Goal: Task Accomplishment & Management: Manage account settings

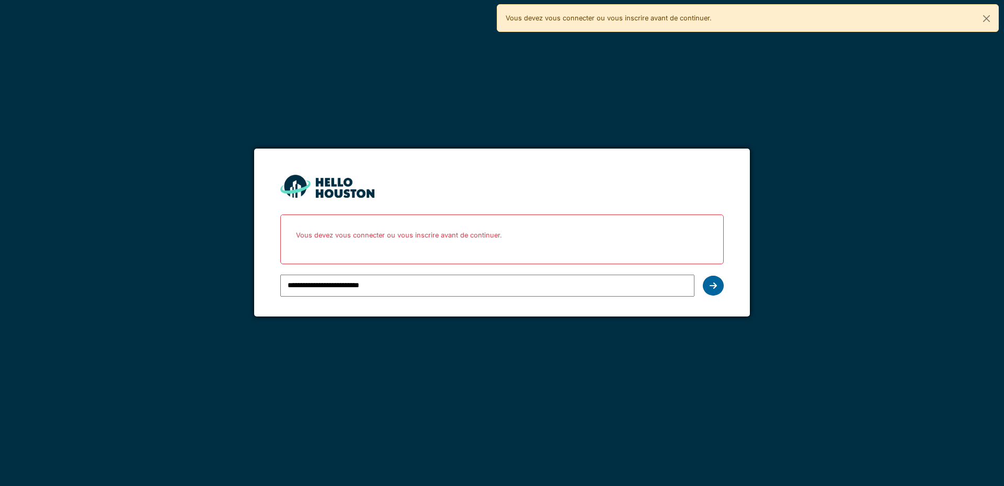
click at [716, 285] on icon at bounding box center [713, 285] width 7 height 8
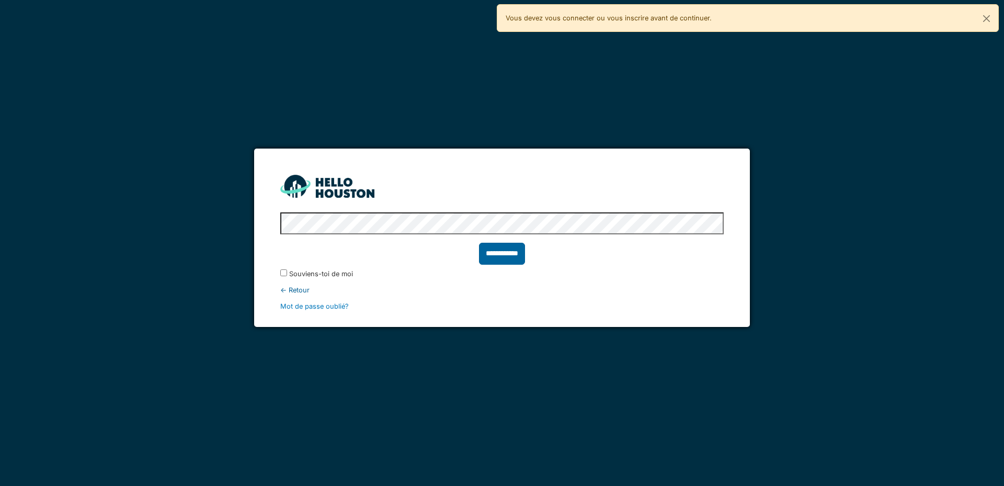
click at [497, 256] on input "**********" at bounding box center [502, 254] width 46 height 22
type input "******"
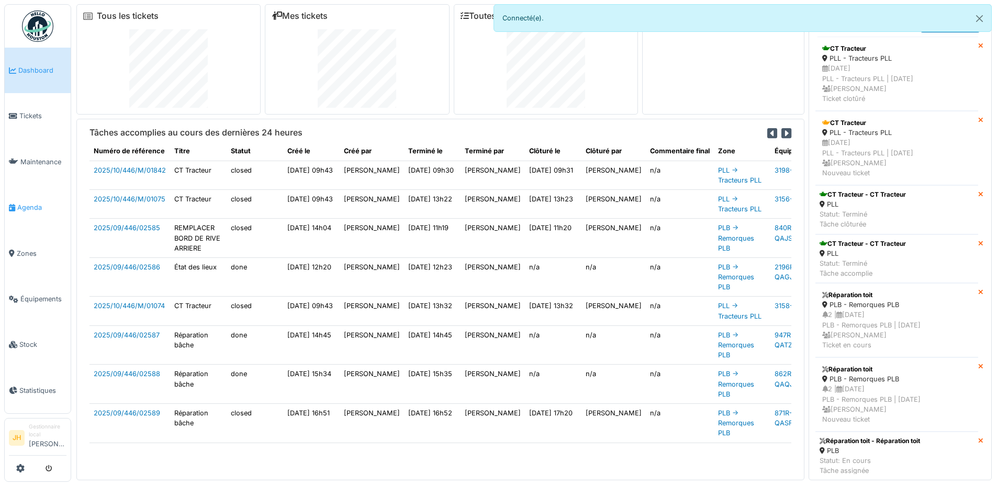
click at [28, 202] on span "Agenda" at bounding box center [41, 207] width 49 height 10
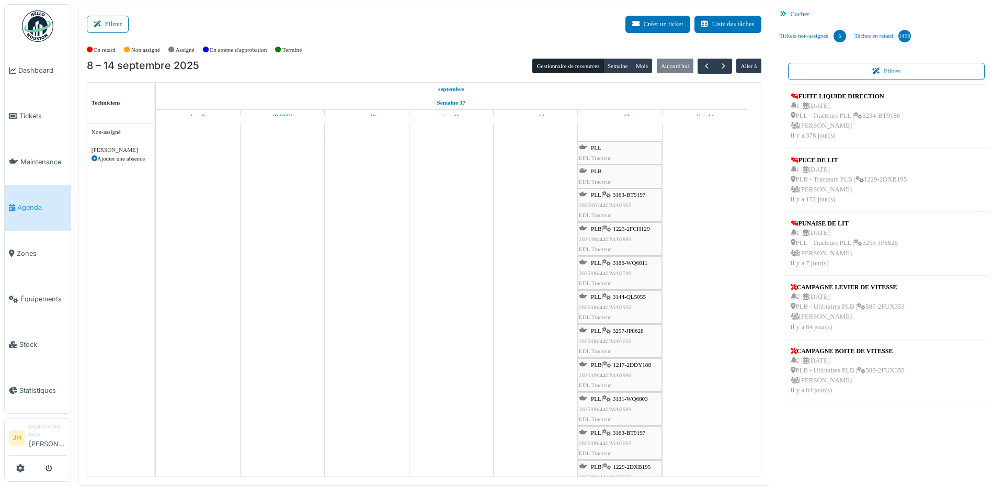
click at [595, 148] on span "PLL" at bounding box center [596, 147] width 10 height 6
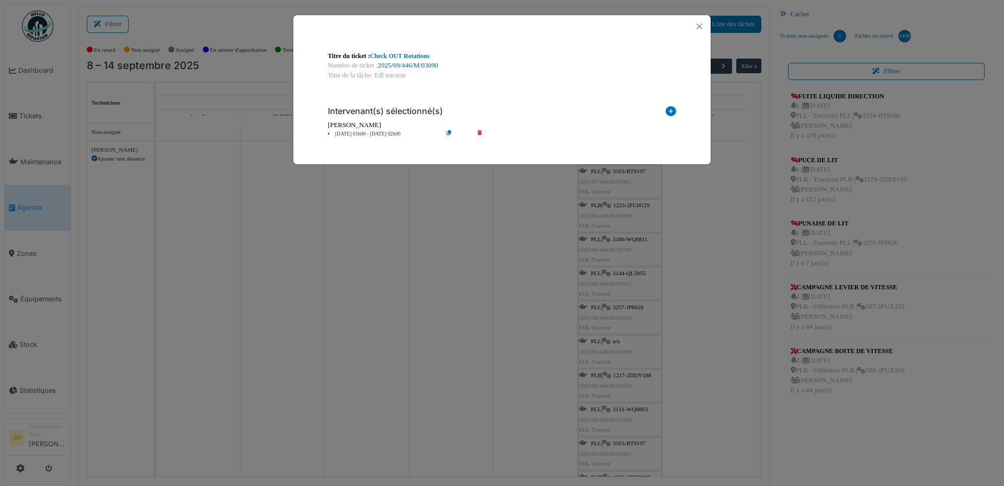
click at [425, 65] on link "2025/09/446/M/03090" at bounding box center [408, 65] width 60 height 7
click at [700, 23] on button "Close" at bounding box center [700, 26] width 14 height 14
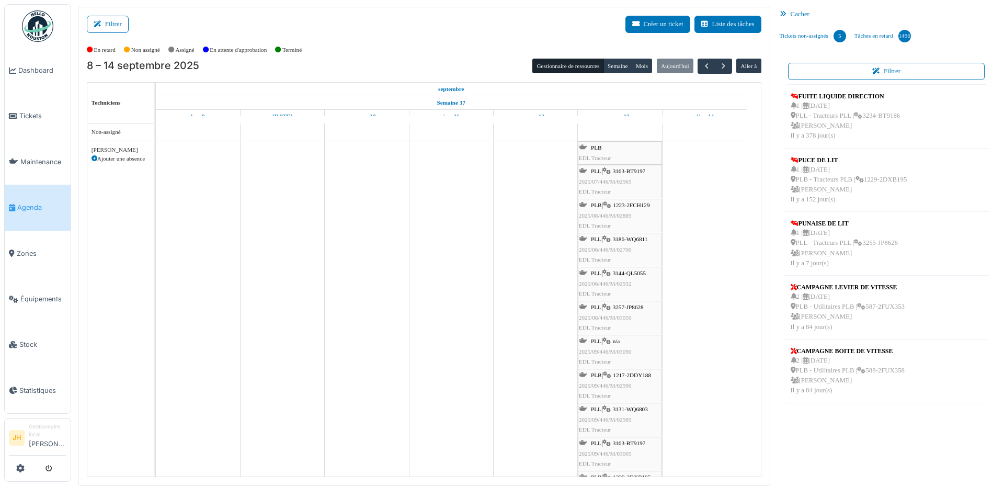
click at [585, 145] on icon at bounding box center [583, 147] width 8 height 7
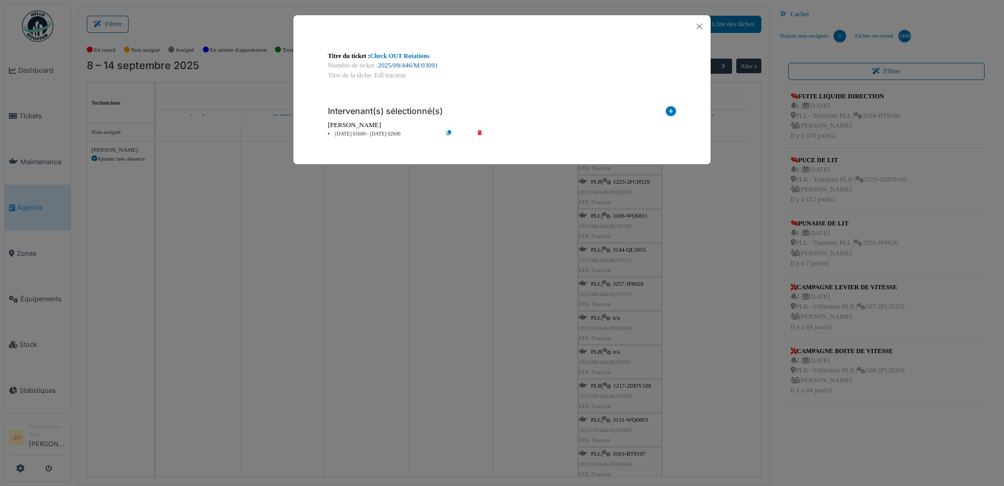
click at [421, 68] on link "2025/09/446/M/03091" at bounding box center [408, 65] width 60 height 7
click at [696, 25] on button "Close" at bounding box center [700, 26] width 14 height 14
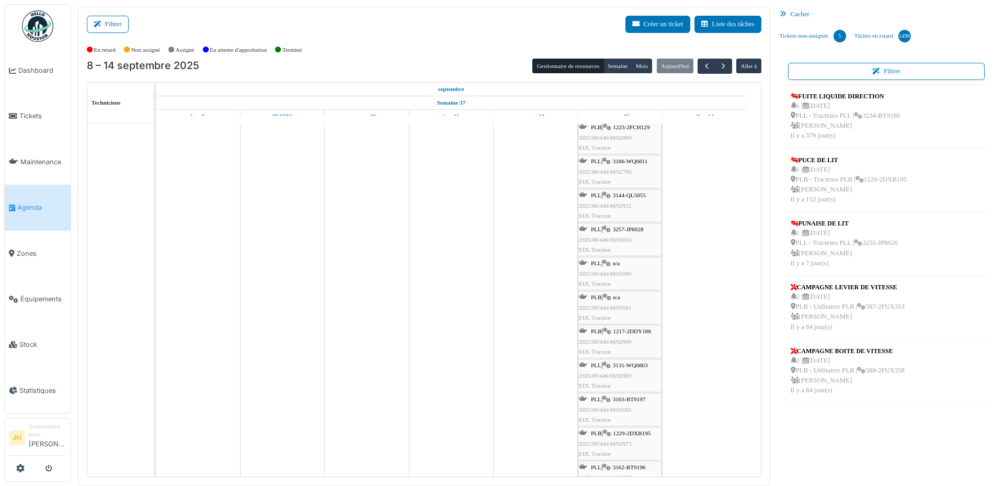
scroll to position [52, 0]
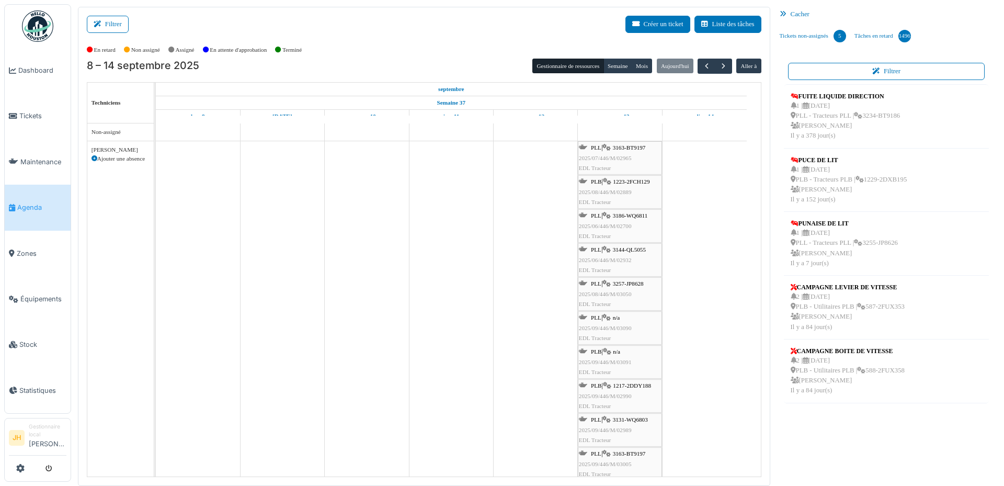
click at [642, 184] on span "1223-2FCH129" at bounding box center [631, 181] width 37 height 6
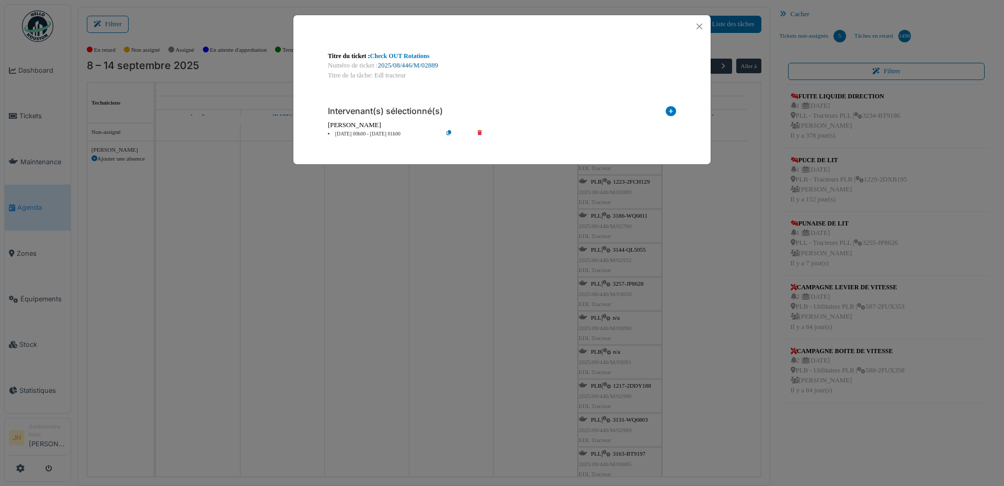
click at [404, 63] on link "2025/08/446/M/02889" at bounding box center [408, 65] width 60 height 7
click at [703, 26] on button "Close" at bounding box center [700, 26] width 14 height 14
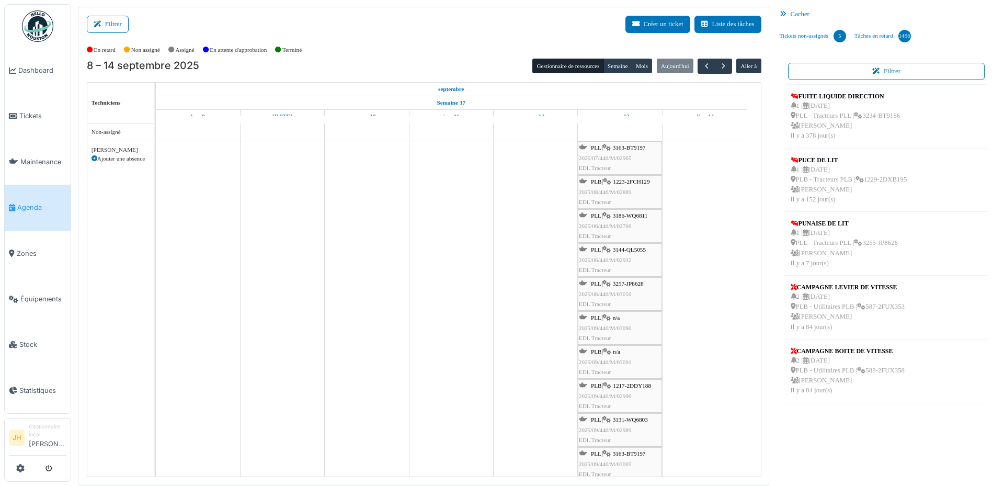
click at [28, 211] on link "Agenda" at bounding box center [38, 208] width 66 height 46
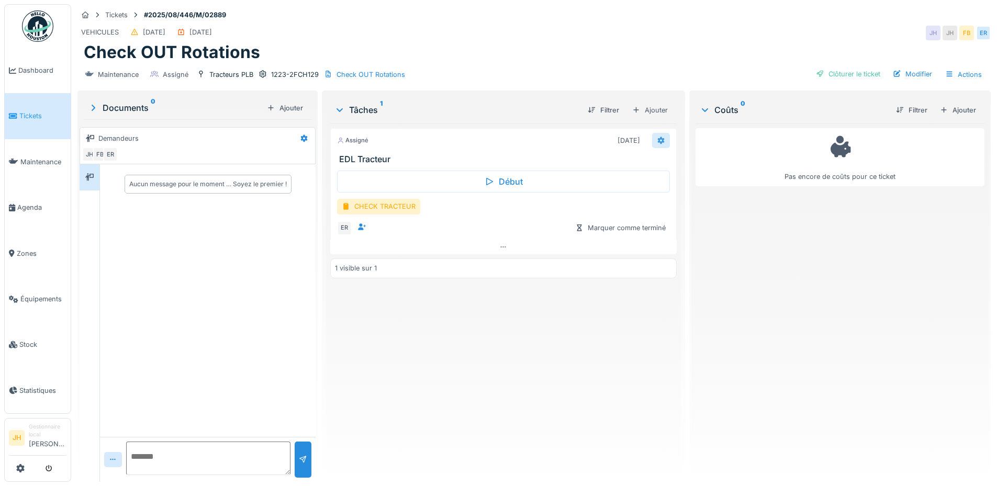
click at [657, 141] on icon at bounding box center [660, 140] width 7 height 7
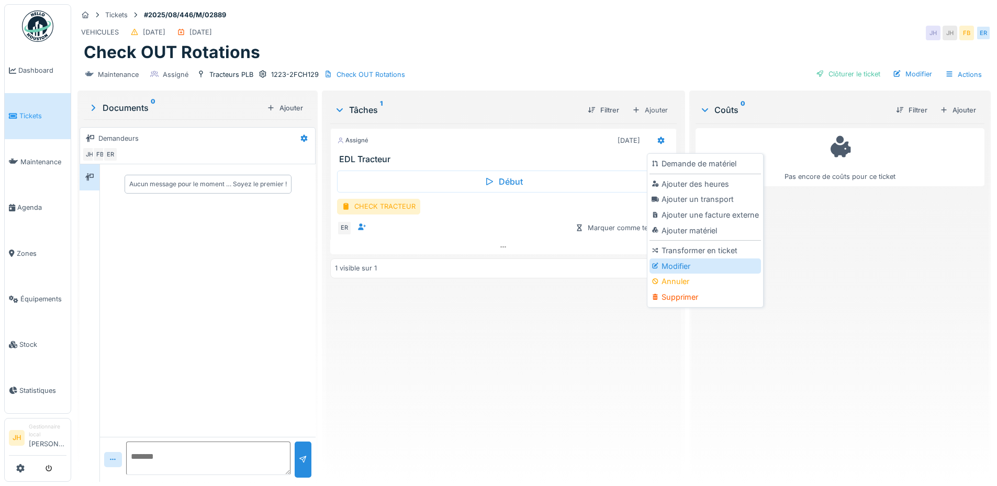
click at [682, 269] on div "Modifier" at bounding box center [704, 266] width 111 height 16
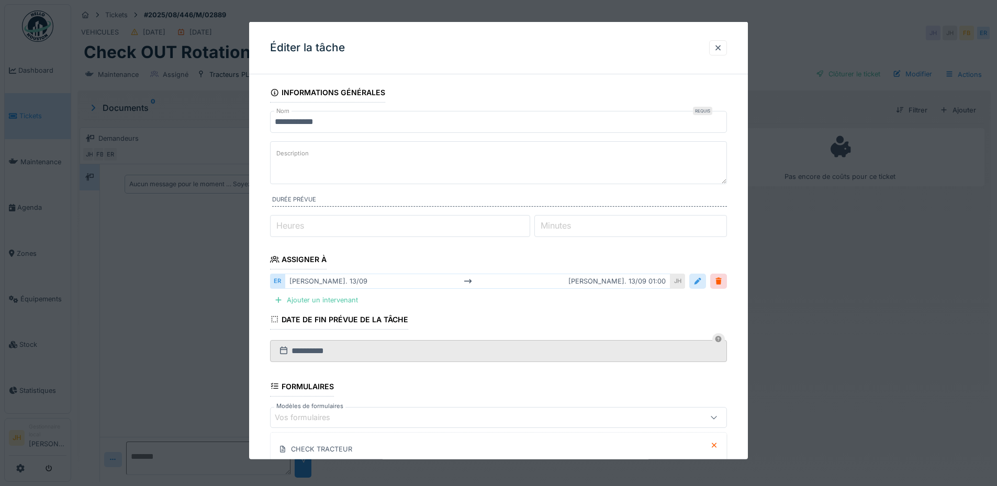
click at [699, 285] on div at bounding box center [697, 281] width 8 height 10
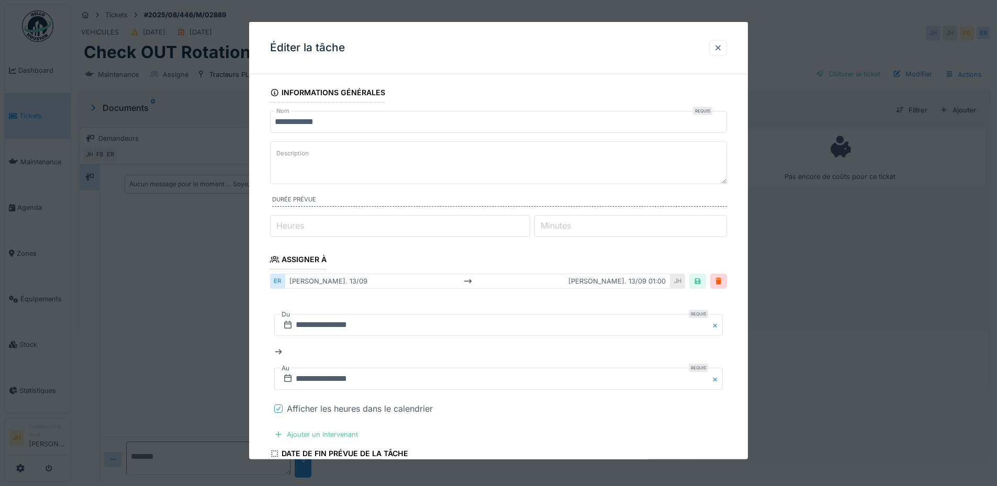
click at [276, 408] on icon at bounding box center [278, 408] width 6 height 5
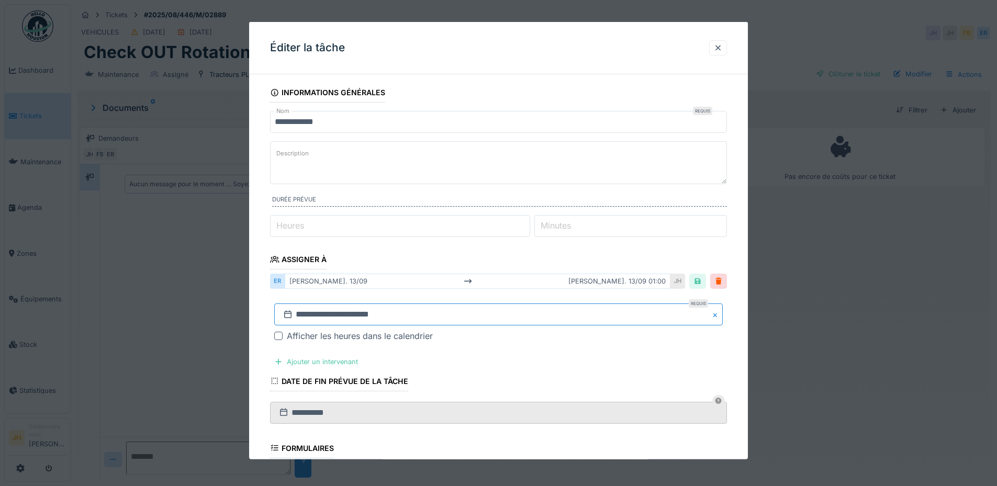
click at [377, 320] on input "**********" at bounding box center [498, 314] width 448 height 22
click at [552, 175] on span "Next Month" at bounding box center [552, 174] width 0 height 13
click at [552, 175] on span "Next Month" at bounding box center [552, 175] width 0 height 13
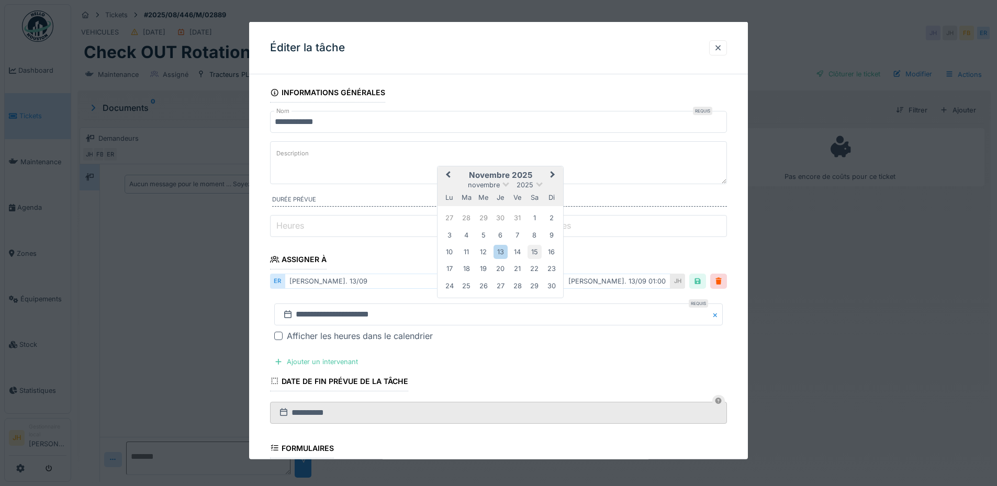
click at [536, 248] on div "15" at bounding box center [534, 252] width 14 height 14
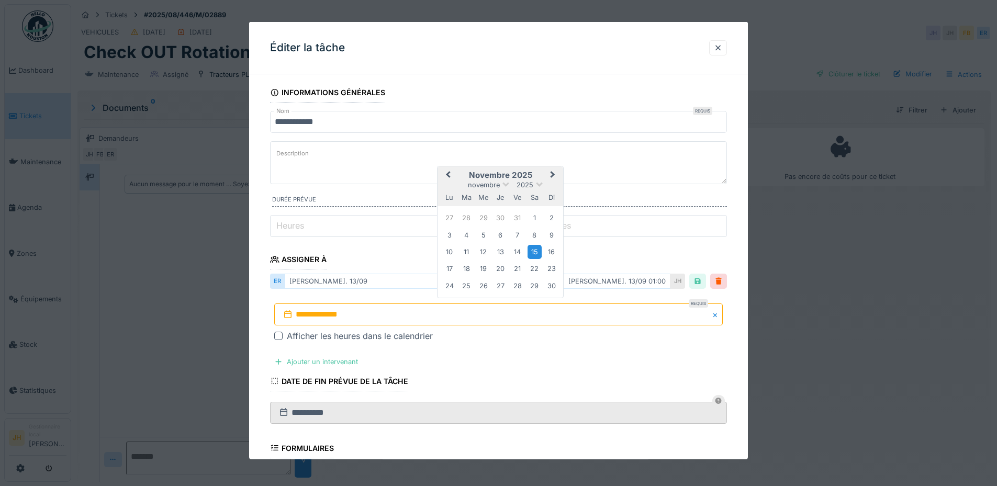
click at [534, 251] on div "15" at bounding box center [534, 252] width 14 height 14
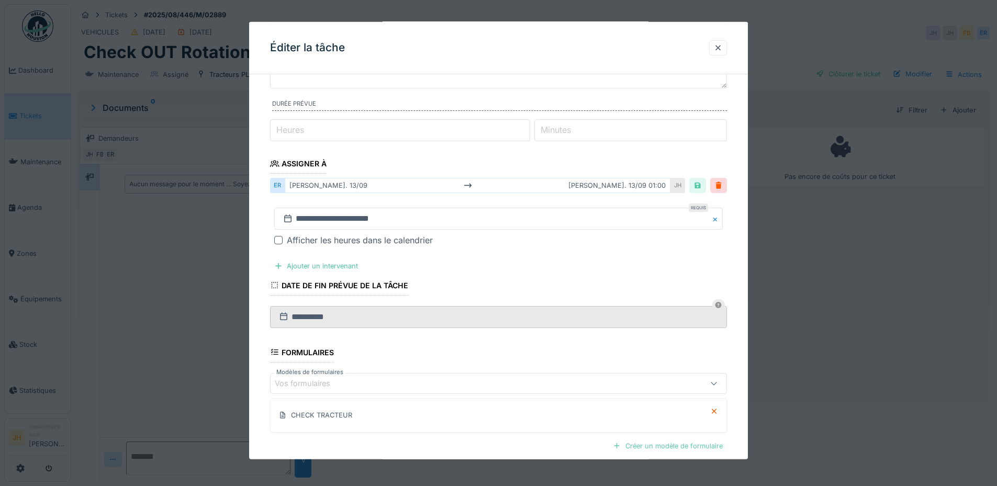
scroll to position [202, 0]
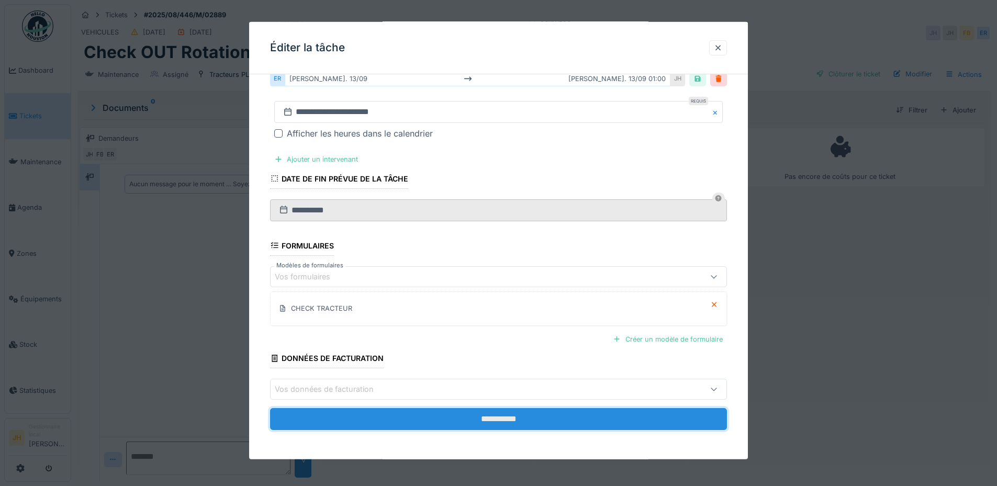
click at [617, 412] on input "**********" at bounding box center [498, 419] width 457 height 22
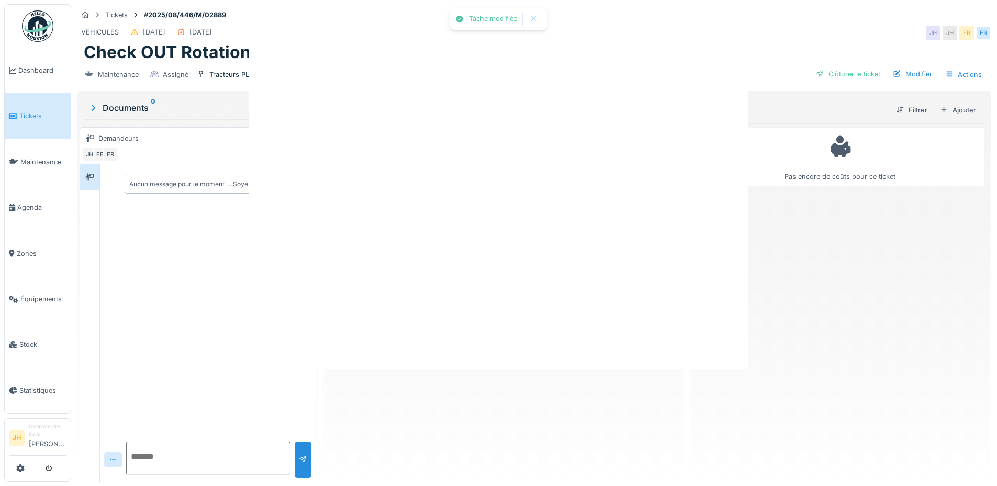
scroll to position [0, 0]
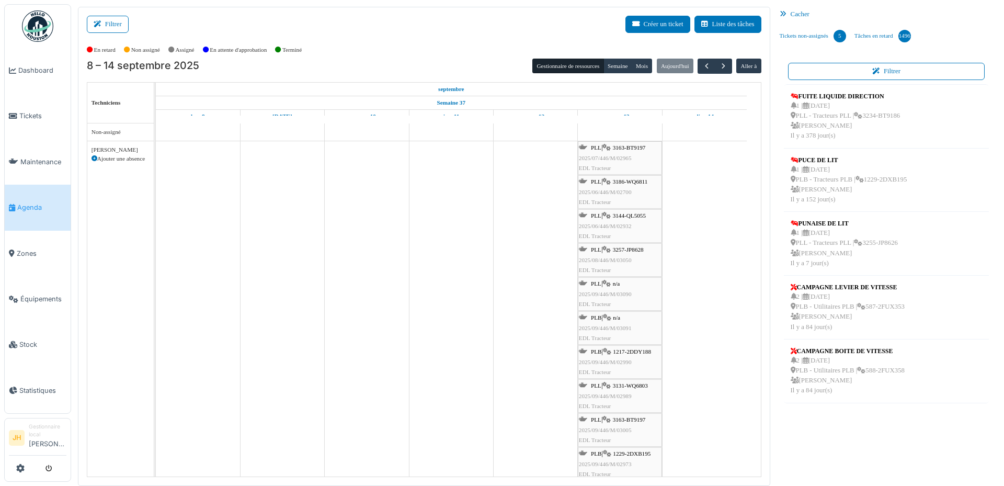
click at [626, 147] on span "3163-BT9197" at bounding box center [629, 147] width 33 height 6
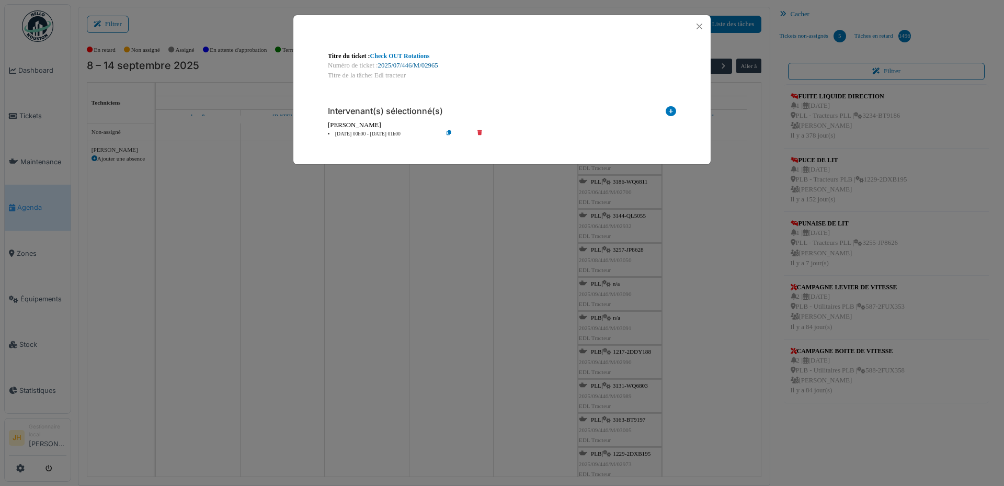
click at [427, 66] on link "2025/07/446/M/02965" at bounding box center [408, 65] width 60 height 7
drag, startPoint x: 696, startPoint y: 31, endPoint x: 665, endPoint y: 35, distance: 31.1
click at [696, 31] on button "Close" at bounding box center [700, 26] width 14 height 14
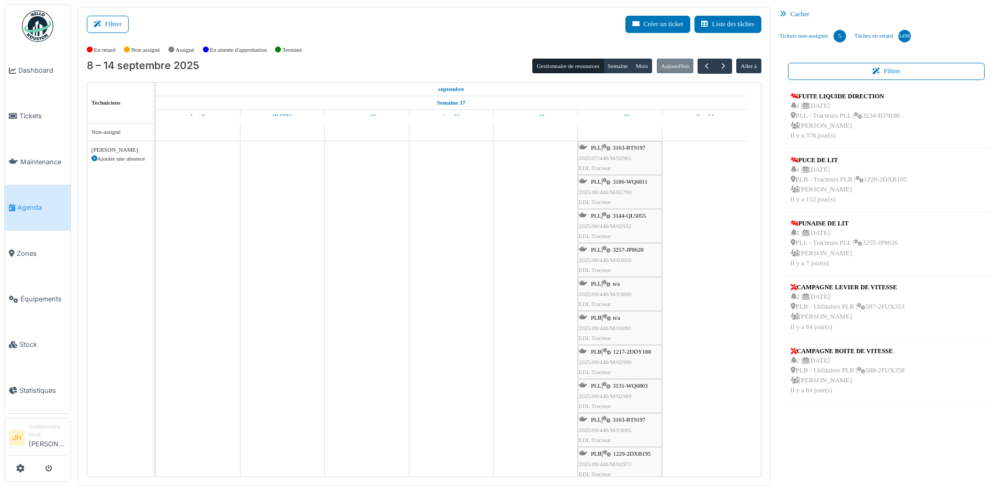
click at [19, 202] on span "Agenda" at bounding box center [41, 207] width 49 height 10
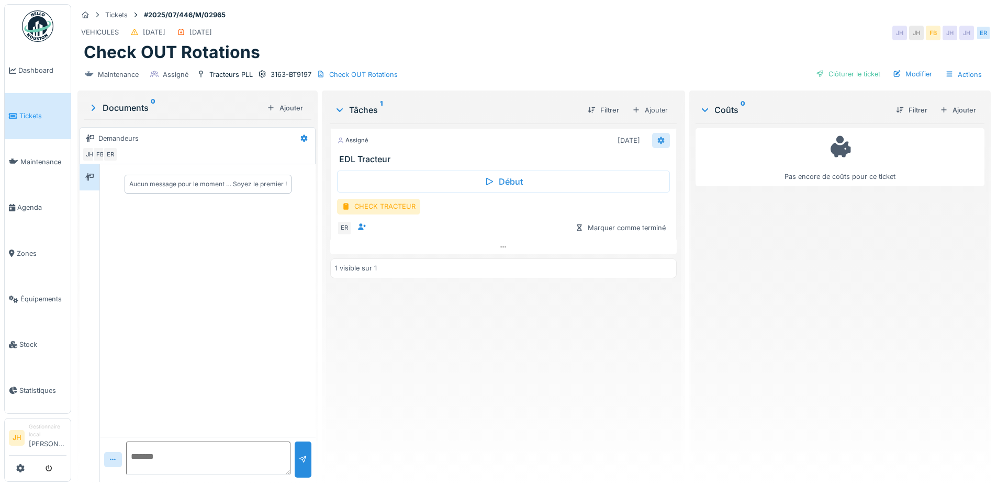
click at [657, 139] on icon at bounding box center [661, 140] width 8 height 7
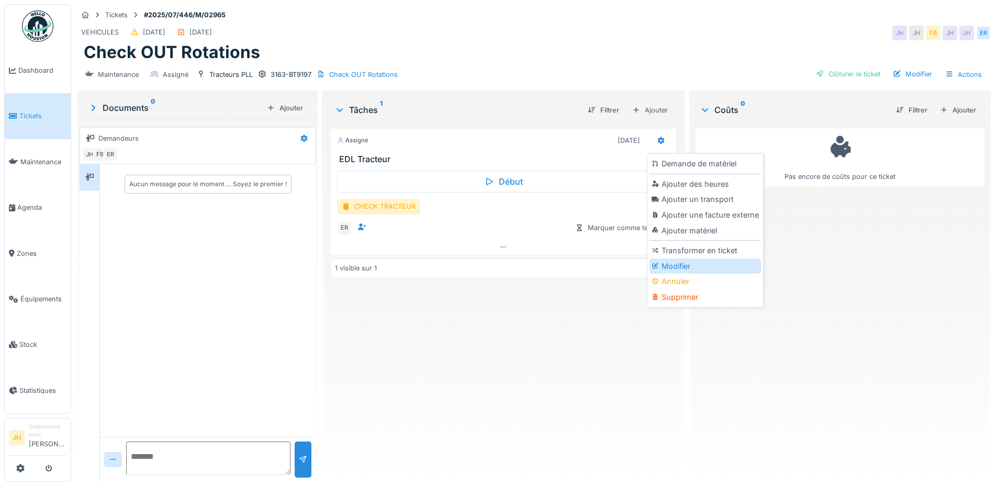
click at [680, 270] on div "Modifier" at bounding box center [704, 266] width 111 height 16
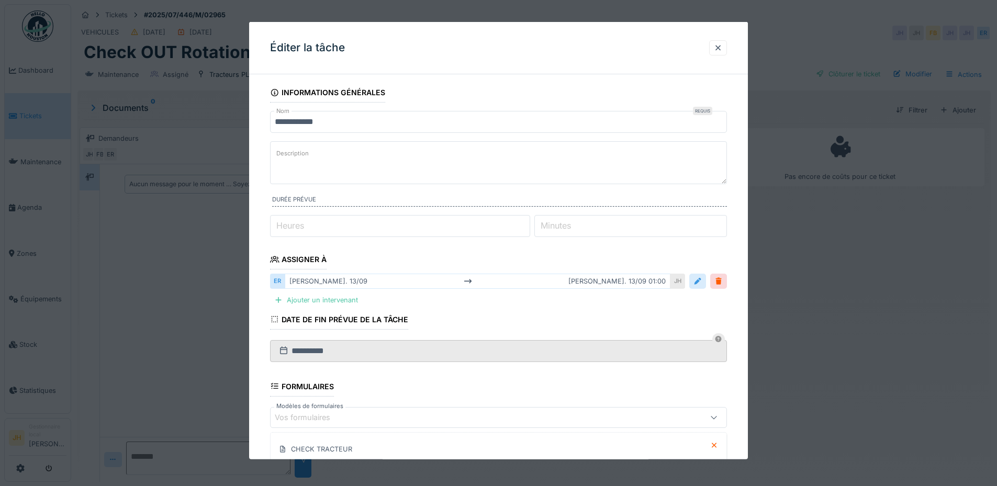
click at [701, 280] on div at bounding box center [697, 281] width 8 height 10
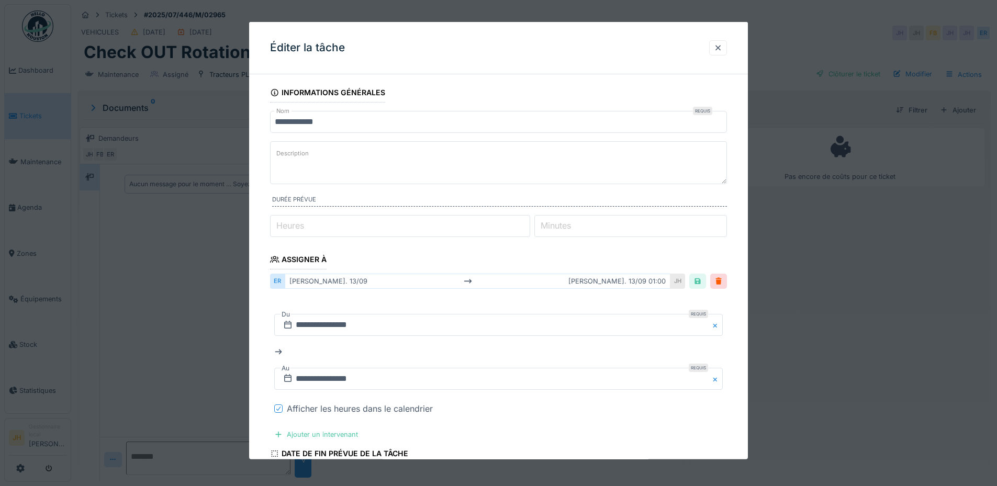
drag, startPoint x: 276, startPoint y: 405, endPoint x: 280, endPoint y: 398, distance: 8.0
click at [277, 405] on div at bounding box center [278, 408] width 6 height 10
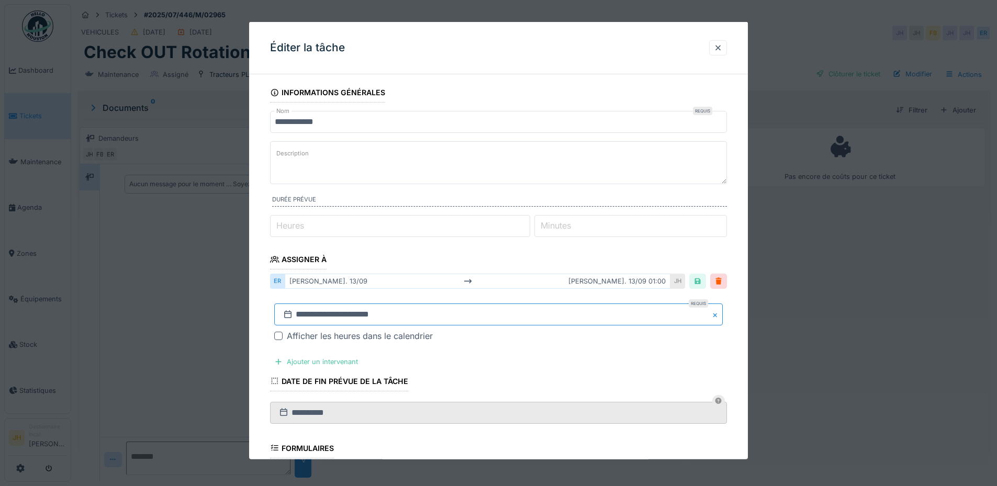
click at [343, 320] on input "**********" at bounding box center [498, 314] width 448 height 22
click at [555, 175] on button "Next Month" at bounding box center [553, 174] width 17 height 17
click at [555, 175] on button "Next Month" at bounding box center [553, 175] width 17 height 17
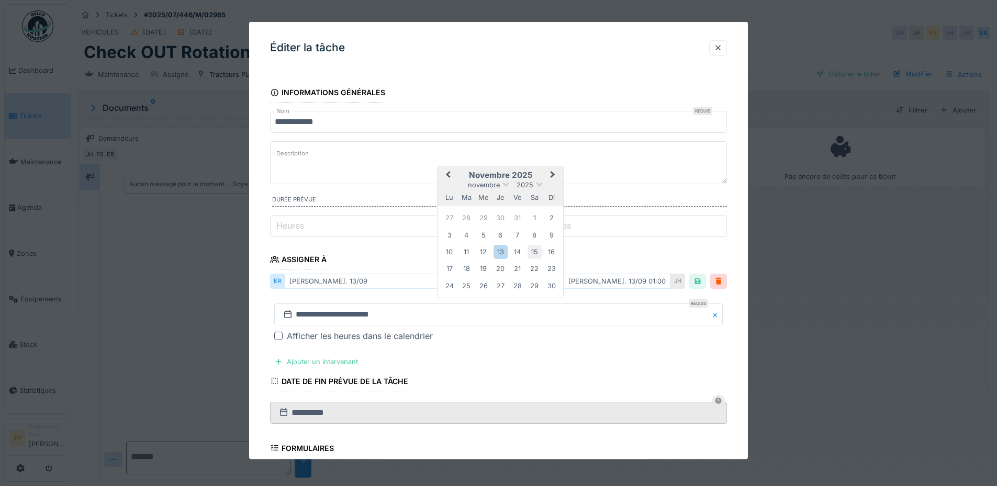
click at [534, 255] on div "15" at bounding box center [534, 252] width 14 height 14
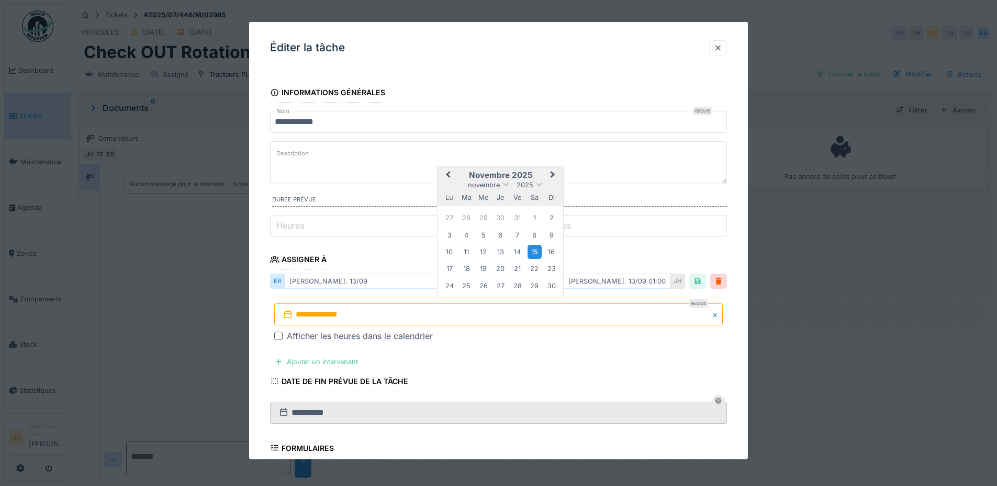
click at [534, 255] on div "15" at bounding box center [534, 252] width 14 height 14
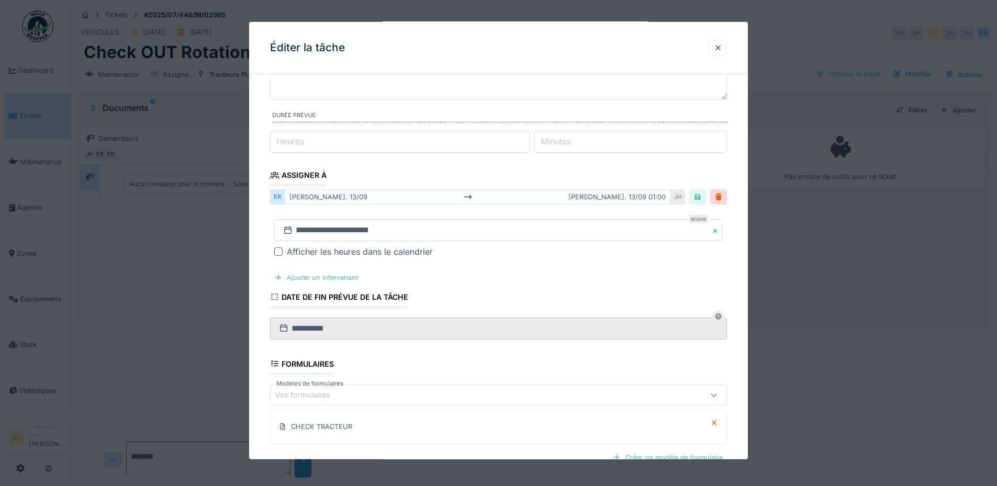
scroll to position [202, 0]
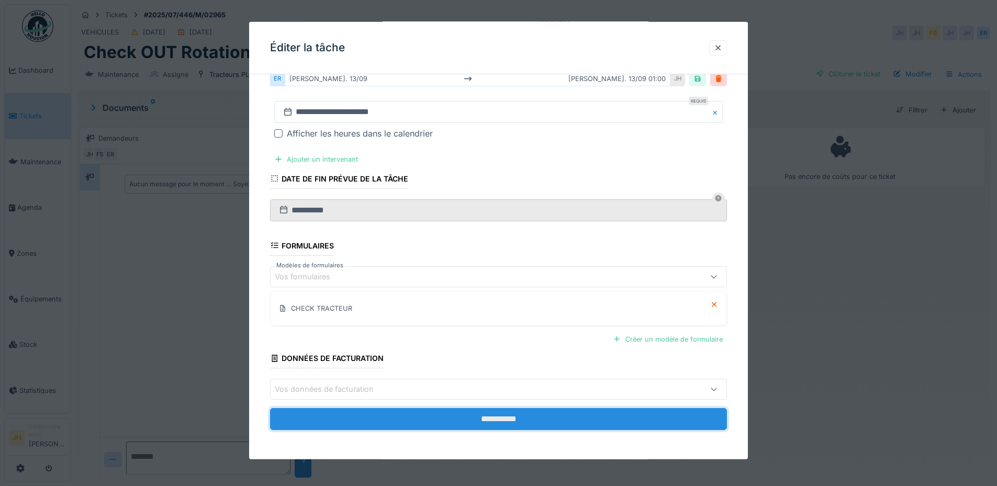
click at [586, 424] on input "**********" at bounding box center [498, 419] width 457 height 22
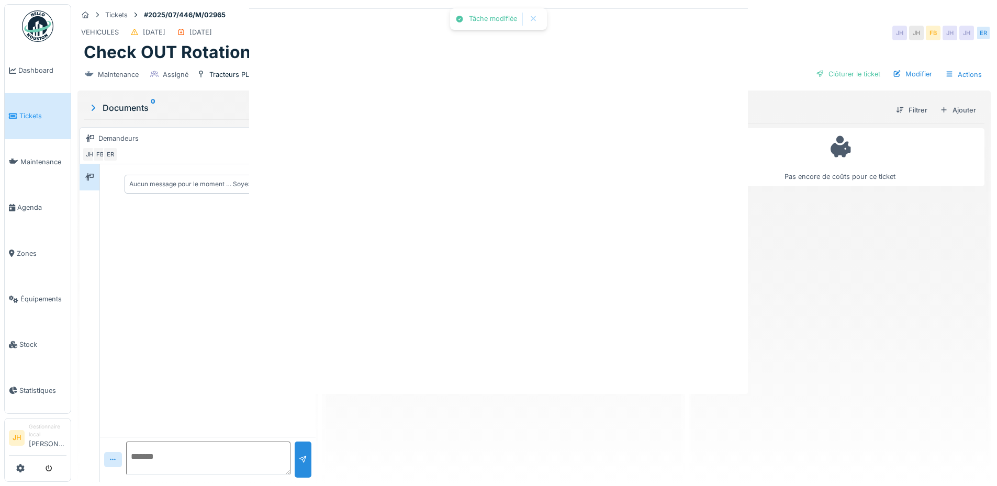
scroll to position [0, 0]
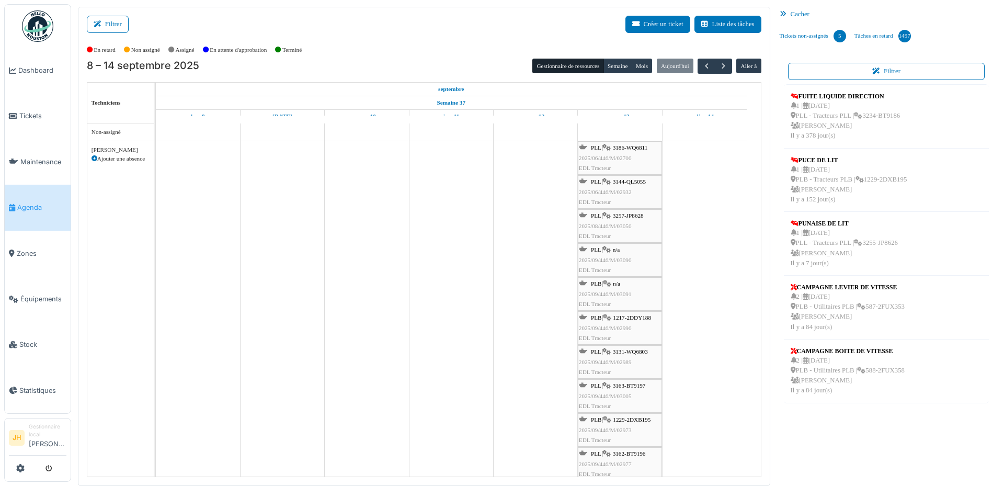
click at [632, 150] on span "3186-WQ6811" at bounding box center [630, 147] width 35 height 6
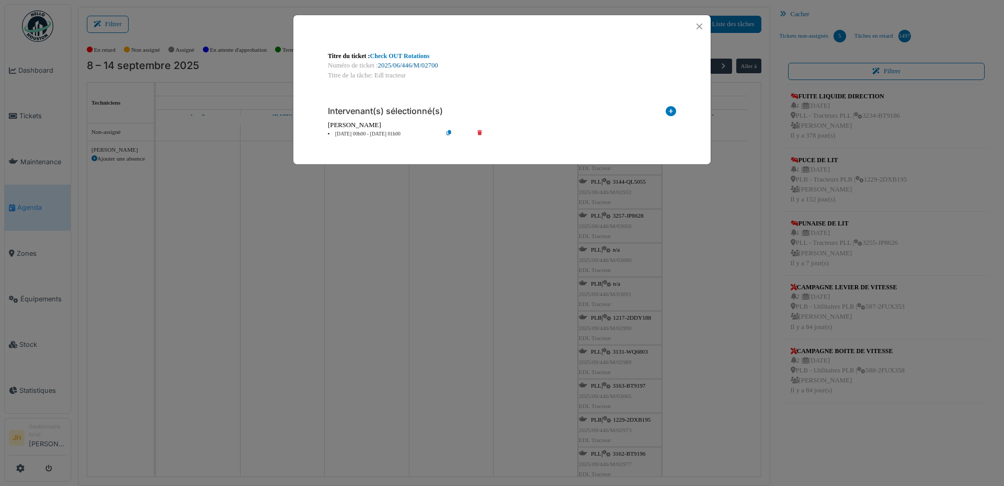
click at [423, 64] on link "2025/06/446/M/02700" at bounding box center [408, 65] width 60 height 7
click at [696, 23] on button "Close" at bounding box center [700, 26] width 14 height 14
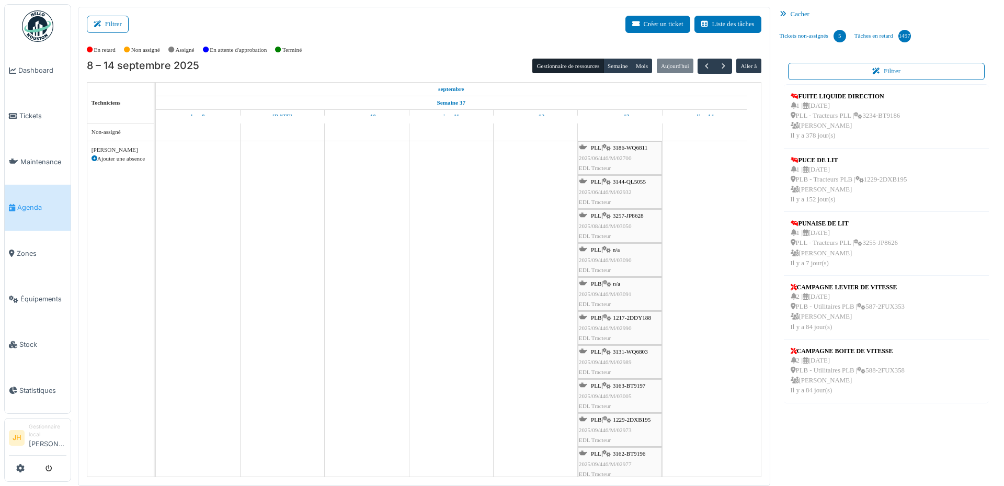
click at [34, 211] on link "Agenda" at bounding box center [38, 208] width 66 height 46
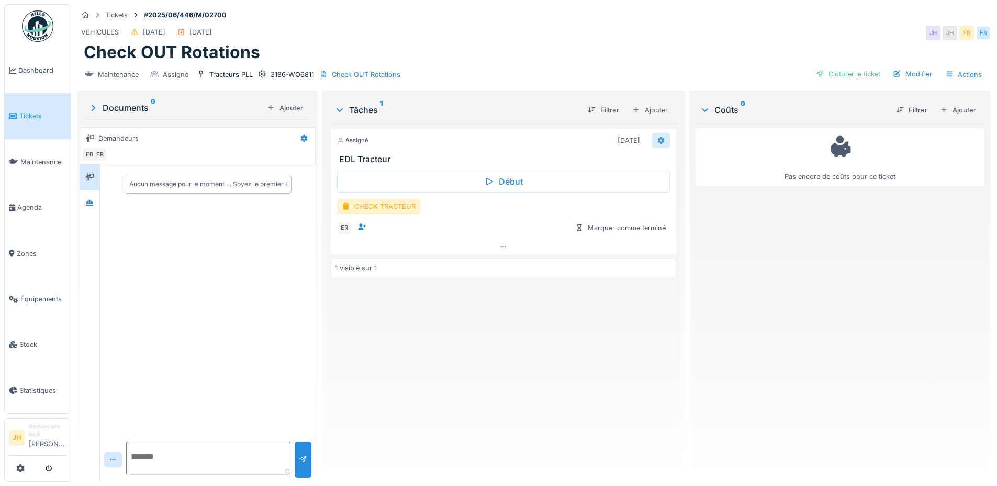
click at [657, 140] on icon at bounding box center [660, 140] width 7 height 7
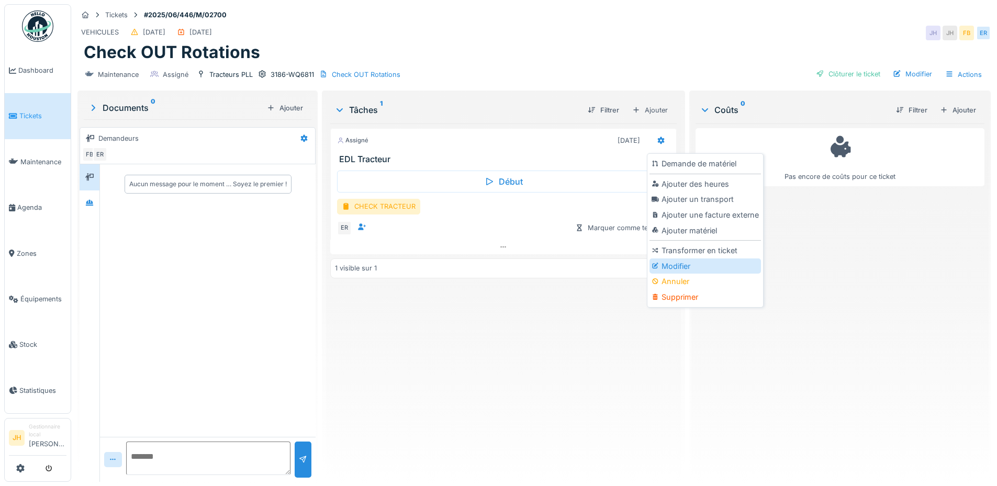
click at [680, 265] on div "Modifier" at bounding box center [704, 266] width 111 height 16
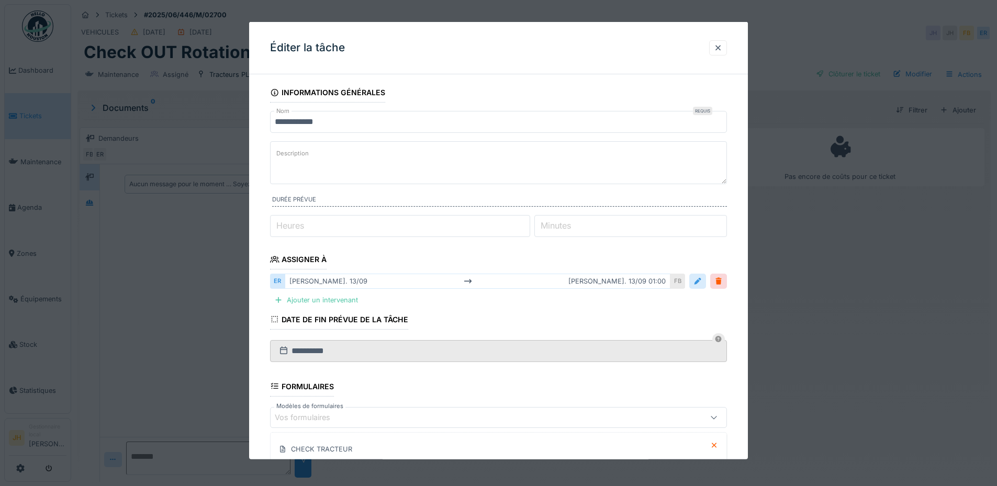
click at [694, 279] on div at bounding box center [697, 281] width 17 height 15
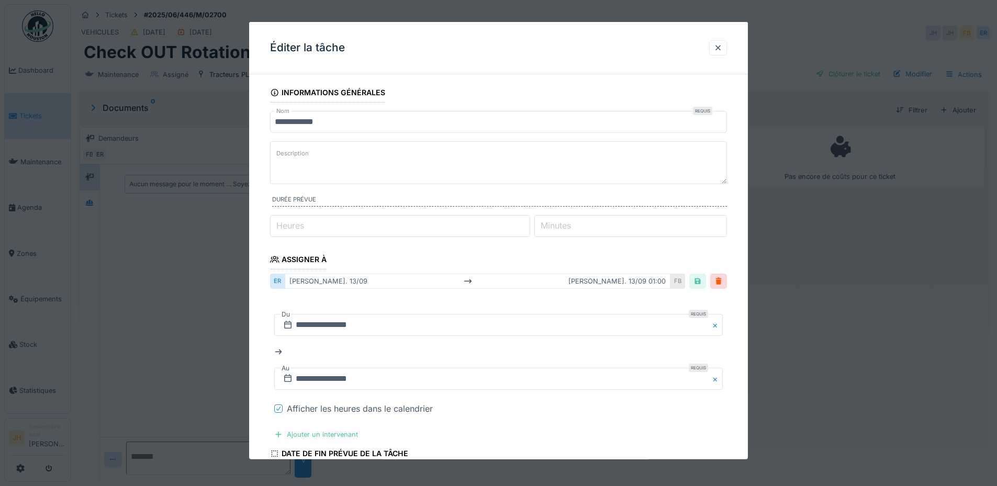
click at [276, 408] on icon at bounding box center [278, 408] width 6 height 5
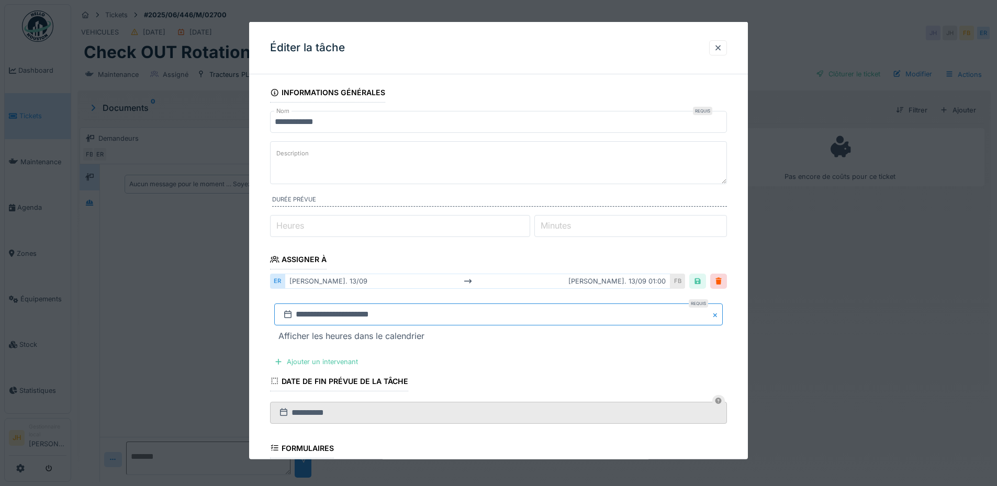
click at [383, 319] on input "**********" at bounding box center [498, 314] width 448 height 22
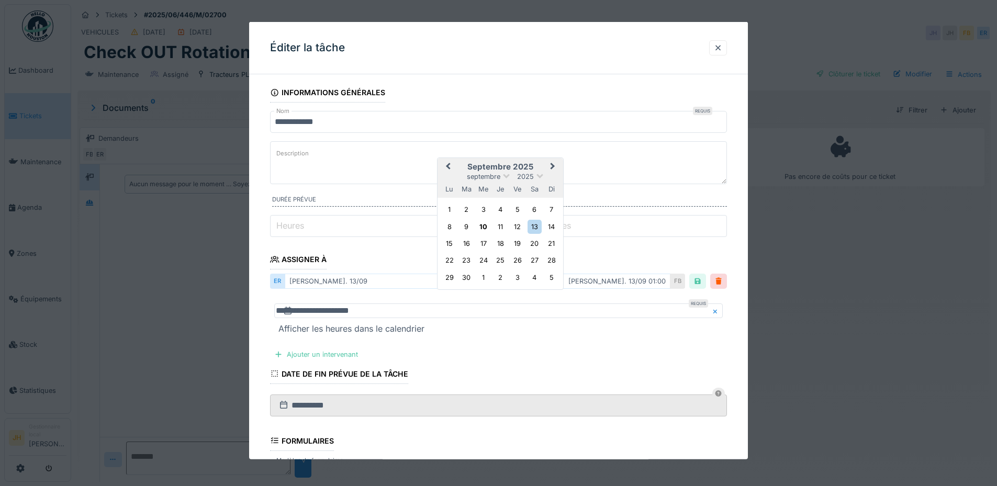
click at [552, 173] on span "Next Month" at bounding box center [552, 167] width 0 height 13
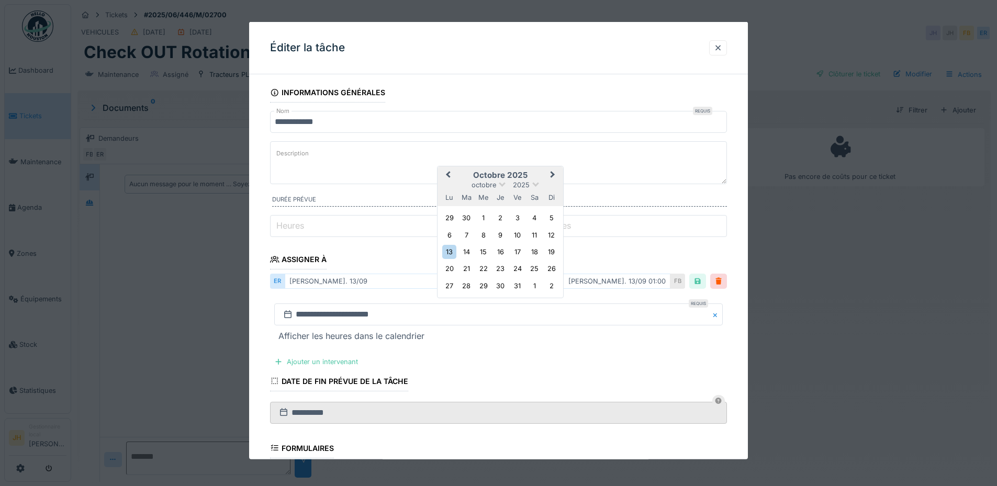
click at [552, 175] on span "Next Month" at bounding box center [552, 175] width 0 height 13
click at [536, 235] on div "8" at bounding box center [534, 235] width 14 height 14
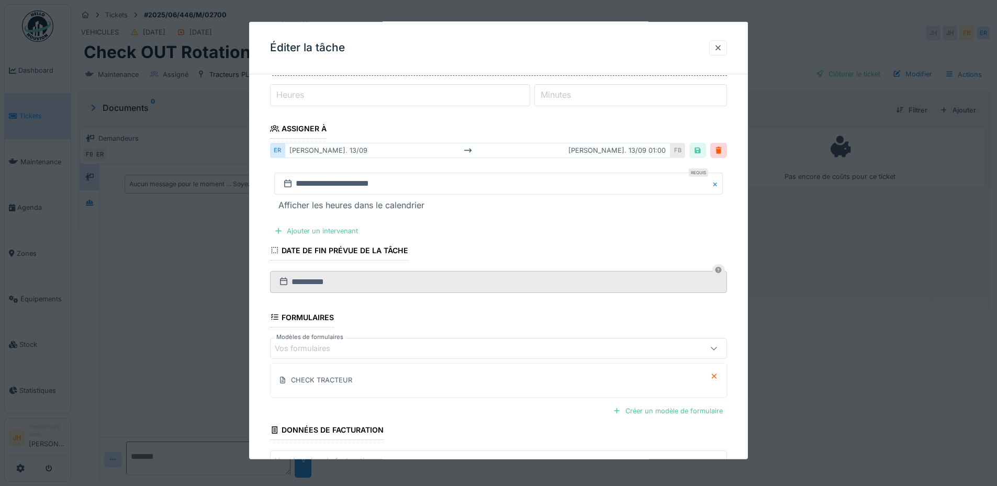
scroll to position [202, 0]
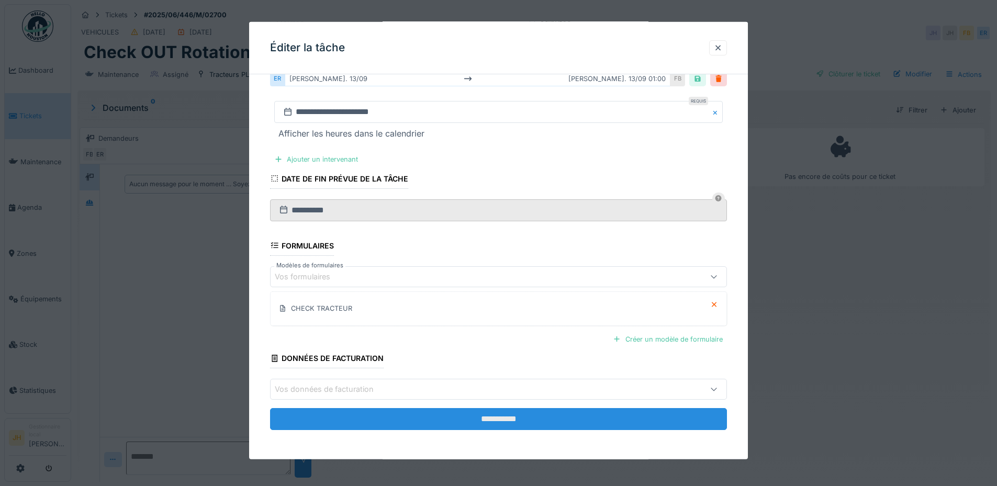
click at [545, 415] on input "**********" at bounding box center [498, 419] width 457 height 22
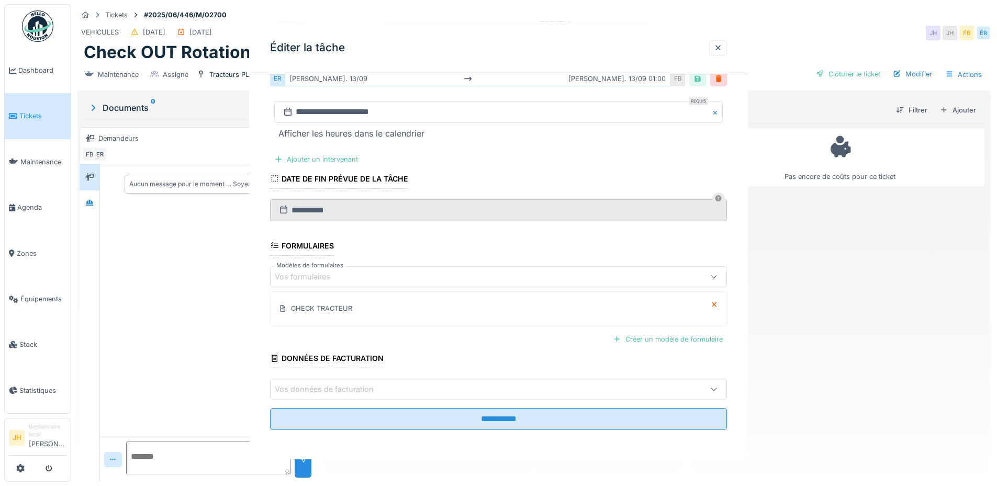
scroll to position [0, 0]
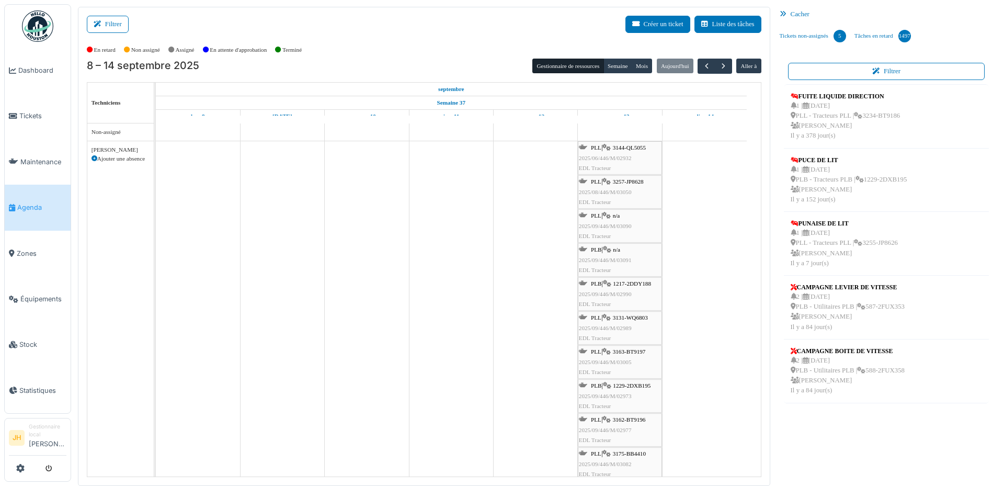
click at [625, 149] on span "3144-QL5055" at bounding box center [629, 147] width 33 height 6
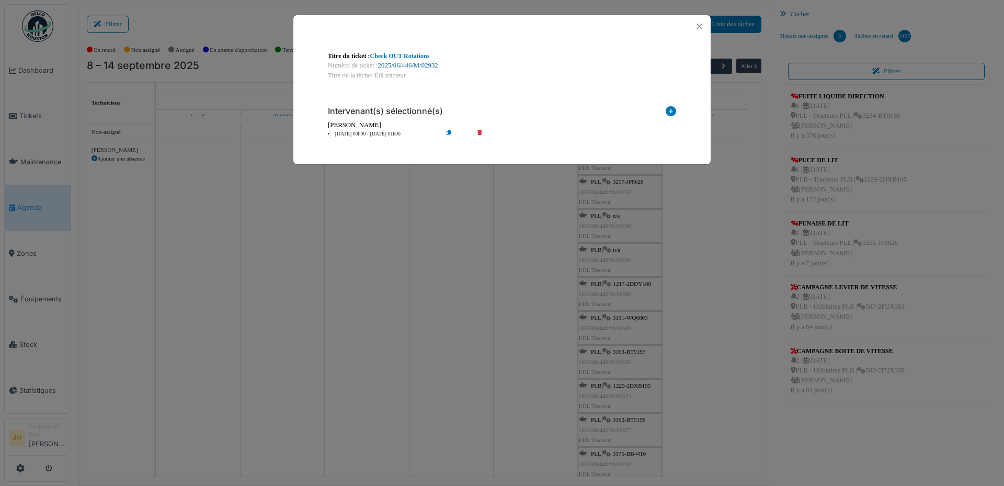
click at [434, 64] on link "2025/06/446/M/02932" at bounding box center [408, 65] width 60 height 7
click at [700, 27] on button "Close" at bounding box center [700, 26] width 14 height 14
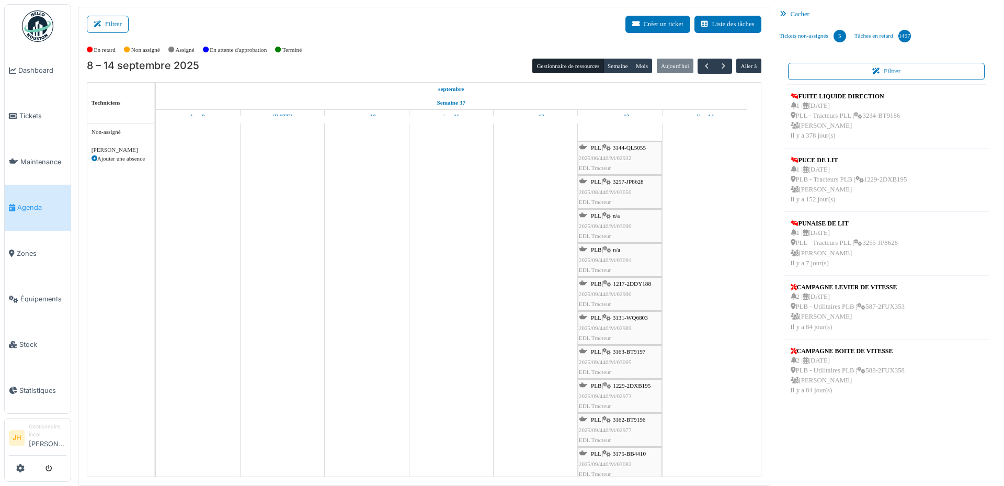
click at [38, 196] on link "Agenda" at bounding box center [38, 208] width 66 height 46
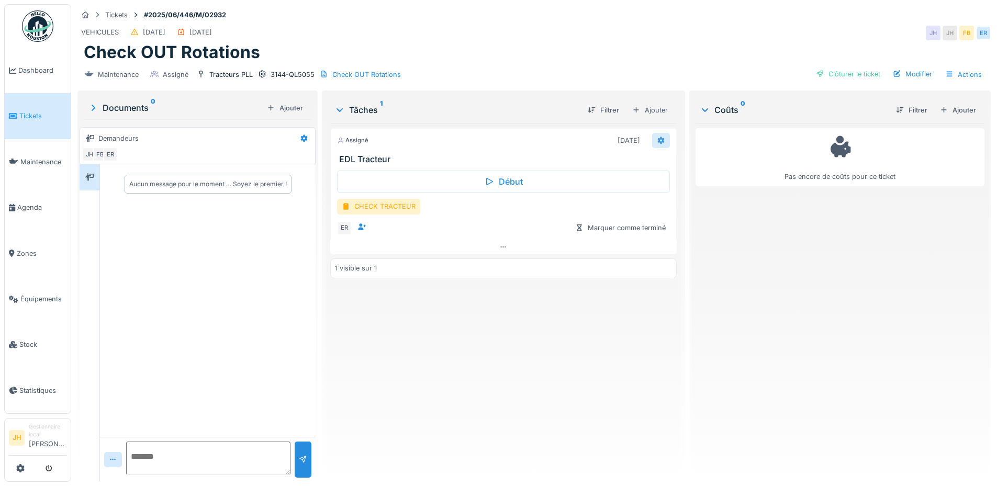
click at [657, 141] on icon at bounding box center [660, 140] width 7 height 7
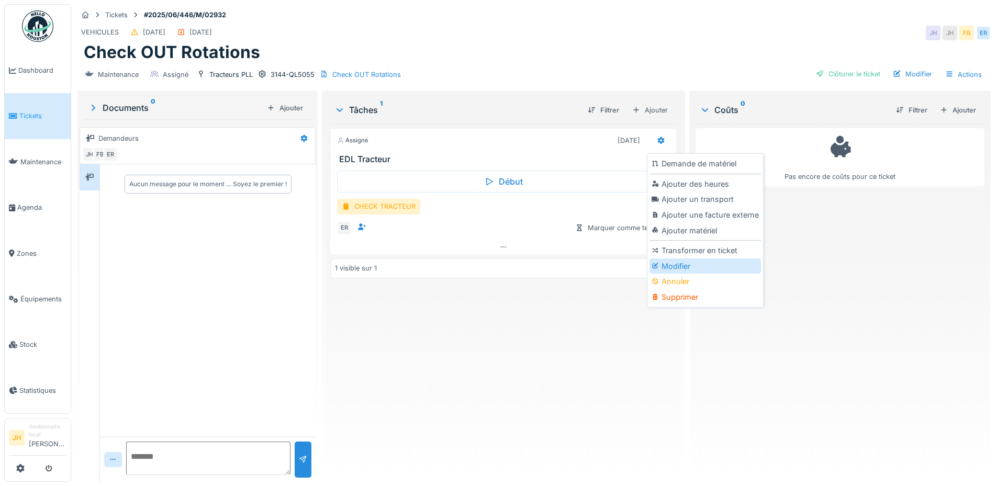
click at [657, 269] on div at bounding box center [656, 266] width 10 height 9
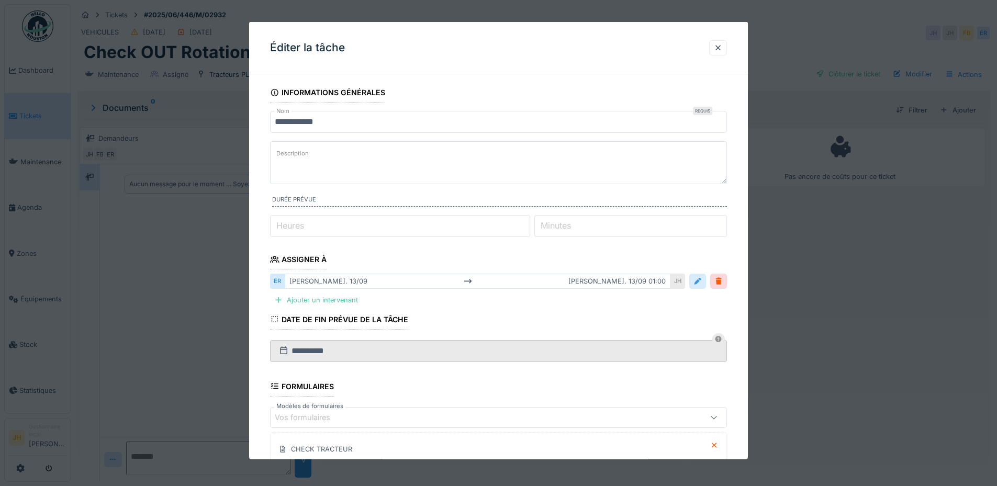
click at [701, 280] on div at bounding box center [697, 281] width 8 height 10
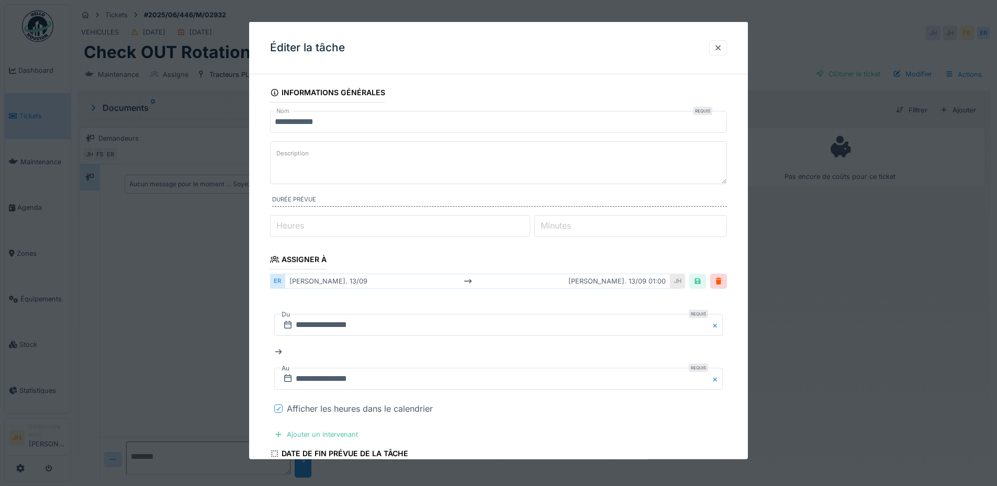
click at [280, 410] on icon at bounding box center [278, 408] width 6 height 5
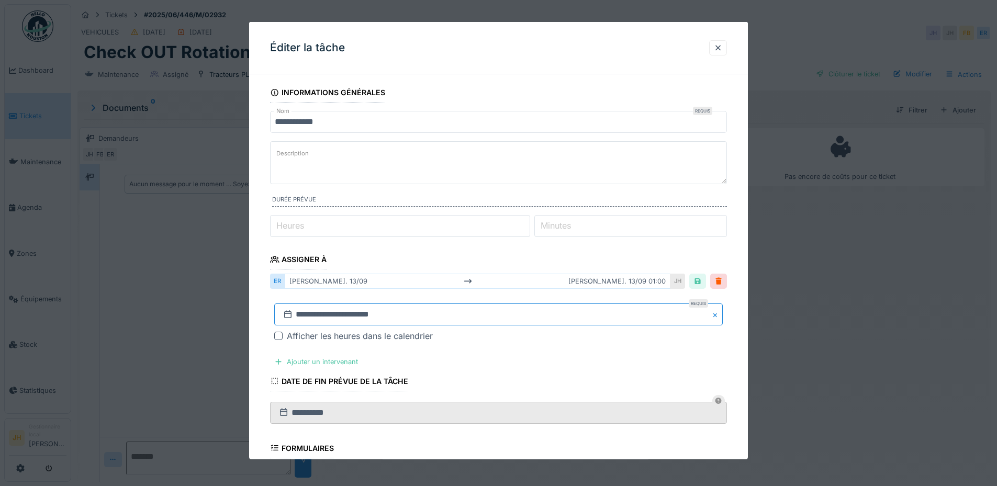
click at [592, 317] on input "**********" at bounding box center [498, 314] width 448 height 22
click at [552, 174] on span "Next Month" at bounding box center [552, 174] width 0 height 13
click at [552, 174] on span "Next Month" at bounding box center [552, 175] width 0 height 13
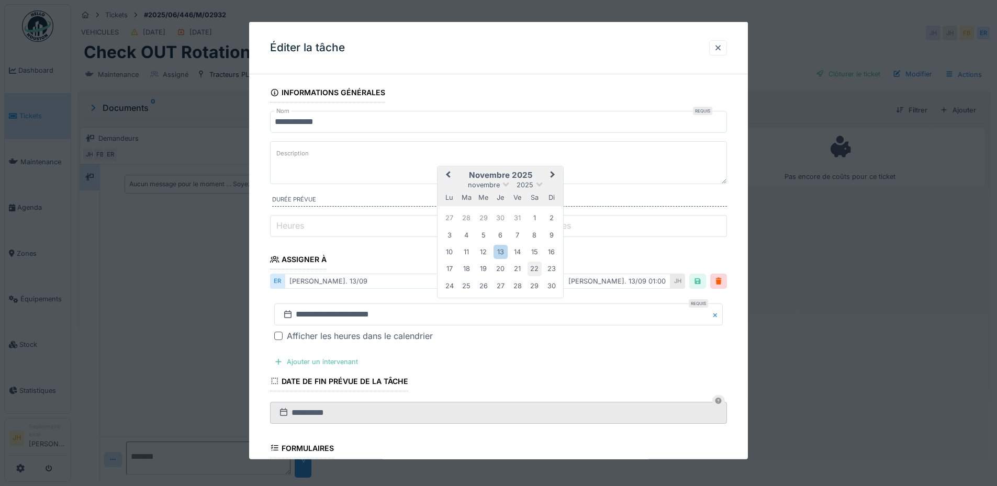
click at [531, 263] on div "22" at bounding box center [534, 269] width 14 height 14
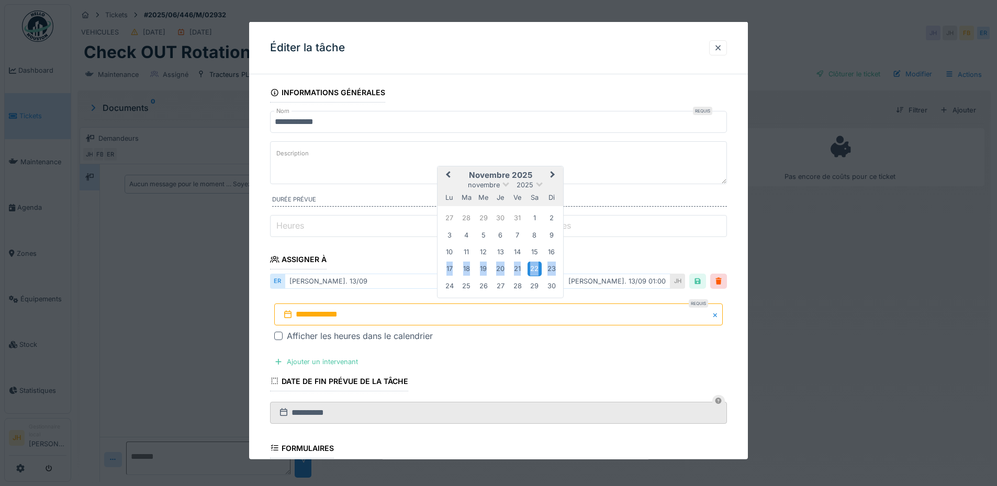
click at [531, 263] on div "22" at bounding box center [534, 269] width 14 height 14
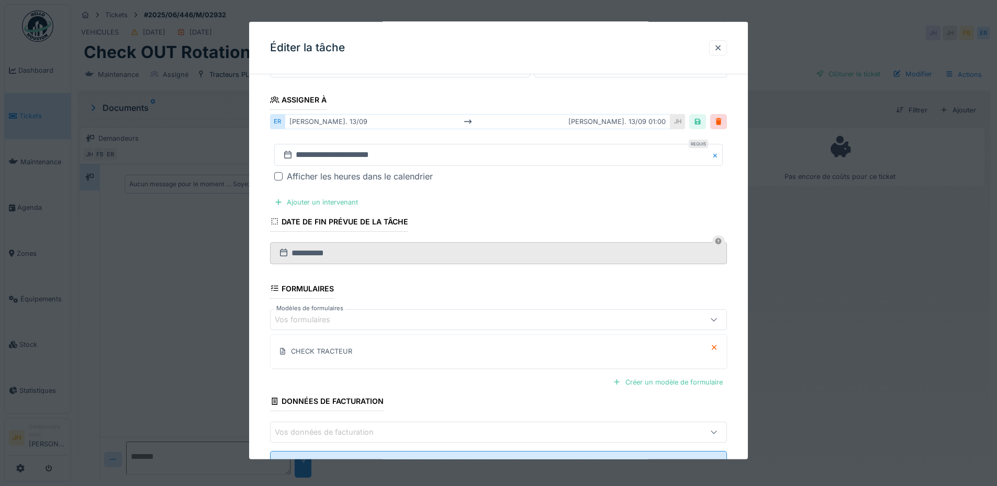
scroll to position [202, 0]
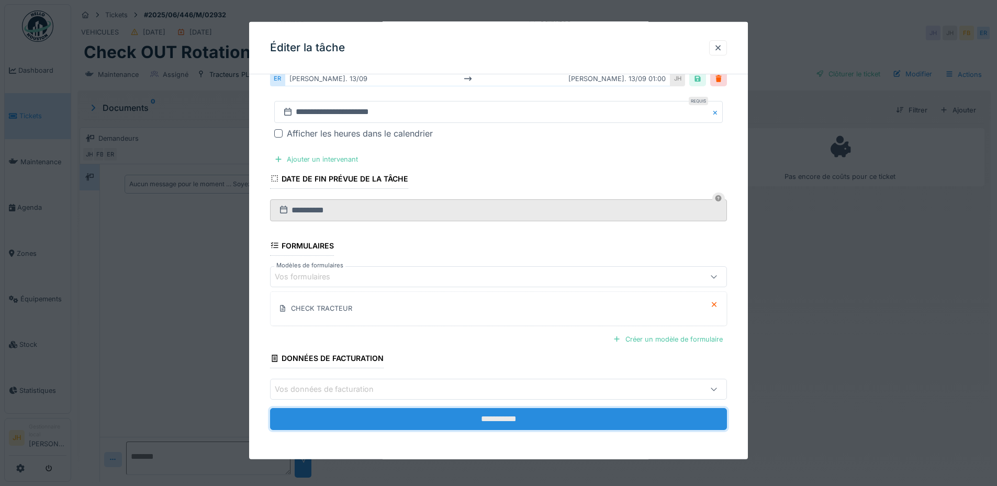
click at [535, 412] on input "**********" at bounding box center [498, 419] width 457 height 22
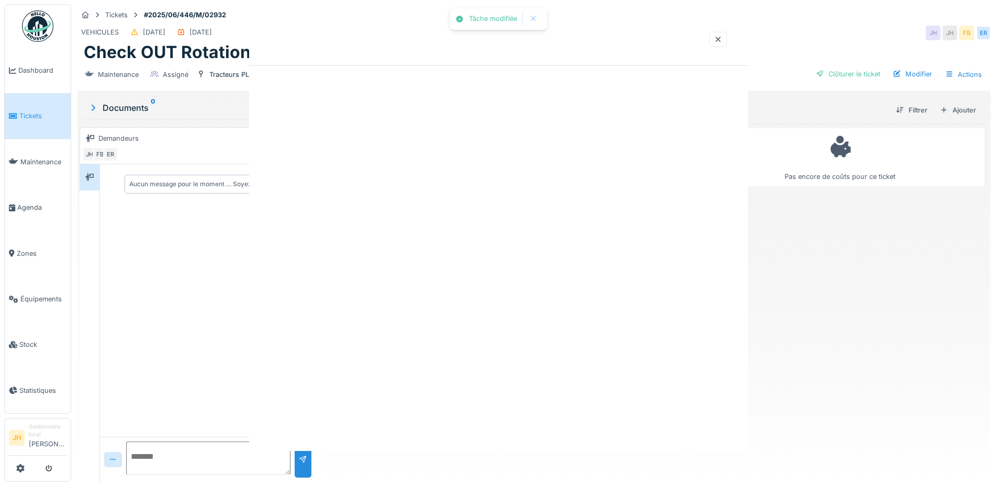
scroll to position [0, 0]
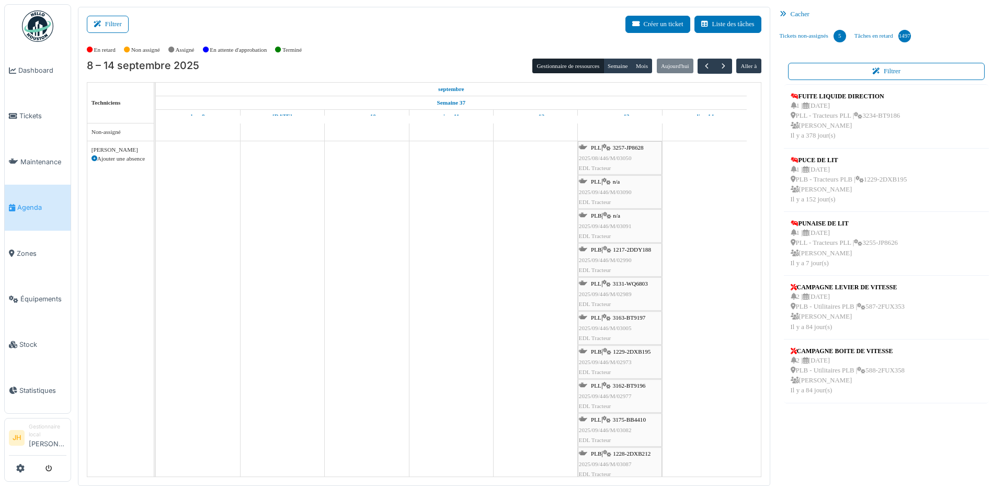
click at [632, 146] on span "3257-JP8628" at bounding box center [628, 147] width 31 height 6
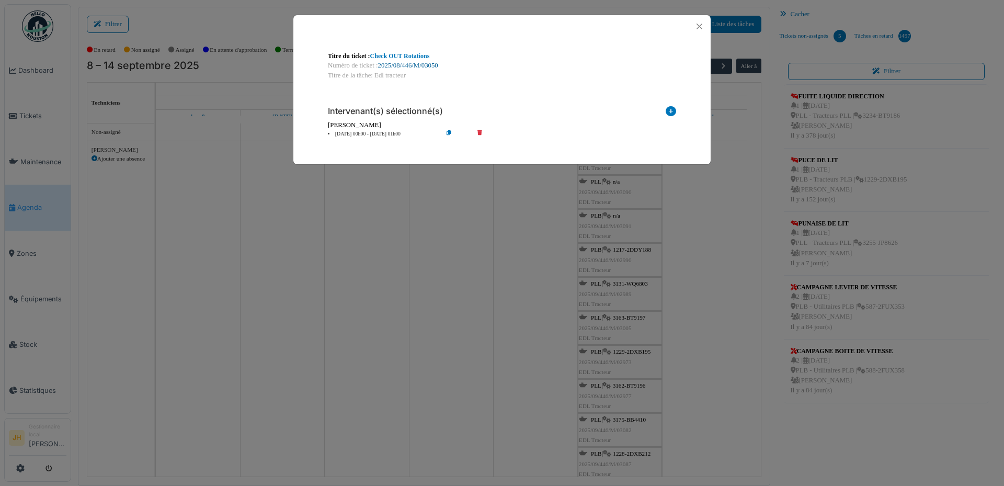
click at [398, 65] on link "2025/08/446/M/03050" at bounding box center [408, 65] width 60 height 7
click at [699, 25] on button "Close" at bounding box center [700, 26] width 14 height 14
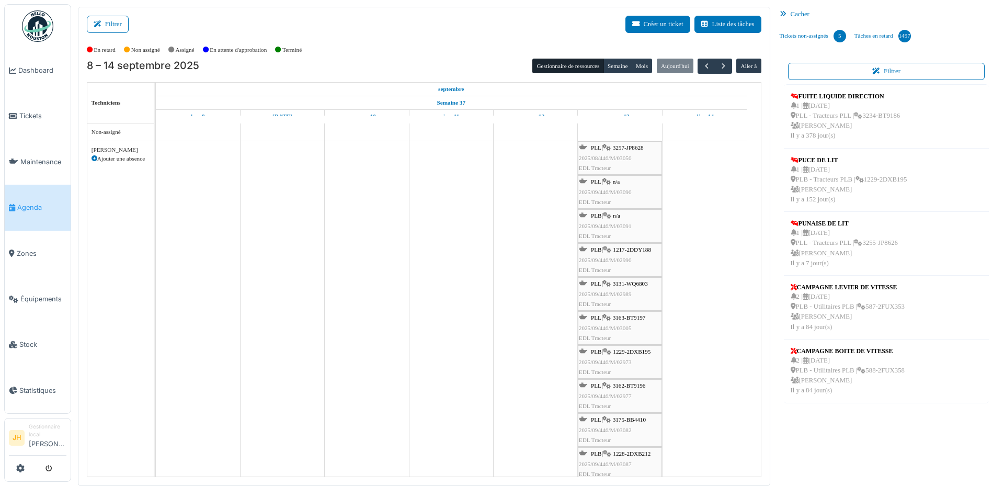
click at [37, 202] on span "Agenda" at bounding box center [41, 207] width 49 height 10
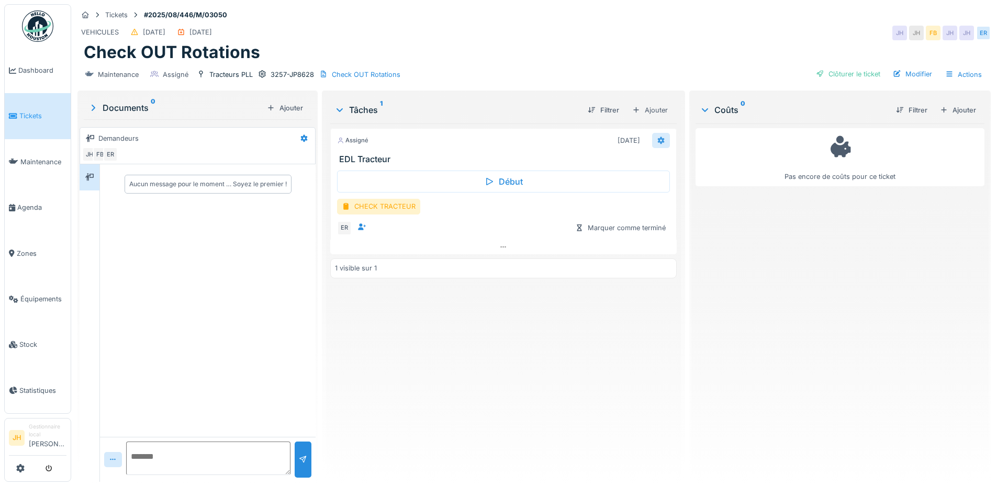
click at [657, 140] on icon at bounding box center [661, 140] width 8 height 7
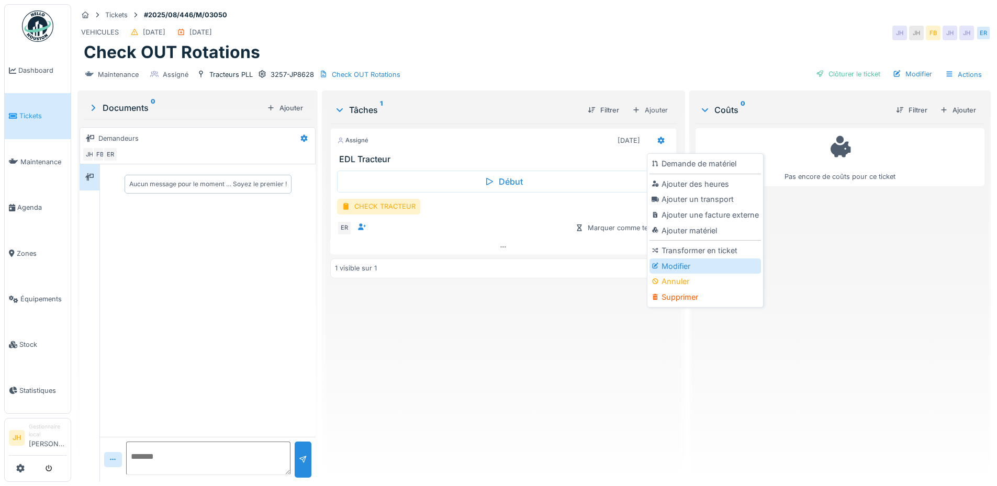
click at [690, 263] on div "Modifier" at bounding box center [704, 266] width 111 height 16
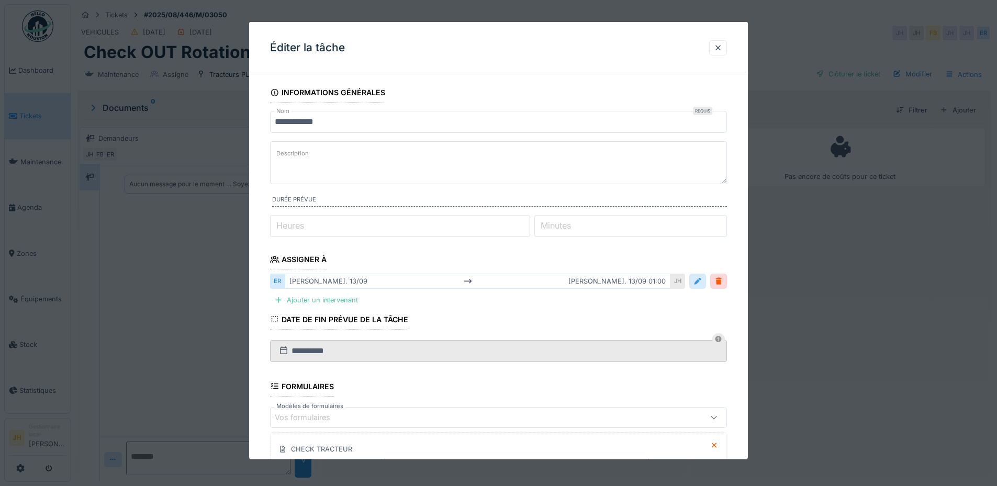
click at [701, 281] on div at bounding box center [697, 281] width 8 height 10
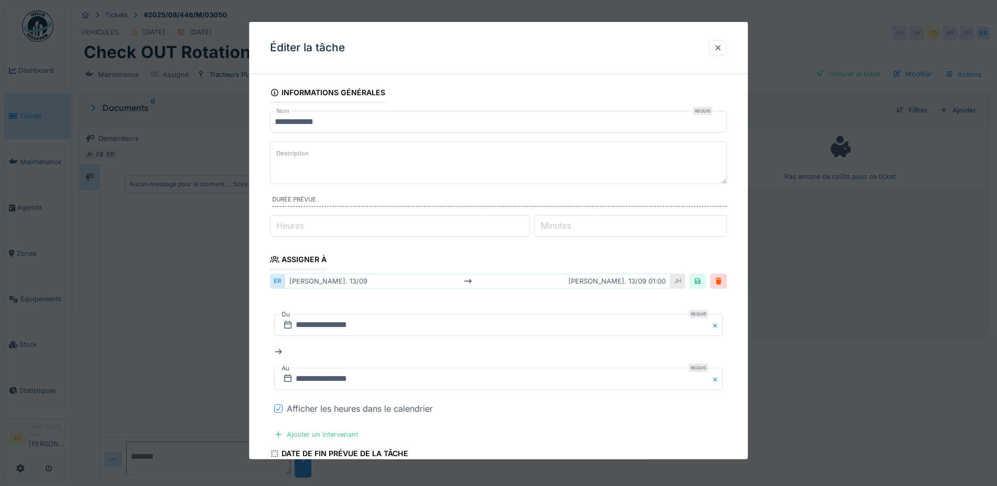
click at [278, 406] on icon at bounding box center [278, 408] width 6 height 5
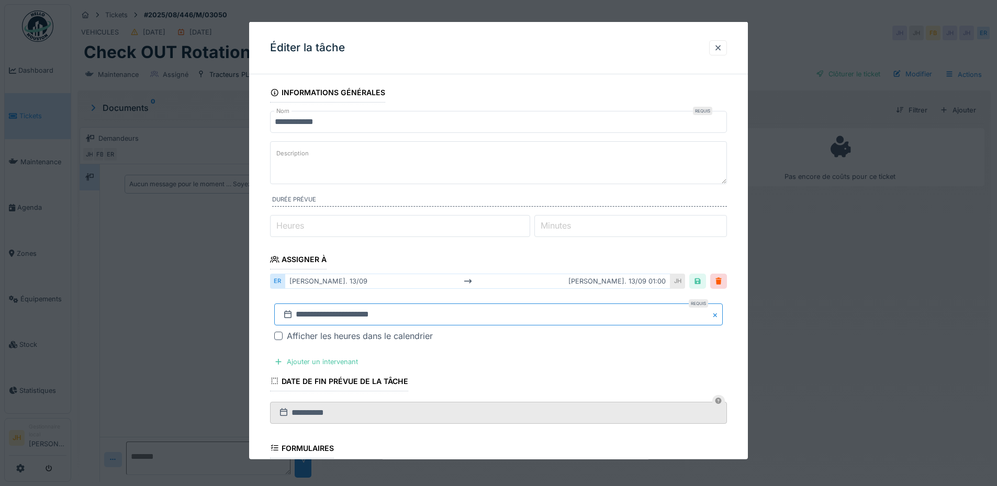
click at [347, 315] on input "**********" at bounding box center [498, 314] width 448 height 22
click at [552, 174] on span "Next Month" at bounding box center [552, 174] width 0 height 13
click at [537, 268] on div "25" at bounding box center [534, 269] width 14 height 14
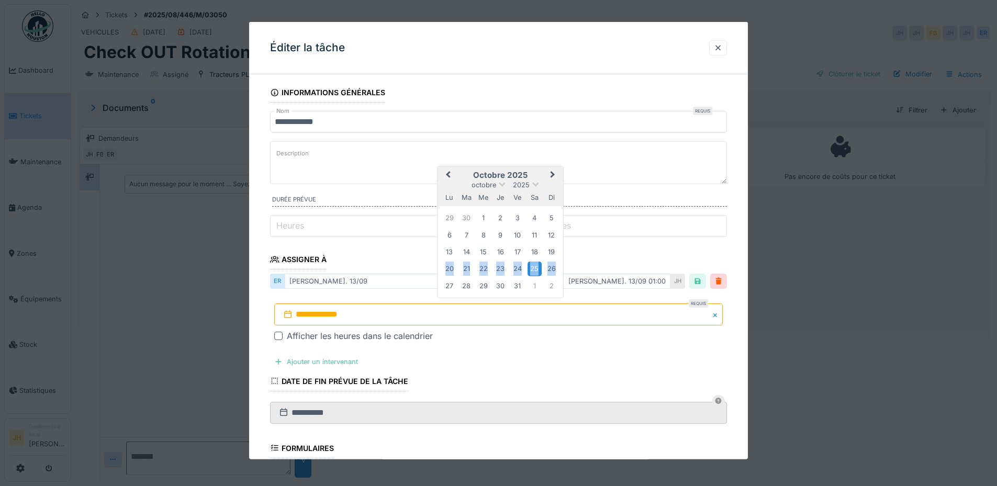
click at [537, 268] on div "25" at bounding box center [534, 269] width 14 height 14
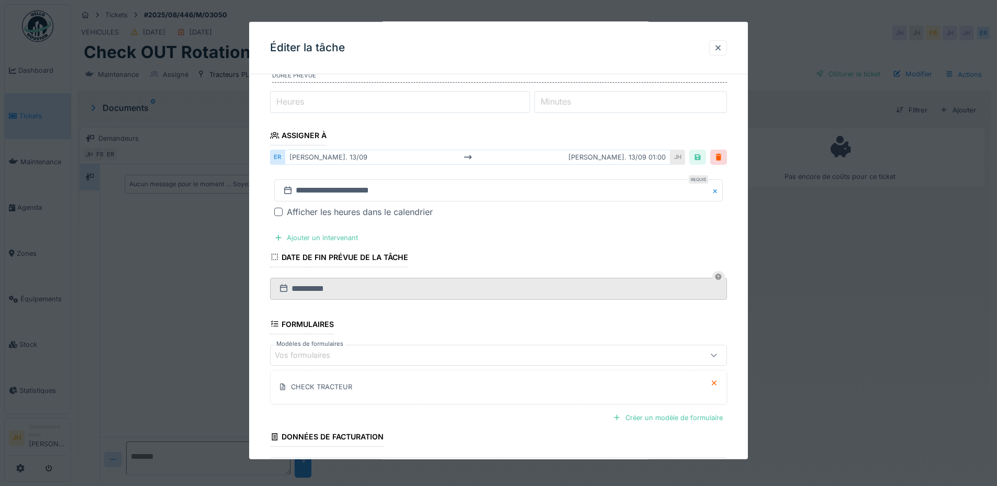
scroll to position [202, 0]
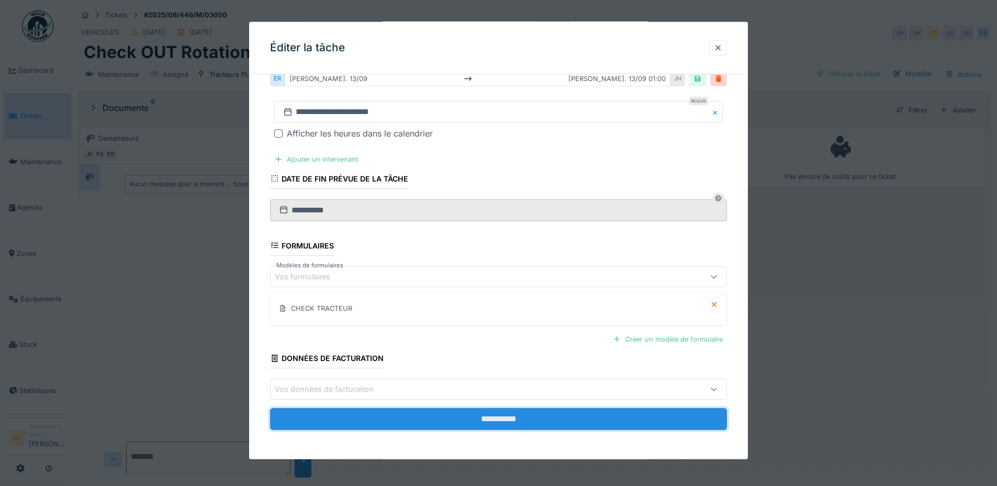
click at [534, 419] on input "**********" at bounding box center [498, 419] width 457 height 22
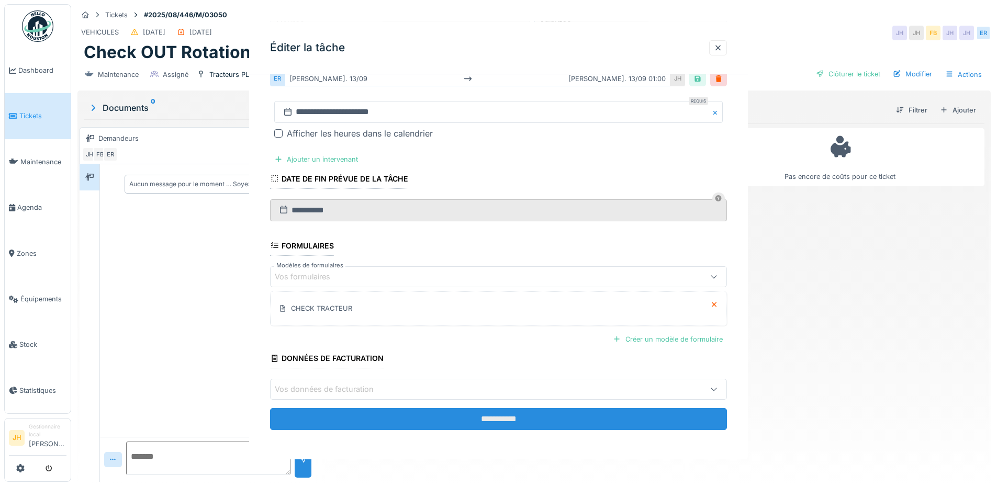
scroll to position [0, 0]
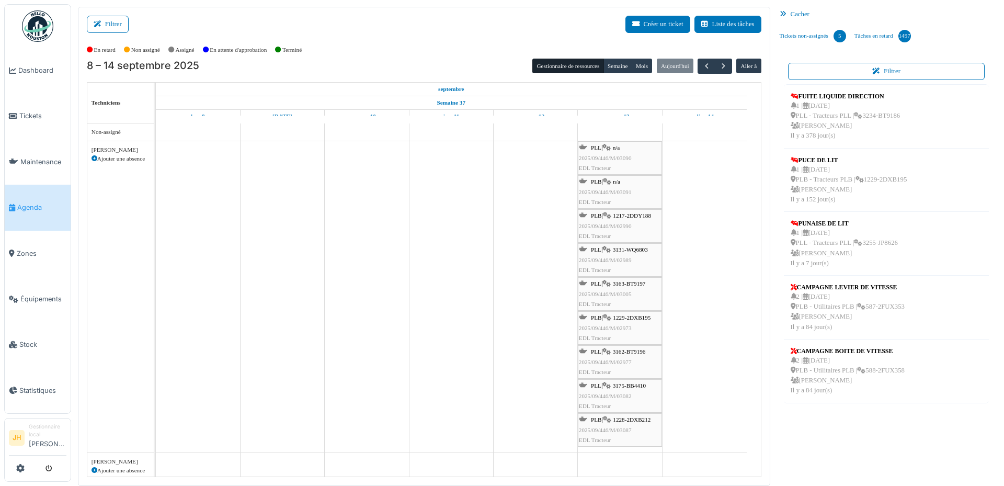
click at [639, 215] on span "1217-2DDY188" at bounding box center [632, 215] width 38 height 6
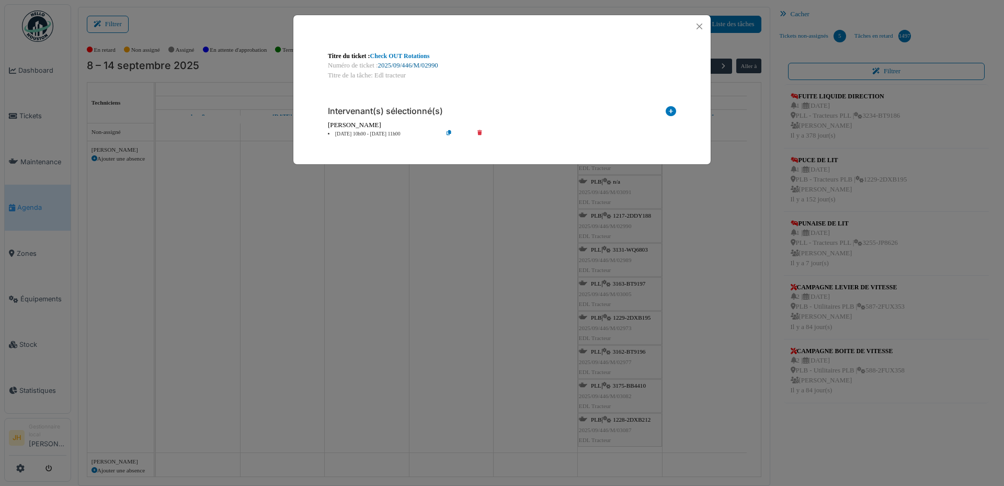
click at [424, 64] on link "2025/09/446/M/02990" at bounding box center [408, 65] width 60 height 7
click at [698, 25] on button "Close" at bounding box center [700, 26] width 14 height 14
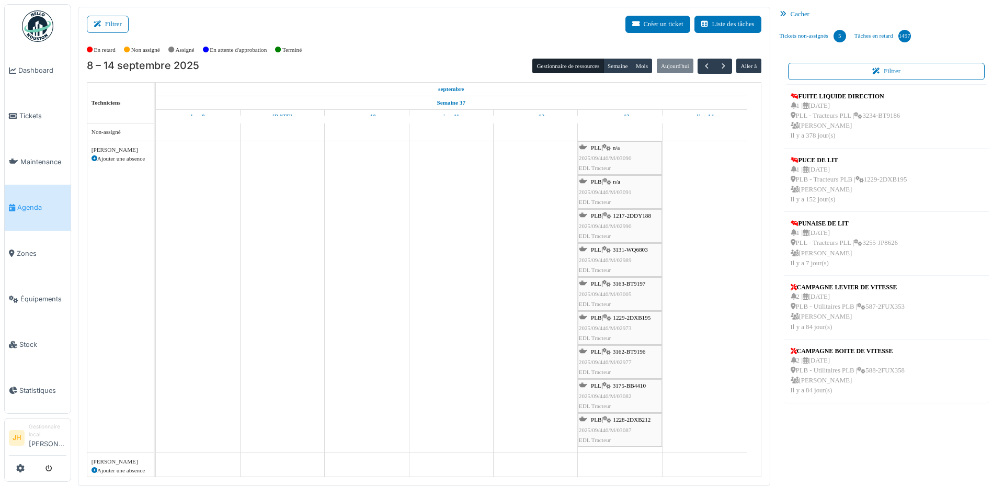
click at [638, 250] on span "3131-WQ6803" at bounding box center [630, 249] width 35 height 6
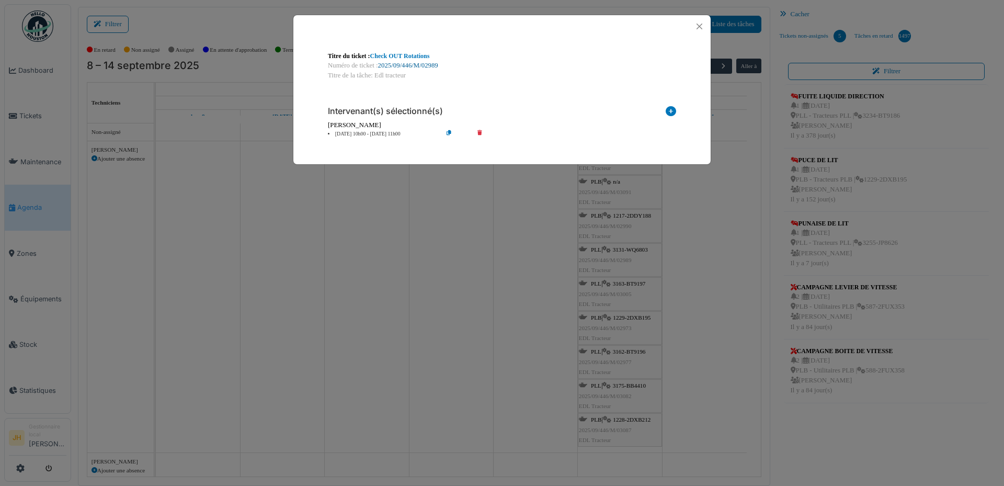
click at [418, 64] on link "2025/09/446/M/02989" at bounding box center [408, 65] width 60 height 7
click at [699, 24] on button "Close" at bounding box center [700, 26] width 14 height 14
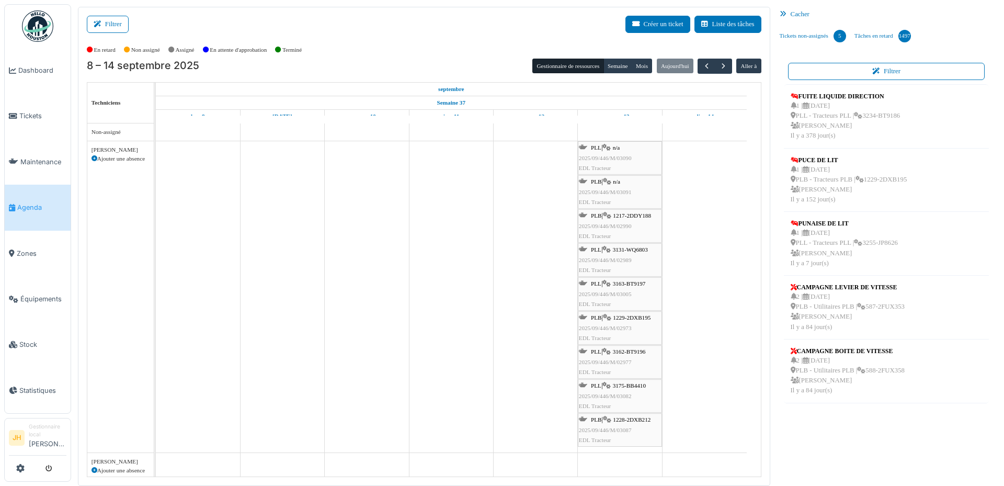
click at [53, 202] on span "Agenda" at bounding box center [41, 207] width 49 height 10
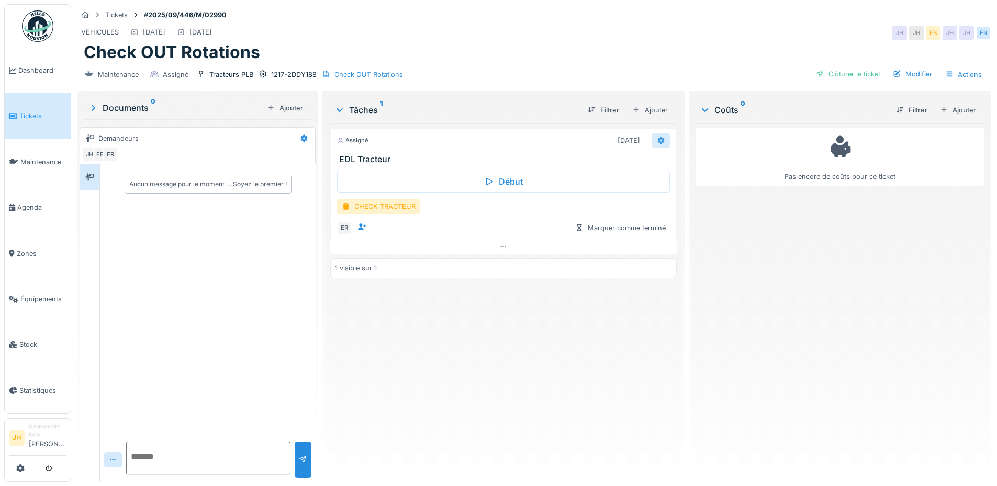
click at [658, 139] on icon at bounding box center [660, 140] width 7 height 7
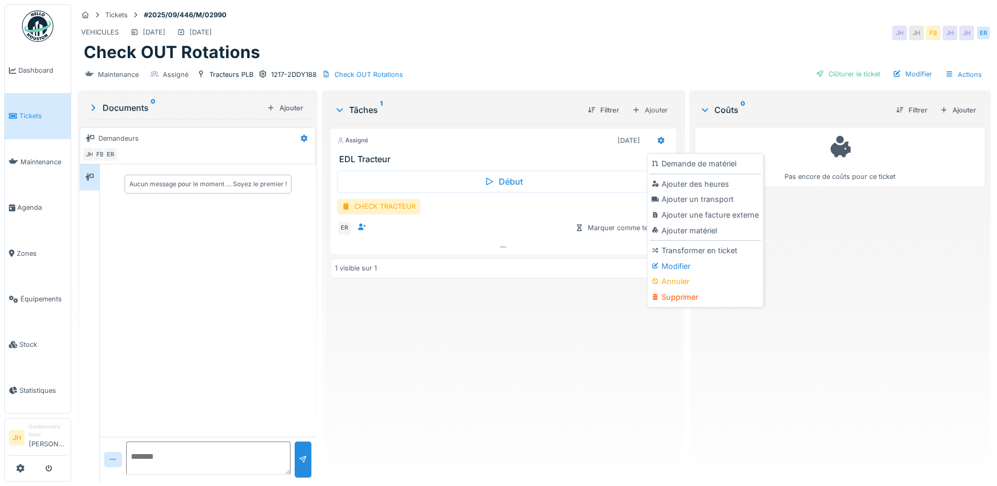
click at [666, 266] on div "Modifier" at bounding box center [704, 266] width 111 height 16
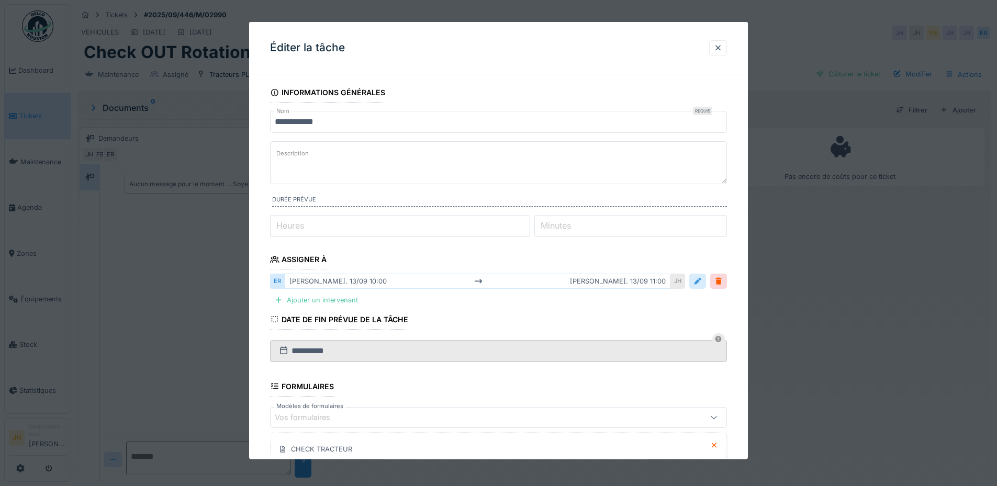
click at [705, 287] on div at bounding box center [697, 281] width 17 height 15
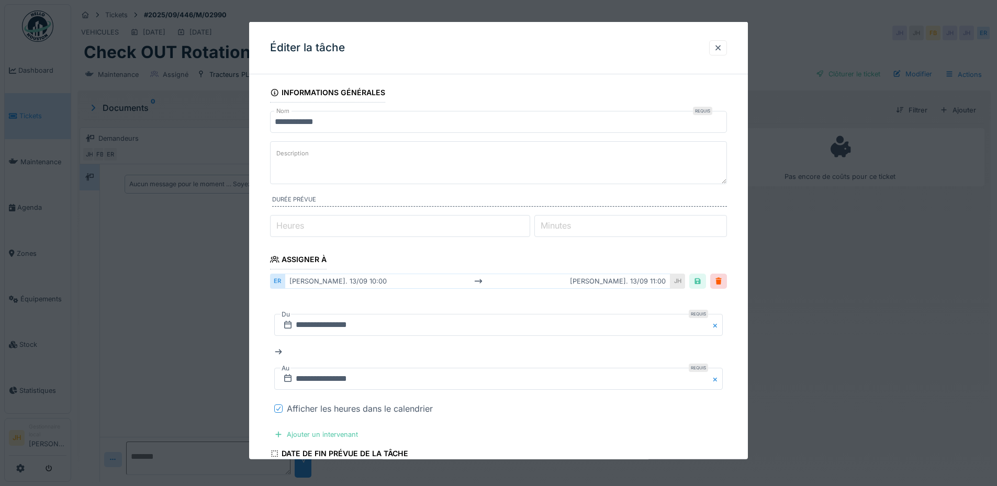
click at [277, 411] on div at bounding box center [278, 408] width 6 height 10
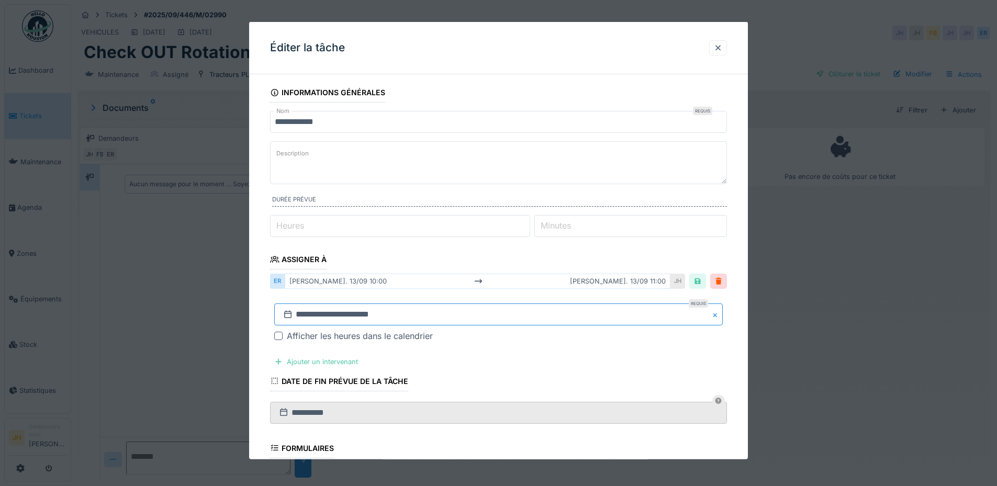
click at [334, 318] on input "**********" at bounding box center [498, 314] width 448 height 22
click at [552, 176] on span "Next Month" at bounding box center [552, 174] width 0 height 13
click at [534, 270] on div "25" at bounding box center [534, 269] width 14 height 14
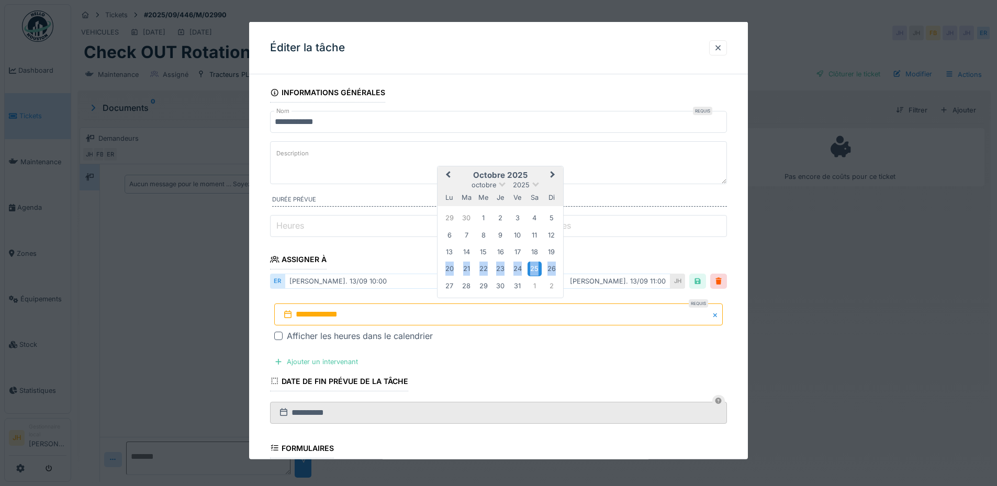
click at [534, 270] on div "25" at bounding box center [534, 269] width 14 height 14
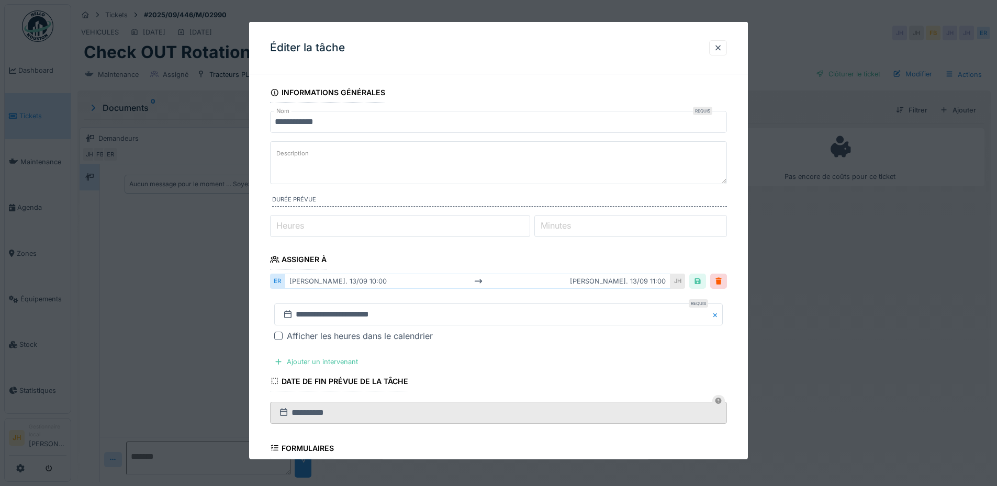
scroll to position [202, 0]
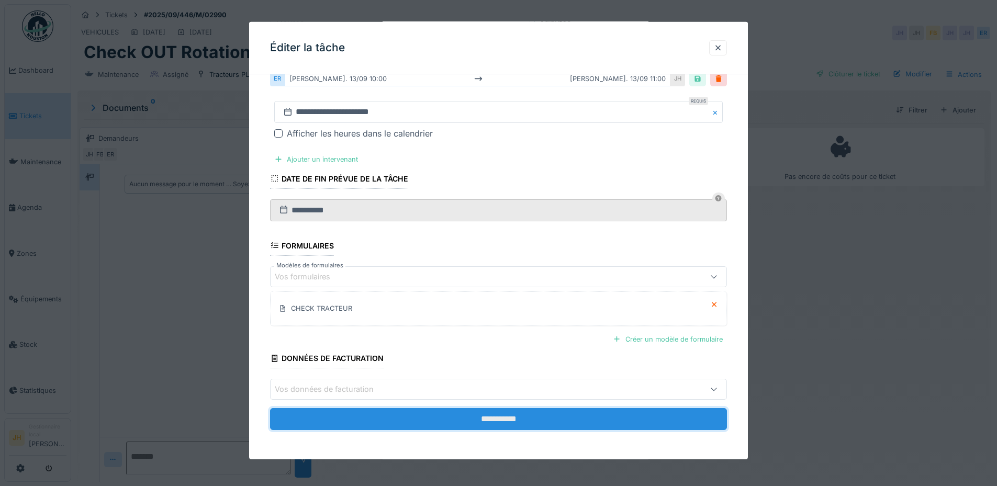
click at [539, 426] on input "**********" at bounding box center [498, 419] width 457 height 22
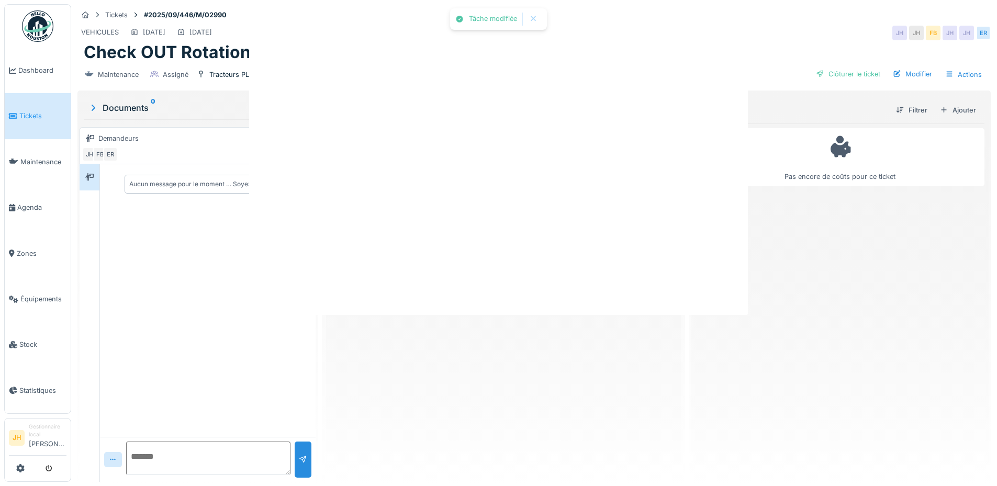
scroll to position [0, 0]
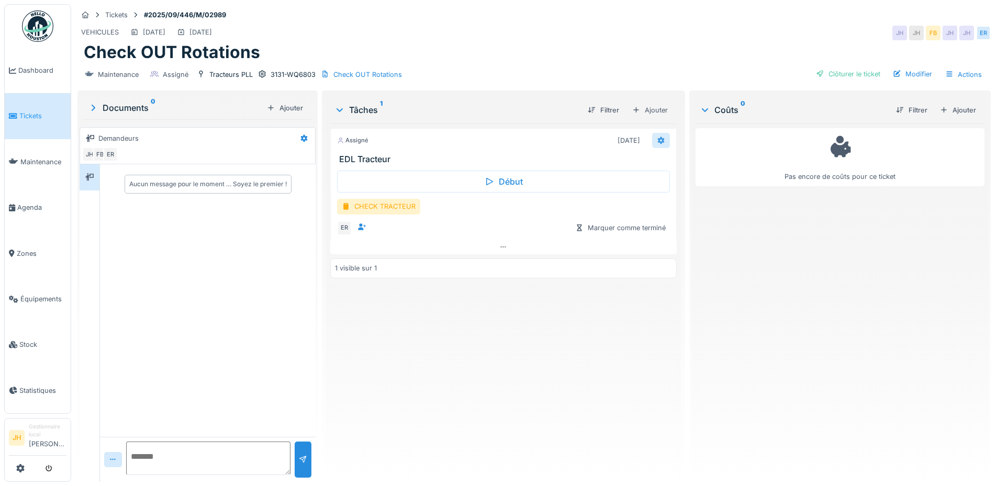
click at [657, 140] on icon at bounding box center [660, 140] width 7 height 7
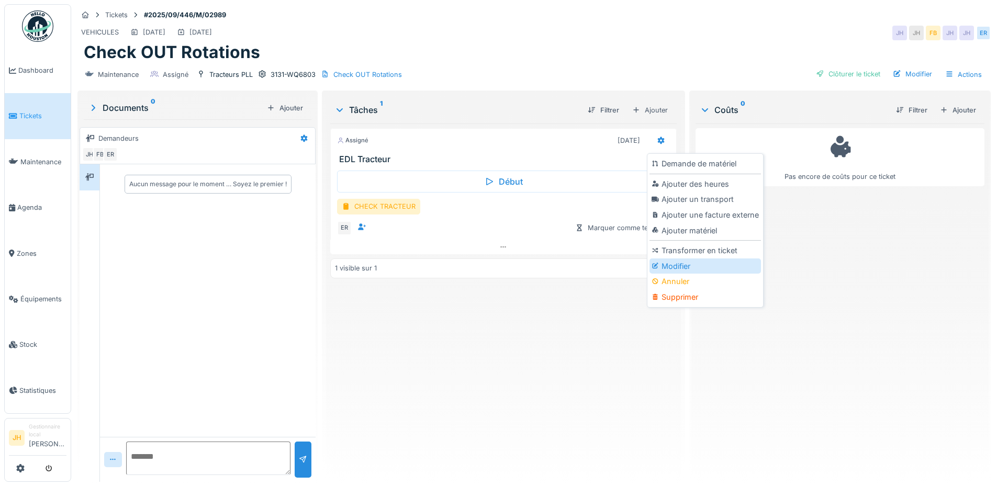
click at [676, 265] on div "Modifier" at bounding box center [704, 266] width 111 height 16
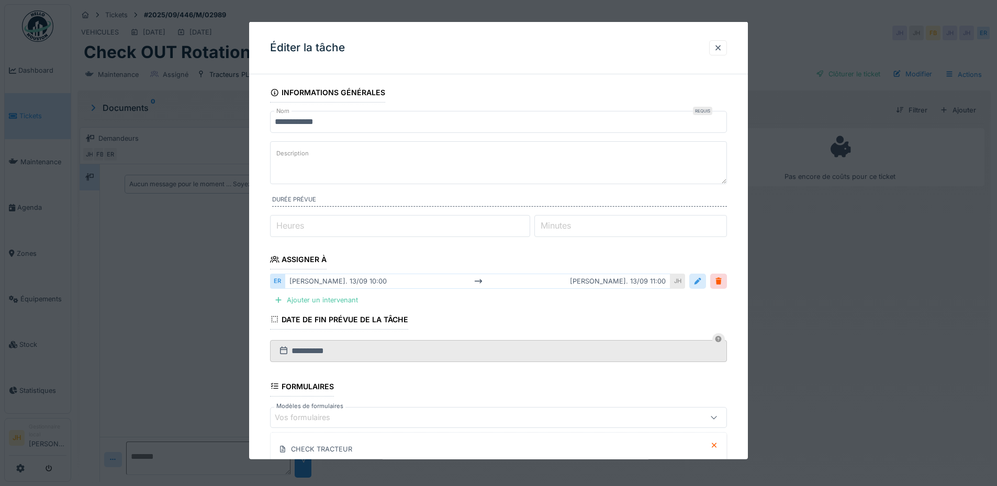
click at [698, 282] on div at bounding box center [697, 281] width 8 height 10
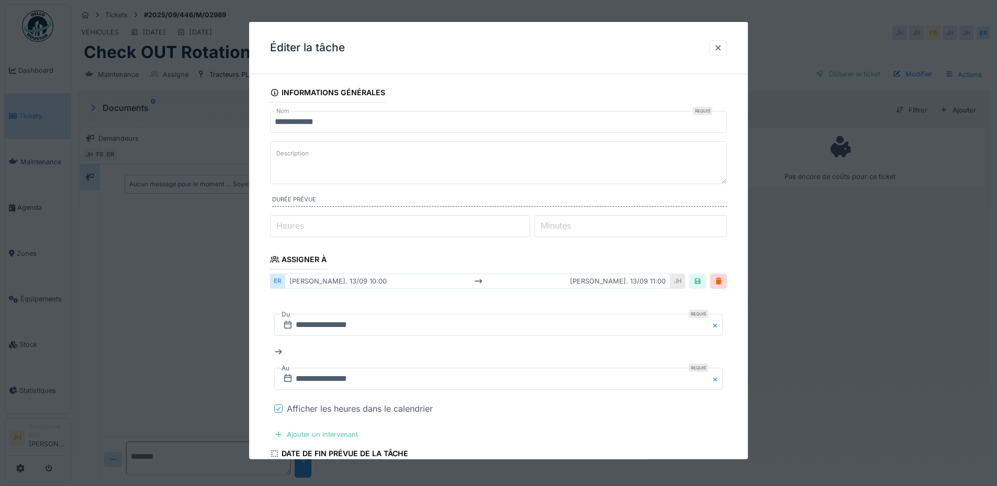
click at [277, 406] on icon at bounding box center [278, 408] width 6 height 5
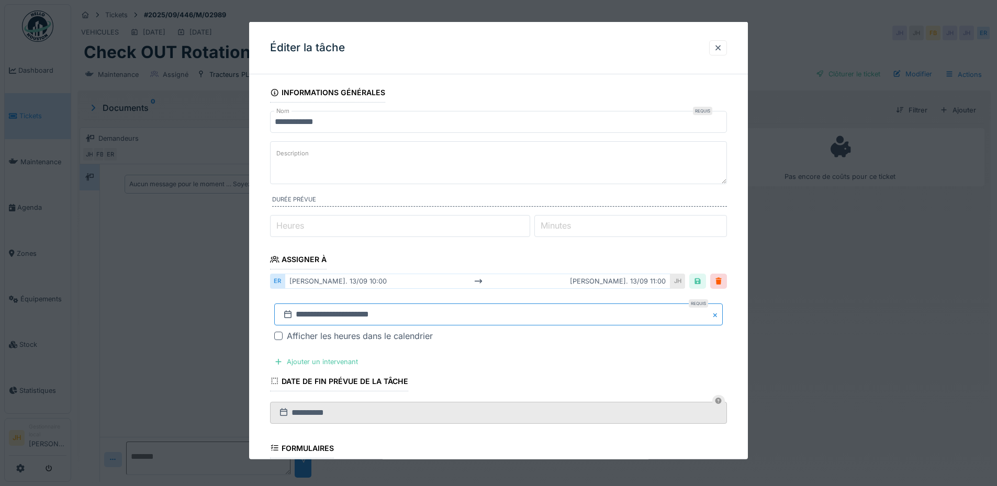
click at [333, 312] on input "**********" at bounding box center [498, 314] width 448 height 22
click at [552, 174] on span "Next Month" at bounding box center [552, 174] width 0 height 13
click at [536, 269] on div "25" at bounding box center [534, 269] width 14 height 14
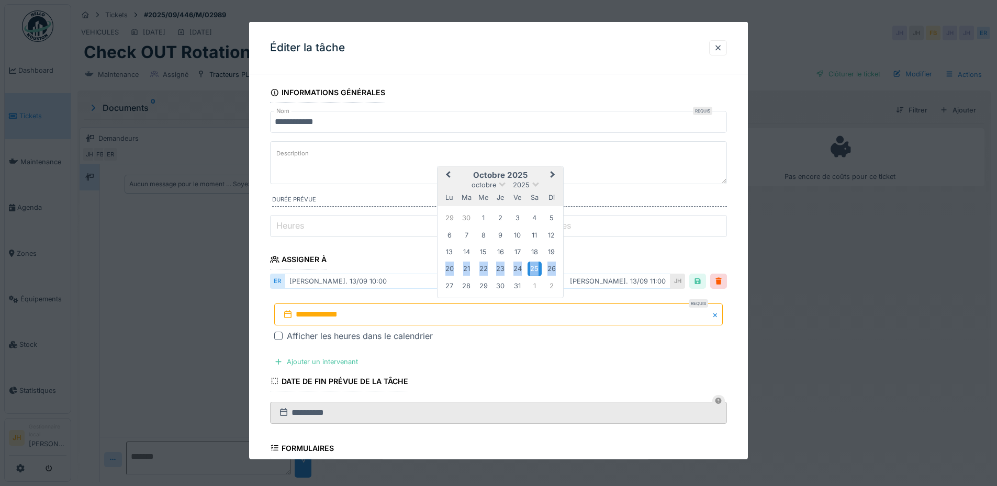
click at [536, 269] on div "25" at bounding box center [534, 269] width 14 height 14
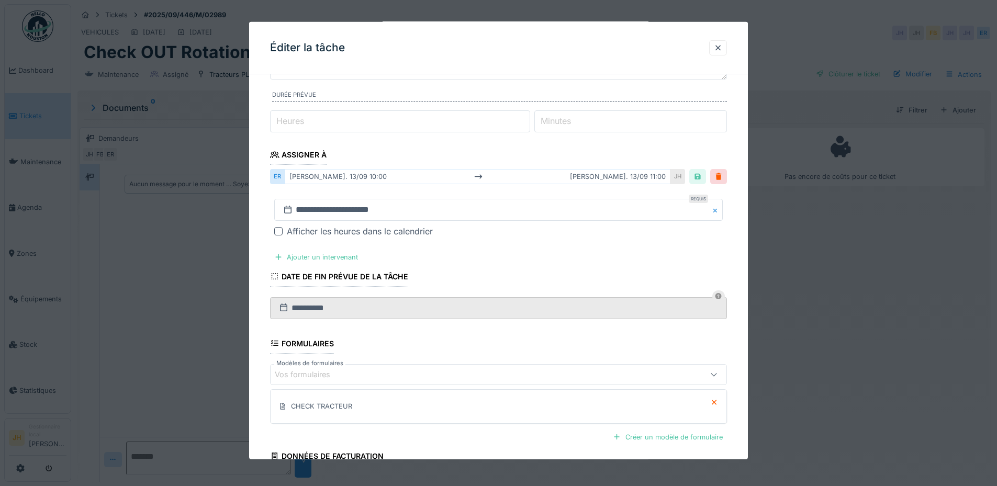
scroll to position [202, 0]
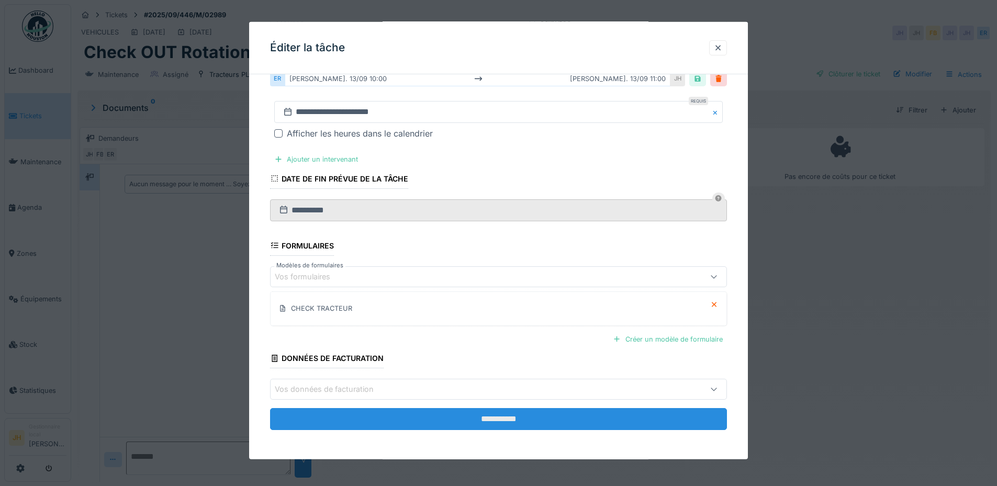
click at [546, 415] on input "**********" at bounding box center [498, 419] width 457 height 22
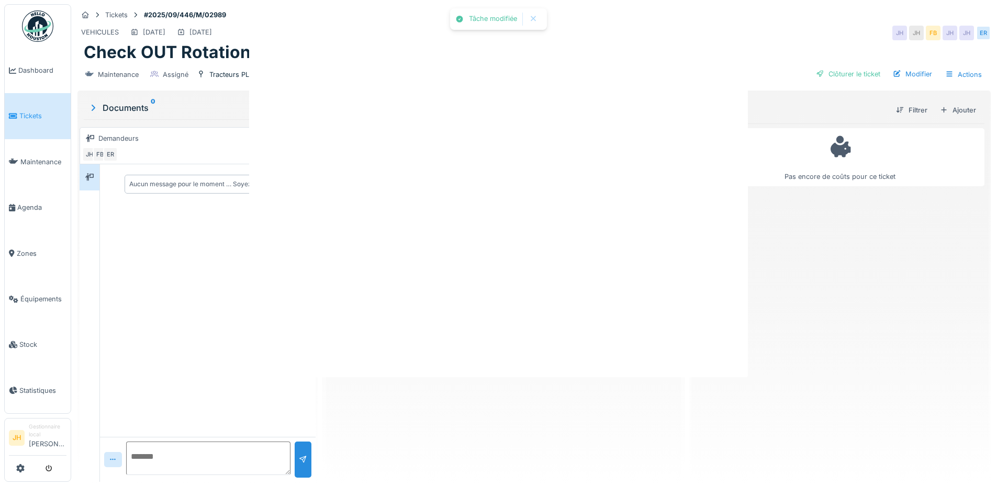
scroll to position [0, 0]
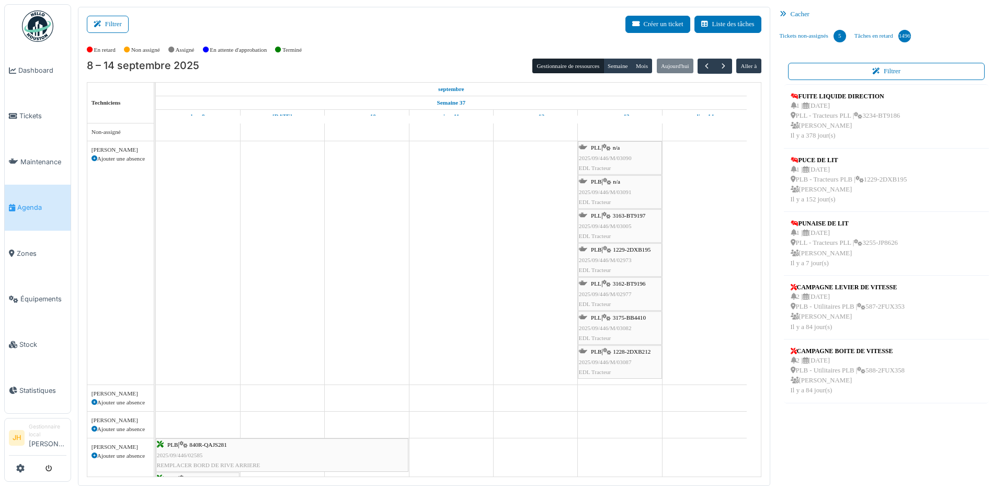
click at [629, 214] on span "3163-BT9197" at bounding box center [629, 215] width 33 height 6
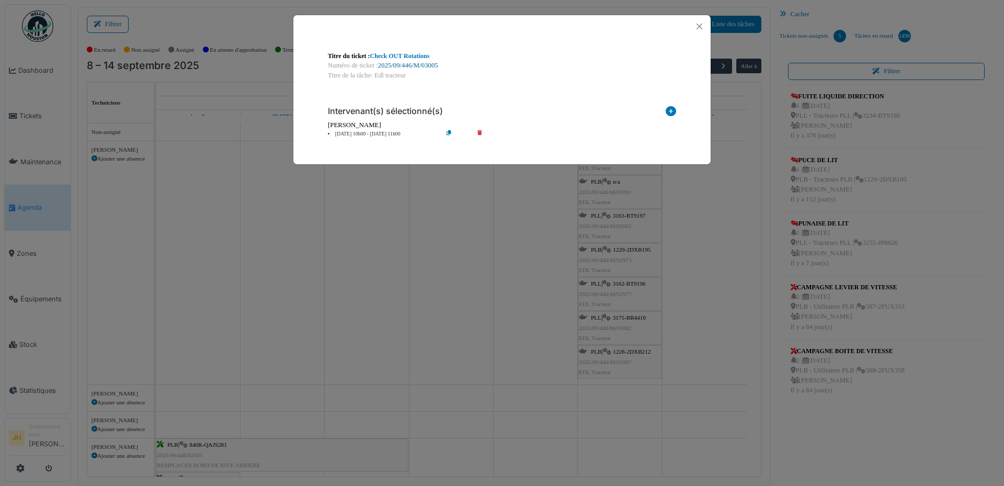
click at [425, 66] on link "2025/09/446/M/03005" at bounding box center [408, 65] width 60 height 7
drag, startPoint x: 702, startPoint y: 26, endPoint x: 695, endPoint y: 28, distance: 7.1
click at [701, 25] on button "Close" at bounding box center [700, 26] width 14 height 14
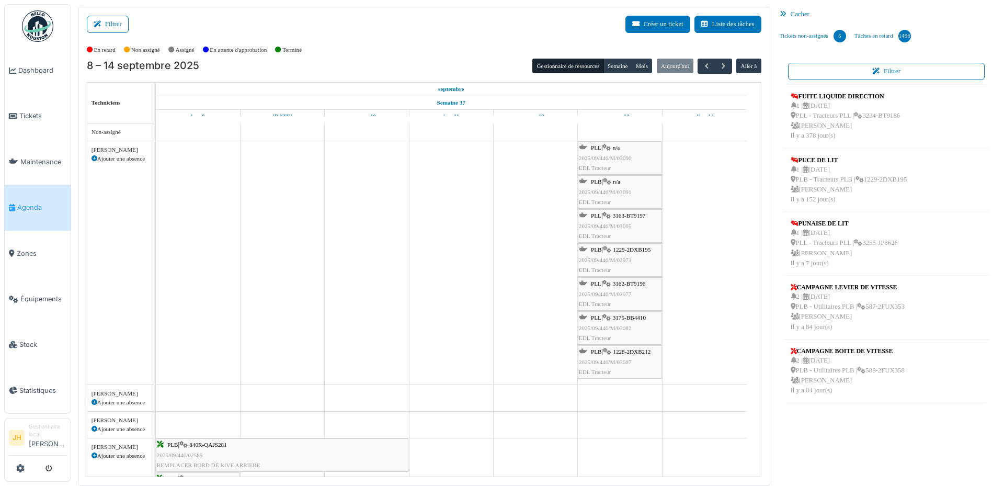
click at [60, 202] on span "Agenda" at bounding box center [41, 207] width 49 height 10
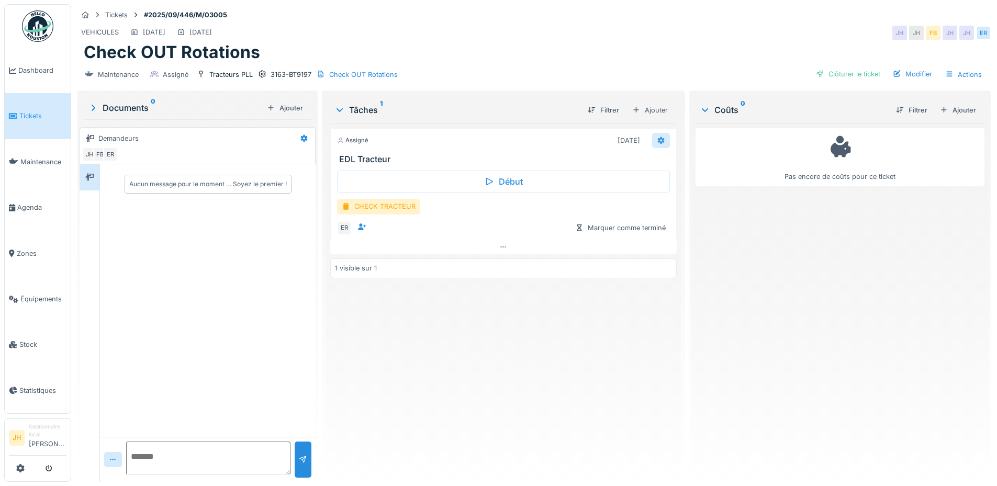
click at [657, 139] on icon at bounding box center [660, 140] width 7 height 7
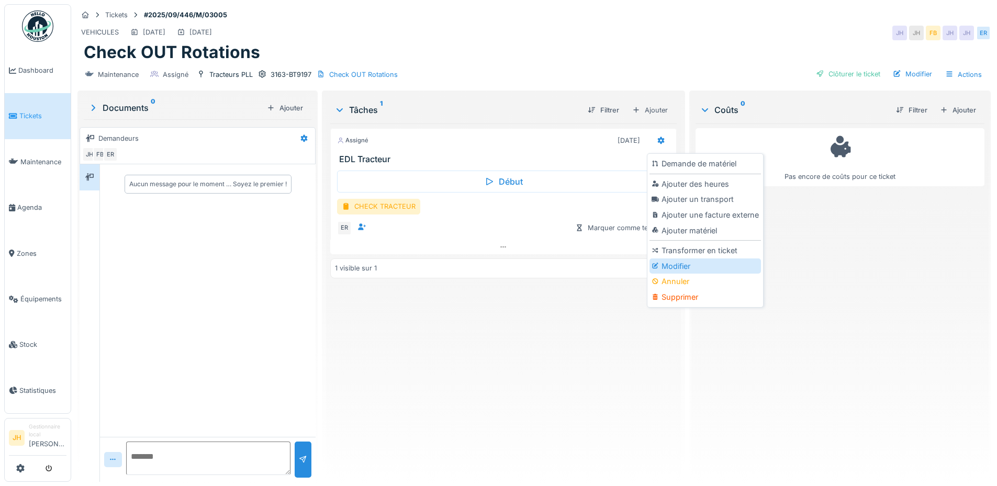
click at [686, 265] on div "Modifier" at bounding box center [704, 266] width 111 height 16
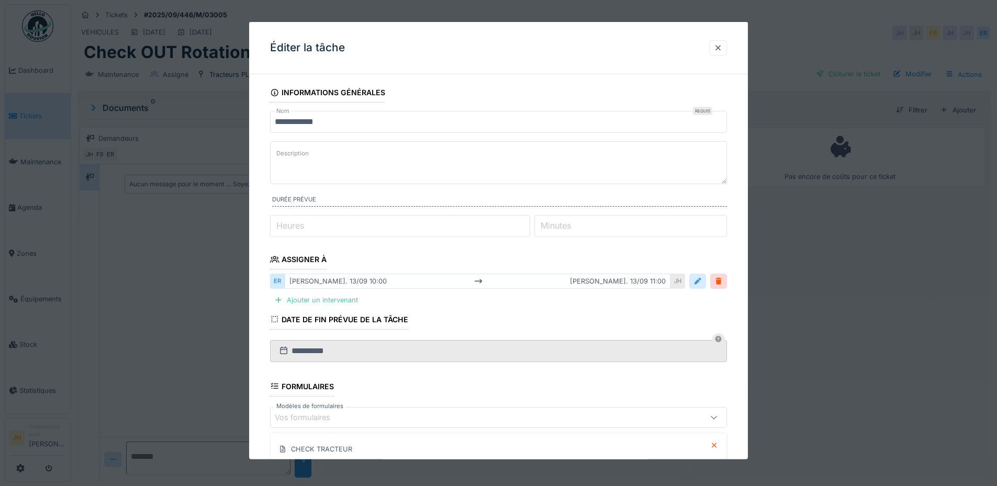
click at [700, 285] on div at bounding box center [697, 281] width 8 height 10
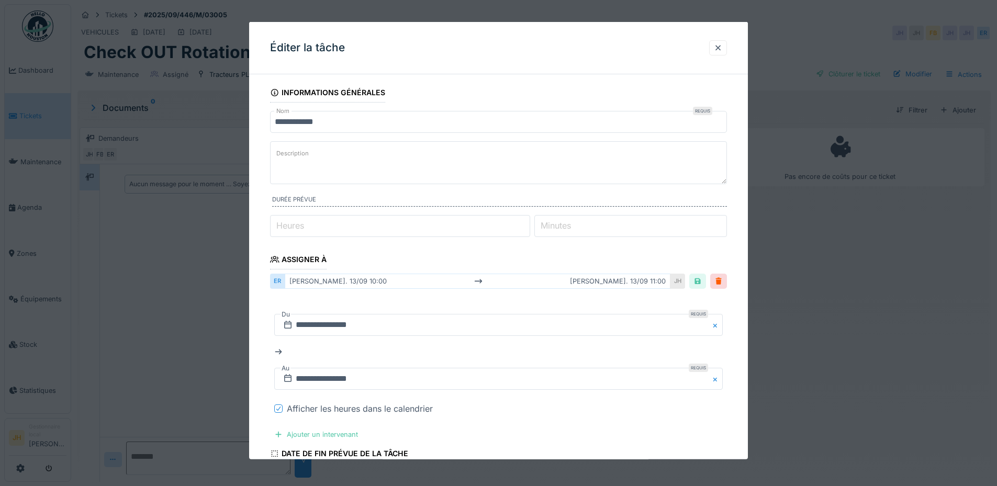
click at [279, 408] on icon at bounding box center [278, 408] width 6 height 5
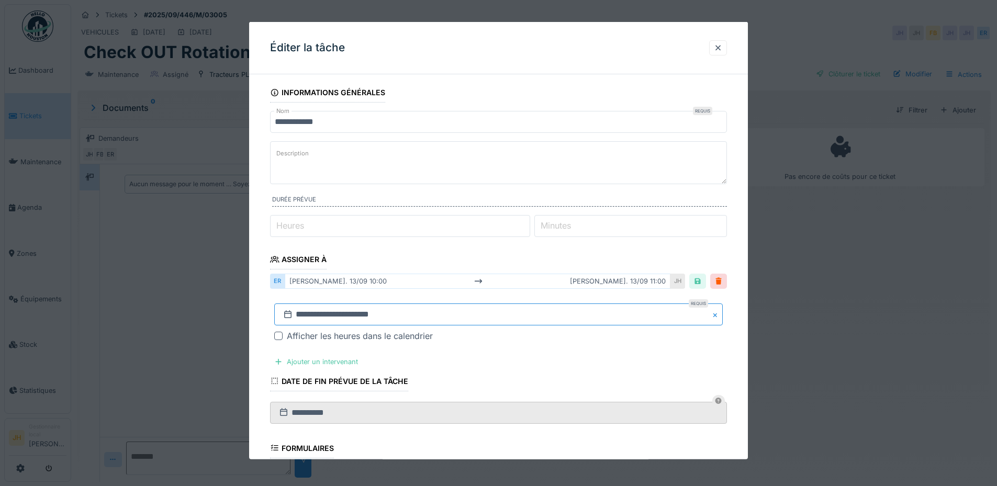
click at [428, 321] on input "**********" at bounding box center [498, 314] width 448 height 22
click at [552, 172] on span "Next Month" at bounding box center [552, 174] width 0 height 13
click at [552, 172] on span "Next Month" at bounding box center [552, 175] width 0 height 13
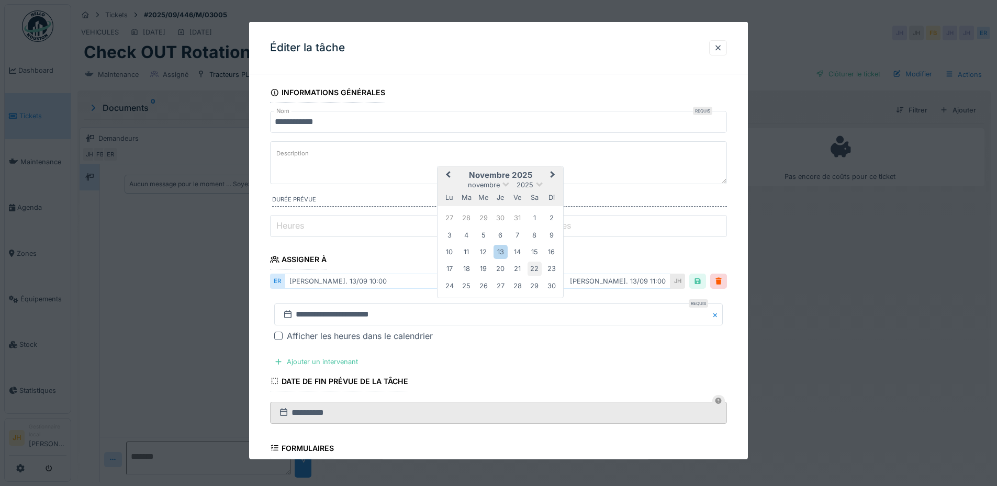
click at [535, 269] on div "22" at bounding box center [534, 269] width 14 height 14
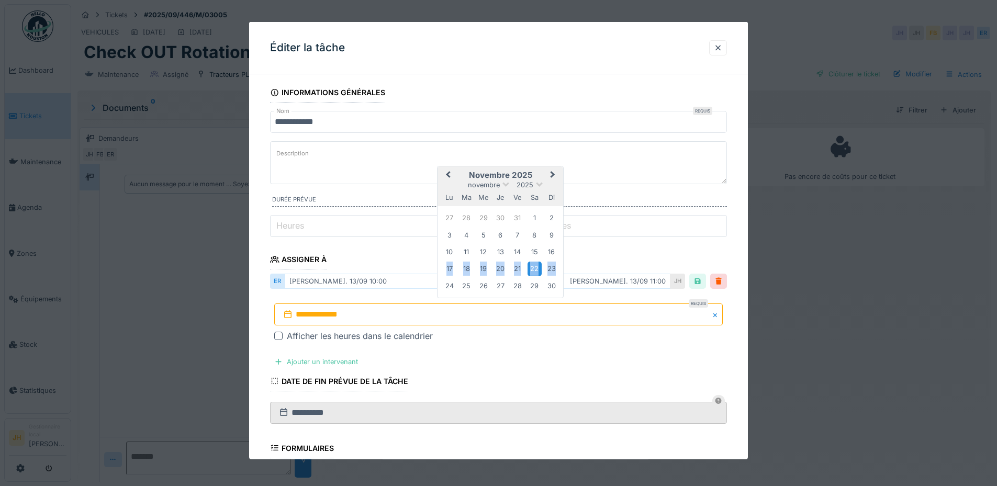
click at [535, 269] on div "22" at bounding box center [534, 269] width 14 height 14
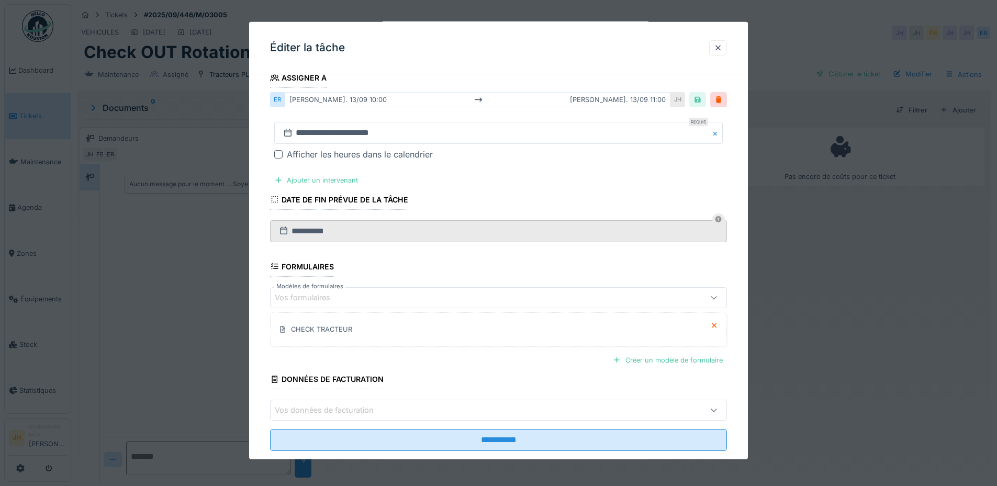
scroll to position [202, 0]
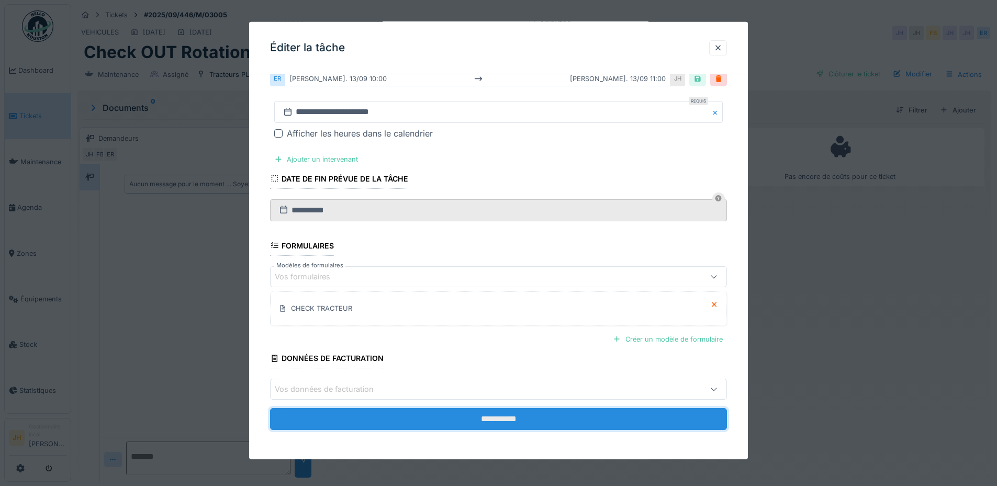
click at [500, 416] on input "**********" at bounding box center [498, 419] width 457 height 22
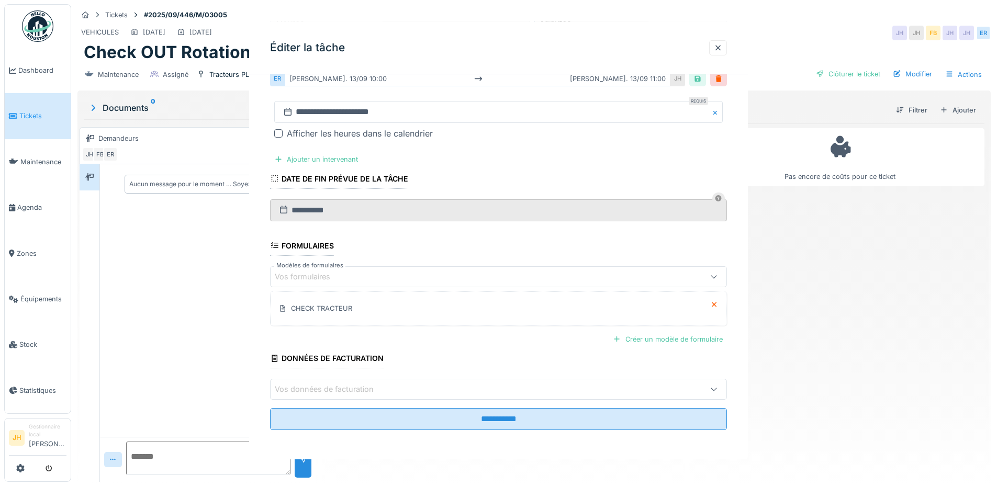
scroll to position [0, 0]
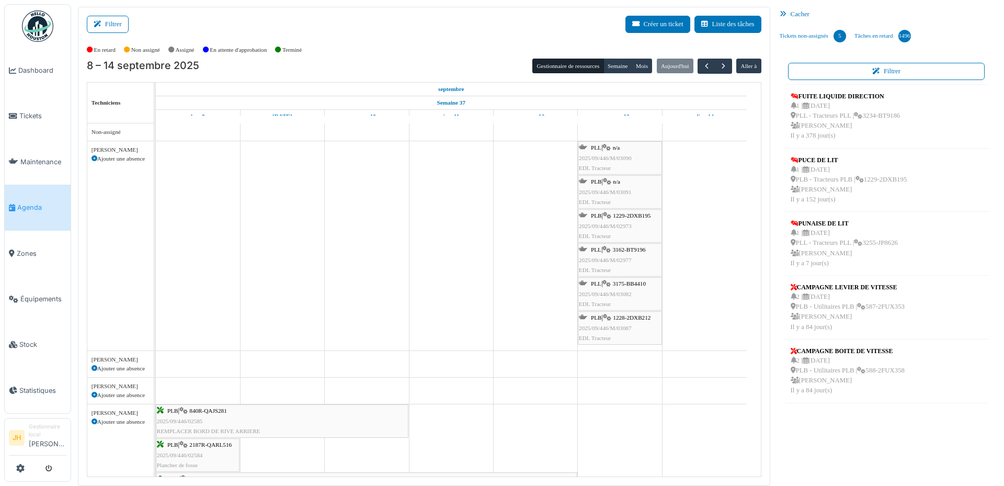
click at [641, 216] on span "1229-2DXB195" at bounding box center [632, 215] width 38 height 6
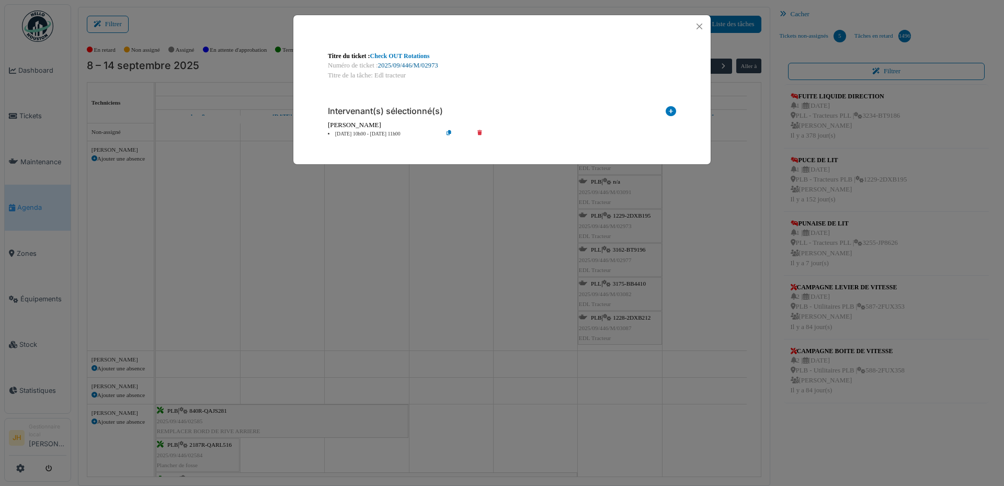
click at [425, 64] on link "2025/09/446/M/02973" at bounding box center [408, 65] width 60 height 7
click at [701, 25] on button "Close" at bounding box center [700, 26] width 14 height 14
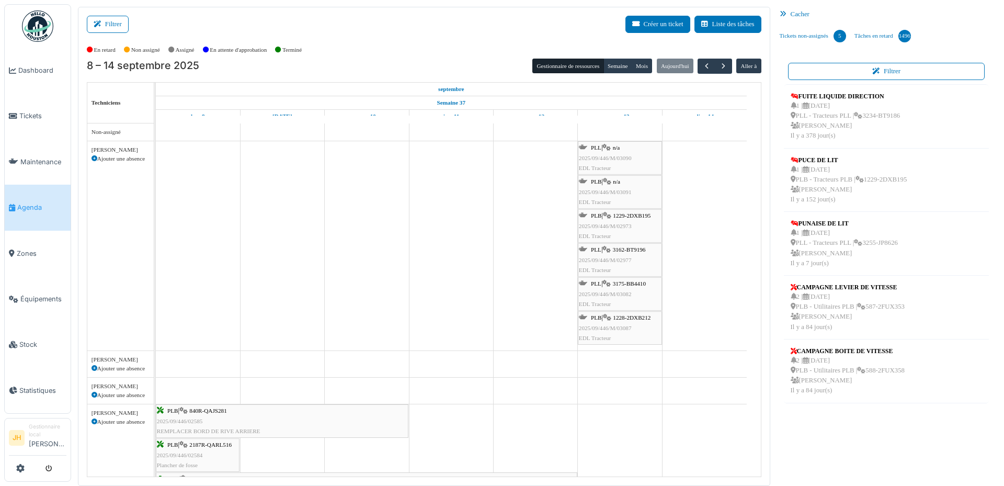
click at [628, 216] on span "1229-2DXB195" at bounding box center [632, 215] width 38 height 6
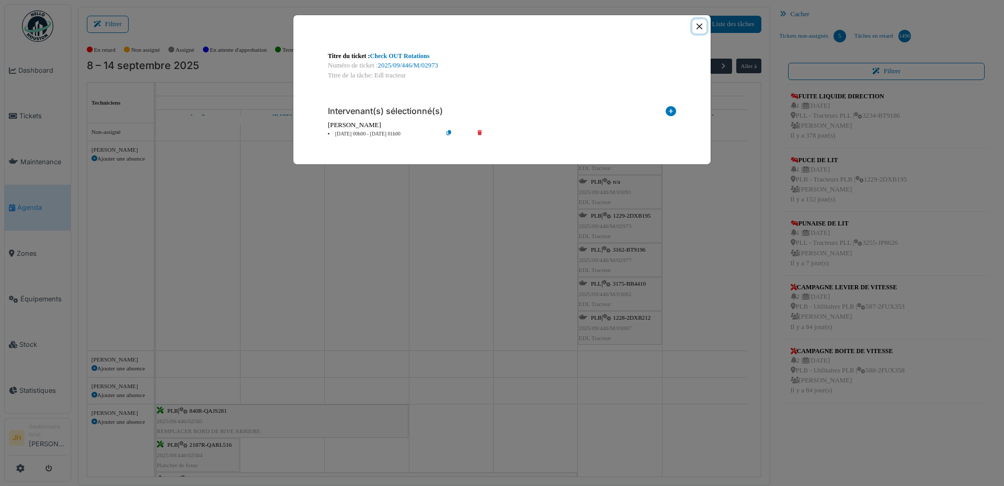
click at [700, 27] on button "Close" at bounding box center [700, 26] width 14 height 14
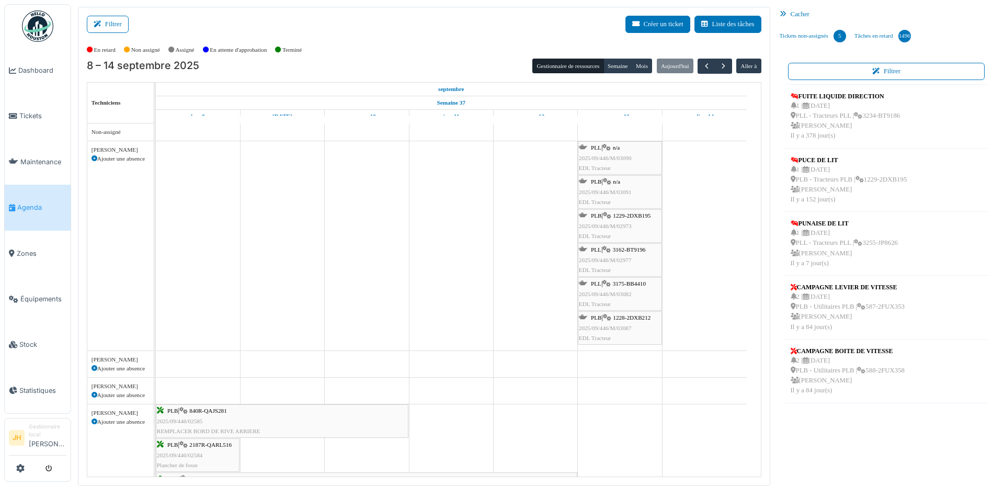
click at [27, 210] on link "Agenda" at bounding box center [38, 208] width 66 height 46
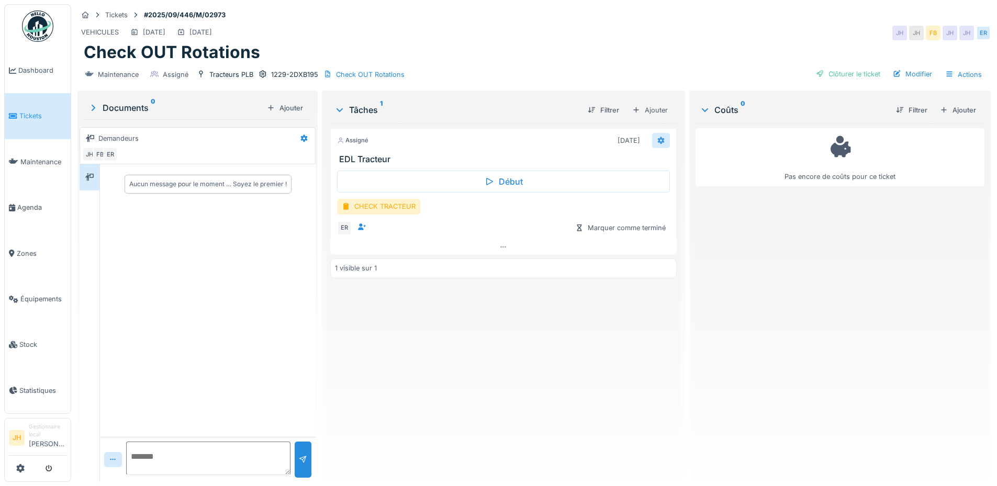
click at [657, 139] on icon at bounding box center [661, 140] width 8 height 7
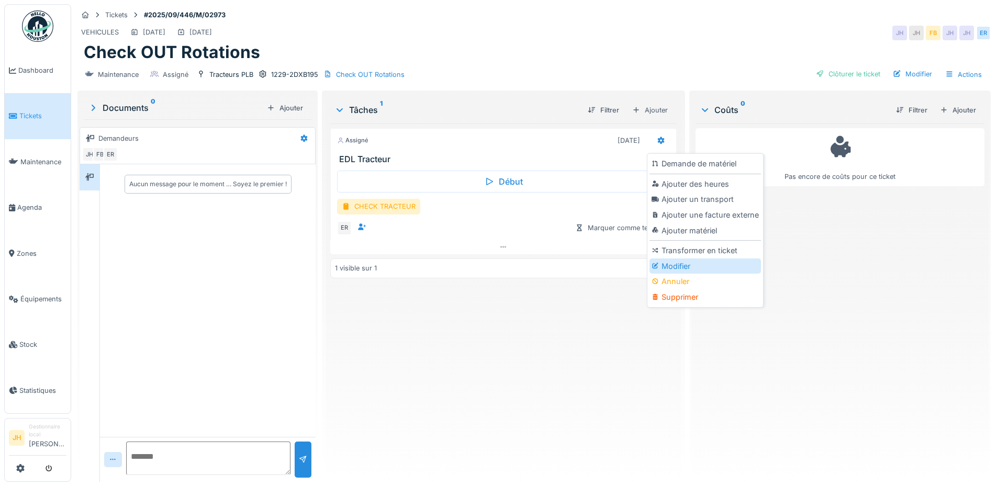
click at [682, 265] on div "Modifier" at bounding box center [704, 266] width 111 height 16
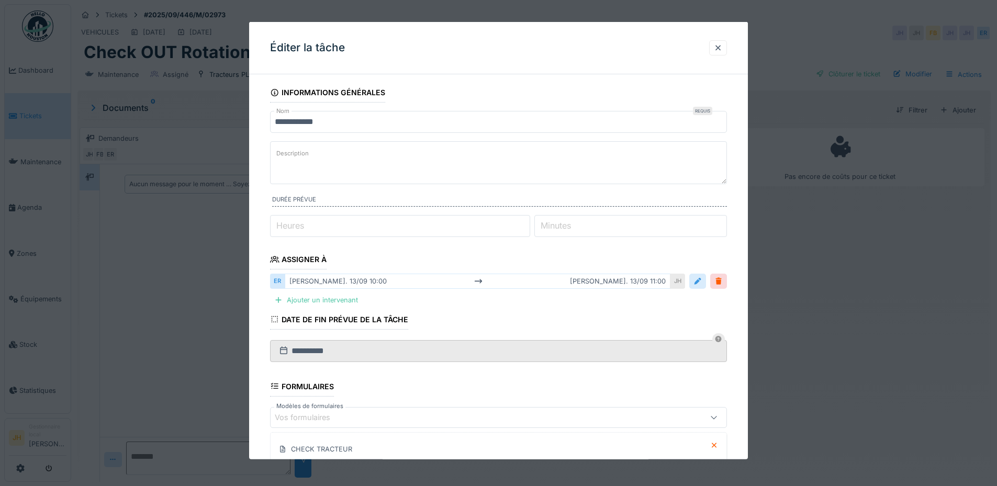
click at [698, 284] on div at bounding box center [697, 281] width 8 height 10
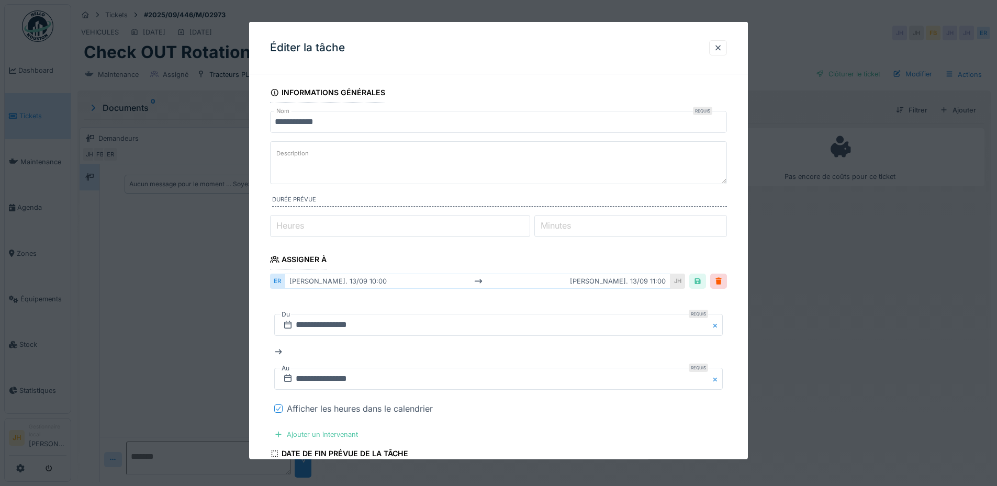
click at [277, 406] on icon at bounding box center [278, 408] width 6 height 5
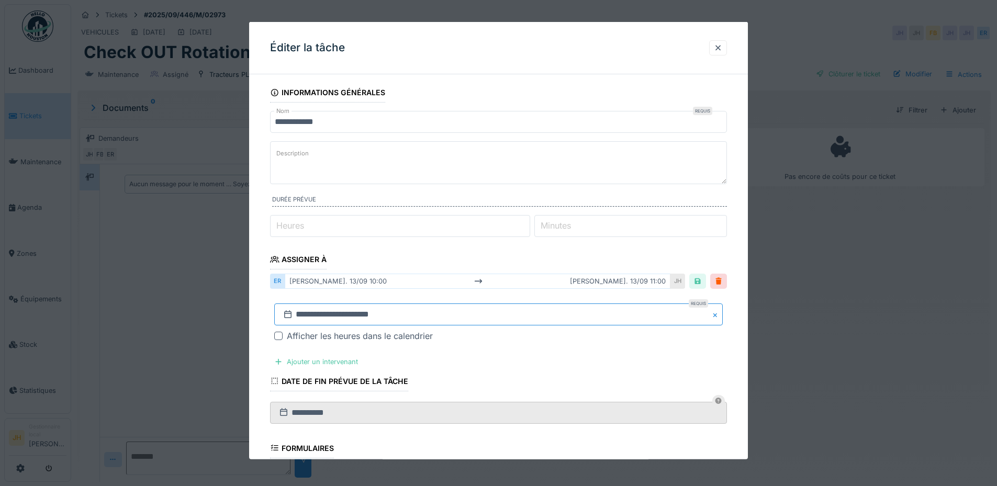
click at [458, 314] on input "**********" at bounding box center [498, 314] width 448 height 22
click at [552, 176] on span "Next Month" at bounding box center [552, 174] width 0 height 13
click at [535, 270] on div "25" at bounding box center [534, 269] width 14 height 14
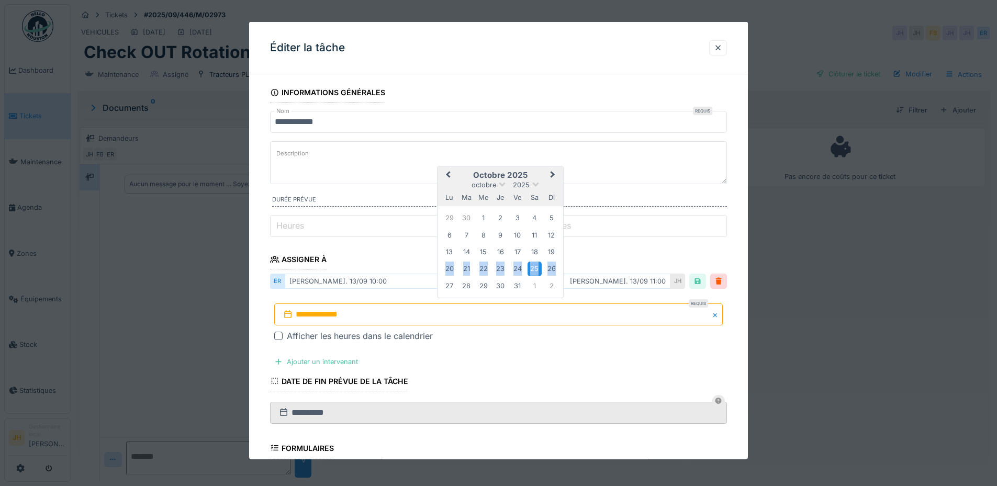
click at [535, 270] on div "25" at bounding box center [534, 269] width 14 height 14
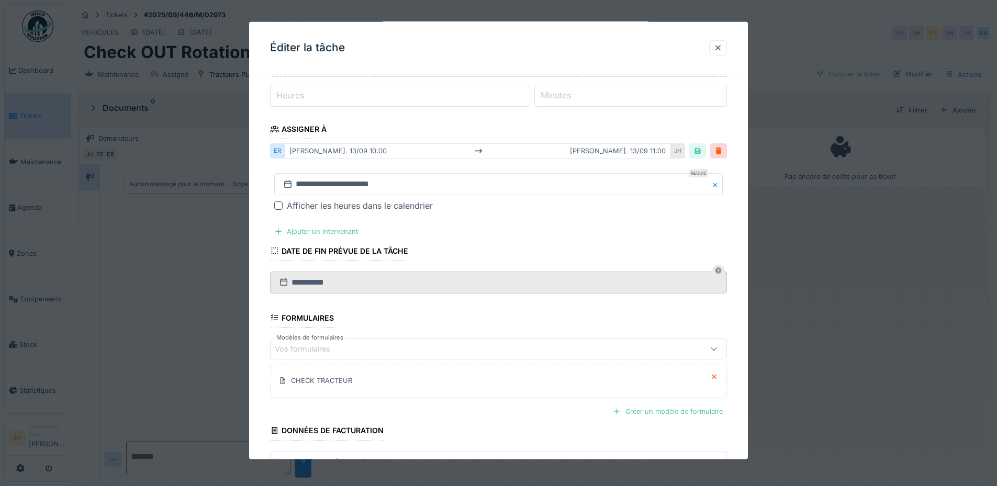
scroll to position [202, 0]
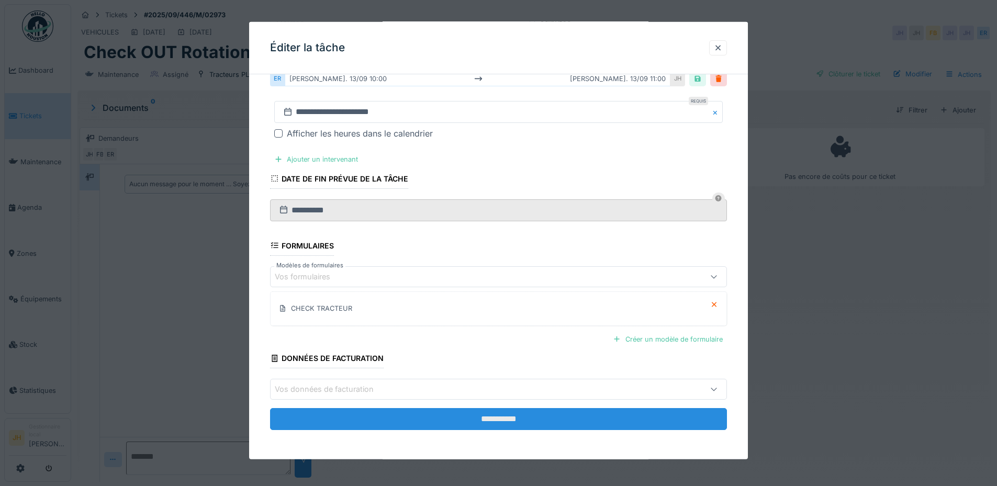
click at [530, 416] on input "**********" at bounding box center [498, 419] width 457 height 22
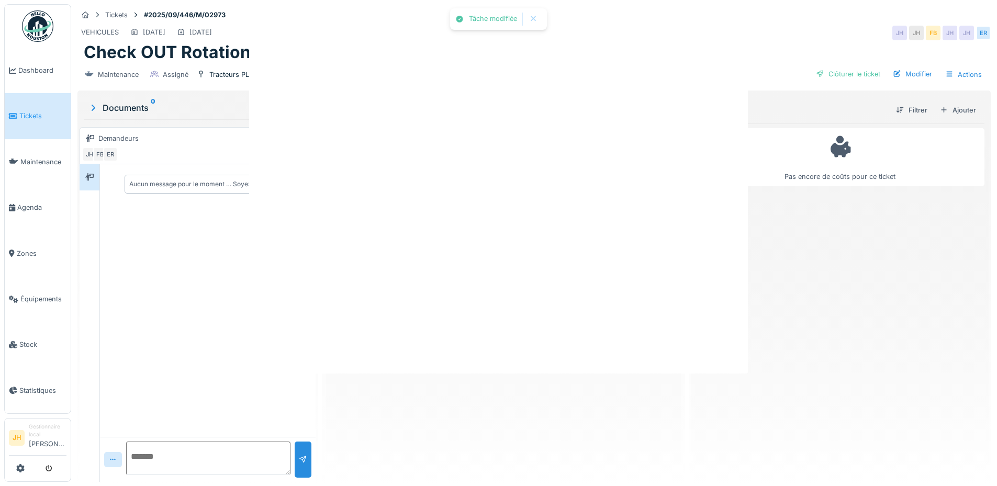
scroll to position [0, 0]
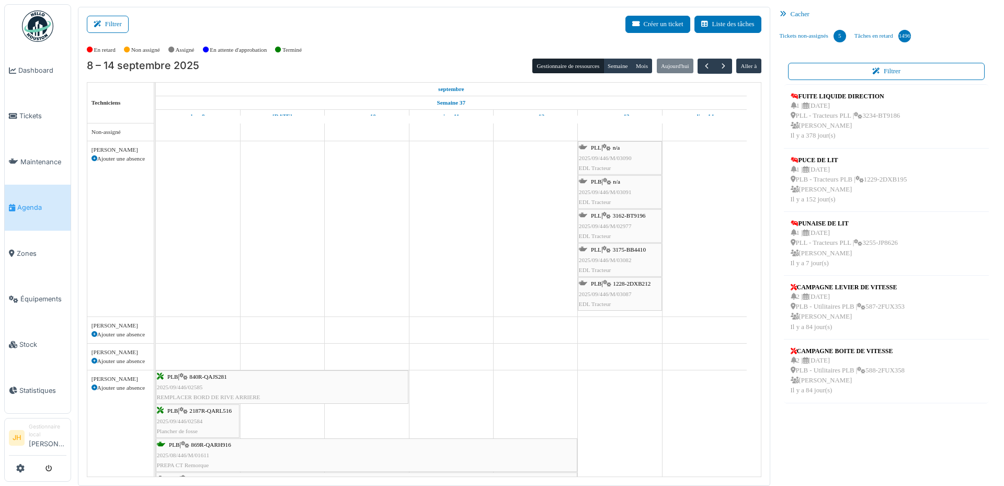
click at [622, 214] on span "3162-BT9196" at bounding box center [629, 215] width 33 height 6
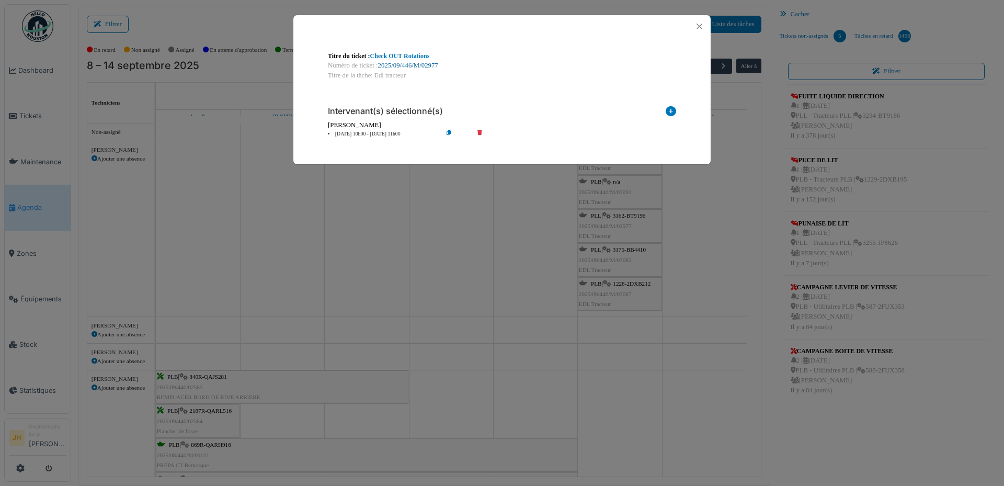
click at [419, 62] on link "2025/09/446/M/02977" at bounding box center [408, 65] width 60 height 7
click at [698, 24] on button "Close" at bounding box center [700, 26] width 14 height 14
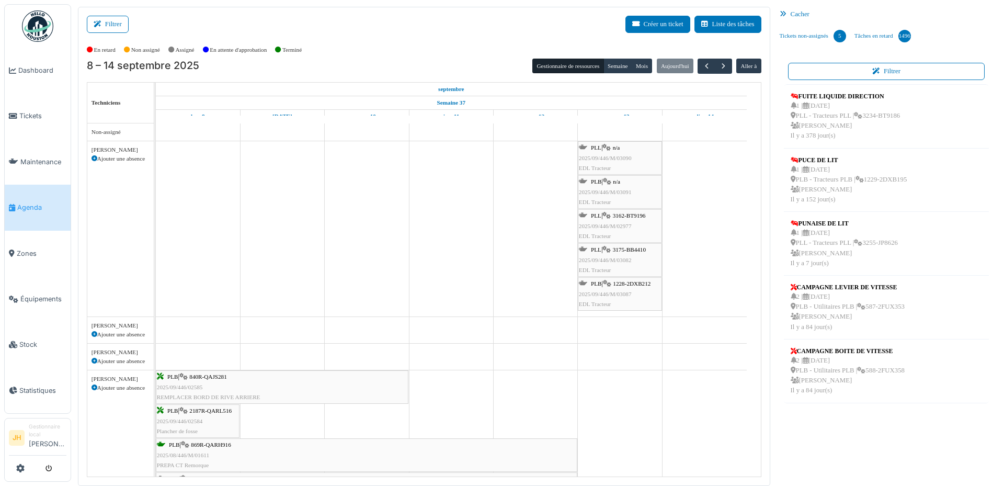
click at [36, 202] on span "Agenda" at bounding box center [41, 207] width 49 height 10
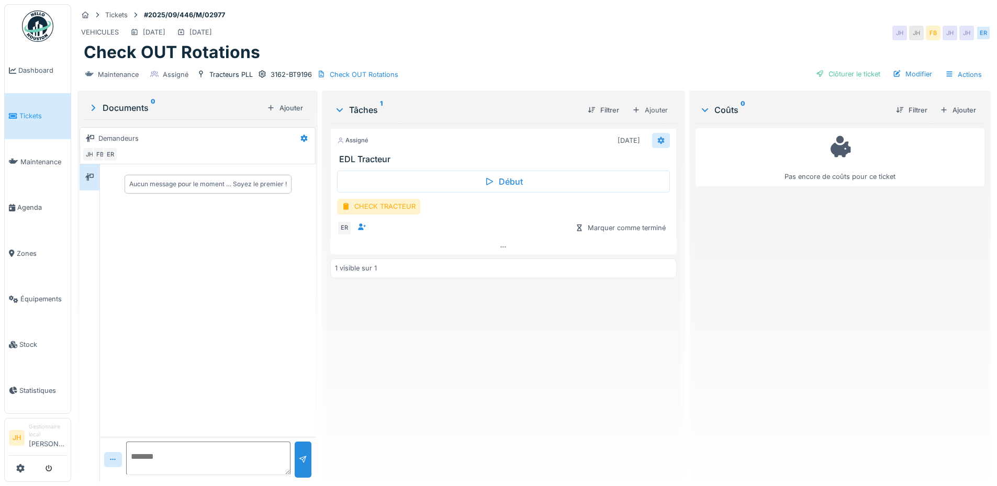
click at [657, 140] on icon at bounding box center [660, 140] width 7 height 7
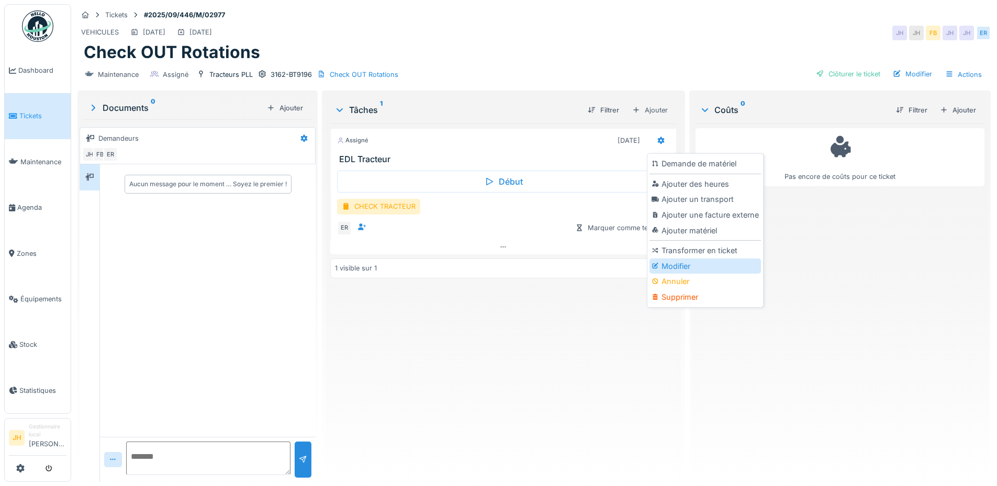
click at [680, 268] on div "Modifier" at bounding box center [704, 266] width 111 height 16
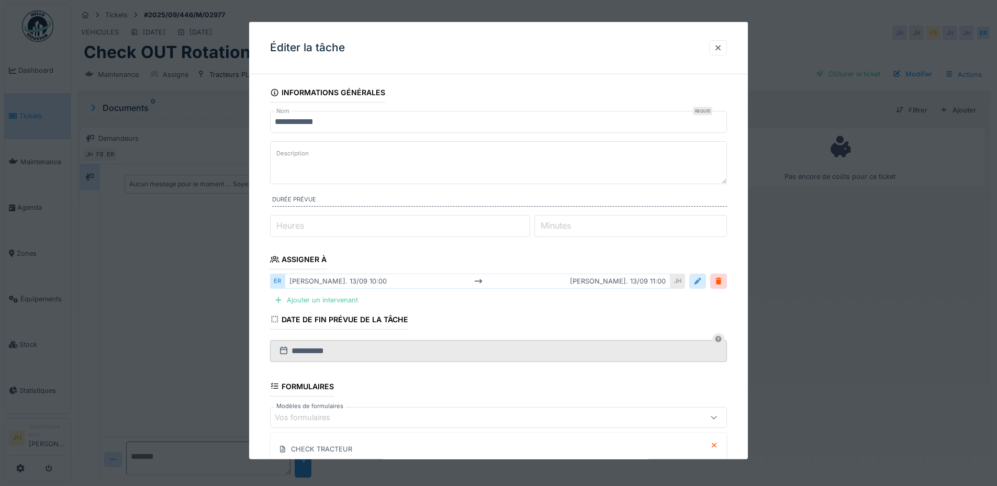
click at [701, 286] on div at bounding box center [697, 281] width 8 height 10
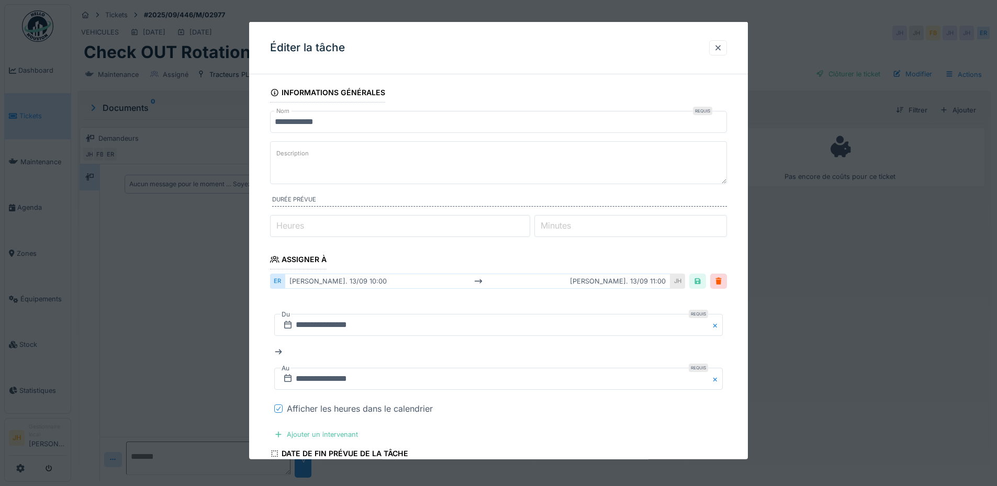
click at [279, 406] on icon at bounding box center [278, 408] width 6 height 5
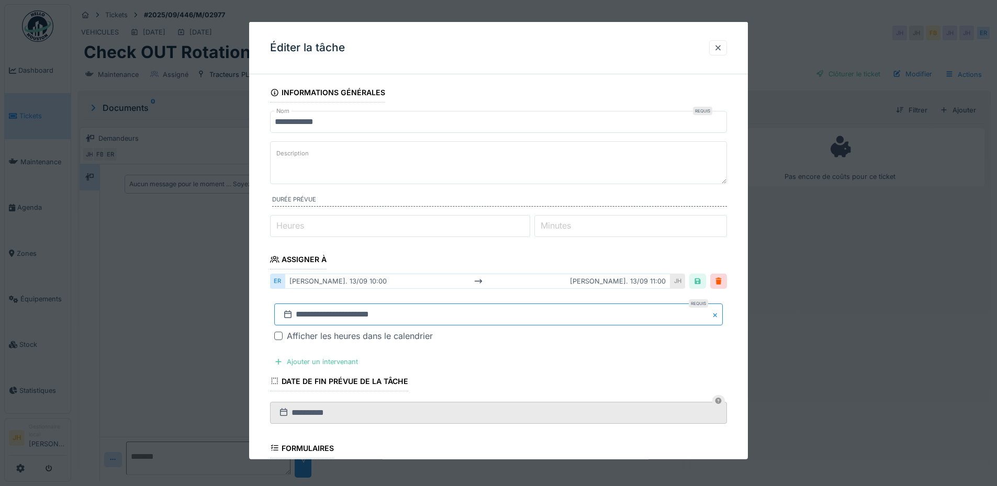
click at [376, 313] on input "**********" at bounding box center [498, 314] width 448 height 22
click at [553, 178] on button "Next Month" at bounding box center [553, 174] width 17 height 17
click at [535, 264] on div "25" at bounding box center [534, 269] width 14 height 14
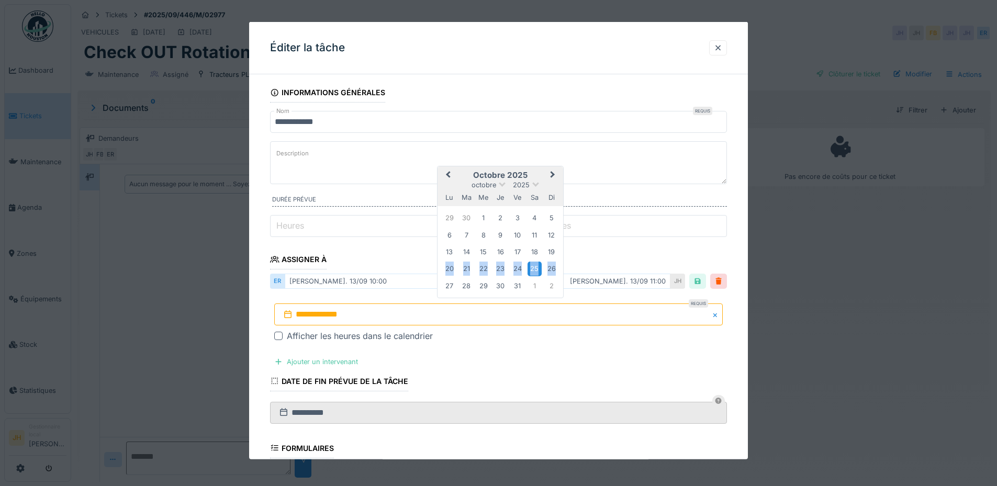
click at [535, 264] on div "25" at bounding box center [534, 269] width 14 height 14
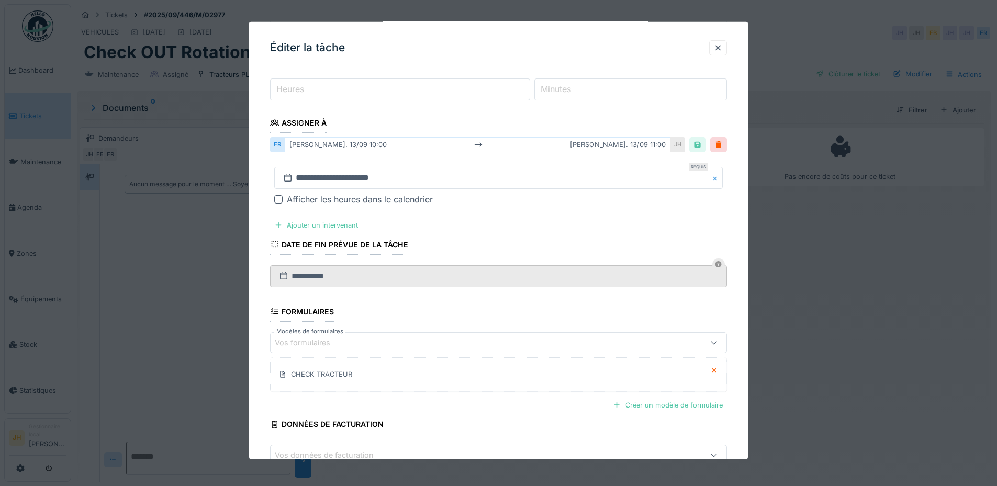
scroll to position [202, 0]
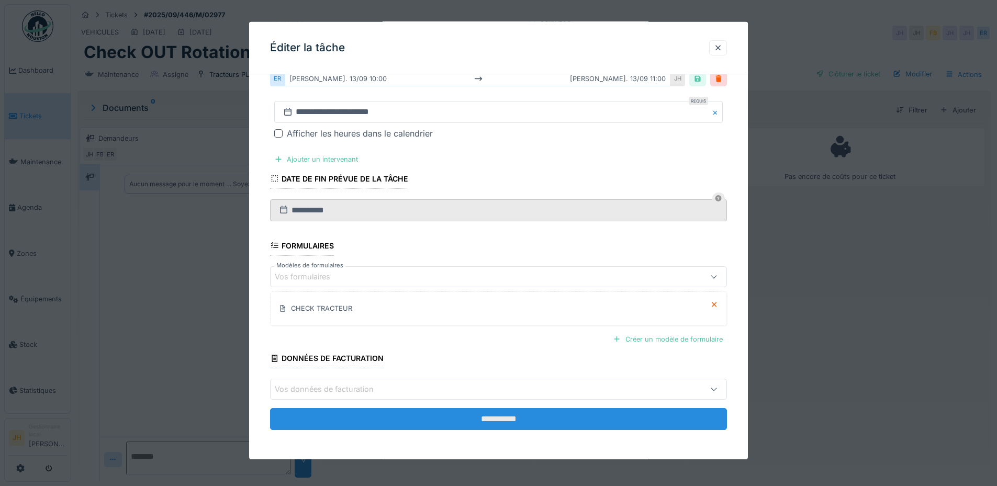
click at [553, 422] on input "**********" at bounding box center [498, 419] width 457 height 22
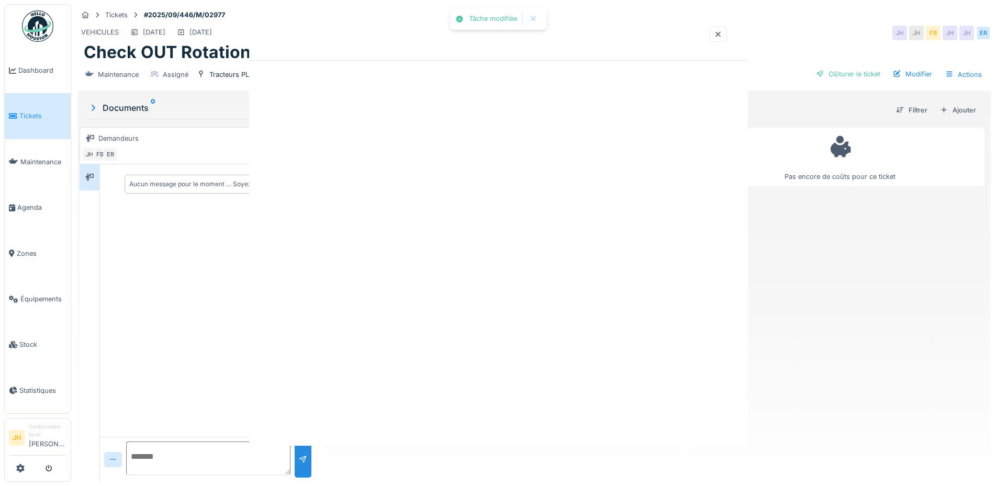
scroll to position [0, 0]
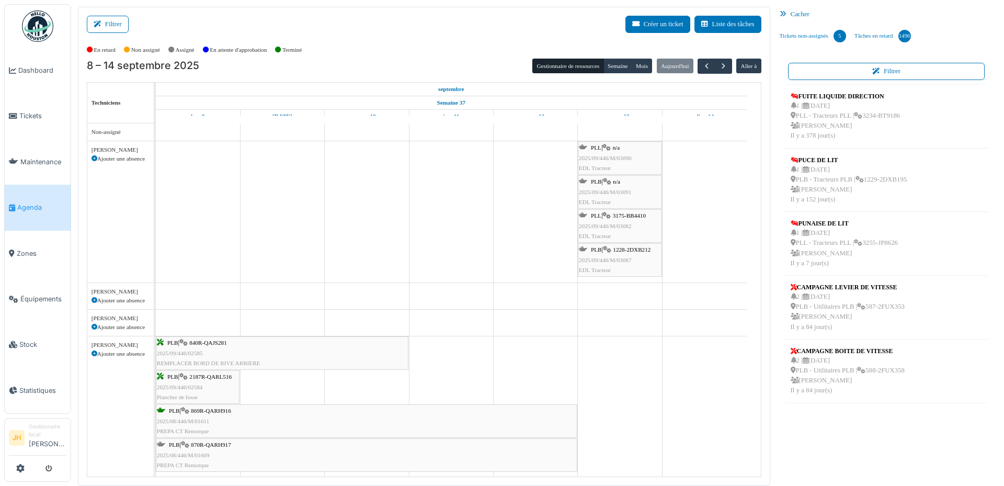
click at [635, 215] on span "3175-BB4410" at bounding box center [629, 215] width 33 height 6
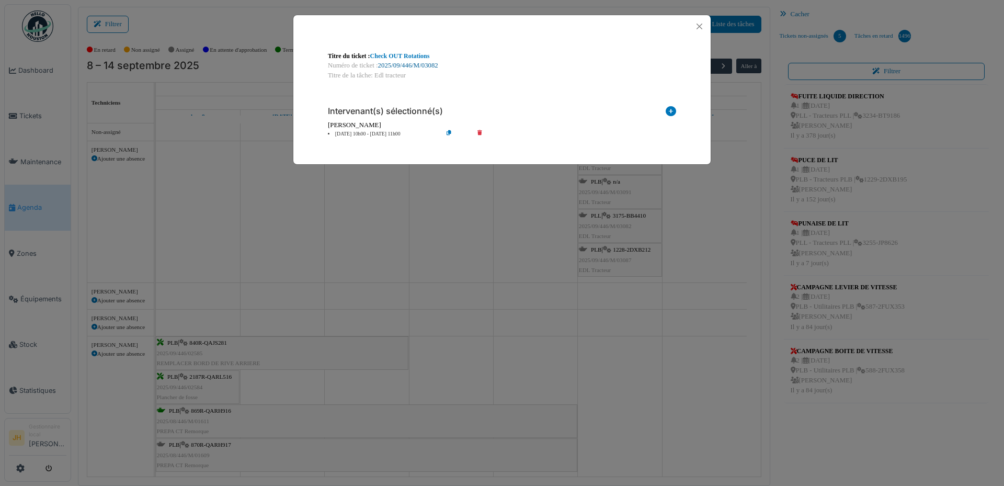
click at [423, 65] on link "2025/09/446/M/03082" at bounding box center [408, 65] width 60 height 7
click at [698, 25] on button "Close" at bounding box center [700, 26] width 14 height 14
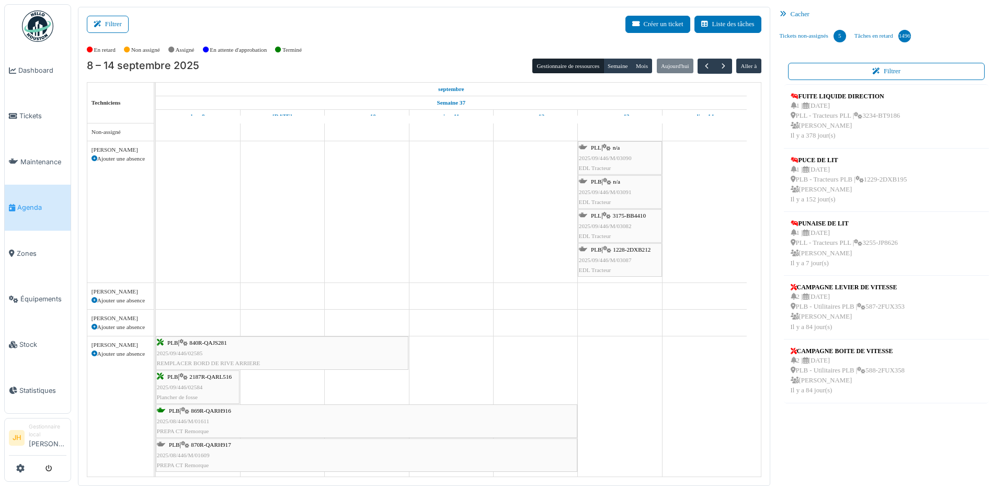
click at [644, 249] on span "1228-2DXB212" at bounding box center [632, 249] width 38 height 6
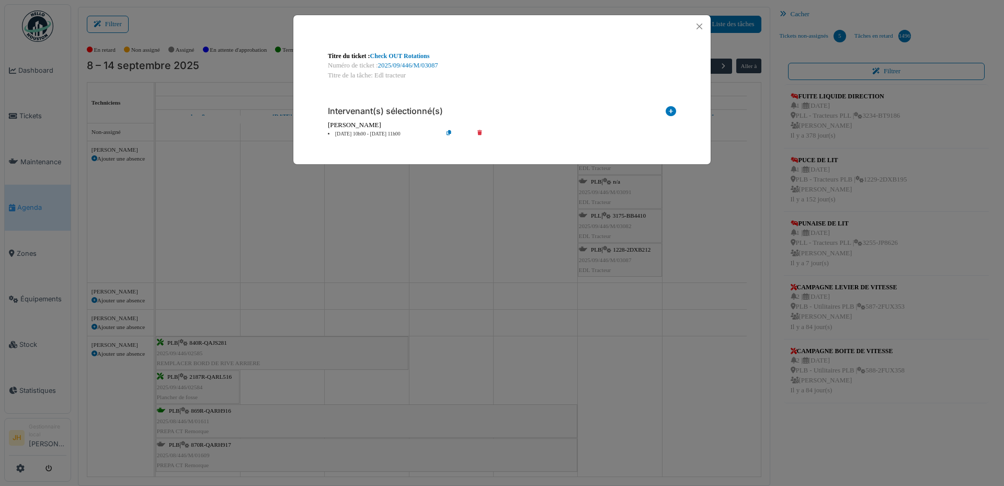
click at [426, 60] on div "Titre du ticket : Check OUT Rotations" at bounding box center [502, 55] width 348 height 9
click at [425, 62] on link "2025/09/446/M/03087" at bounding box center [408, 65] width 60 height 7
click at [698, 22] on button "Close" at bounding box center [700, 26] width 14 height 14
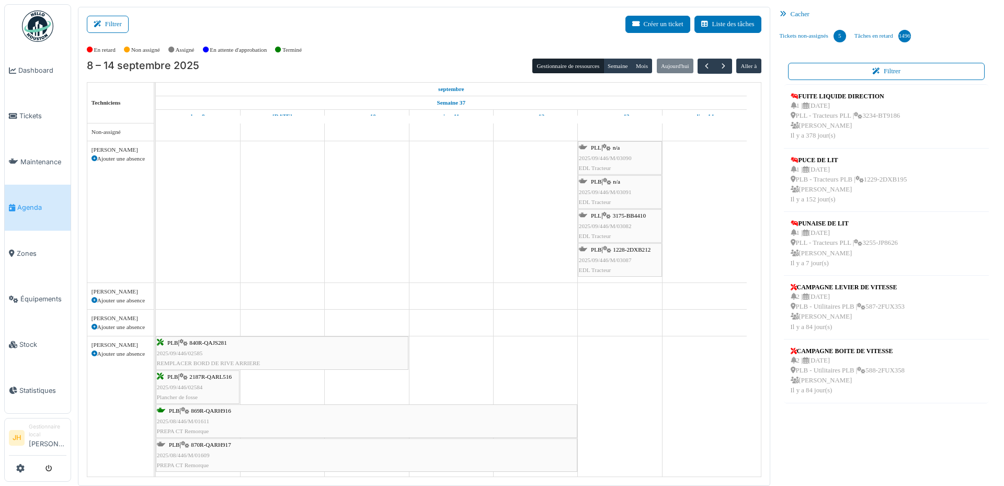
click at [47, 211] on link "Agenda" at bounding box center [38, 208] width 66 height 46
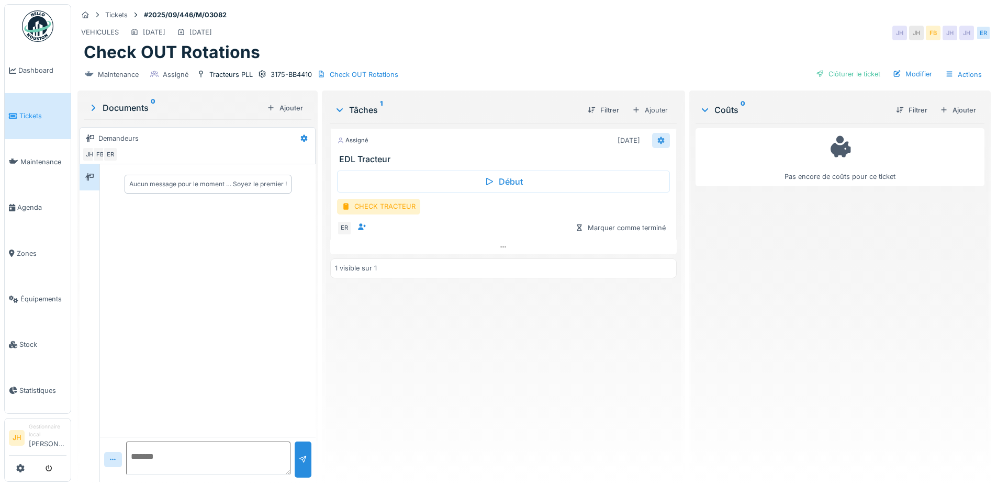
click at [657, 142] on icon at bounding box center [660, 140] width 7 height 7
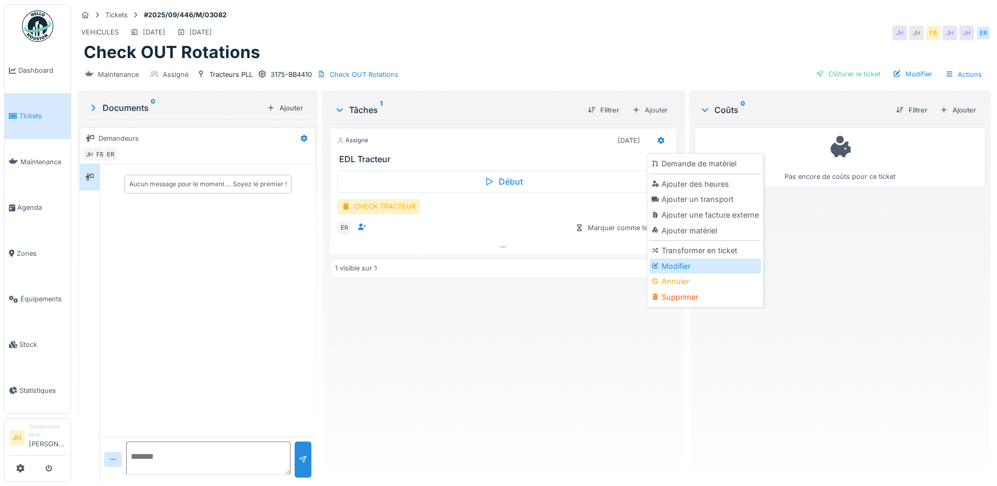
click at [683, 267] on div "Modifier" at bounding box center [704, 266] width 111 height 16
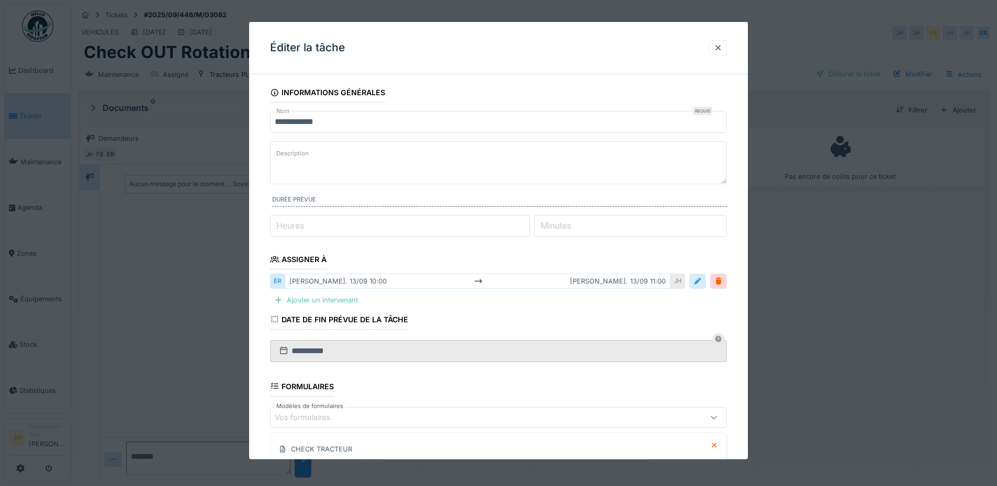
click at [693, 283] on div at bounding box center [697, 281] width 17 height 15
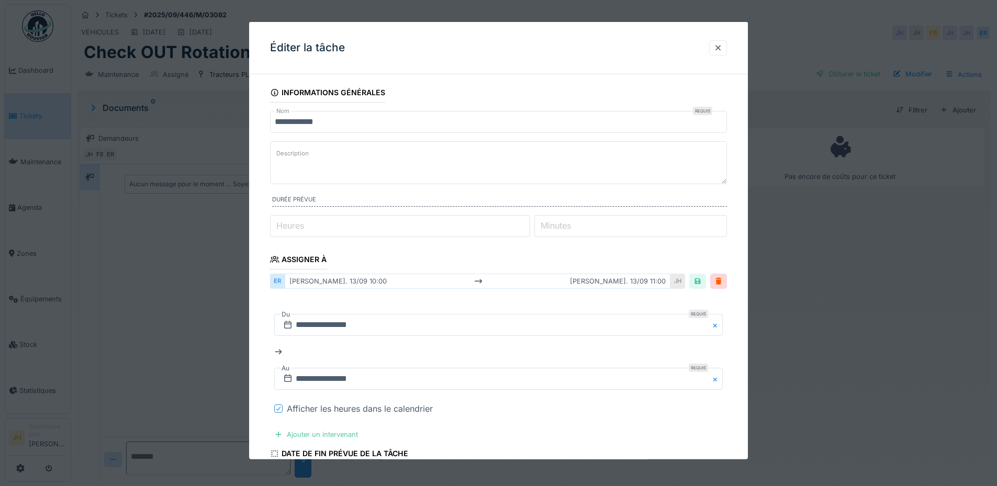
click at [279, 404] on div at bounding box center [278, 408] width 6 height 10
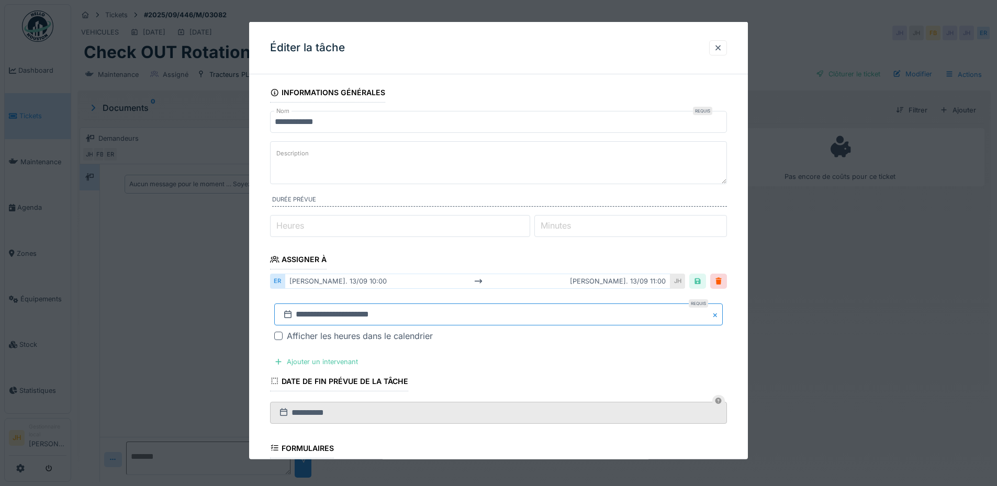
click at [352, 316] on input "**********" at bounding box center [498, 314] width 448 height 22
click at [552, 174] on span "Next Month" at bounding box center [552, 174] width 0 height 13
click at [532, 235] on div "11" at bounding box center [534, 235] width 14 height 14
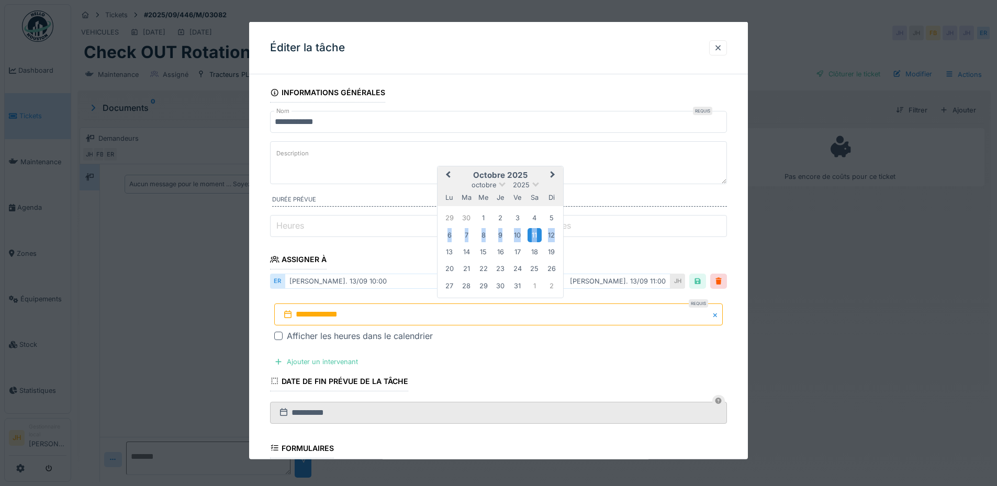
click at [532, 235] on div "11" at bounding box center [534, 235] width 14 height 14
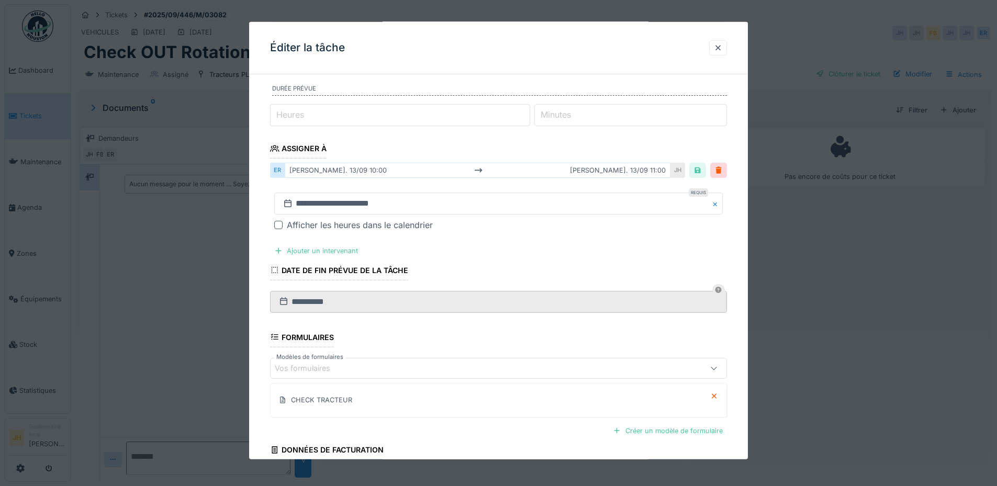
scroll to position [202, 0]
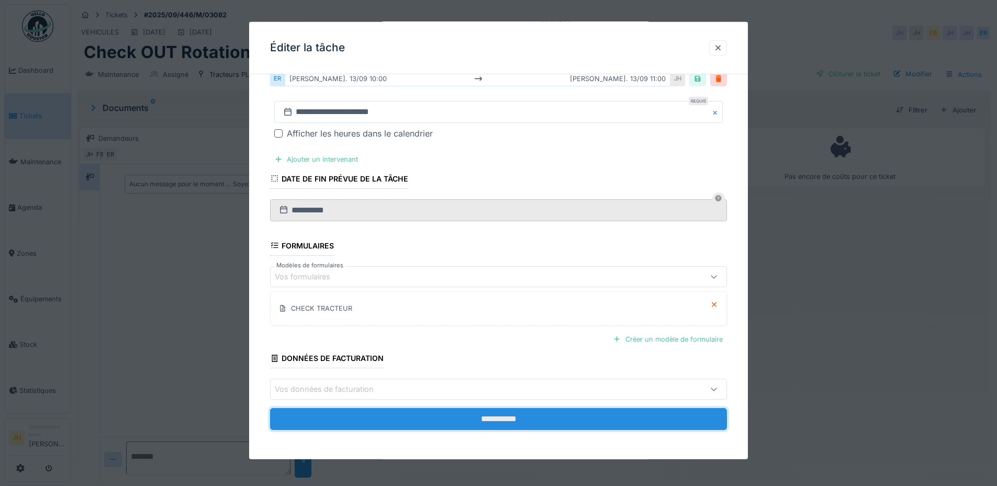
click at [572, 418] on input "**********" at bounding box center [498, 419] width 457 height 22
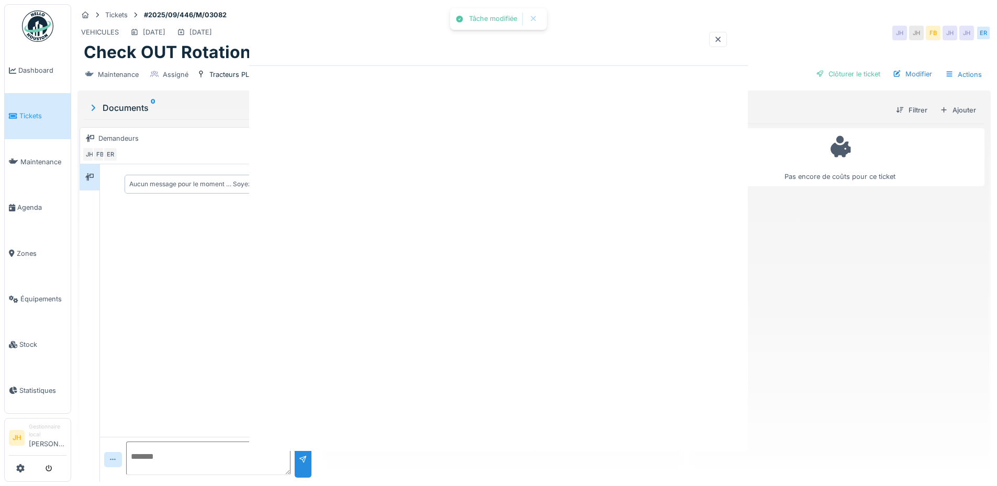
scroll to position [0, 0]
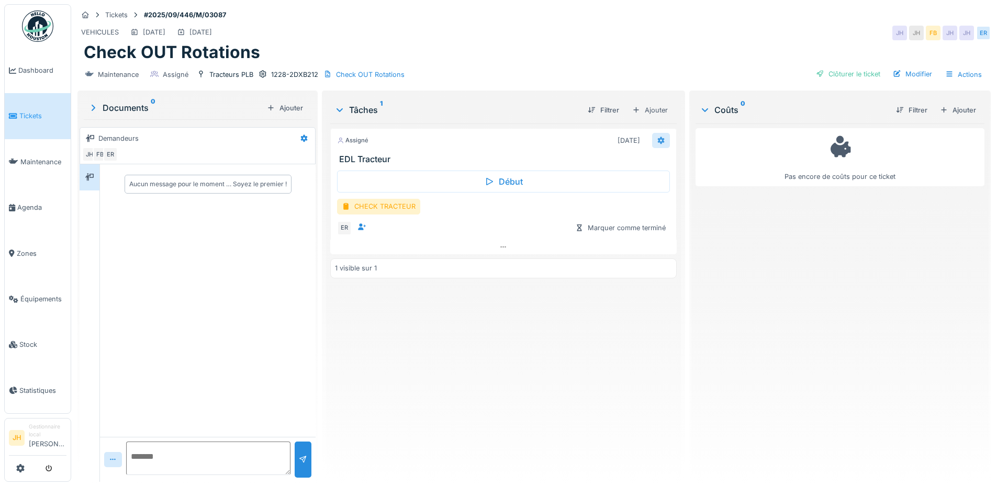
click at [657, 140] on icon at bounding box center [661, 140] width 8 height 7
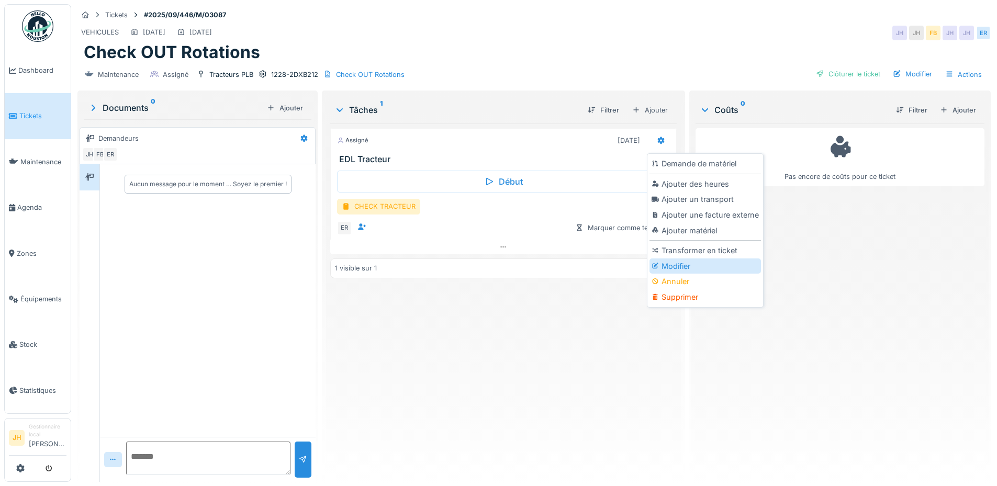
click at [704, 264] on div "Modifier" at bounding box center [704, 266] width 111 height 16
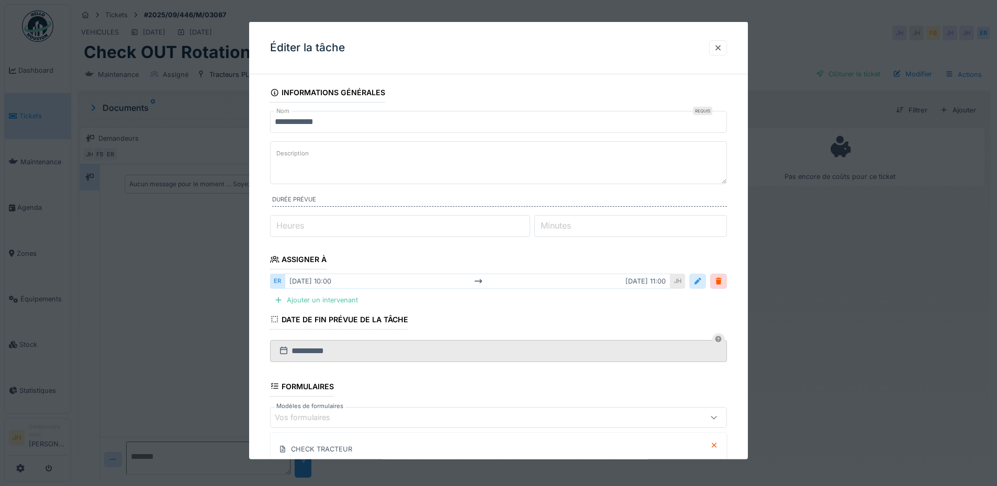
click at [706, 284] on div at bounding box center [697, 281] width 17 height 15
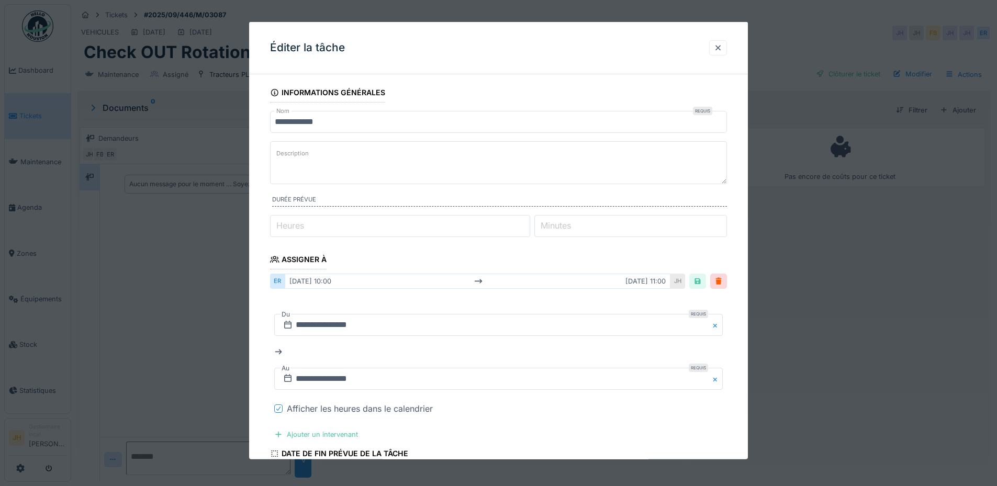
click at [280, 410] on icon at bounding box center [278, 408] width 6 height 5
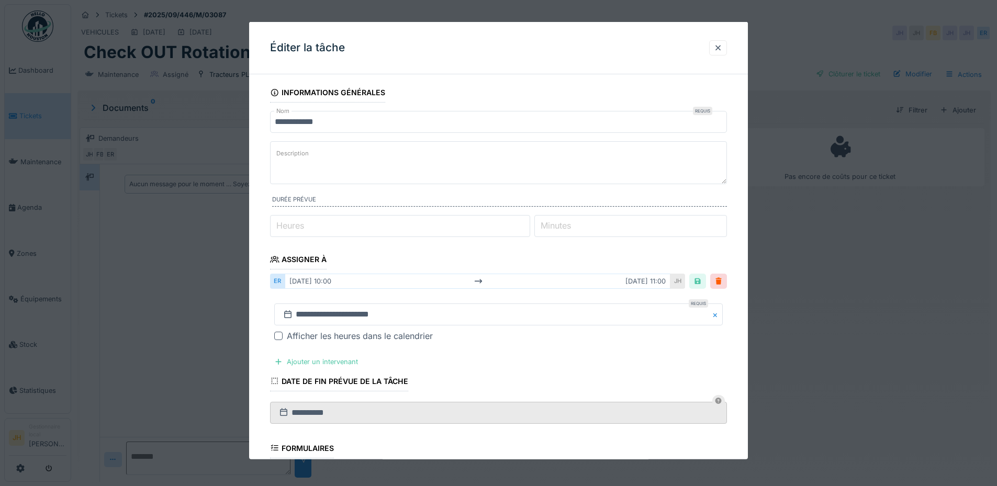
click at [382, 297] on div "**********" at bounding box center [498, 322] width 457 height 55
click at [379, 314] on input "**********" at bounding box center [498, 314] width 448 height 22
click at [553, 175] on button "Next Month" at bounding box center [553, 174] width 17 height 17
click at [534, 268] on div "25" at bounding box center [534, 269] width 14 height 14
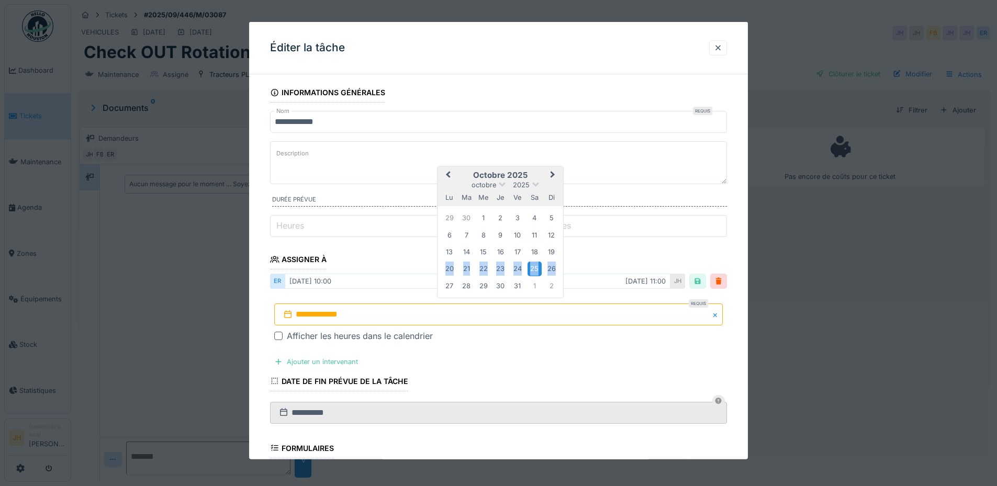
click at [534, 268] on div "25" at bounding box center [534, 269] width 14 height 14
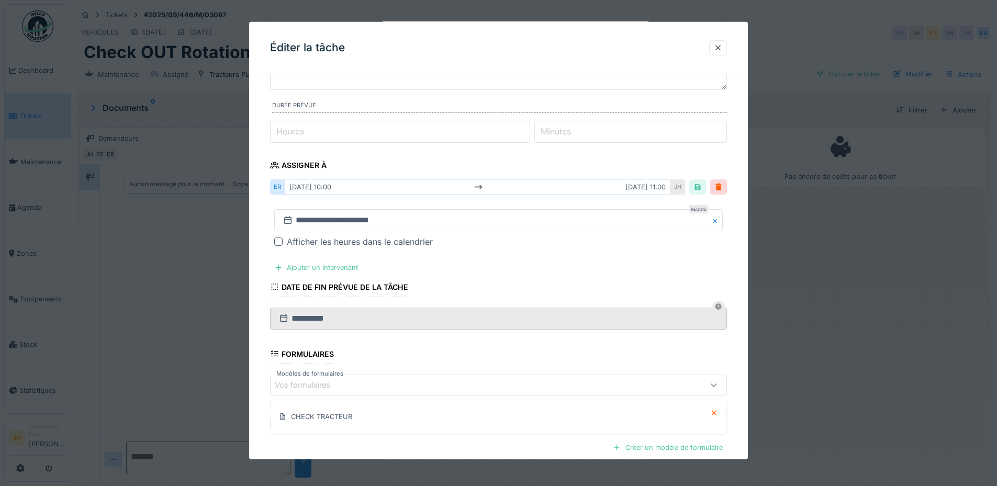
scroll to position [202, 0]
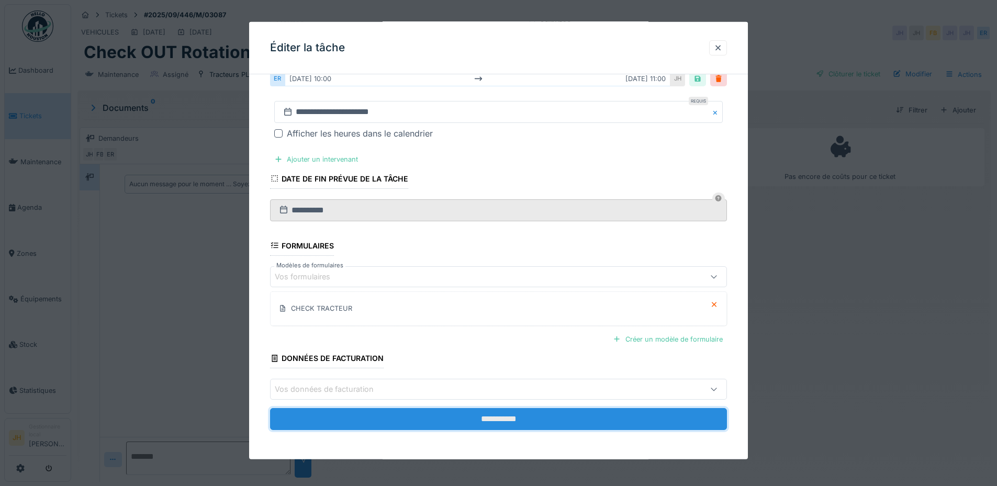
click at [539, 421] on input "**********" at bounding box center [498, 419] width 457 height 22
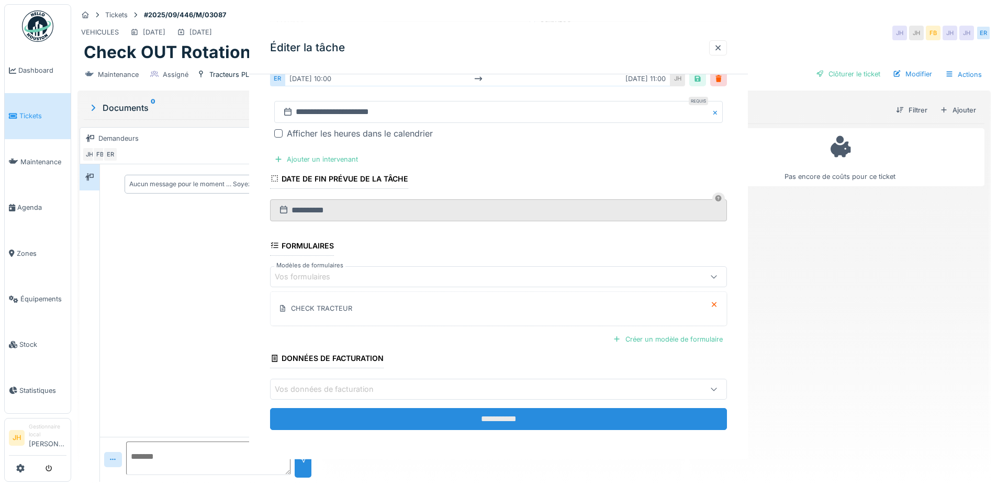
scroll to position [0, 0]
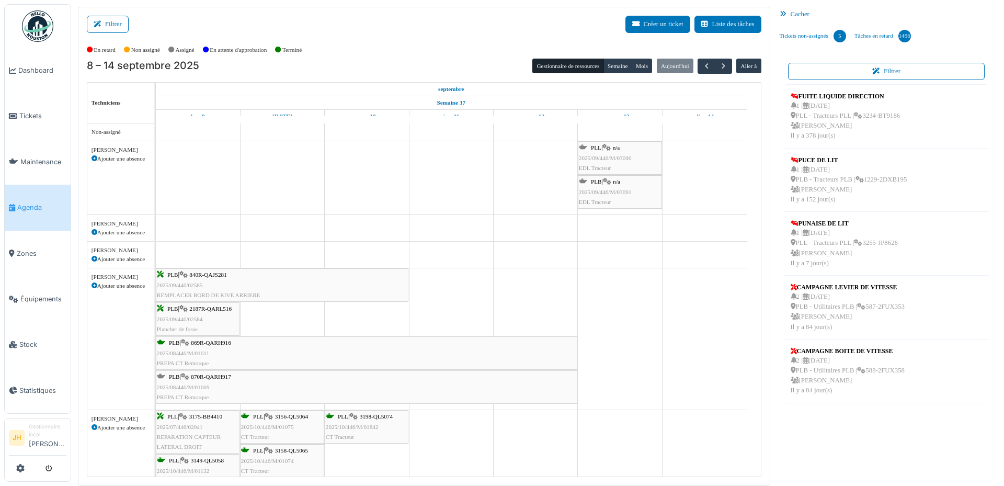
click at [41, 111] on span "Tickets" at bounding box center [42, 116] width 47 height 10
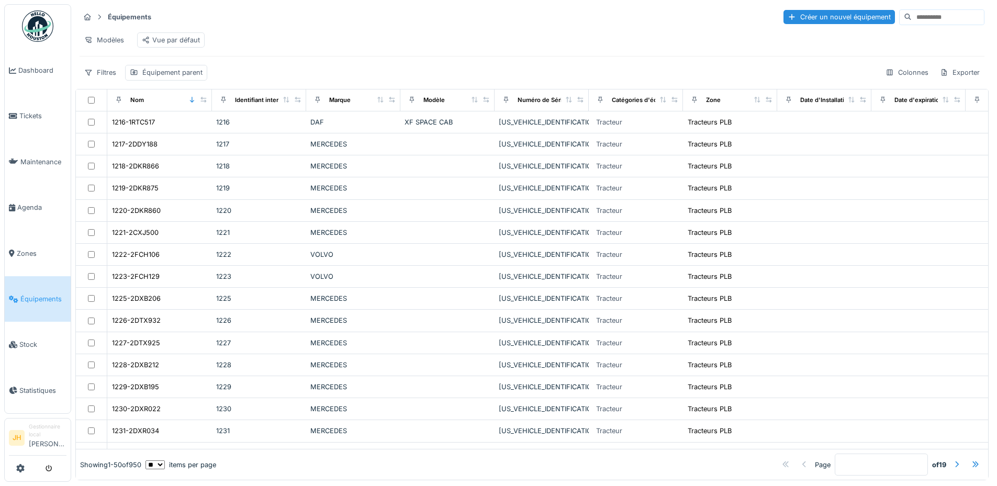
click at [942, 20] on input at bounding box center [947, 17] width 72 height 15
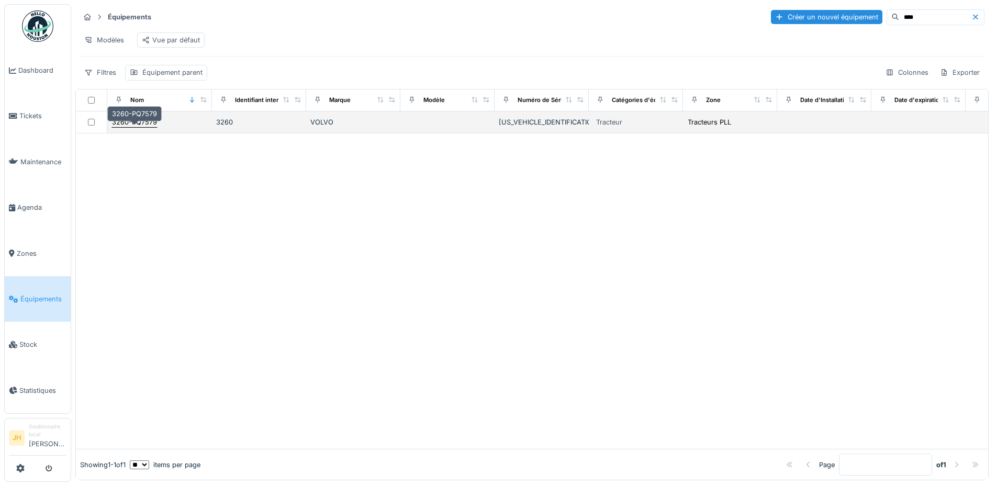
click at [141, 127] on div "3260-PQ7579" at bounding box center [134, 122] width 45 height 10
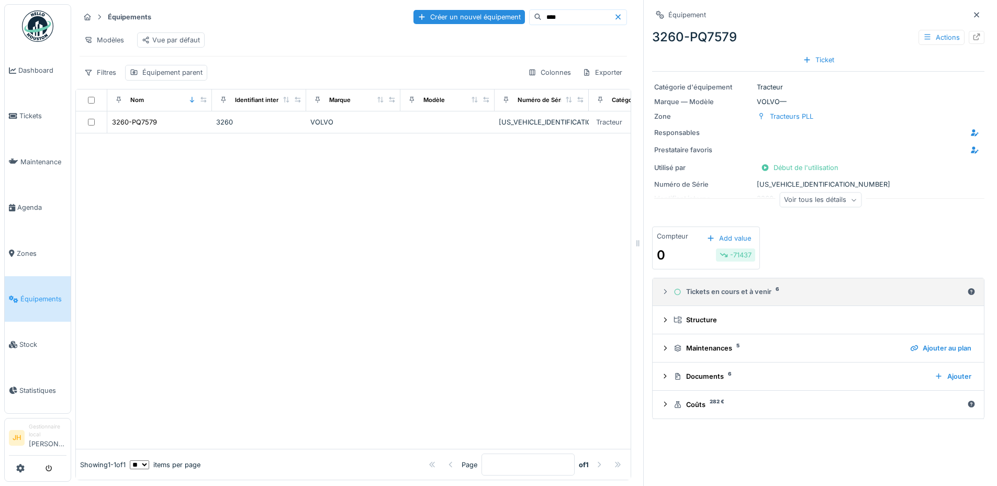
click at [736, 297] on div "Tickets en cours et à venir 6" at bounding box center [817, 292] width 289 height 10
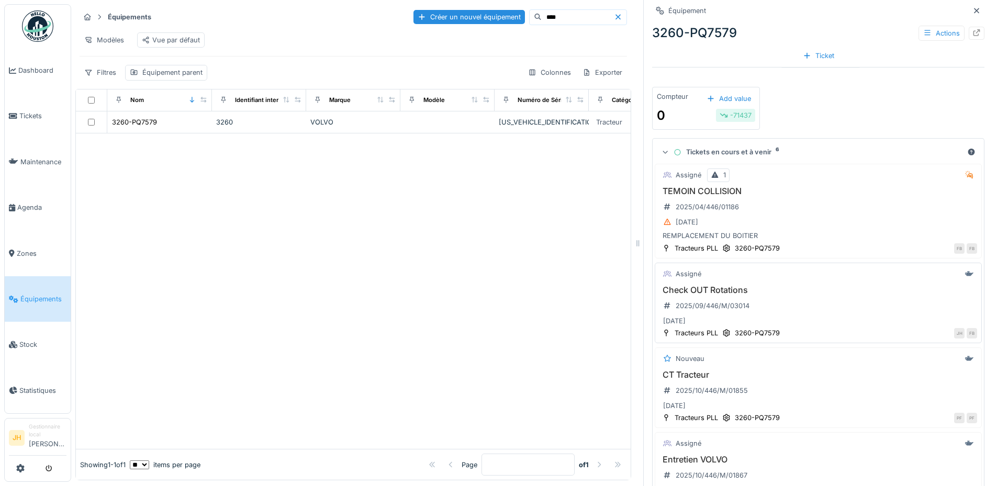
scroll to position [209, 0]
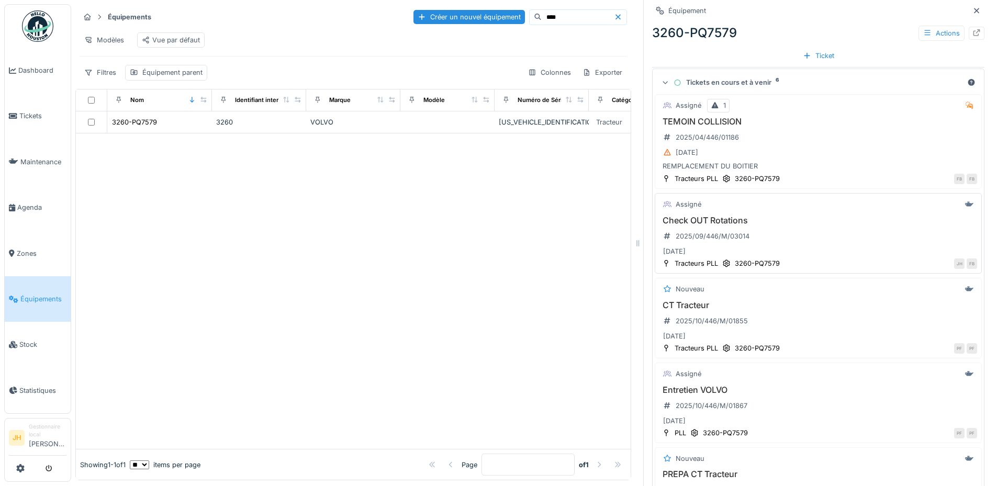
click at [706, 221] on h3 "Check OUT Rotations" at bounding box center [818, 221] width 318 height 10
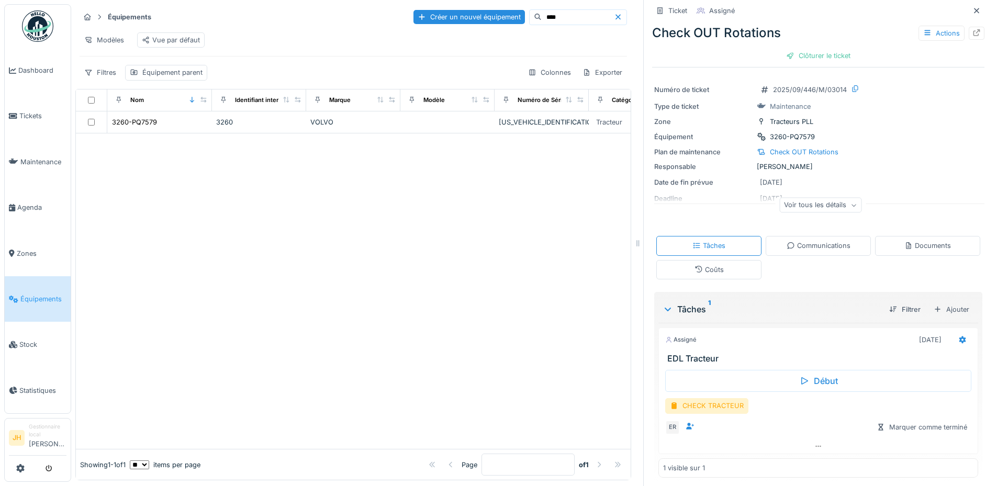
scroll to position [17, 0]
click at [959, 337] on icon at bounding box center [962, 335] width 7 height 7
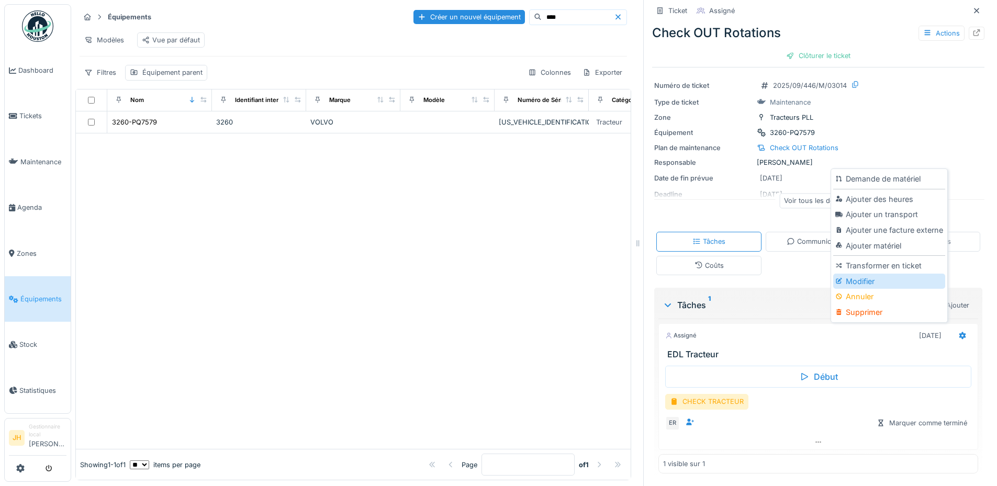
click at [857, 283] on div "Modifier" at bounding box center [888, 282] width 111 height 16
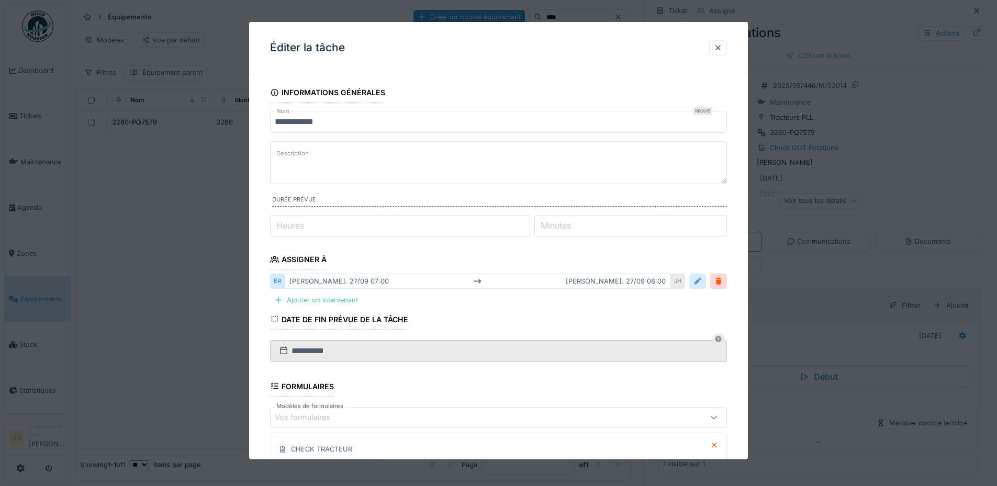
click at [706, 281] on div at bounding box center [697, 281] width 17 height 15
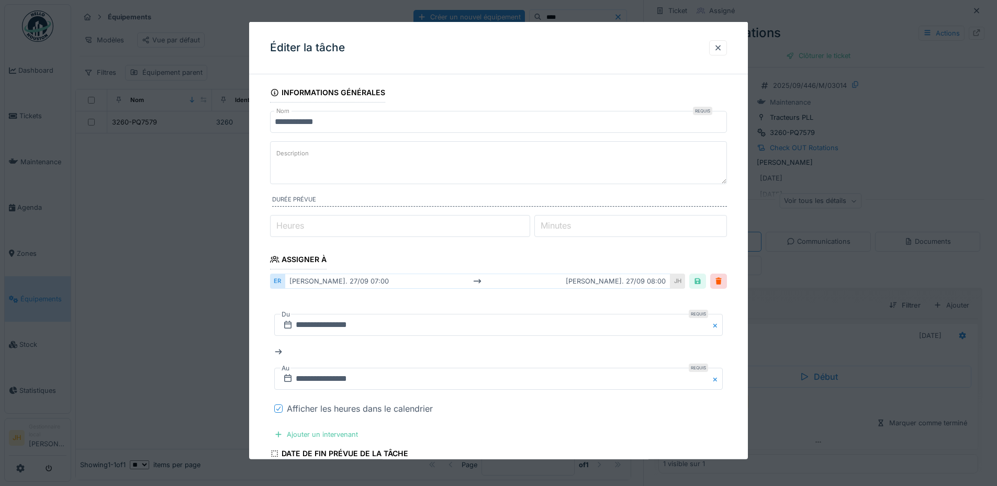
click at [277, 409] on icon at bounding box center [278, 408] width 6 height 5
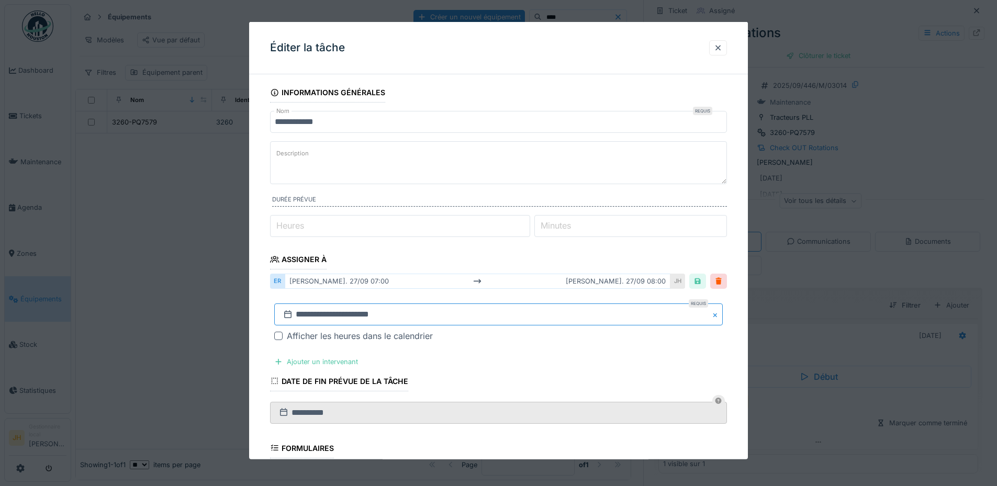
click at [302, 316] on input "**********" at bounding box center [498, 314] width 448 height 22
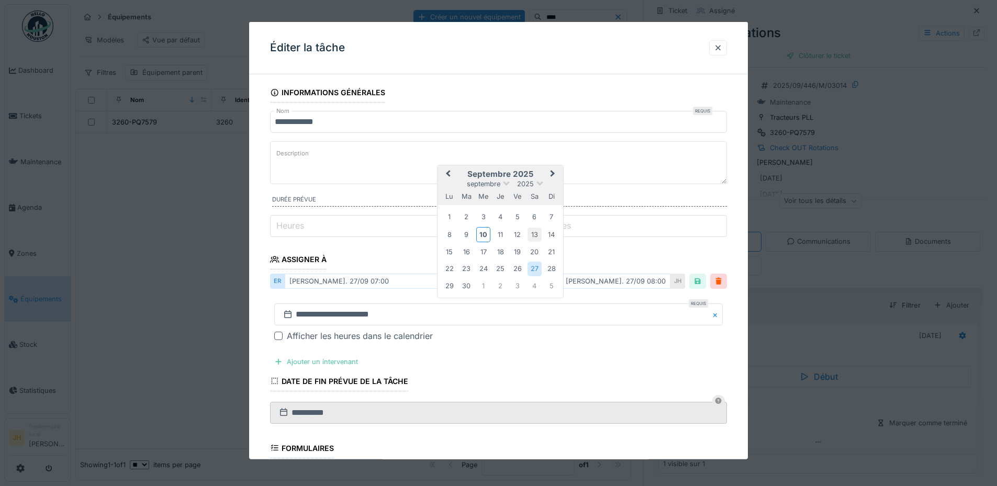
click at [534, 233] on div "13" at bounding box center [534, 234] width 14 height 14
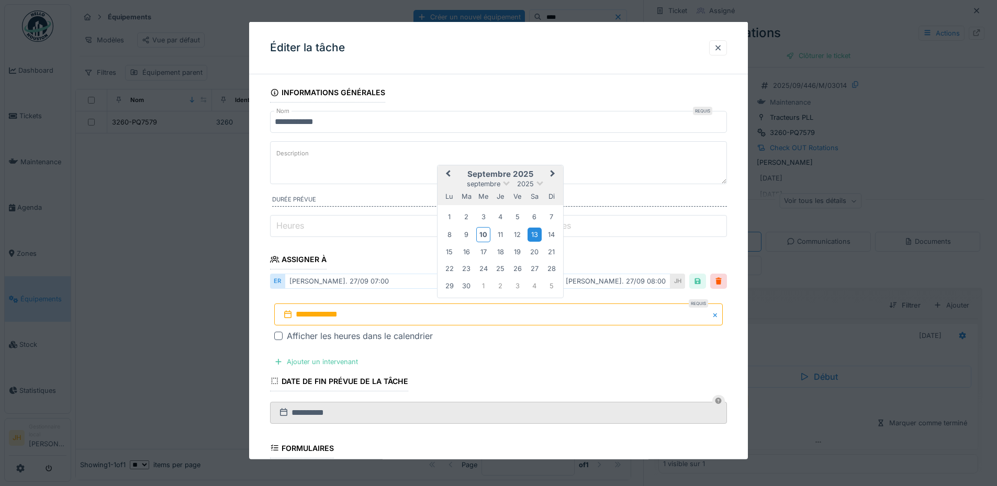
click at [534, 233] on div "13" at bounding box center [534, 234] width 14 height 14
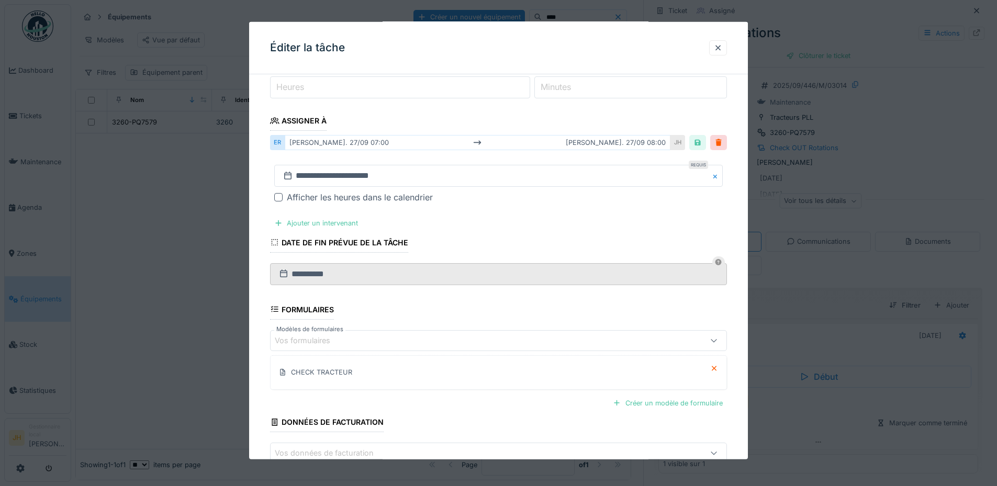
scroll to position [202, 0]
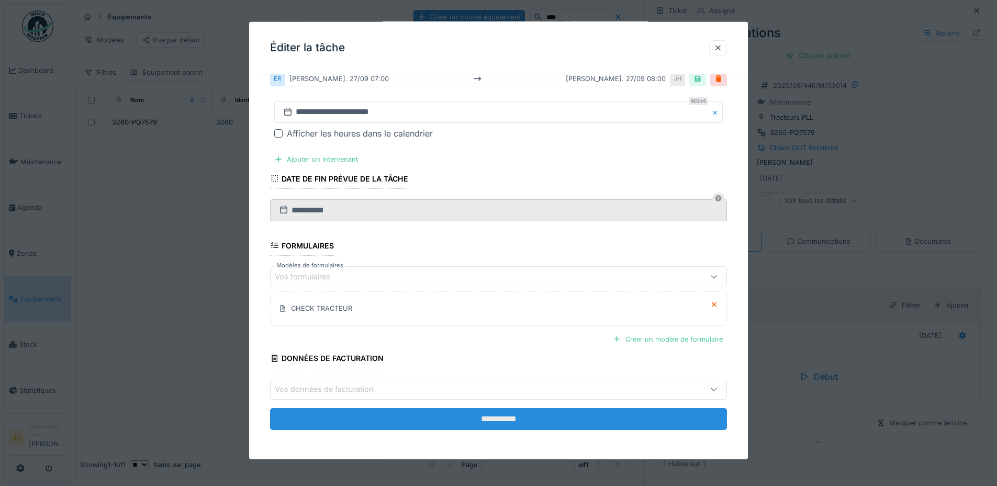
click at [518, 421] on input "**********" at bounding box center [498, 419] width 457 height 22
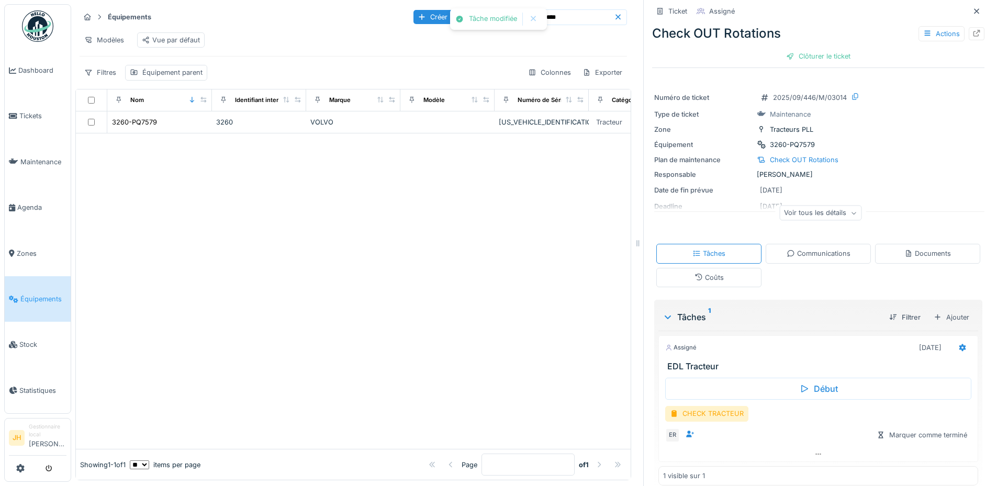
scroll to position [0, 0]
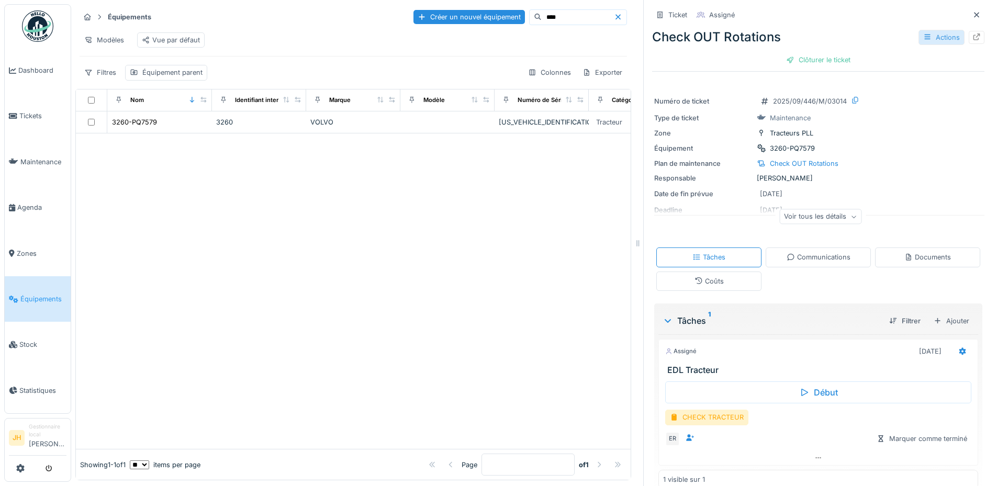
click at [931, 39] on div "Actions" at bounding box center [941, 37] width 46 height 15
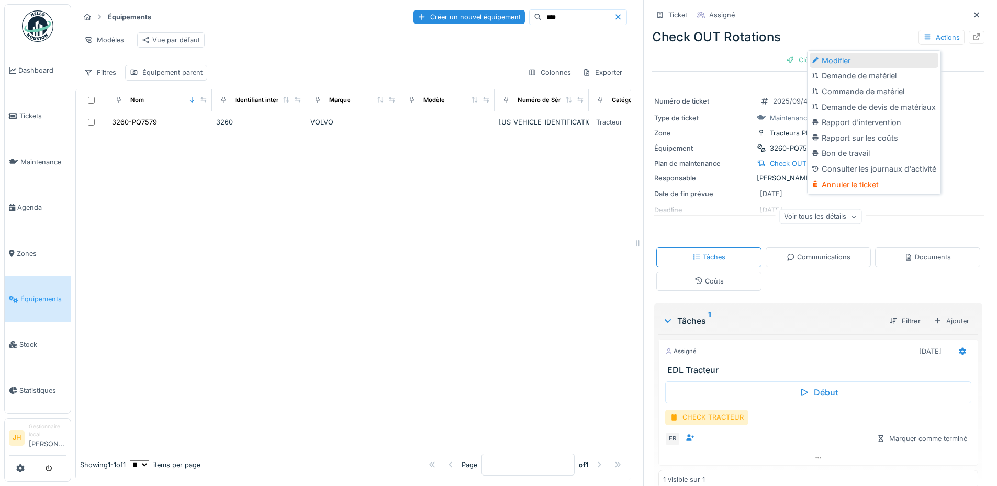
click at [842, 64] on div "Modifier" at bounding box center [873, 61] width 129 height 16
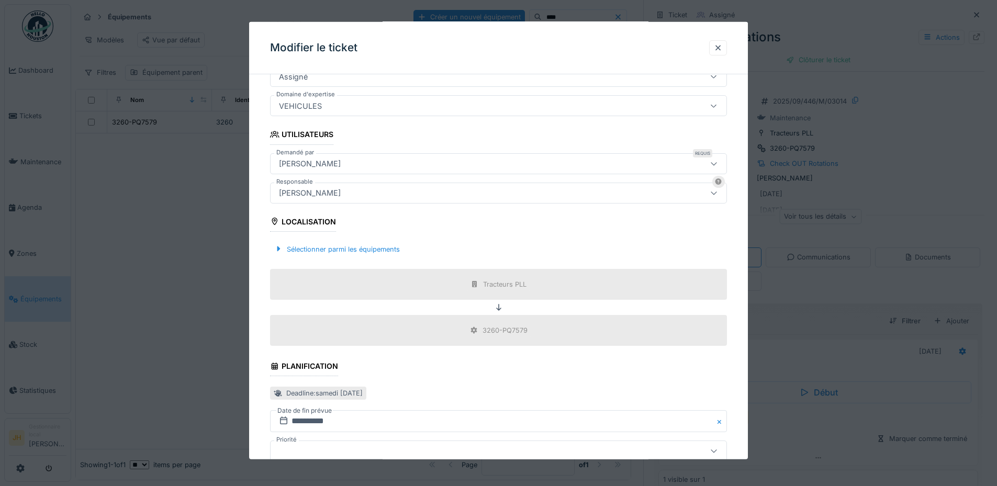
scroll to position [333, 0]
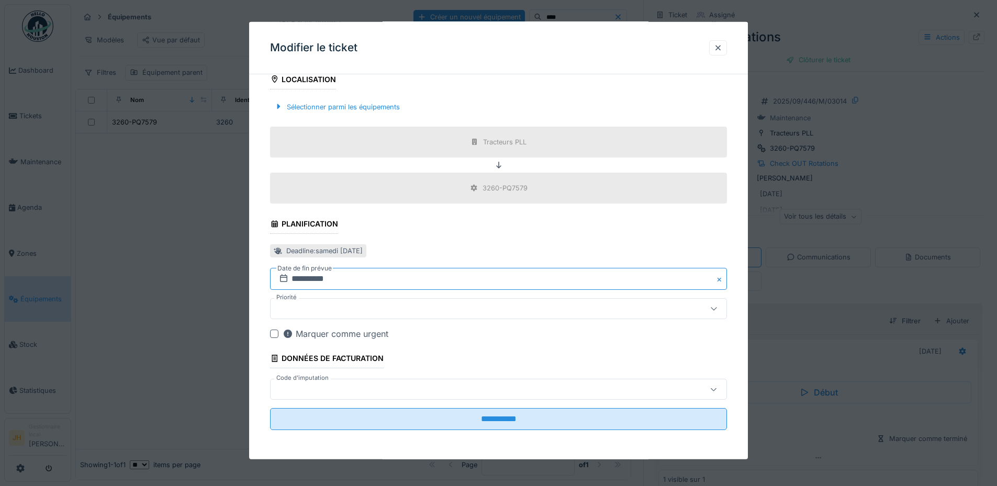
click at [307, 278] on input "**********" at bounding box center [498, 279] width 457 height 22
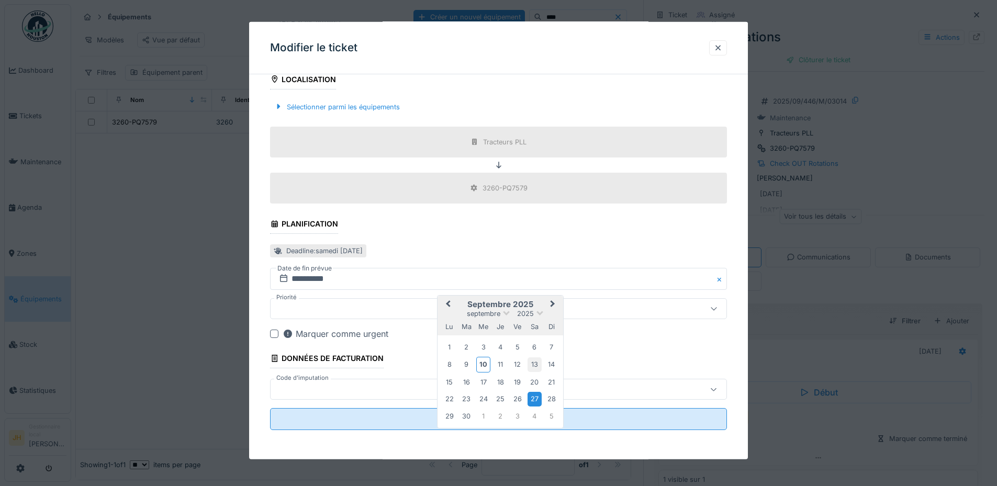
click at [531, 364] on div "13" at bounding box center [534, 364] width 14 height 14
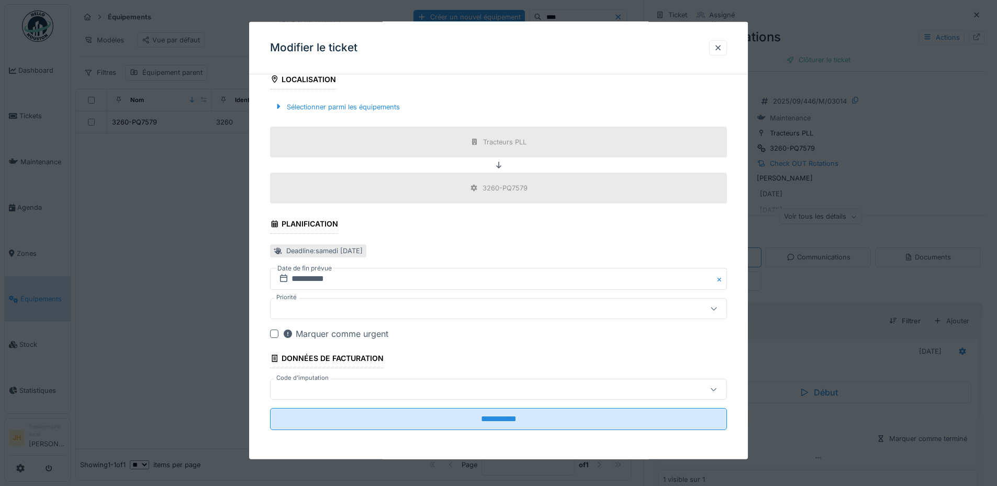
scroll to position [8, 0]
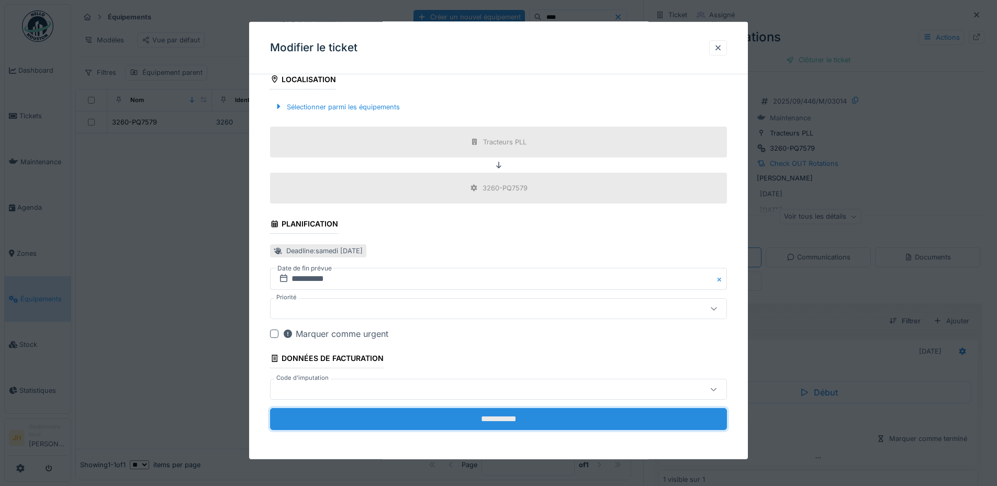
click at [513, 420] on input "**********" at bounding box center [498, 419] width 457 height 22
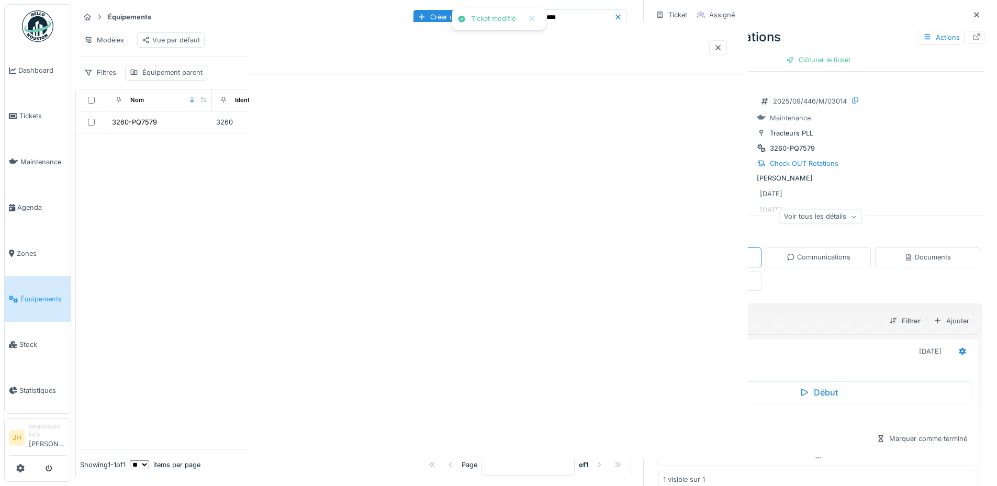
scroll to position [0, 0]
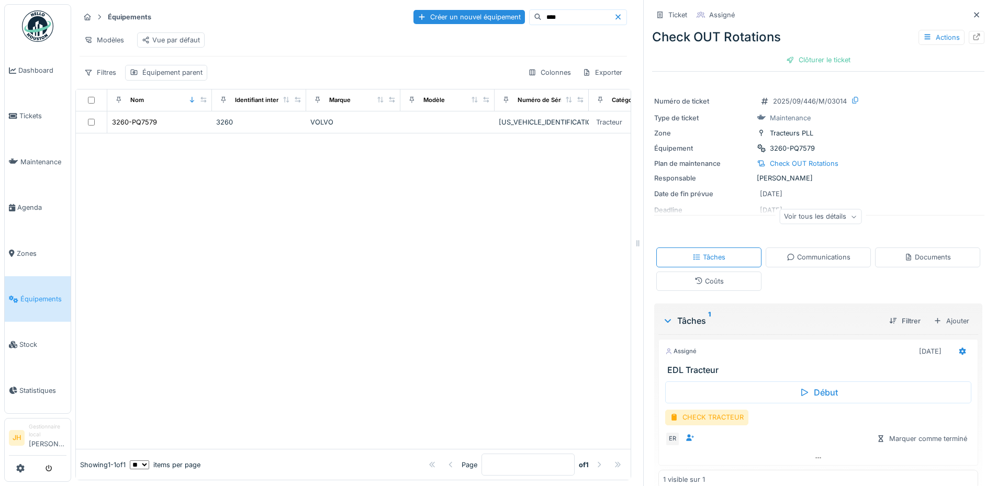
click at [547, 10] on input "****" at bounding box center [577, 17] width 72 height 15
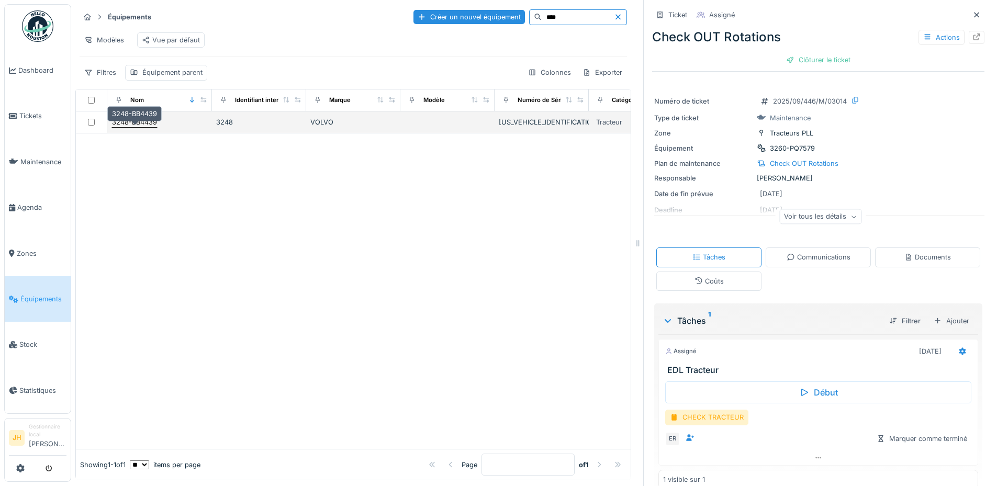
click at [131, 120] on div "3248-BB4439" at bounding box center [134, 122] width 45 height 10
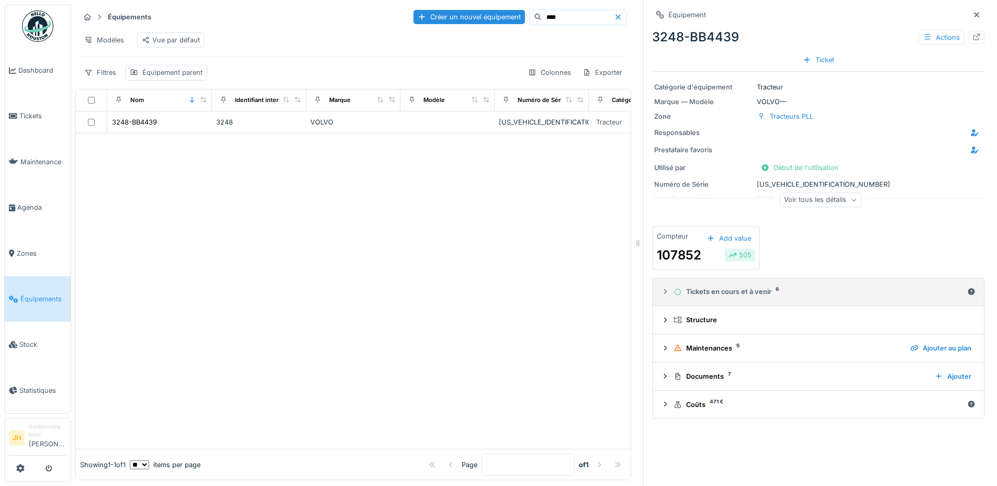
click at [749, 290] on div "Tickets en cours et à venir 6" at bounding box center [817, 292] width 289 height 10
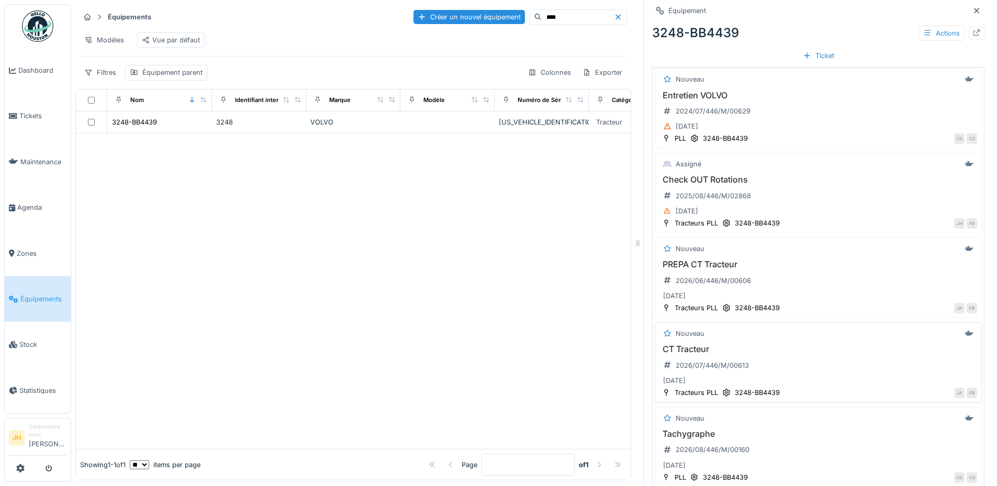
scroll to position [314, 0]
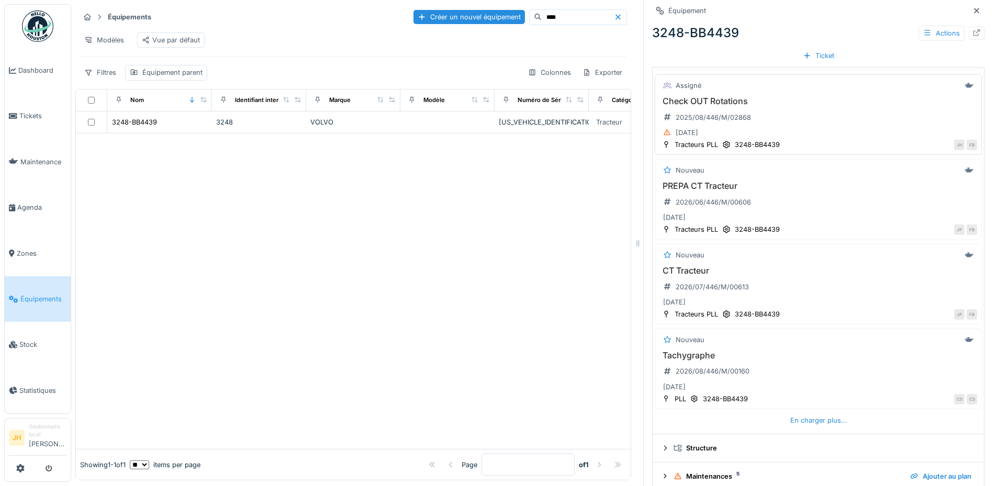
click at [715, 96] on h3 "Check OUT Rotations" at bounding box center [818, 101] width 318 height 10
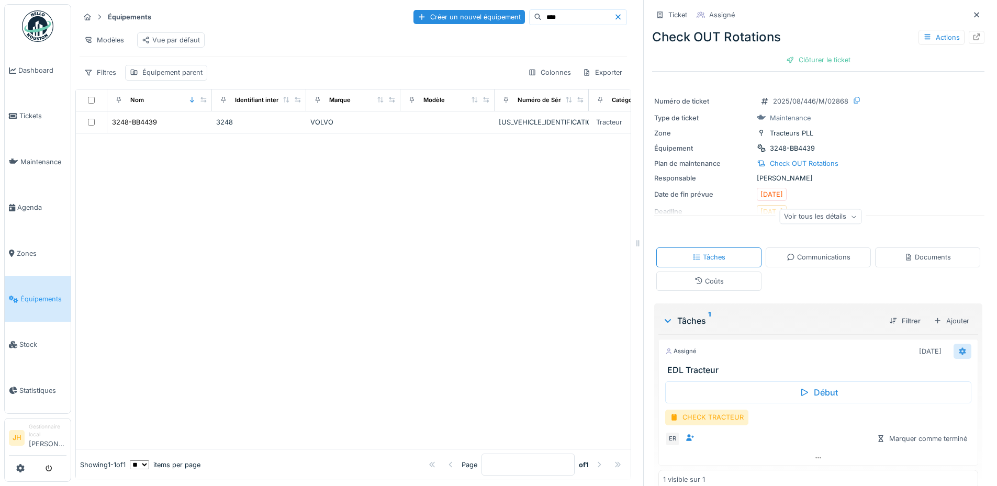
click at [959, 347] on icon at bounding box center [962, 350] width 7 height 7
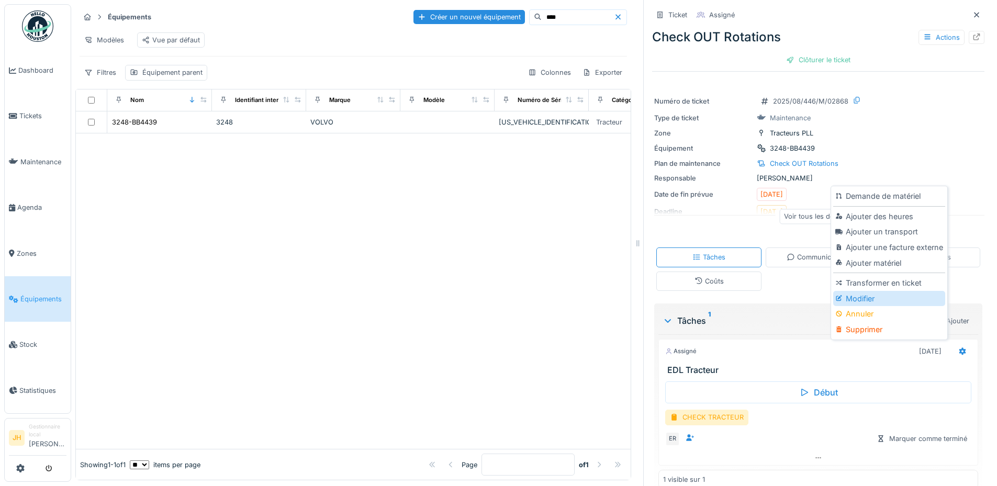
click at [873, 291] on div "Modifier" at bounding box center [888, 299] width 111 height 16
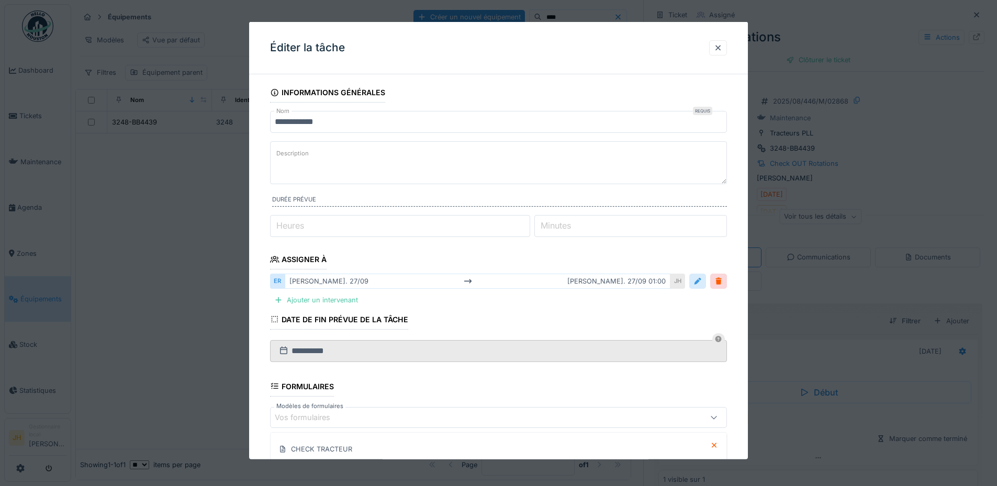
click at [701, 284] on div at bounding box center [697, 281] width 8 height 10
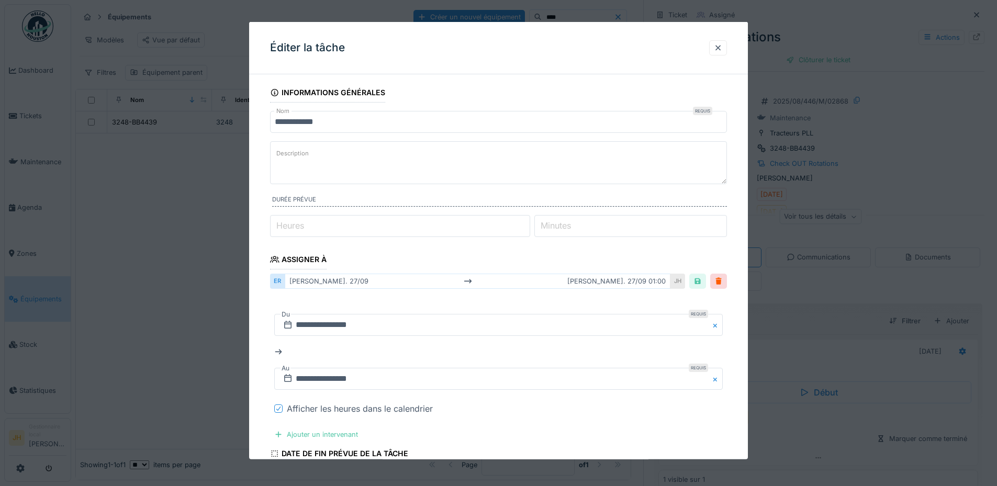
click at [281, 408] on icon at bounding box center [278, 408] width 6 height 5
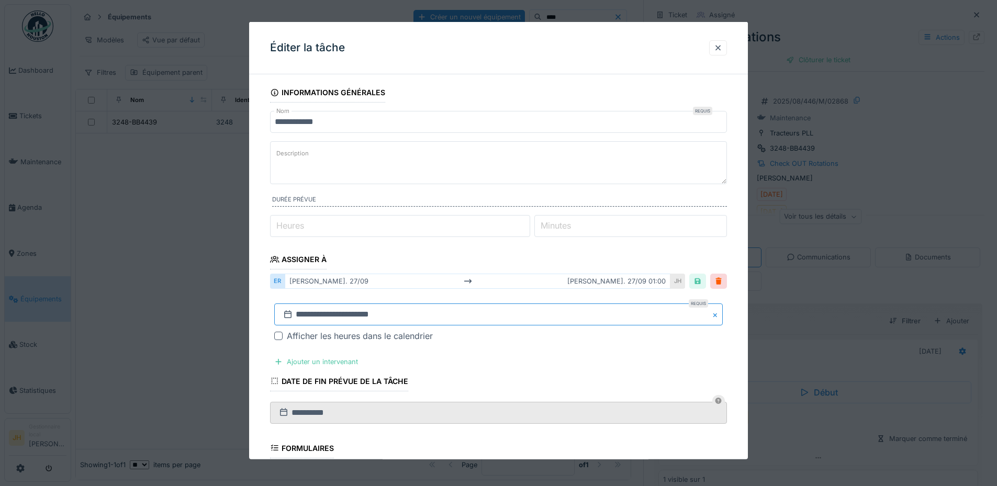
click at [318, 315] on input "**********" at bounding box center [498, 314] width 448 height 22
click at [529, 235] on div "13" at bounding box center [534, 234] width 14 height 14
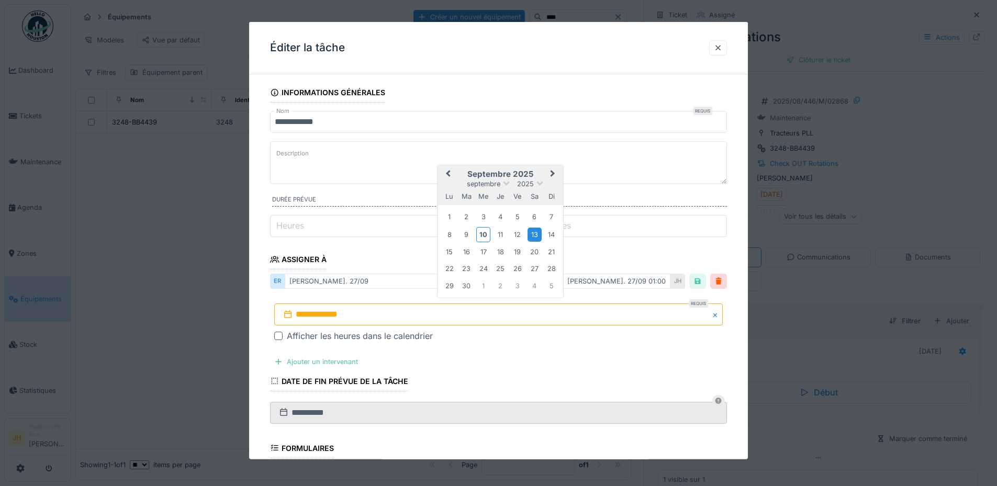
click at [531, 232] on div "13" at bounding box center [534, 234] width 14 height 14
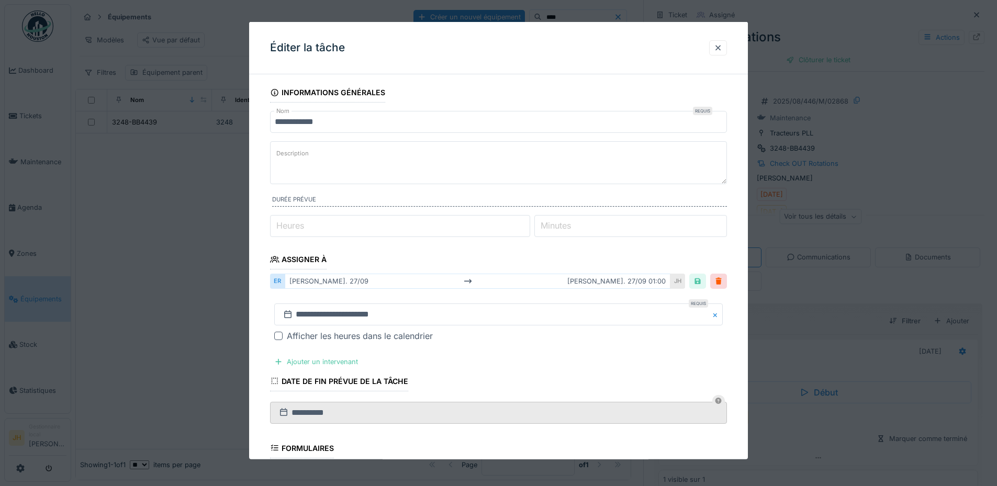
scroll to position [202, 0]
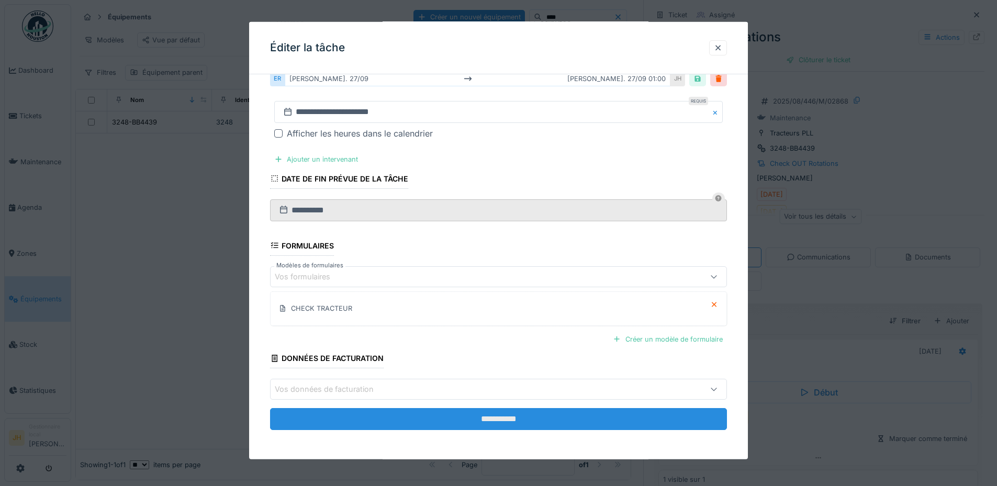
click at [480, 416] on input "**********" at bounding box center [498, 419] width 457 height 22
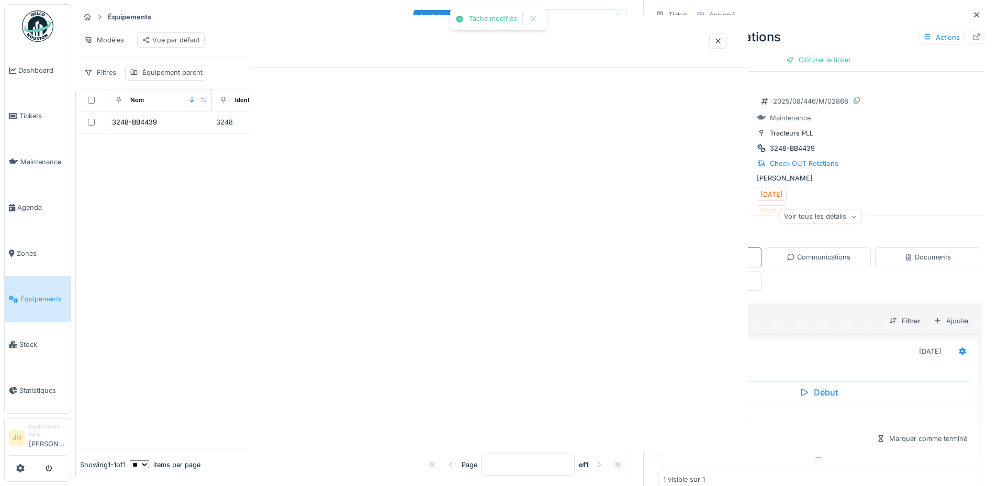
scroll to position [0, 0]
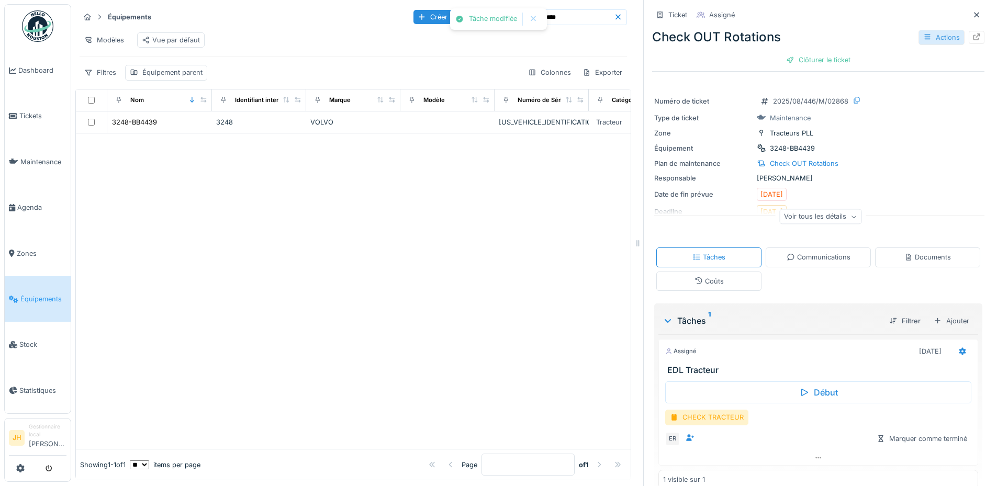
click at [925, 33] on div "Actions" at bounding box center [941, 37] width 46 height 15
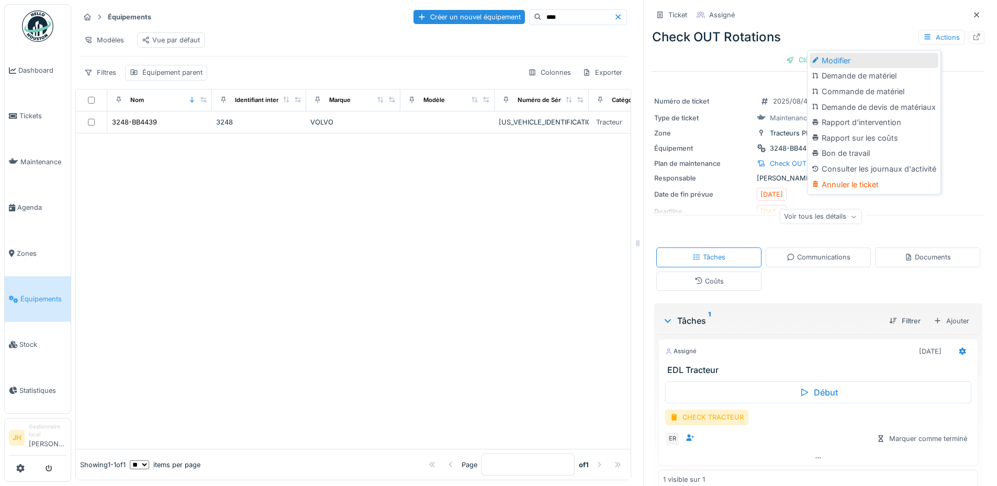
click at [895, 53] on div "Modifier" at bounding box center [873, 61] width 129 height 16
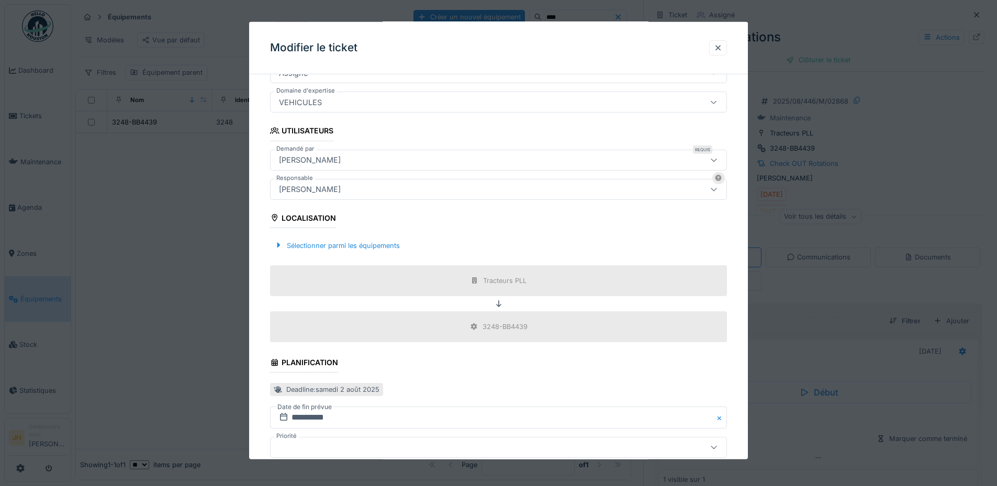
scroll to position [314, 0]
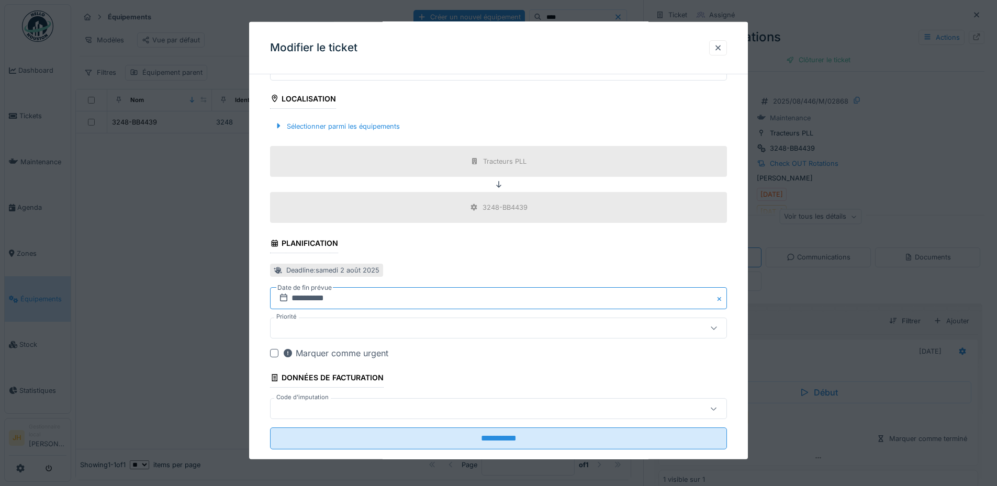
click at [330, 298] on input "**********" at bounding box center [498, 298] width 457 height 22
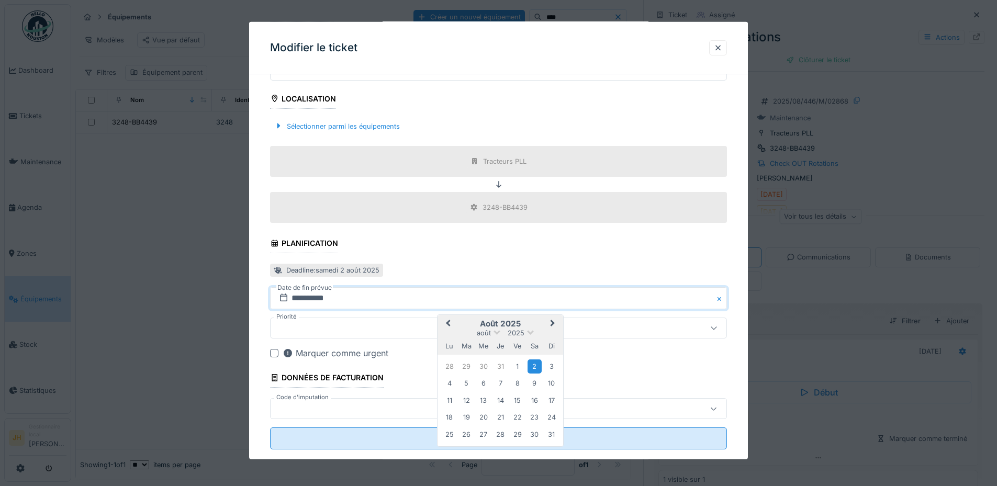
click at [549, 320] on button "Next Month" at bounding box center [553, 324] width 17 height 17
click at [537, 388] on div "13" at bounding box center [534, 384] width 14 height 14
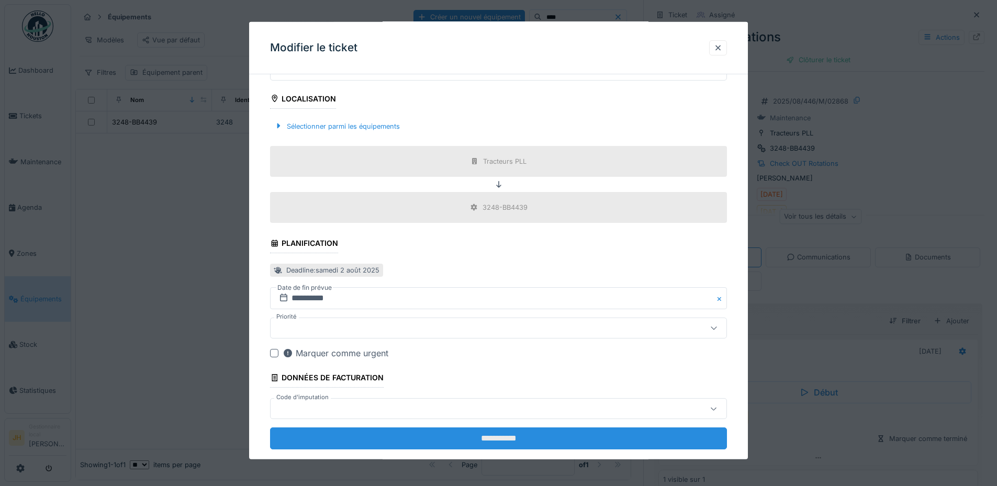
click at [526, 440] on input "**********" at bounding box center [498, 438] width 457 height 22
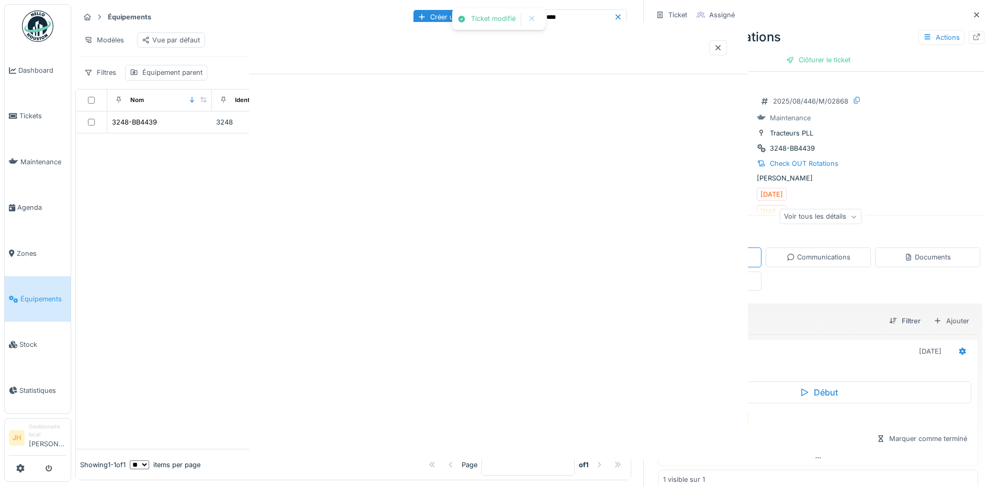
scroll to position [0, 0]
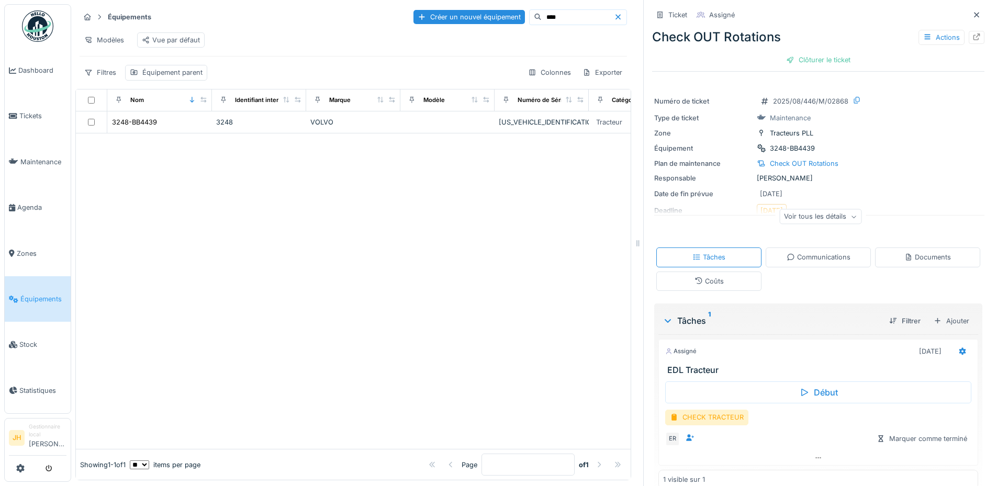
click at [541, 10] on input "****" at bounding box center [577, 17] width 72 height 15
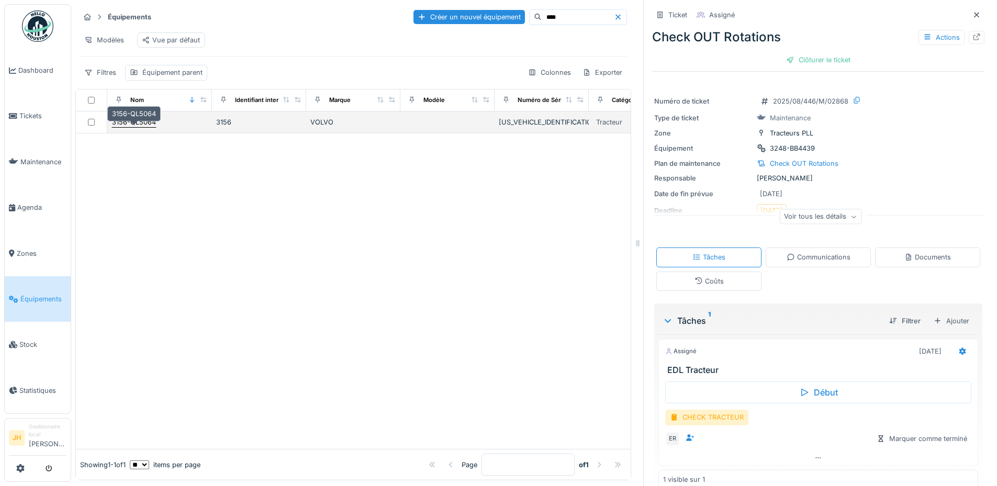
click at [147, 124] on div "3156-QL5064" at bounding box center [134, 122] width 44 height 10
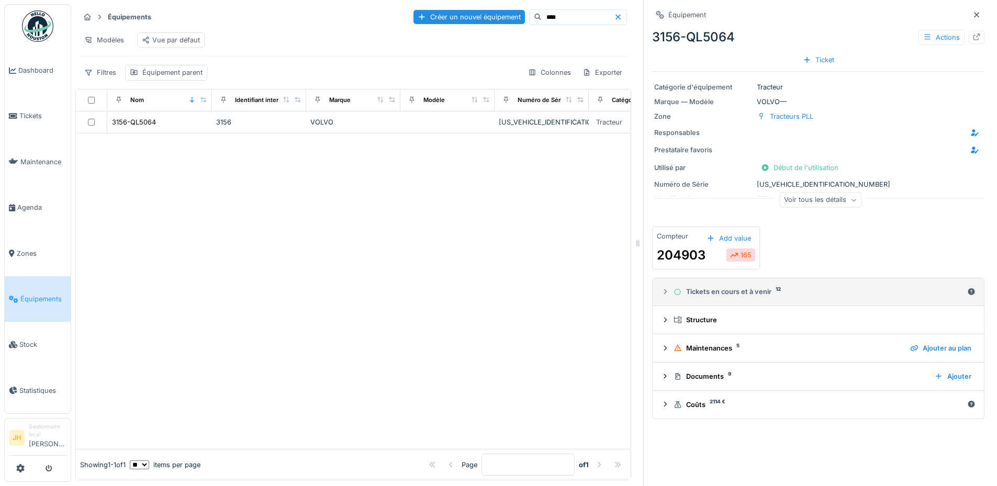
click at [755, 291] on summary "Tickets en cours et à venir 12" at bounding box center [818, 291] width 323 height 19
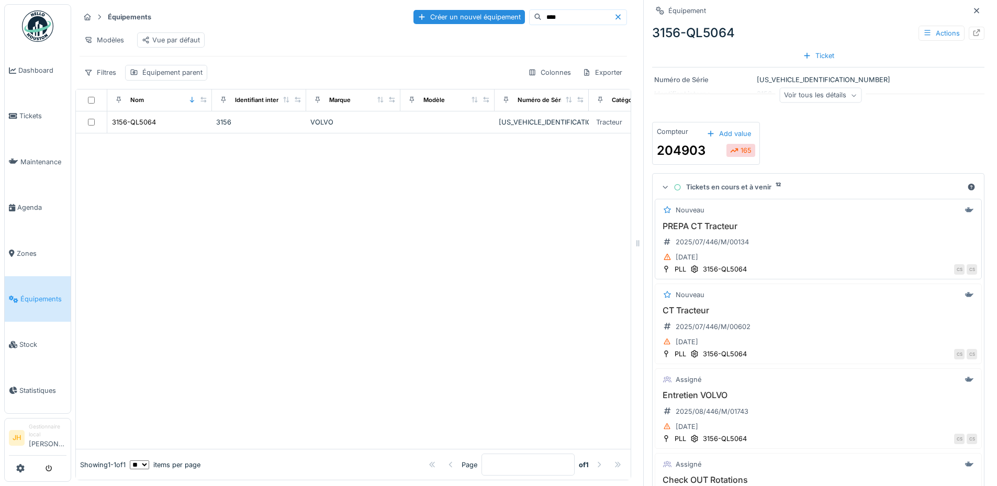
scroll to position [209, 0]
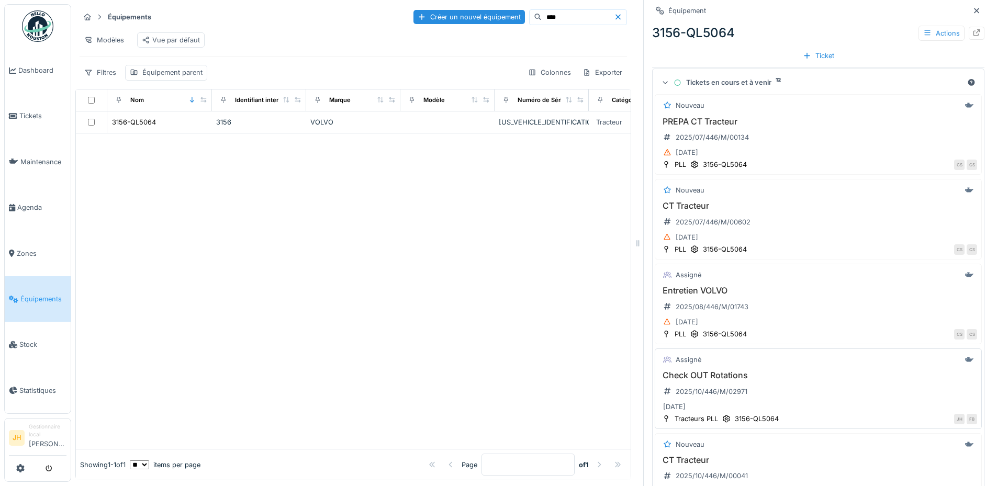
click at [692, 370] on h3 "Check OUT Rotations" at bounding box center [818, 375] width 318 height 10
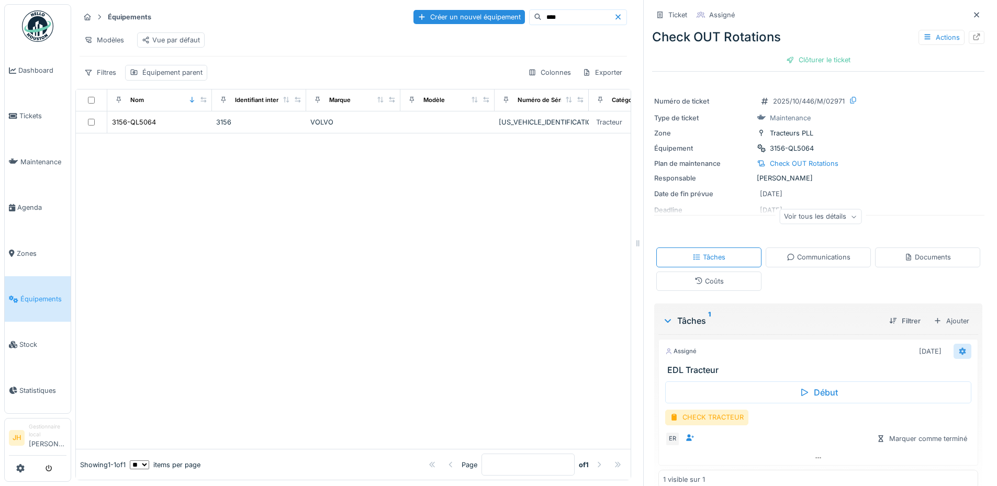
click at [958, 348] on div at bounding box center [962, 351] width 8 height 10
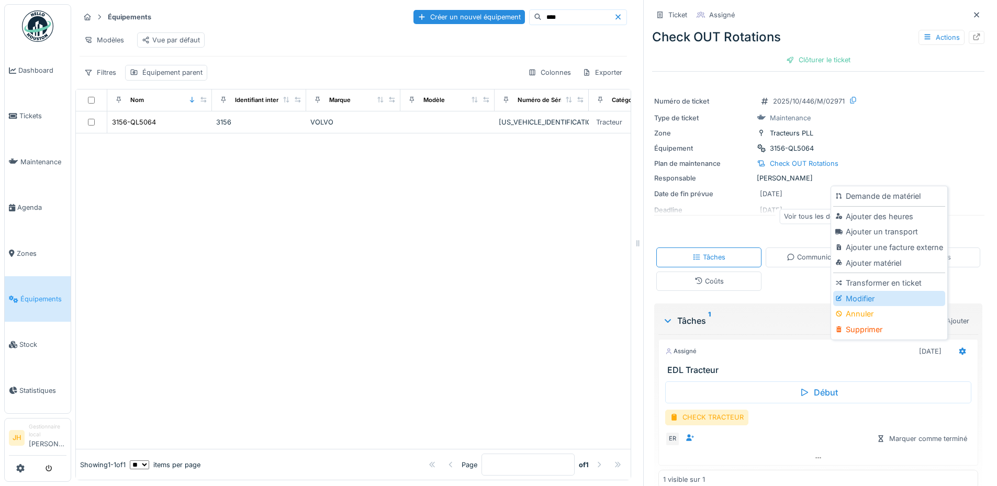
click at [875, 292] on div "Modifier" at bounding box center [888, 299] width 111 height 16
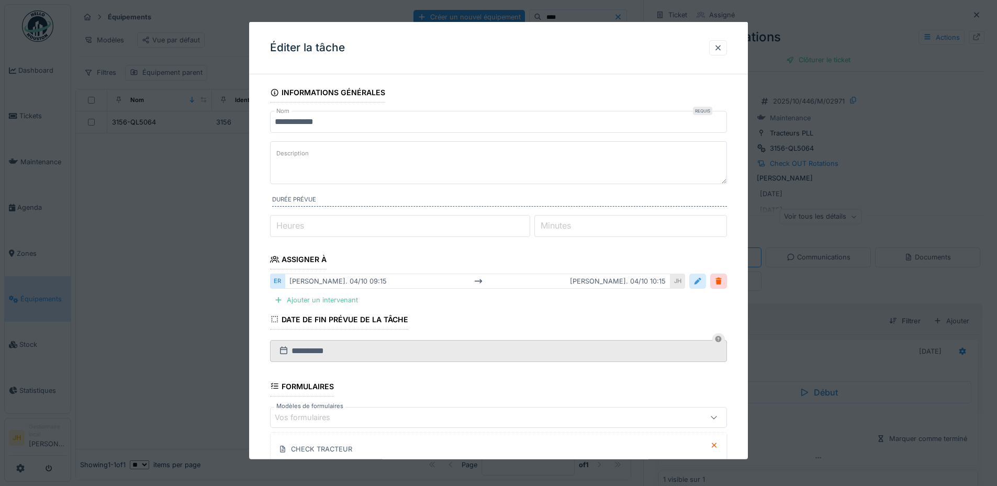
click at [701, 279] on div at bounding box center [697, 281] width 8 height 10
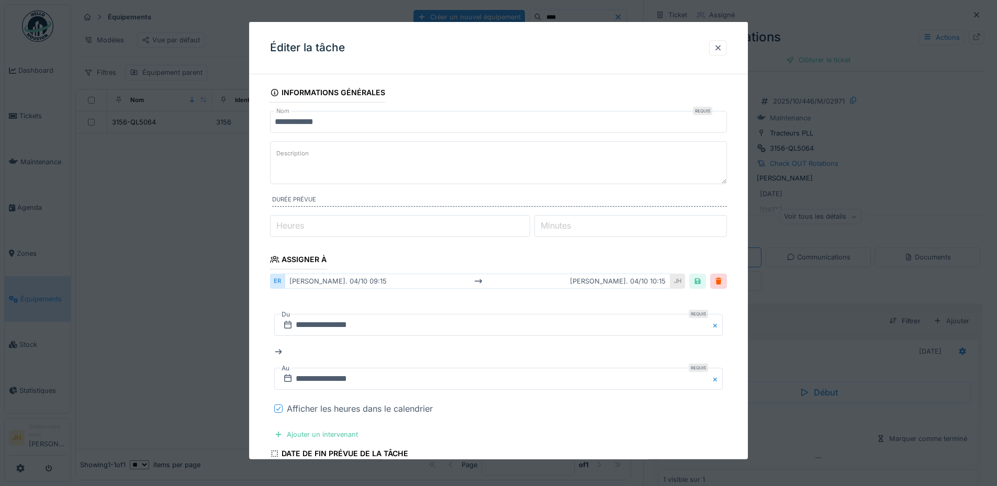
click at [279, 404] on div at bounding box center [278, 408] width 6 height 10
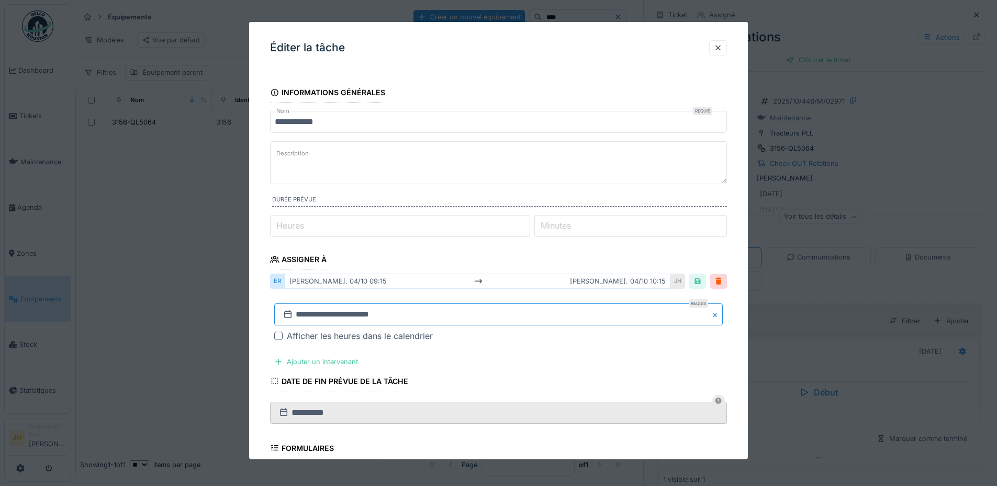
click at [341, 321] on input "**********" at bounding box center [498, 314] width 448 height 22
click at [453, 176] on button "Previous Month" at bounding box center [446, 175] width 17 height 17
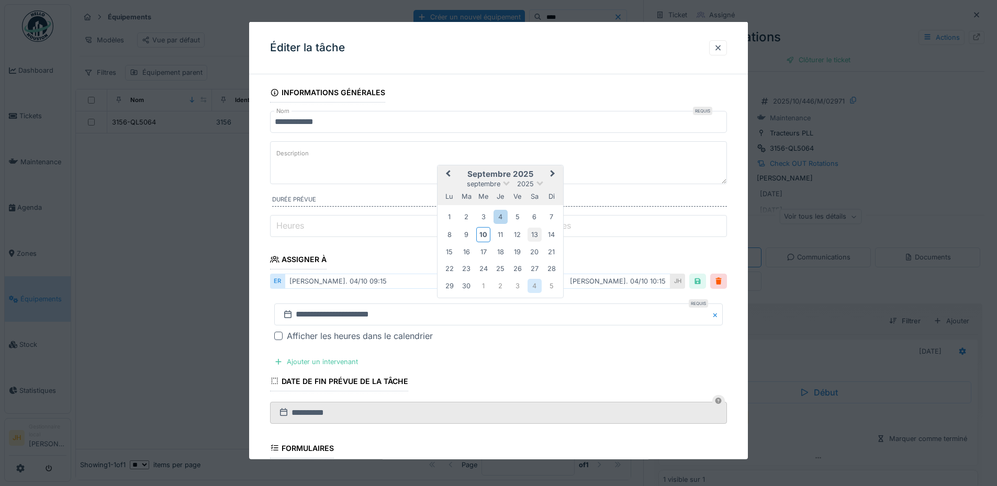
click at [530, 238] on div "13" at bounding box center [534, 234] width 14 height 14
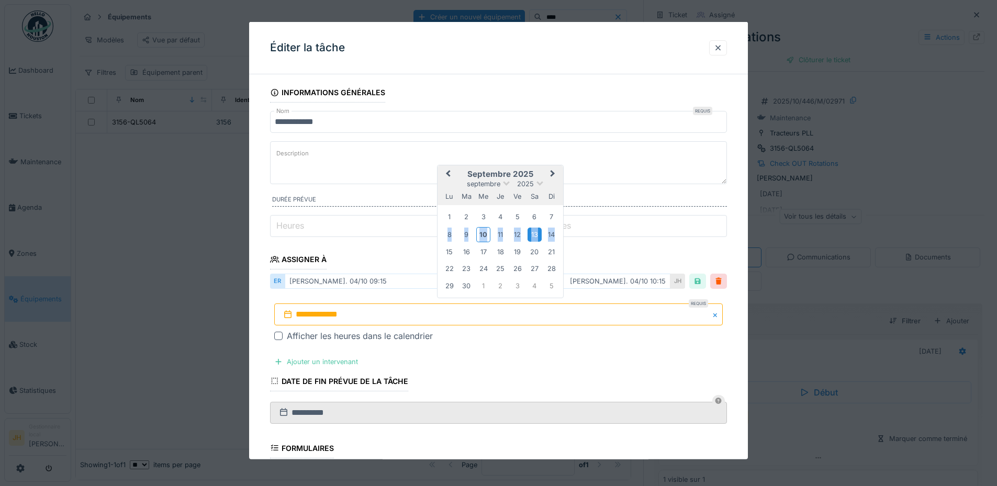
click at [530, 238] on div "13" at bounding box center [534, 234] width 14 height 14
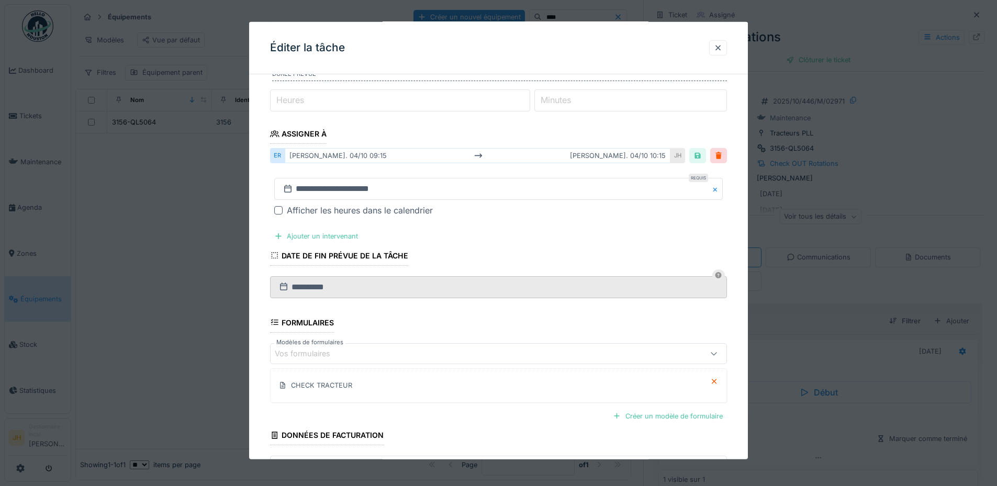
scroll to position [202, 0]
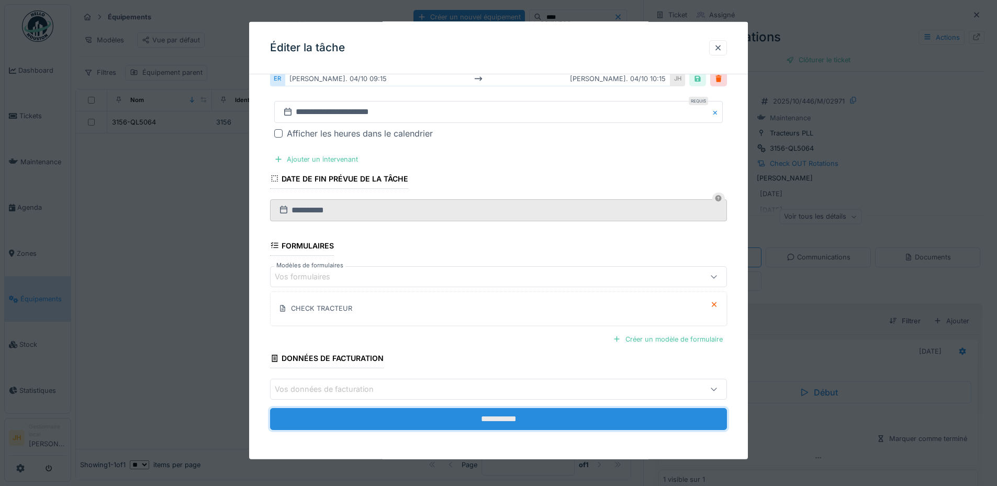
click at [508, 417] on input "**********" at bounding box center [498, 419] width 457 height 22
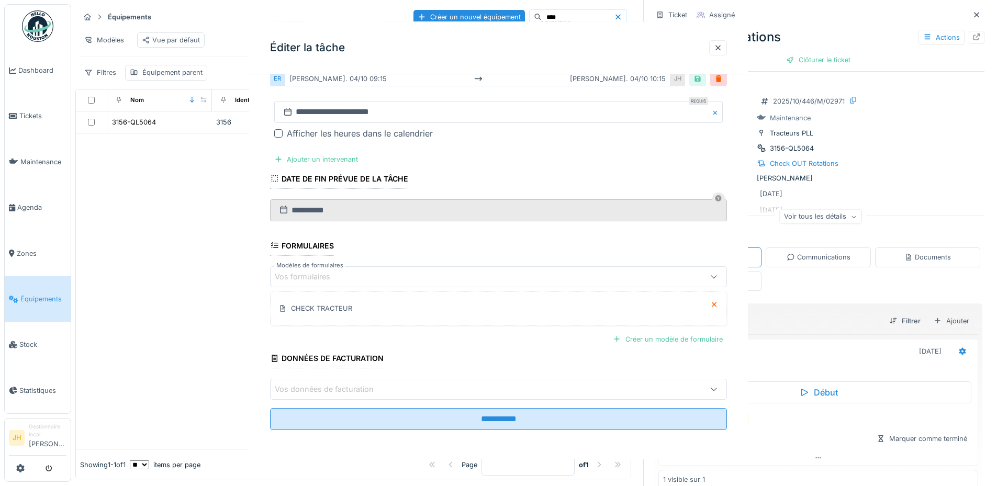
scroll to position [0, 0]
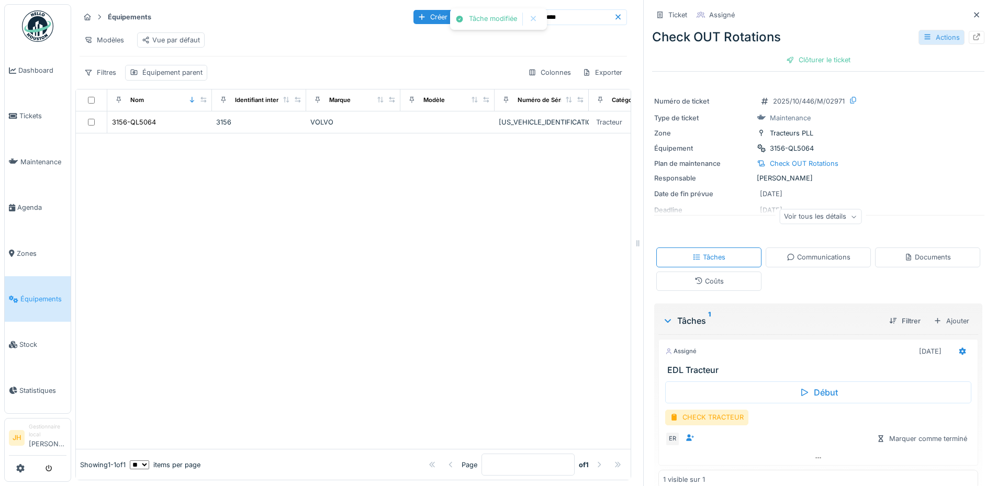
click at [939, 30] on div "Actions" at bounding box center [941, 37] width 46 height 15
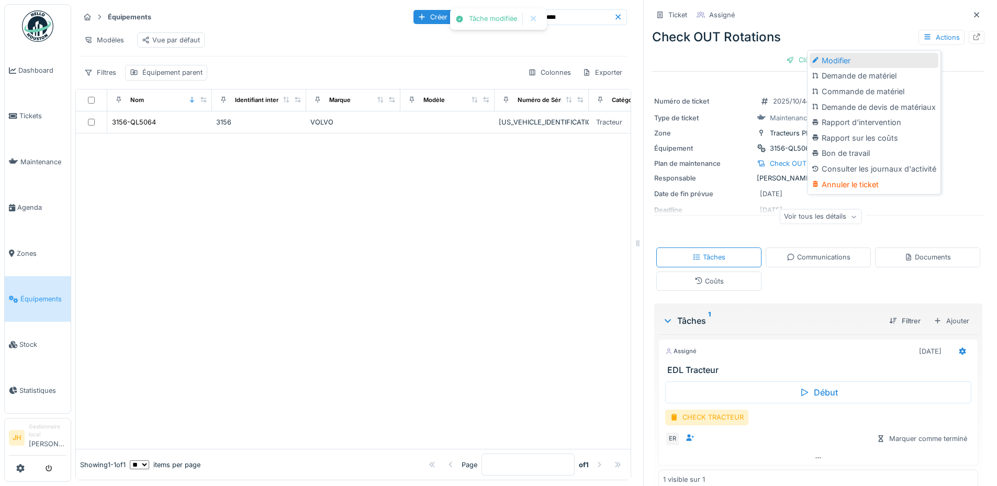
click at [883, 53] on div "Modifier" at bounding box center [873, 61] width 129 height 16
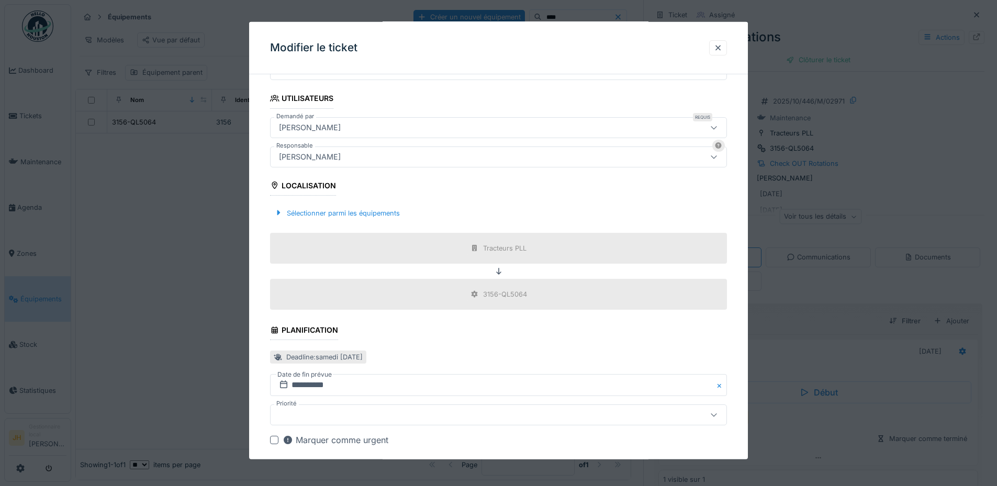
scroll to position [333, 0]
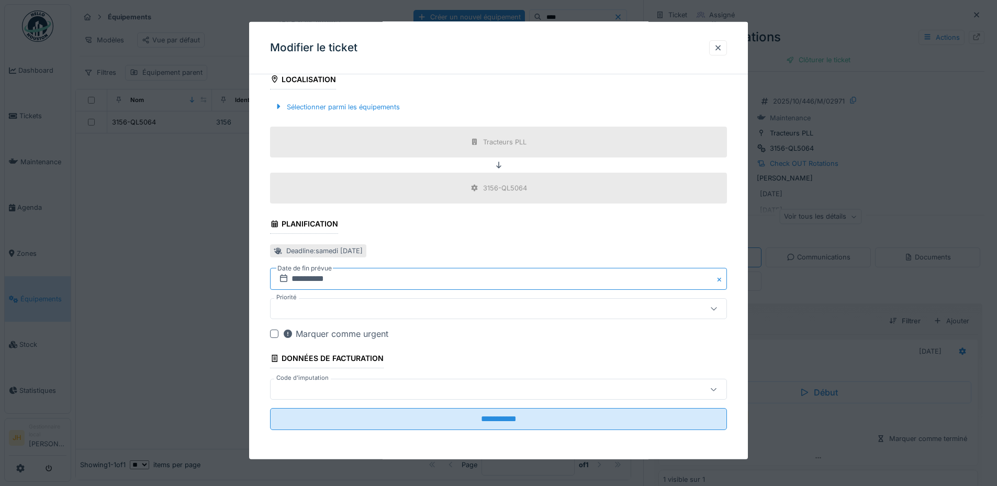
click at [392, 273] on input "**********" at bounding box center [498, 279] width 457 height 22
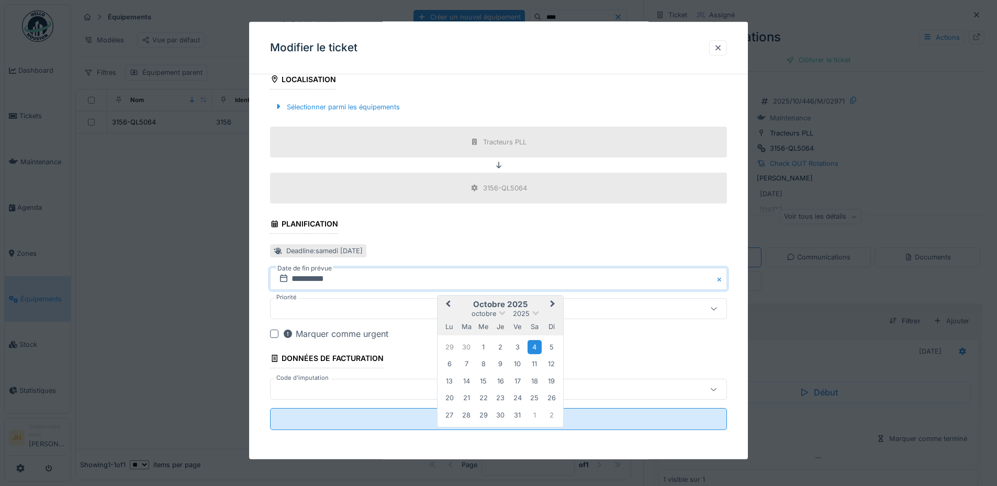
click at [445, 303] on button "Previous Month" at bounding box center [446, 305] width 17 height 17
click at [535, 365] on div "13" at bounding box center [534, 364] width 14 height 14
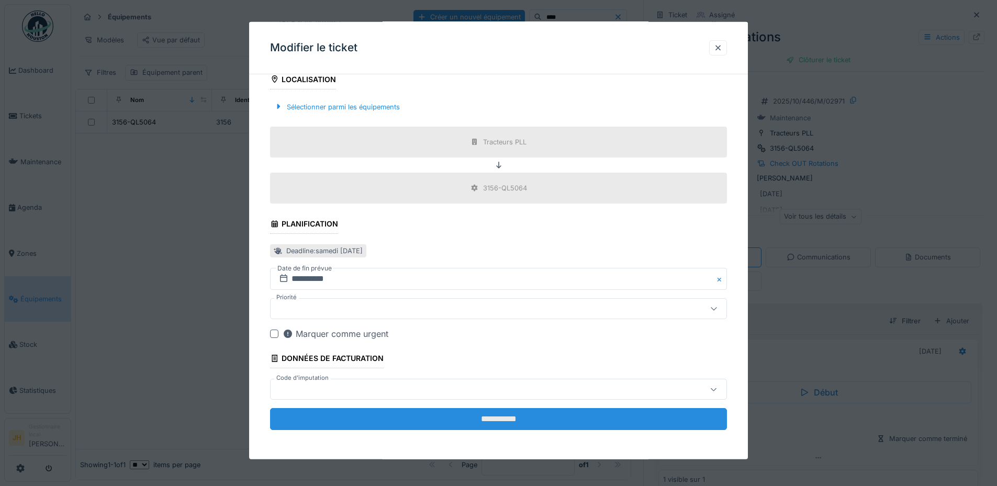
click at [535, 415] on input "**********" at bounding box center [498, 419] width 457 height 22
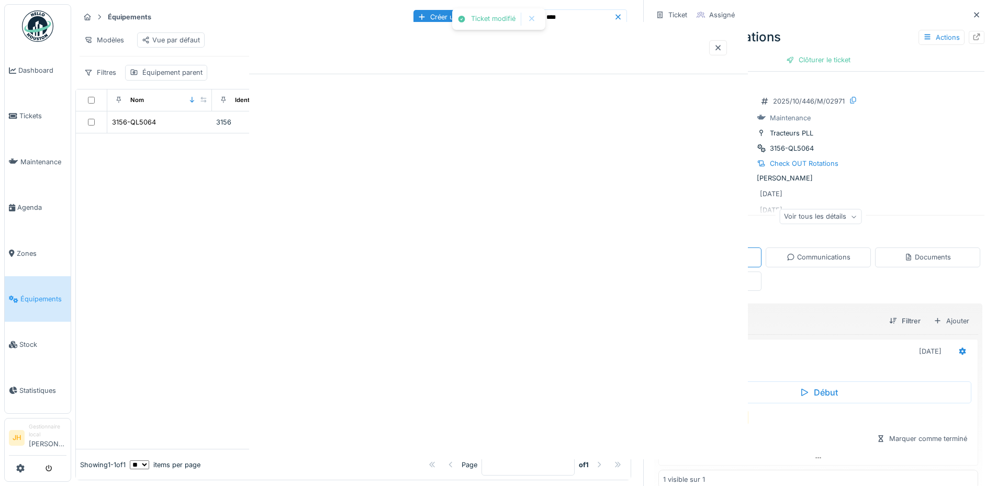
scroll to position [0, 0]
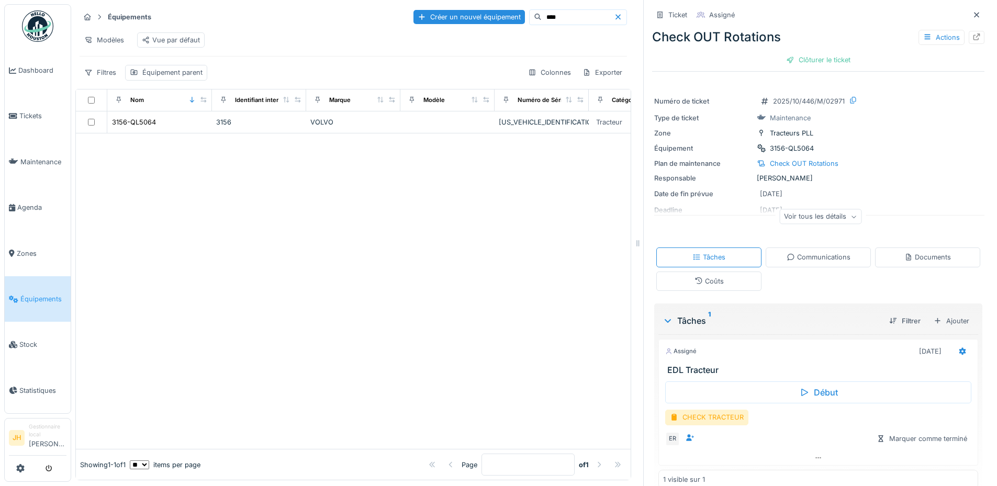
click at [541, 10] on input "****" at bounding box center [577, 17] width 72 height 15
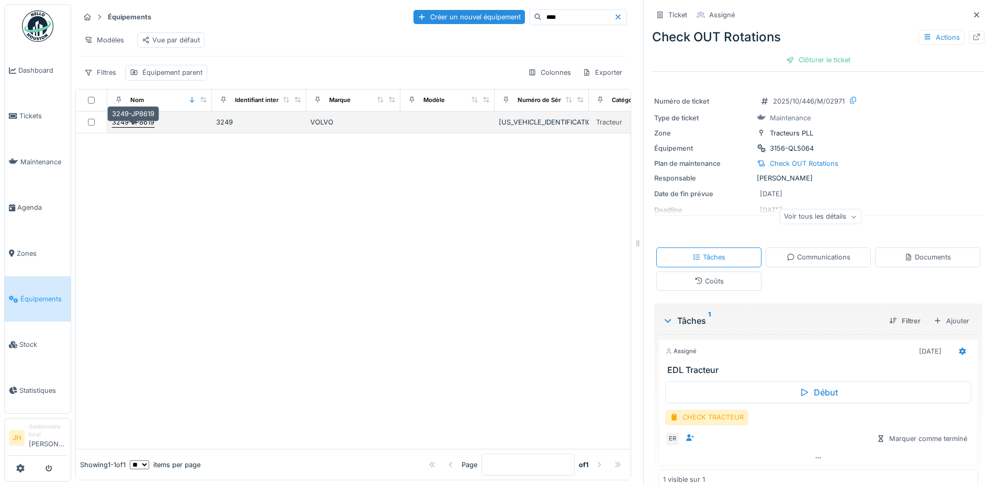
click at [138, 122] on div "3249-JP8619" at bounding box center [133, 122] width 42 height 10
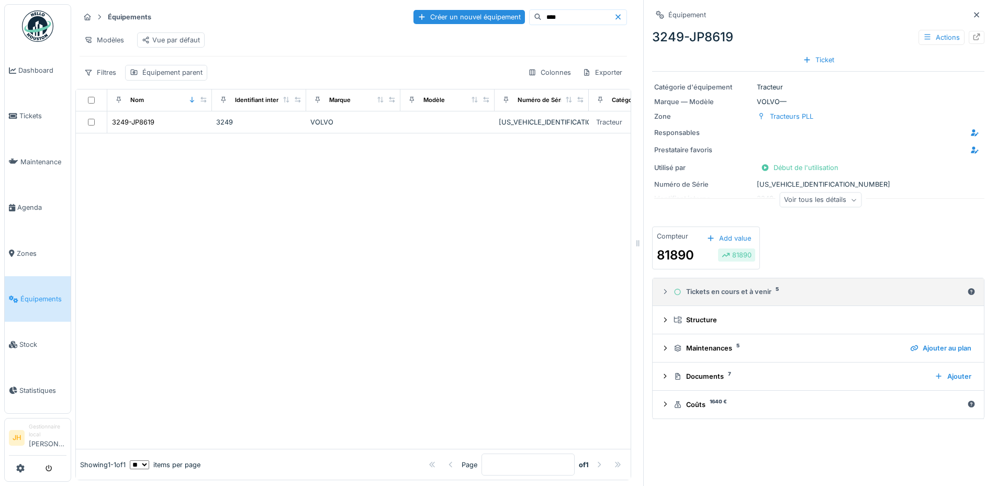
click at [727, 287] on div "Tickets en cours et à venir 5" at bounding box center [817, 292] width 289 height 10
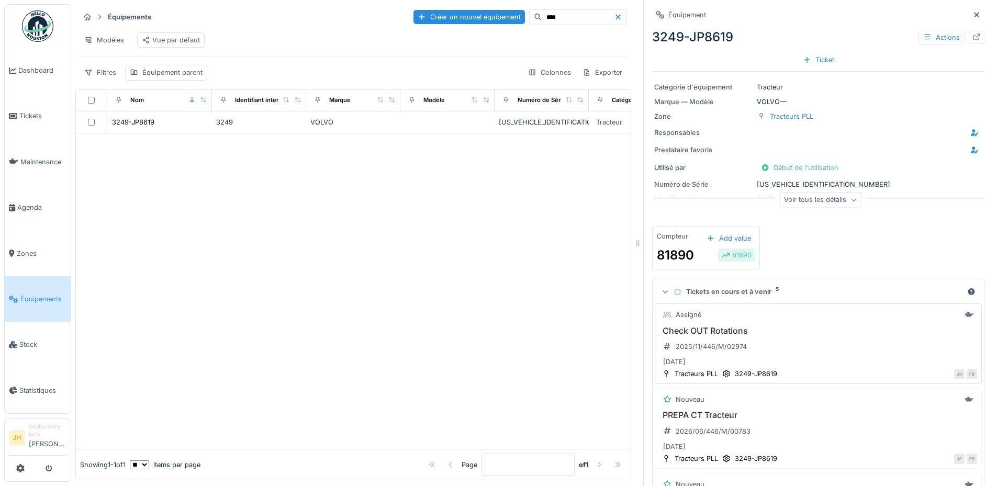
click at [693, 326] on h3 "Check OUT Rotations" at bounding box center [818, 331] width 318 height 10
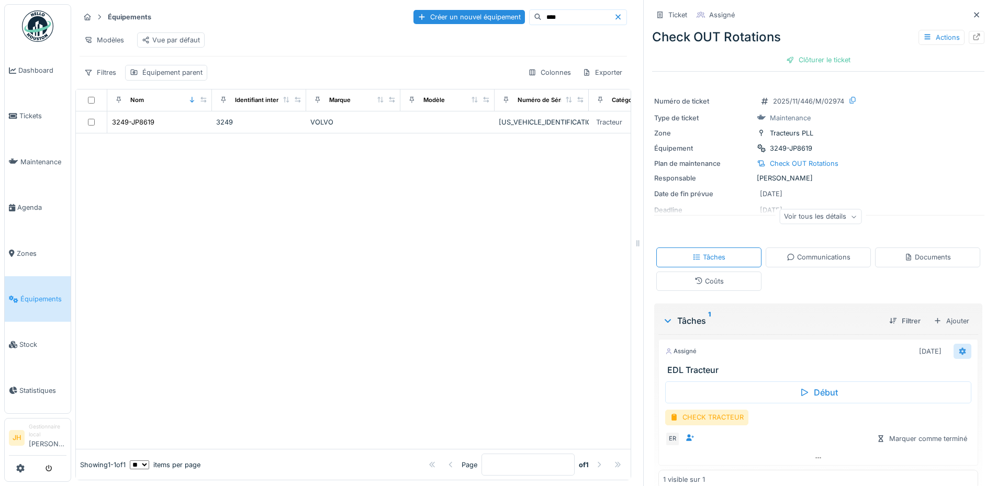
click at [959, 347] on icon at bounding box center [962, 350] width 7 height 7
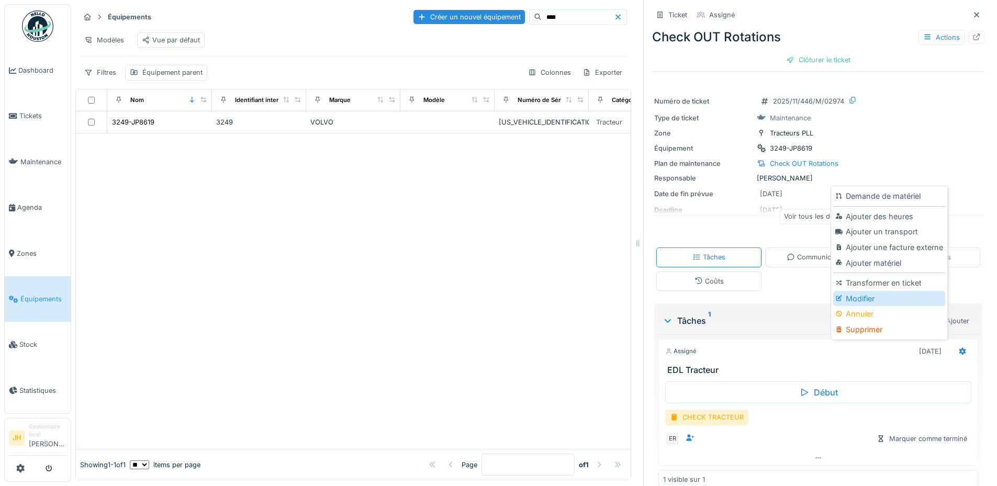
click at [896, 291] on div "Modifier" at bounding box center [888, 299] width 111 height 16
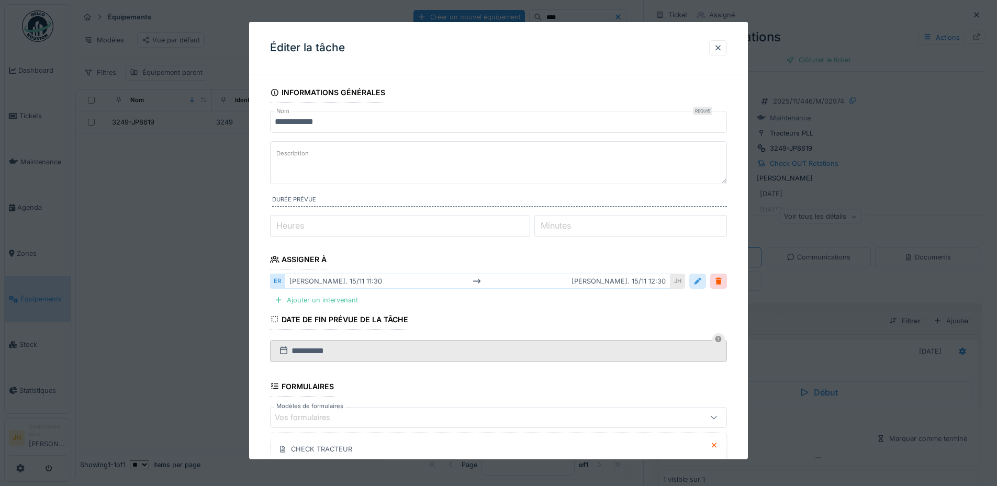
click at [701, 281] on div at bounding box center [697, 281] width 8 height 10
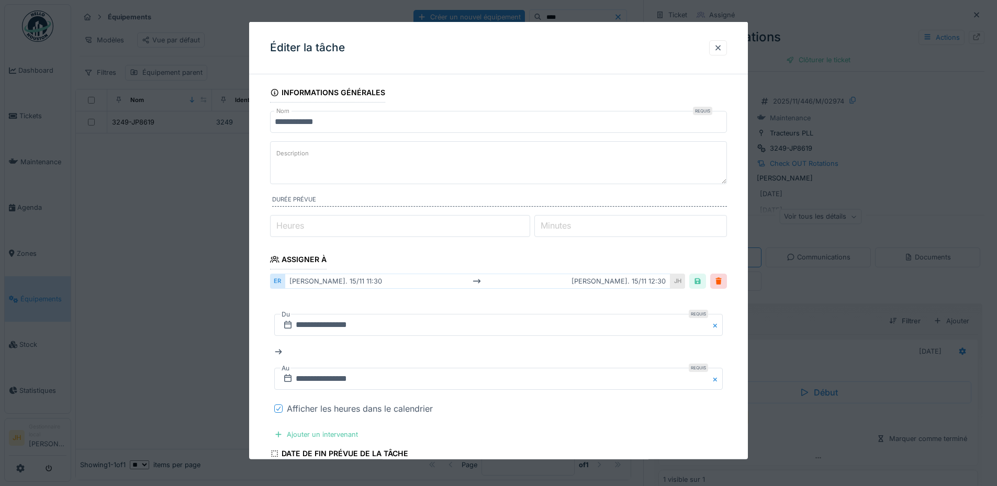
scroll to position [275, 0]
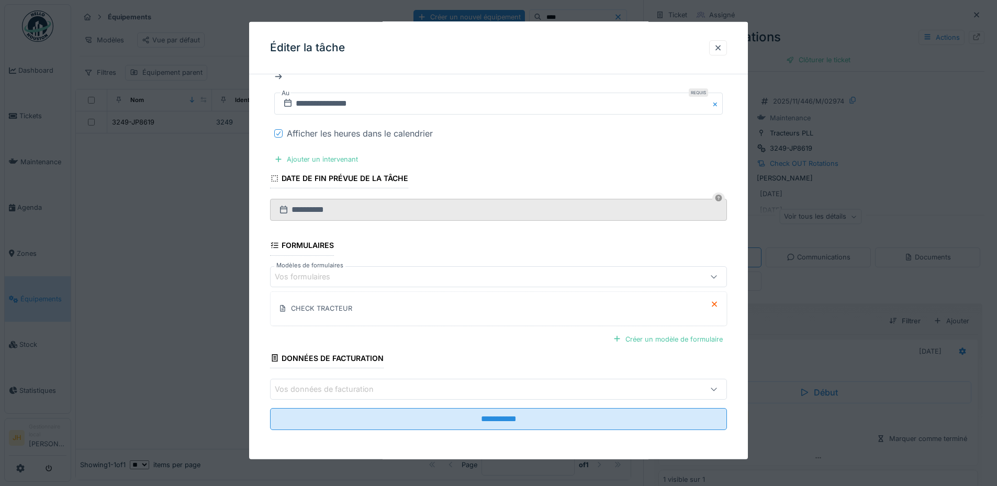
click at [277, 131] on icon at bounding box center [278, 133] width 6 height 5
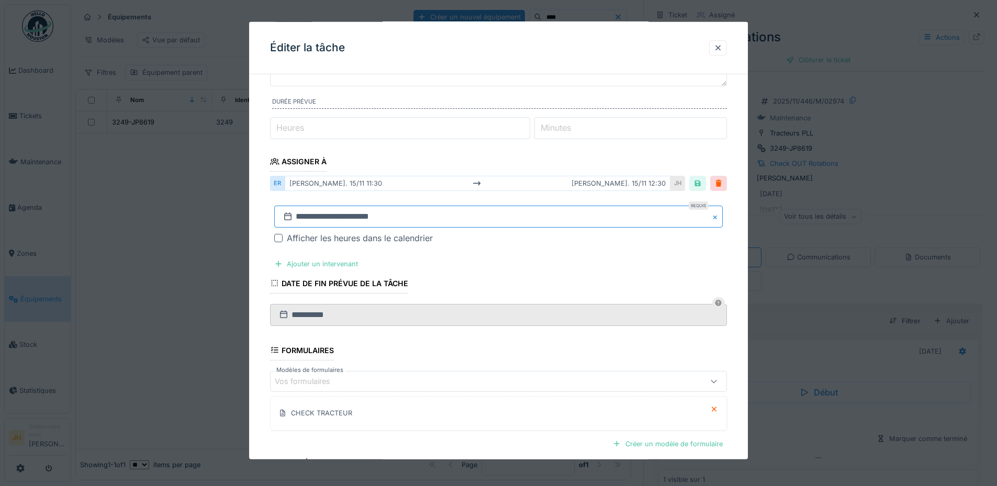
click at [354, 218] on input "**********" at bounding box center [498, 217] width 448 height 22
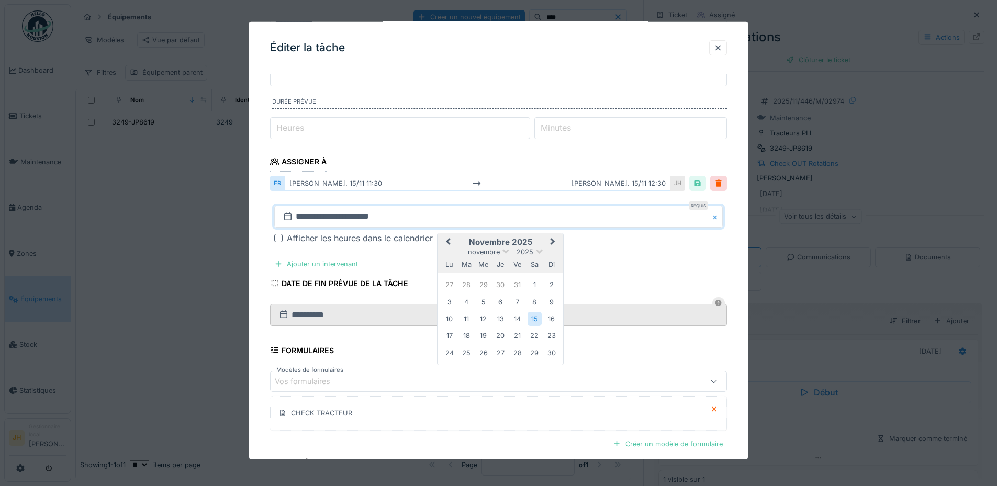
click at [446, 236] on button "Previous Month" at bounding box center [446, 242] width 17 height 17
click at [448, 241] on span "Previous Month" at bounding box center [448, 242] width 0 height 13
click at [533, 300] on div "13" at bounding box center [534, 302] width 14 height 14
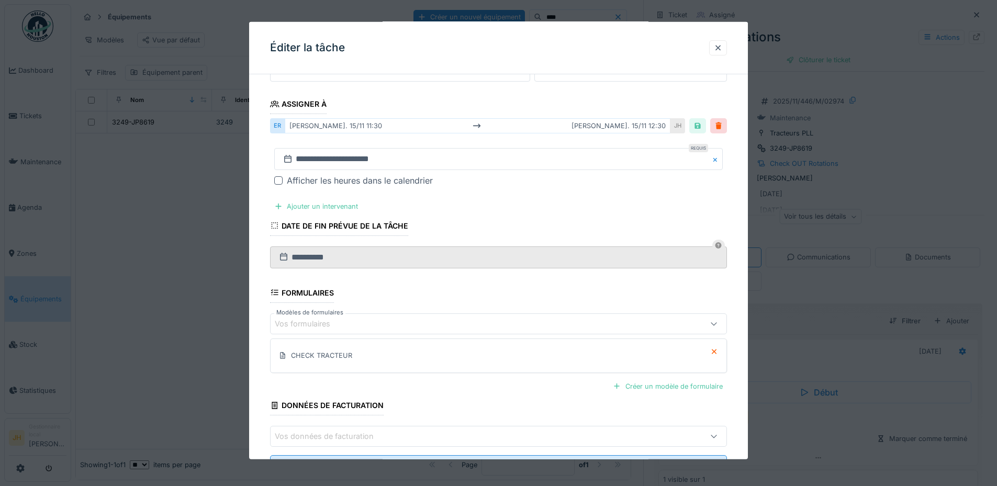
scroll to position [202, 0]
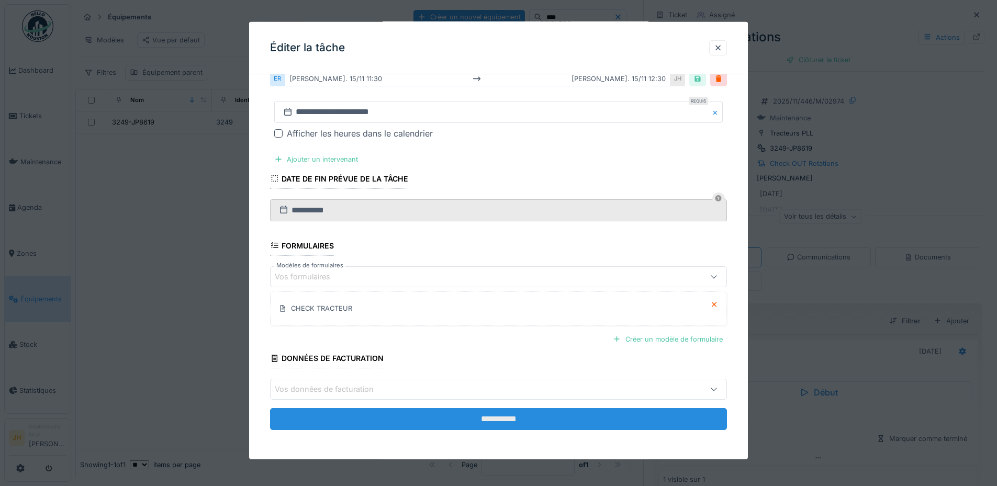
click at [545, 421] on input "**********" at bounding box center [498, 419] width 457 height 22
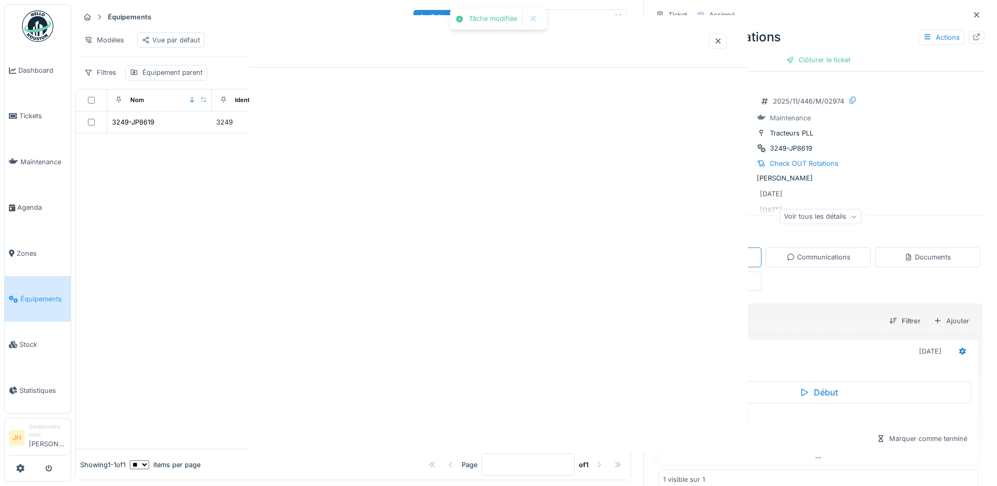
scroll to position [0, 0]
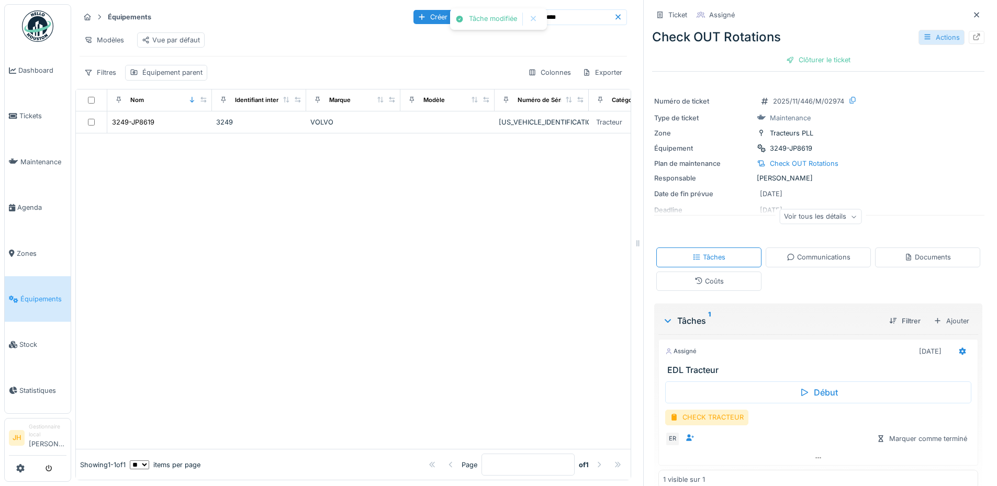
click at [943, 30] on div "Actions" at bounding box center [941, 37] width 46 height 15
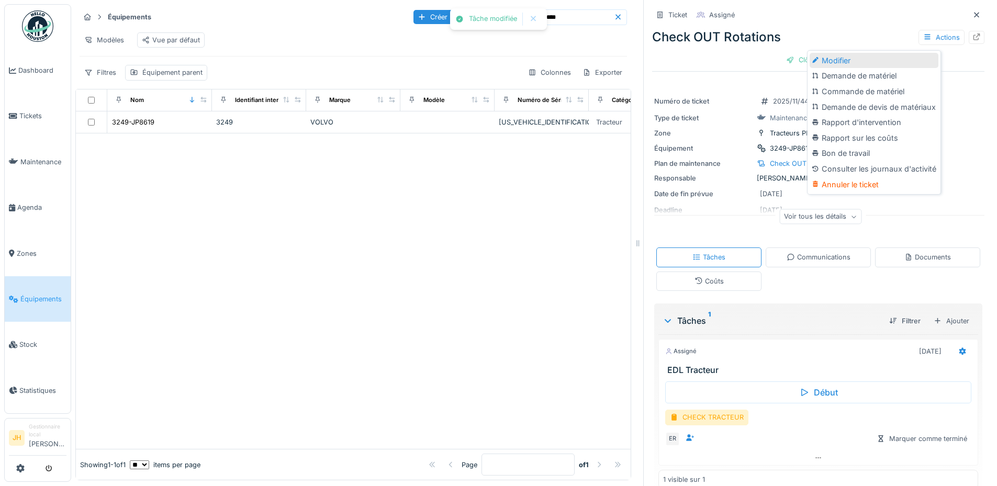
click at [881, 53] on div "Modifier" at bounding box center [873, 61] width 129 height 16
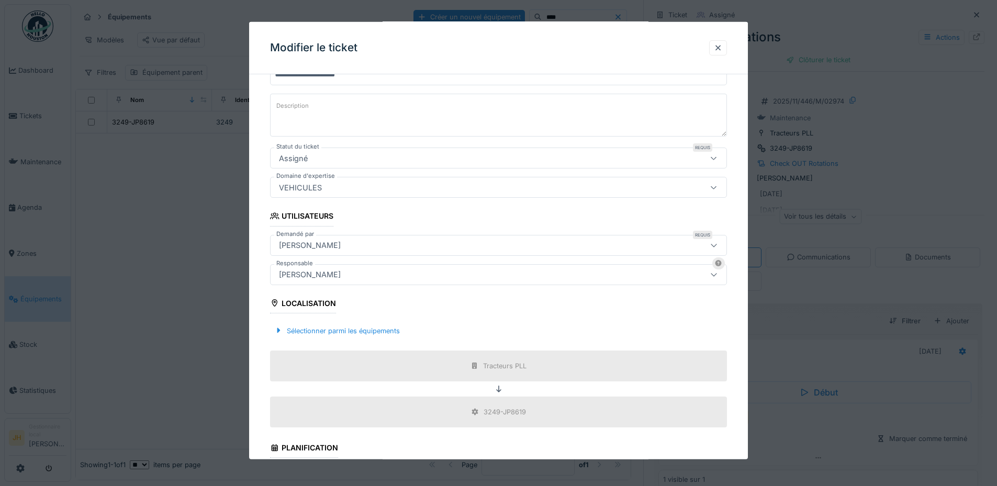
scroll to position [314, 0]
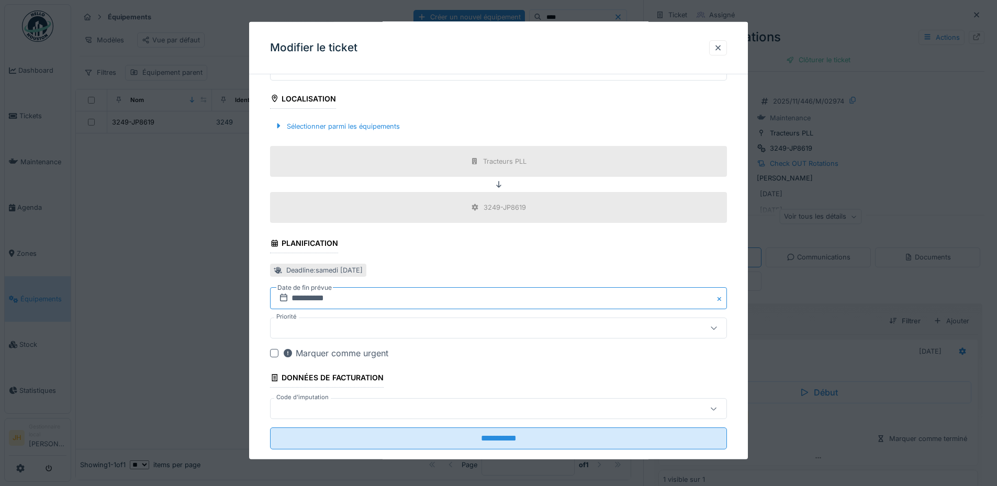
click at [307, 302] on input "**********" at bounding box center [498, 298] width 457 height 22
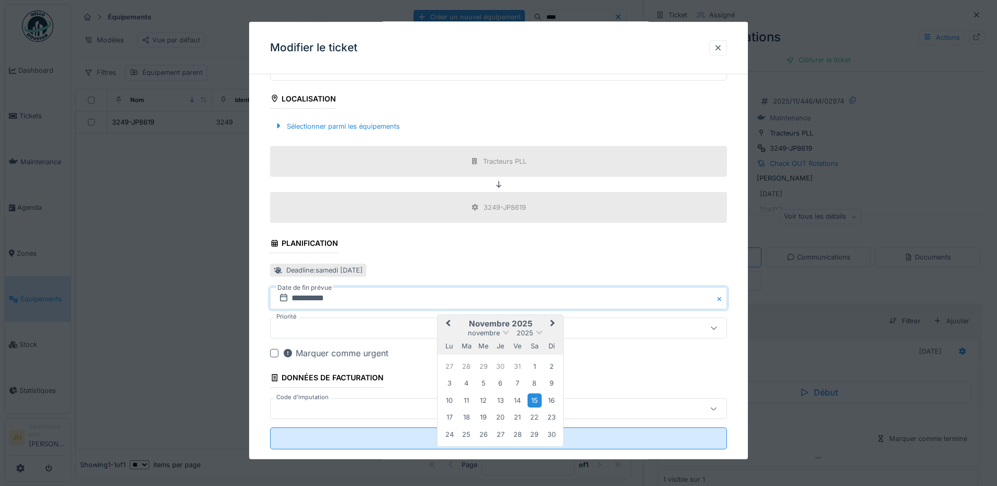
click at [452, 324] on button "Previous Month" at bounding box center [446, 324] width 17 height 17
click at [530, 384] on div "13" at bounding box center [534, 384] width 14 height 14
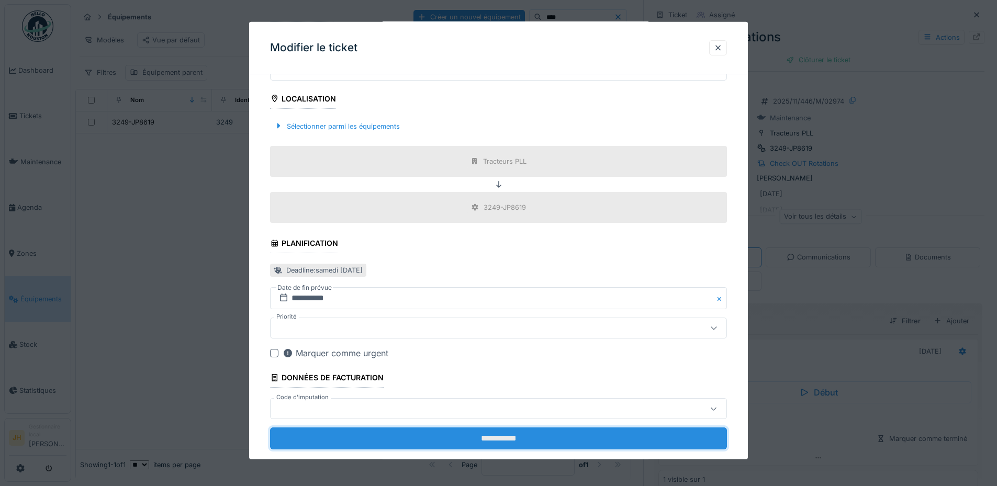
click at [527, 439] on input "**********" at bounding box center [498, 438] width 457 height 22
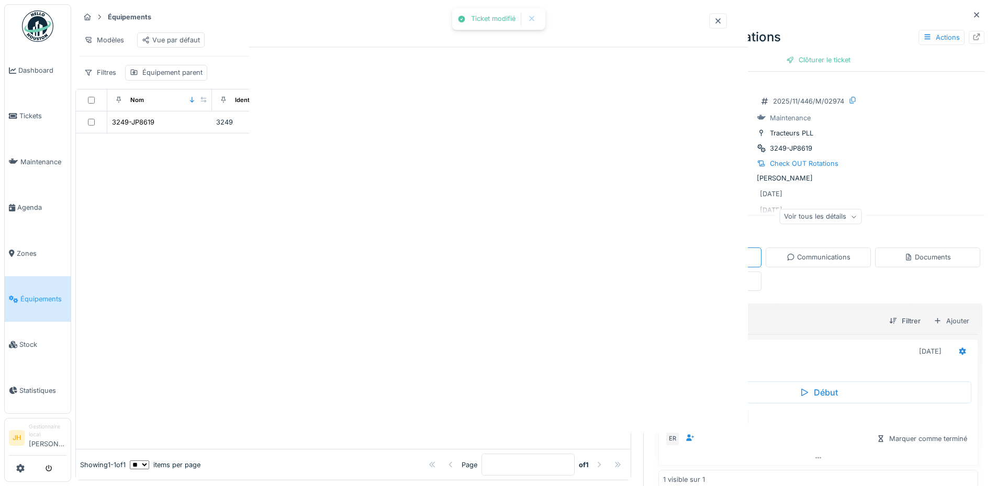
scroll to position [0, 0]
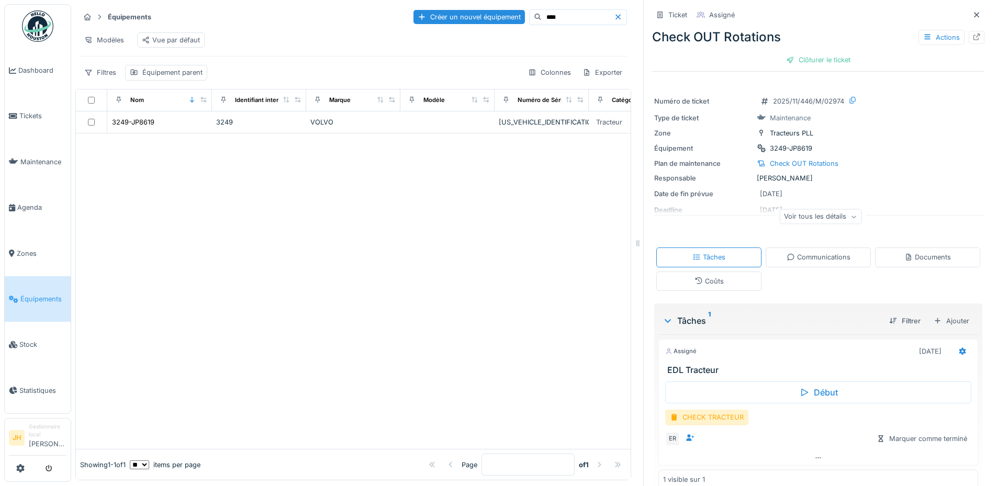
click at [551, 10] on input "****" at bounding box center [577, 17] width 72 height 15
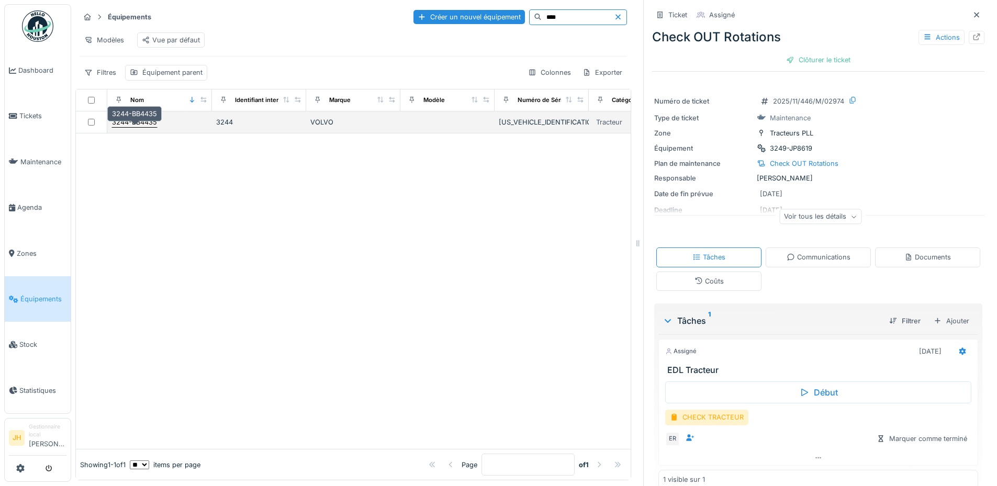
click at [157, 119] on div "3244-BB4435" at bounding box center [134, 122] width 45 height 10
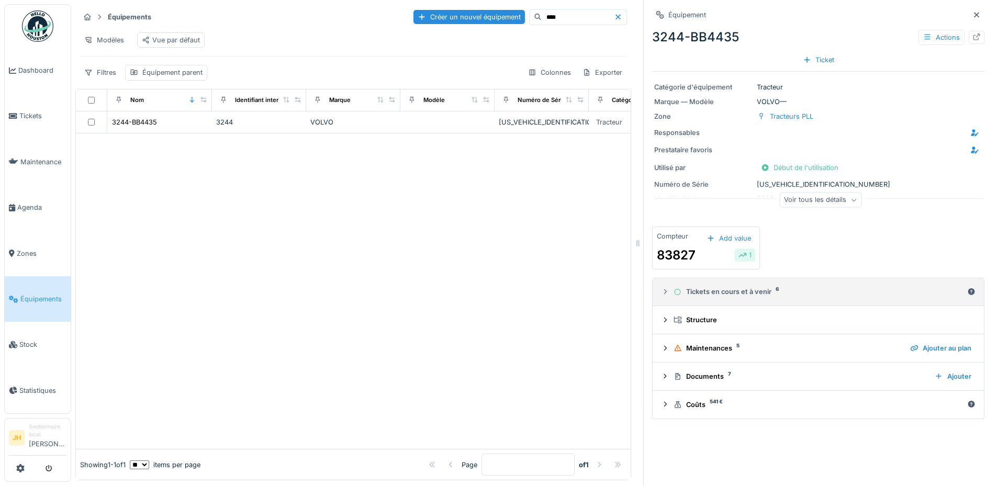
click at [715, 287] on div "Tickets en cours et à venir 6" at bounding box center [817, 292] width 289 height 10
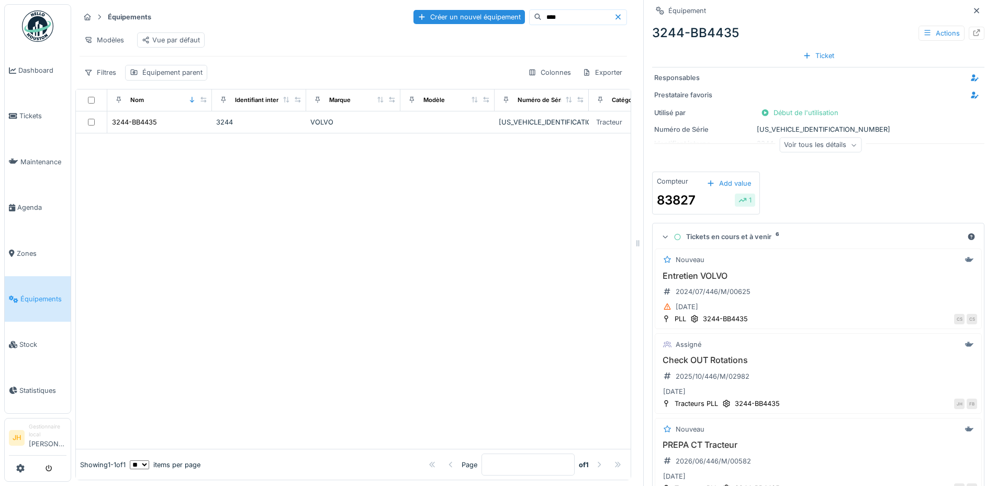
scroll to position [105, 0]
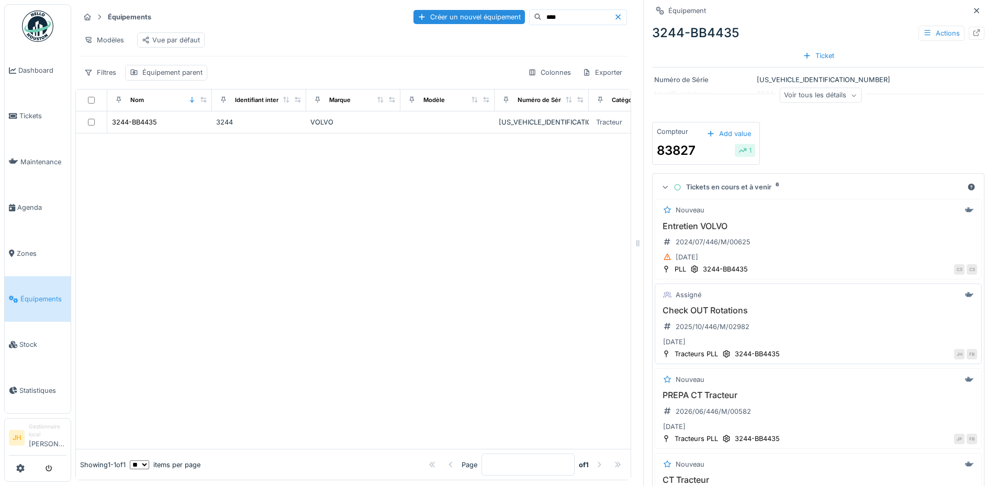
click at [704, 307] on h3 "Check OUT Rotations" at bounding box center [818, 310] width 318 height 10
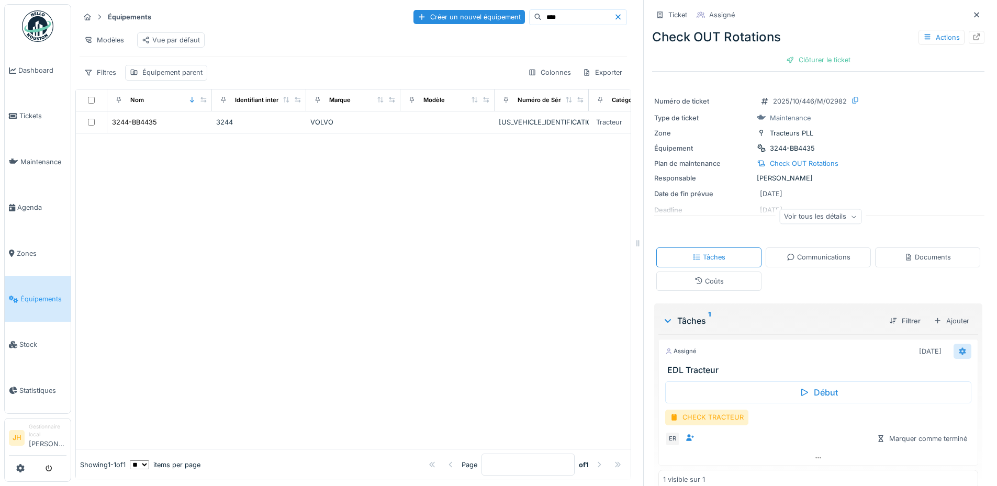
click at [958, 348] on icon at bounding box center [962, 351] width 8 height 7
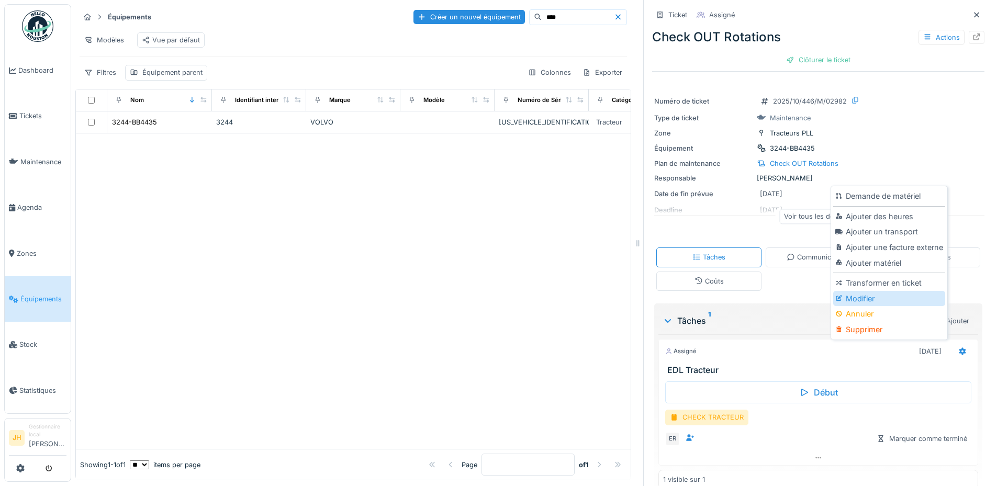
click at [861, 291] on div "Modifier" at bounding box center [888, 299] width 111 height 16
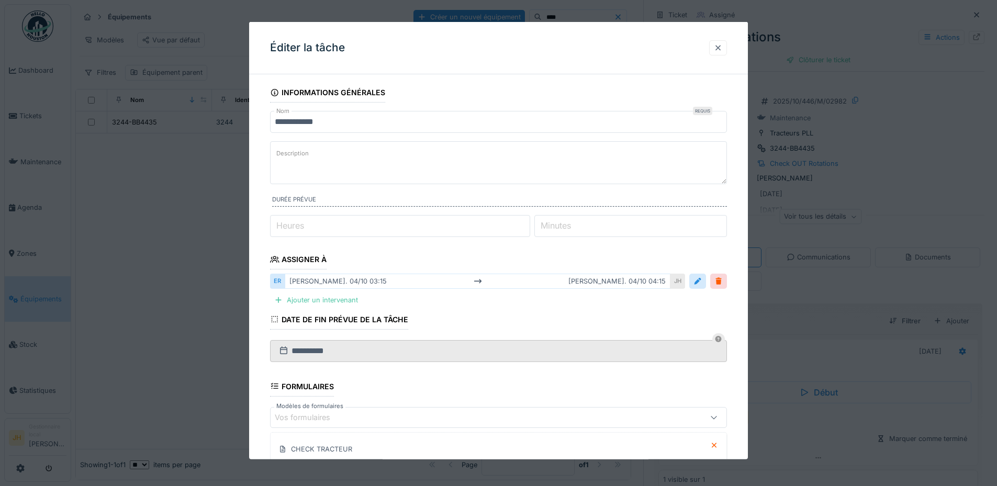
click at [726, 53] on div at bounding box center [718, 47] width 18 height 15
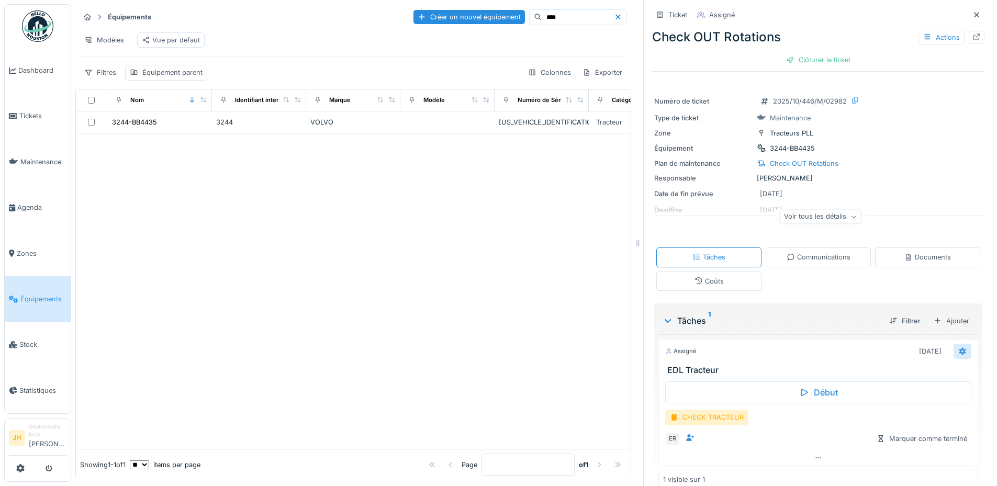
click at [954, 344] on div at bounding box center [962, 351] width 18 height 15
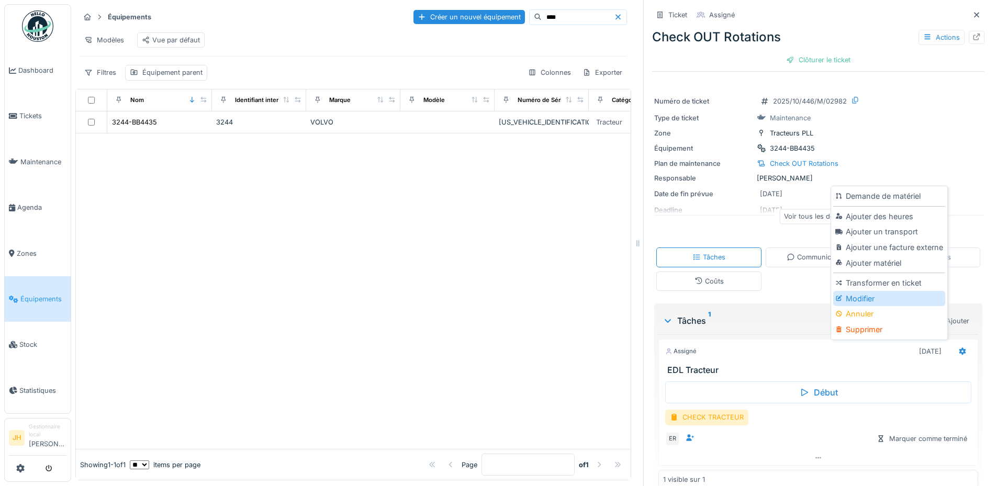
click at [882, 291] on div "Modifier" at bounding box center [888, 299] width 111 height 16
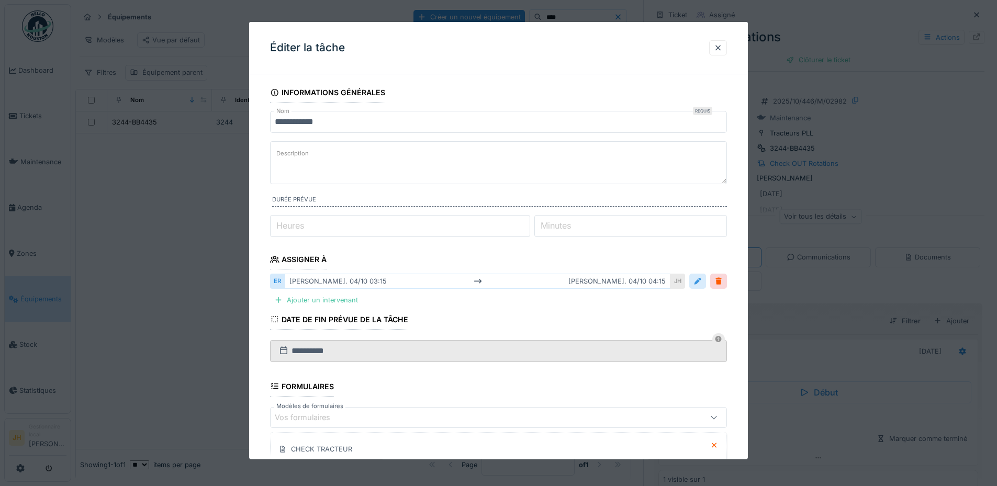
click at [700, 281] on div at bounding box center [697, 281] width 8 height 10
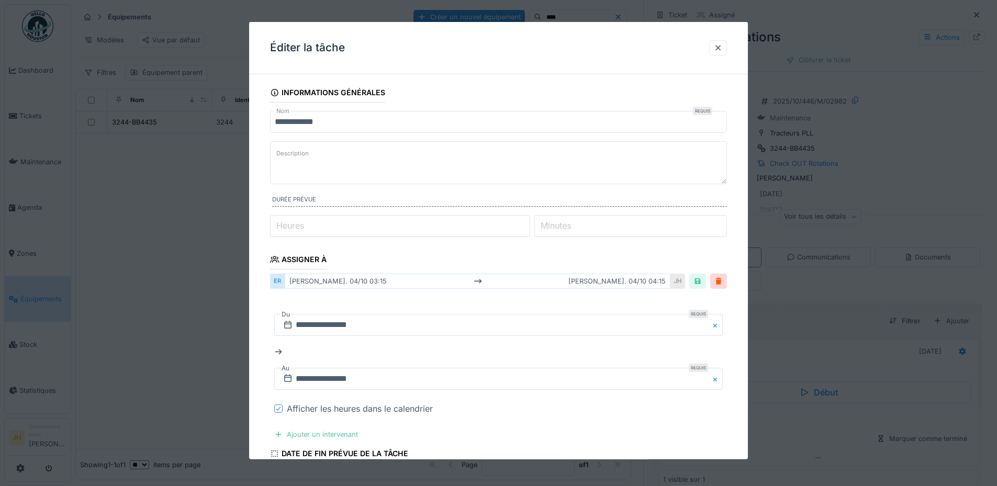
click at [275, 408] on div at bounding box center [278, 408] width 8 height 8
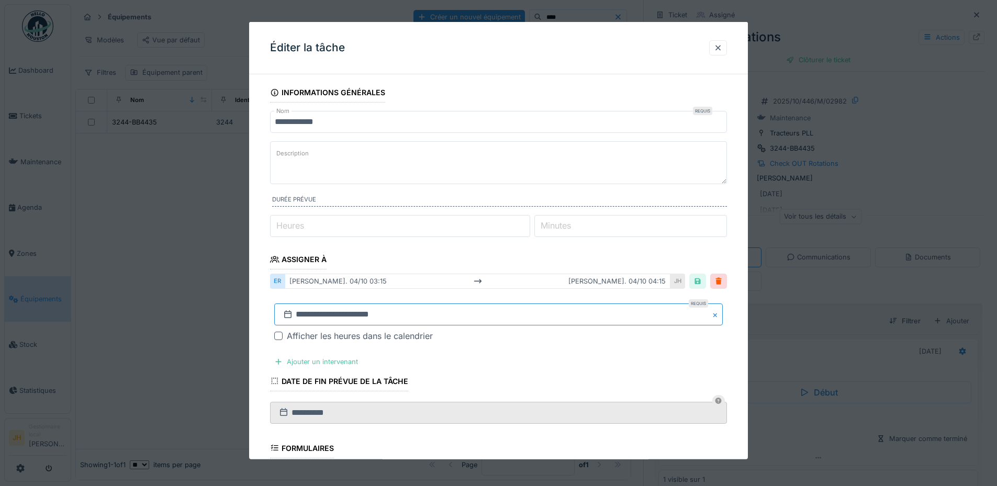
click at [297, 317] on input "**********" at bounding box center [498, 314] width 448 height 22
click at [448, 175] on span "Previous Month" at bounding box center [448, 175] width 0 height 13
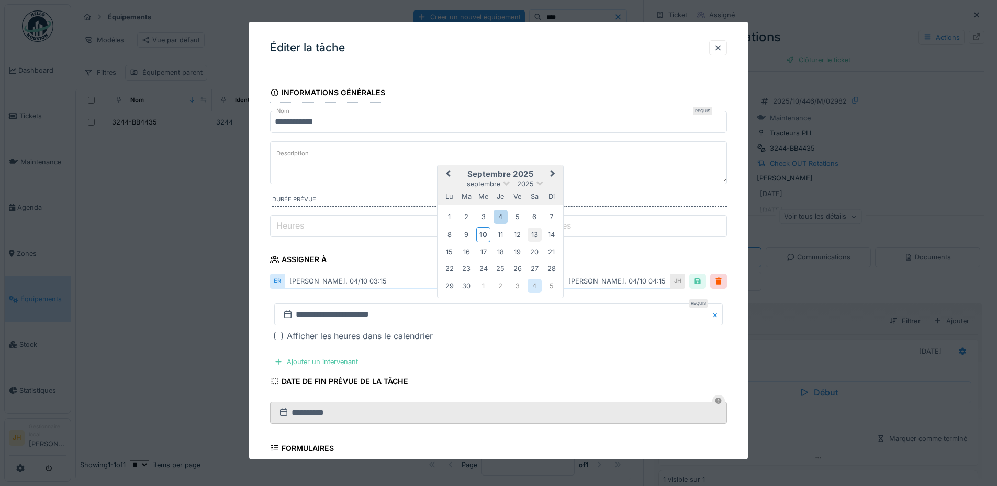
click at [534, 236] on div "13" at bounding box center [534, 234] width 14 height 14
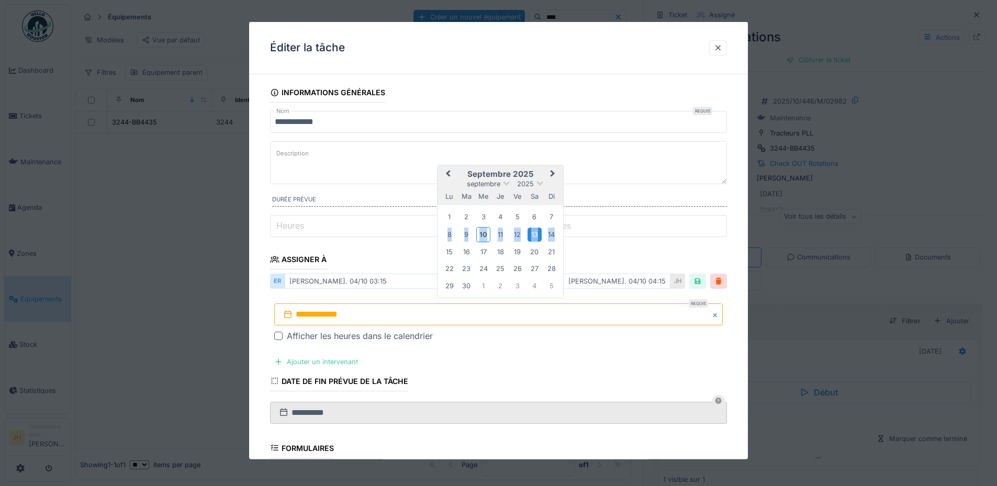
click at [534, 236] on div "13" at bounding box center [534, 234] width 14 height 14
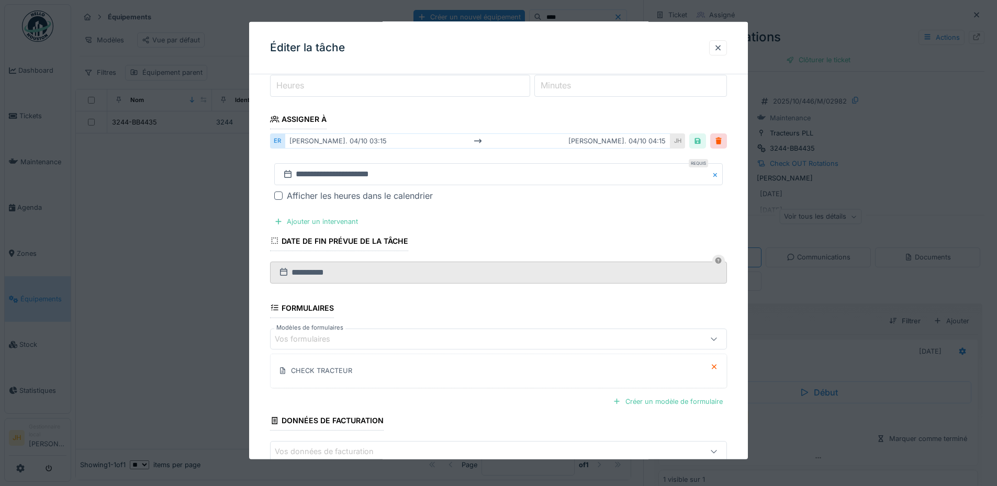
scroll to position [202, 0]
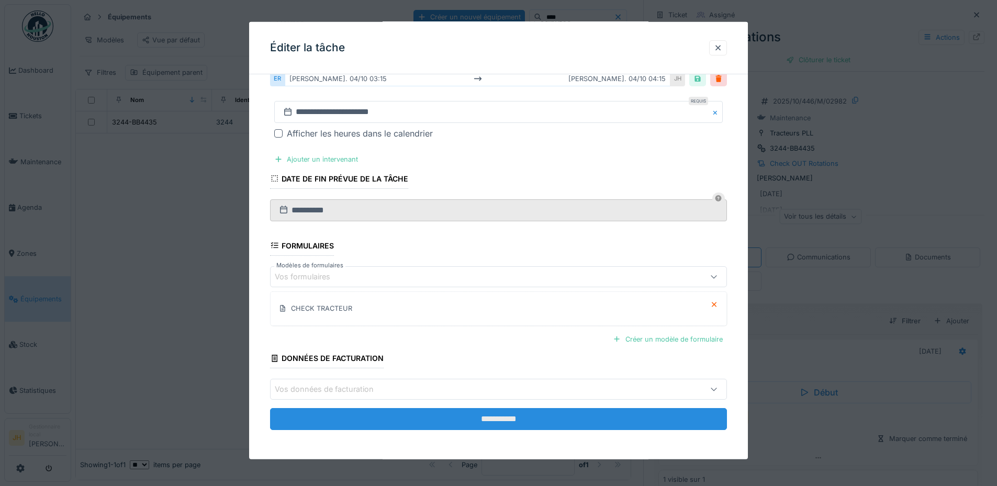
click at [552, 427] on input "**********" at bounding box center [498, 419] width 457 height 22
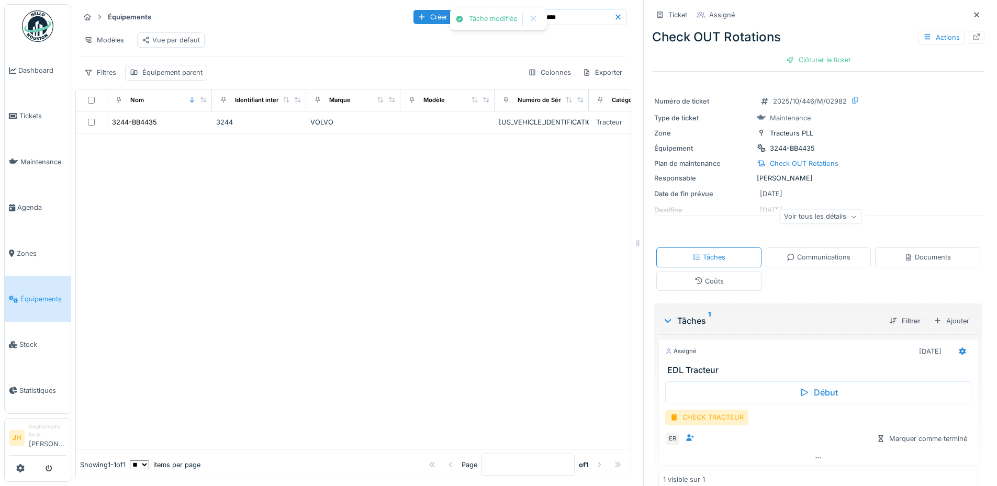
scroll to position [0, 0]
click at [918, 38] on div "Actions" at bounding box center [941, 37] width 46 height 15
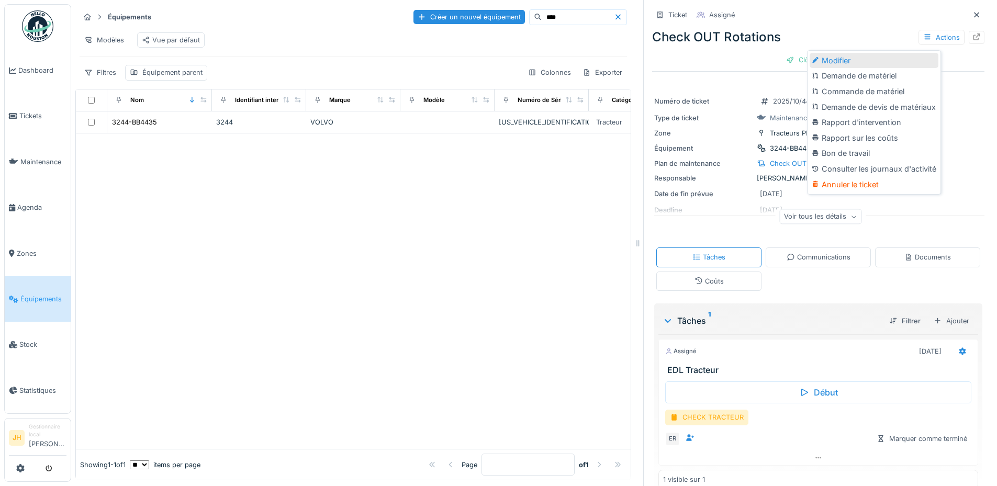
click at [898, 59] on div "Modifier" at bounding box center [873, 61] width 129 height 16
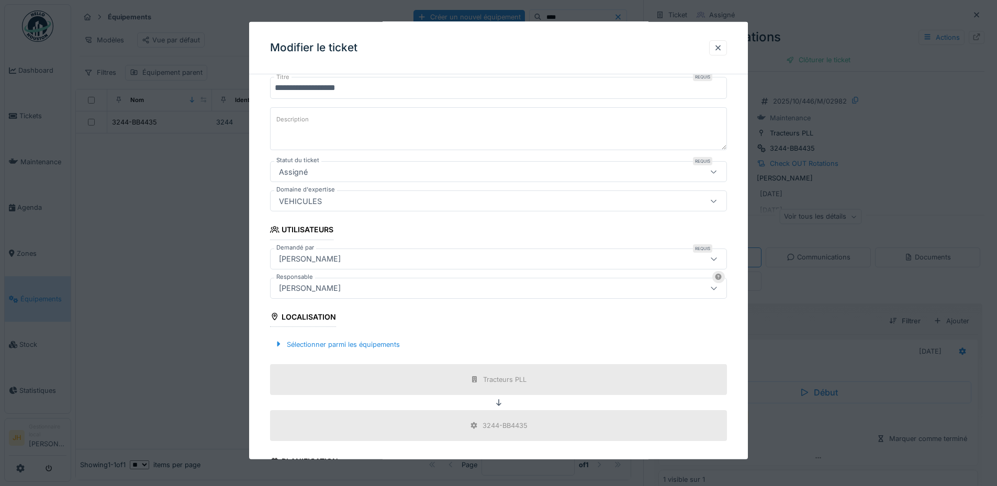
scroll to position [262, 0]
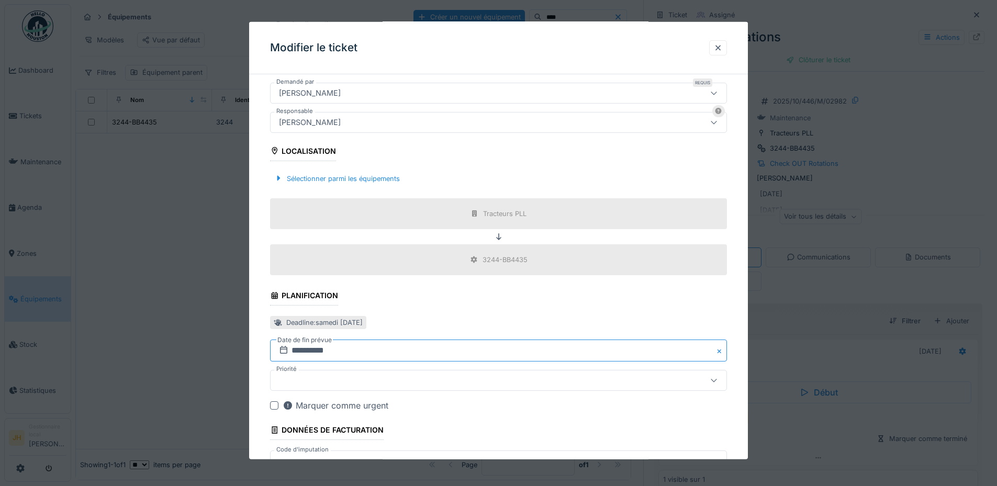
click at [344, 352] on input "**********" at bounding box center [498, 351] width 457 height 22
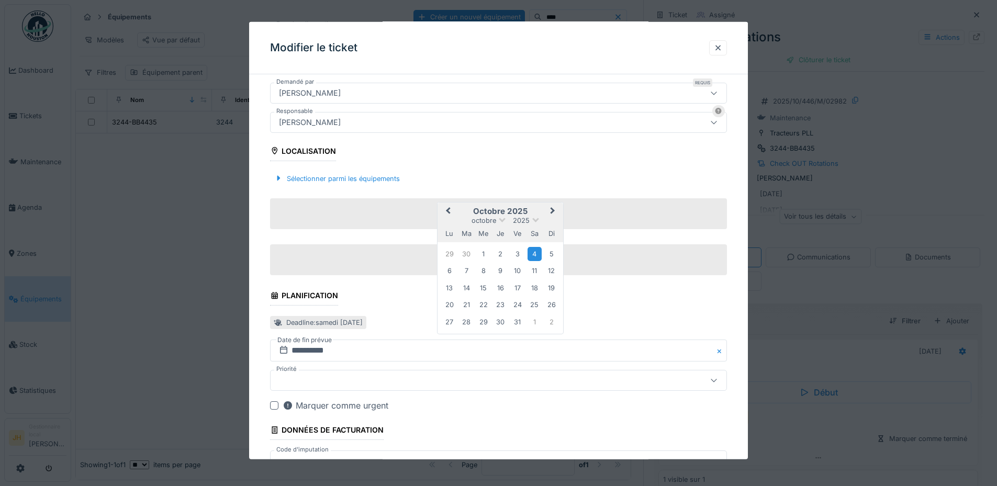
click at [448, 211] on span "Previous Month" at bounding box center [448, 211] width 0 height 13
click at [531, 267] on div "13" at bounding box center [534, 270] width 14 height 14
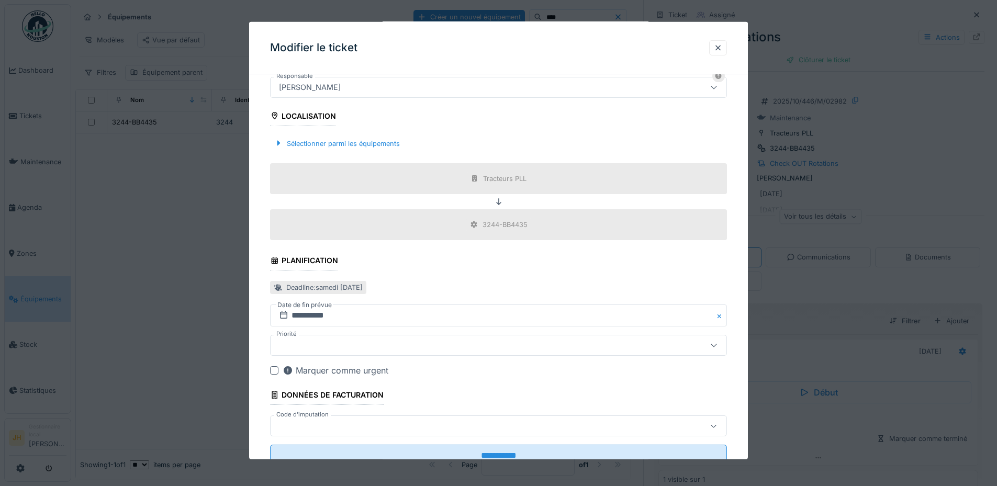
scroll to position [333, 0]
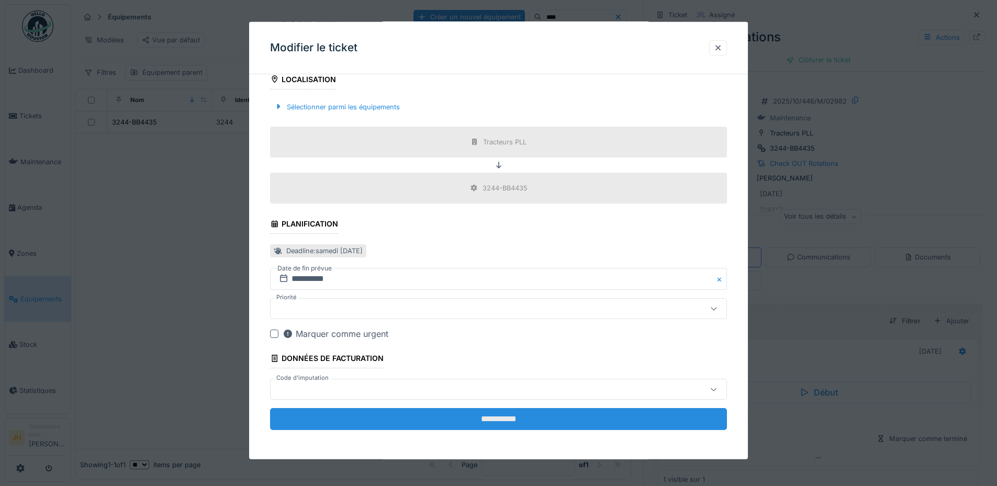
click at [524, 413] on input "**********" at bounding box center [498, 419] width 457 height 22
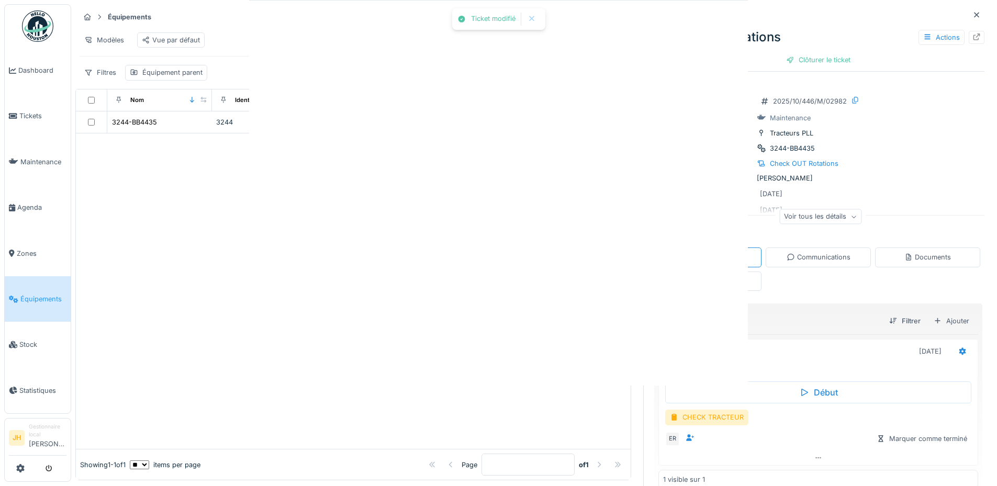
scroll to position [0, 0]
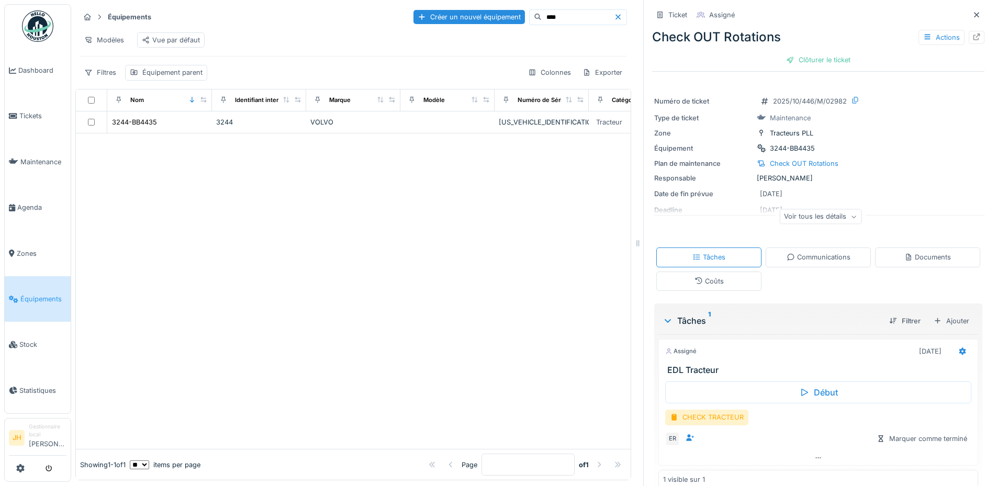
click at [541, 22] on input "****" at bounding box center [577, 17] width 72 height 15
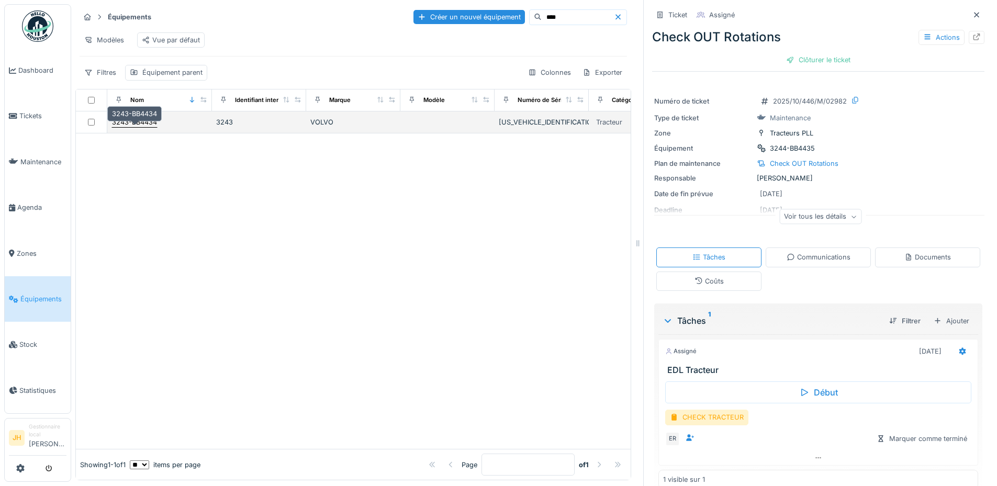
click at [150, 127] on div "3243-BB4434" at bounding box center [134, 122] width 45 height 10
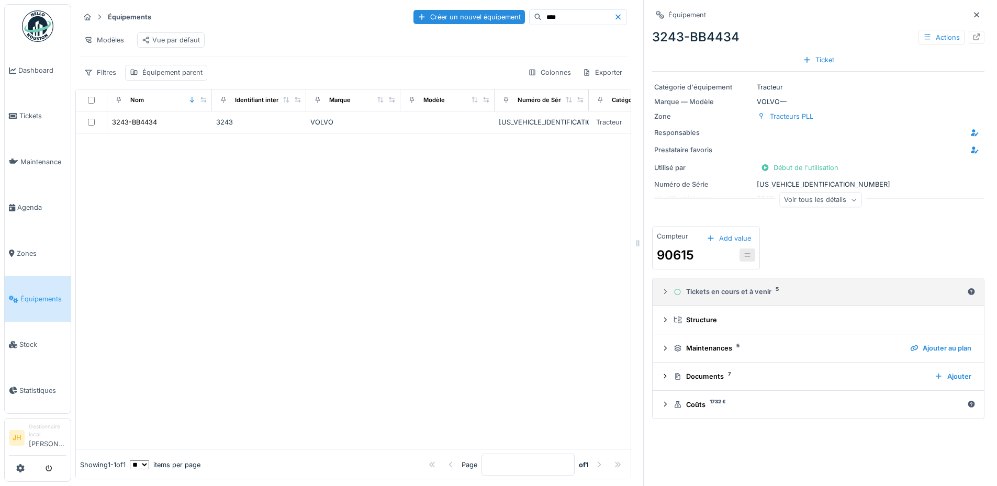
click at [728, 295] on div "Tickets en cours et à venir 5" at bounding box center [817, 292] width 289 height 10
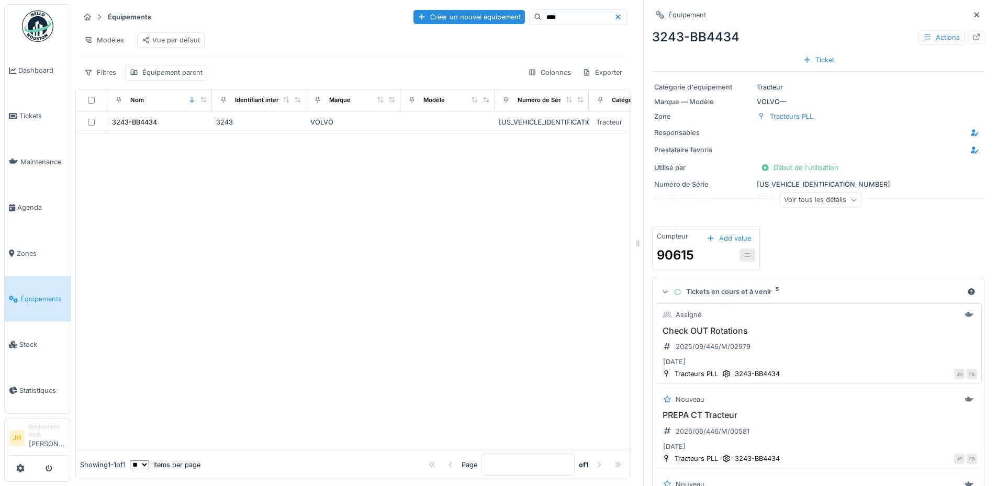
click at [701, 333] on h3 "Check OUT Rotations" at bounding box center [818, 331] width 318 height 10
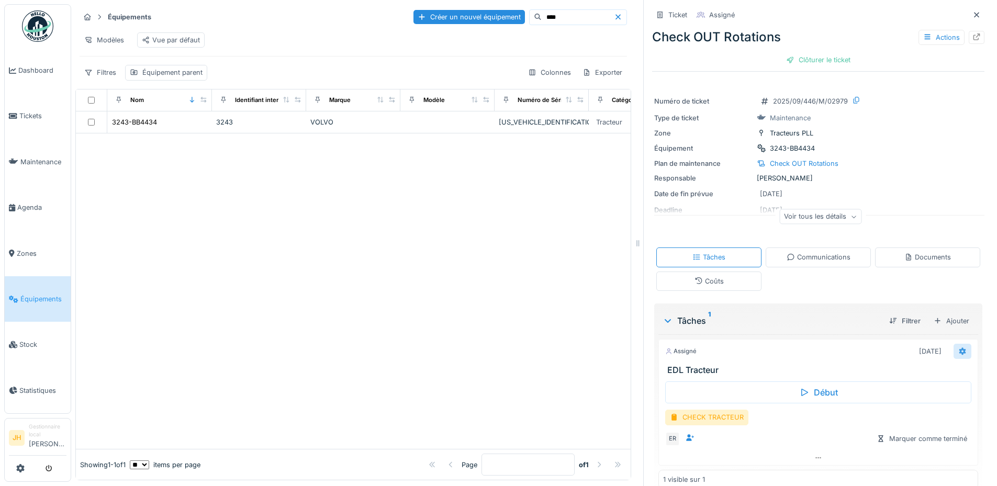
click at [958, 355] on icon at bounding box center [962, 351] width 8 height 7
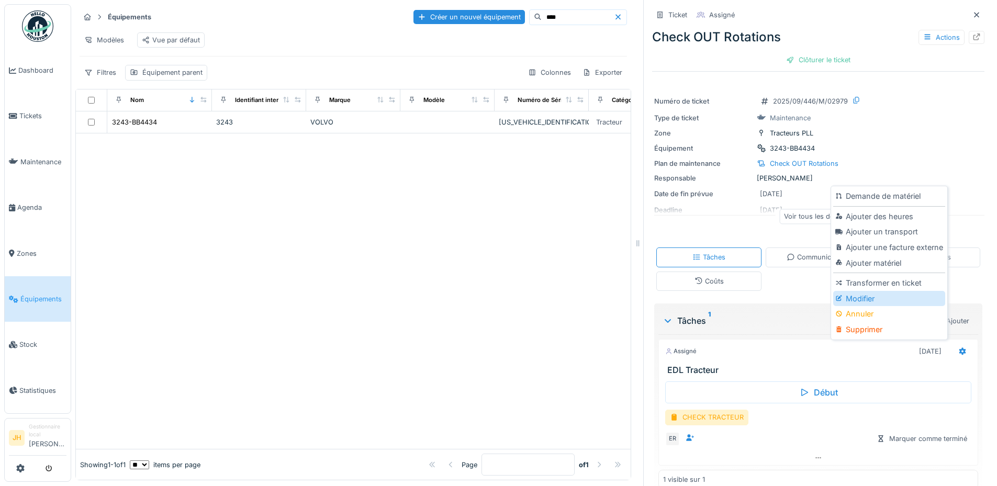
click at [897, 297] on div "Modifier" at bounding box center [888, 299] width 111 height 16
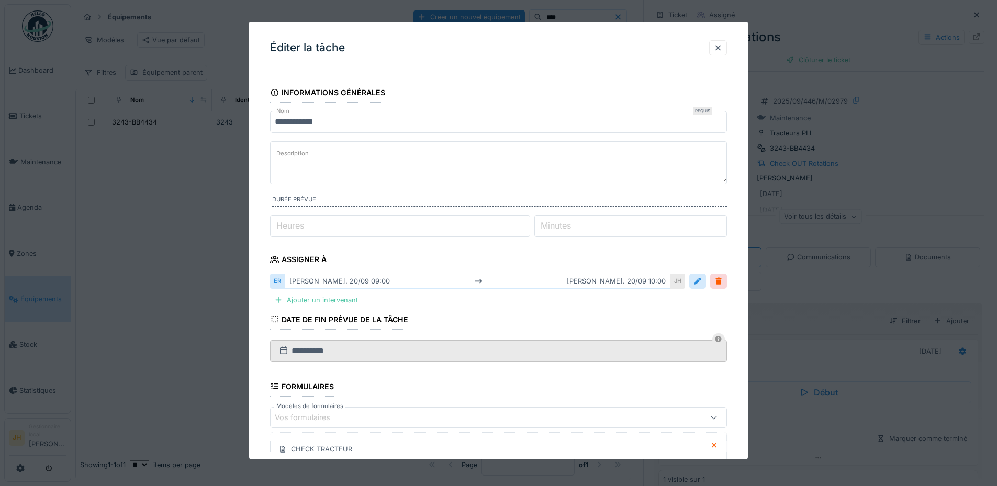
click at [712, 285] on div at bounding box center [708, 281] width 38 height 15
click at [701, 285] on div at bounding box center [697, 281] width 8 height 10
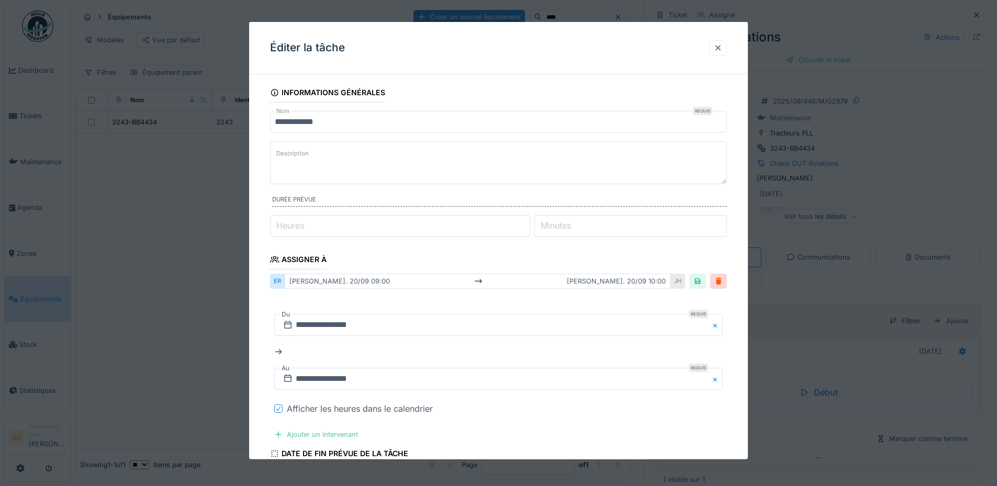
click at [279, 408] on icon at bounding box center [278, 408] width 6 height 5
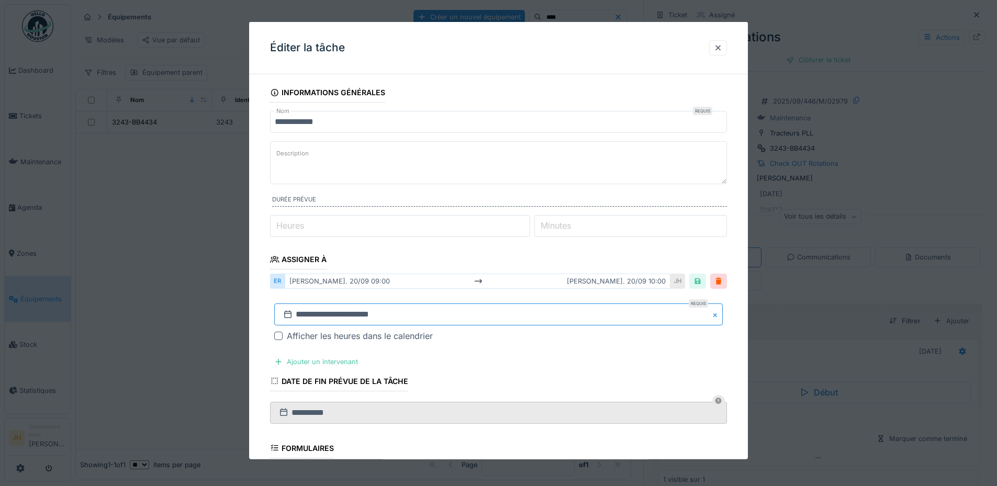
click at [340, 318] on input "**********" at bounding box center [498, 314] width 448 height 22
click at [534, 232] on div "13" at bounding box center [534, 234] width 14 height 14
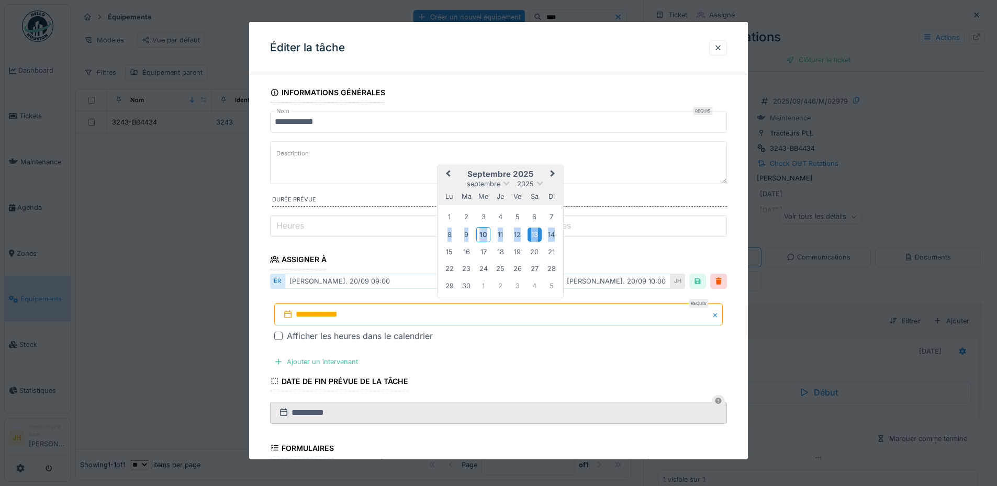
click at [534, 232] on div "13" at bounding box center [534, 234] width 14 height 14
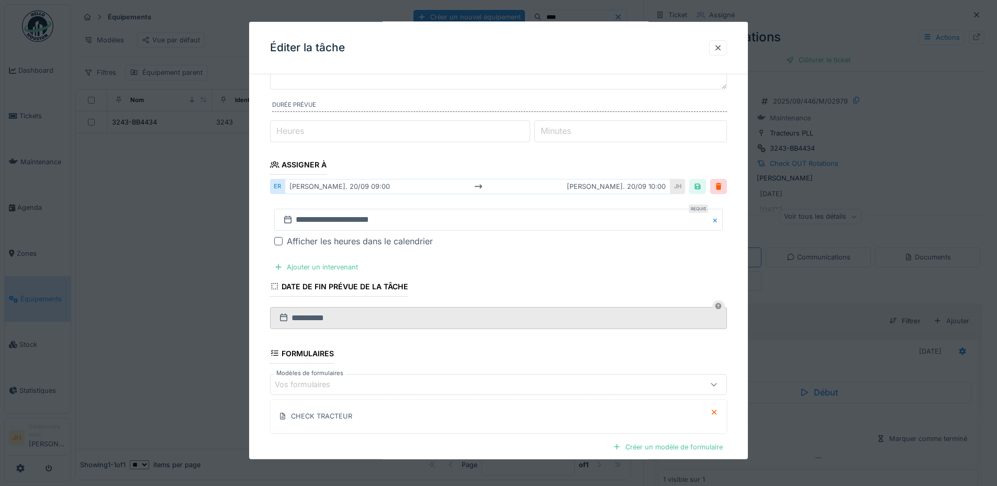
scroll to position [202, 0]
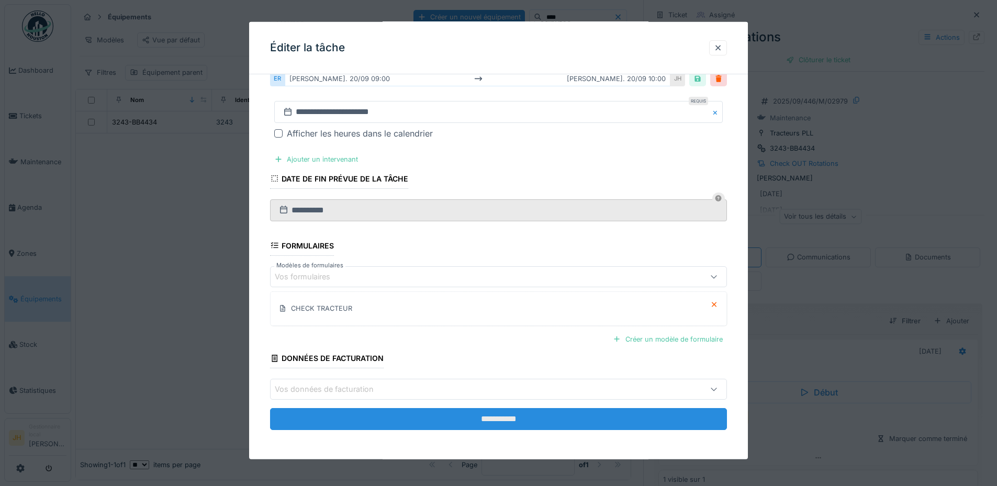
click at [554, 413] on input "**********" at bounding box center [498, 419] width 457 height 22
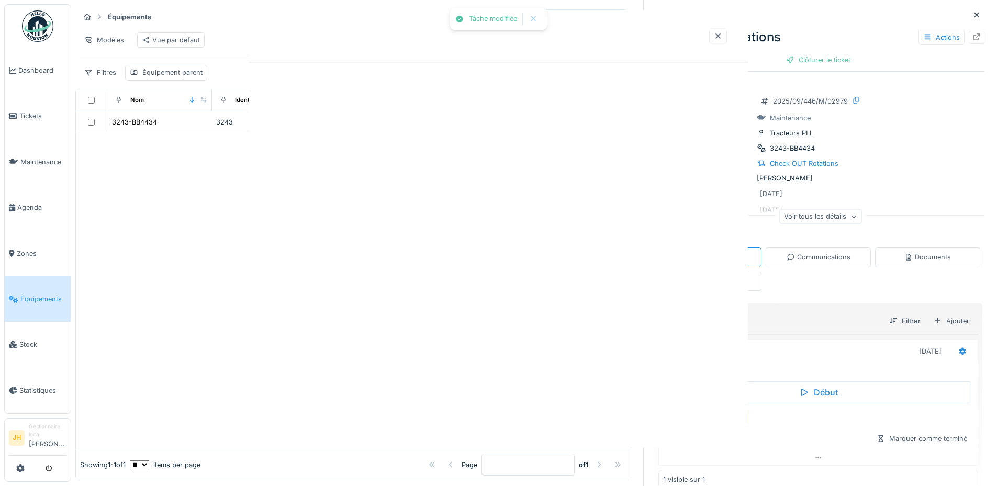
scroll to position [0, 0]
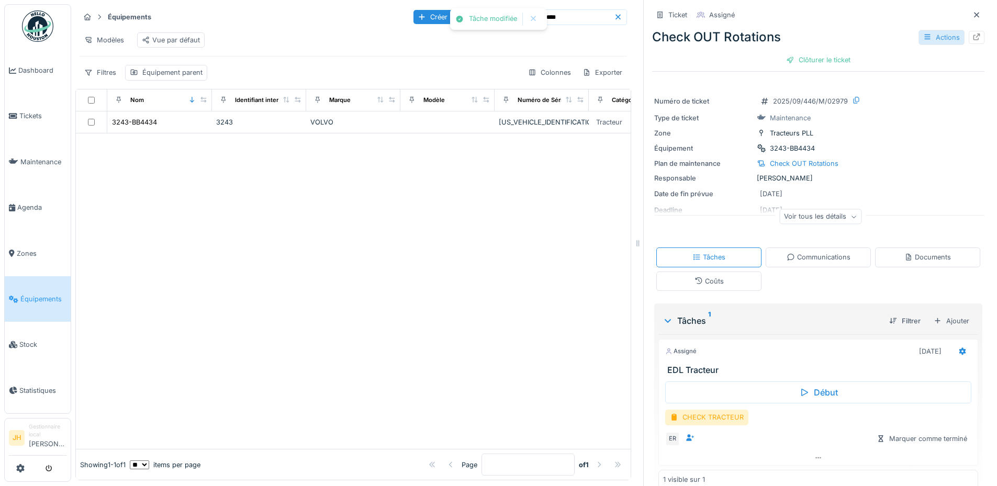
click at [935, 39] on div "Actions" at bounding box center [941, 37] width 46 height 15
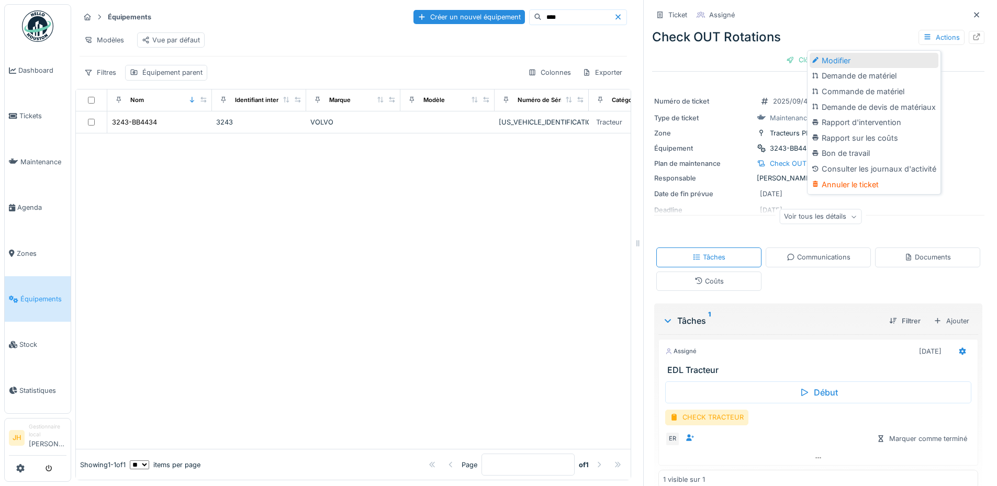
click at [844, 59] on div "Modifier" at bounding box center [873, 61] width 129 height 16
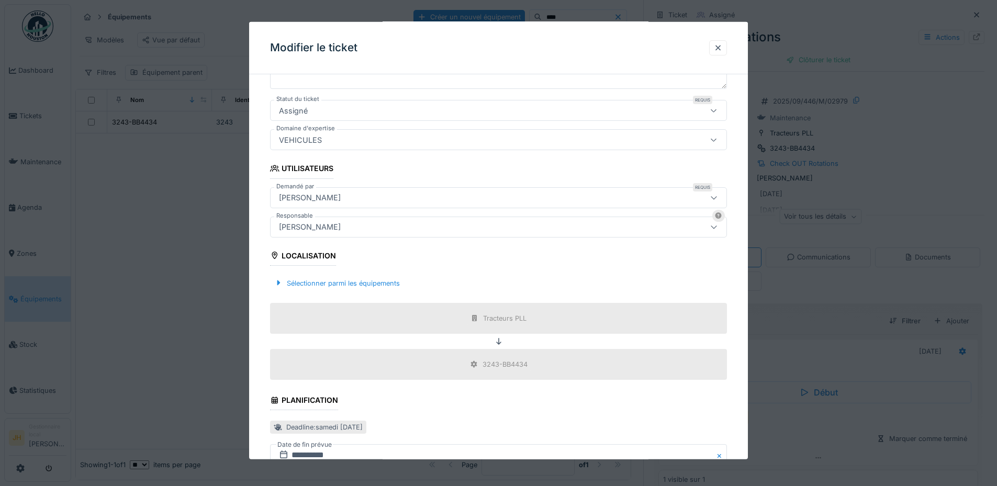
scroll to position [262, 0]
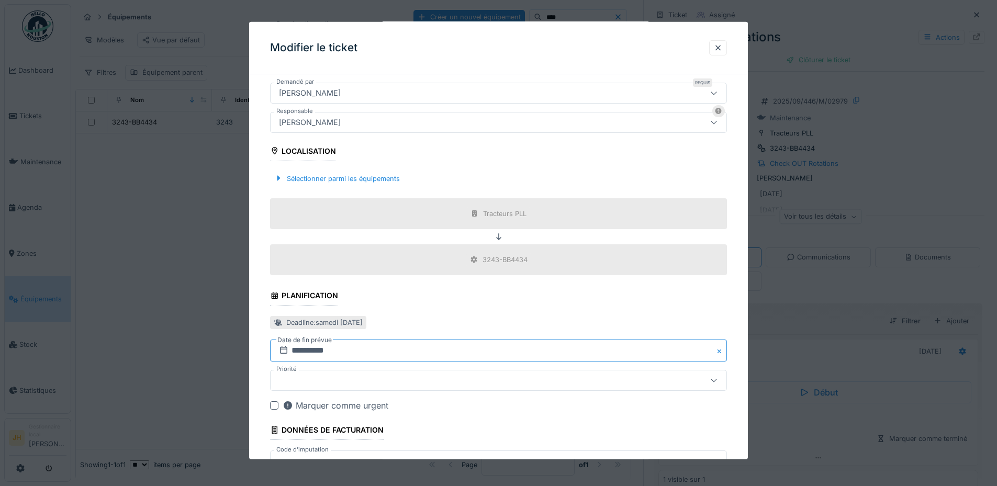
click at [319, 348] on input "**********" at bounding box center [498, 351] width 457 height 22
click at [535, 266] on div "13" at bounding box center [534, 270] width 14 height 14
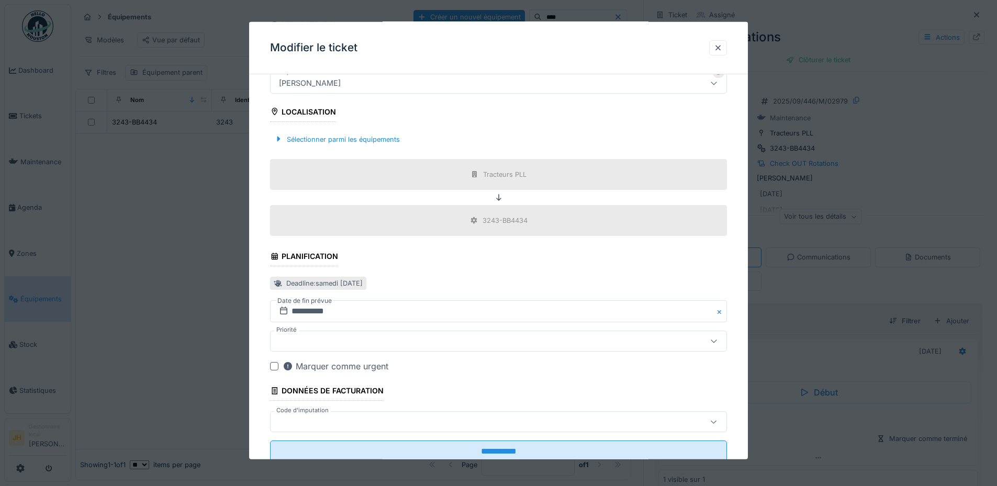
scroll to position [333, 0]
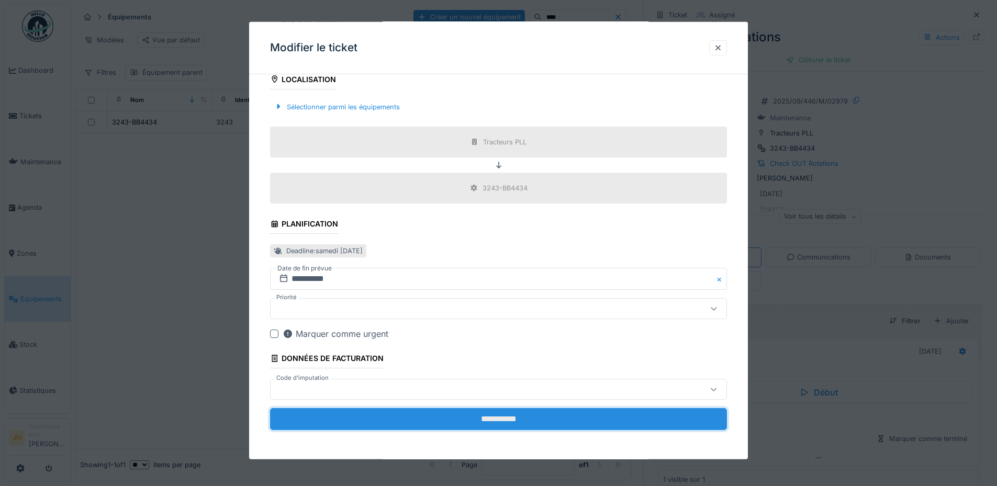
click at [510, 420] on input "**********" at bounding box center [498, 419] width 457 height 22
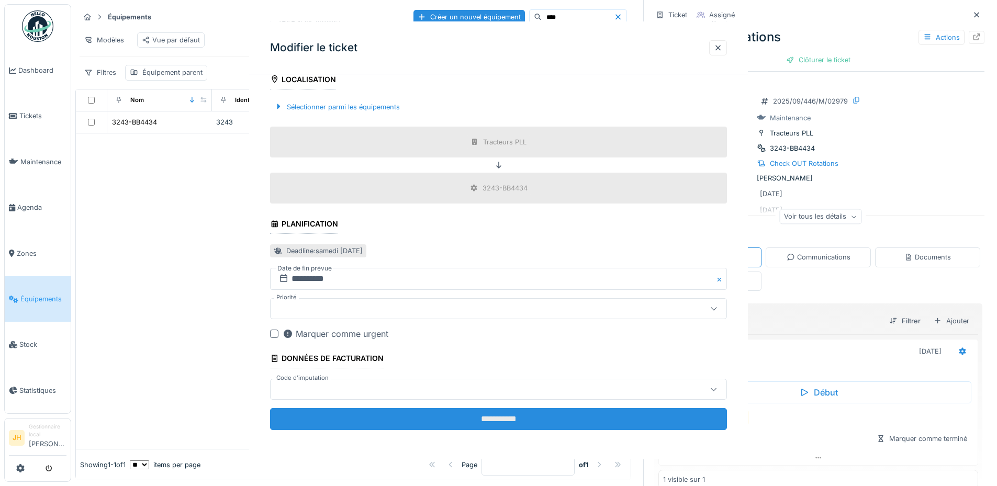
scroll to position [0, 0]
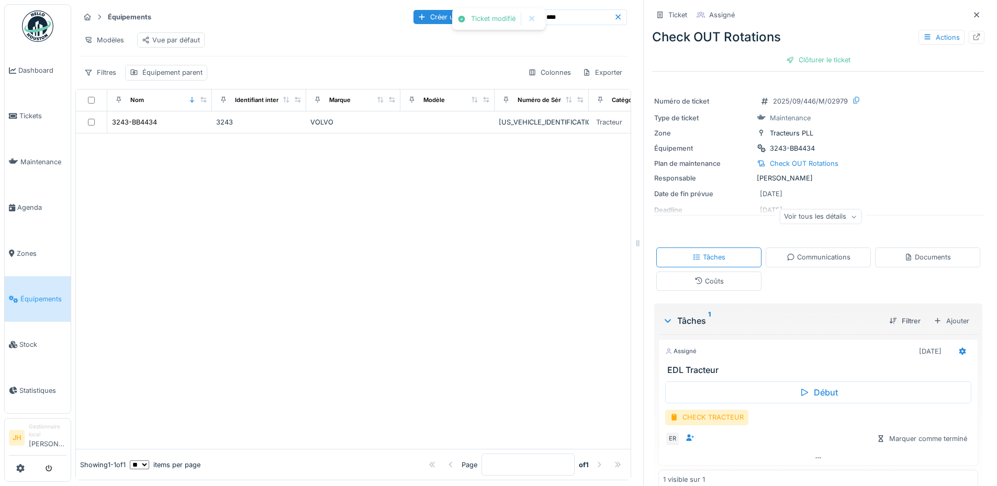
click at [512, 420] on div at bounding box center [353, 290] width 555 height 315
click at [552, 15] on input "****" at bounding box center [577, 17] width 72 height 15
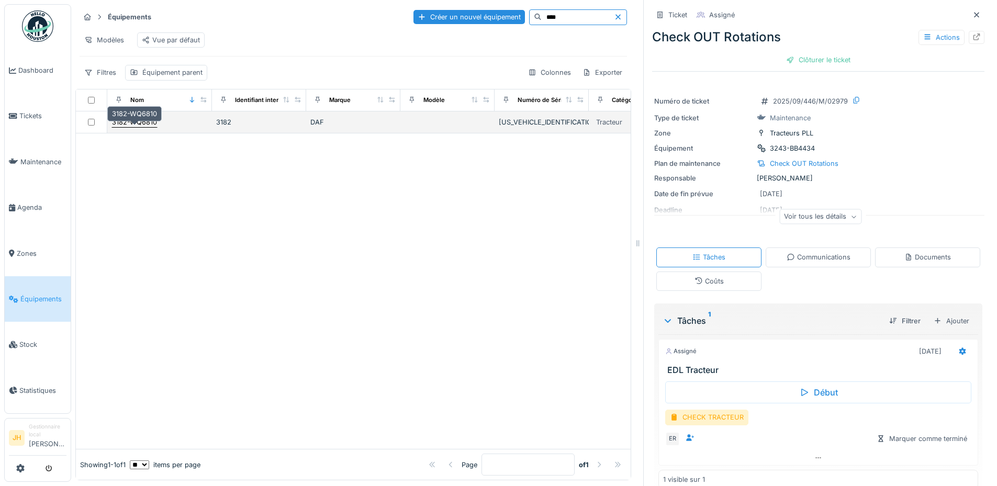
click at [140, 127] on div "3182-WQ6810" at bounding box center [134, 122] width 45 height 10
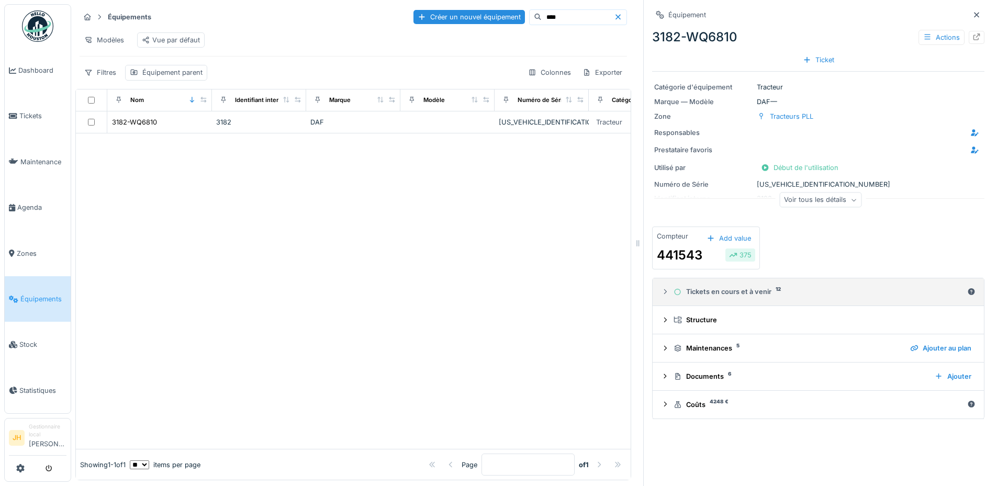
click at [728, 295] on div "Tickets en cours et à venir 12" at bounding box center [817, 292] width 289 height 10
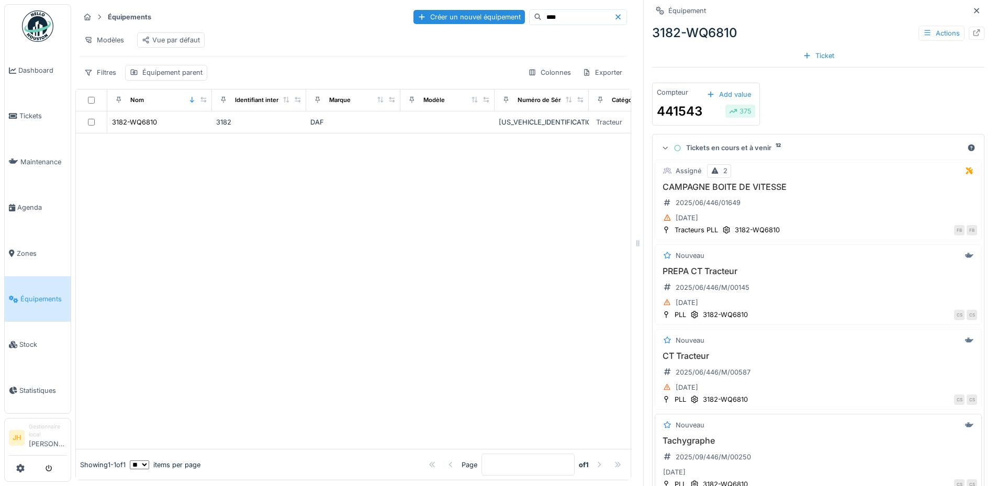
scroll to position [209, 0]
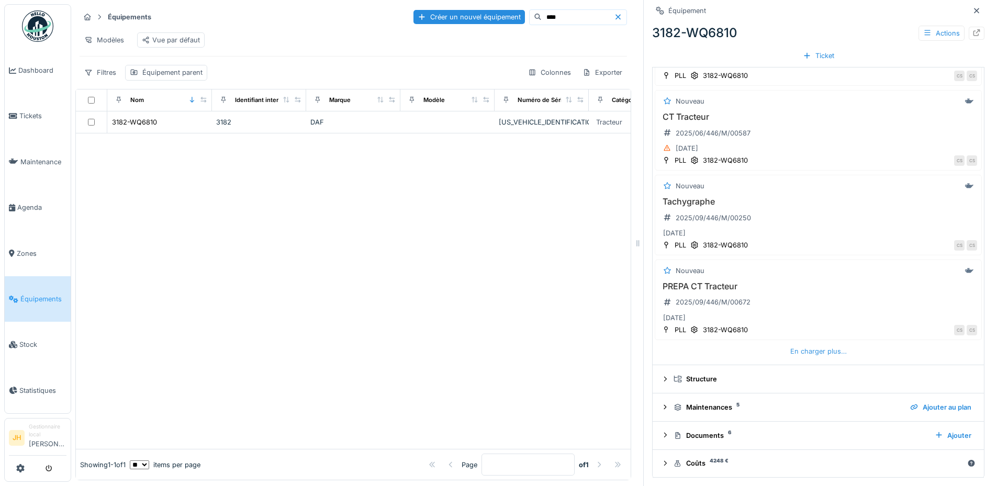
click at [795, 355] on div "En charger plus…" at bounding box center [818, 351] width 65 height 14
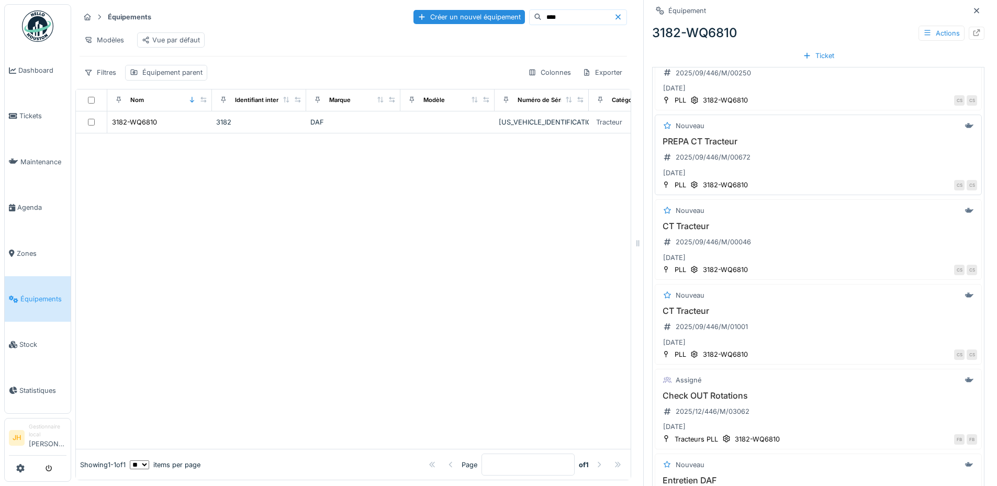
scroll to position [646, 0]
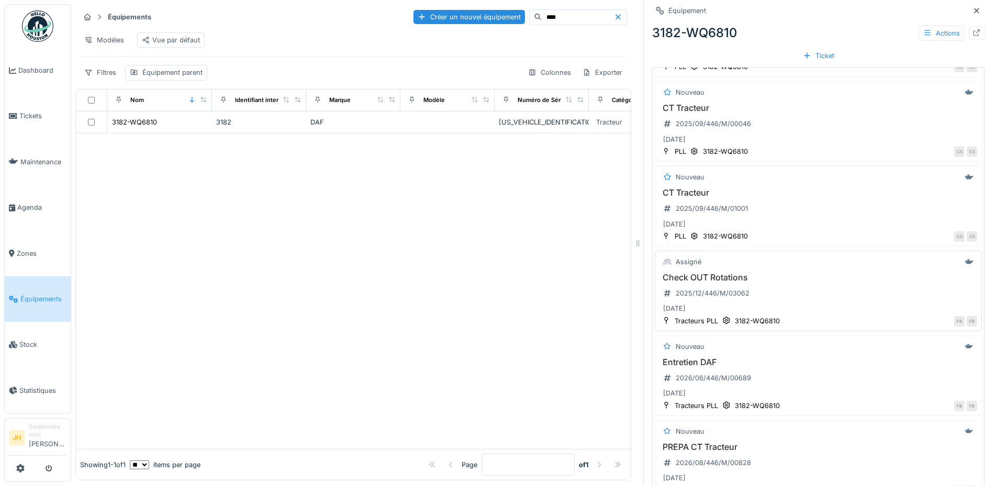
click at [725, 281] on h3 "Check OUT Rotations" at bounding box center [818, 278] width 318 height 10
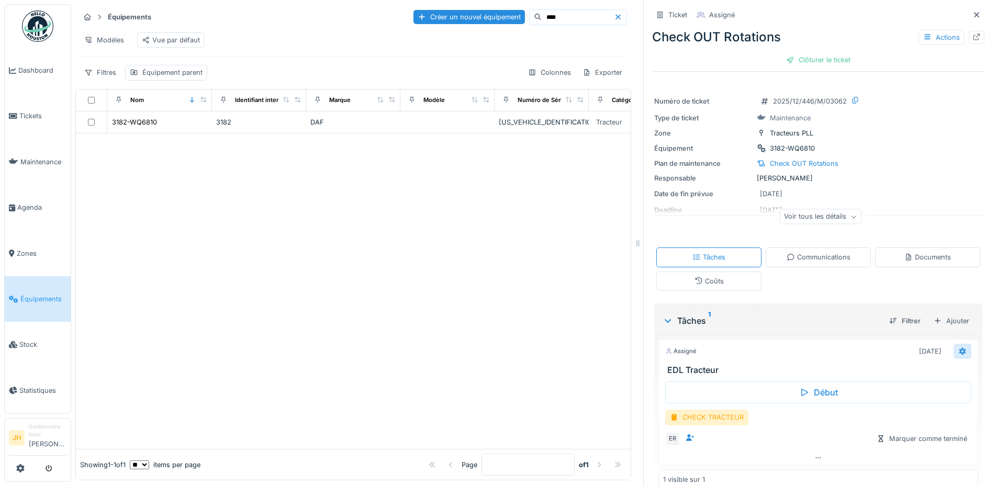
click at [953, 354] on div at bounding box center [962, 351] width 18 height 15
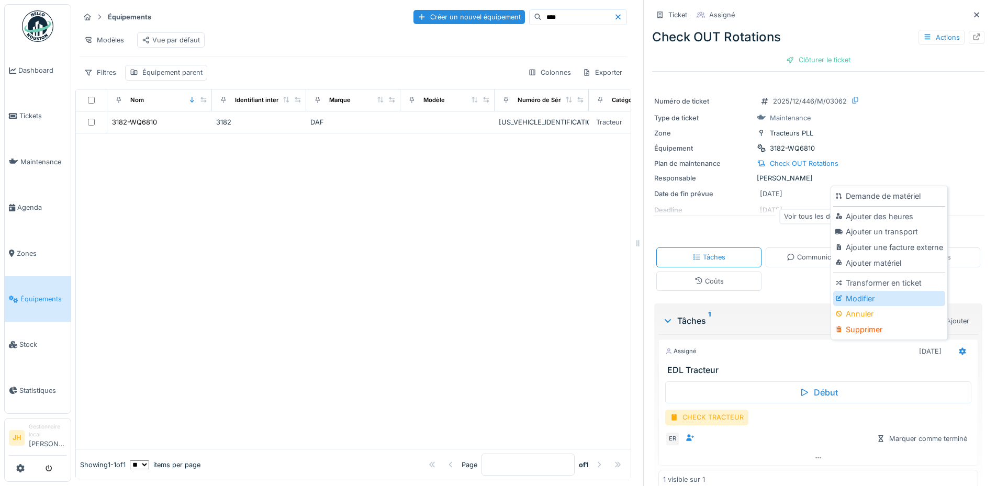
click at [870, 299] on div "Modifier" at bounding box center [888, 299] width 111 height 16
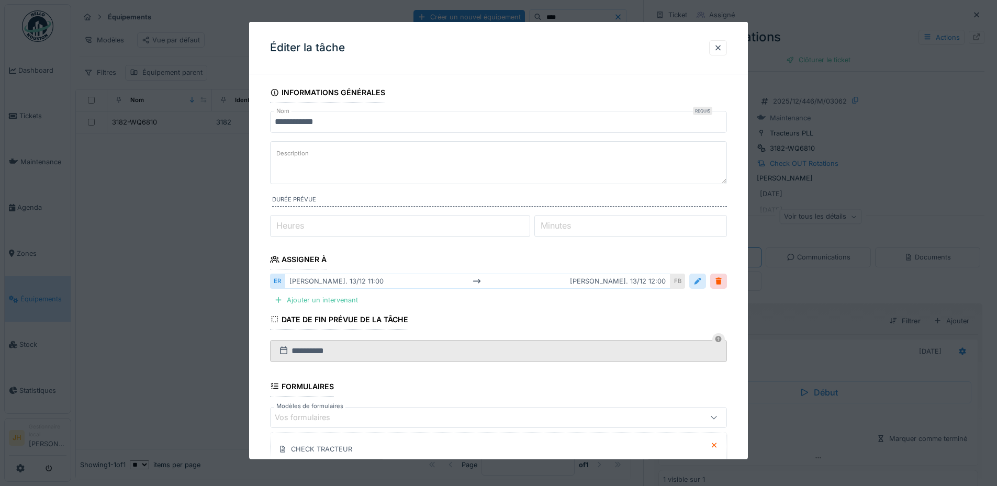
click at [700, 280] on div at bounding box center [697, 281] width 8 height 10
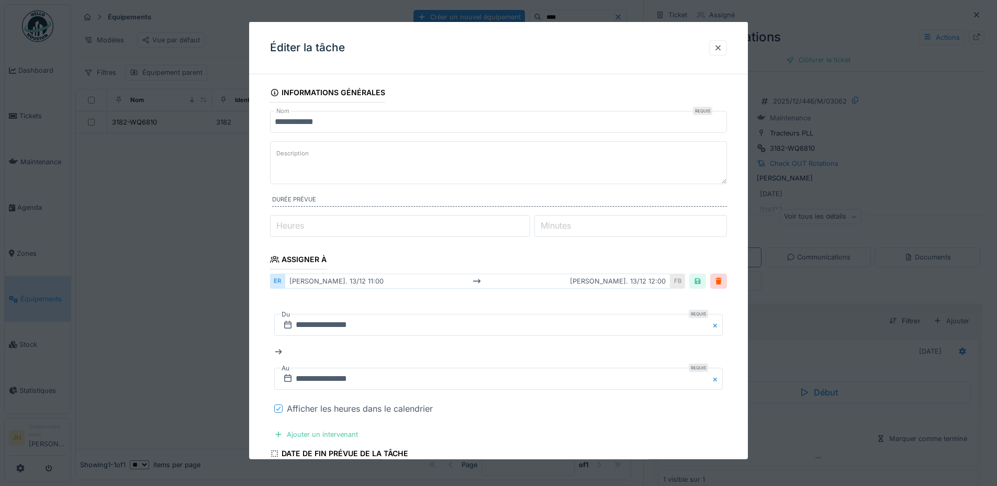
click at [280, 404] on div at bounding box center [278, 408] width 6 height 10
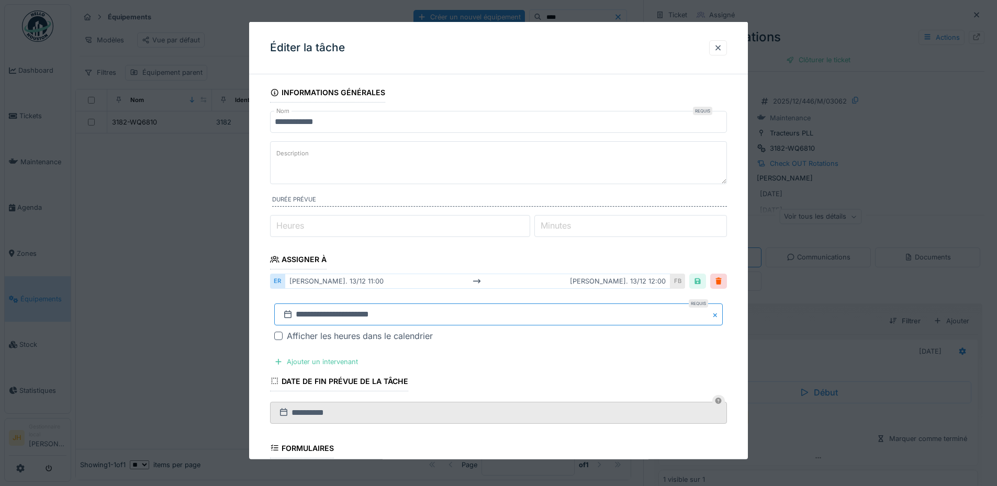
click at [312, 316] on input "**********" at bounding box center [498, 314] width 448 height 22
click at [451, 176] on button "Previous Month" at bounding box center [446, 175] width 17 height 17
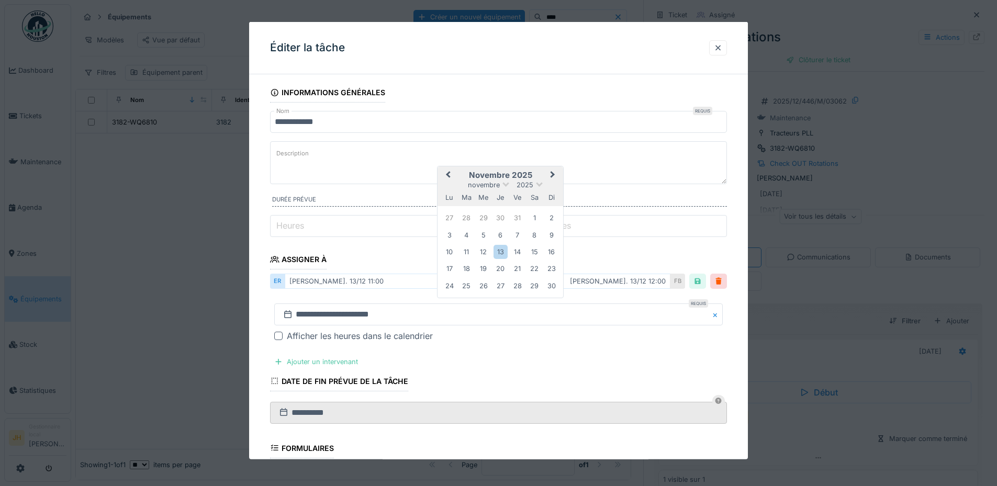
click at [451, 176] on button "Previous Month" at bounding box center [446, 175] width 17 height 17
click at [531, 231] on div "13" at bounding box center [534, 234] width 14 height 14
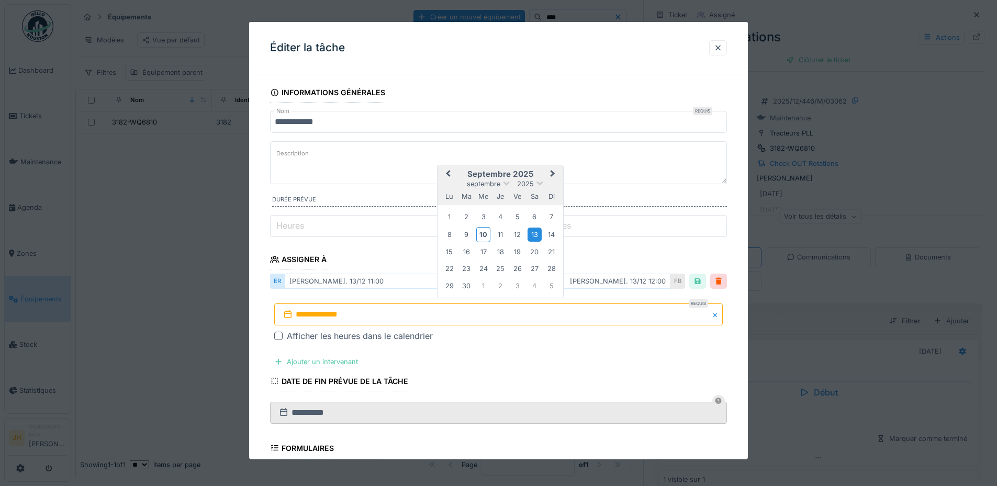
click at [531, 231] on div "13" at bounding box center [534, 234] width 14 height 14
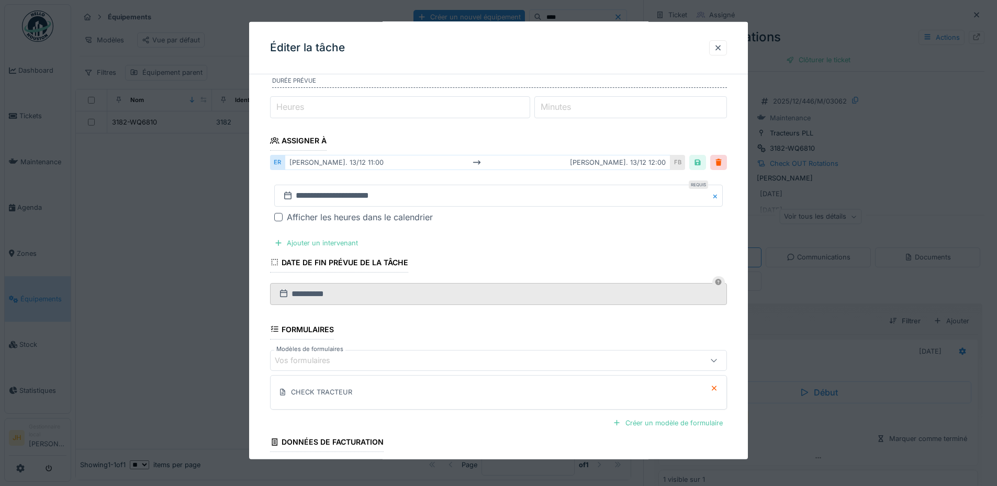
scroll to position [202, 0]
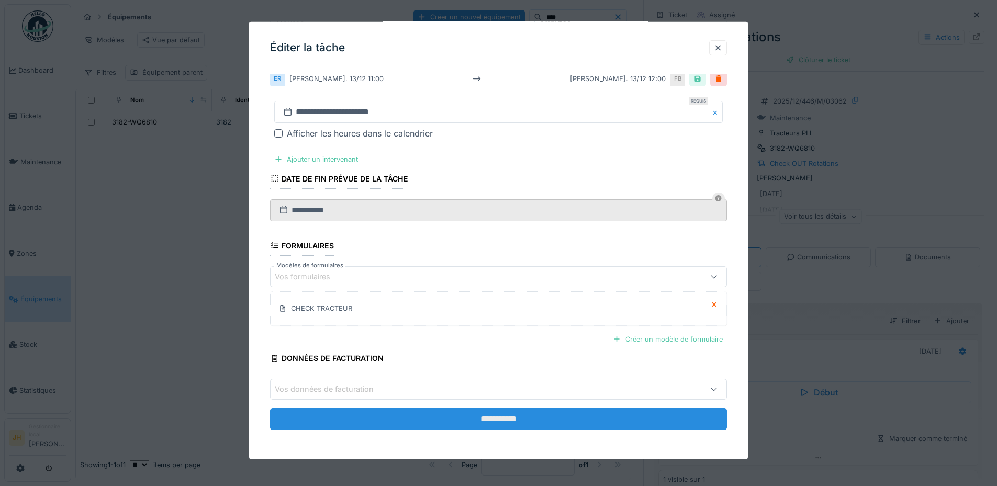
click at [504, 417] on input "**********" at bounding box center [498, 419] width 457 height 22
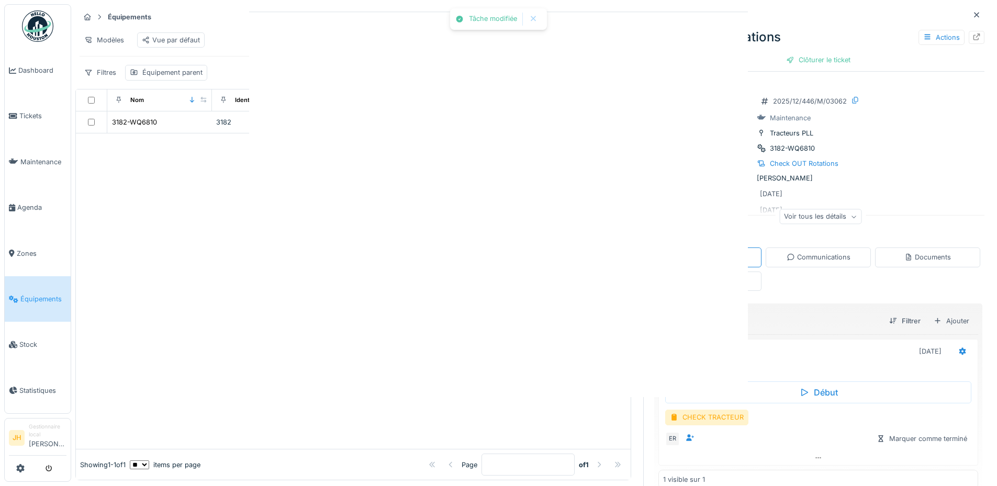
scroll to position [0, 0]
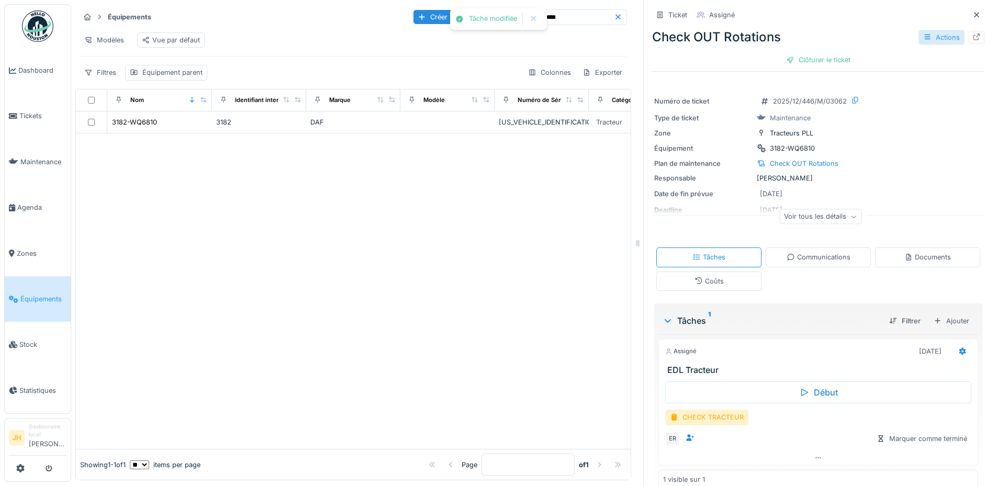
click at [932, 39] on div "Actions" at bounding box center [941, 37] width 46 height 15
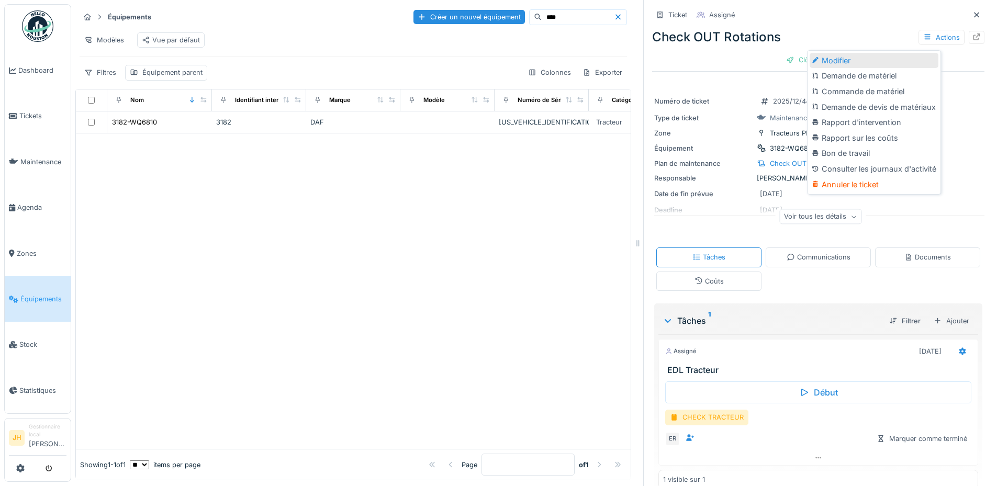
click at [872, 55] on div "Modifier" at bounding box center [873, 61] width 129 height 16
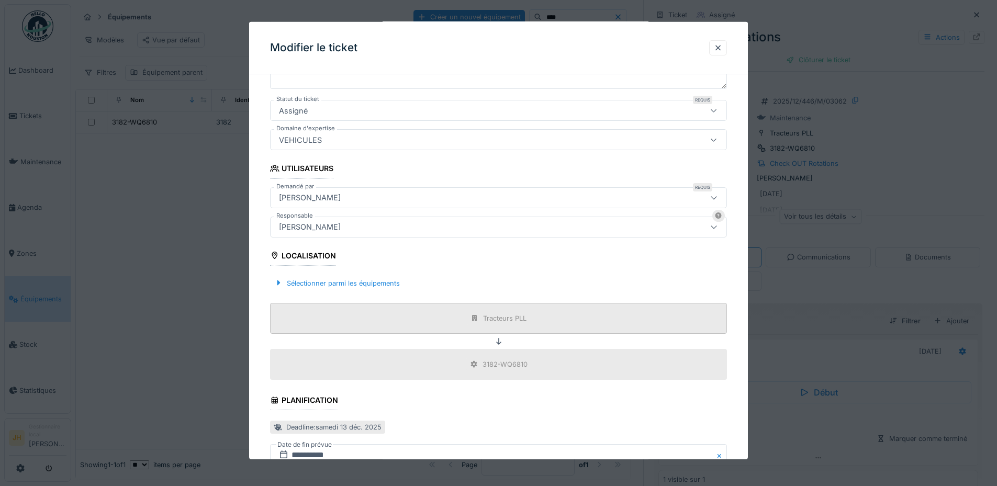
scroll to position [333, 0]
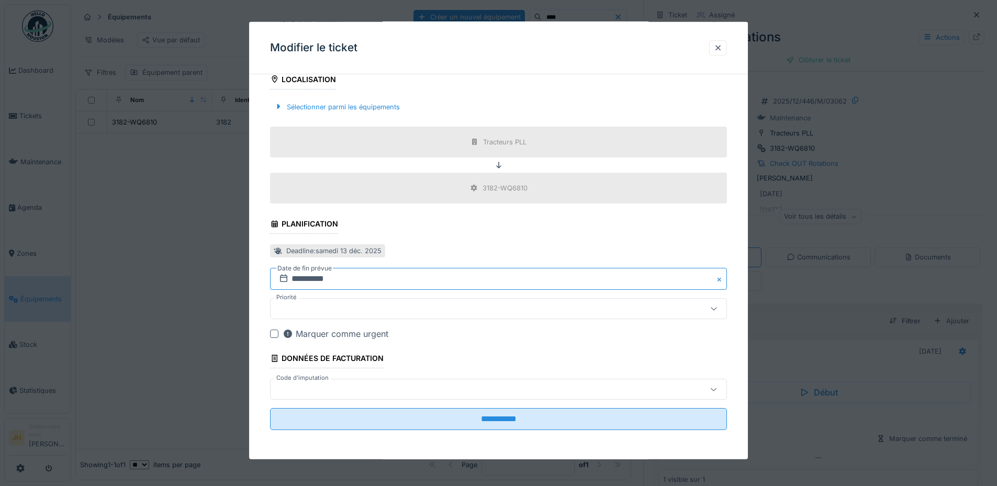
click at [326, 284] on input "**********" at bounding box center [498, 279] width 457 height 22
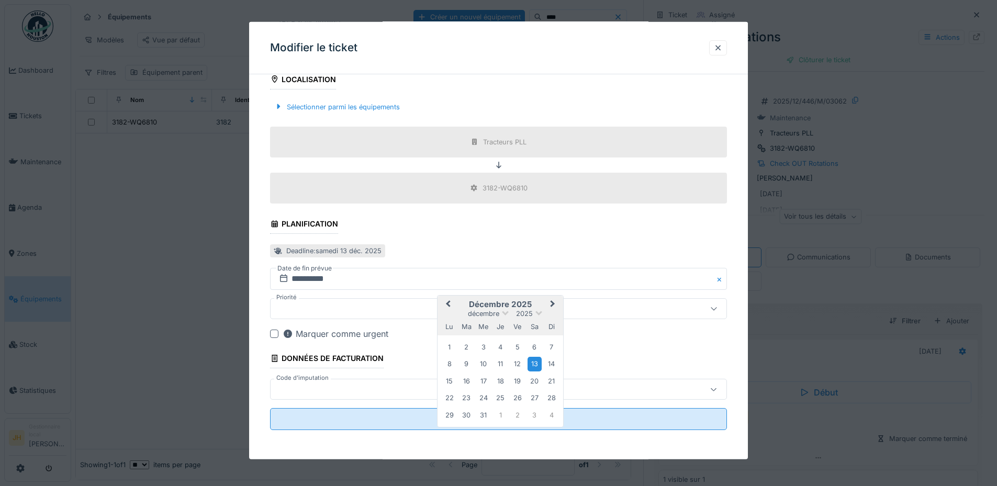
click at [443, 300] on button "Previous Month" at bounding box center [446, 305] width 17 height 17
click at [532, 365] on div "13" at bounding box center [534, 364] width 14 height 14
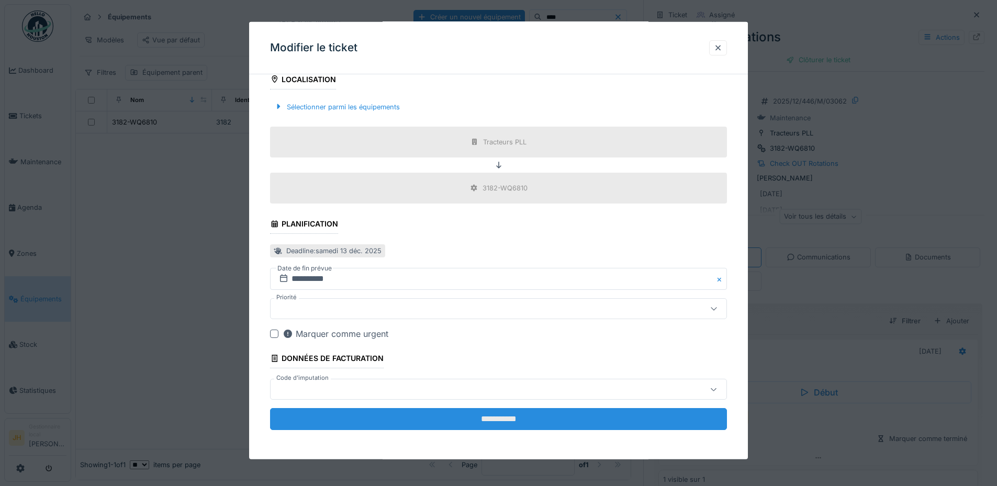
click at [455, 416] on input "**********" at bounding box center [498, 419] width 457 height 22
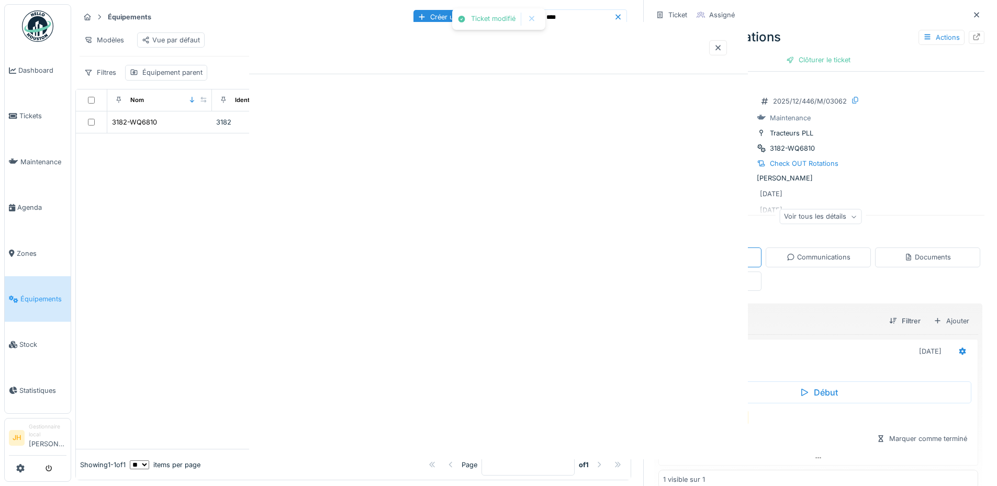
scroll to position [0, 0]
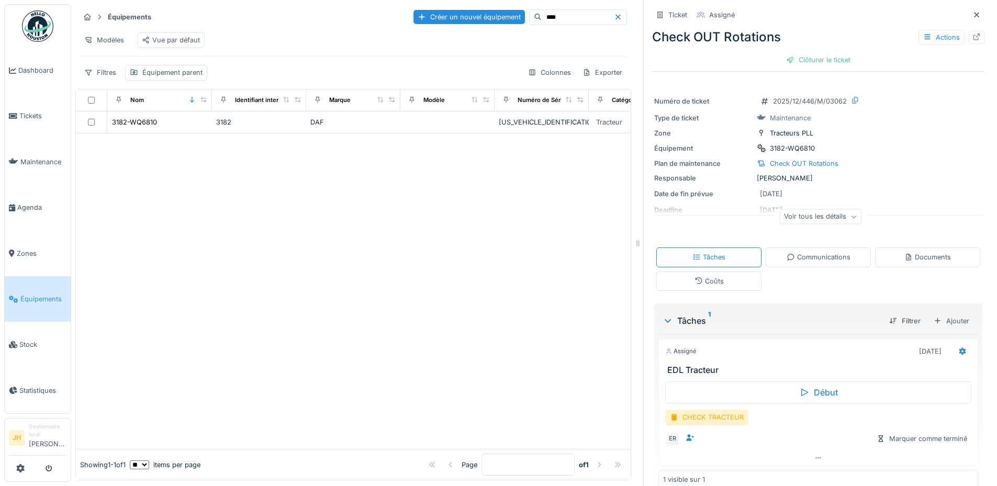
click at [541, 13] on input "****" at bounding box center [577, 17] width 72 height 15
click at [541, 14] on input "****" at bounding box center [577, 17] width 72 height 15
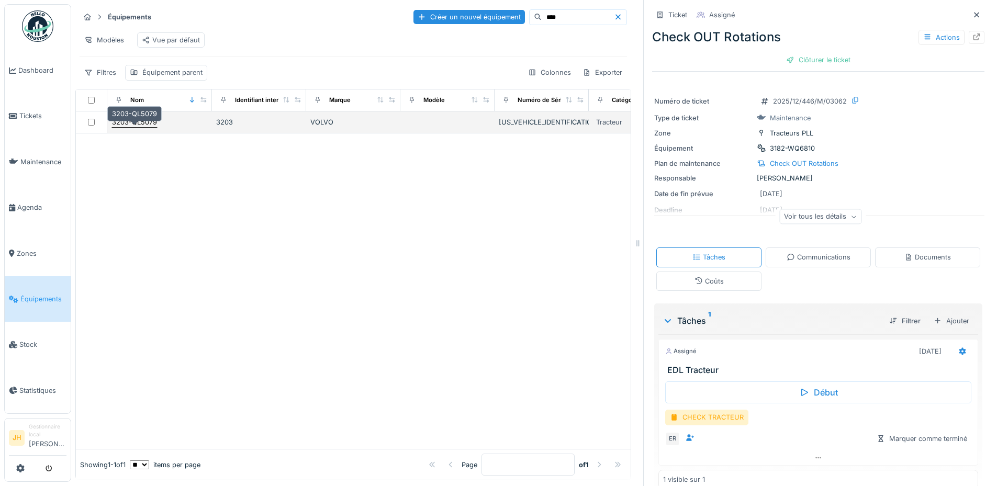
click at [143, 126] on div "3203-QL5079" at bounding box center [134, 122] width 45 height 10
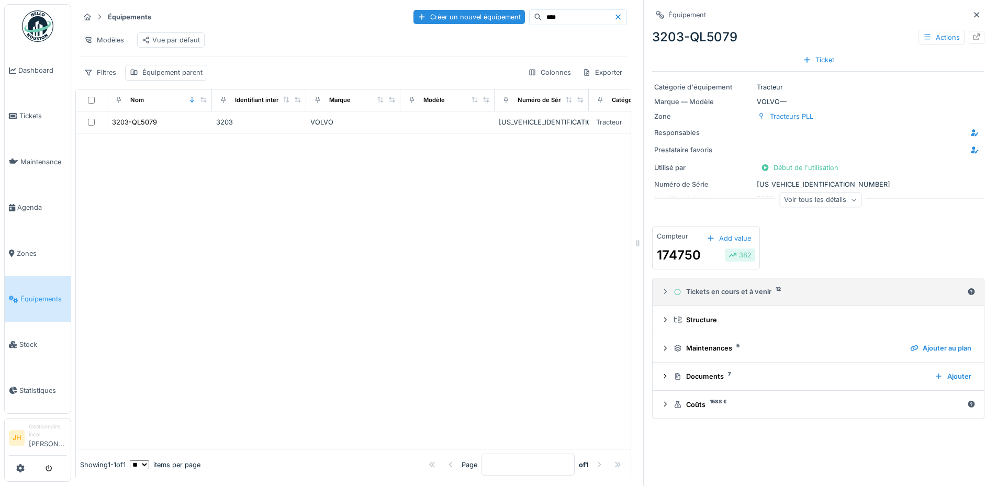
click at [730, 289] on div "Tickets en cours et à venir 12" at bounding box center [817, 292] width 289 height 10
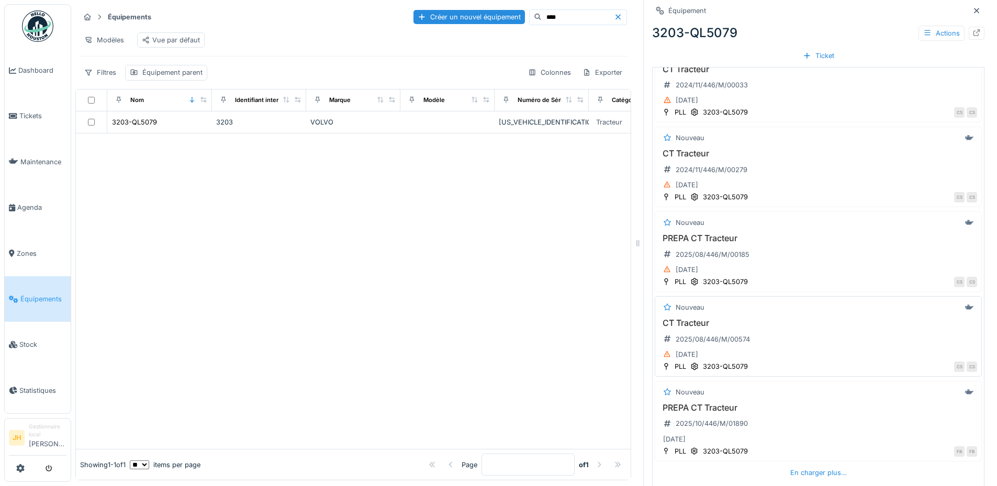
scroll to position [384, 0]
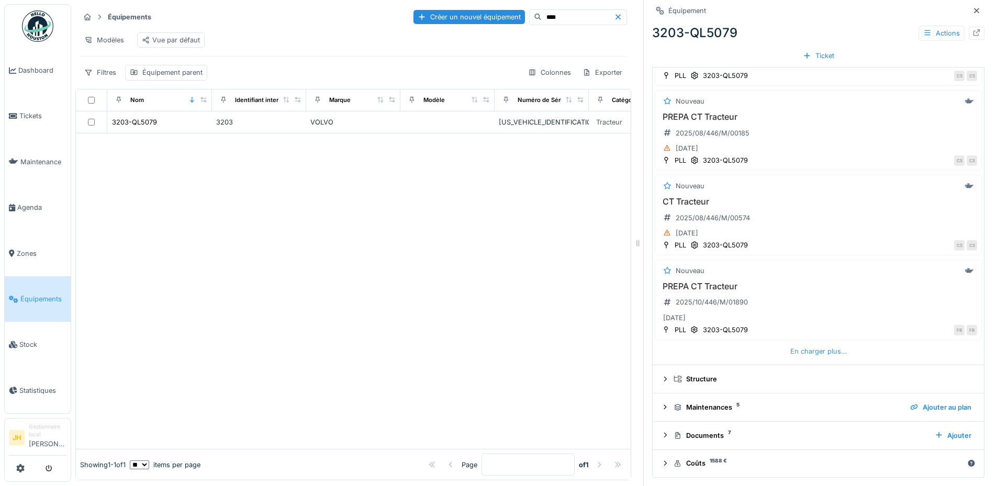
click at [790, 353] on div "En charger plus…" at bounding box center [818, 351] width 65 height 14
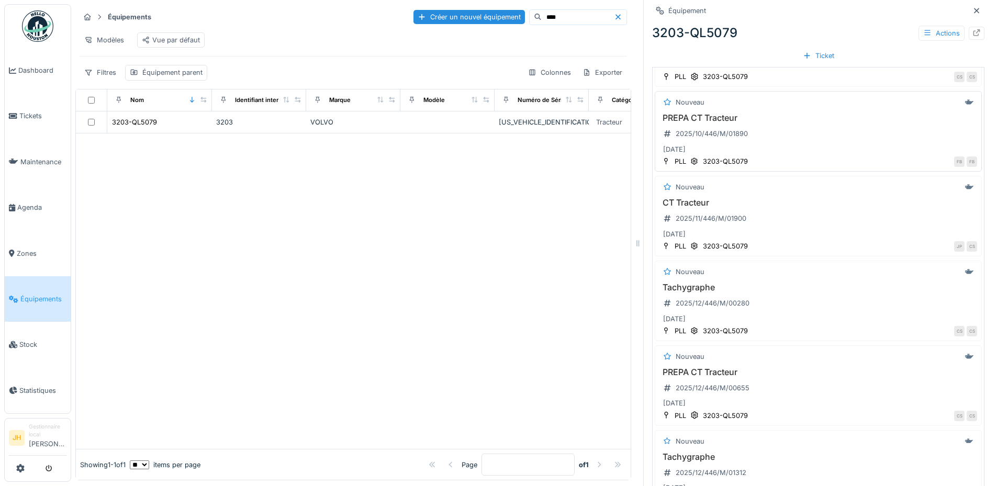
scroll to position [698, 0]
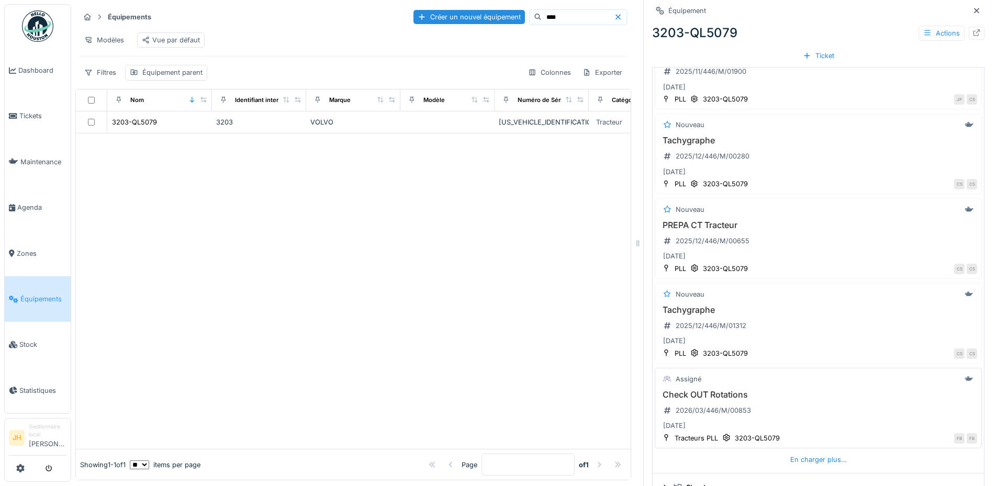
click at [706, 398] on h3 "Check OUT Rotations" at bounding box center [818, 395] width 318 height 10
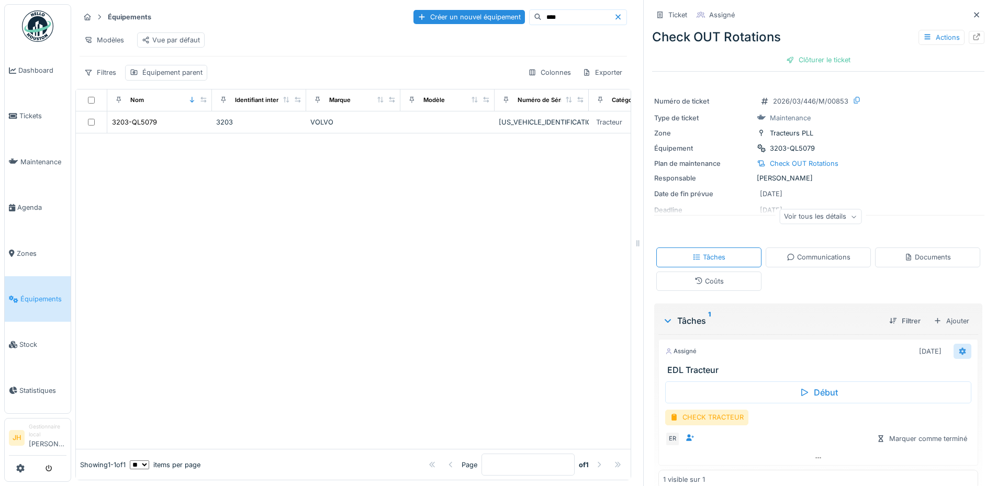
click at [959, 352] on icon at bounding box center [962, 350] width 7 height 7
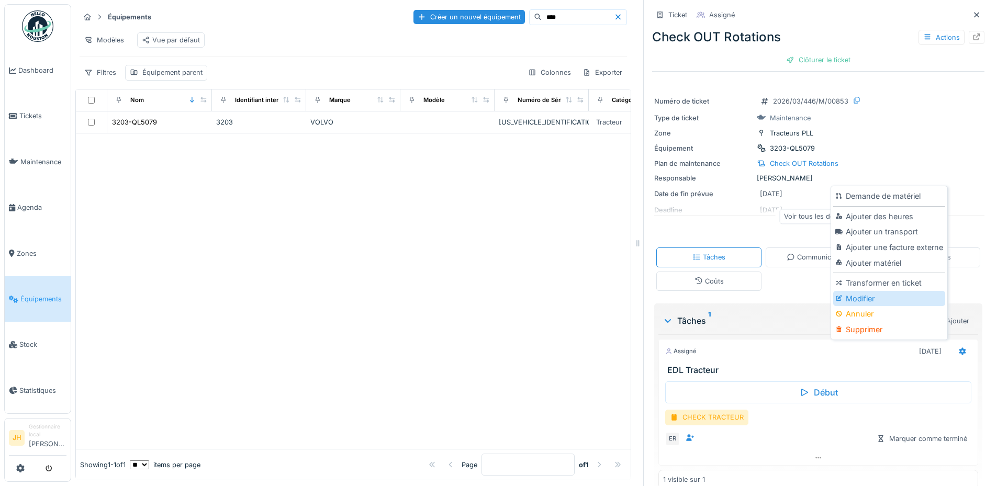
click at [882, 302] on div "Modifier" at bounding box center [888, 299] width 111 height 16
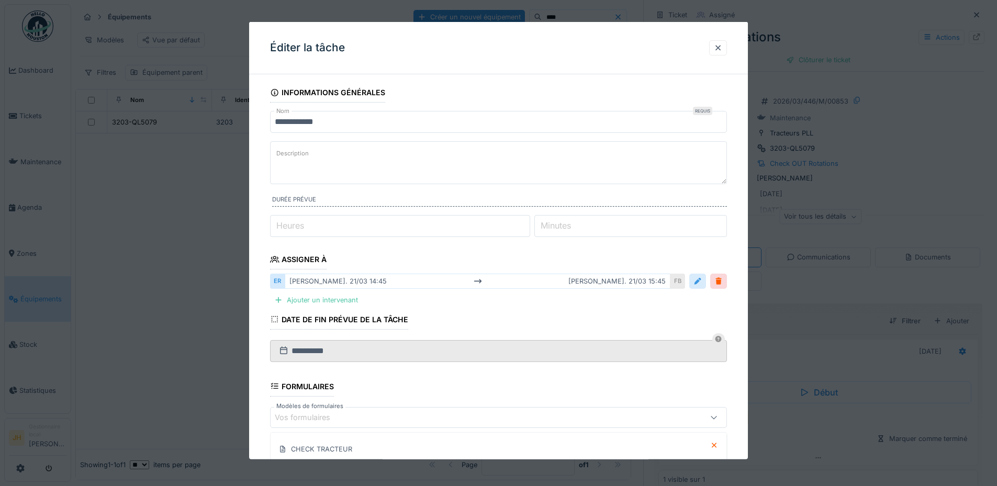
click at [701, 280] on div at bounding box center [697, 281] width 8 height 10
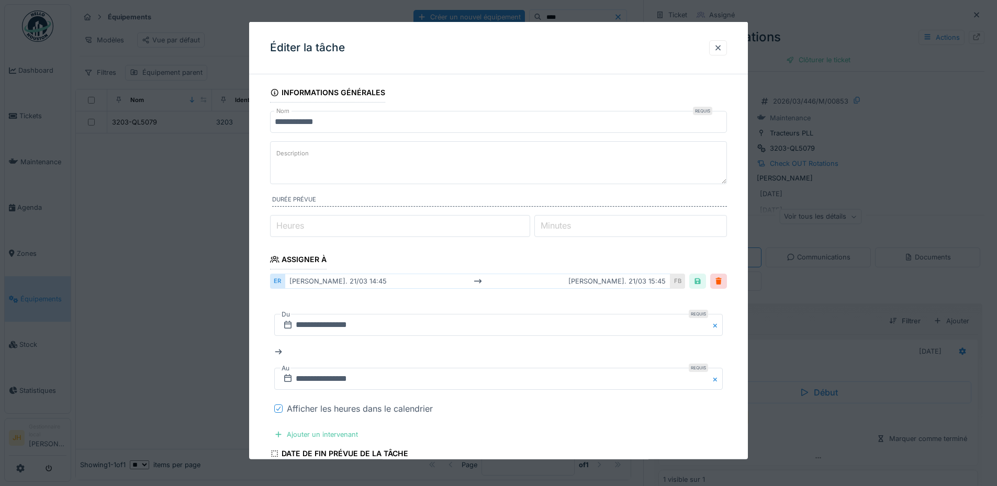
click at [276, 409] on icon at bounding box center [278, 408] width 6 height 5
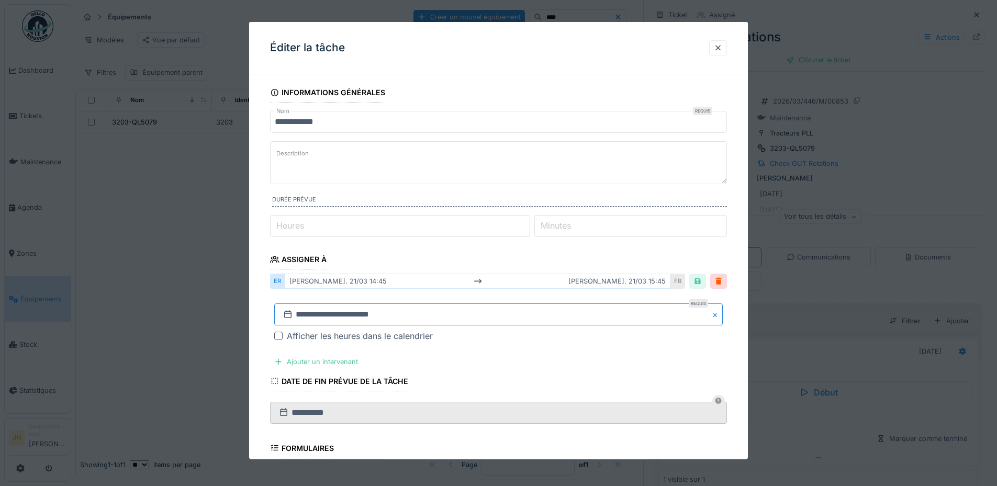
click at [318, 314] on input "**********" at bounding box center [498, 314] width 448 height 22
click at [448, 157] on span "Previous Month" at bounding box center [448, 158] width 0 height 13
click at [448, 172] on span "Previous Month" at bounding box center [448, 175] width 0 height 13
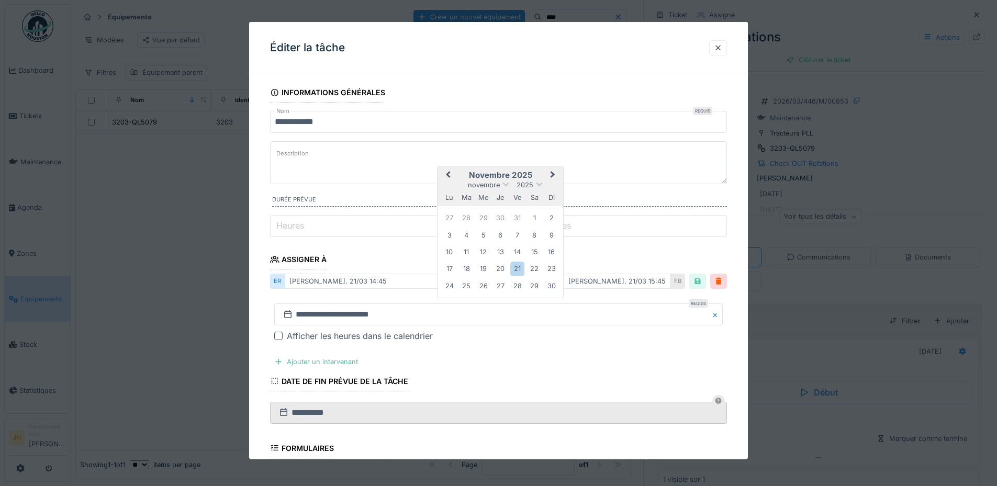
click at [448, 172] on span "Previous Month" at bounding box center [448, 175] width 0 height 13
click at [536, 235] on div "13" at bounding box center [534, 234] width 14 height 14
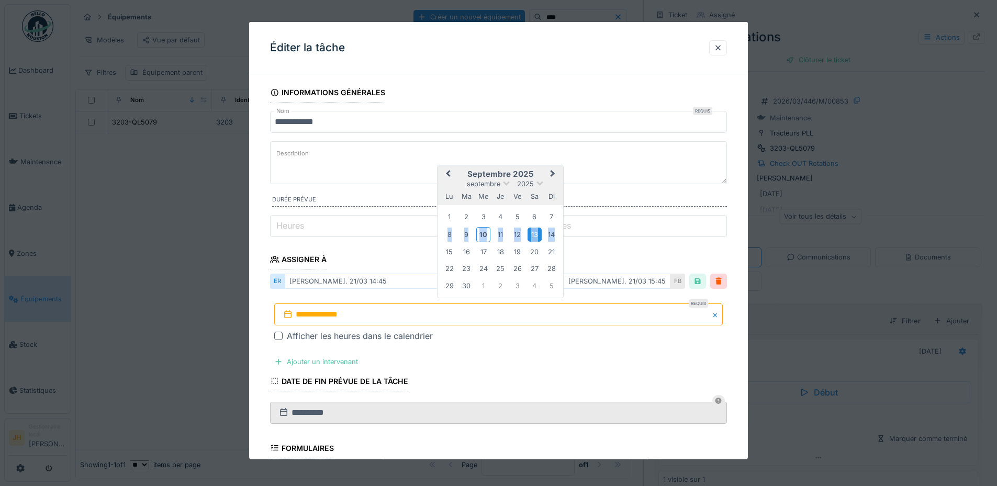
click at [536, 235] on div "13" at bounding box center [534, 234] width 14 height 14
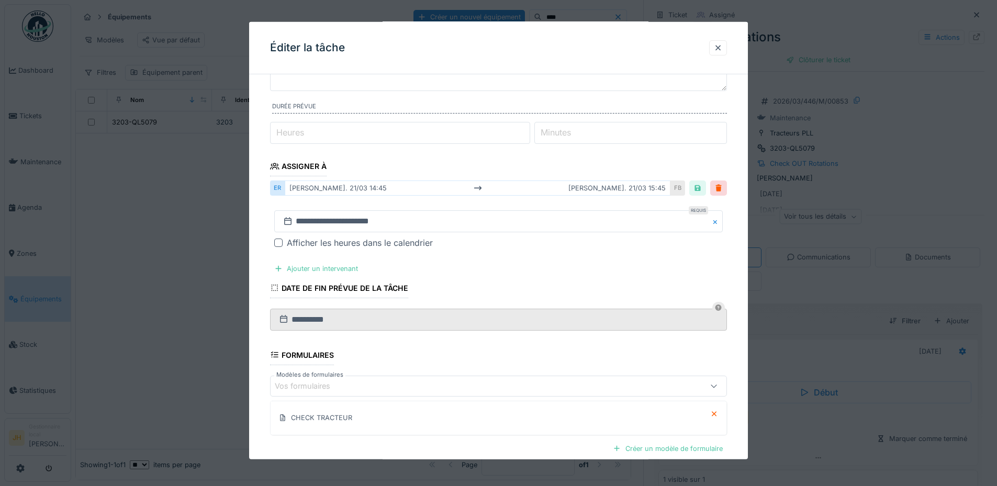
scroll to position [202, 0]
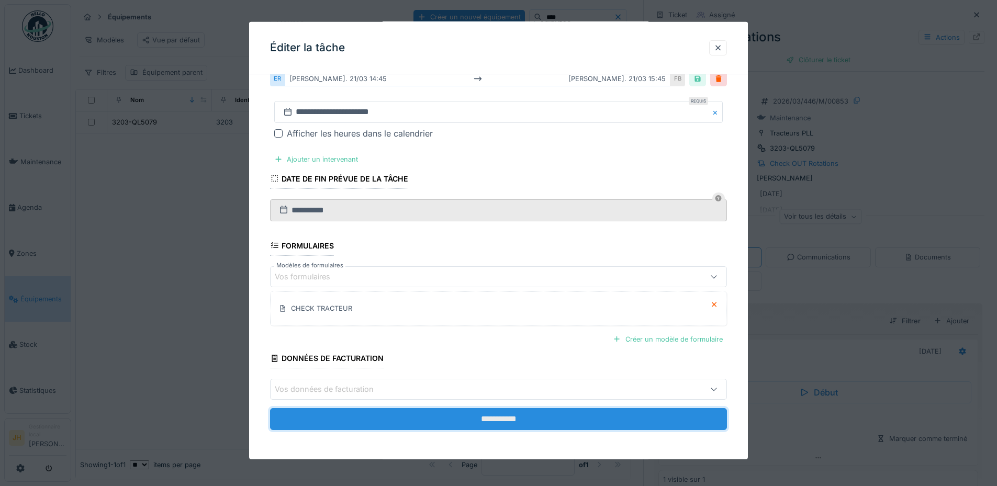
click at [524, 417] on input "**********" at bounding box center [498, 419] width 457 height 22
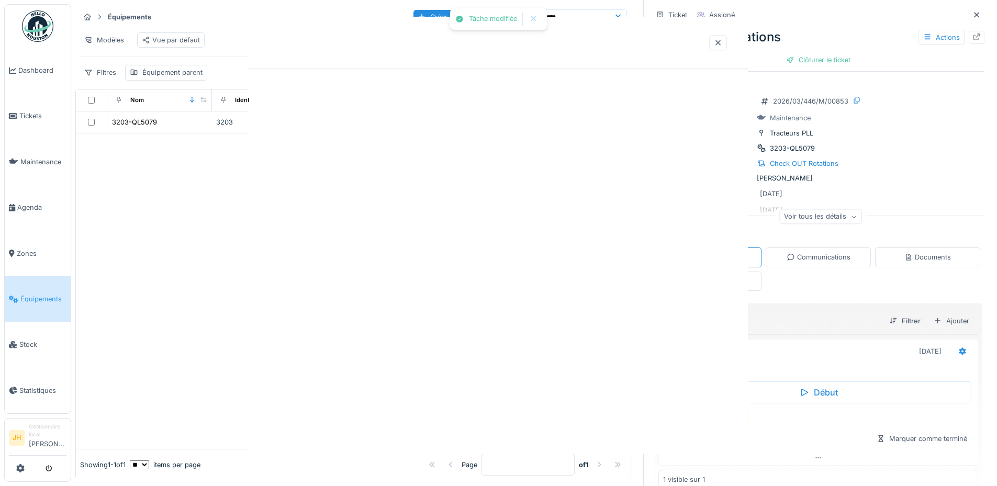
scroll to position [0, 0]
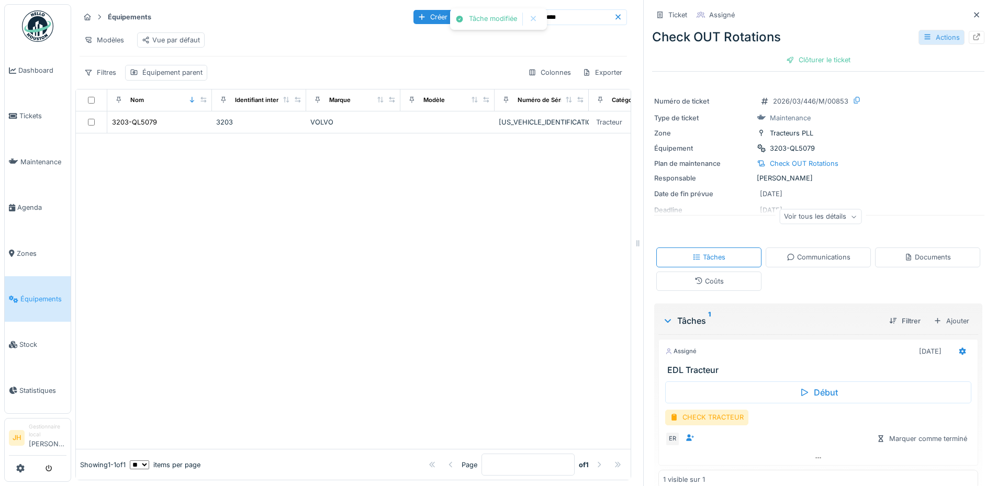
click at [941, 39] on div "Actions" at bounding box center [941, 37] width 46 height 15
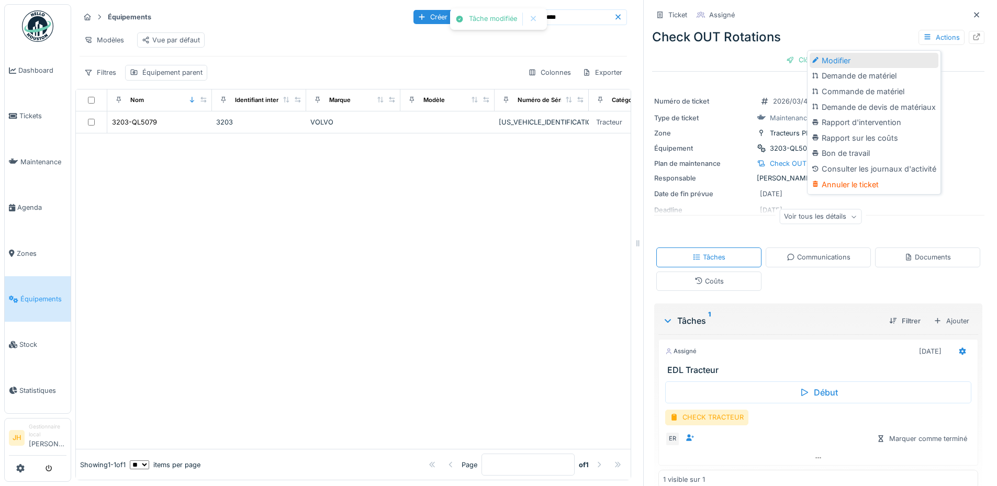
click at [856, 63] on div "Modifier" at bounding box center [873, 61] width 129 height 16
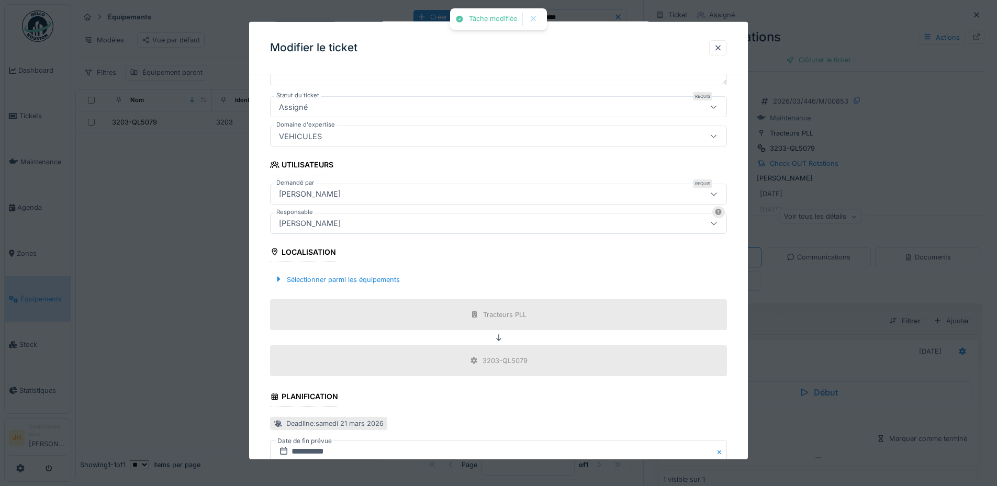
scroll to position [262, 0]
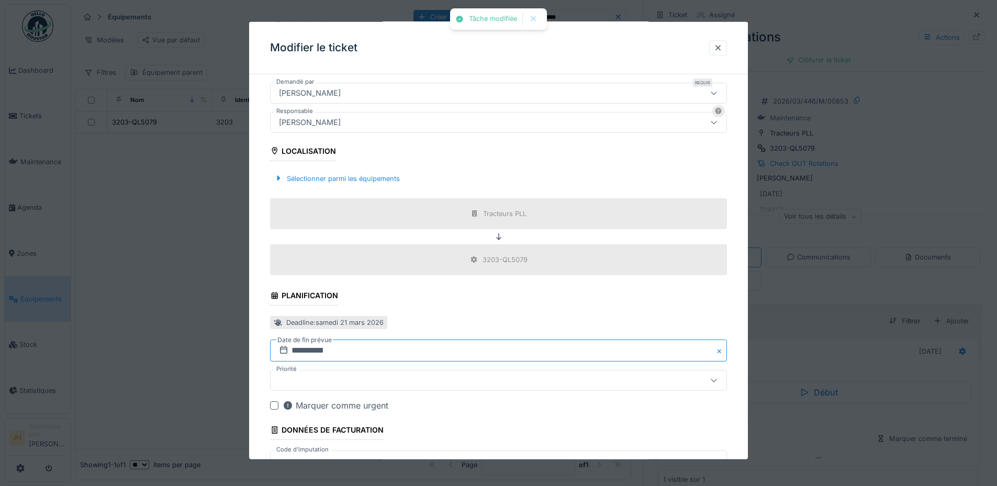
click at [320, 349] on input "**********" at bounding box center [498, 351] width 457 height 22
click at [448, 193] on span "Previous Month" at bounding box center [448, 194] width 0 height 13
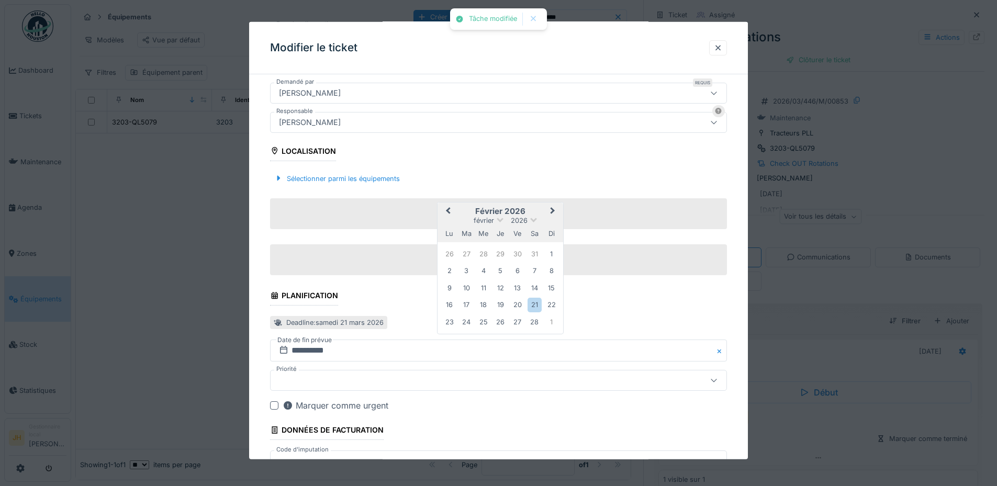
click at [452, 209] on button "Previous Month" at bounding box center [446, 211] width 17 height 17
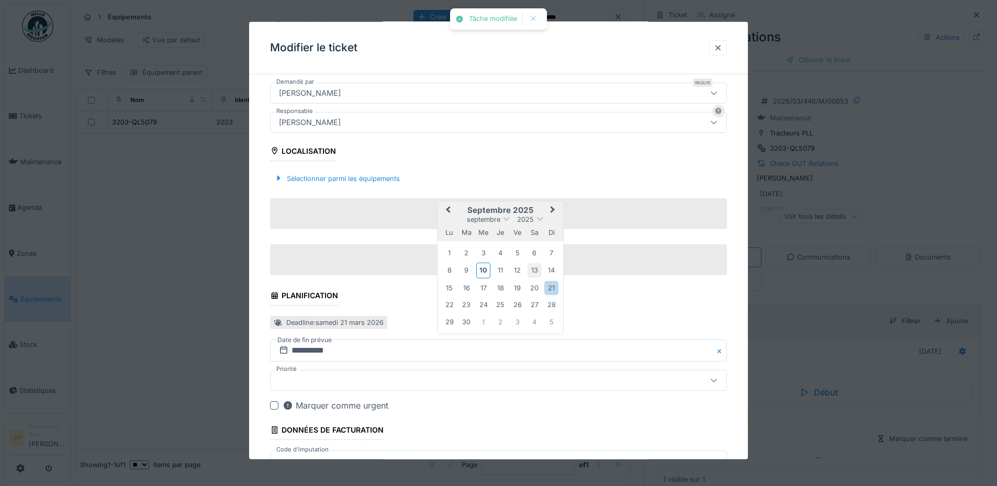
click at [529, 268] on div "13" at bounding box center [534, 270] width 14 height 14
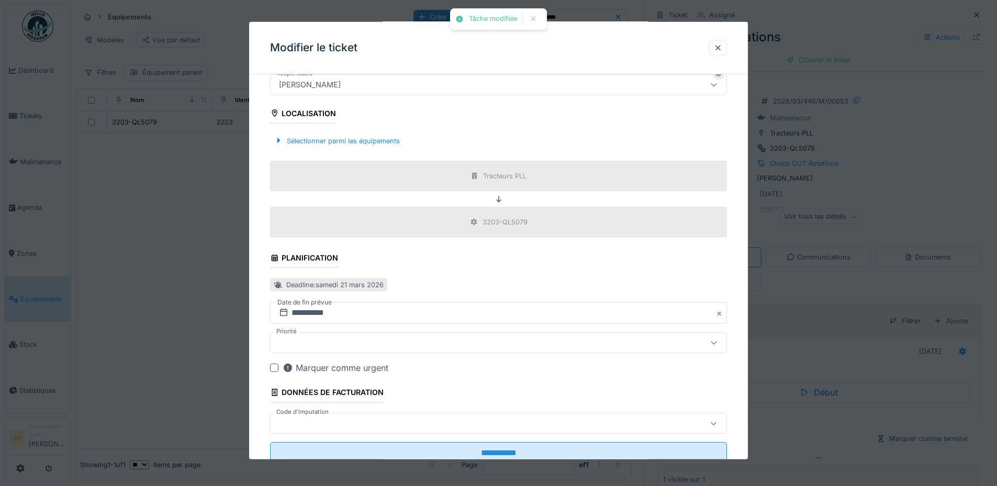
scroll to position [333, 0]
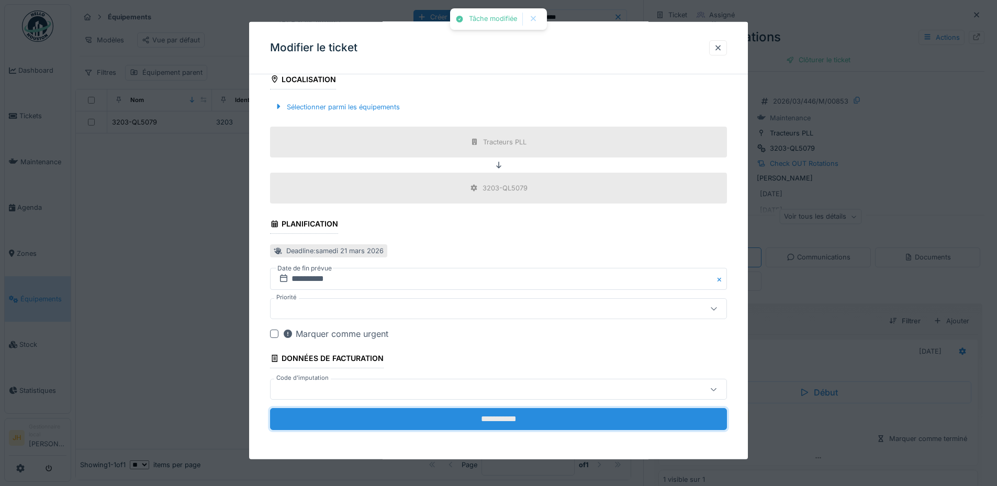
click at [511, 415] on input "**********" at bounding box center [498, 419] width 457 height 22
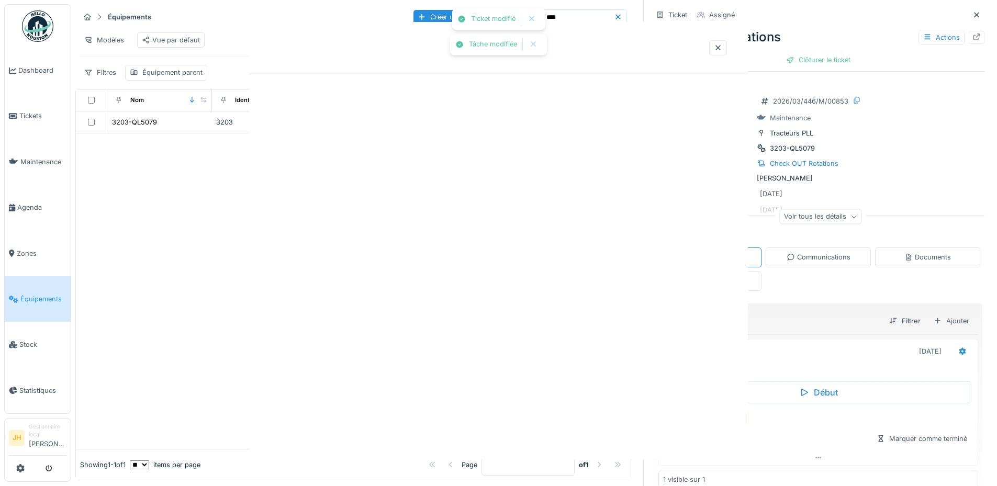
scroll to position [0, 0]
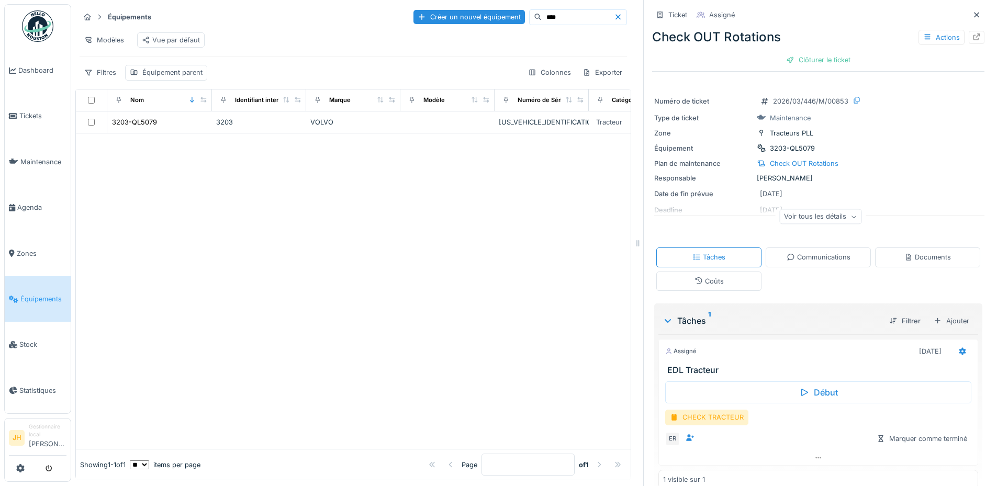
click at [556, 23] on input "****" at bounding box center [577, 17] width 72 height 15
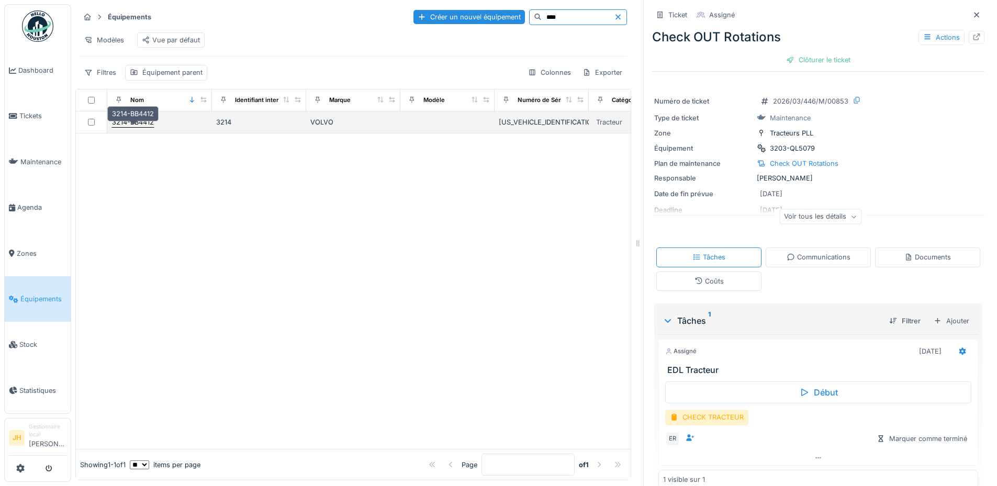
click at [134, 127] on div "3214-BB4412" at bounding box center [133, 122] width 42 height 10
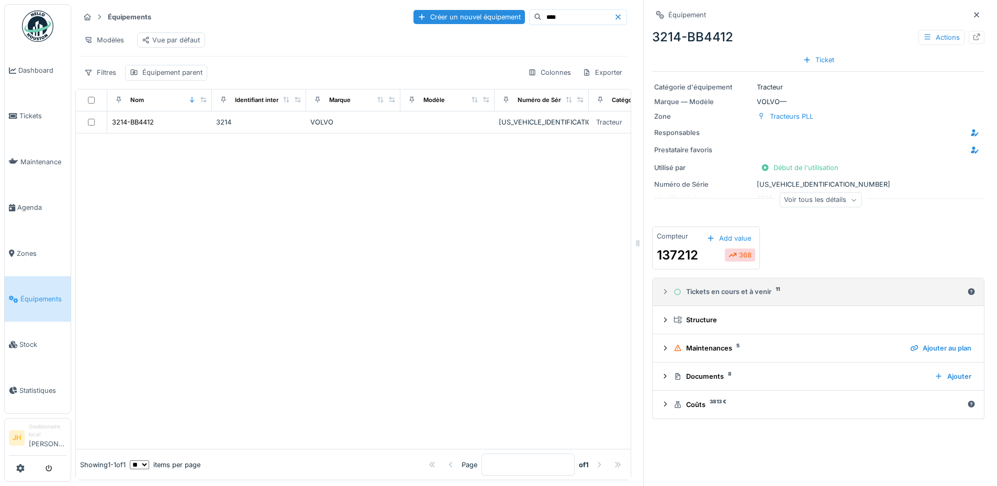
click at [701, 292] on div "Tickets en cours et à venir 11" at bounding box center [817, 292] width 289 height 10
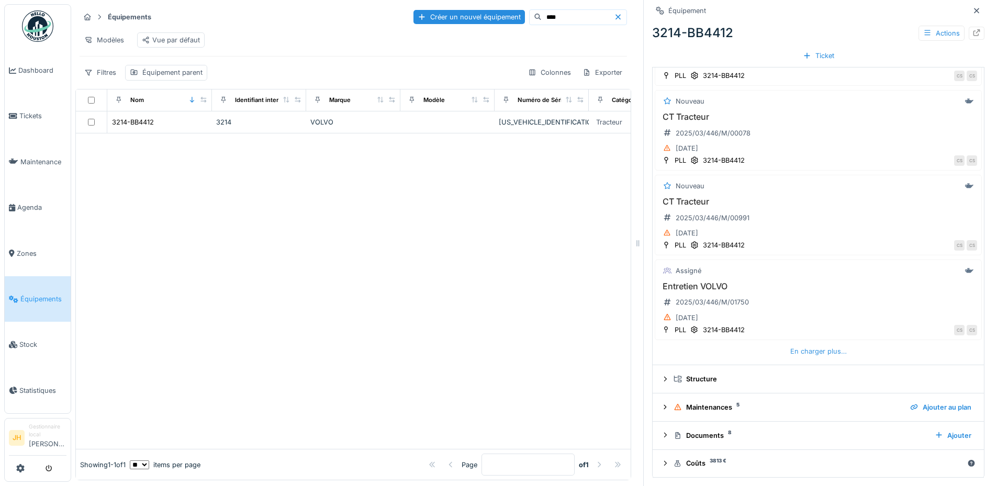
click at [800, 349] on div "En charger plus…" at bounding box center [818, 351] width 65 height 14
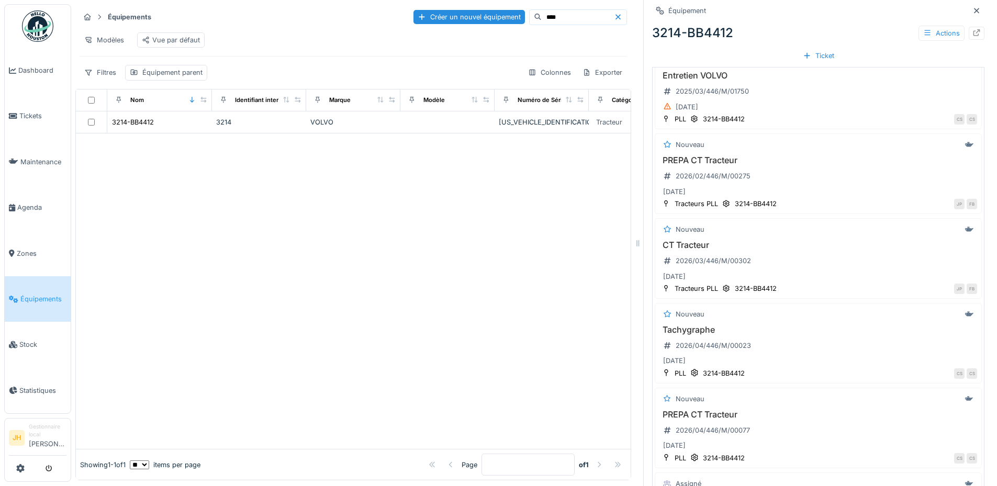
scroll to position [751, 0]
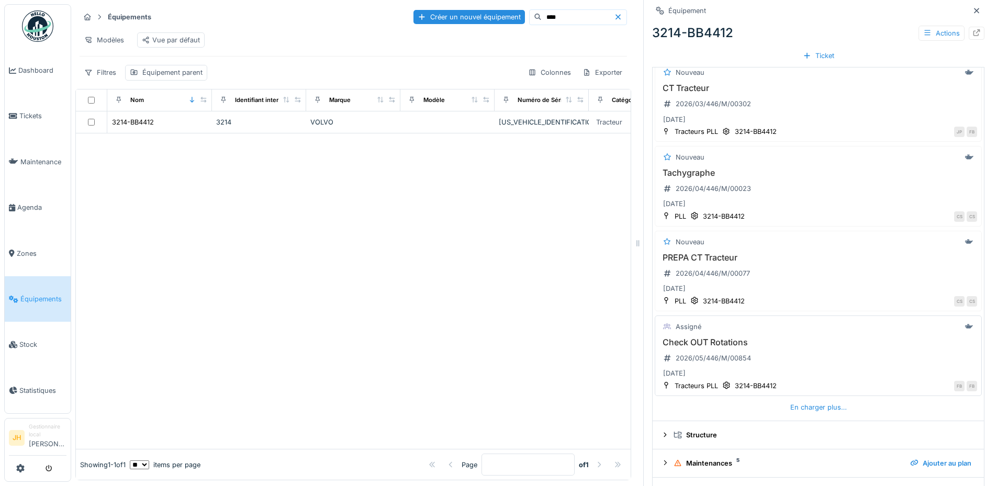
click at [718, 344] on h3 "Check OUT Rotations" at bounding box center [818, 342] width 318 height 10
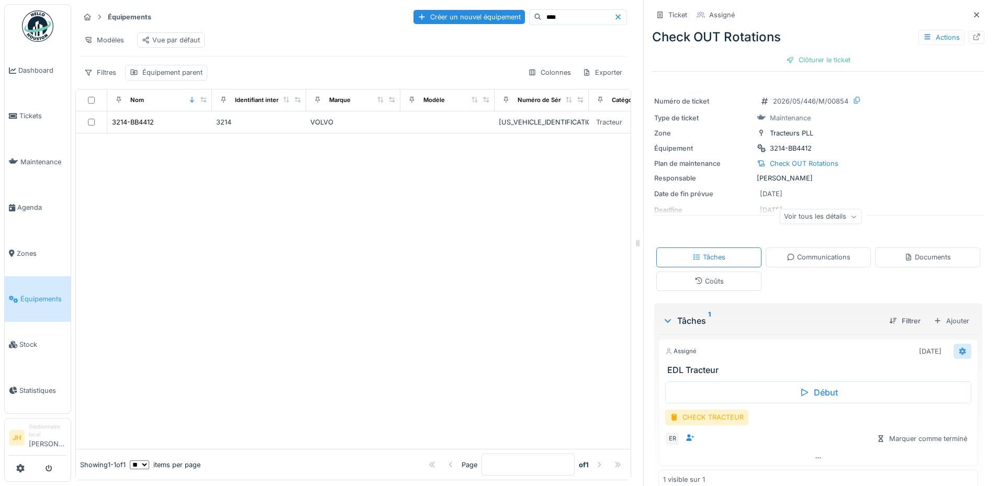
click at [959, 352] on icon at bounding box center [962, 350] width 7 height 7
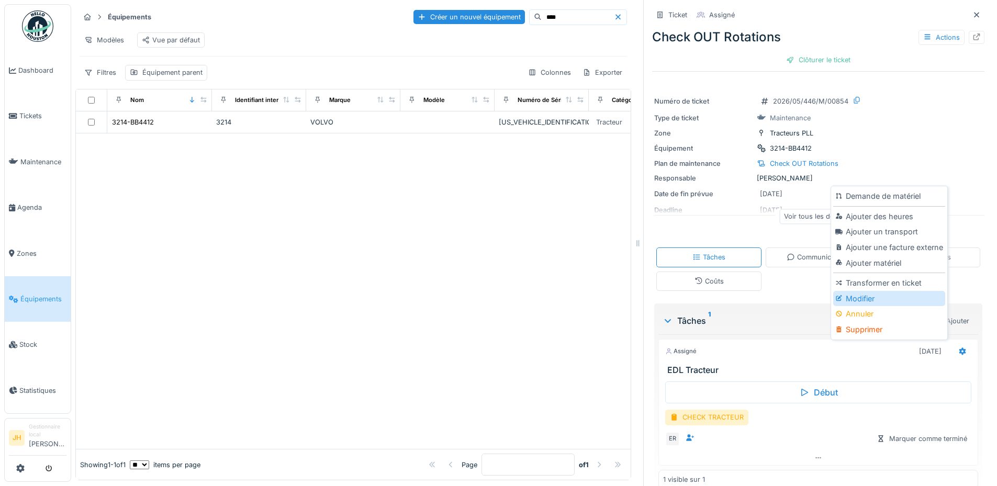
click at [891, 295] on div "Modifier" at bounding box center [888, 299] width 111 height 16
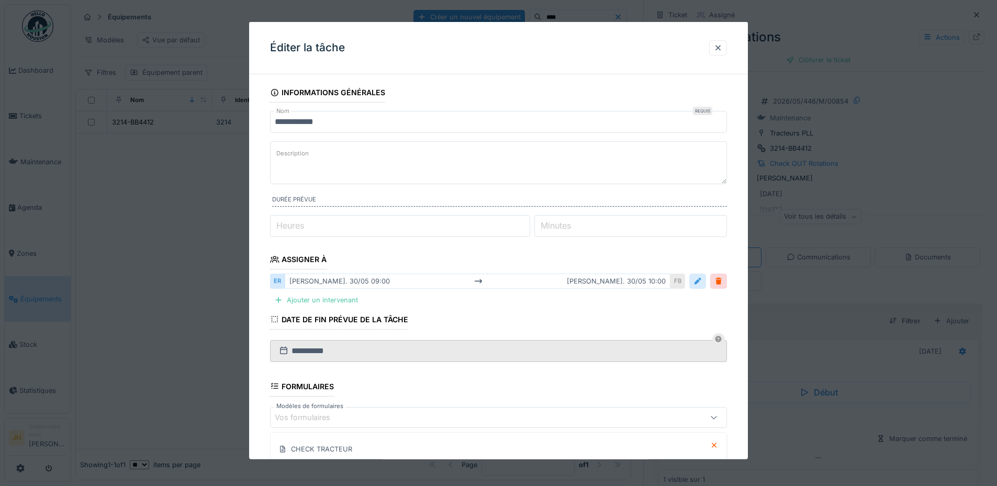
click at [706, 281] on div at bounding box center [697, 281] width 17 height 15
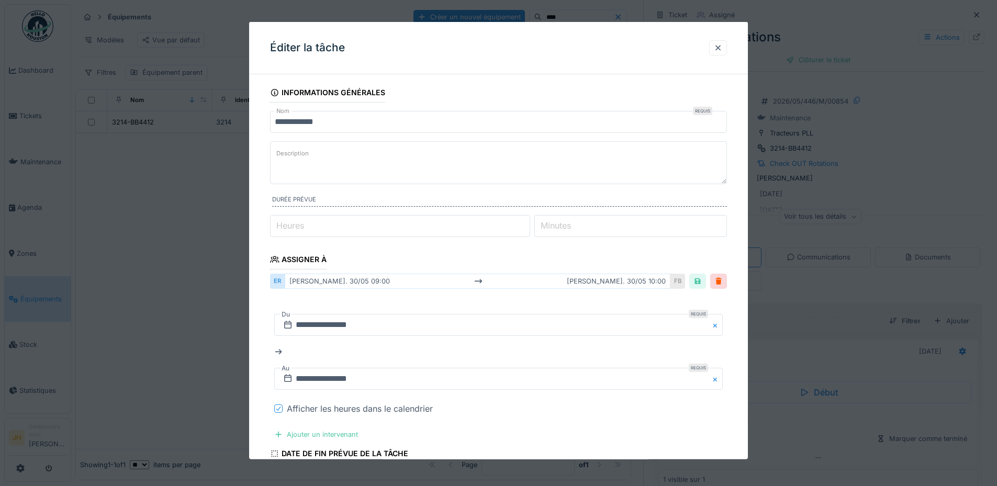
click at [279, 406] on icon at bounding box center [278, 408] width 6 height 5
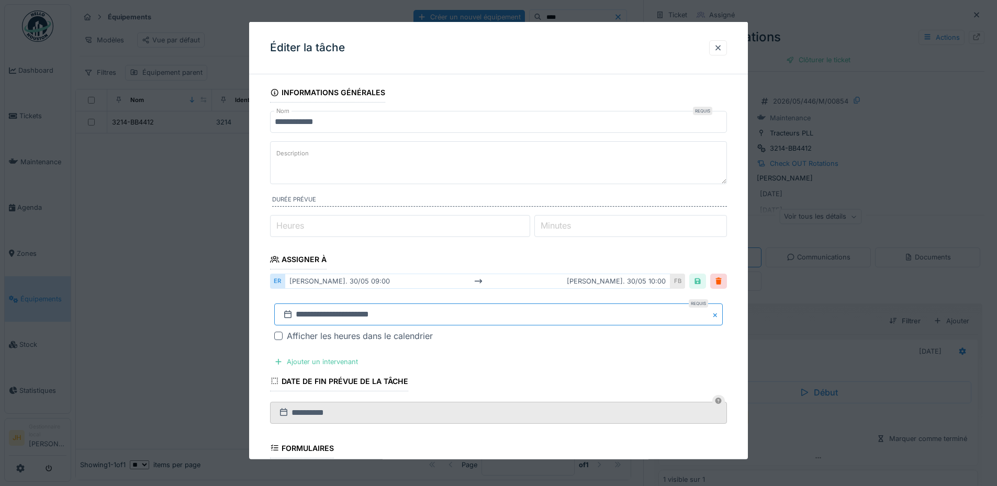
click at [322, 312] on input "**********" at bounding box center [498, 314] width 448 height 22
click at [451, 177] on button "Previous Month" at bounding box center [446, 175] width 17 height 17
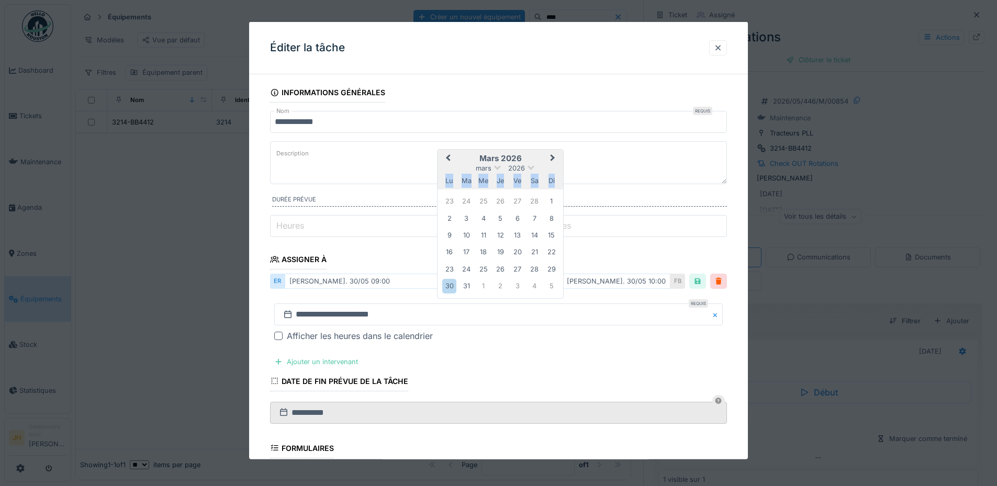
click at [451, 177] on div "lu" at bounding box center [449, 181] width 14 height 14
click at [449, 162] on button "Previous Month" at bounding box center [446, 159] width 17 height 17
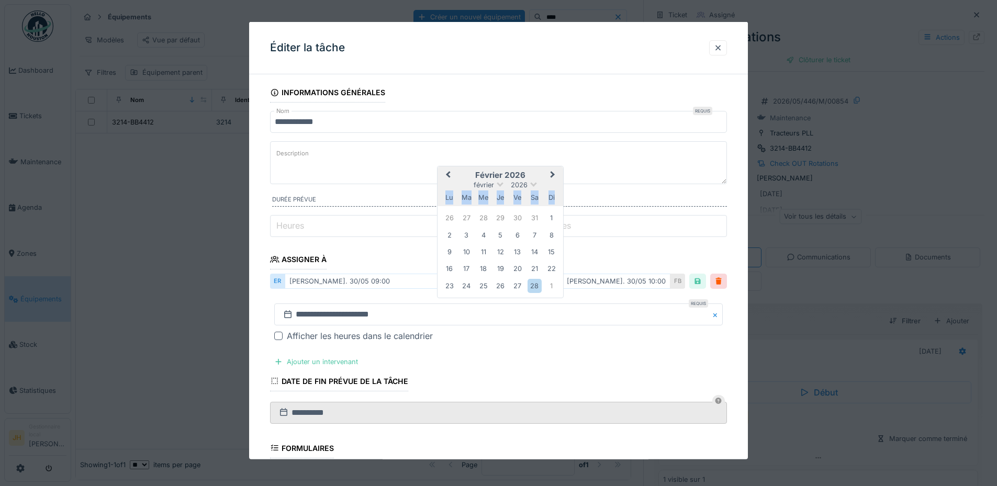
click at [447, 172] on button "Previous Month" at bounding box center [446, 175] width 17 height 17
click at [448, 173] on span "Previous Month" at bounding box center [448, 175] width 0 height 13
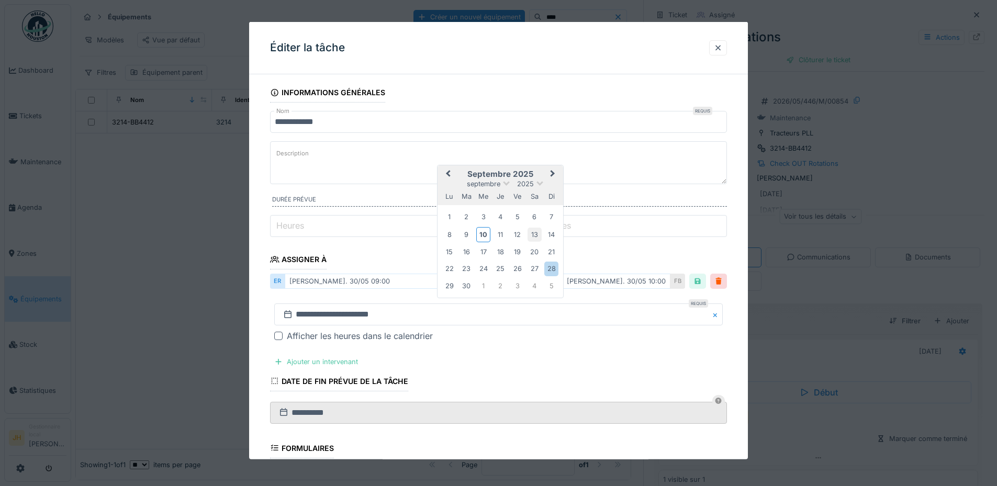
click at [533, 233] on div "13" at bounding box center [534, 234] width 14 height 14
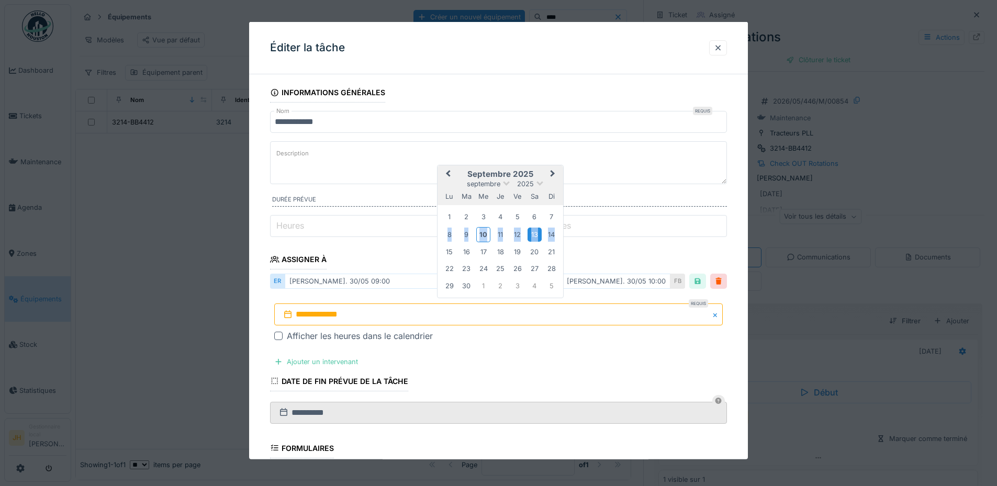
click at [533, 233] on div "13" at bounding box center [534, 234] width 14 height 14
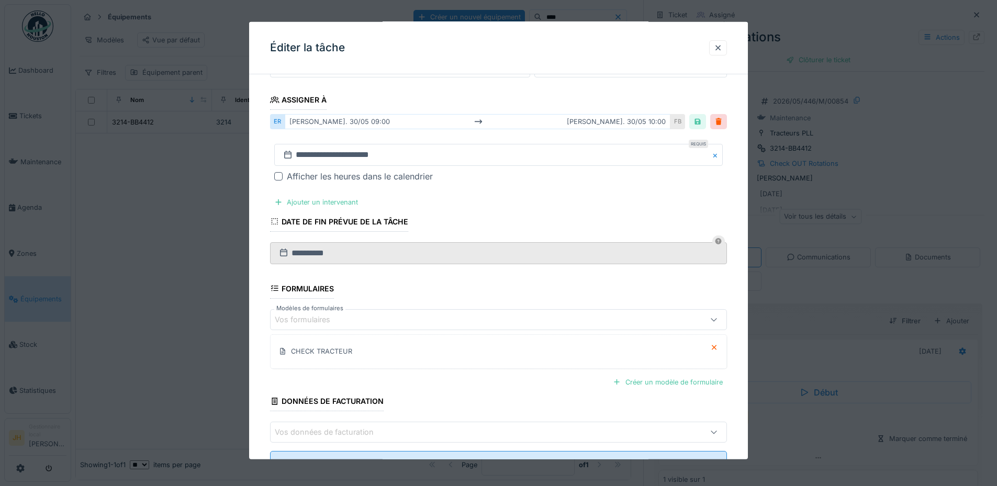
scroll to position [202, 0]
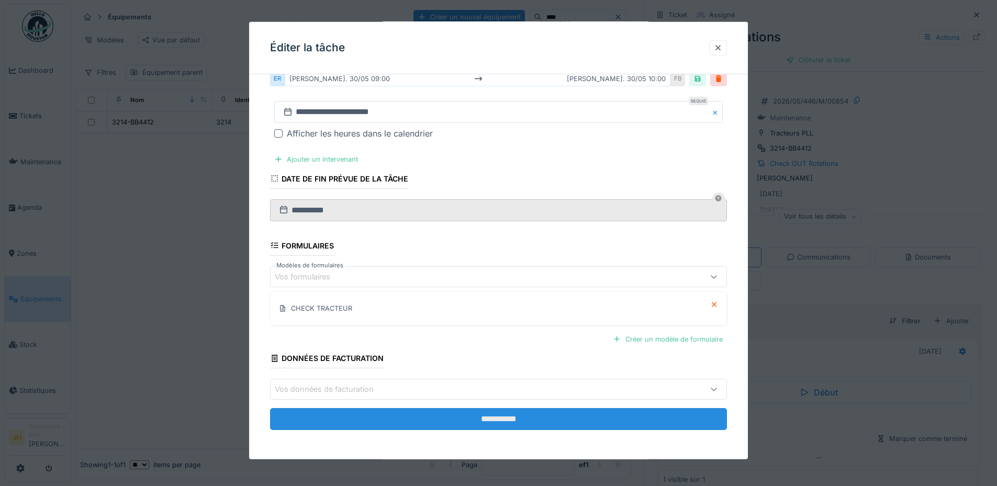
click at [578, 413] on input "**********" at bounding box center [498, 419] width 457 height 22
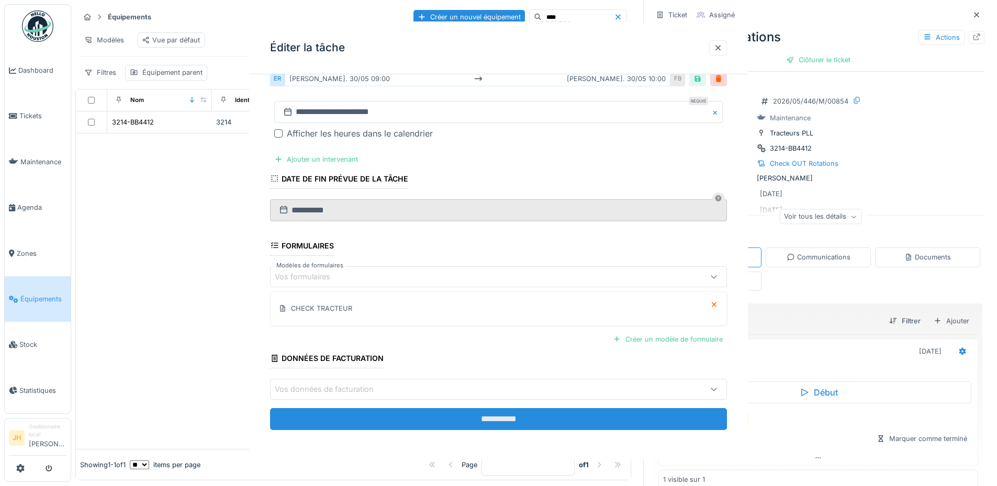
scroll to position [0, 0]
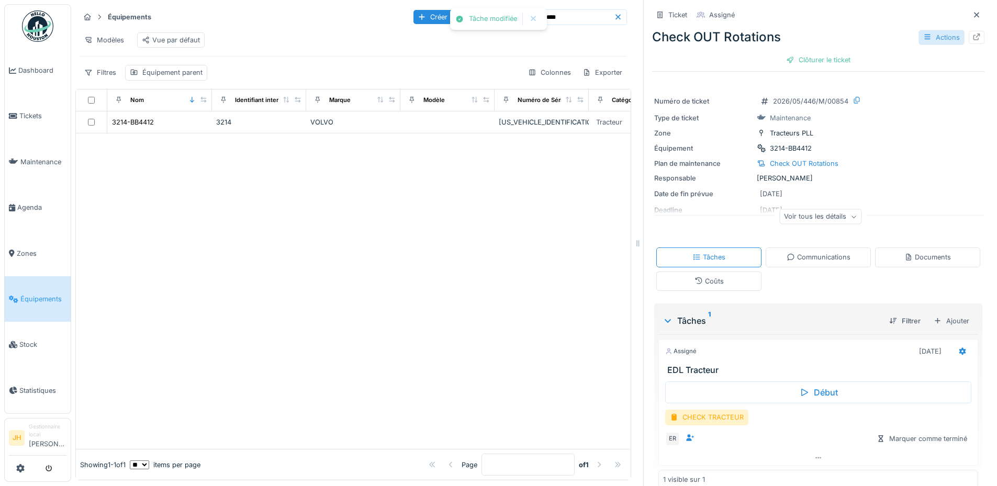
click at [933, 41] on div "Actions" at bounding box center [941, 37] width 46 height 15
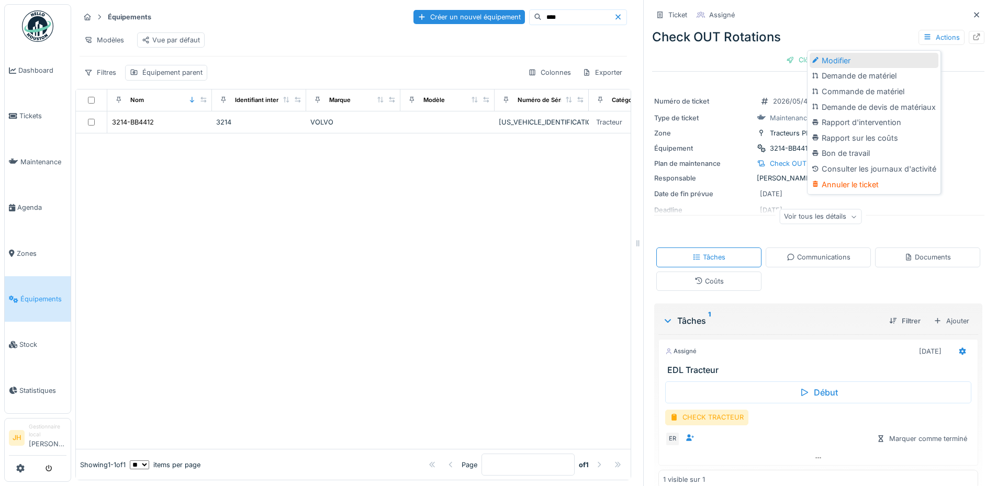
click at [912, 58] on div "Modifier" at bounding box center [873, 61] width 129 height 16
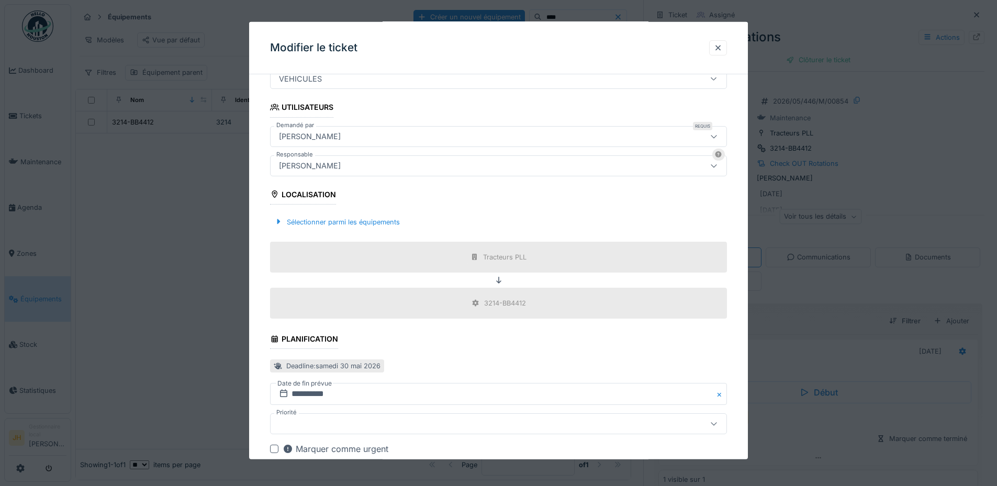
scroll to position [262, 0]
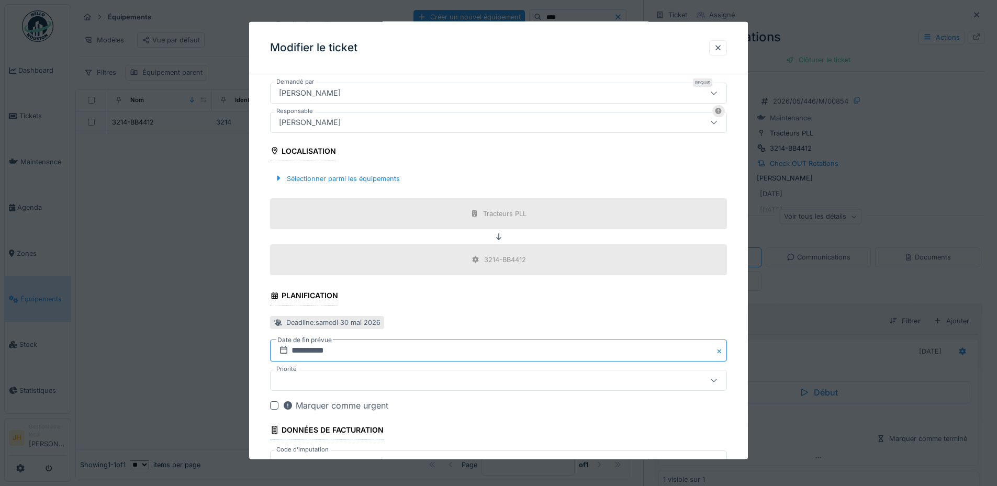
click at [308, 353] on input "**********" at bounding box center [498, 351] width 457 height 22
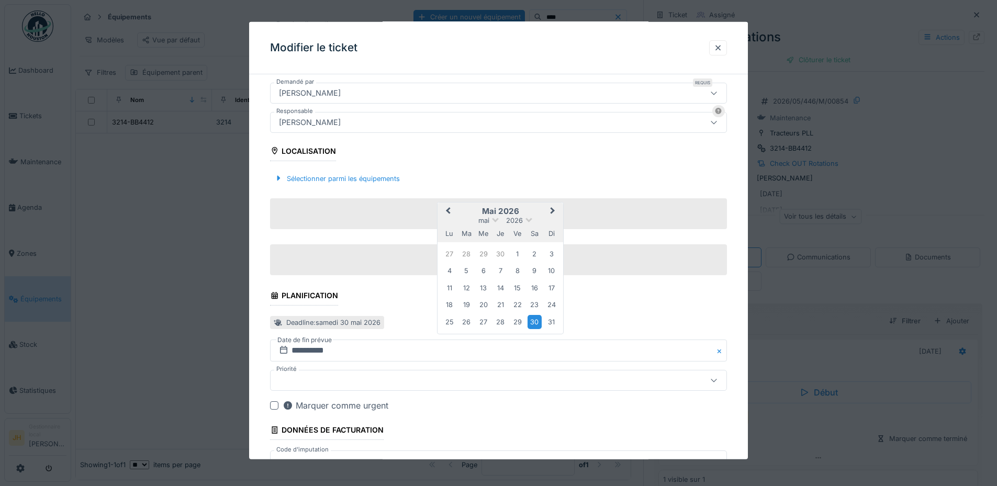
click at [448, 209] on span "Previous Month" at bounding box center [448, 211] width 0 height 13
click at [448, 208] on span "Previous Month" at bounding box center [448, 211] width 0 height 13
click at [450, 208] on div "lu ma me je ve sa di" at bounding box center [500, 216] width 126 height 17
click at [448, 195] on span "Previous Month" at bounding box center [448, 194] width 0 height 13
click at [448, 212] on span "Previous Month" at bounding box center [448, 211] width 0 height 13
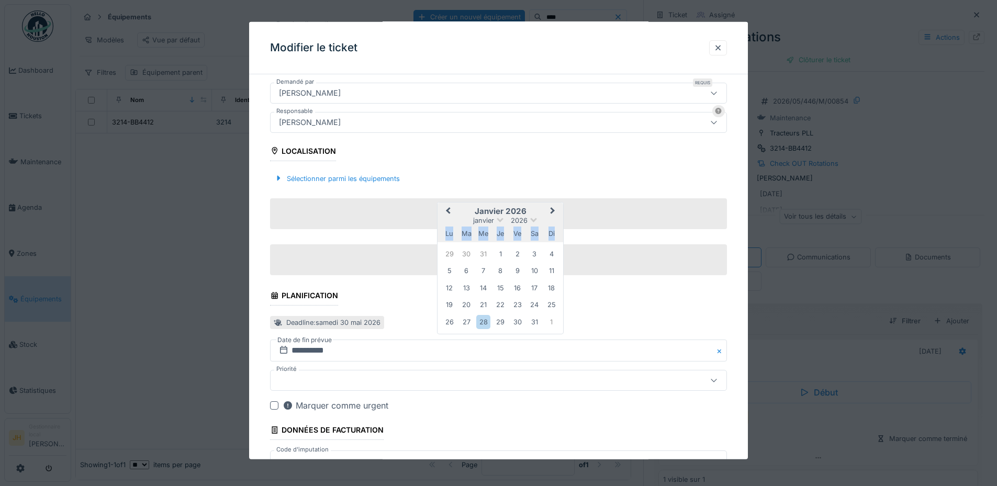
click at [448, 212] on span "Previous Month" at bounding box center [448, 211] width 0 height 13
click at [537, 270] on div "13" at bounding box center [534, 270] width 14 height 14
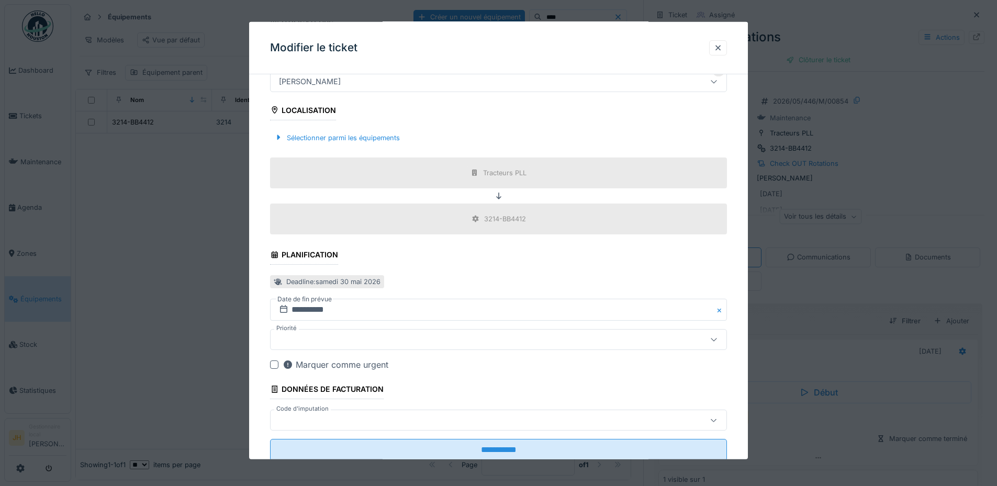
scroll to position [333, 0]
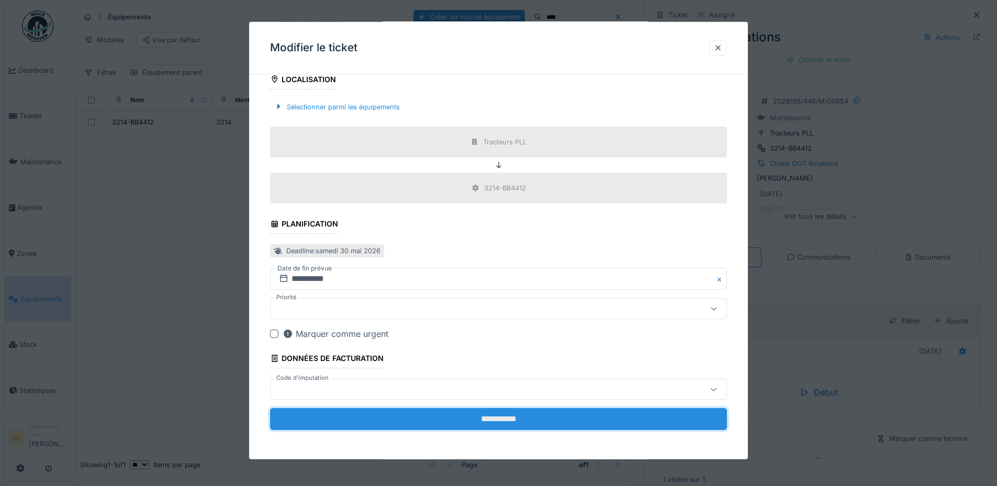
click at [527, 414] on input "**********" at bounding box center [498, 419] width 457 height 22
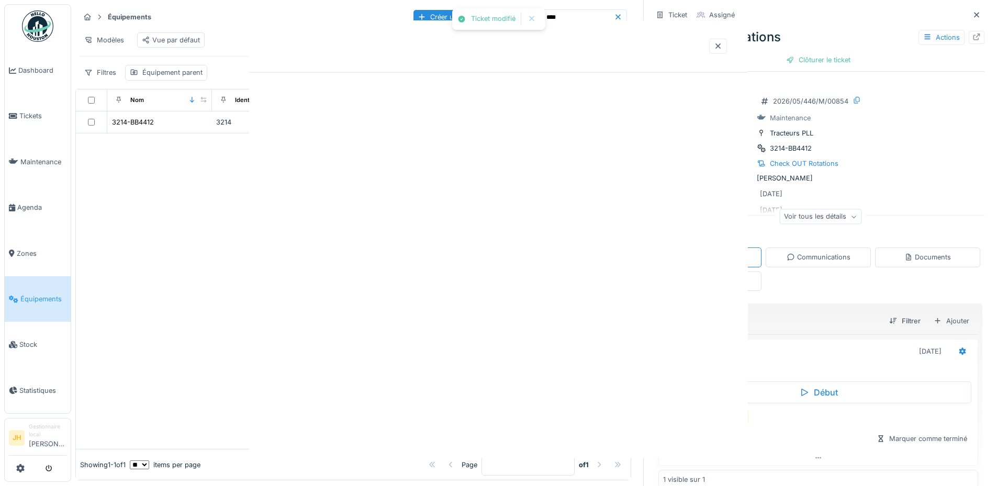
scroll to position [0, 0]
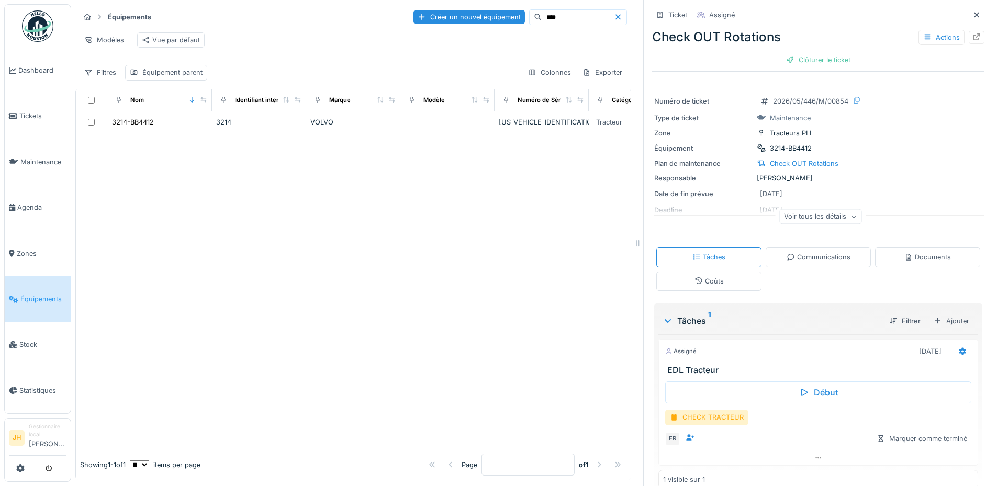
click at [565, 18] on input "****" at bounding box center [577, 17] width 72 height 15
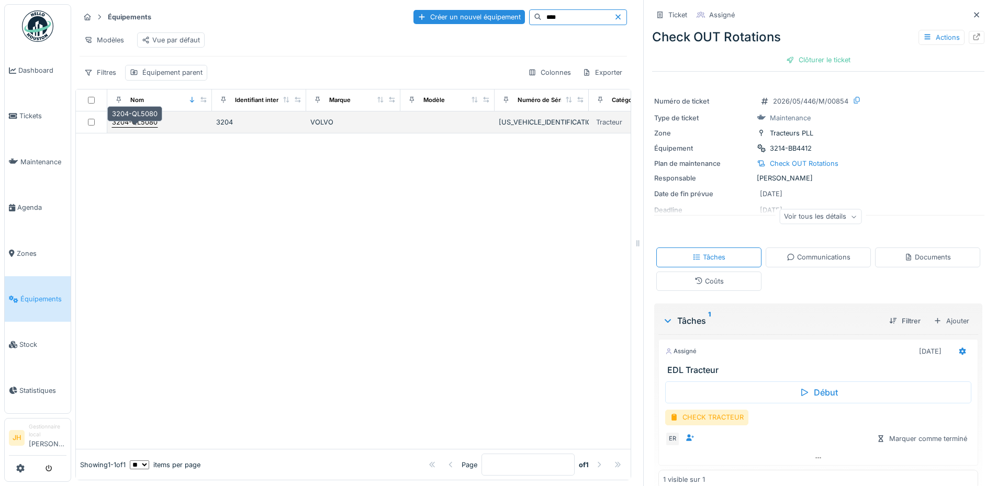
click at [142, 125] on div "3204-QL5080" at bounding box center [135, 122] width 46 height 10
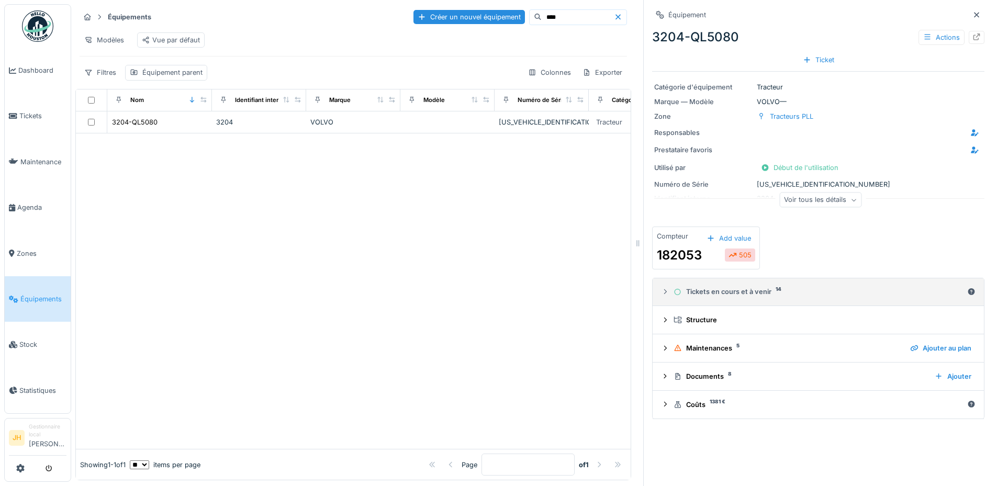
click at [733, 296] on div "Tickets en cours et à venir 14" at bounding box center [817, 292] width 289 height 10
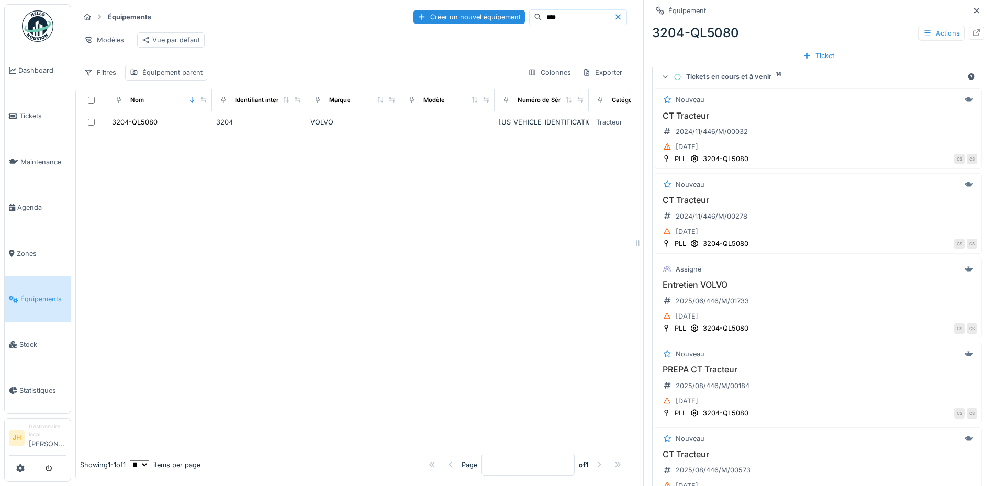
scroll to position [314, 0]
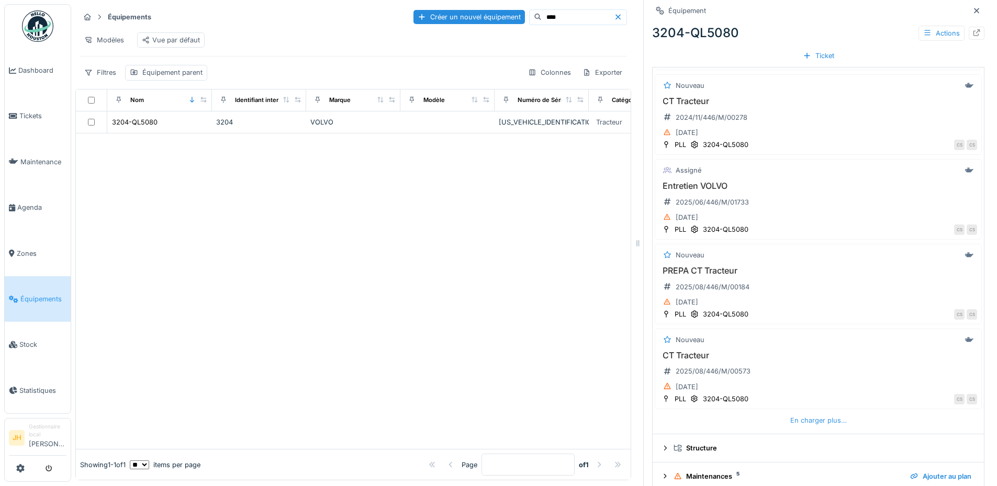
click at [811, 417] on div "En charger plus…" at bounding box center [818, 420] width 65 height 14
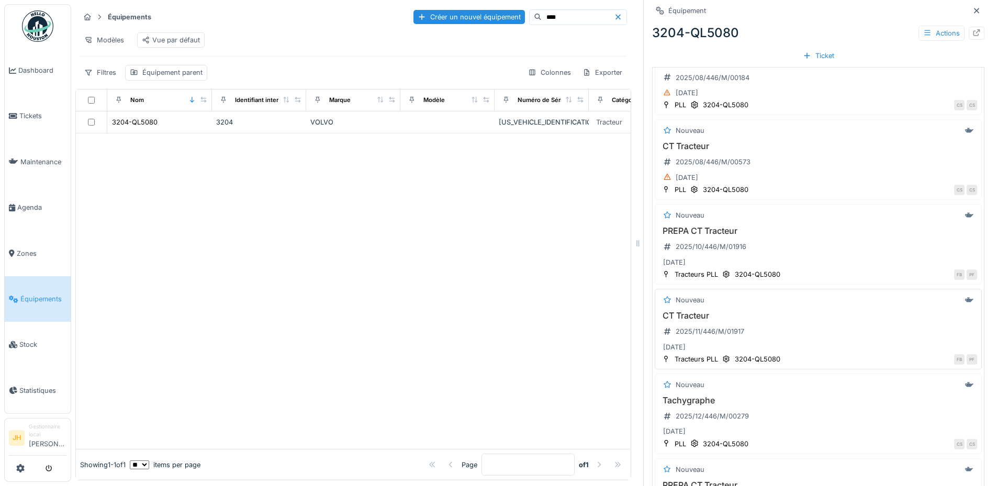
scroll to position [785, 0]
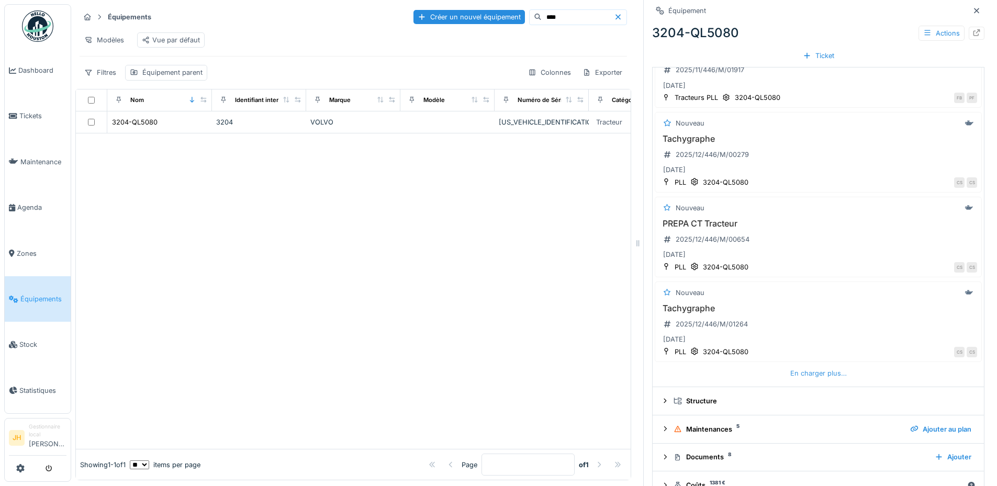
click at [809, 373] on div "En charger plus…" at bounding box center [818, 373] width 65 height 14
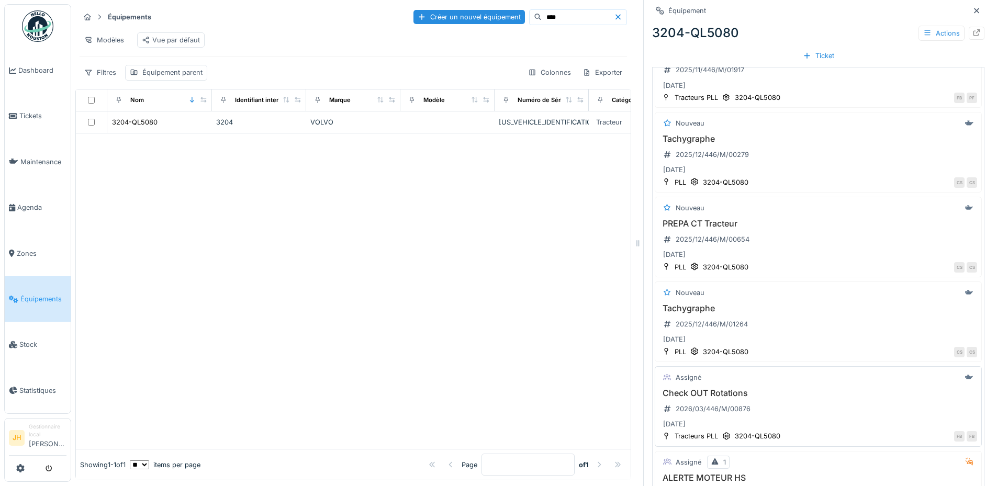
click at [703, 394] on h3 "Check OUT Rotations" at bounding box center [818, 393] width 318 height 10
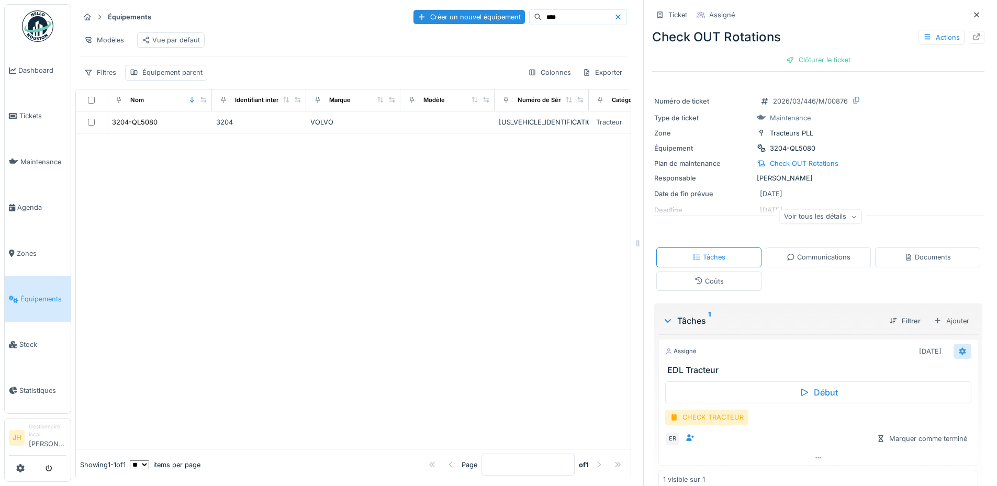
click at [959, 353] on icon at bounding box center [962, 350] width 7 height 7
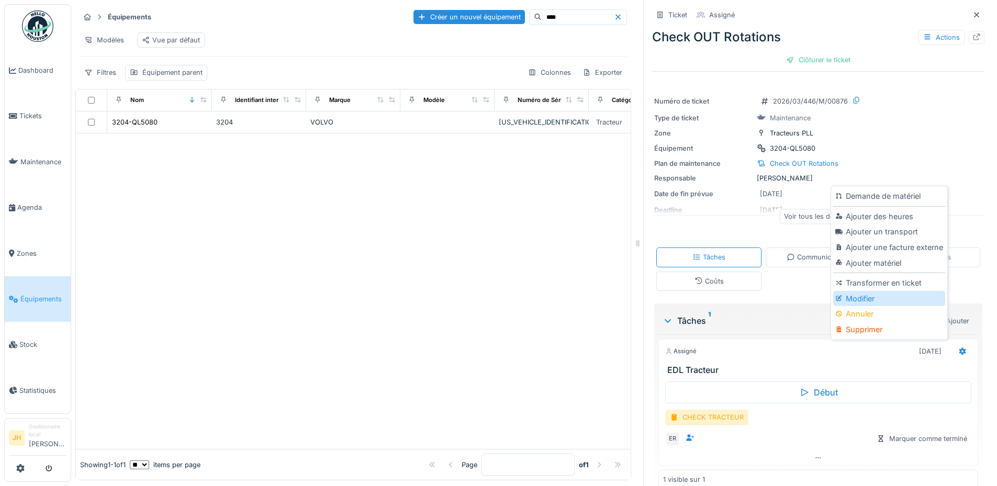
click at [865, 295] on div "Modifier" at bounding box center [888, 299] width 111 height 16
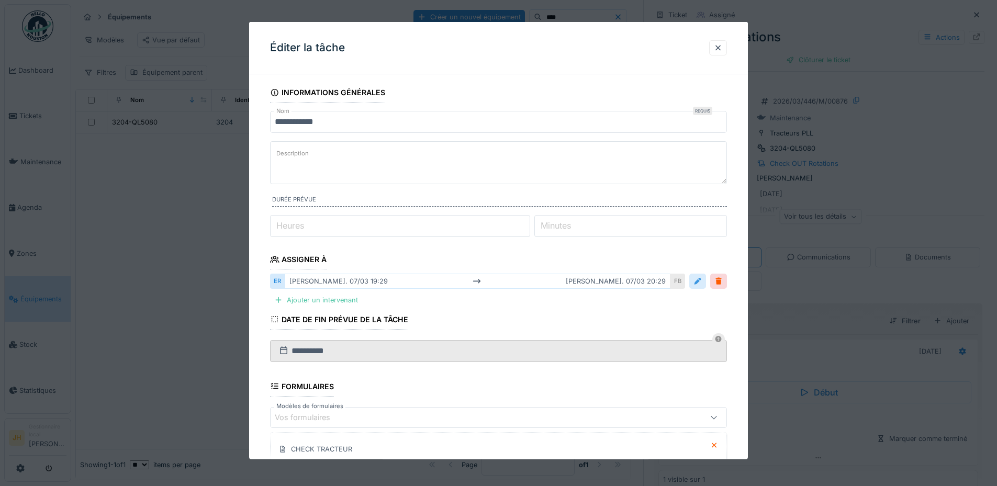
click at [701, 279] on div at bounding box center [697, 281] width 8 height 10
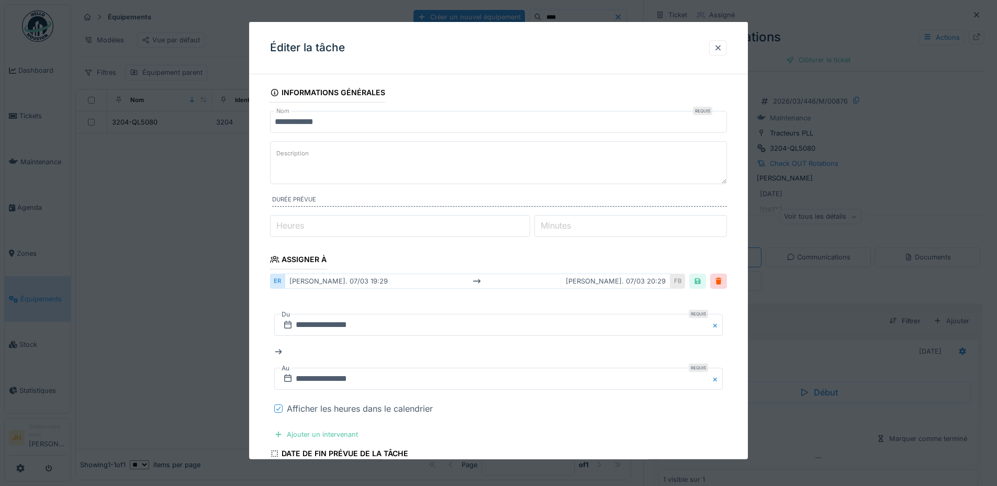
click at [277, 410] on icon at bounding box center [278, 408] width 6 height 5
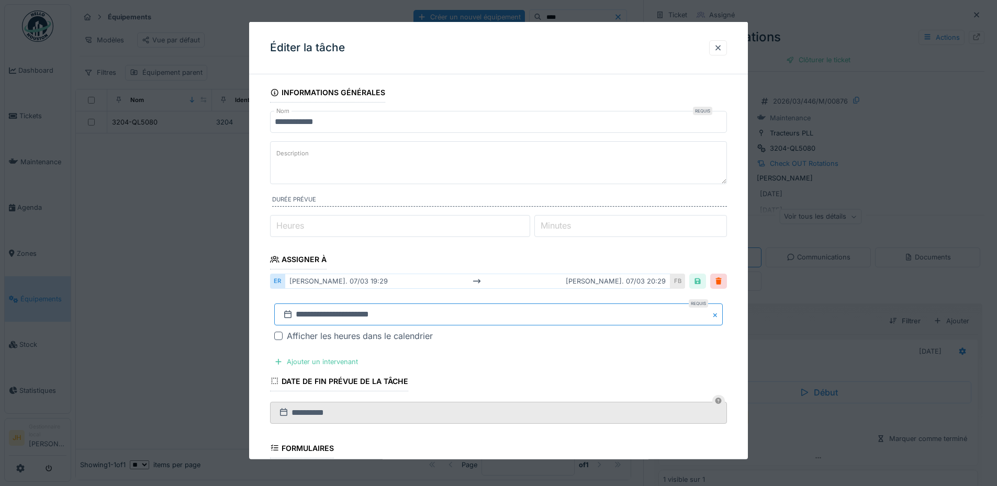
click at [359, 309] on input "**********" at bounding box center [498, 314] width 448 height 22
click at [448, 159] on span "Previous Month" at bounding box center [448, 158] width 0 height 13
click at [448, 173] on span "Previous Month" at bounding box center [448, 175] width 0 height 13
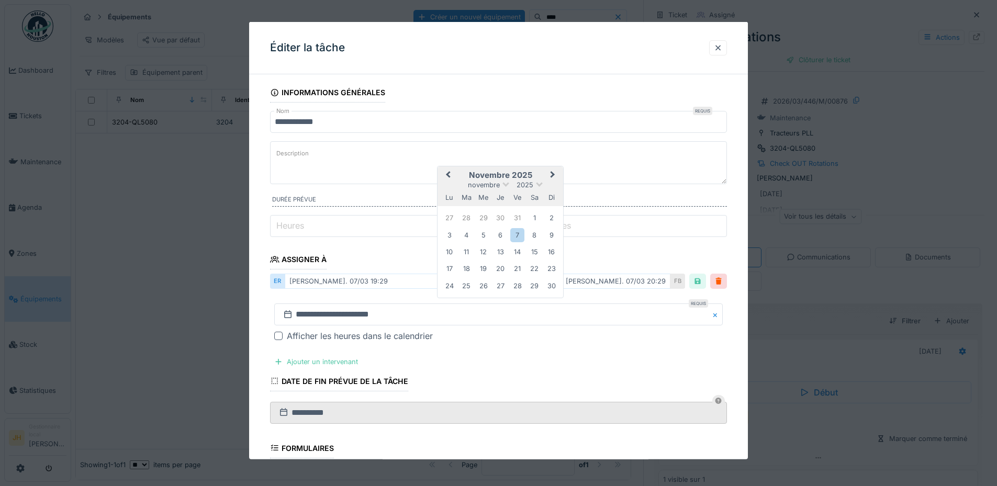
click at [448, 173] on span "Previous Month" at bounding box center [448, 175] width 0 height 13
click at [537, 235] on div "13" at bounding box center [534, 234] width 14 height 14
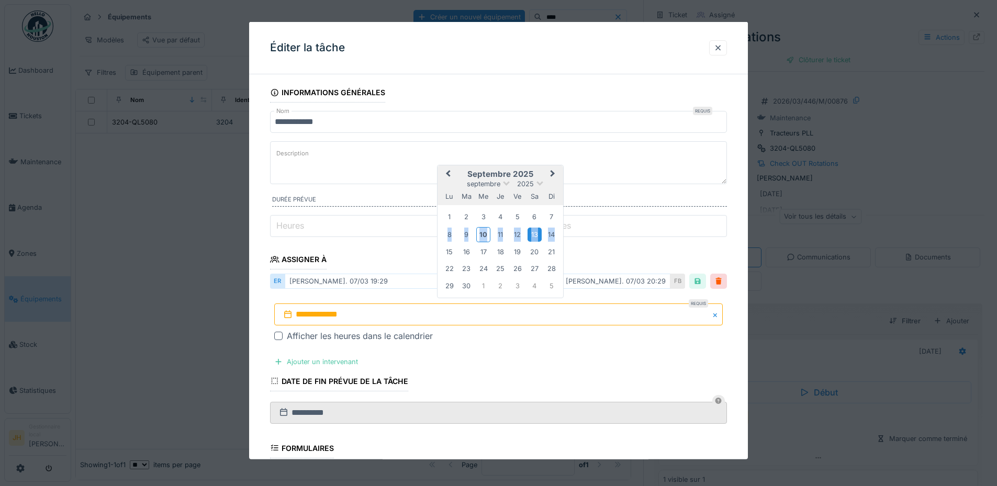
click at [537, 235] on div "13" at bounding box center [534, 234] width 14 height 14
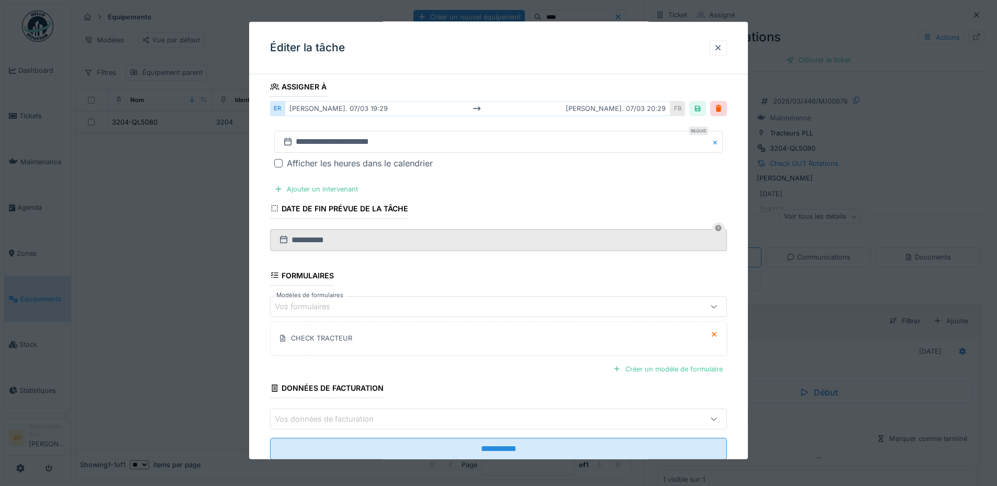
scroll to position [202, 0]
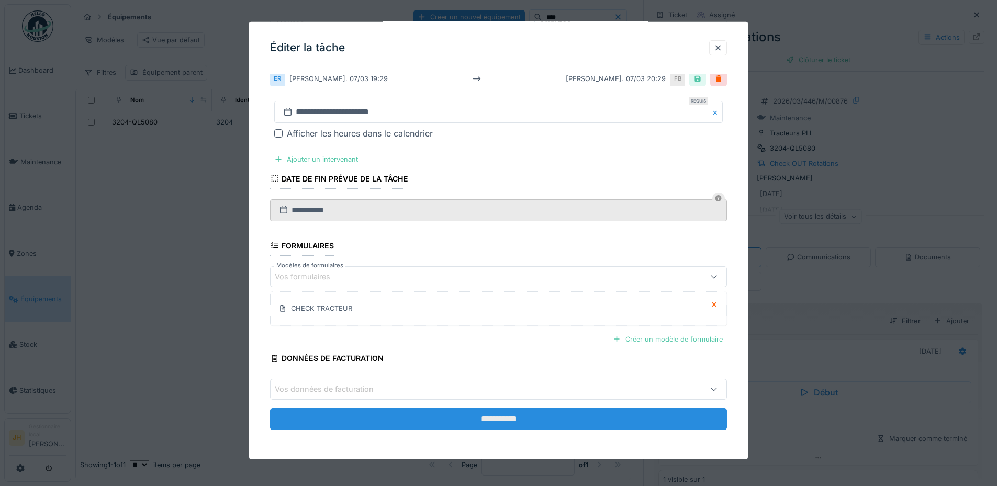
click at [539, 415] on input "**********" at bounding box center [498, 419] width 457 height 22
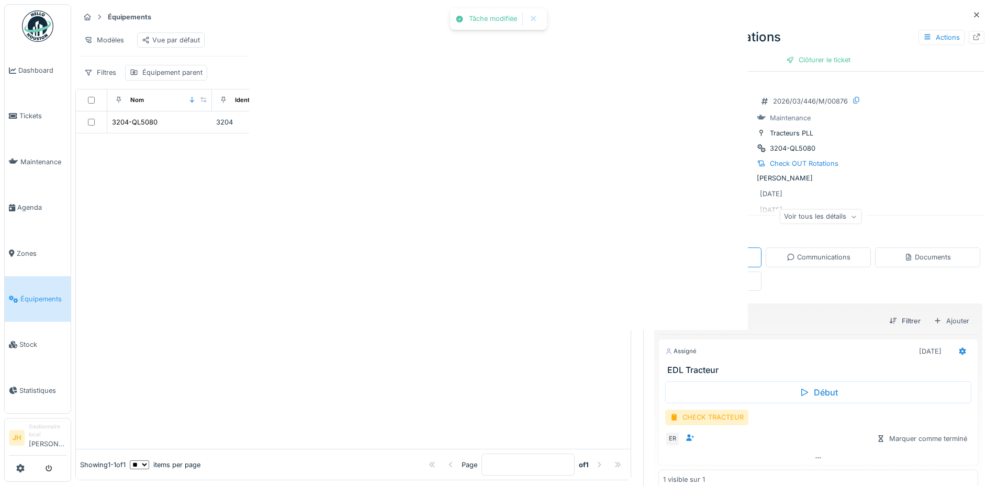
scroll to position [0, 0]
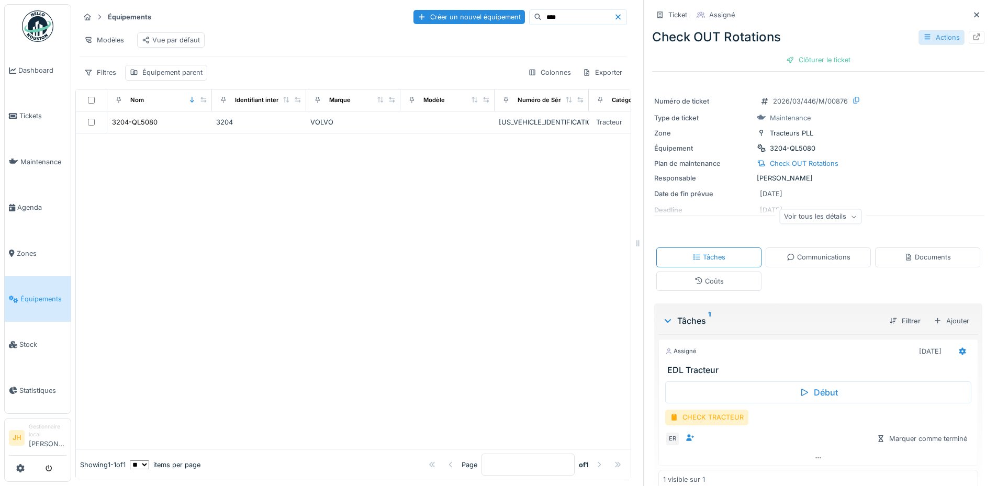
click at [933, 36] on div "Actions" at bounding box center [941, 37] width 46 height 15
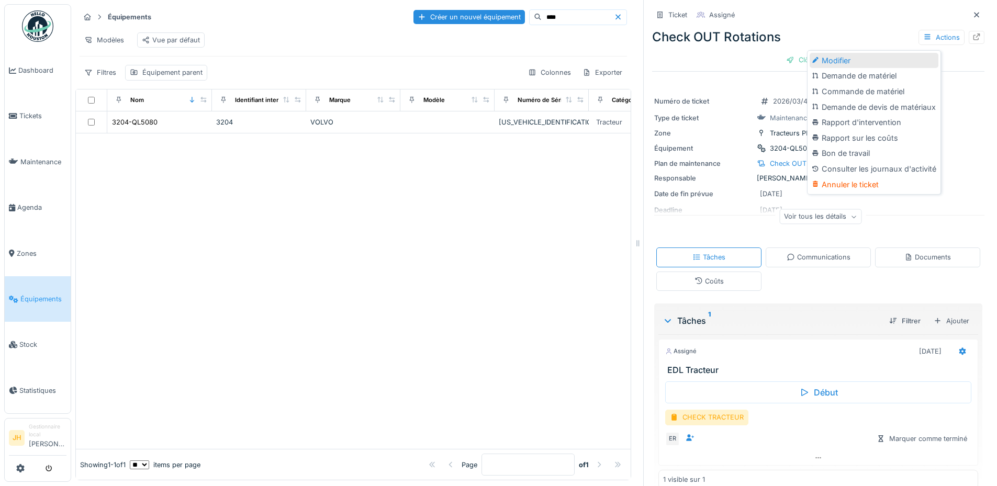
click at [885, 61] on div "Modifier" at bounding box center [873, 61] width 129 height 16
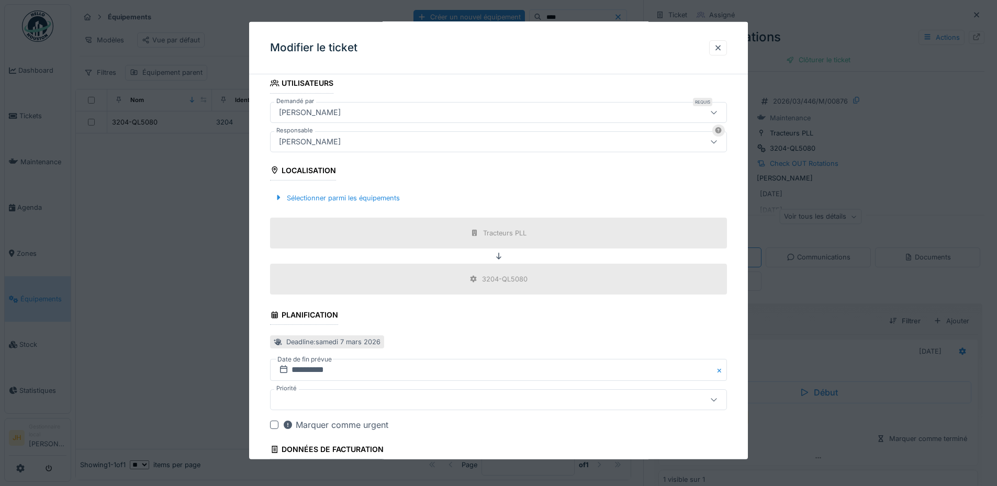
scroll to position [314, 0]
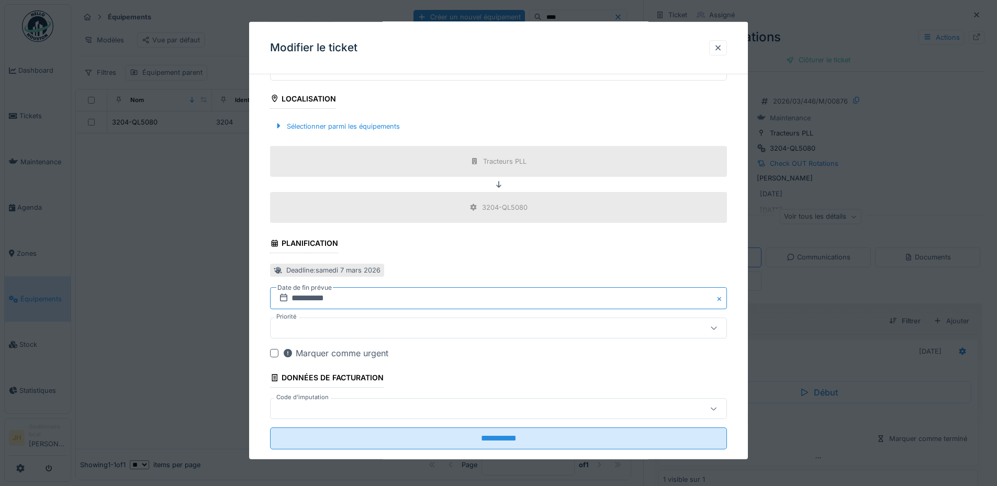
click at [336, 301] on input "**********" at bounding box center [498, 298] width 457 height 22
click at [445, 141] on button "Previous Month" at bounding box center [446, 142] width 17 height 17
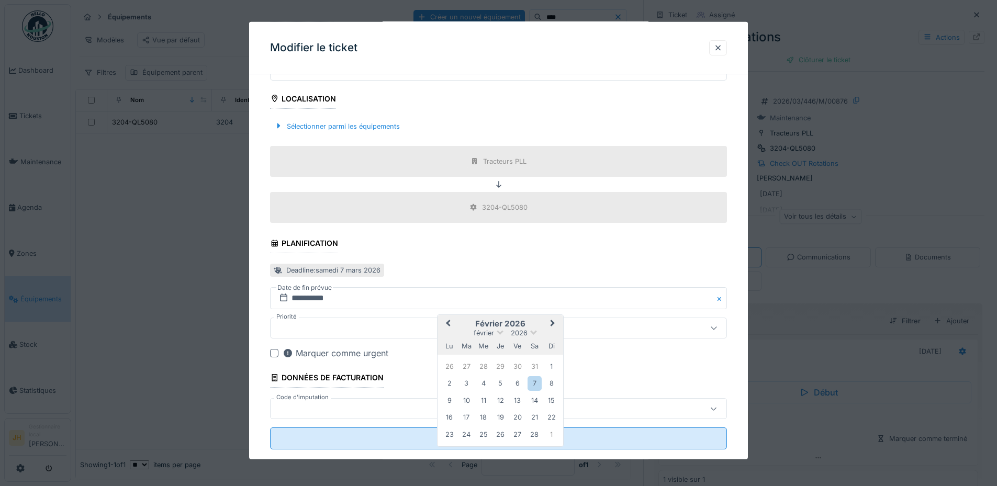
click at [446, 319] on button "Previous Month" at bounding box center [446, 324] width 17 height 17
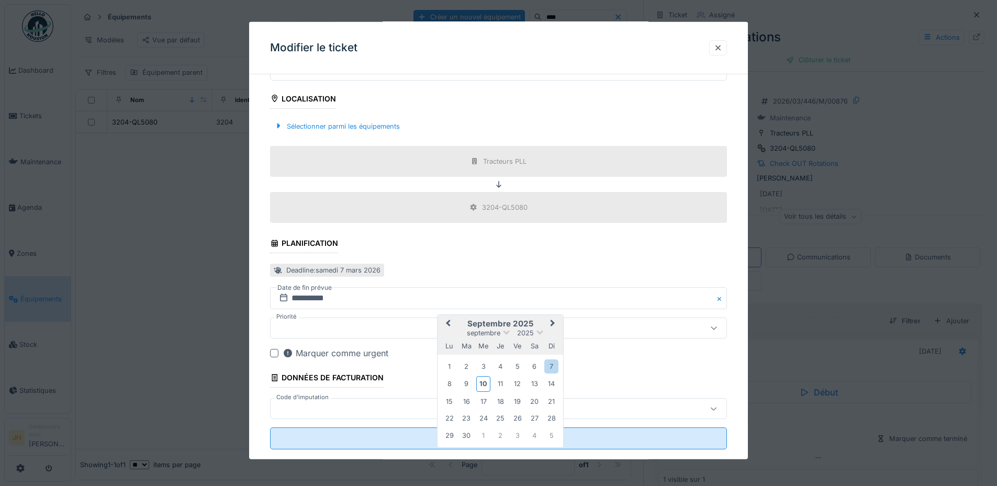
click at [446, 319] on button "Previous Month" at bounding box center [446, 324] width 17 height 17
click at [552, 325] on span "Next Month" at bounding box center [552, 324] width 0 height 13
click at [532, 380] on div "13" at bounding box center [534, 384] width 14 height 14
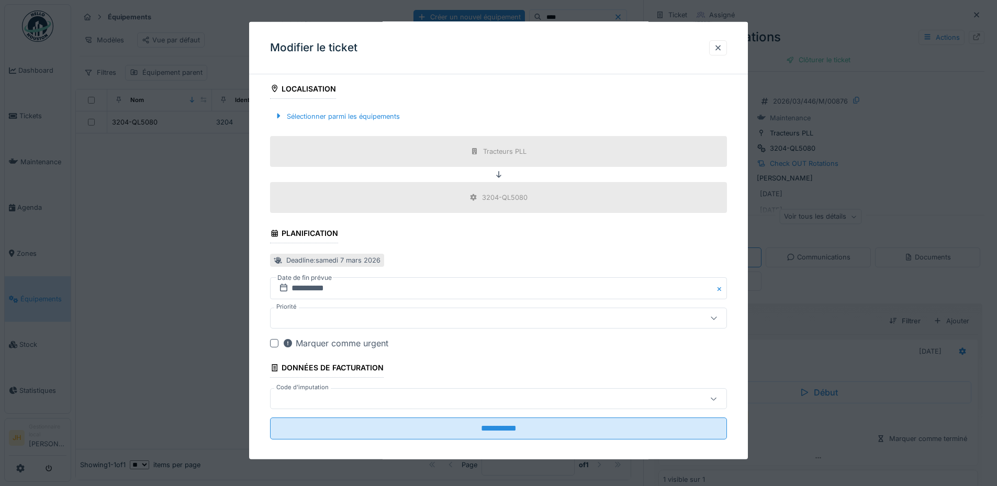
scroll to position [333, 0]
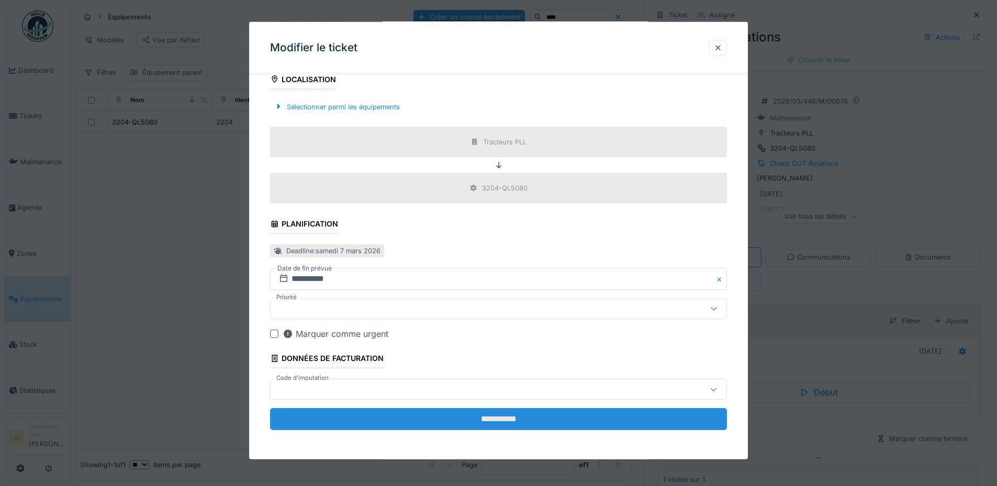
click at [525, 420] on input "**********" at bounding box center [498, 419] width 457 height 22
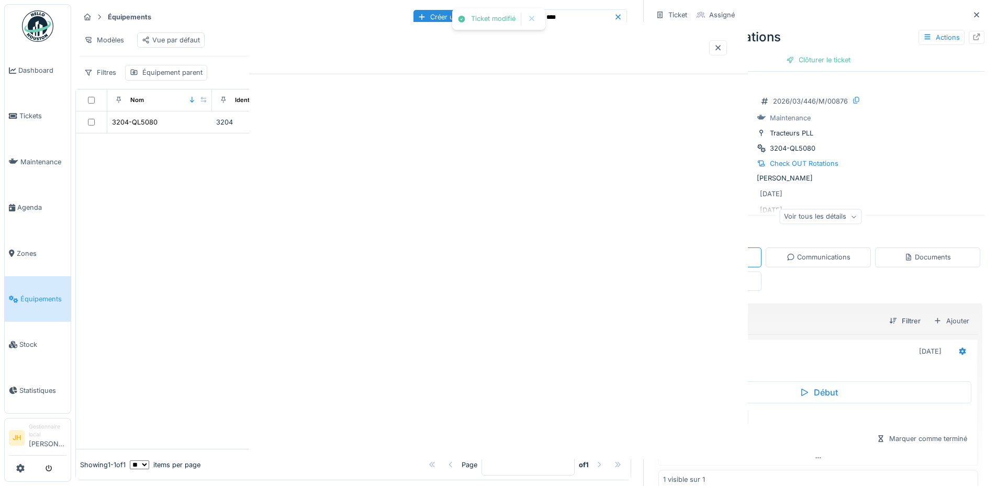
scroll to position [0, 0]
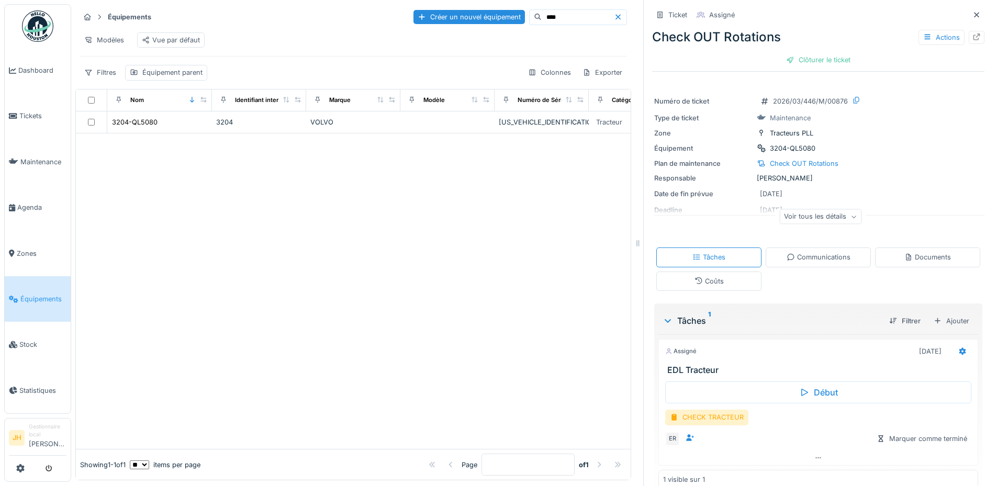
click at [567, 15] on input "****" at bounding box center [577, 17] width 72 height 15
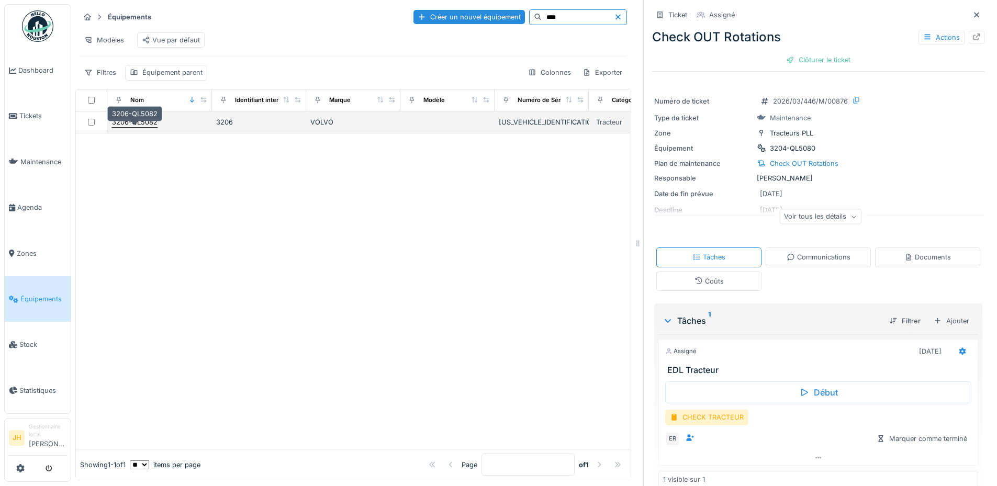
click at [152, 127] on div "3206-QL5082" at bounding box center [135, 122] width 46 height 10
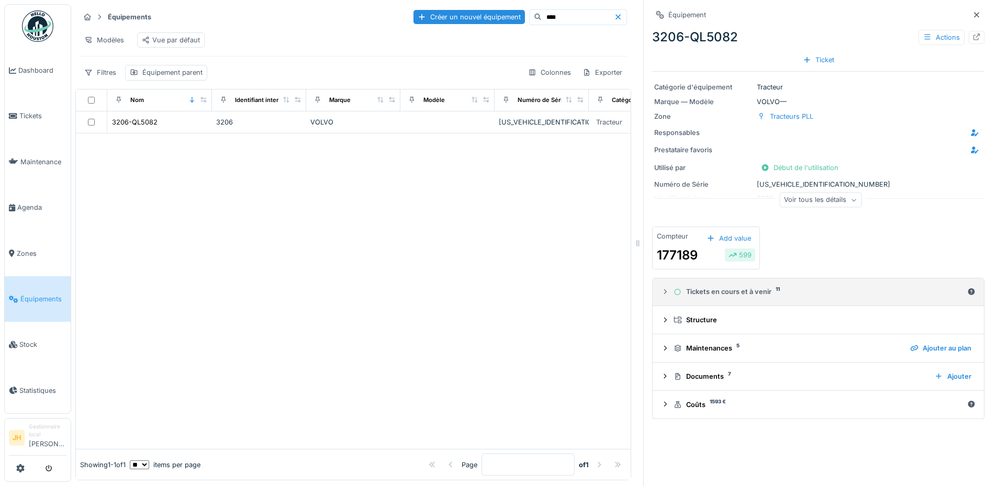
click at [763, 295] on div "Tickets en cours et à venir 11" at bounding box center [817, 292] width 289 height 10
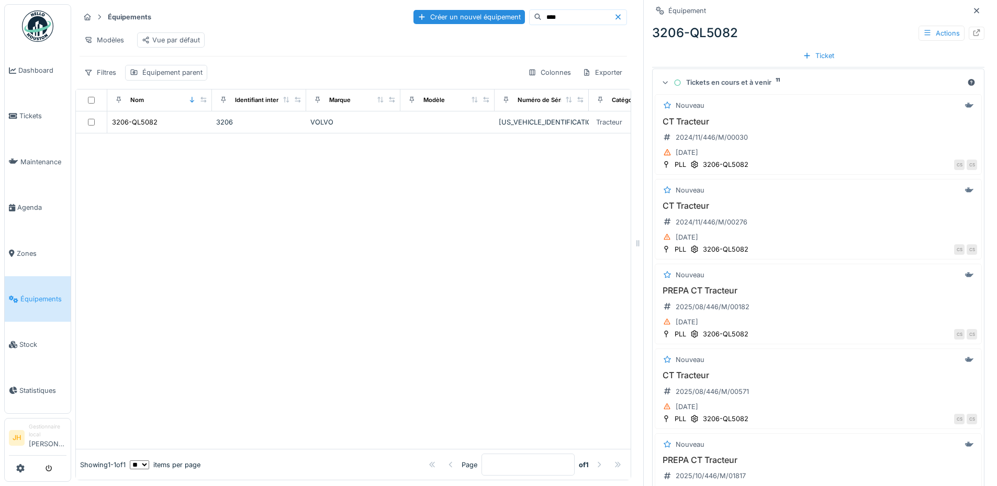
scroll to position [384, 0]
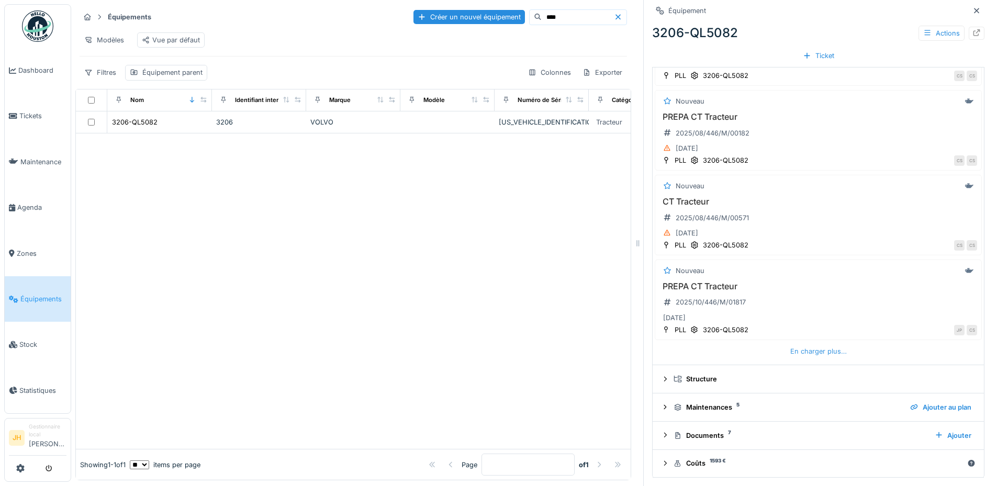
click at [816, 356] on div "En charger plus…" at bounding box center [818, 351] width 65 height 14
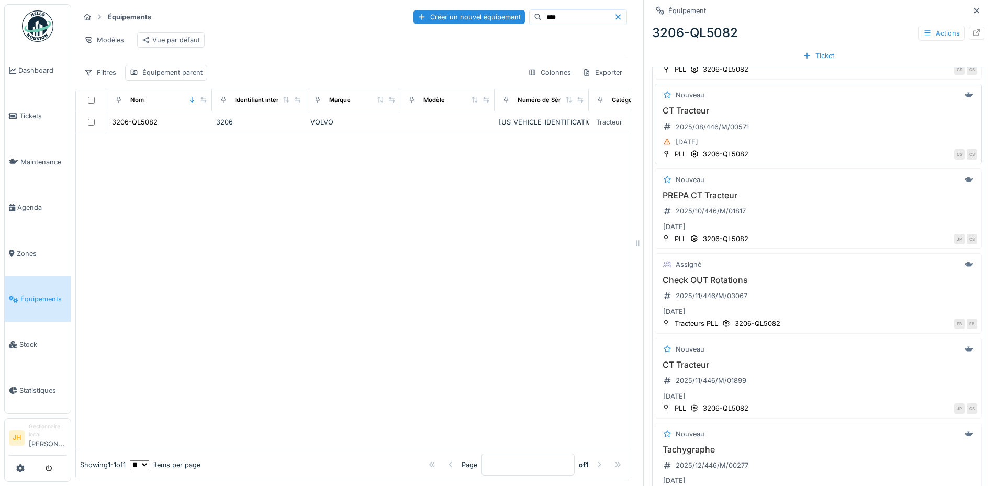
scroll to position [541, 0]
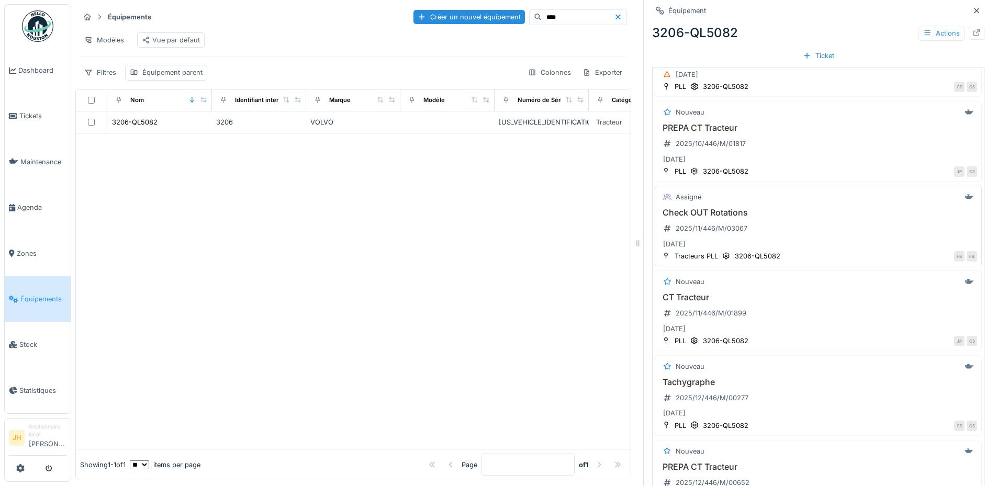
click at [704, 214] on h3 "Check OUT Rotations" at bounding box center [818, 213] width 318 height 10
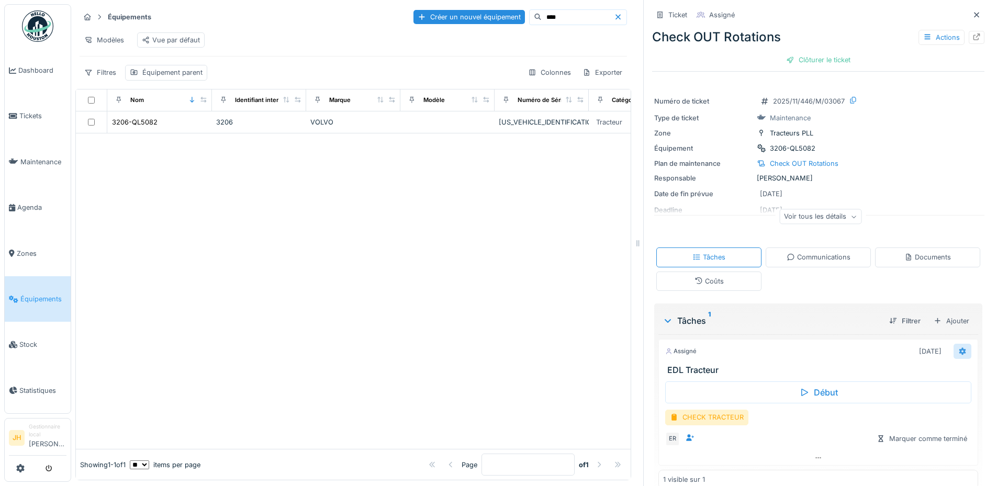
click at [958, 350] on icon at bounding box center [962, 351] width 8 height 7
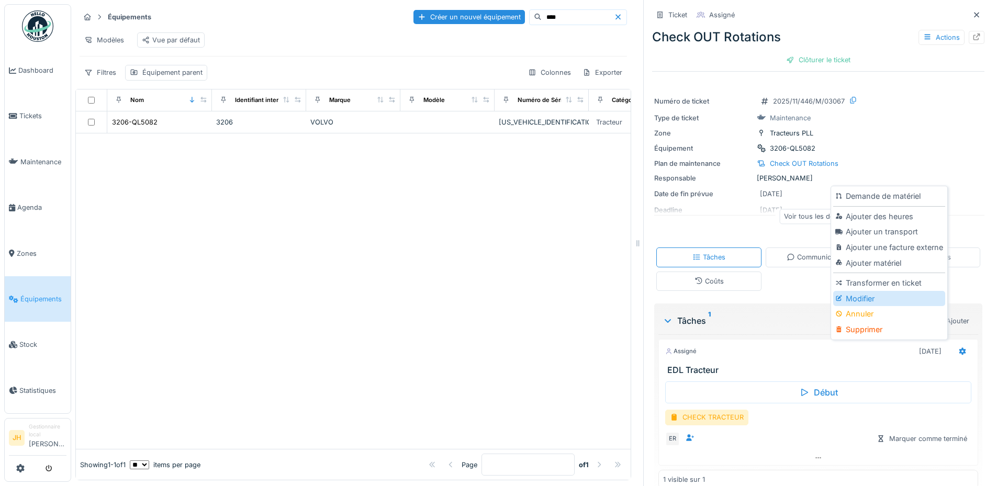
click at [873, 299] on div "Modifier" at bounding box center [888, 299] width 111 height 16
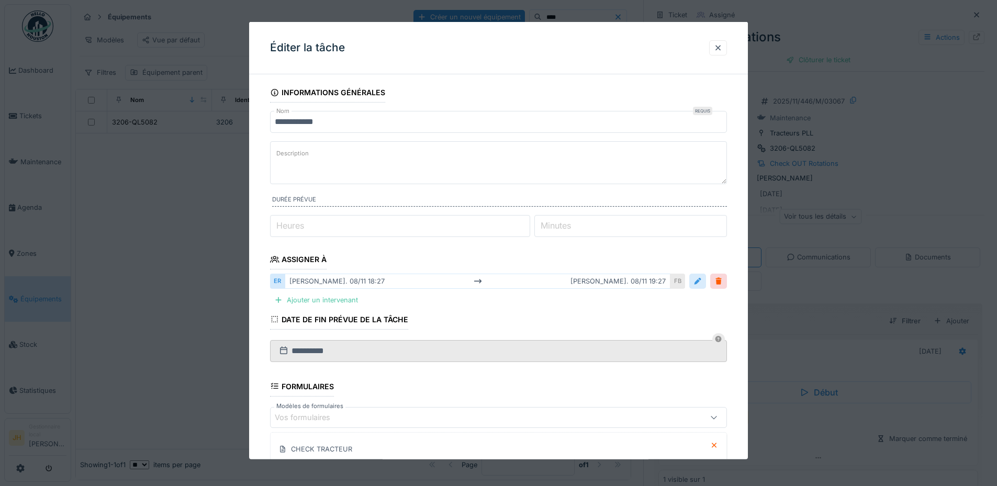
click at [699, 286] on div at bounding box center [697, 281] width 8 height 10
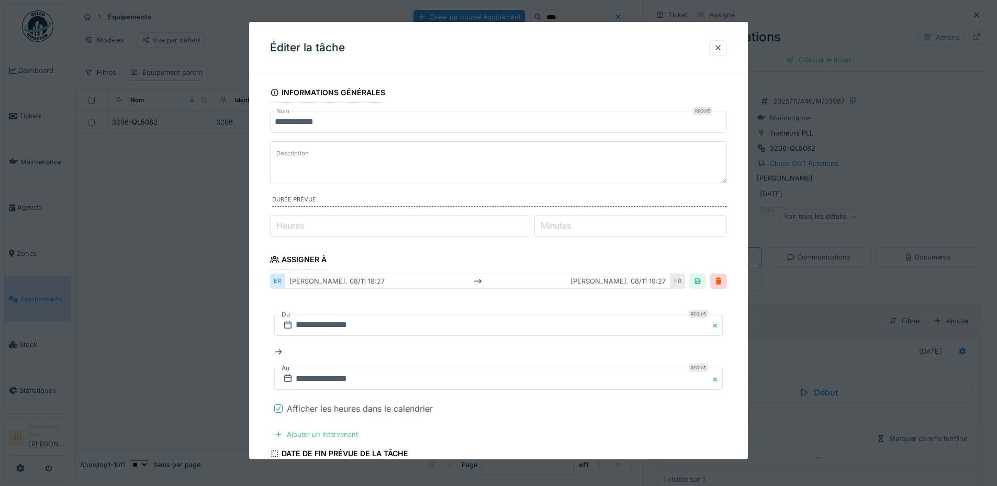
click at [277, 408] on icon at bounding box center [278, 408] width 6 height 5
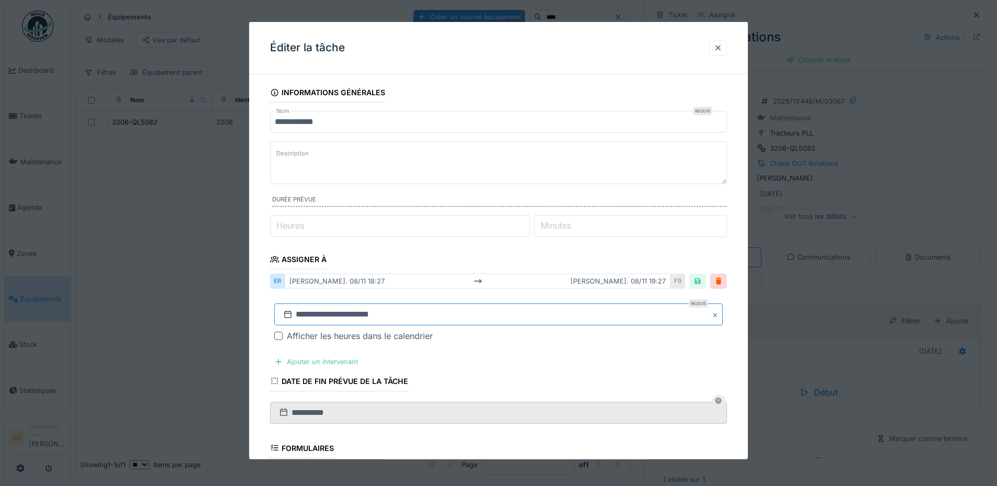
click at [314, 310] on input "**********" at bounding box center [498, 314] width 448 height 22
click at [448, 175] on span "Previous Month" at bounding box center [448, 175] width 0 height 13
click at [448, 174] on span "Previous Month" at bounding box center [448, 175] width 0 height 13
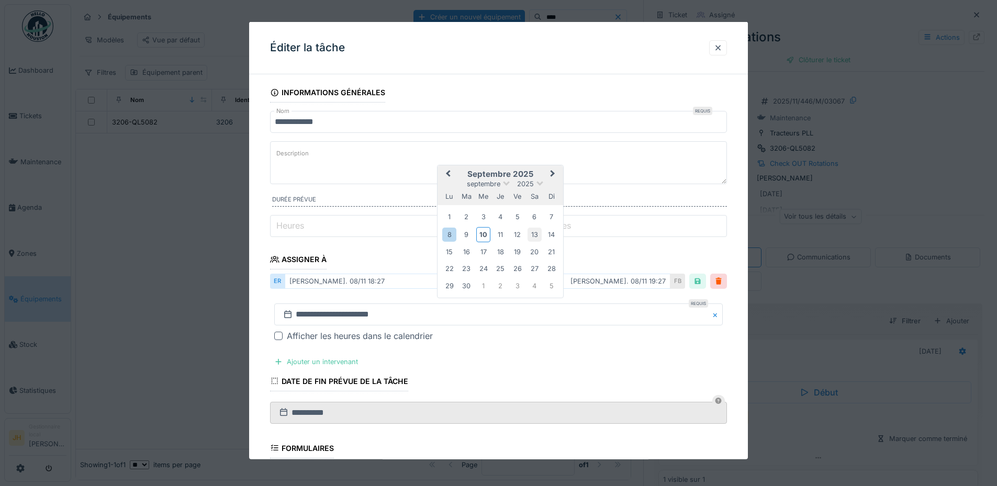
click at [529, 233] on div "13" at bounding box center [534, 234] width 14 height 14
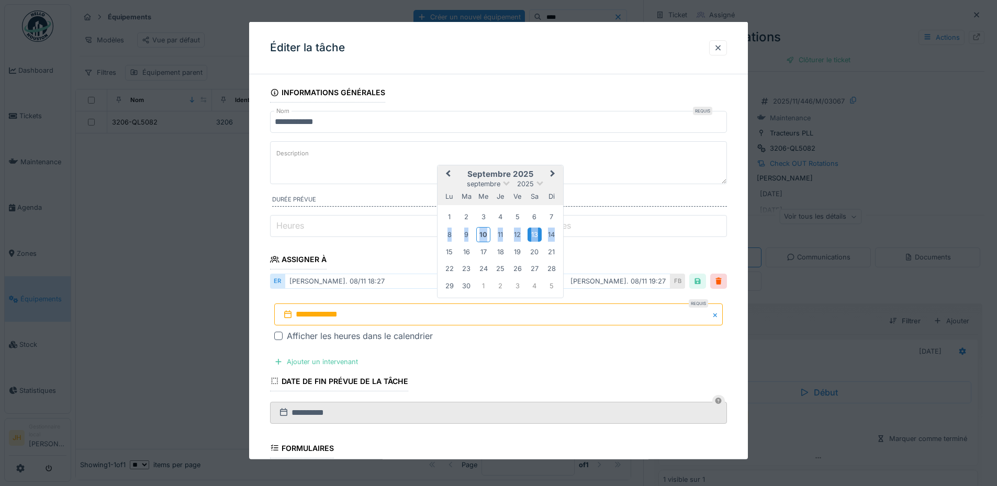
click at [529, 233] on div "13" at bounding box center [534, 234] width 14 height 14
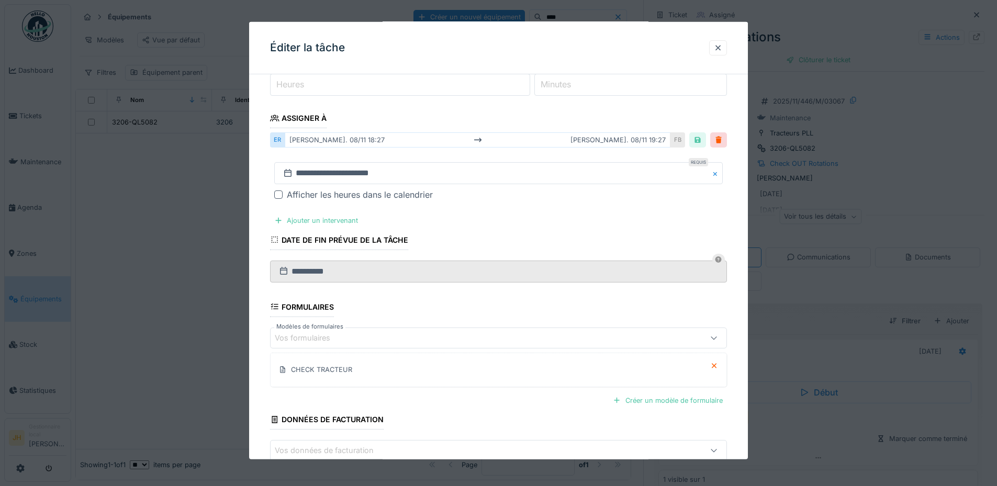
scroll to position [202, 0]
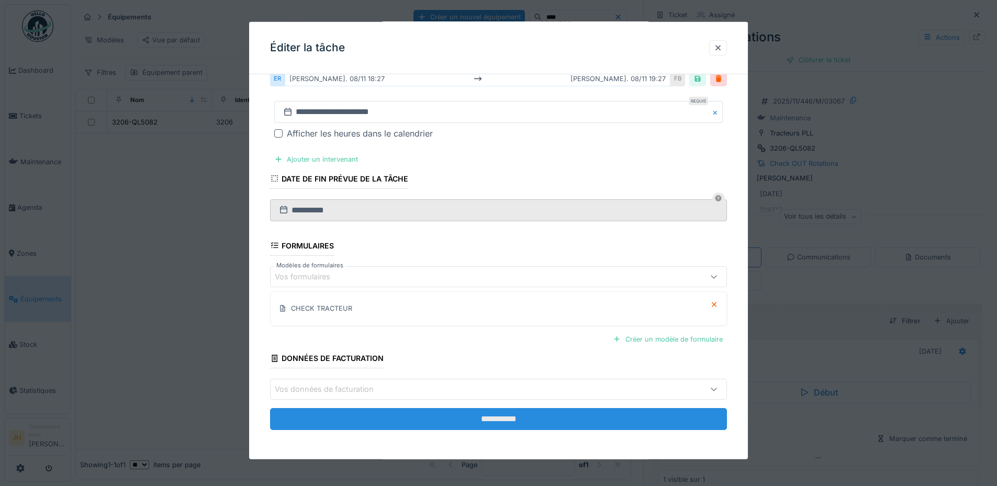
click at [504, 416] on input "**********" at bounding box center [498, 419] width 457 height 22
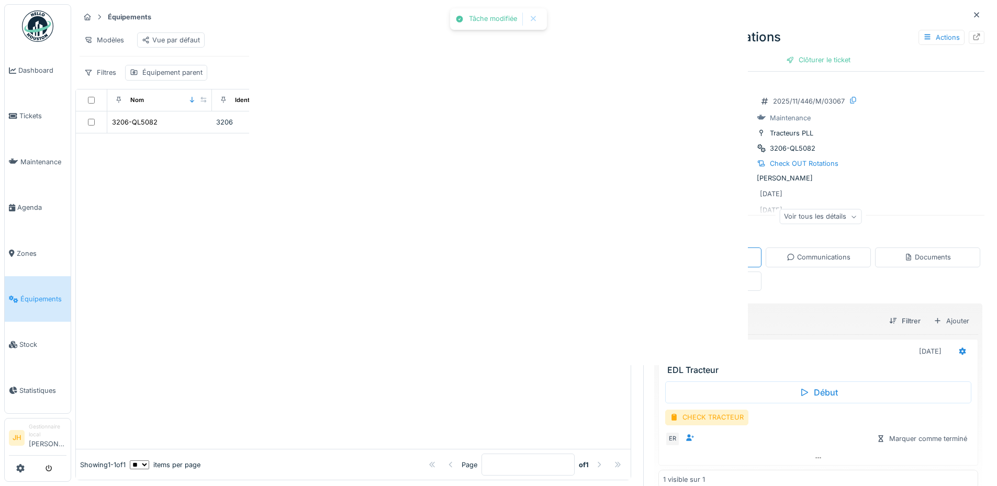
scroll to position [0, 0]
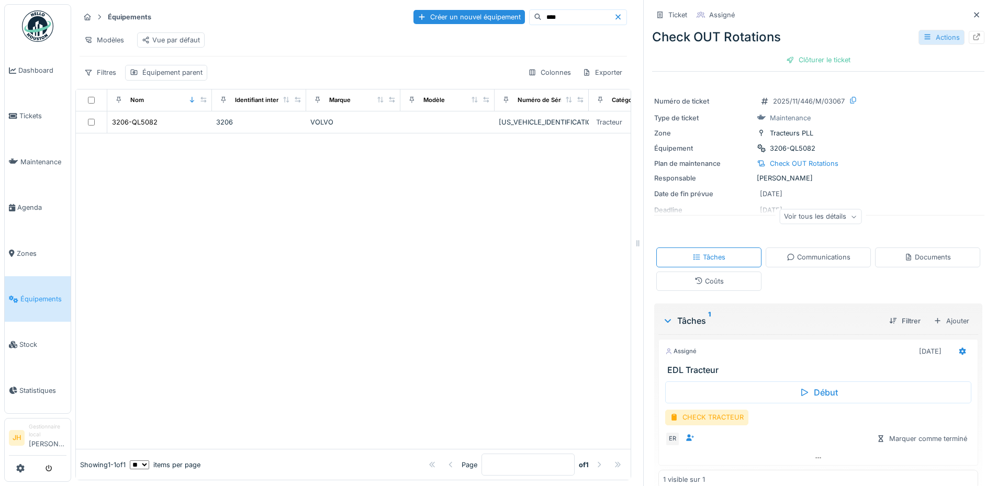
click at [920, 41] on div "Actions" at bounding box center [941, 37] width 46 height 15
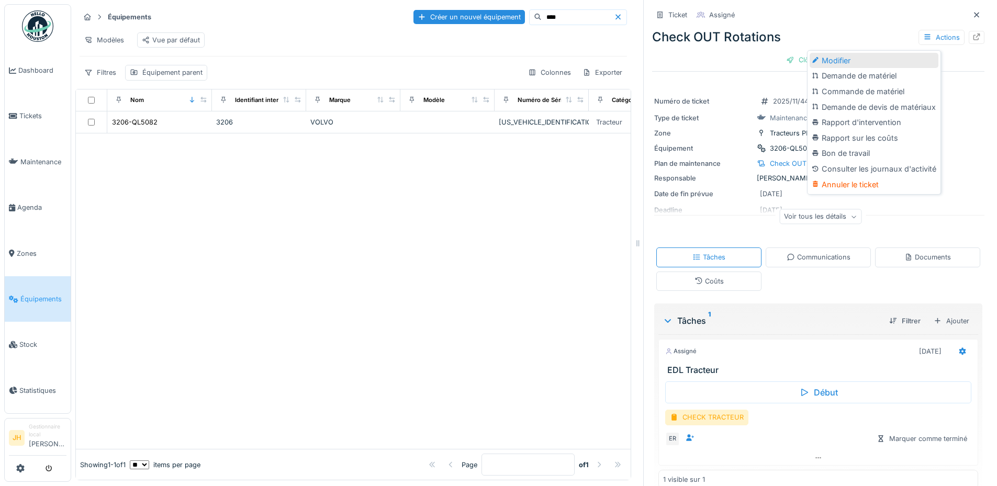
click at [877, 64] on div "Modifier" at bounding box center [873, 61] width 129 height 16
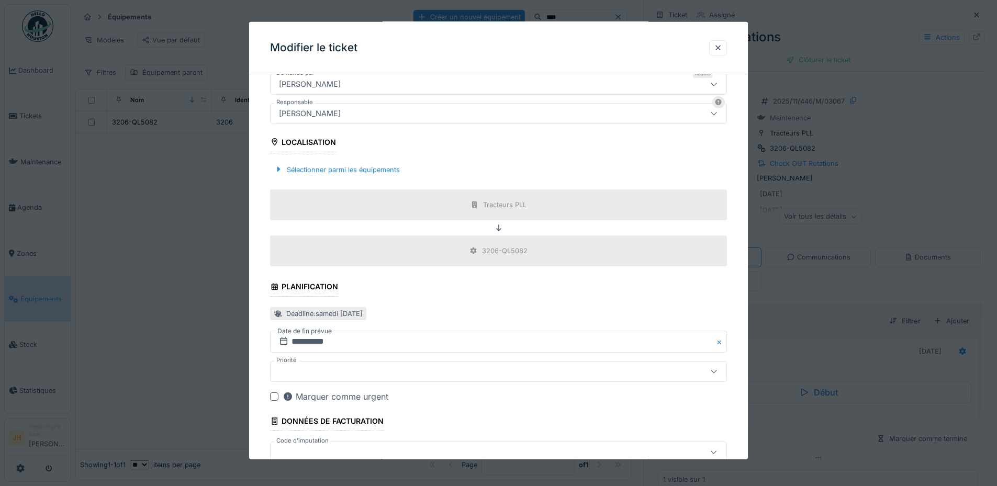
scroll to position [333, 0]
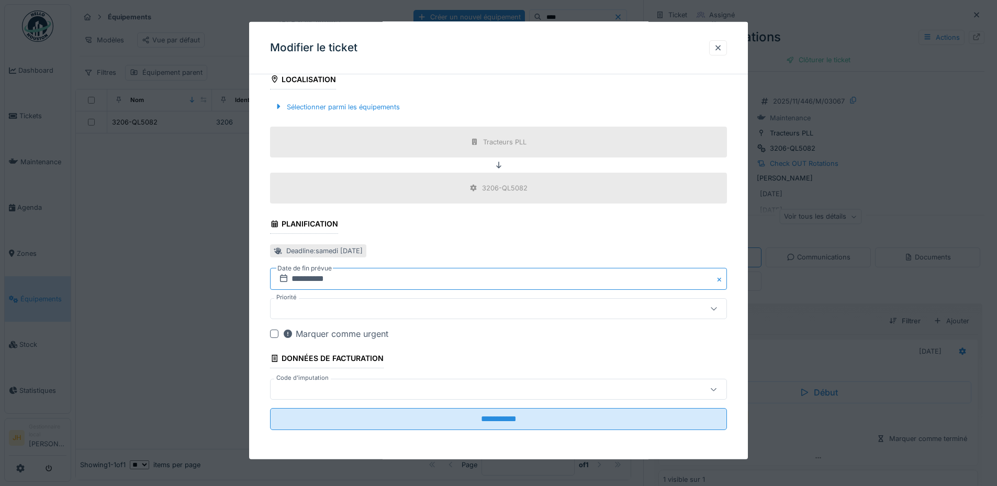
click at [330, 284] on input "**********" at bounding box center [498, 279] width 457 height 22
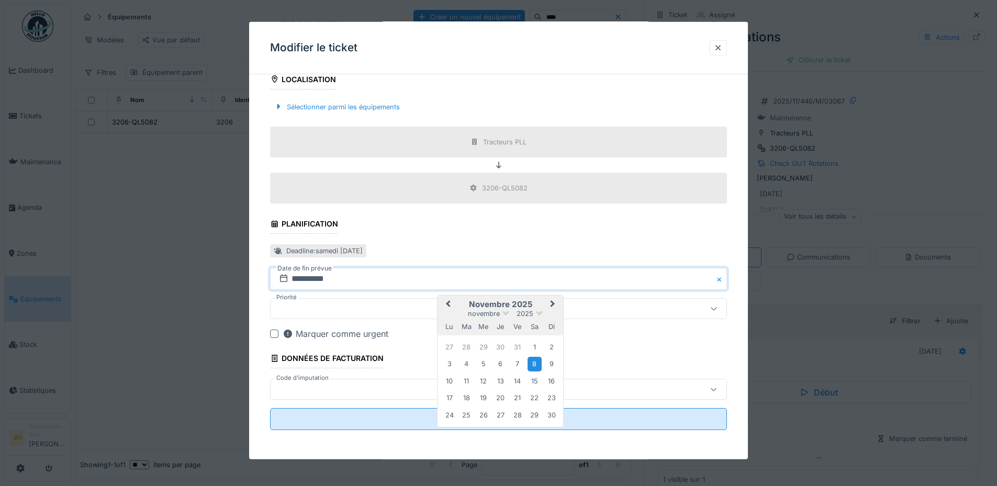
click at [453, 305] on button "Previous Month" at bounding box center [446, 305] width 17 height 17
click at [535, 361] on div "13" at bounding box center [534, 364] width 14 height 14
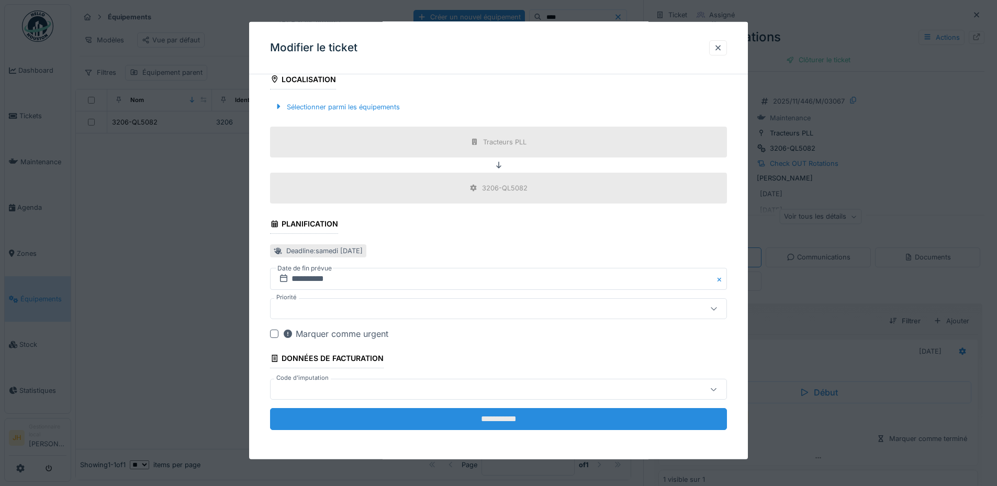
click at [522, 414] on input "**********" at bounding box center [498, 419] width 457 height 22
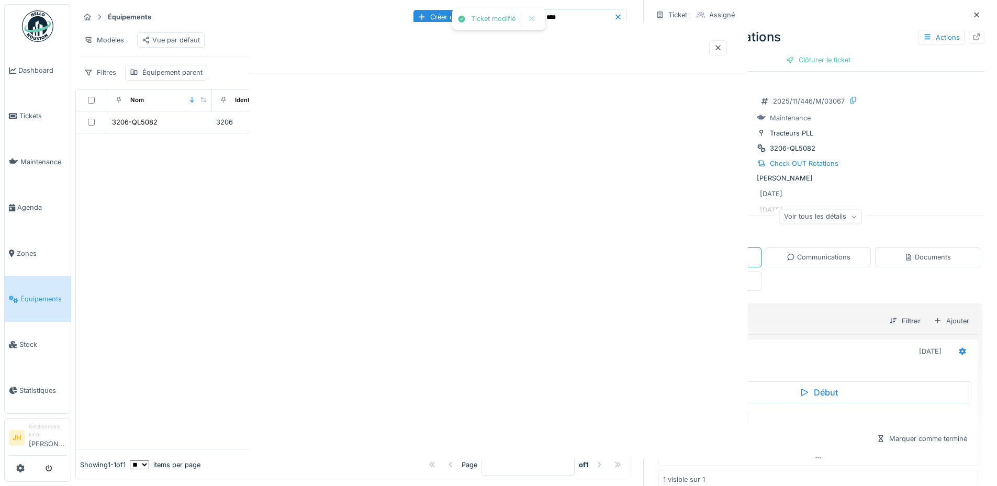
scroll to position [0, 0]
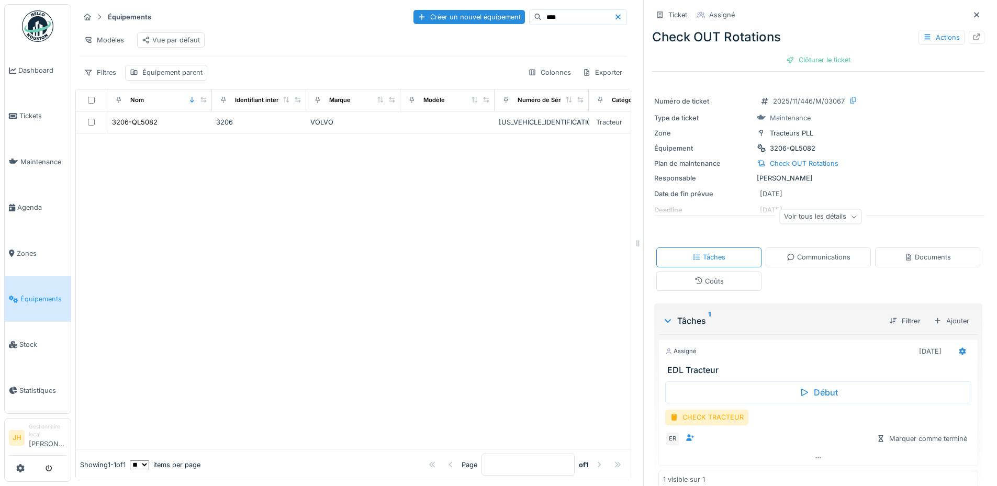
click at [535, 9] on div "****" at bounding box center [578, 17] width 98 height 16
click at [541, 24] on input "****" at bounding box center [577, 17] width 72 height 15
click at [539, 8] on div "Équipements Créer un nouvel équipement ****" at bounding box center [353, 16] width 547 height 17
click at [541, 18] on input "****" at bounding box center [577, 17] width 72 height 15
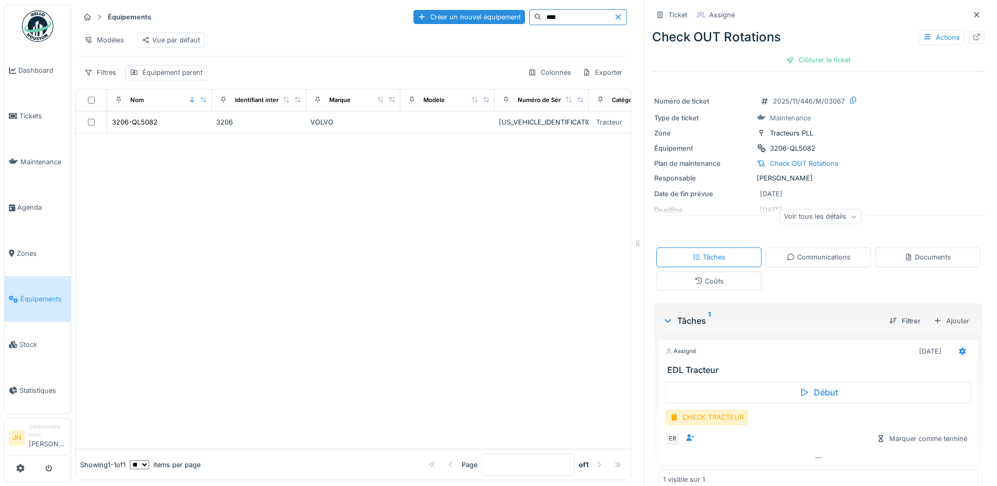
click at [541, 18] on input "****" at bounding box center [577, 17] width 72 height 15
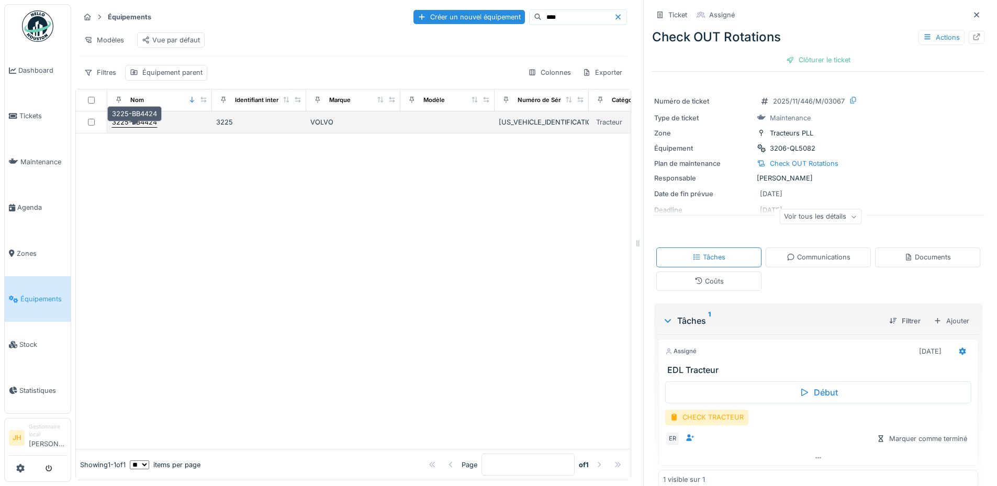
click at [124, 127] on div "3225-BB4424" at bounding box center [134, 122] width 45 height 10
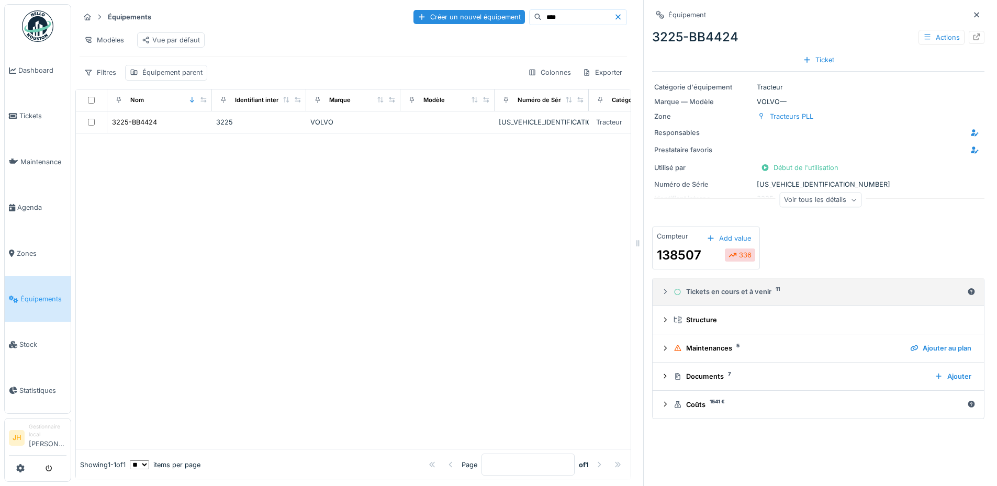
click at [743, 297] on div "Tickets en cours et à venir 11" at bounding box center [817, 292] width 289 height 10
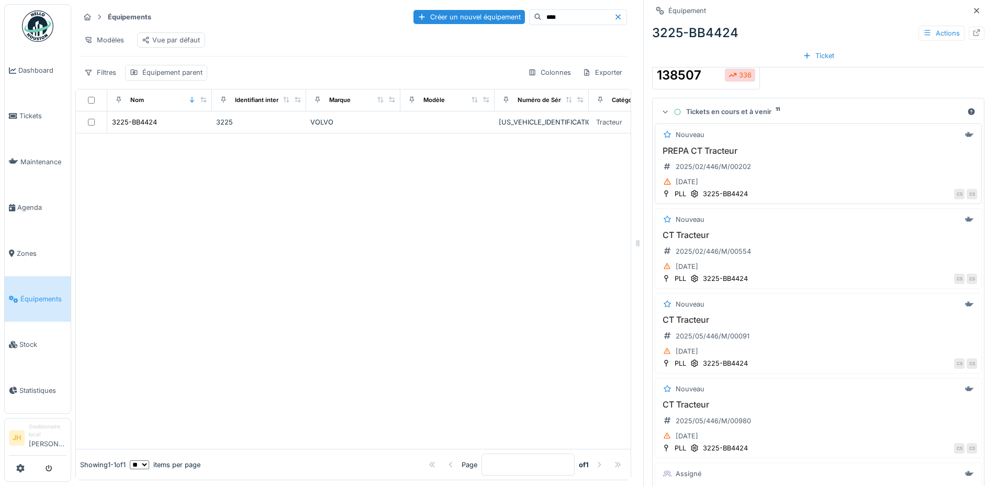
scroll to position [262, 0]
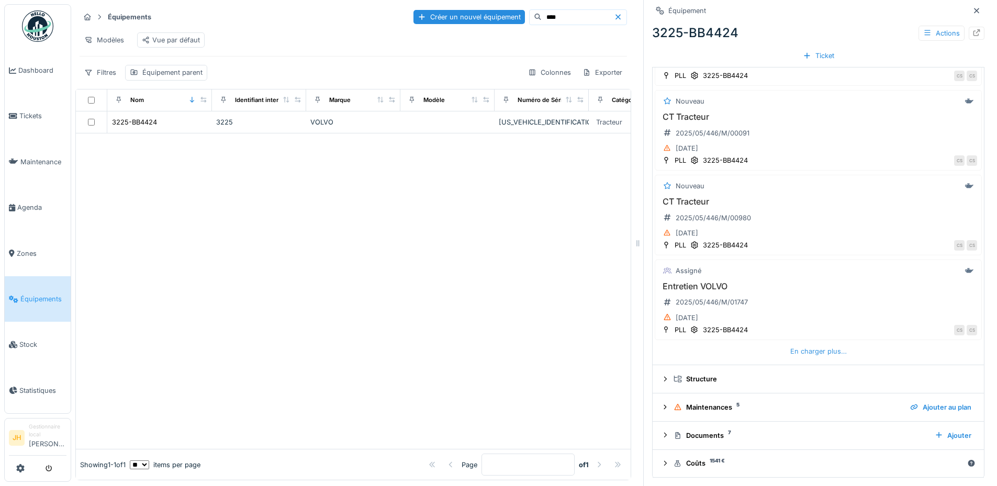
click at [793, 356] on div "En charger plus…" at bounding box center [818, 351] width 65 height 14
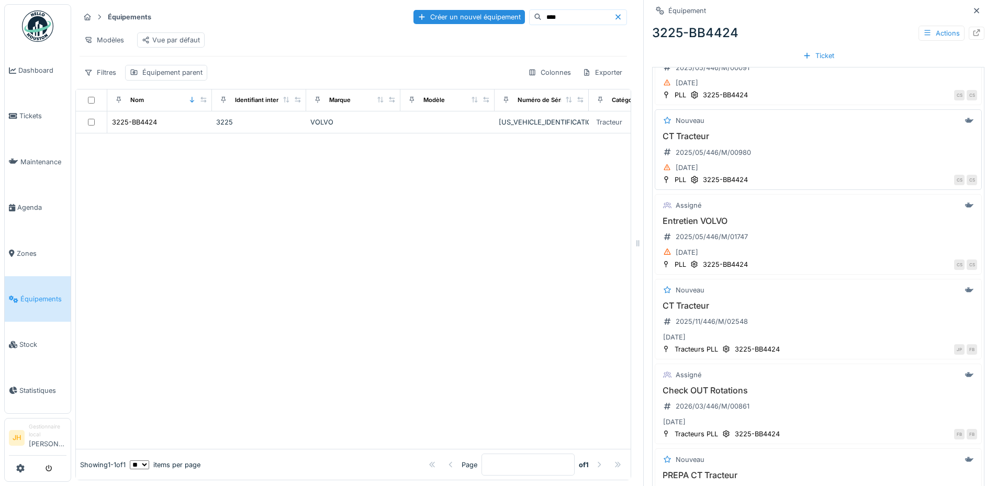
scroll to position [541, 0]
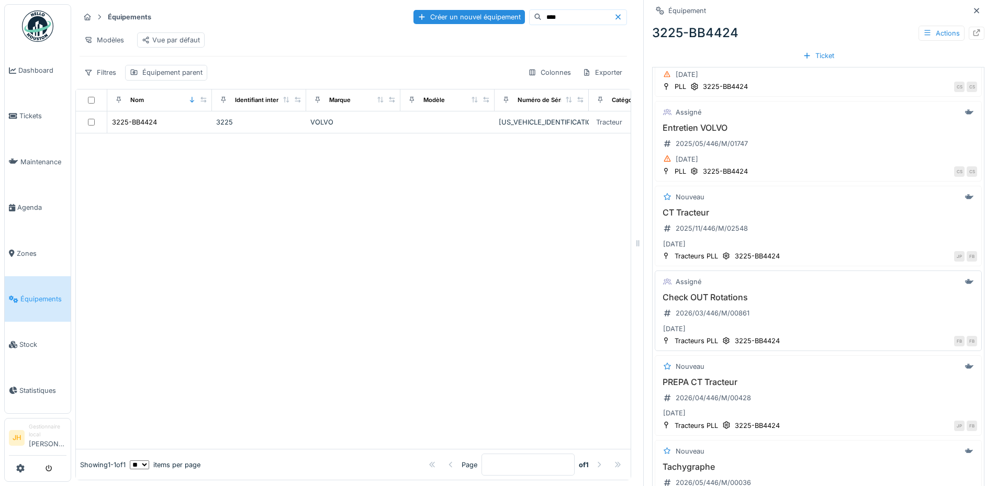
click at [703, 293] on h3 "Check OUT Rotations" at bounding box center [818, 297] width 318 height 10
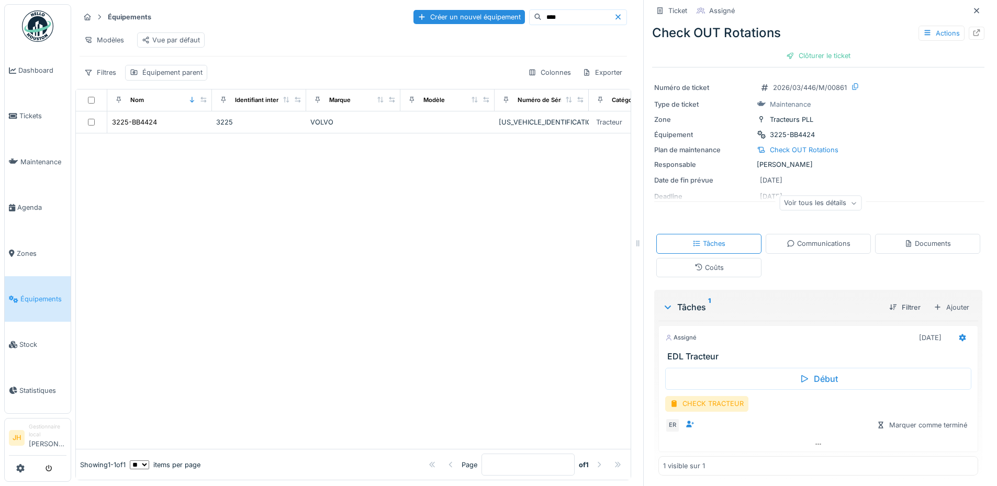
scroll to position [17, 0]
click at [959, 332] on icon at bounding box center [962, 335] width 7 height 7
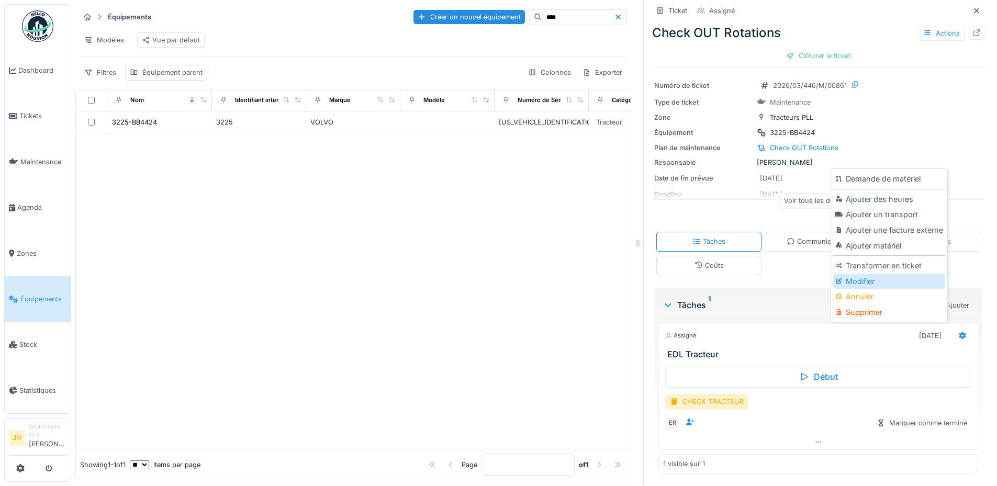
click at [891, 274] on div "Modifier" at bounding box center [888, 282] width 111 height 16
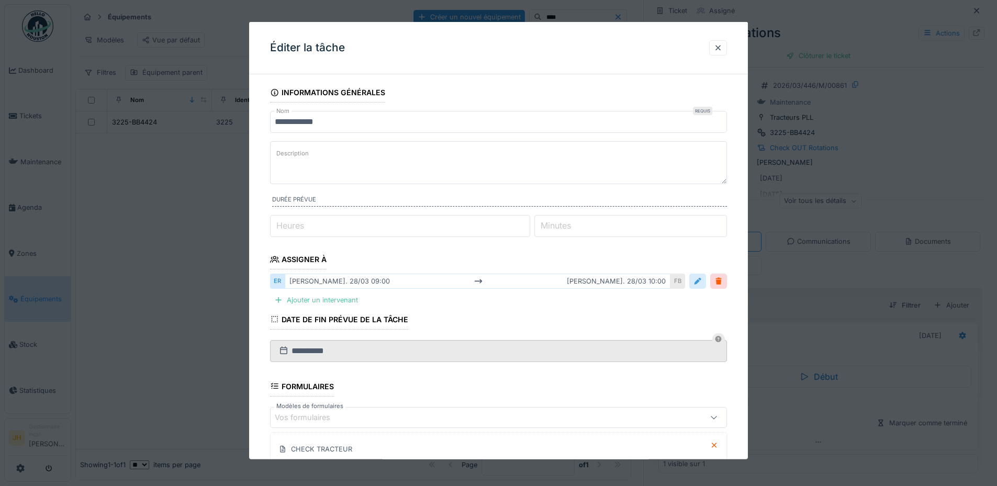
click at [698, 280] on div at bounding box center [697, 281] width 8 height 10
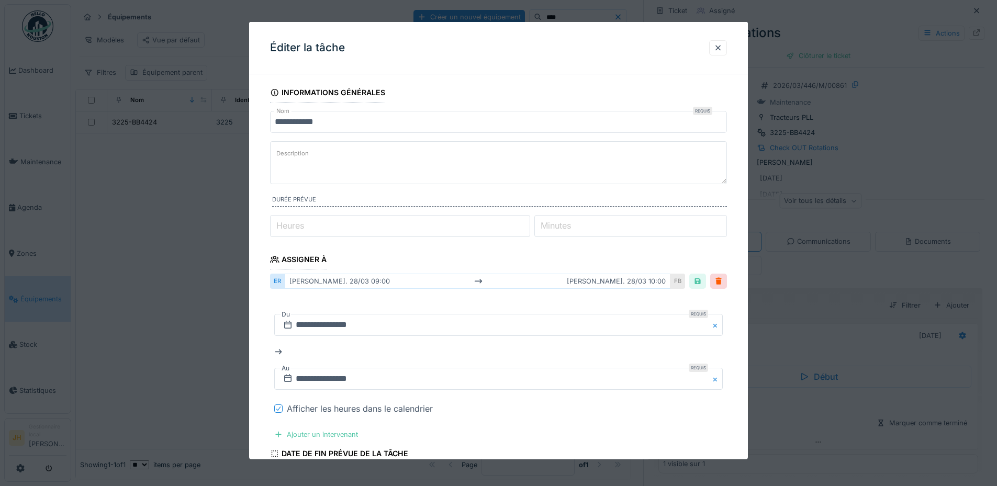
click at [277, 408] on icon at bounding box center [278, 408] width 6 height 5
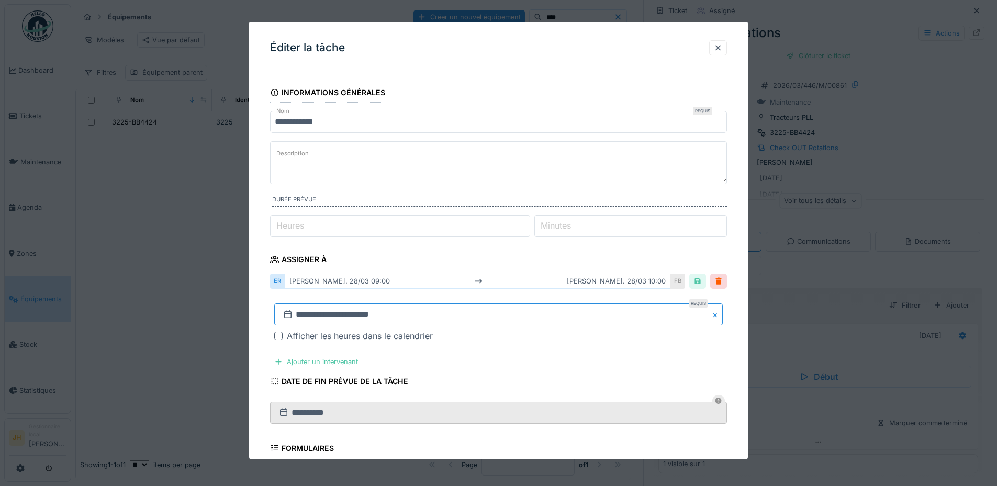
click at [336, 312] on input "**********" at bounding box center [498, 314] width 448 height 22
click at [448, 158] on span "Previous Month" at bounding box center [448, 158] width 0 height 13
click at [448, 158] on textarea "Description" at bounding box center [498, 162] width 457 height 43
click at [364, 308] on input "**********" at bounding box center [498, 314] width 448 height 22
click at [450, 153] on button "Previous Month" at bounding box center [446, 159] width 17 height 17
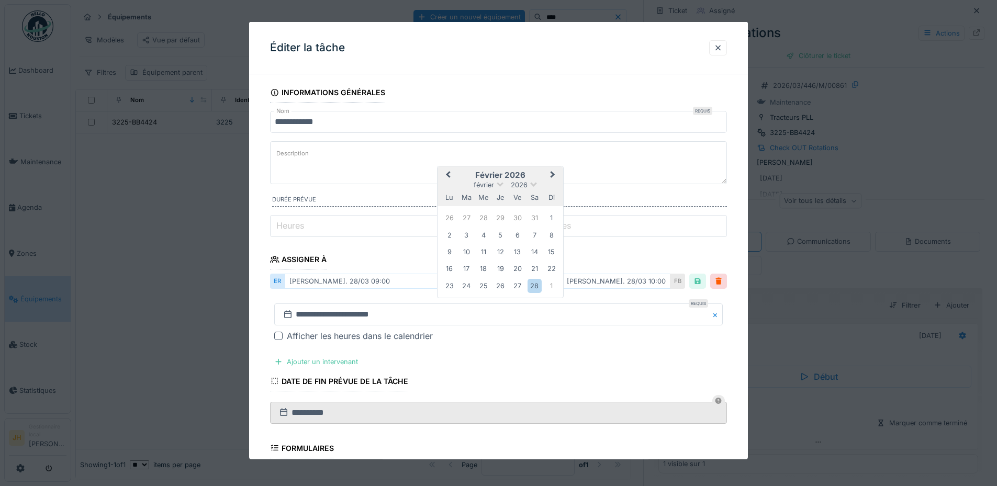
click at [447, 170] on button "Previous Month" at bounding box center [446, 175] width 17 height 17
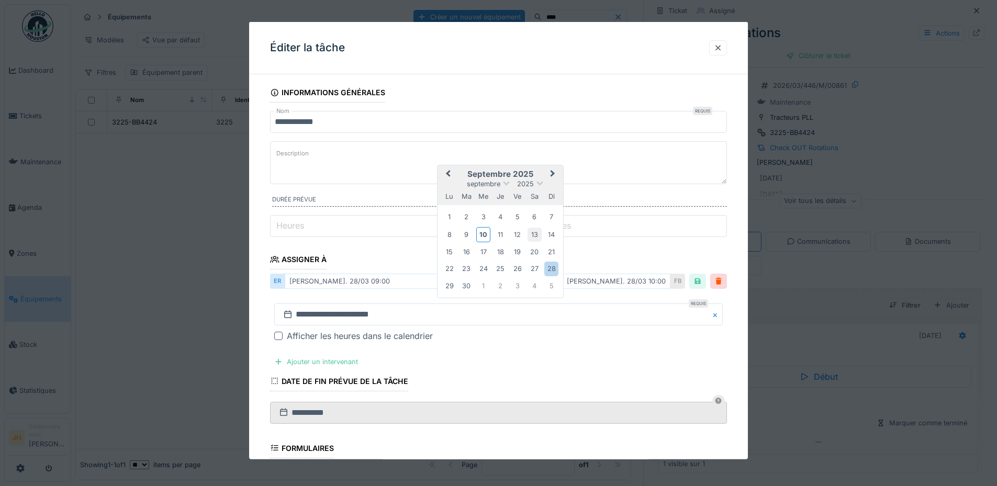
click at [531, 237] on div "13" at bounding box center [534, 234] width 14 height 14
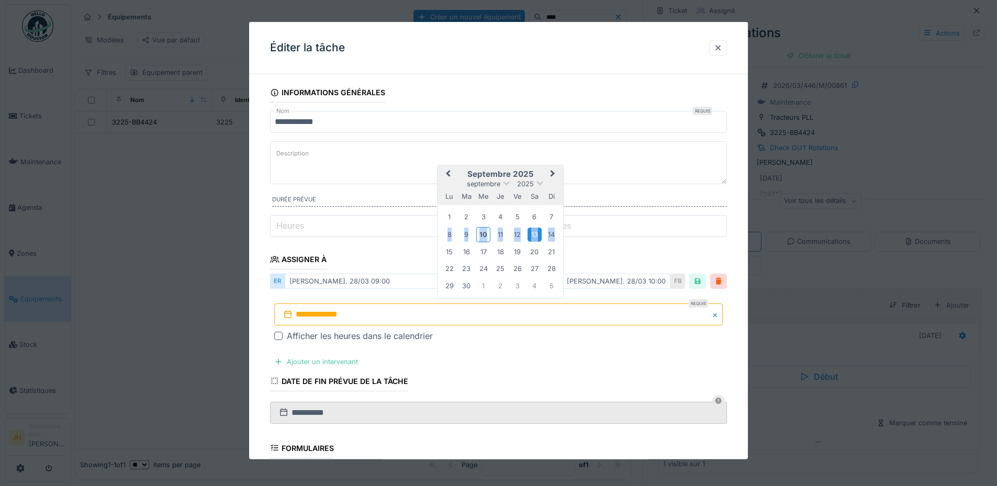
click at [531, 237] on div "13" at bounding box center [534, 234] width 14 height 14
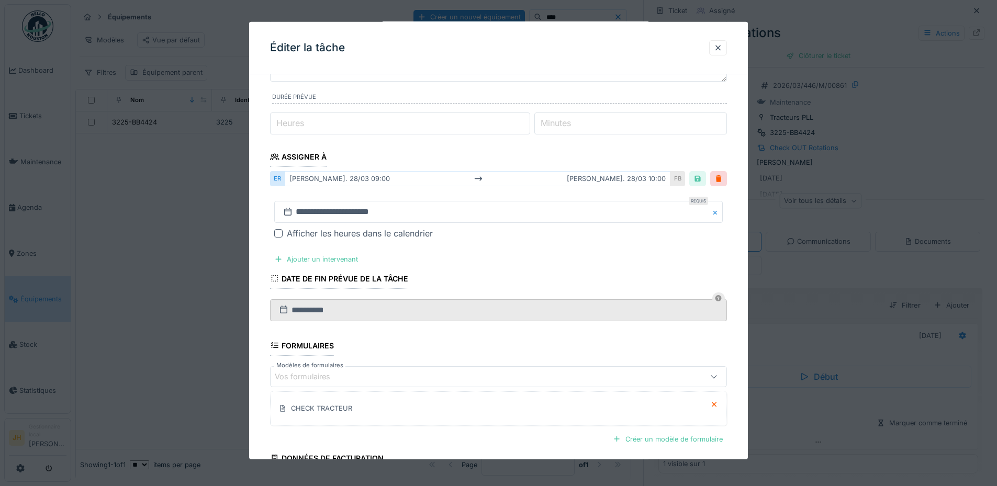
scroll to position [202, 0]
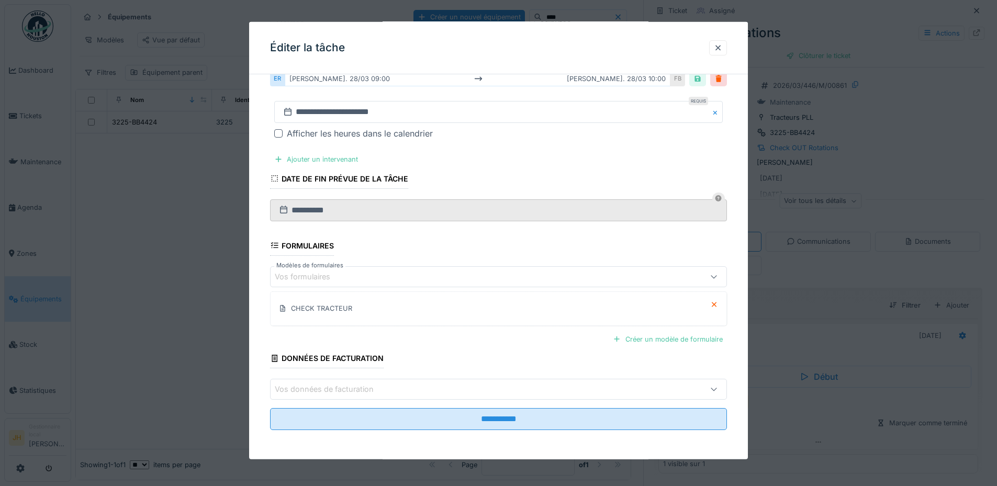
drag, startPoint x: 474, startPoint y: 414, endPoint x: 483, endPoint y: 389, distance: 27.1
click at [474, 414] on input "**********" at bounding box center [498, 419] width 457 height 22
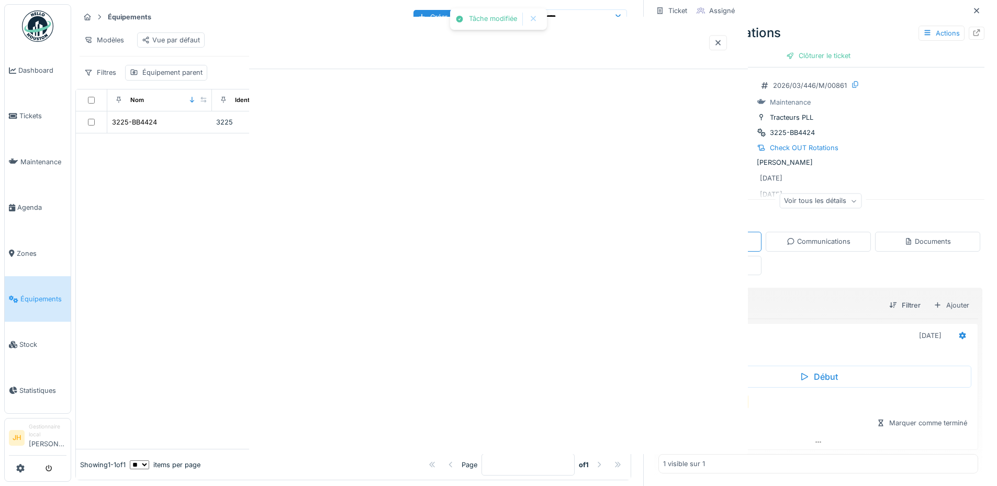
scroll to position [0, 0]
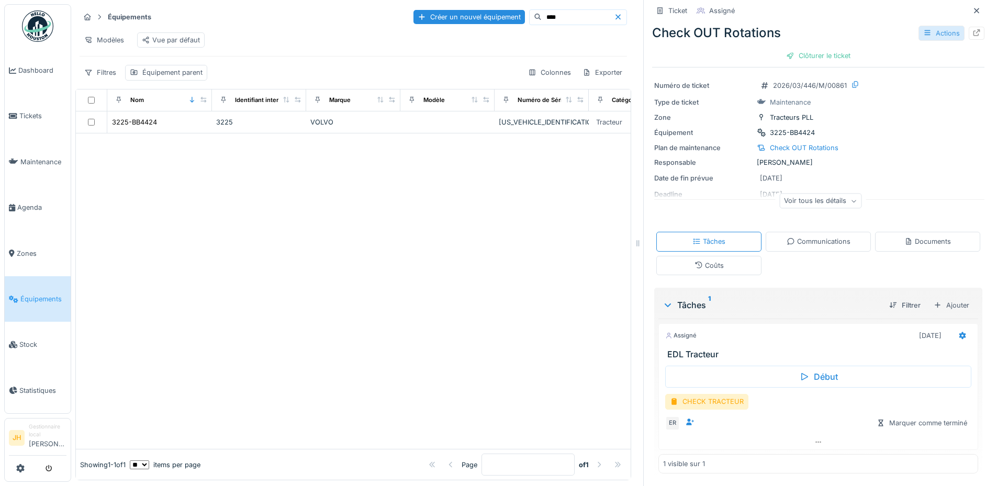
click at [920, 26] on div "Actions" at bounding box center [941, 33] width 46 height 15
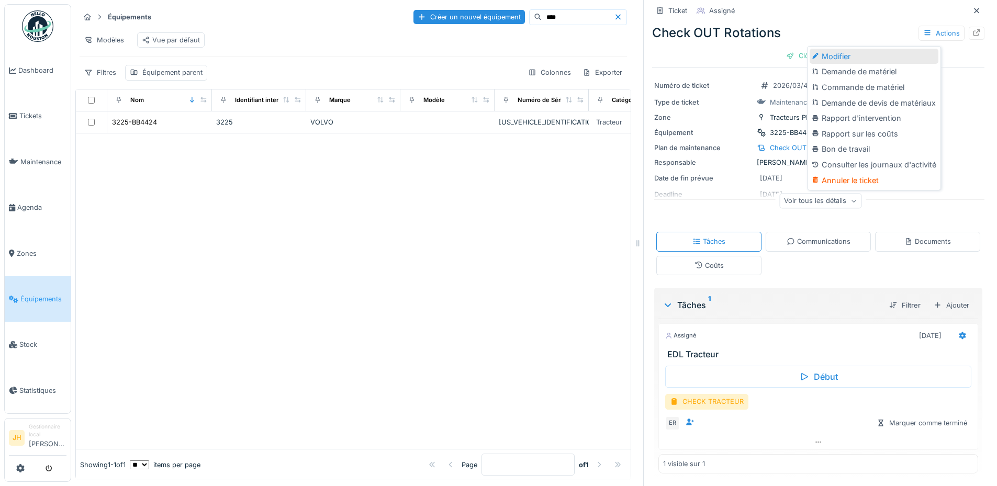
click at [854, 54] on div "Modifier" at bounding box center [873, 57] width 129 height 16
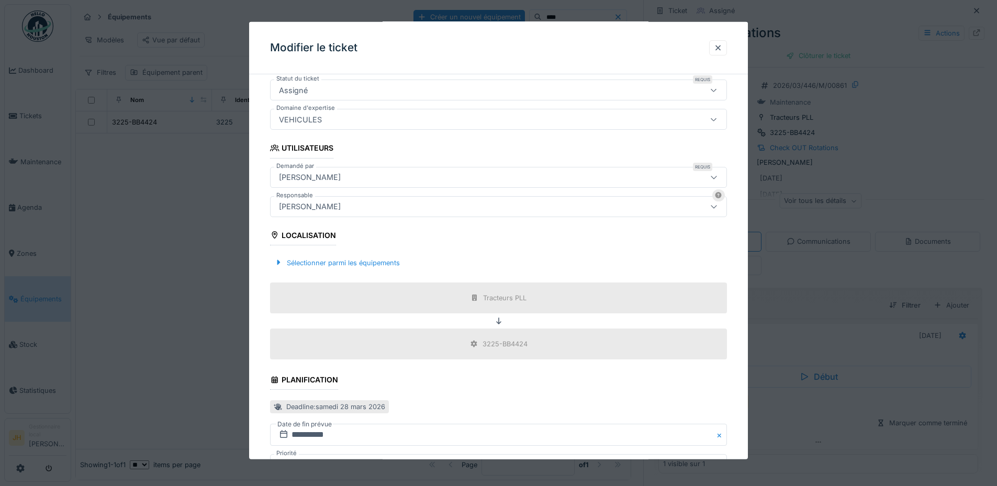
scroll to position [333, 0]
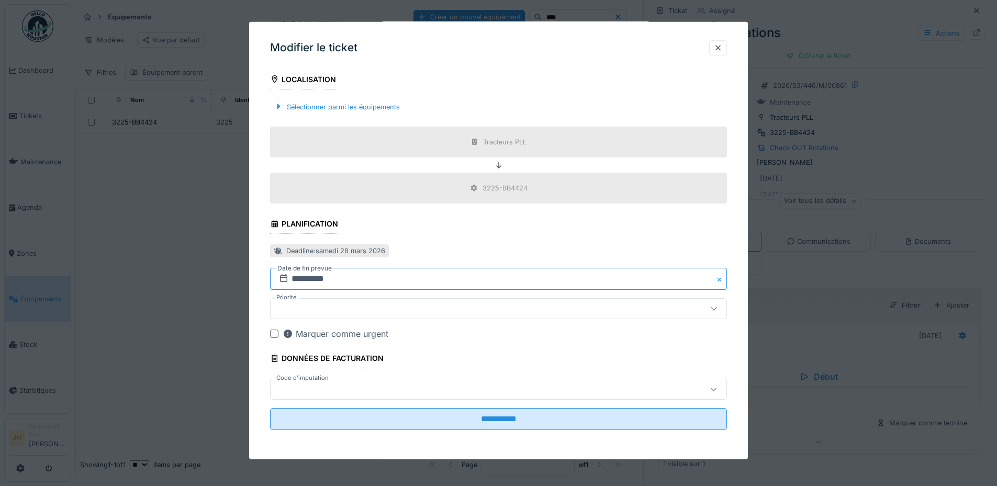
click at [308, 278] on input "**********" at bounding box center [498, 279] width 457 height 22
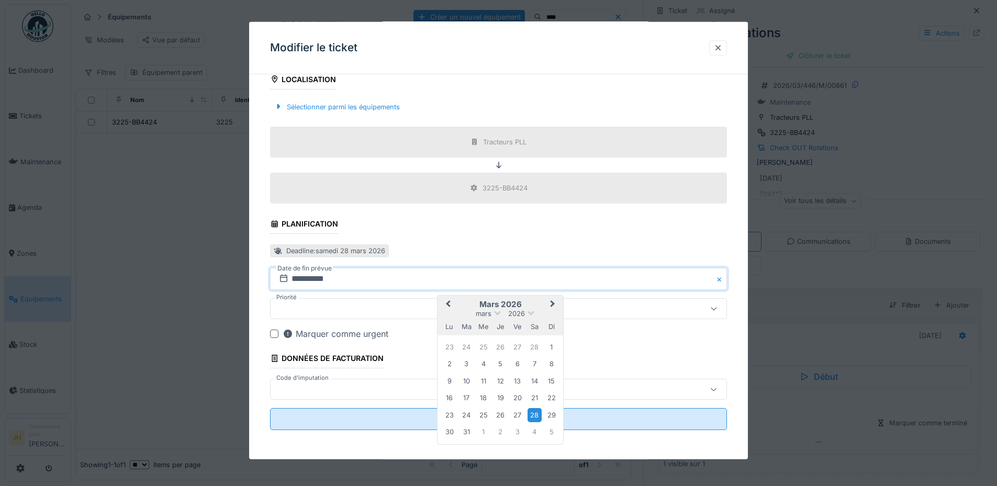
click at [448, 304] on span "Previous Month" at bounding box center [448, 304] width 0 height 13
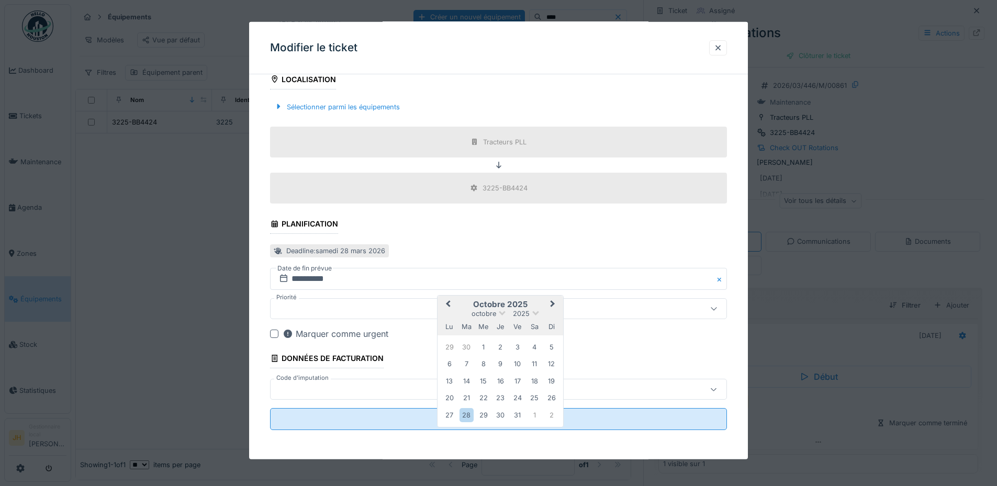
click at [448, 304] on span "Previous Month" at bounding box center [448, 304] width 0 height 13
click at [537, 365] on div "13" at bounding box center [534, 364] width 14 height 14
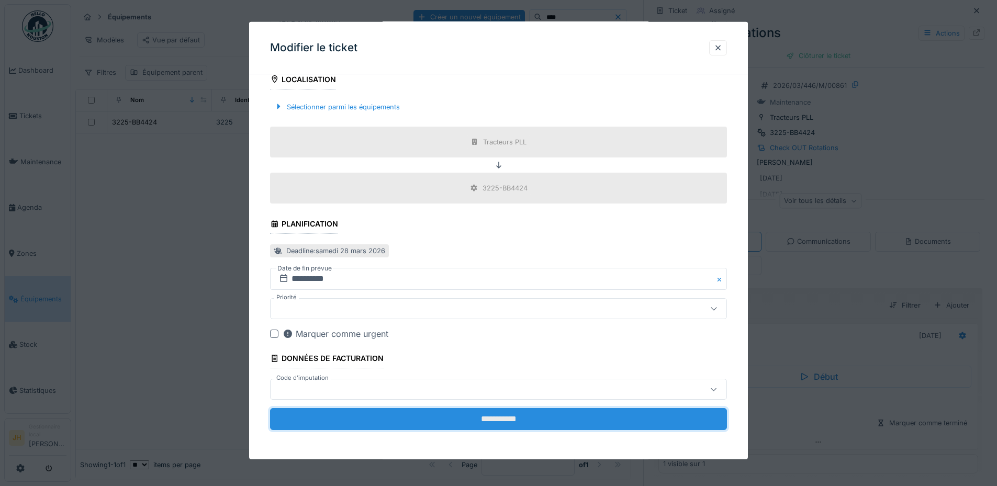
click at [517, 423] on input "**********" at bounding box center [498, 419] width 457 height 22
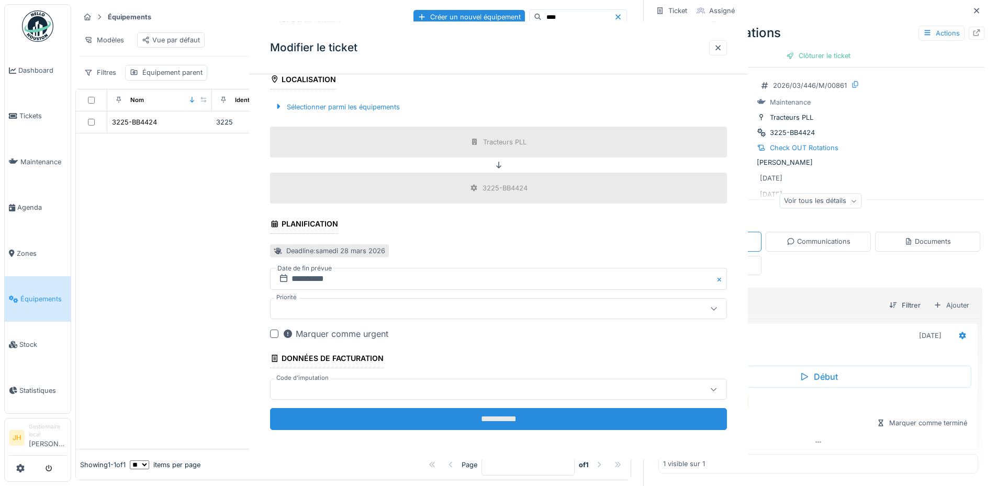
scroll to position [0, 0]
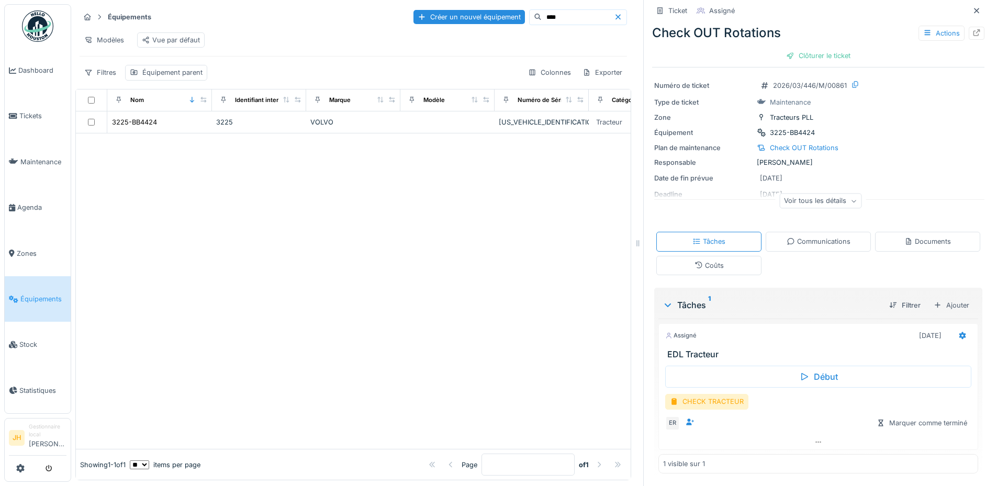
click at [541, 10] on input "****" at bounding box center [577, 17] width 72 height 15
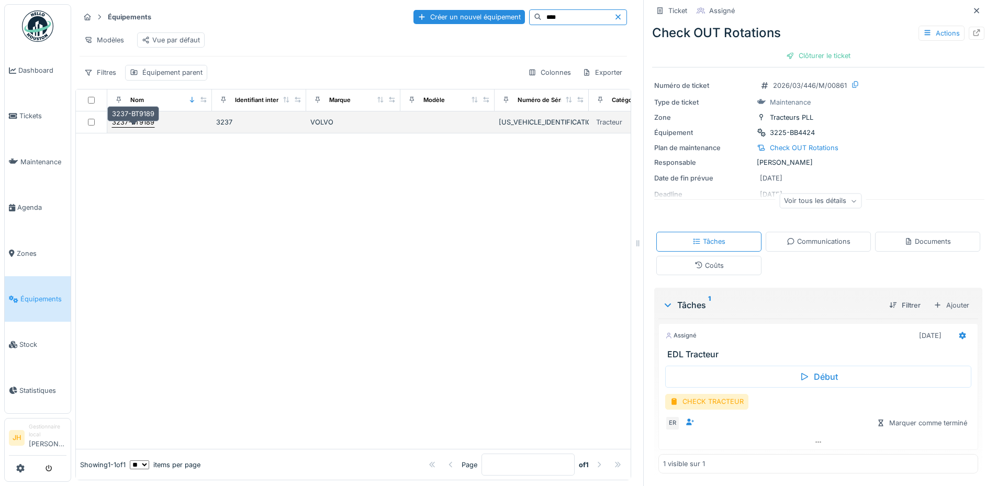
click at [142, 122] on div "3237-BT9189" at bounding box center [133, 122] width 42 height 10
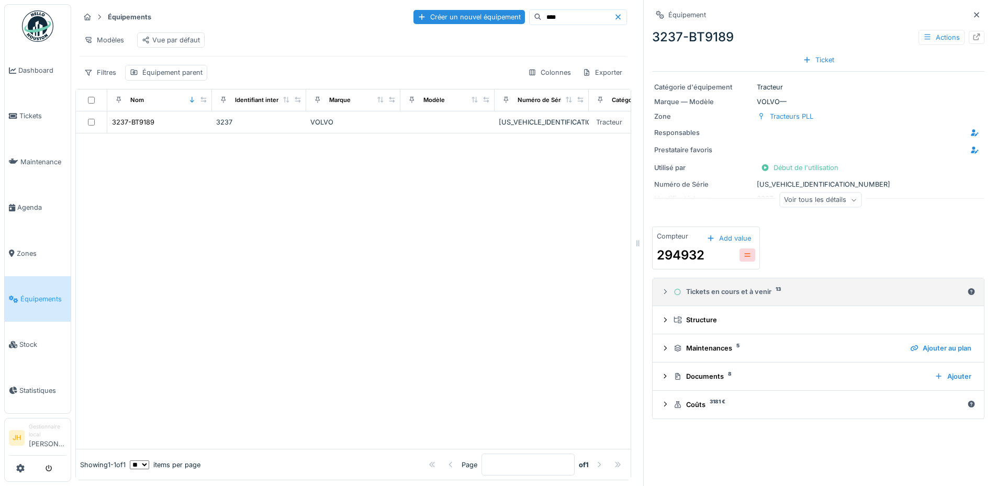
click at [731, 289] on div "Tickets en cours et à venir 13" at bounding box center [817, 292] width 289 height 10
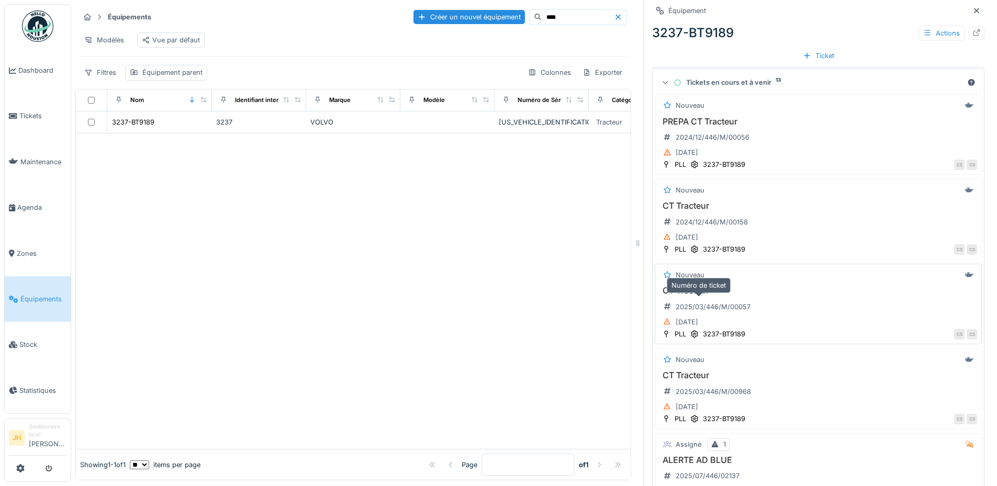
scroll to position [366, 0]
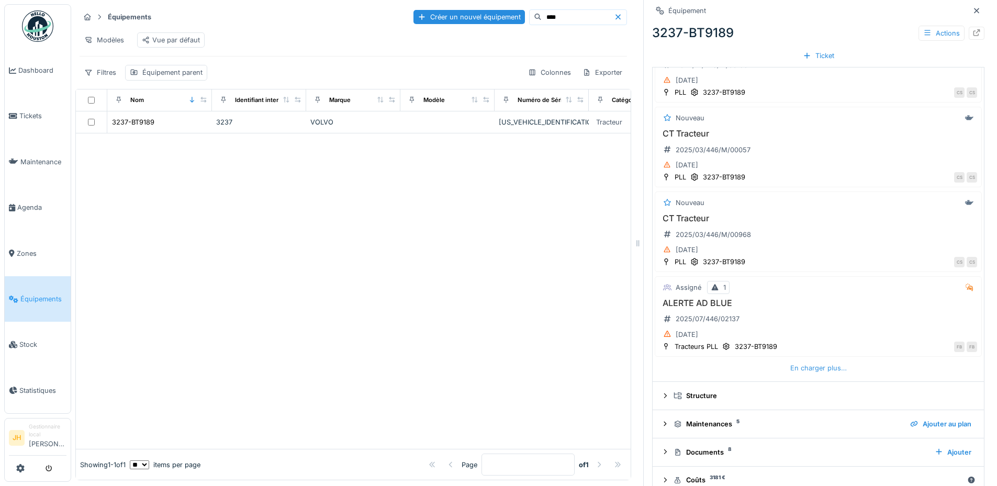
click at [814, 361] on div "En charger plus…" at bounding box center [818, 368] width 65 height 14
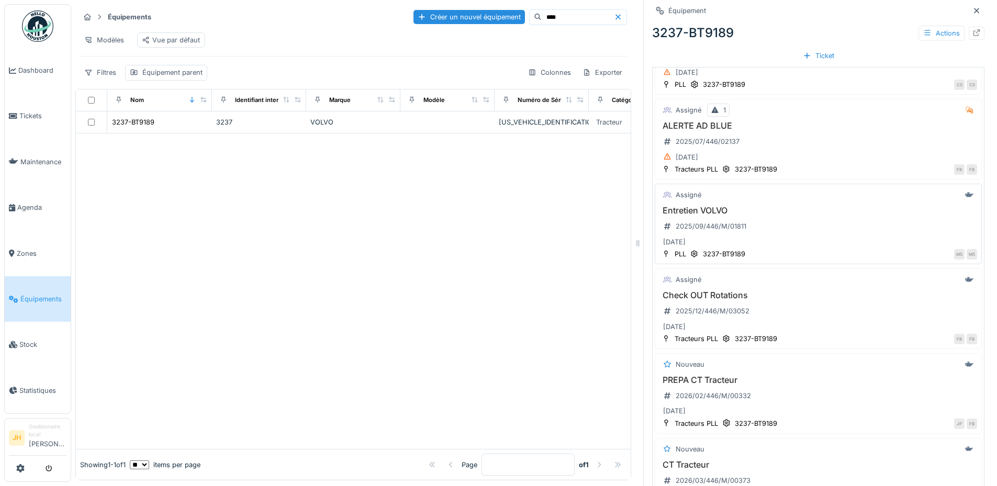
scroll to position [575, 0]
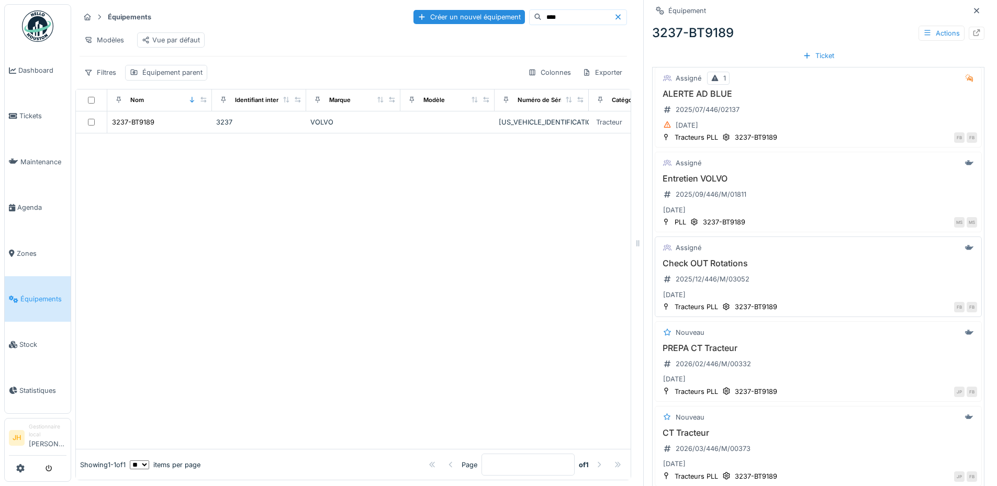
click at [718, 258] on h3 "Check OUT Rotations" at bounding box center [818, 263] width 318 height 10
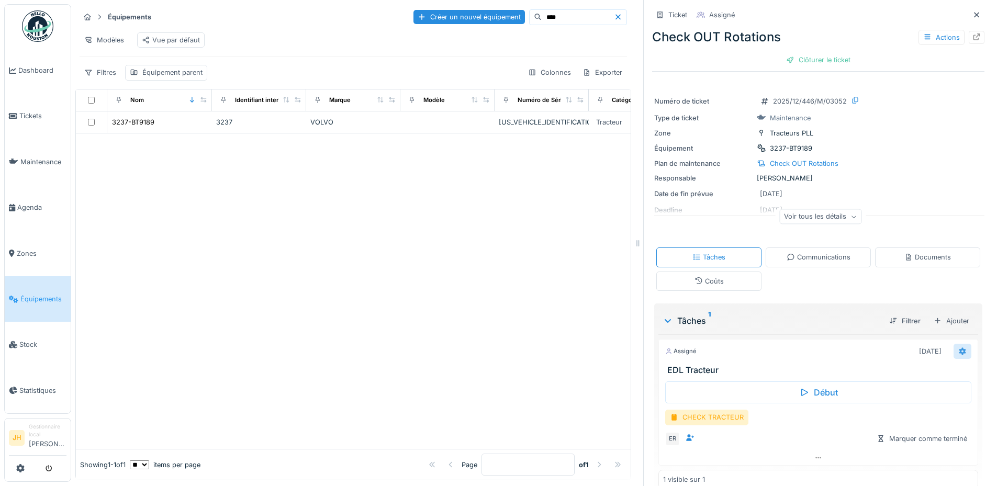
click at [958, 348] on icon at bounding box center [962, 351] width 8 height 7
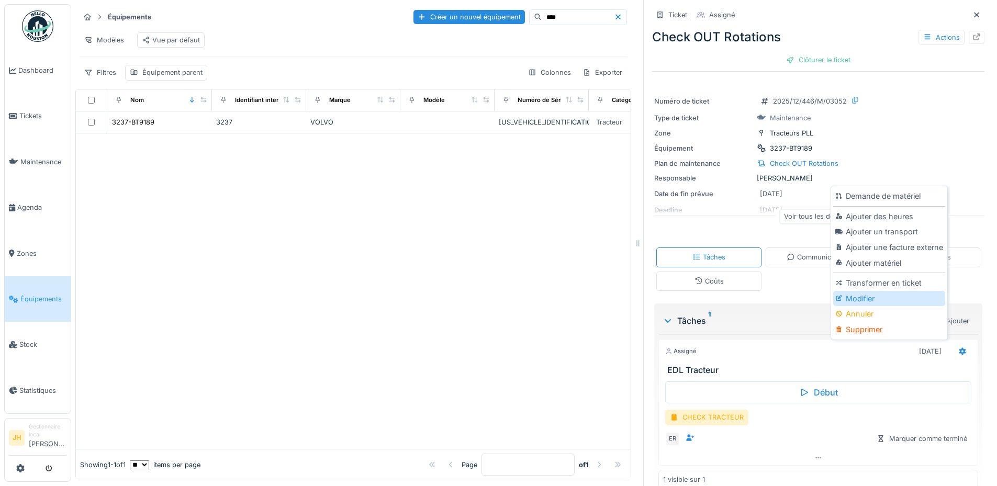
click at [889, 291] on div "Modifier" at bounding box center [888, 299] width 111 height 16
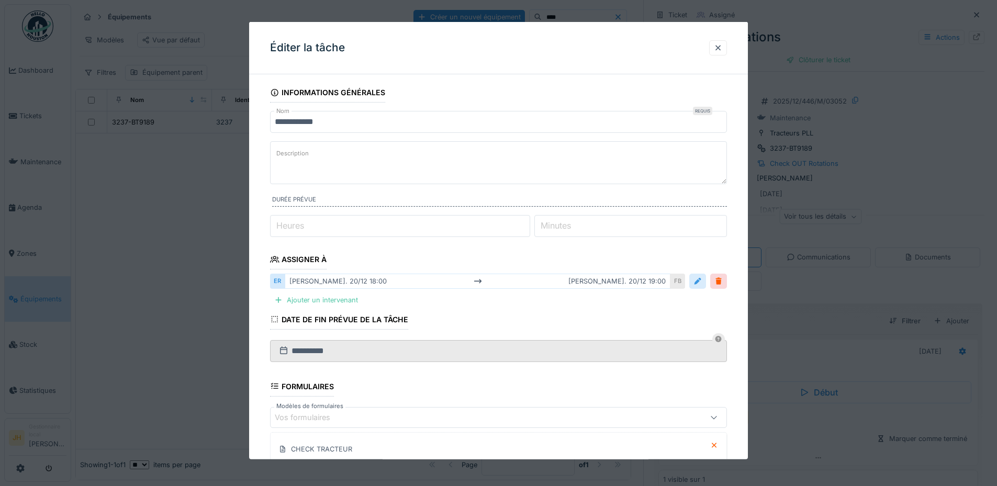
click at [701, 279] on div at bounding box center [697, 281] width 8 height 10
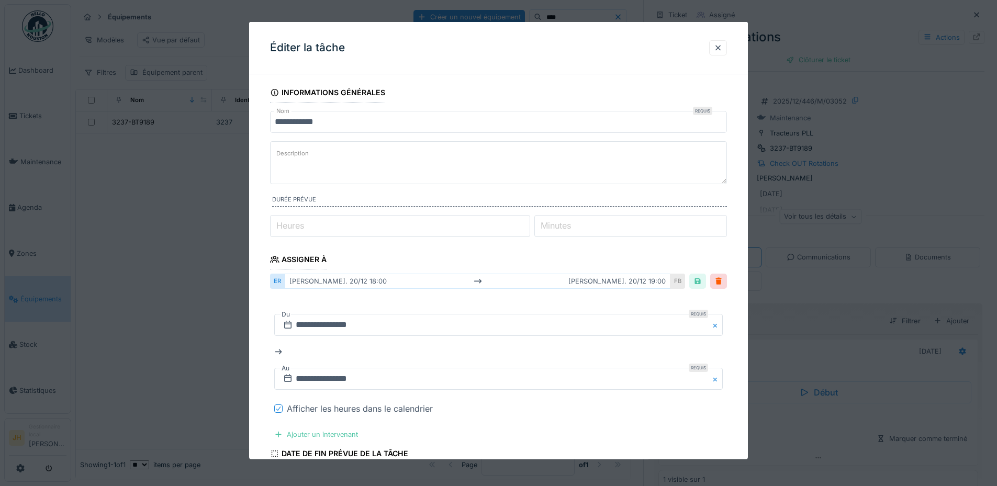
click at [281, 406] on icon at bounding box center [278, 408] width 6 height 5
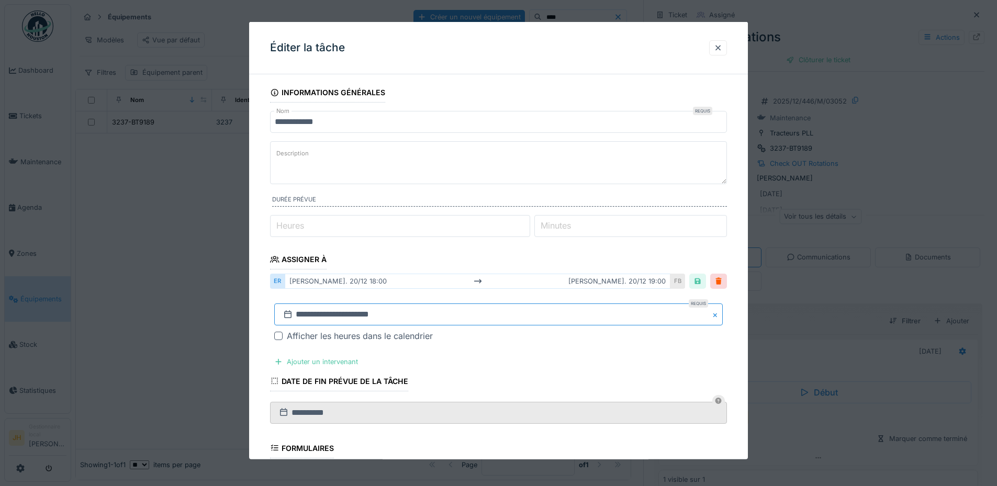
click at [355, 311] on input "**********" at bounding box center [498, 314] width 448 height 22
click at [448, 175] on span "Previous Month" at bounding box center [448, 175] width 0 height 13
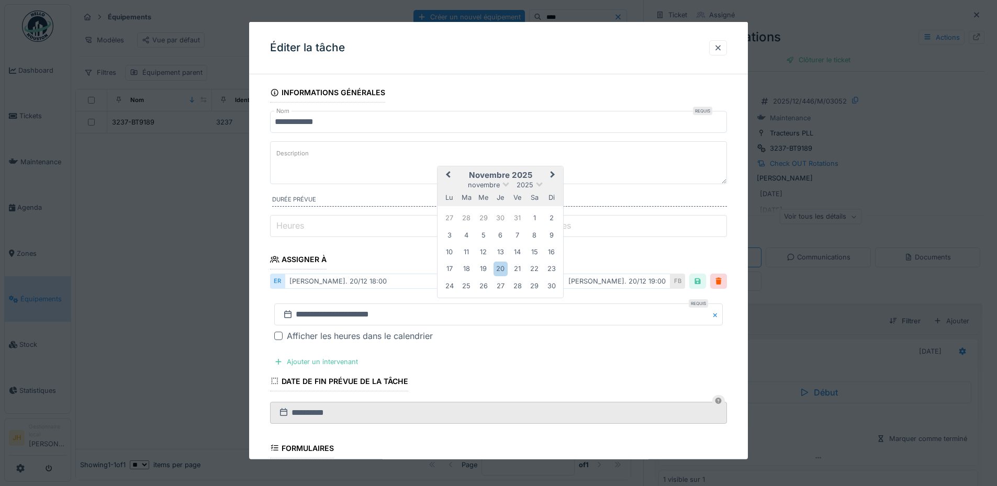
click at [448, 175] on span "Previous Month" at bounding box center [448, 175] width 0 height 13
click at [535, 234] on div "13" at bounding box center [534, 234] width 14 height 14
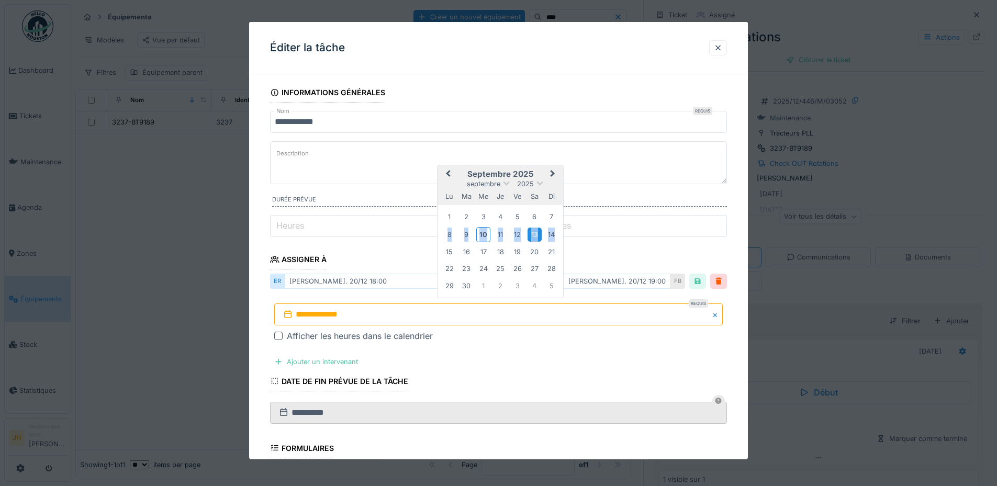
click at [535, 234] on div "13" at bounding box center [534, 234] width 14 height 14
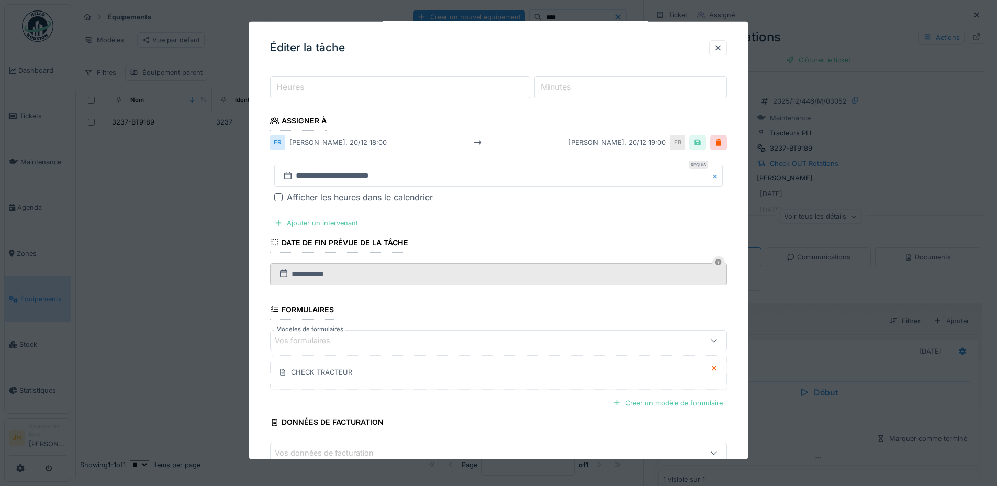
scroll to position [202, 0]
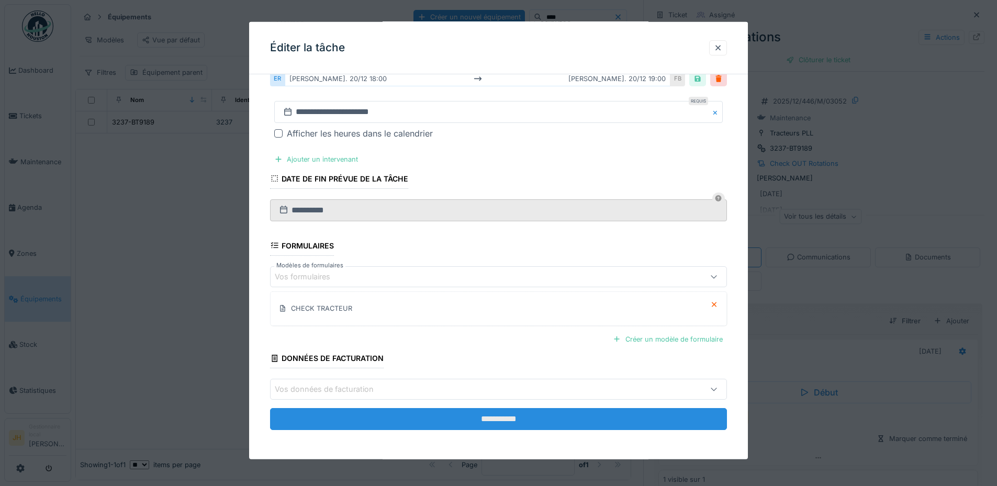
click at [525, 420] on input "**********" at bounding box center [498, 419] width 457 height 22
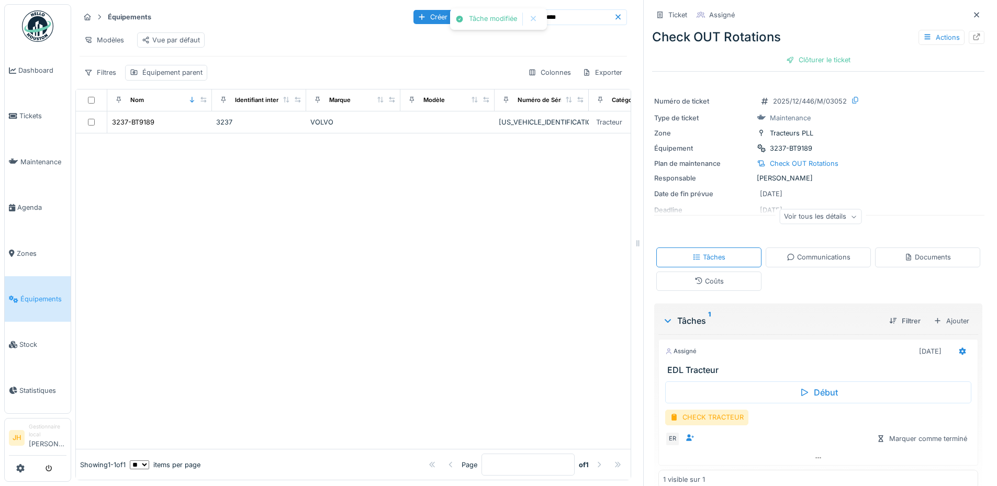
scroll to position [0, 0]
click at [921, 38] on div "Actions" at bounding box center [941, 37] width 46 height 15
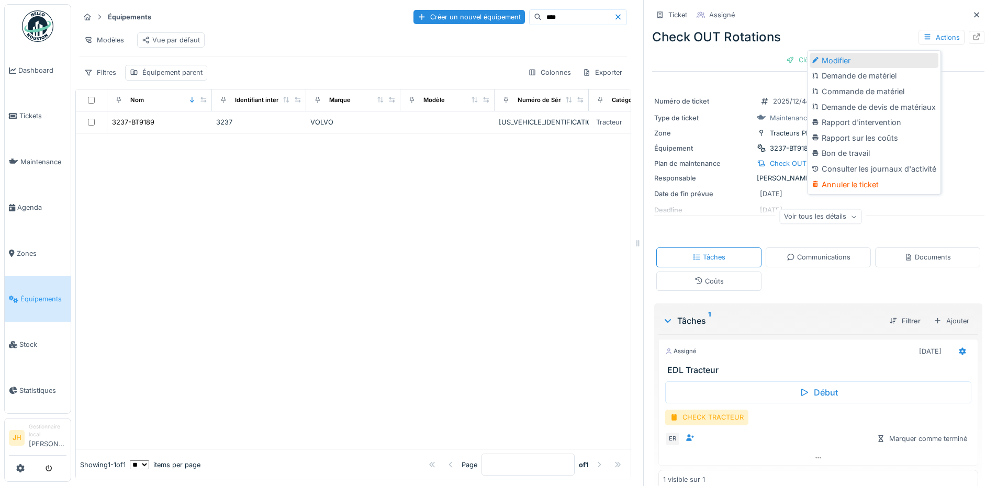
click at [844, 58] on div "Modifier" at bounding box center [873, 61] width 129 height 16
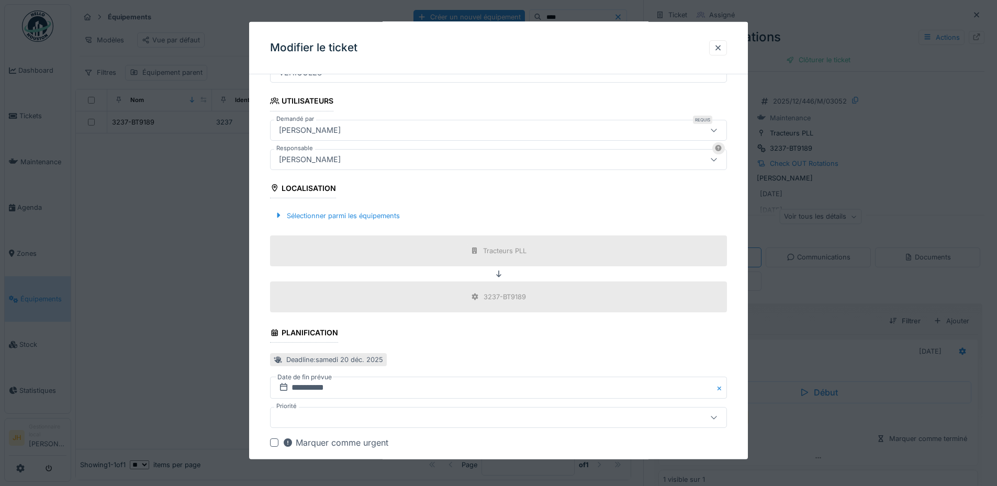
scroll to position [333, 0]
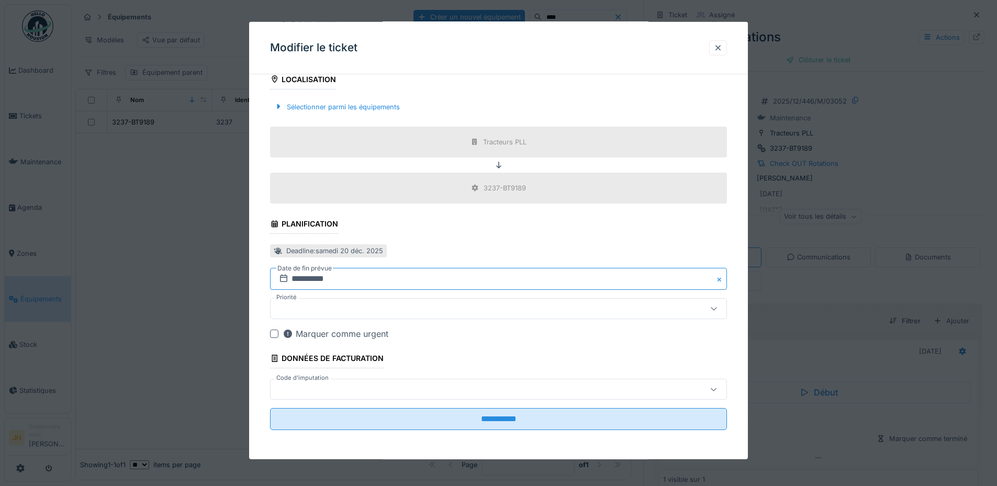
click at [329, 279] on input "**********" at bounding box center [498, 279] width 457 height 22
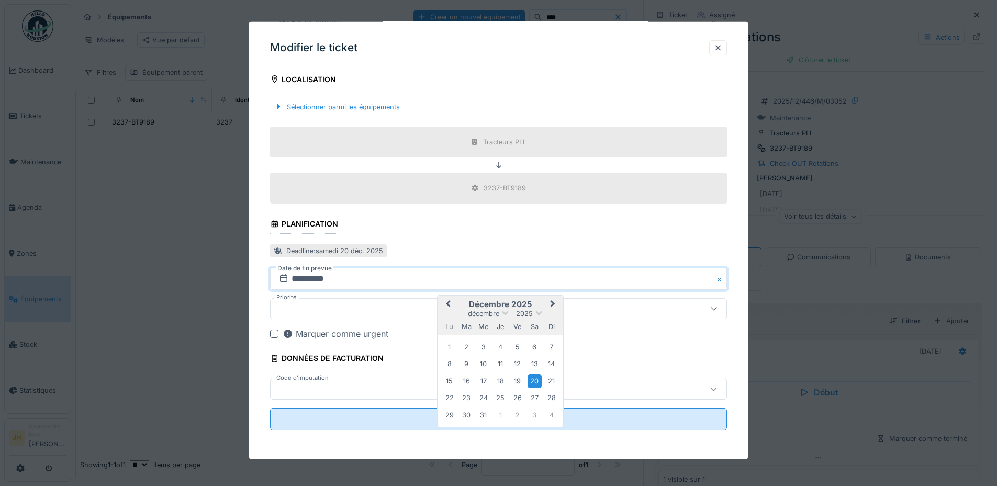
click at [448, 303] on span "Previous Month" at bounding box center [448, 304] width 0 height 13
click at [536, 367] on div "13" at bounding box center [534, 364] width 14 height 14
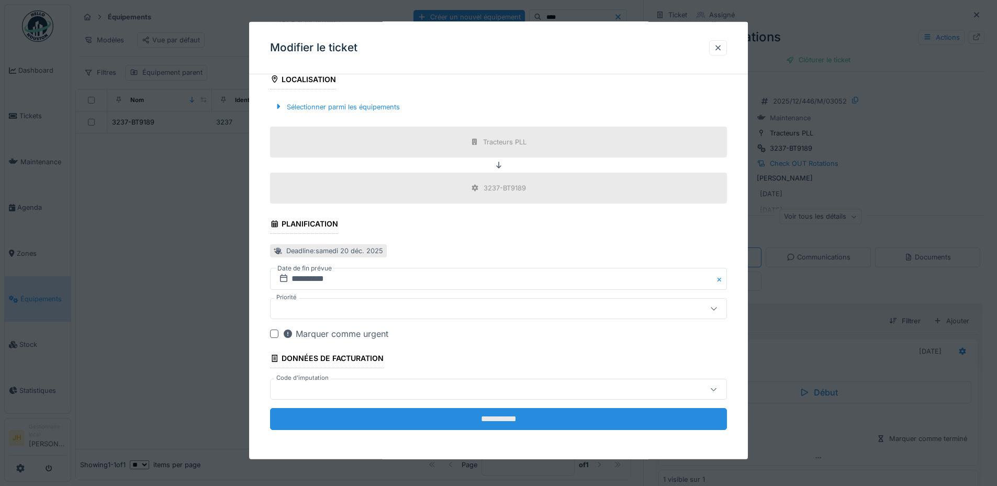
click at [536, 417] on input "**********" at bounding box center [498, 419] width 457 height 22
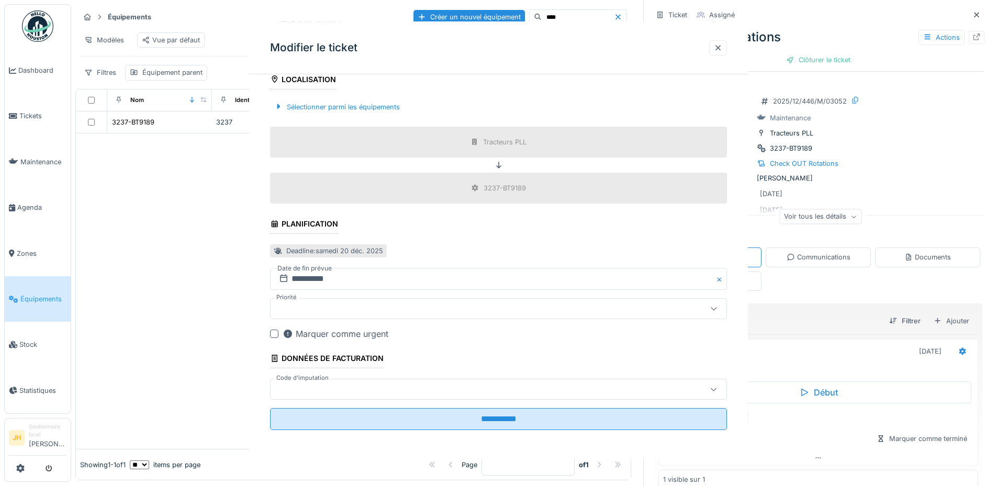
scroll to position [0, 0]
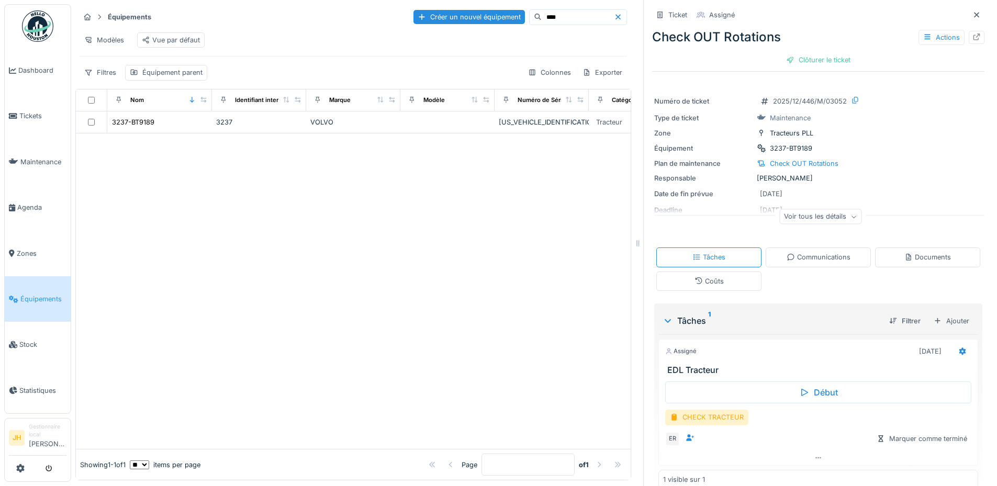
click at [541, 19] on input "****" at bounding box center [577, 17] width 72 height 15
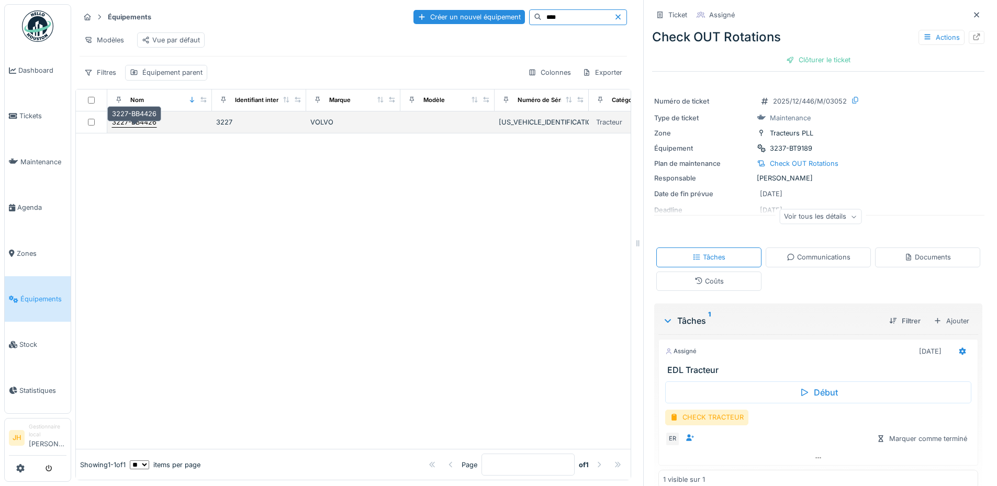
click at [142, 127] on div "3227-BB4426" at bounding box center [134, 122] width 44 height 10
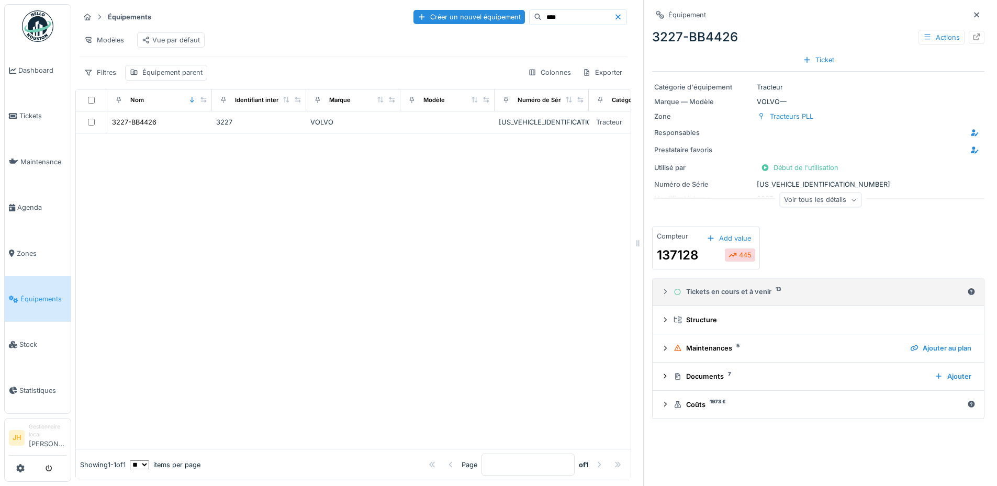
click at [751, 294] on div "Tickets en cours et à venir 13" at bounding box center [817, 292] width 289 height 10
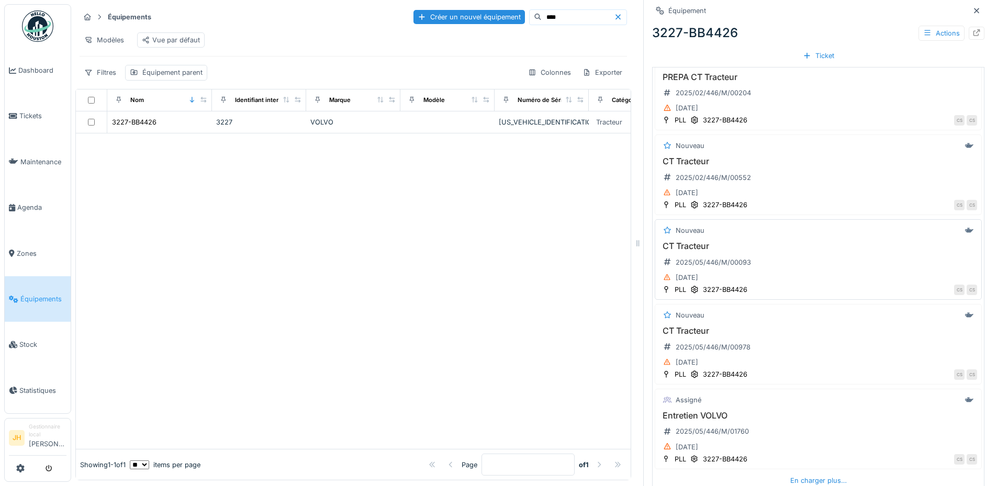
scroll to position [384, 0]
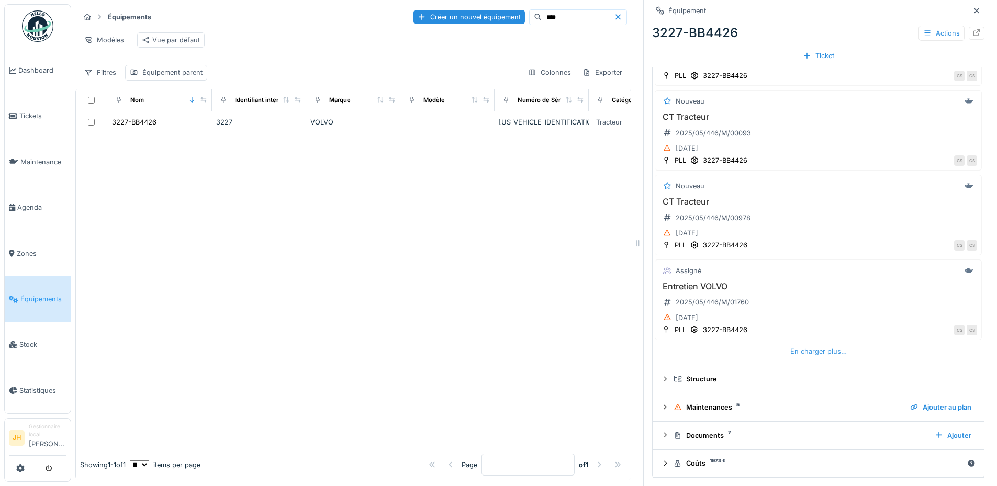
click at [821, 353] on div "En charger plus…" at bounding box center [818, 351] width 65 height 14
click at [796, 353] on div "En charger plus…" at bounding box center [818, 351] width 65 height 14
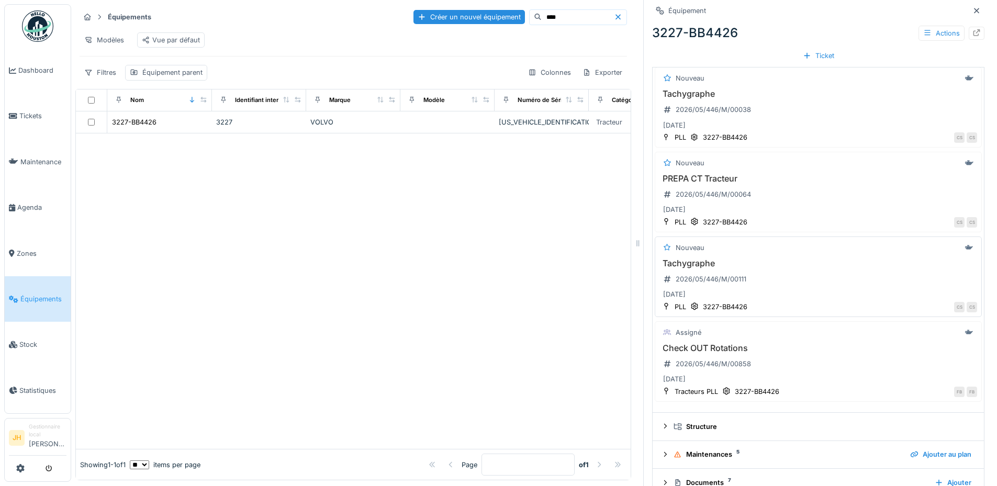
scroll to position [1032, 0]
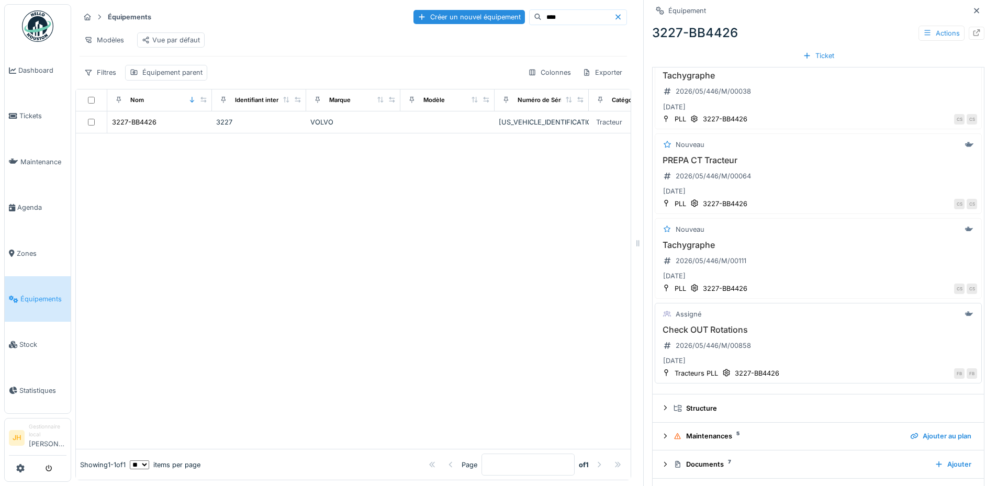
click at [725, 331] on h3 "Check OUT Rotations" at bounding box center [818, 330] width 318 height 10
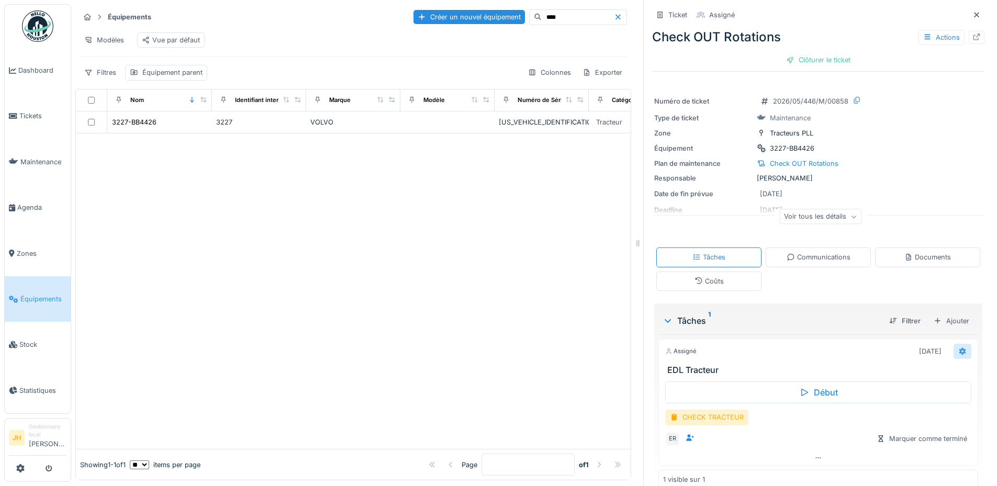
click at [958, 353] on icon at bounding box center [962, 351] width 8 height 7
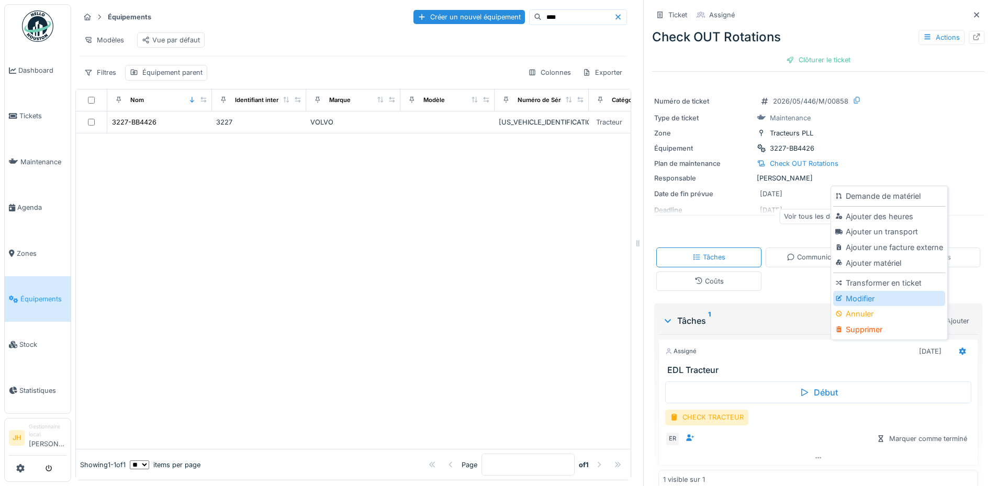
click at [871, 295] on div "Modifier" at bounding box center [888, 299] width 111 height 16
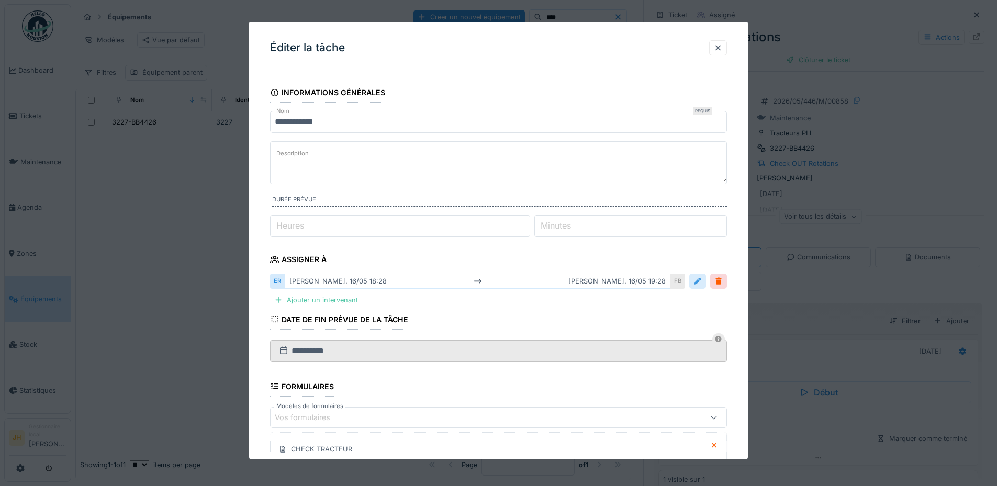
click at [700, 284] on div at bounding box center [697, 281] width 8 height 10
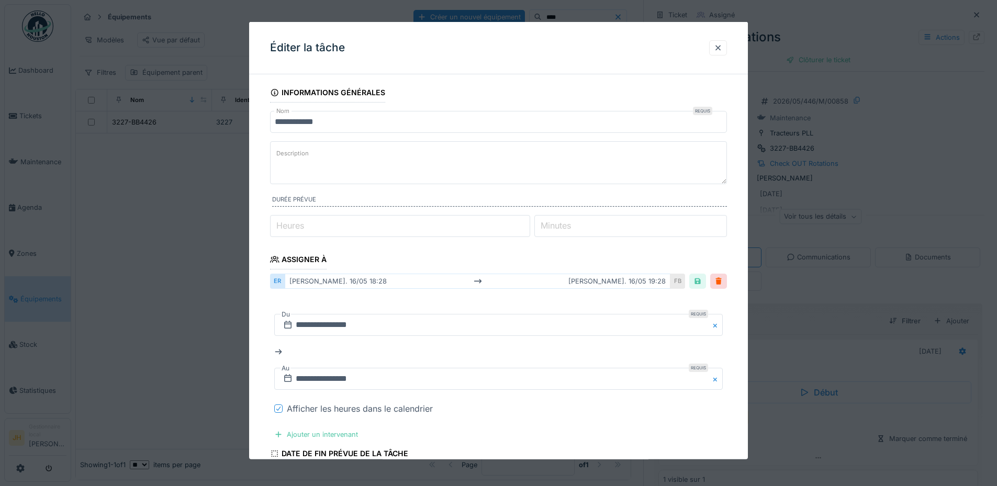
click at [276, 411] on icon at bounding box center [278, 408] width 6 height 5
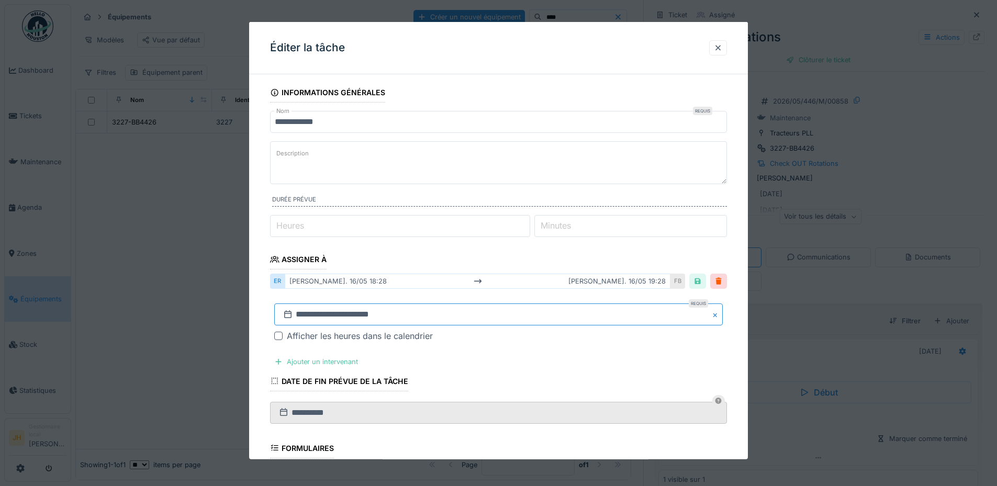
click at [335, 316] on input "**********" at bounding box center [498, 314] width 448 height 22
click at [448, 174] on span "Previous Month" at bounding box center [448, 175] width 0 height 13
click at [448, 173] on span "Previous Month" at bounding box center [448, 175] width 0 height 13
click at [448, 160] on span "Previous Month" at bounding box center [448, 158] width 0 height 13
click at [448, 172] on span "Previous Month" at bounding box center [448, 175] width 0 height 13
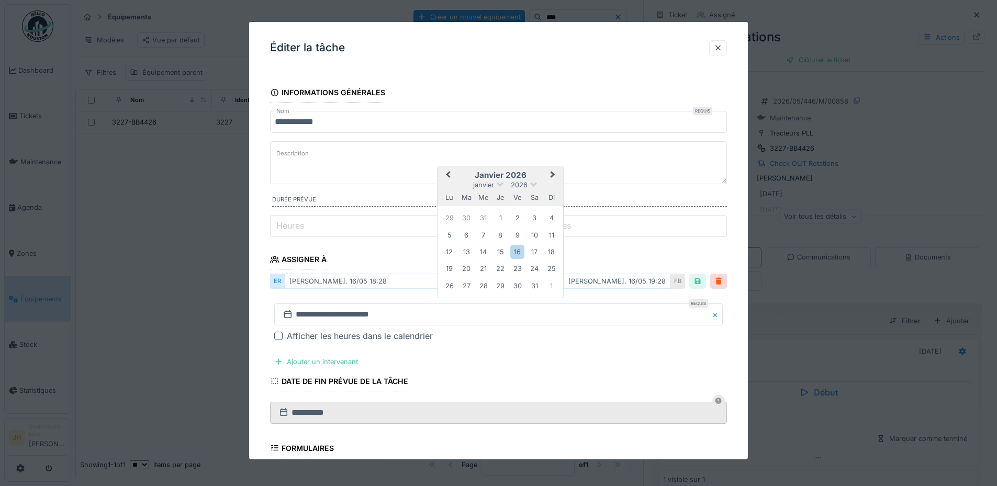
click at [448, 172] on span "Previous Month" at bounding box center [448, 175] width 0 height 13
click at [534, 234] on div "13" at bounding box center [534, 234] width 14 height 14
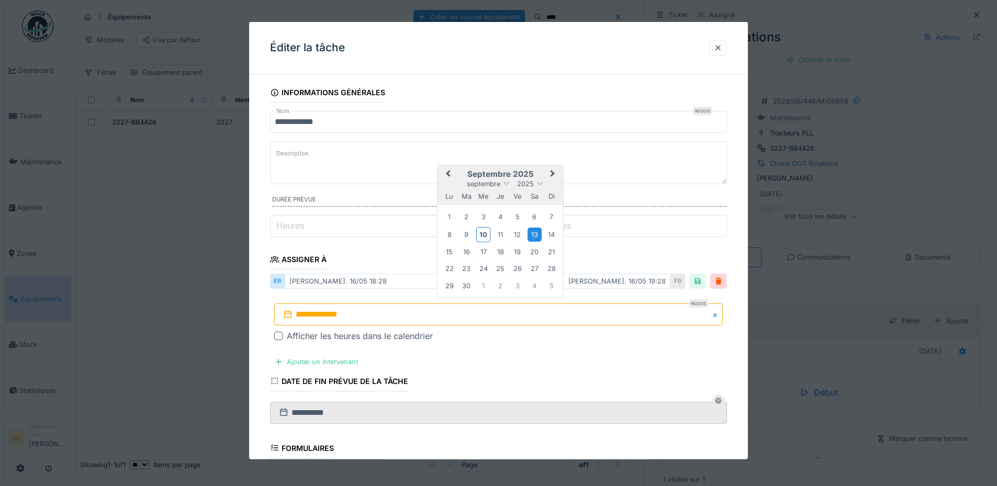
click at [534, 234] on div "13" at bounding box center [534, 234] width 14 height 14
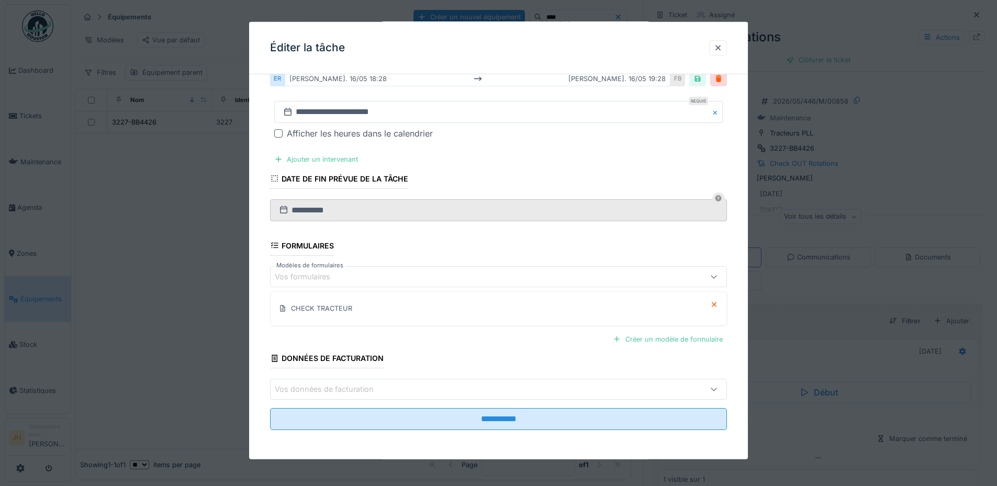
scroll to position [8, 0]
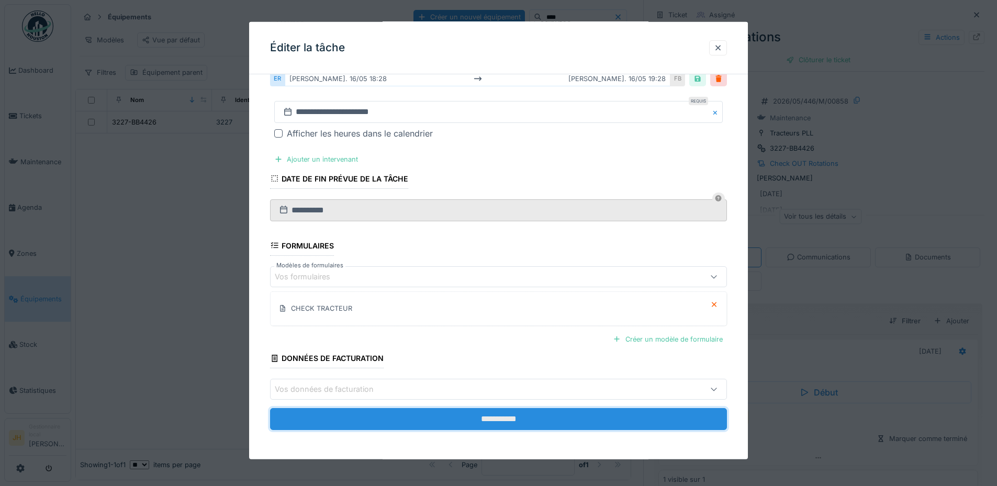
click at [505, 421] on input "**********" at bounding box center [498, 419] width 457 height 22
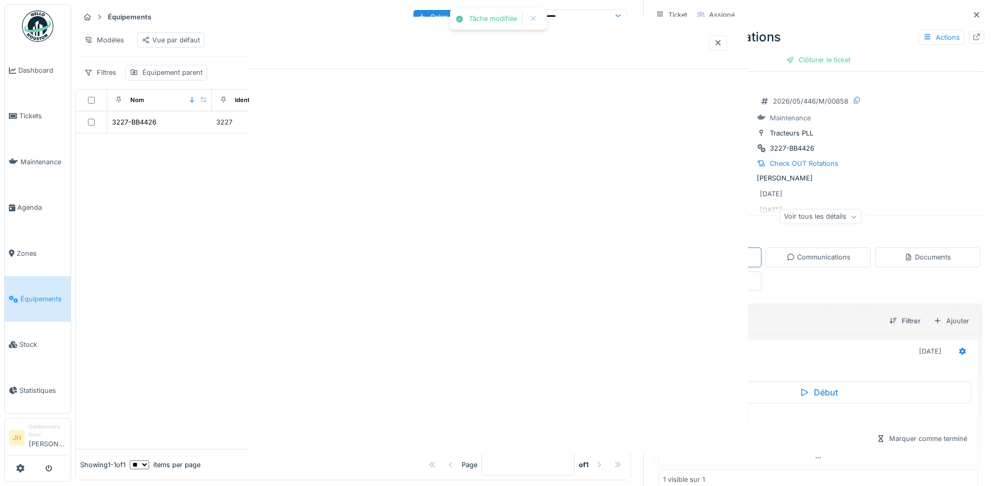
scroll to position [0, 0]
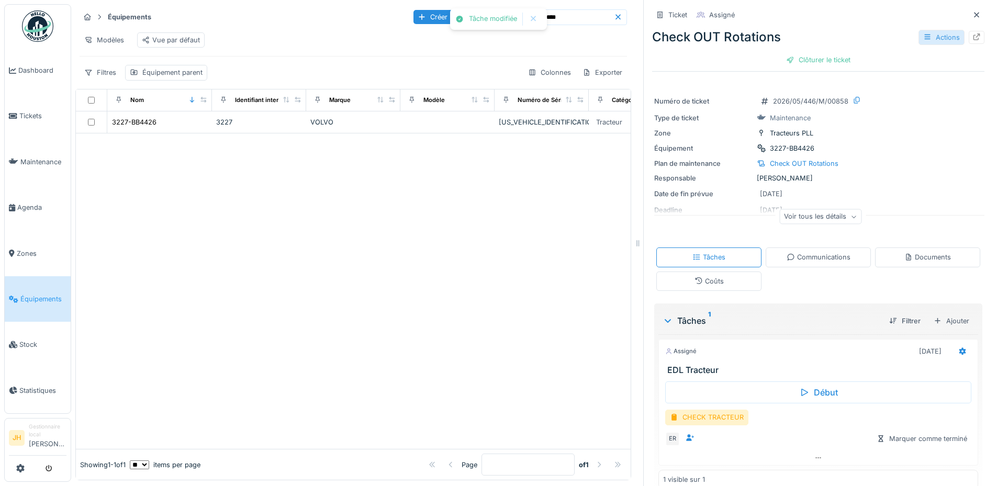
click at [921, 30] on div "Actions" at bounding box center [941, 37] width 46 height 15
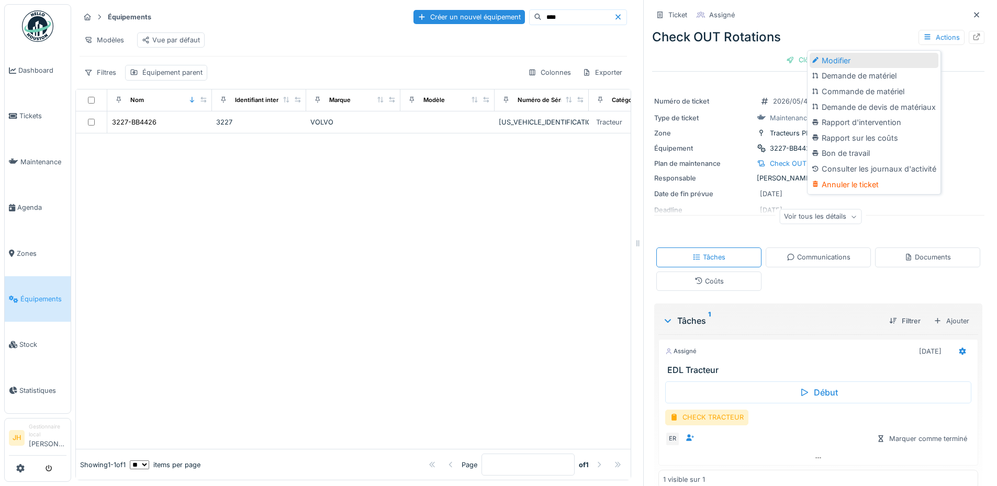
click at [862, 53] on div "Modifier" at bounding box center [873, 61] width 129 height 16
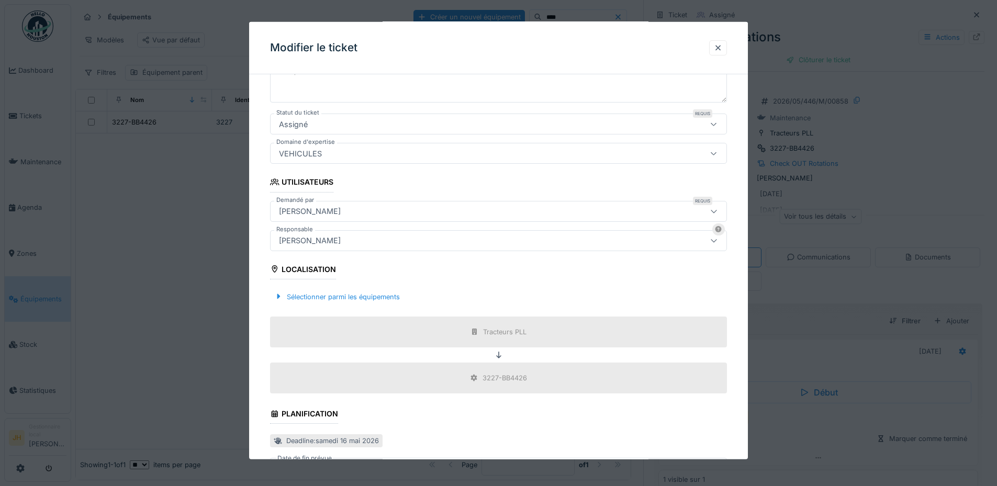
scroll to position [314, 0]
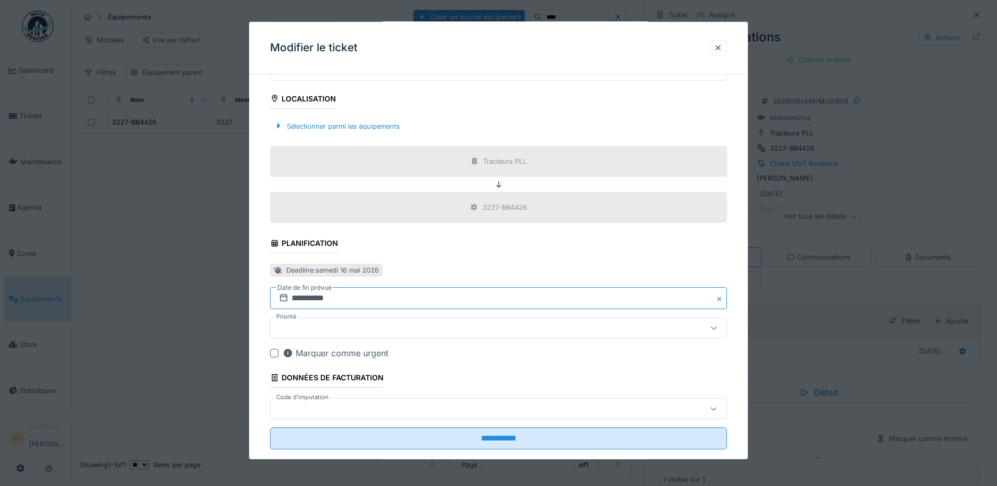
click at [330, 303] on input "**********" at bounding box center [498, 298] width 457 height 22
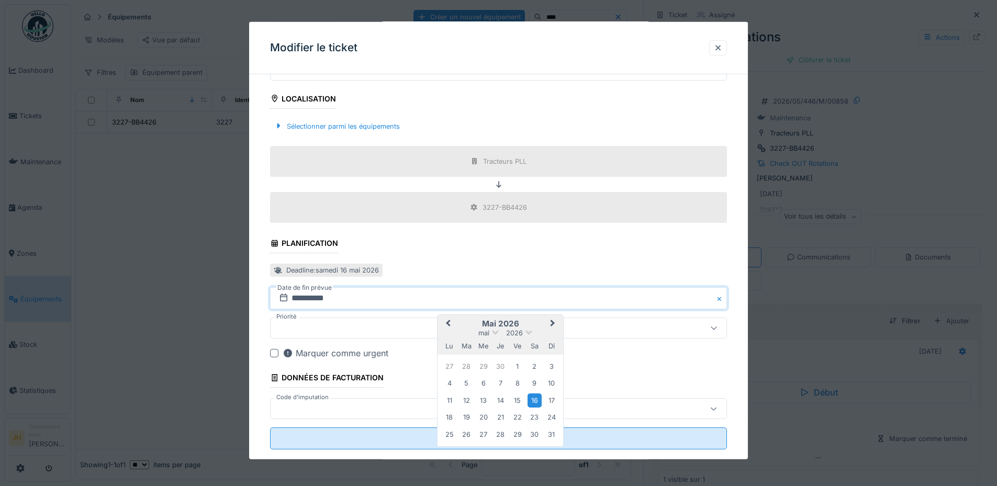
click at [448, 324] on span "Previous Month" at bounding box center [448, 324] width 0 height 13
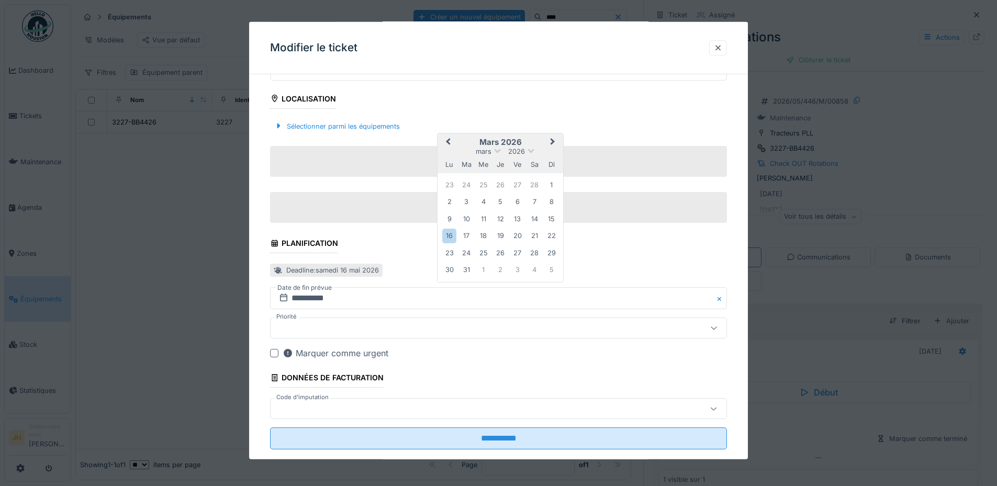
click at [451, 139] on button "Previous Month" at bounding box center [446, 142] width 17 height 17
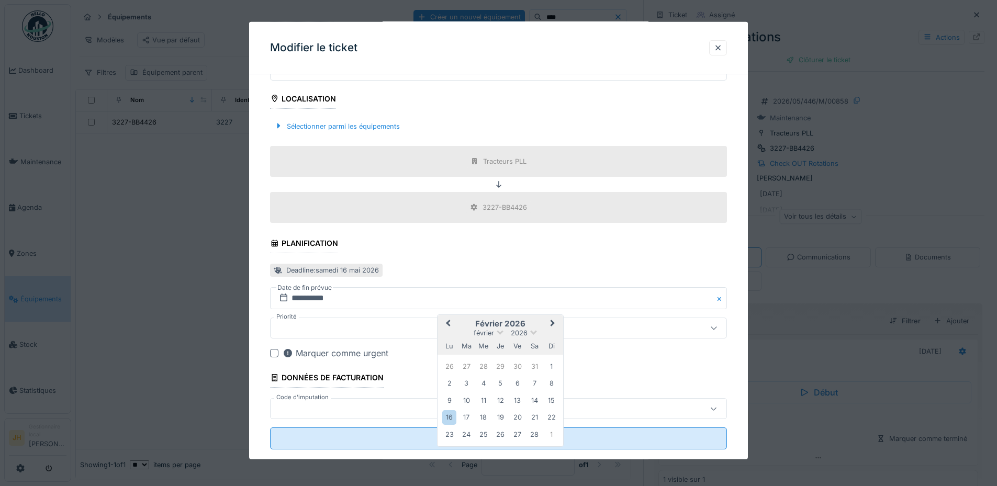
click at [448, 322] on span "Previous Month" at bounding box center [448, 324] width 0 height 13
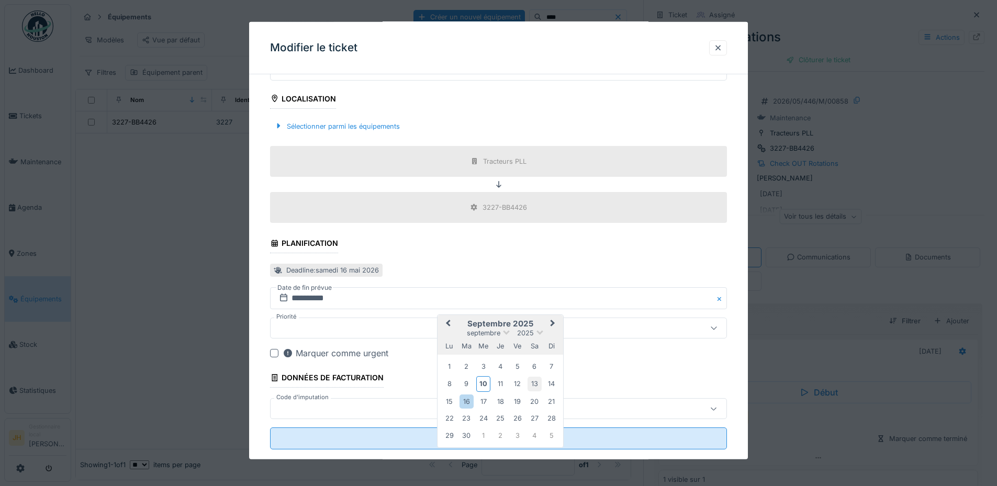
click at [539, 387] on div "13" at bounding box center [534, 384] width 14 height 14
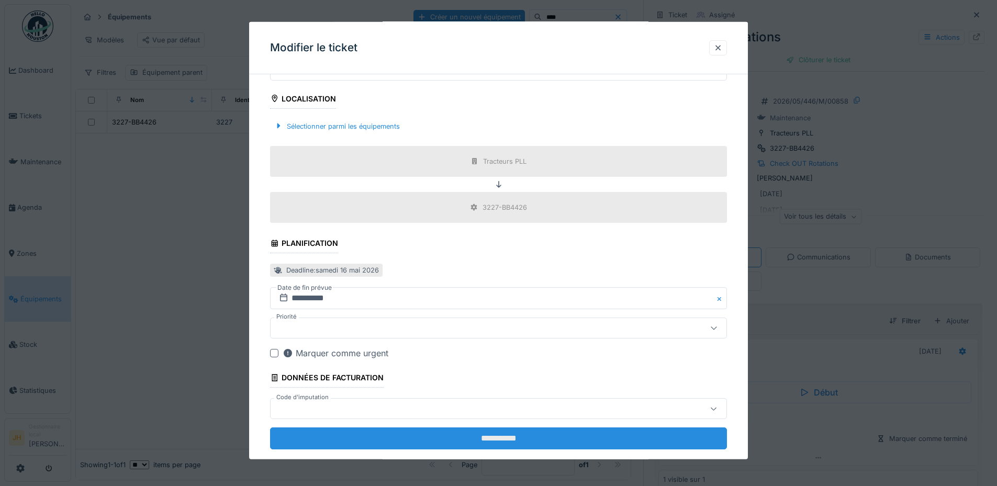
click at [533, 433] on input "**********" at bounding box center [498, 438] width 457 height 22
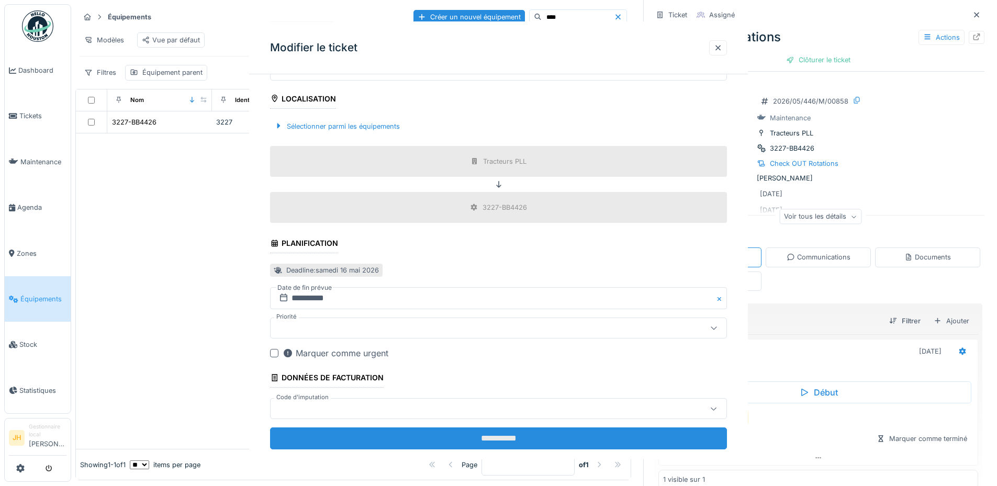
scroll to position [0, 0]
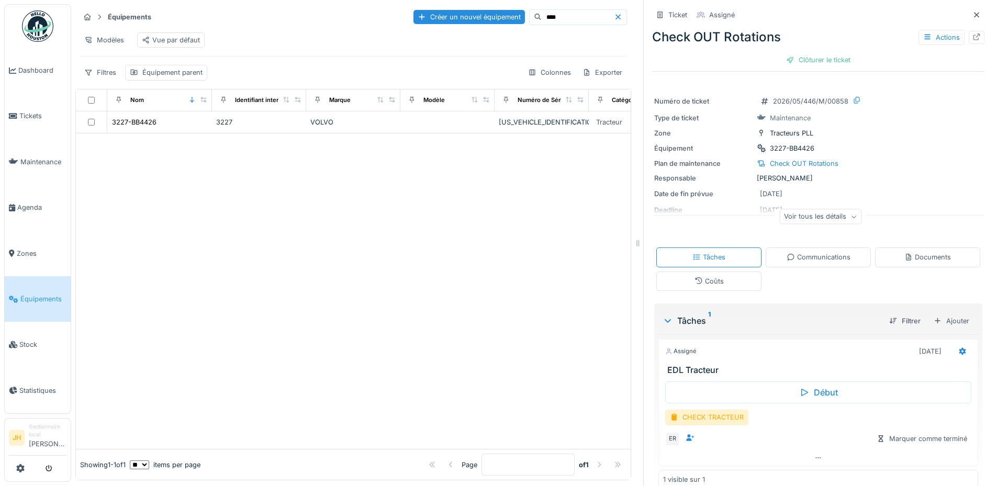
click at [541, 10] on input "****" at bounding box center [577, 17] width 72 height 15
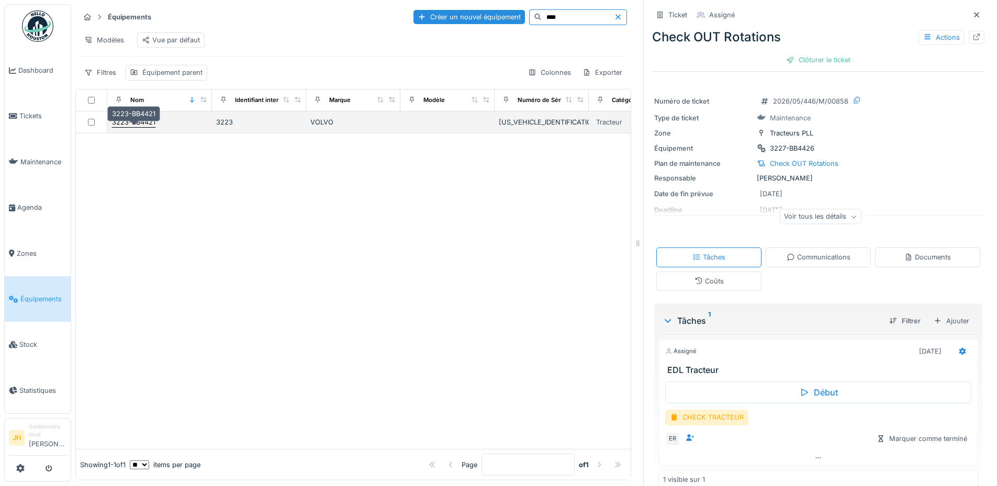
click at [138, 122] on div "3223-BB4421" at bounding box center [133, 122] width 43 height 10
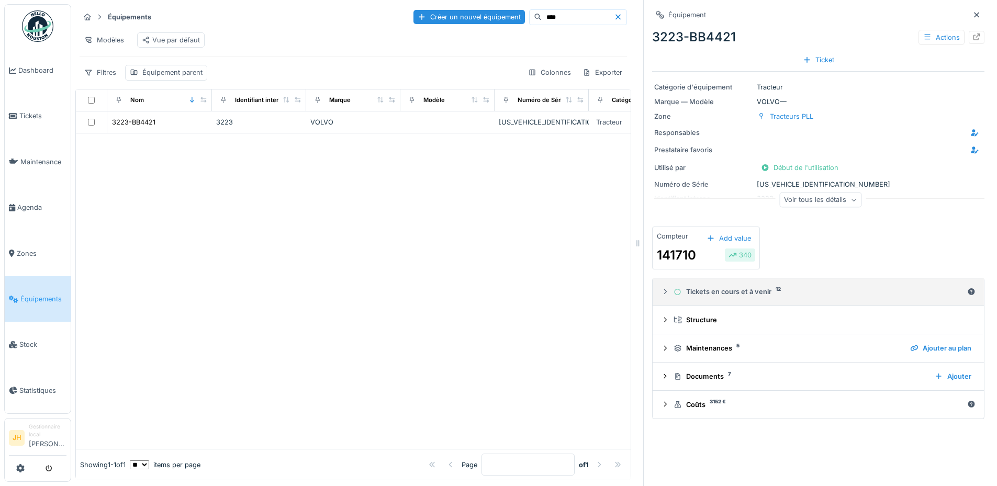
click at [712, 290] on div "Tickets en cours et à venir 12" at bounding box center [817, 292] width 289 height 10
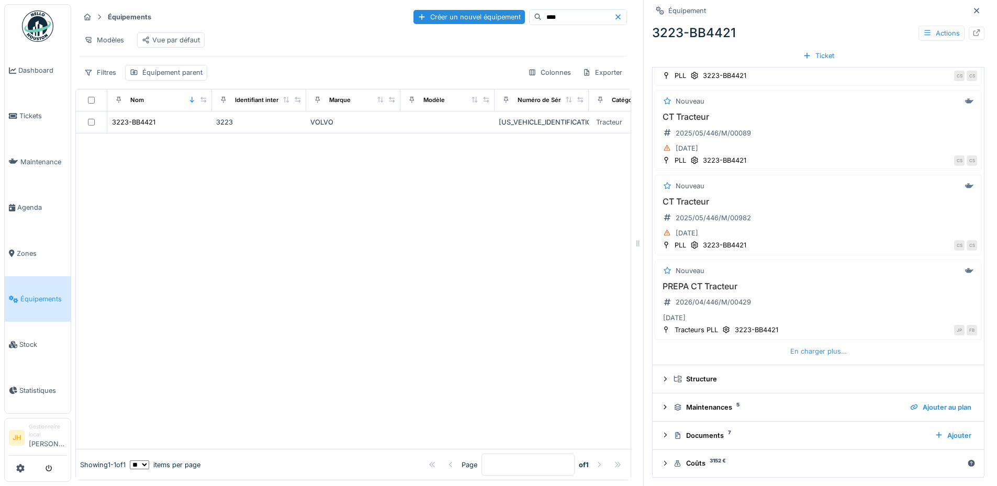
click at [806, 344] on div "En charger plus…" at bounding box center [818, 351] width 65 height 14
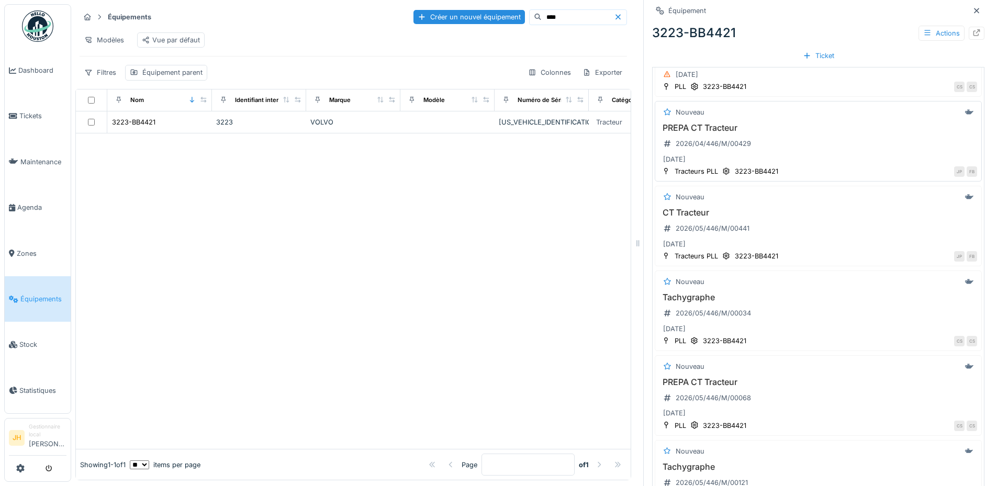
scroll to position [803, 0]
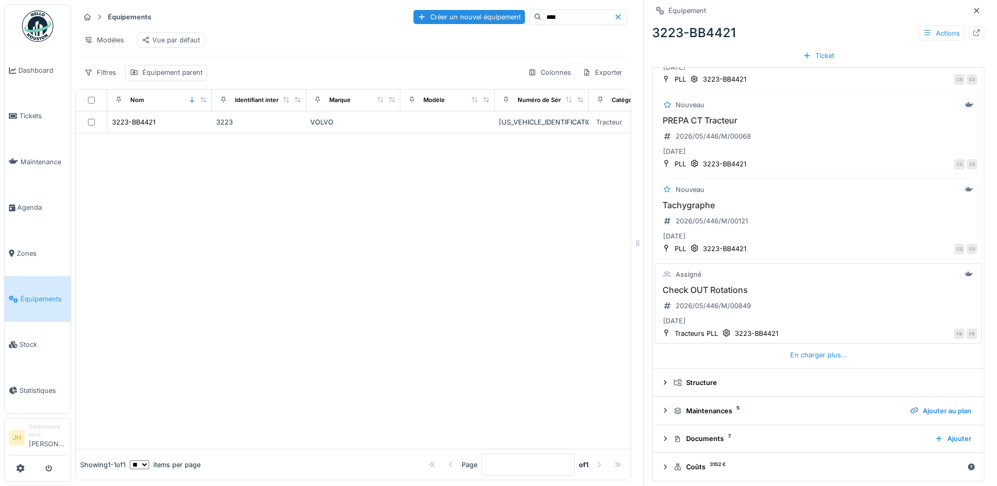
click at [709, 285] on h3 "Check OUT Rotations" at bounding box center [818, 290] width 318 height 10
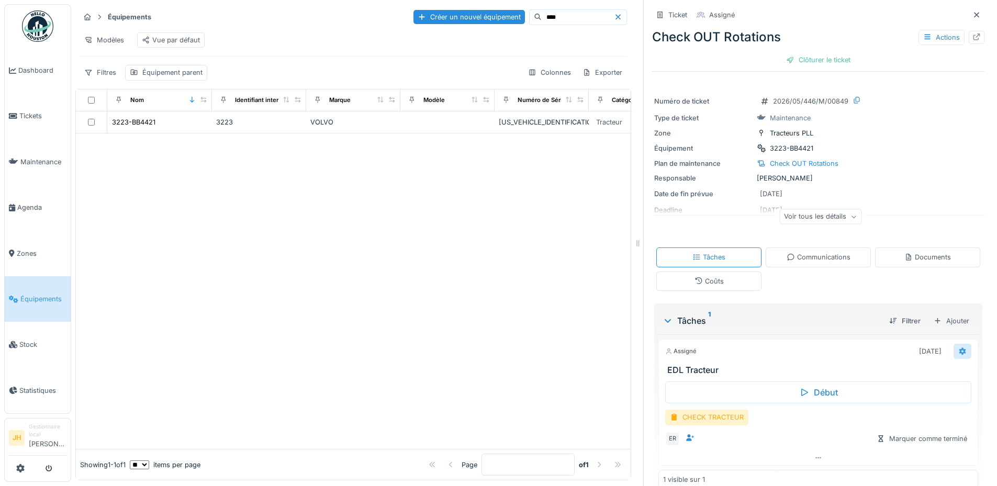
click at [959, 347] on icon at bounding box center [962, 350] width 7 height 7
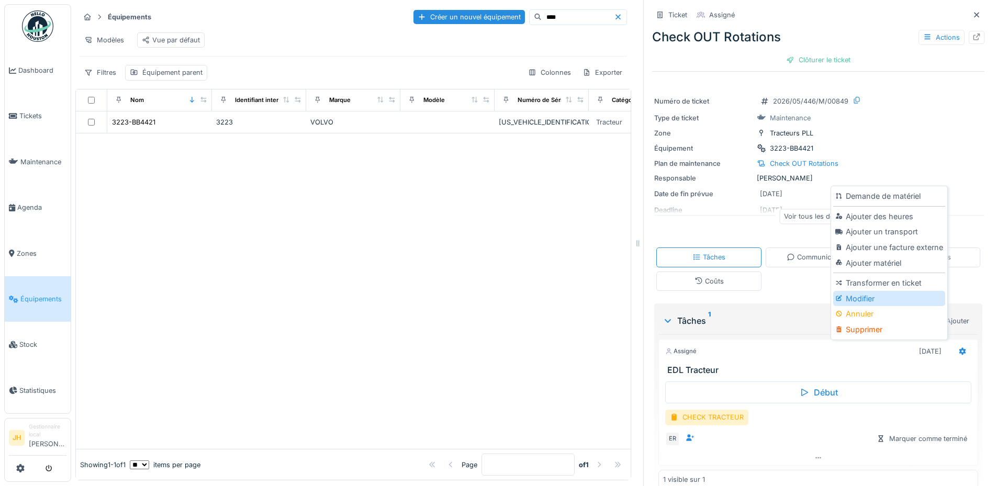
click at [870, 294] on div "Modifier" at bounding box center [888, 299] width 111 height 16
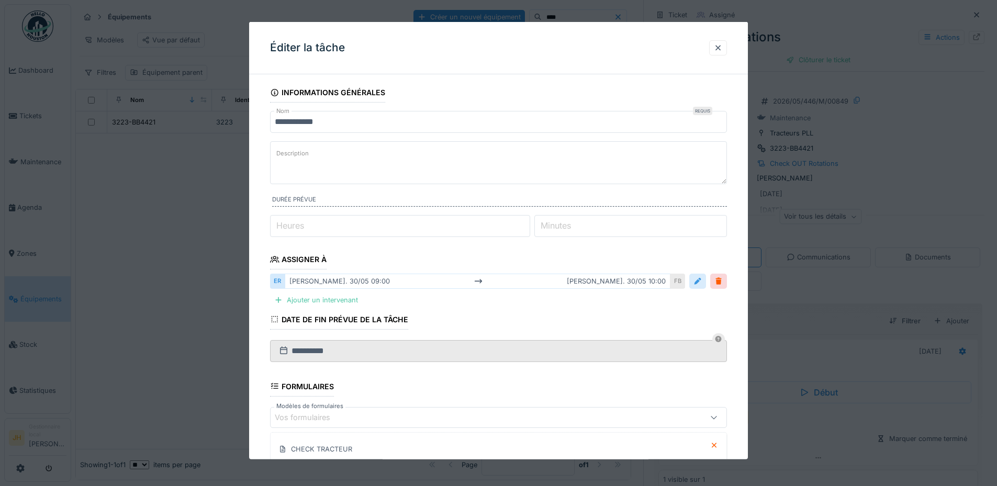
click at [706, 281] on div at bounding box center [697, 281] width 17 height 15
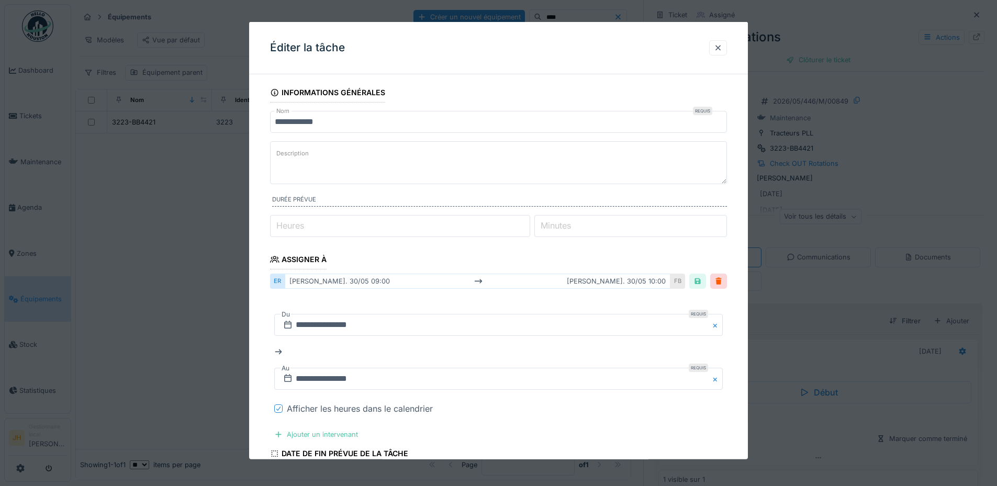
click at [278, 410] on icon at bounding box center [278, 408] width 6 height 5
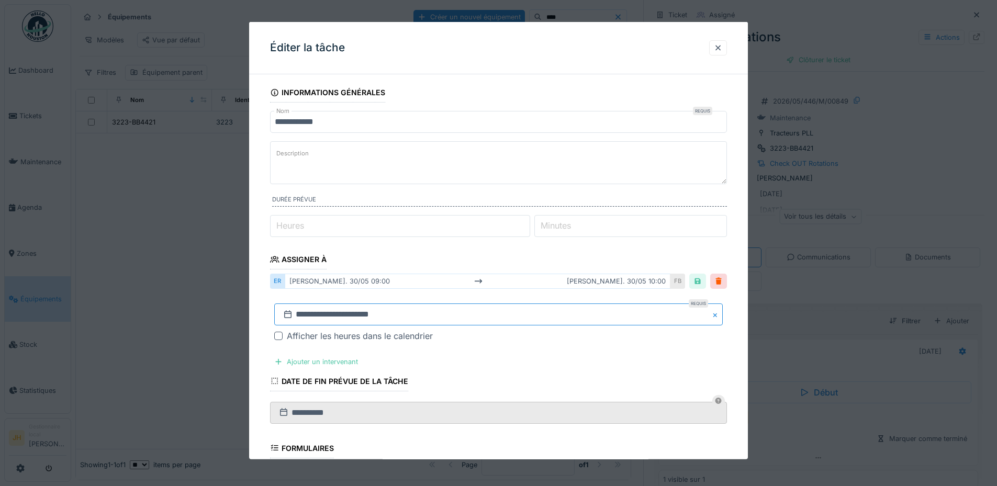
click at [315, 321] on input "**********" at bounding box center [498, 314] width 448 height 22
click at [448, 174] on span "Previous Month" at bounding box center [448, 175] width 0 height 13
click at [448, 159] on span "Previous Month" at bounding box center [448, 158] width 0 height 13
click at [448, 176] on span "Previous Month" at bounding box center [448, 175] width 0 height 13
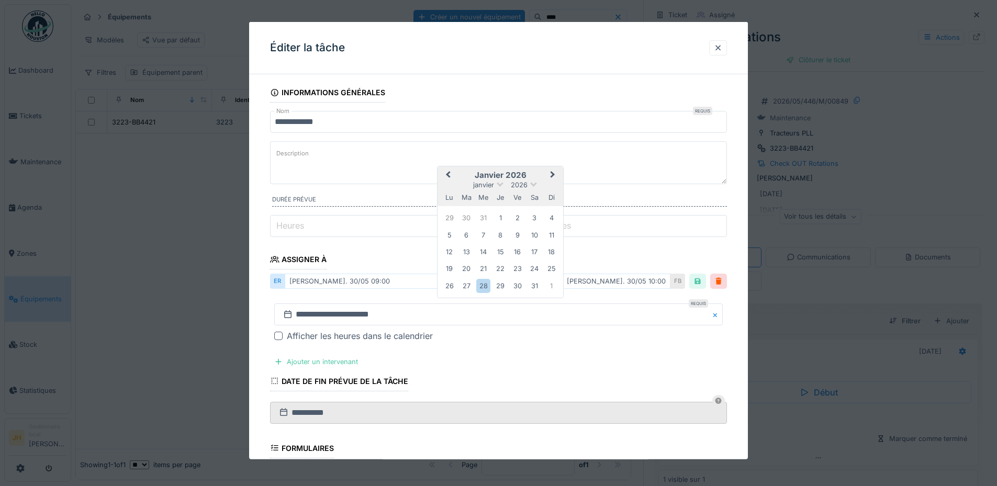
click at [448, 176] on span "Previous Month" at bounding box center [448, 175] width 0 height 13
click at [446, 172] on button "Previous Month" at bounding box center [446, 175] width 17 height 17
click at [533, 234] on div "13" at bounding box center [534, 234] width 14 height 14
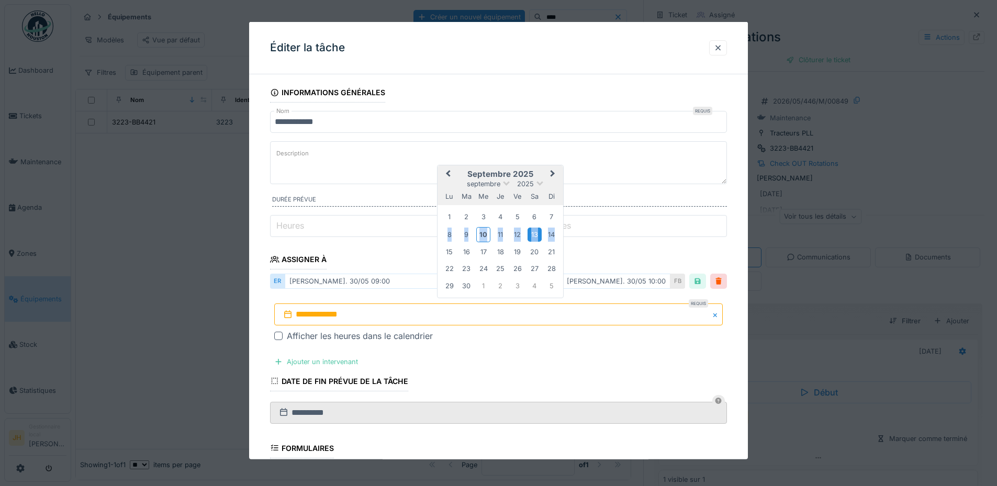
click at [533, 234] on div "13" at bounding box center [534, 234] width 14 height 14
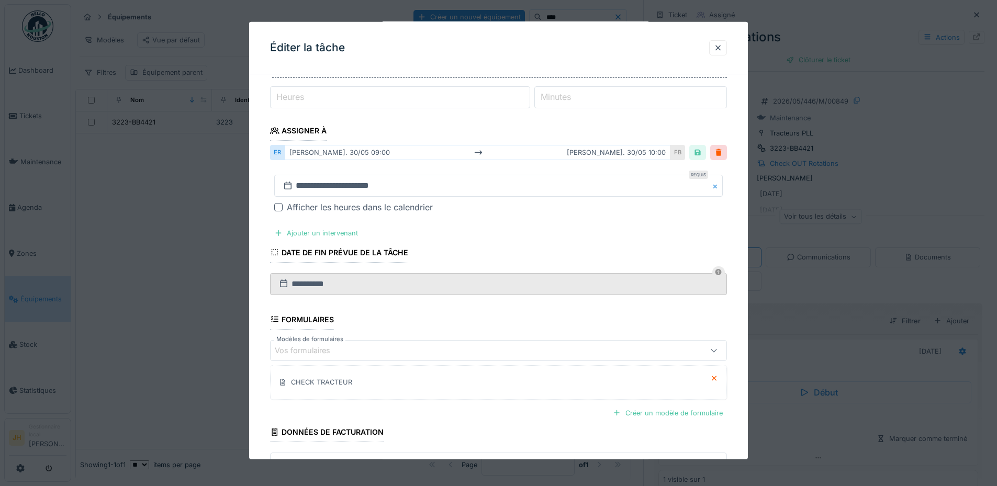
scroll to position [202, 0]
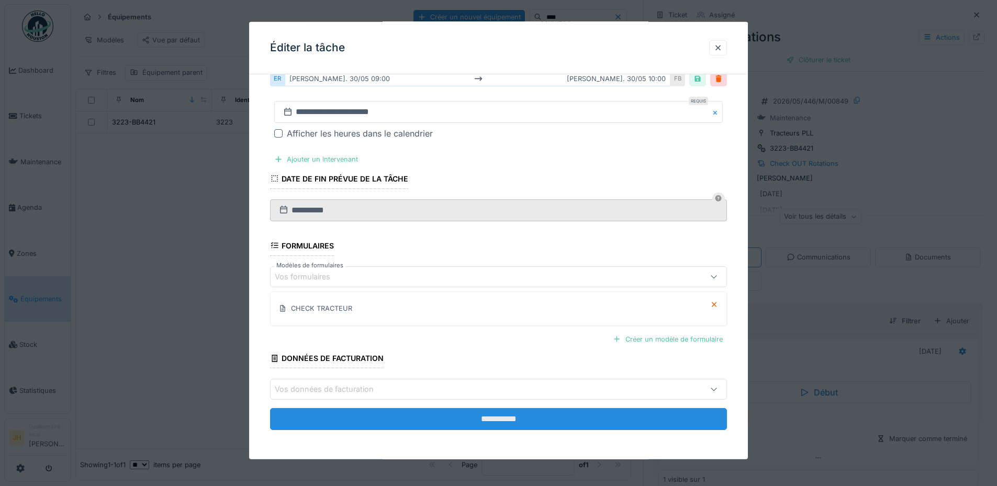
click at [544, 416] on input "**********" at bounding box center [498, 419] width 457 height 22
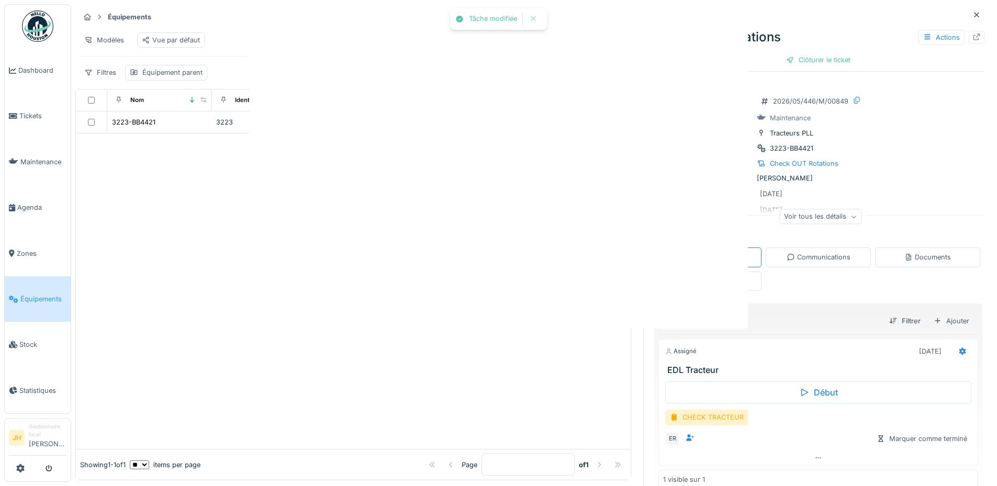
scroll to position [0, 0]
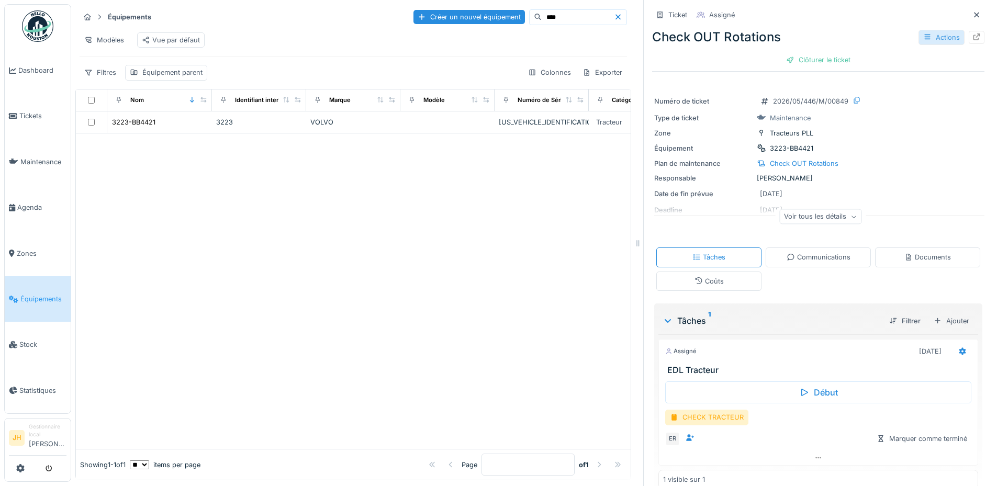
click at [927, 30] on div "Actions" at bounding box center [941, 37] width 46 height 15
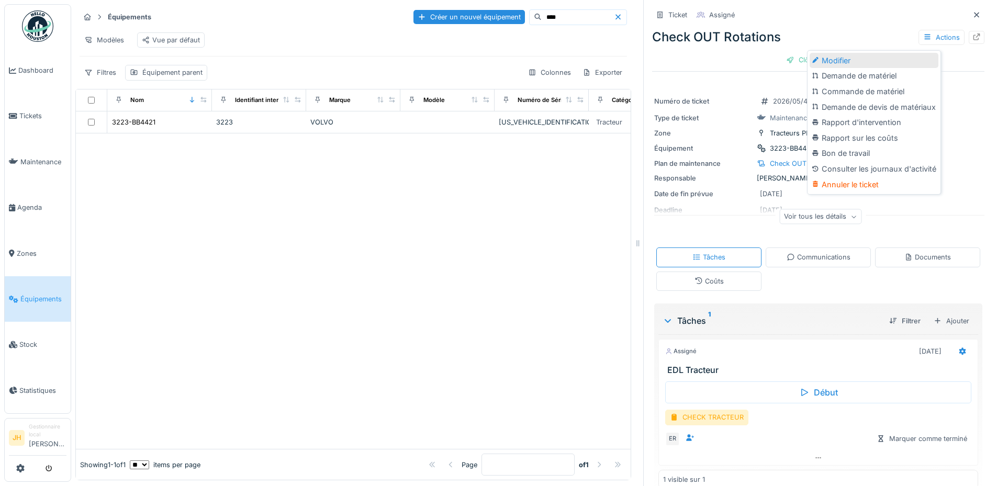
click at [892, 53] on div "Modifier" at bounding box center [873, 61] width 129 height 16
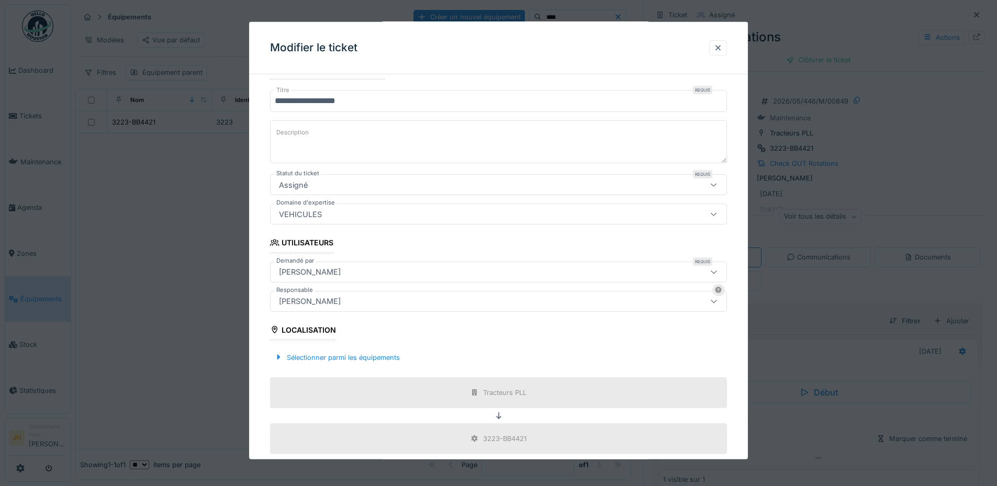
scroll to position [262, 0]
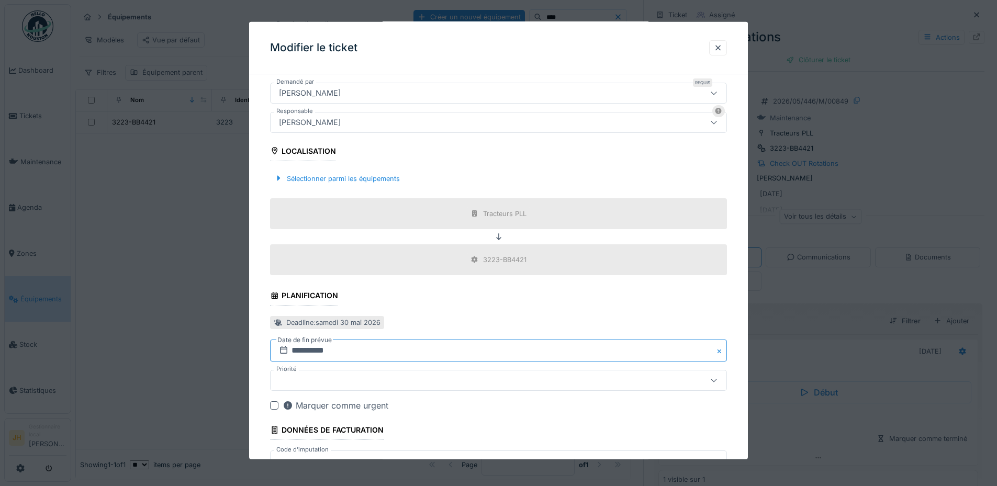
click at [307, 350] on input "**********" at bounding box center [498, 351] width 457 height 22
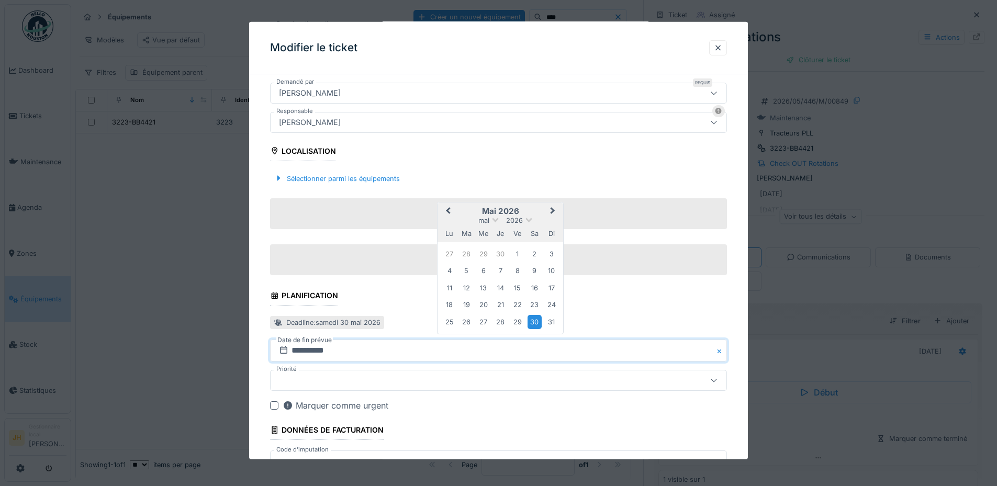
click at [448, 207] on span "Previous Month" at bounding box center [448, 211] width 0 height 13
click at [448, 208] on span "Previous Month" at bounding box center [448, 211] width 0 height 13
click at [448, 195] on span "Previous Month" at bounding box center [448, 194] width 0 height 13
click at [448, 209] on span "Previous Month" at bounding box center [448, 211] width 0 height 13
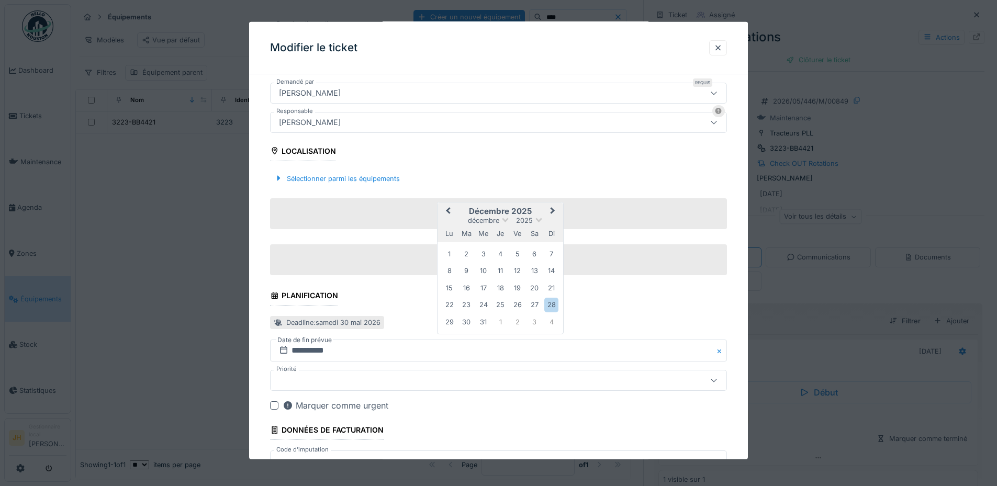
click at [448, 209] on span "Previous Month" at bounding box center [448, 211] width 0 height 13
click at [533, 267] on div "13" at bounding box center [534, 270] width 14 height 14
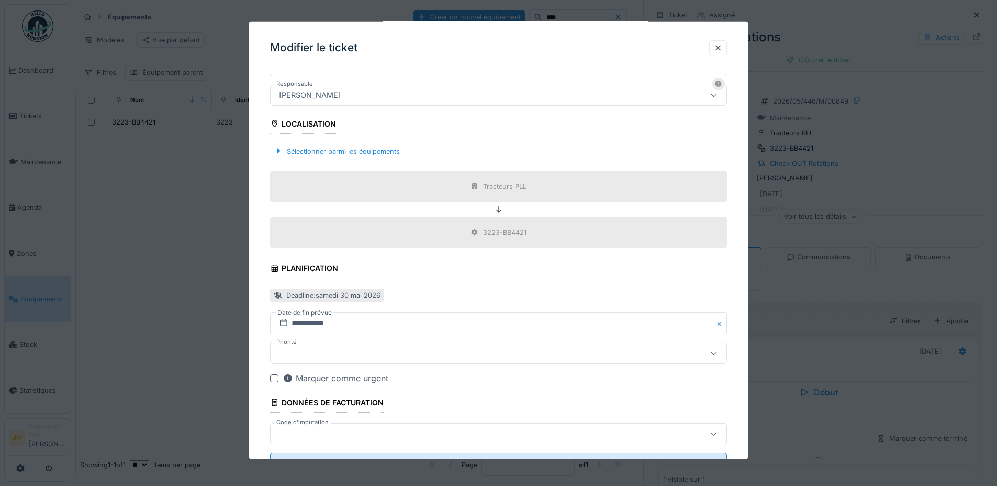
scroll to position [333, 0]
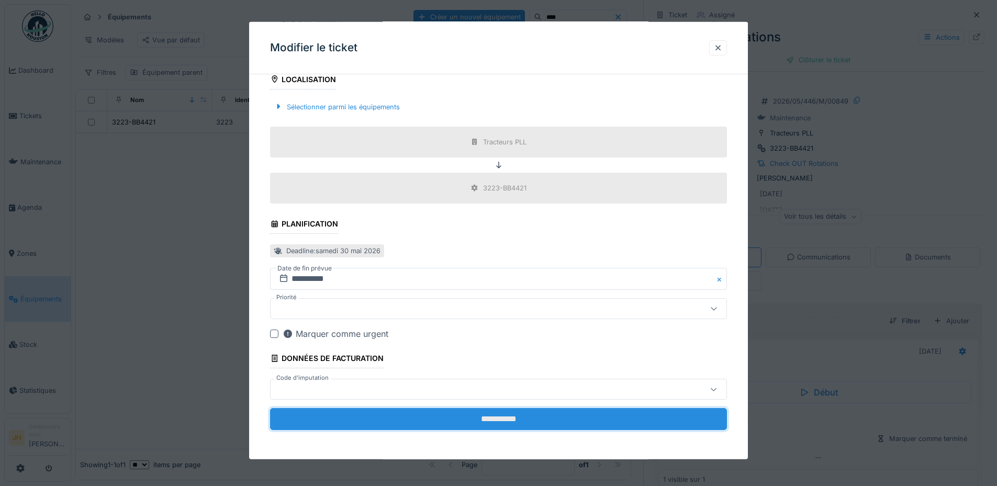
click at [504, 410] on input "**********" at bounding box center [498, 419] width 457 height 22
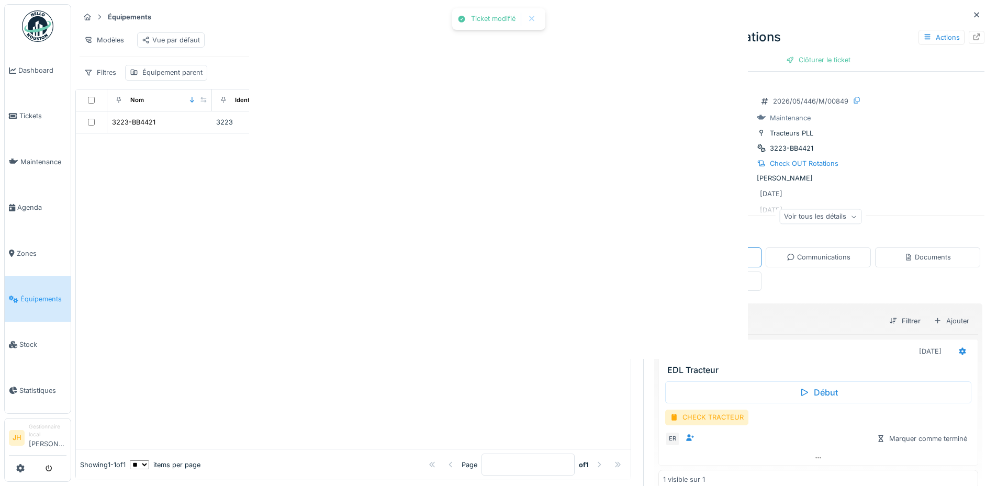
scroll to position [0, 0]
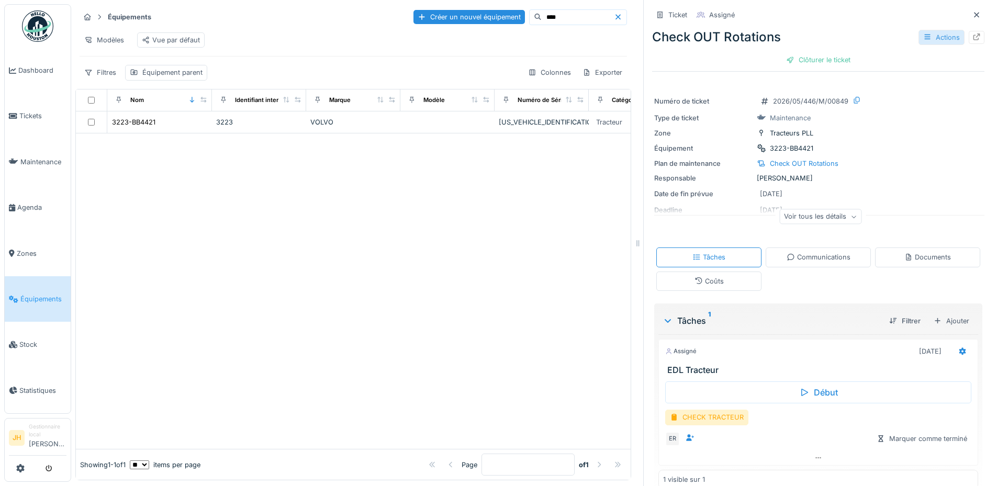
click at [935, 30] on div "Actions" at bounding box center [941, 37] width 46 height 15
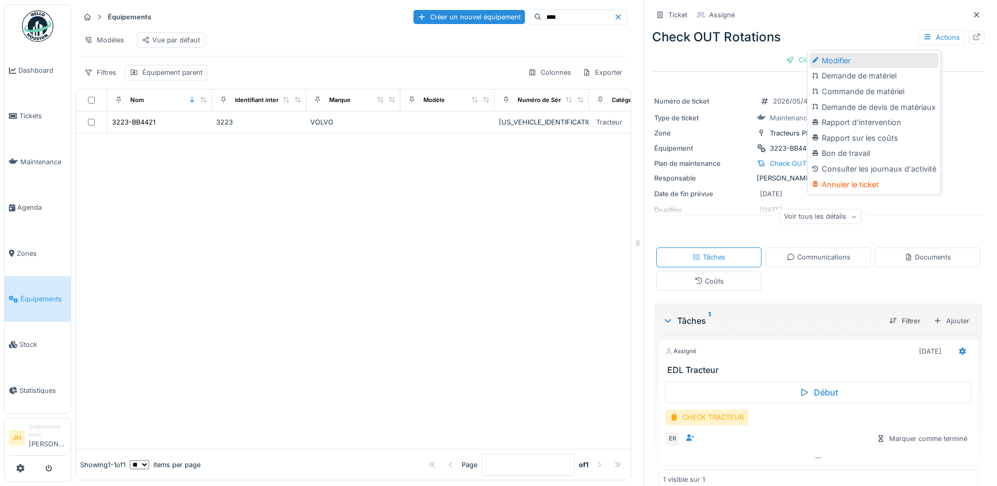
click at [877, 53] on div "Modifier" at bounding box center [873, 61] width 129 height 16
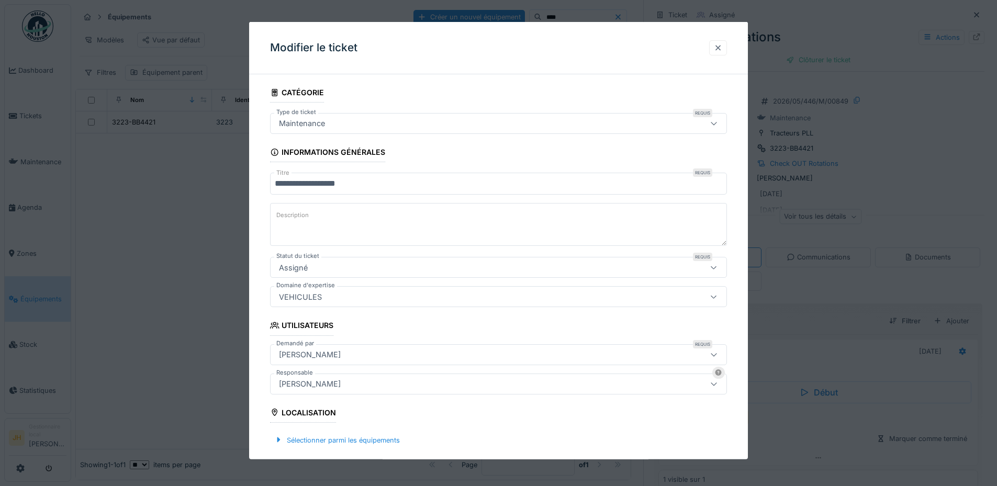
click at [719, 47] on div at bounding box center [718, 48] width 8 height 10
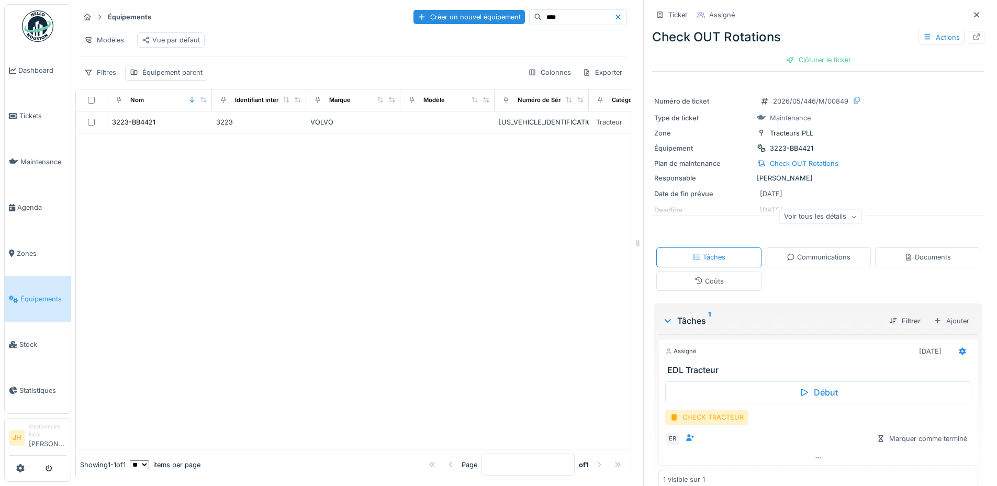
click at [564, 12] on input "****" at bounding box center [577, 17] width 72 height 15
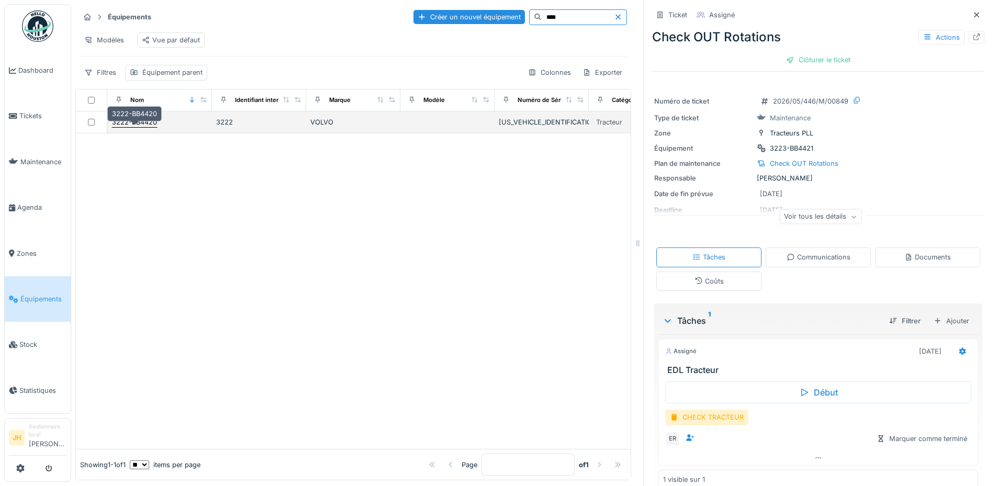
click at [155, 123] on div "3222-BB4420" at bounding box center [134, 122] width 45 height 10
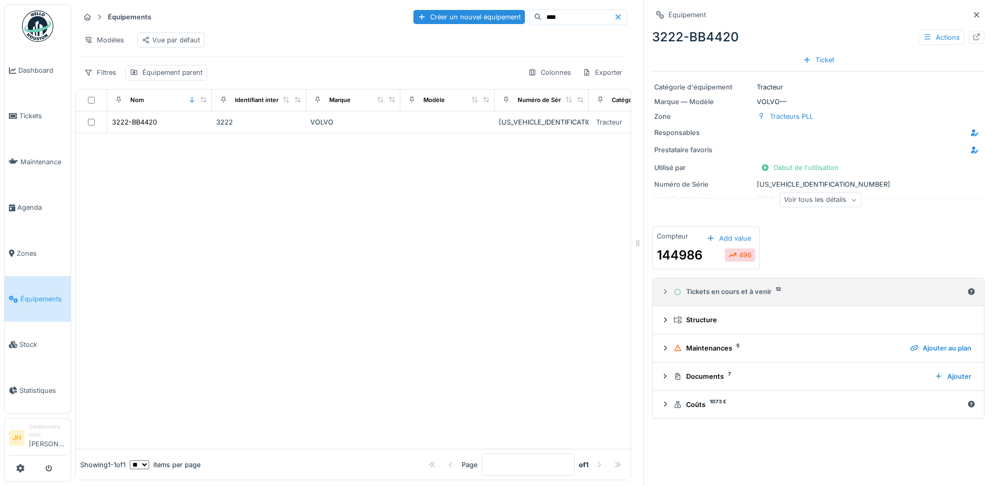
click at [716, 287] on div "Tickets en cours et à venir 12" at bounding box center [817, 292] width 289 height 10
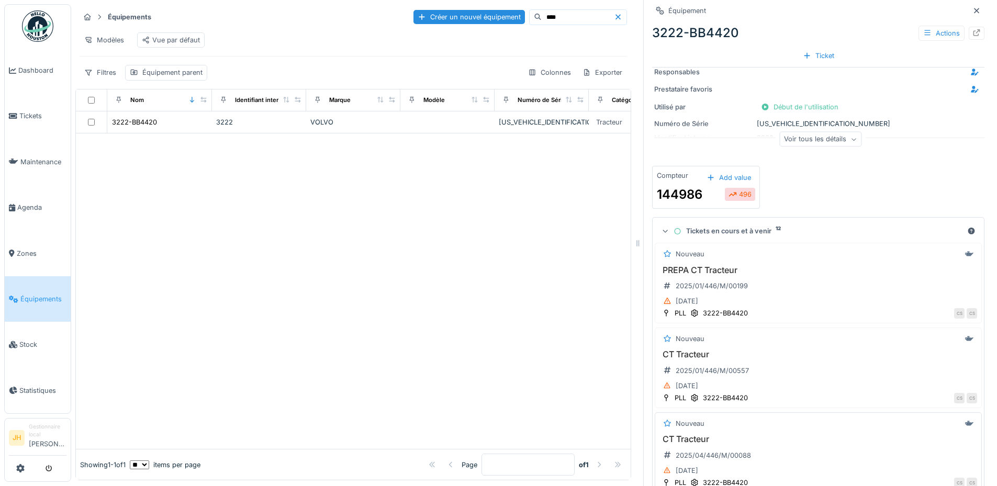
scroll to position [157, 0]
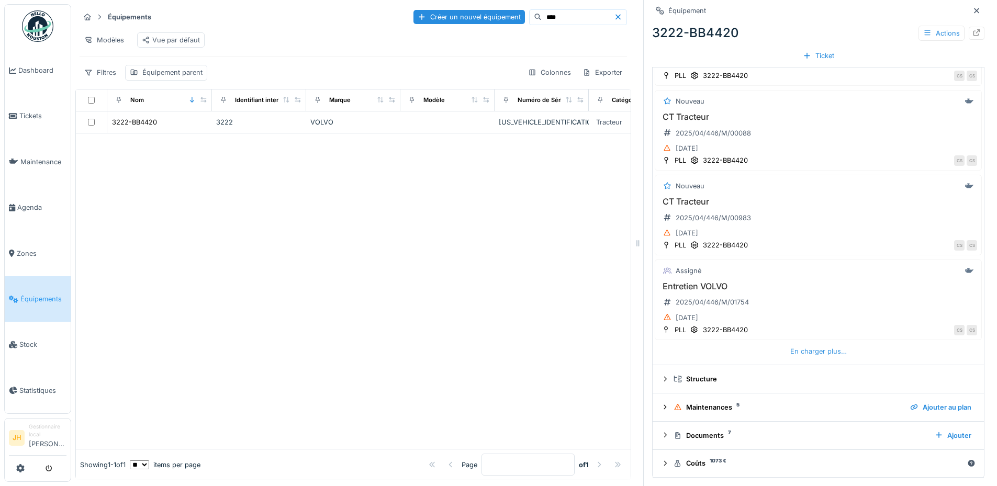
click at [793, 344] on div "En charger plus…" at bounding box center [818, 351] width 65 height 14
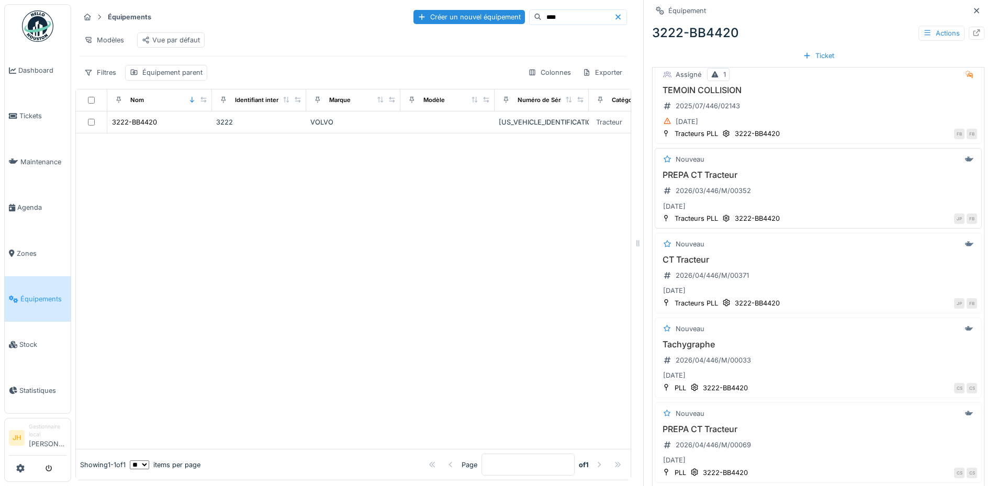
scroll to position [751, 0]
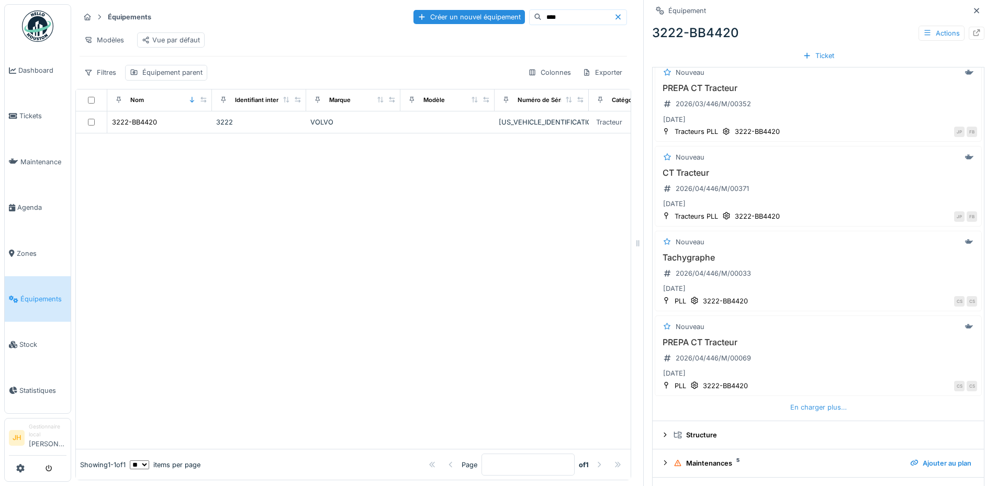
click at [806, 400] on div "En charger plus…" at bounding box center [818, 407] width 65 height 14
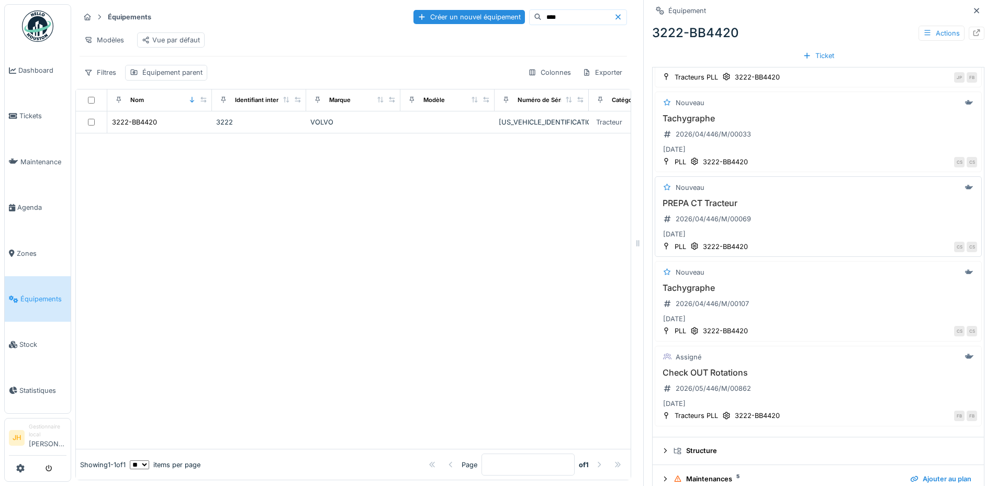
scroll to position [960, 0]
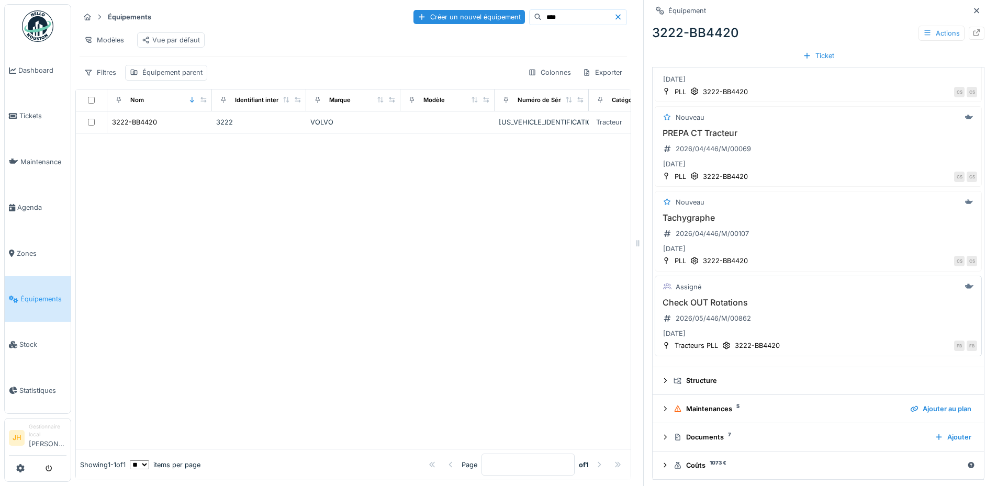
click at [730, 300] on h3 "Check OUT Rotations" at bounding box center [818, 303] width 318 height 10
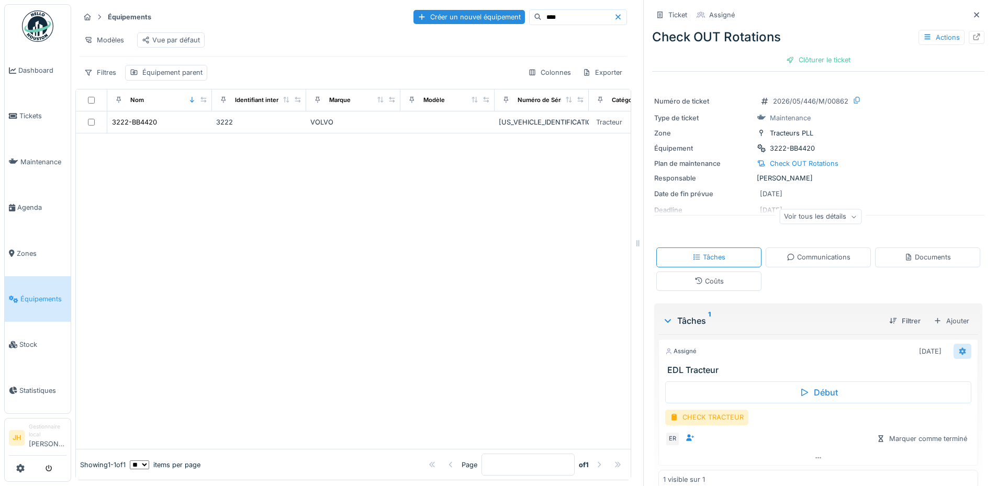
click at [958, 348] on icon at bounding box center [962, 351] width 8 height 7
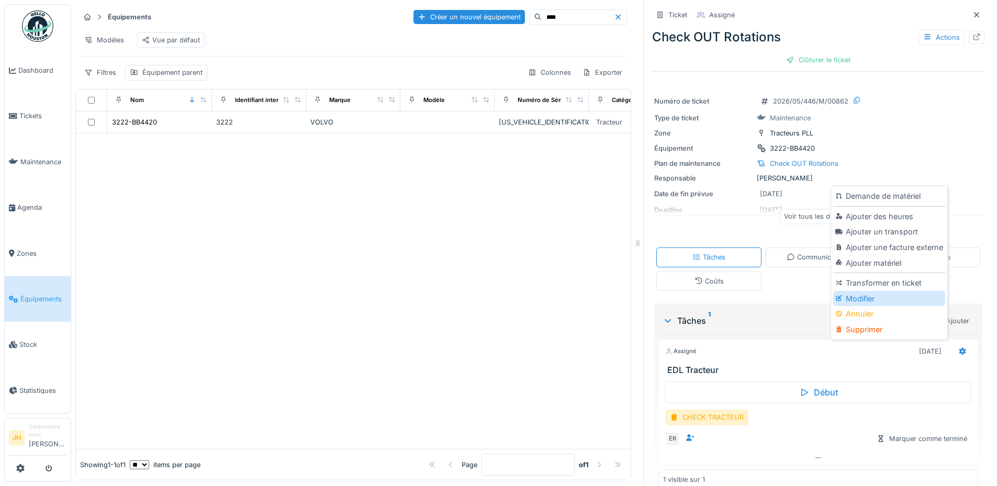
click at [871, 291] on div "Modifier" at bounding box center [888, 299] width 111 height 16
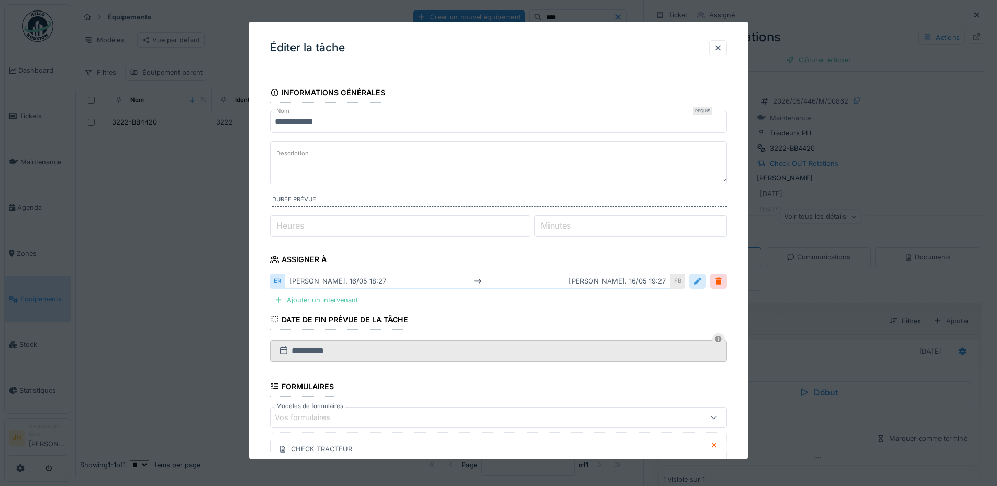
click at [706, 282] on div at bounding box center [697, 281] width 17 height 15
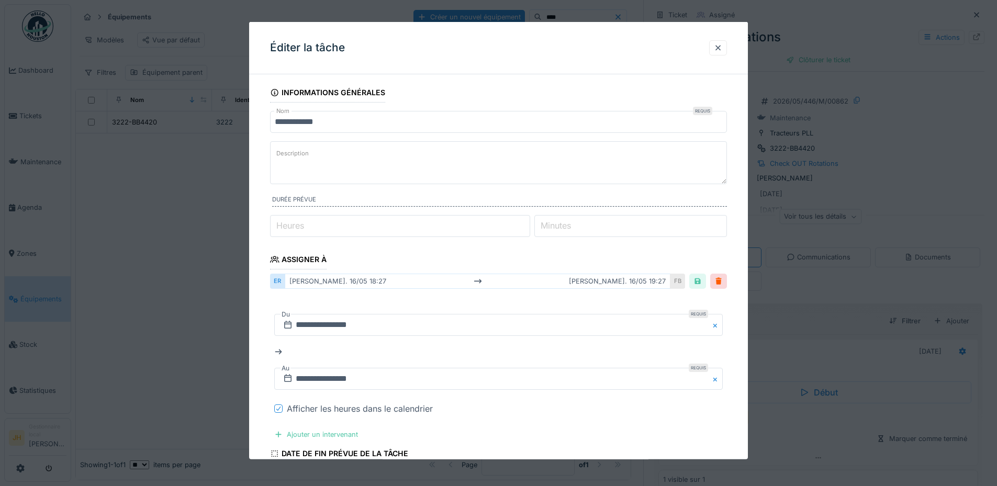
click at [277, 410] on icon at bounding box center [278, 408] width 4 height 4
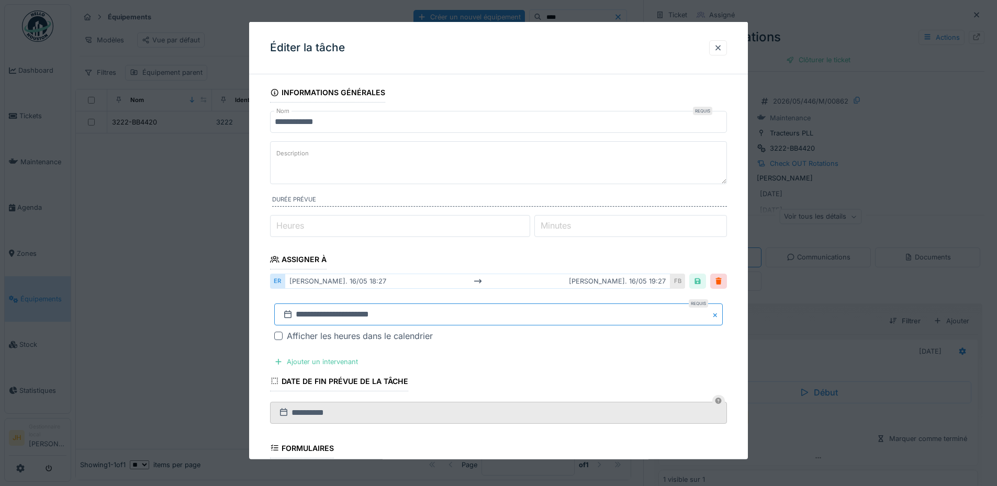
click at [321, 321] on input "**********" at bounding box center [498, 314] width 448 height 22
click at [444, 177] on button "Previous Month" at bounding box center [446, 175] width 17 height 17
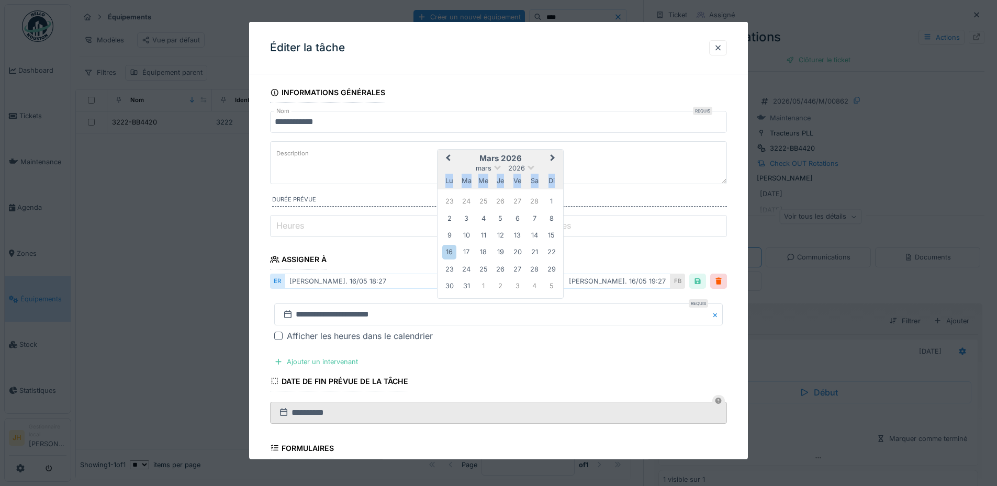
click at [444, 177] on div "lu" at bounding box center [449, 181] width 14 height 14
click at [447, 161] on button "Previous Month" at bounding box center [446, 159] width 17 height 17
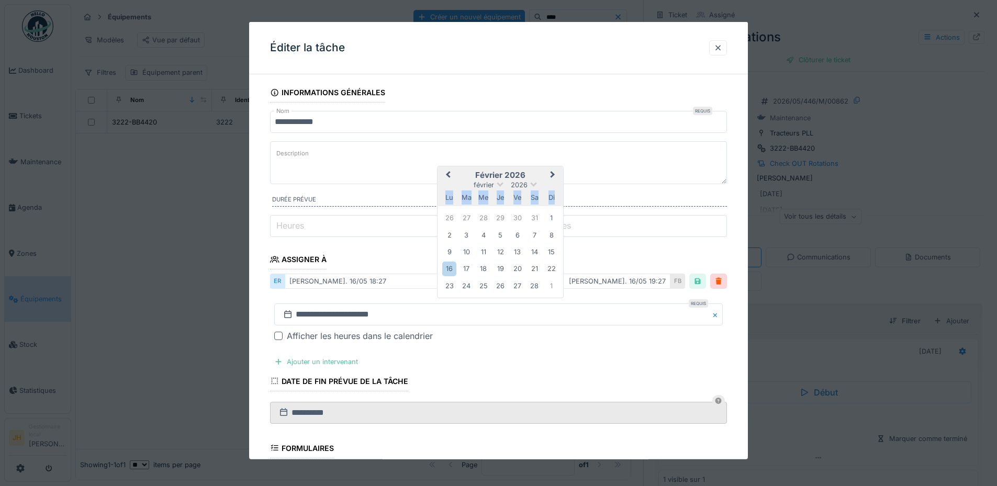
click at [448, 175] on span "Previous Month" at bounding box center [448, 175] width 0 height 13
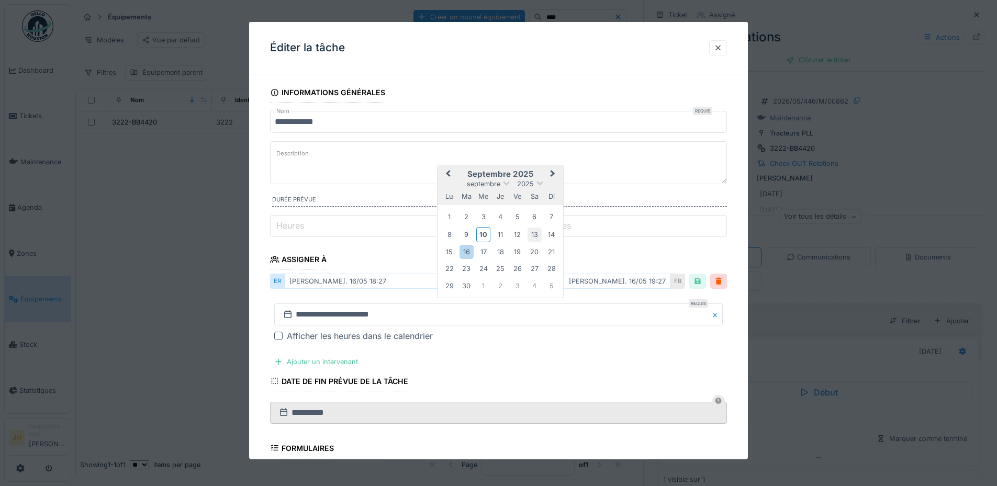
click at [530, 235] on div "13" at bounding box center [534, 234] width 14 height 14
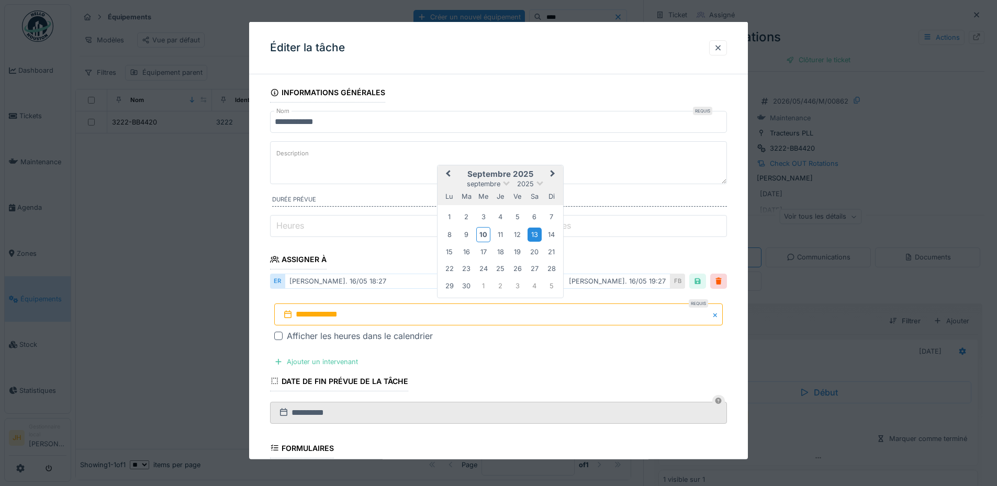
click at [533, 231] on div "13" at bounding box center [534, 234] width 14 height 14
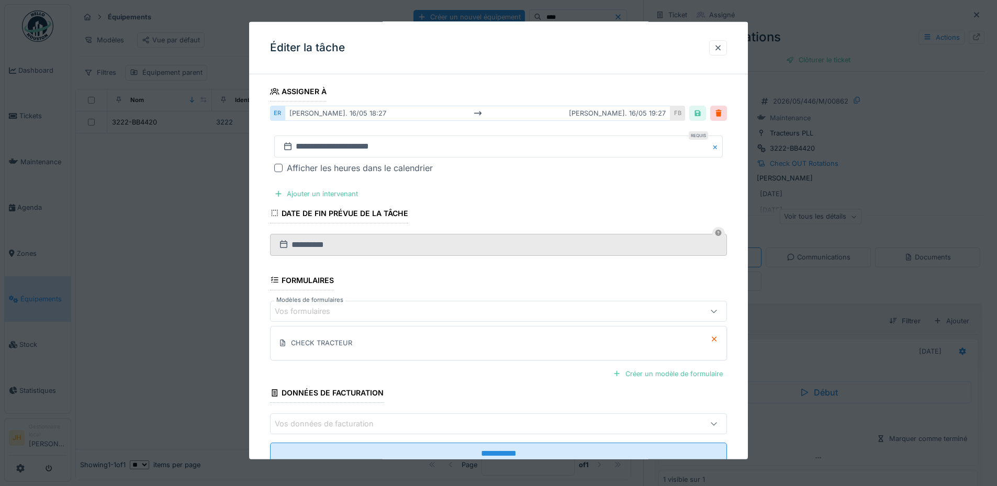
scroll to position [202, 0]
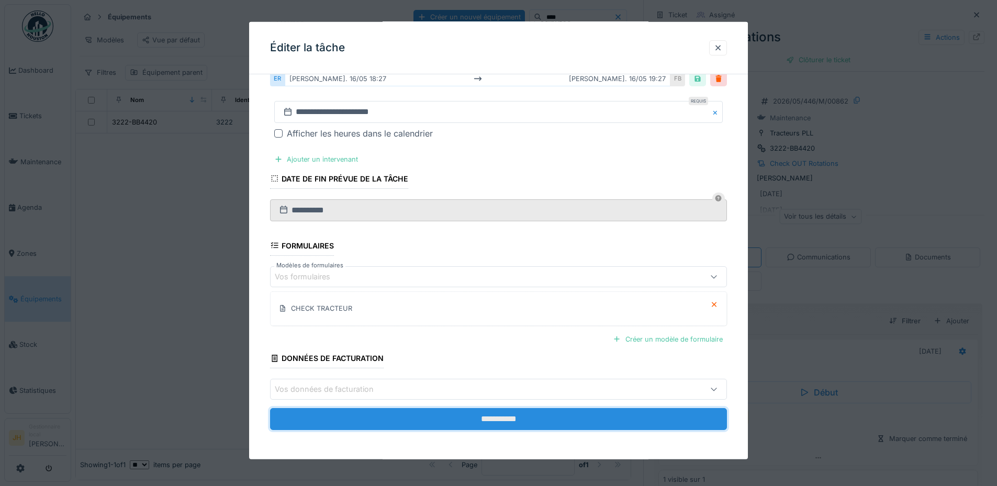
click at [374, 418] on input "**********" at bounding box center [498, 419] width 457 height 22
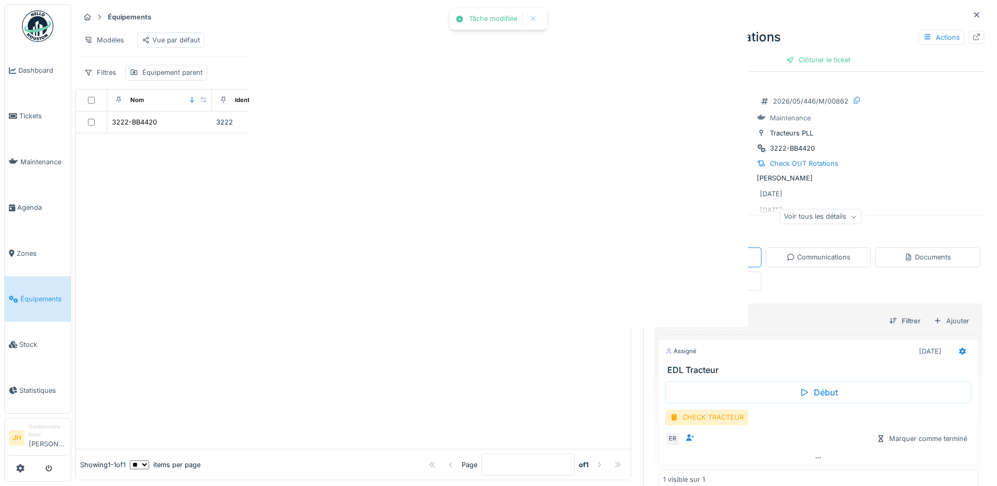
scroll to position [0, 0]
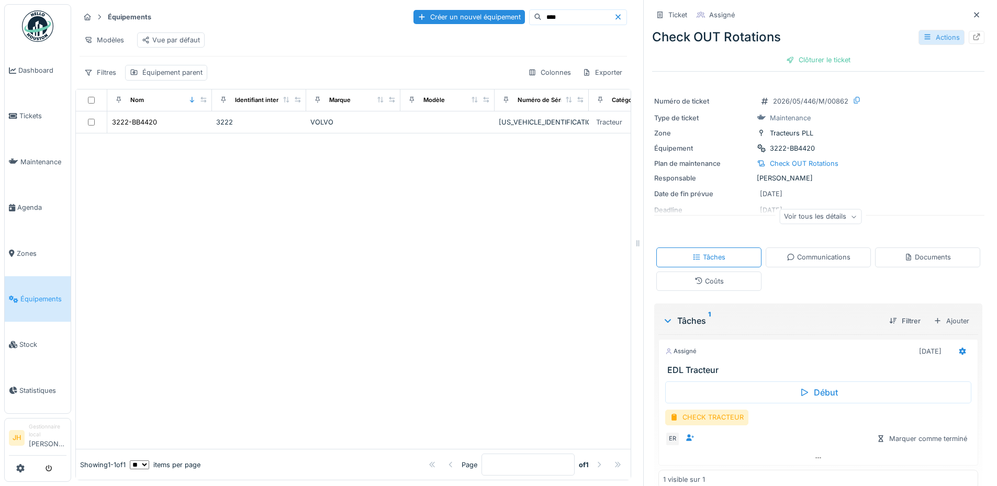
click at [923, 30] on div "Actions" at bounding box center [941, 37] width 46 height 15
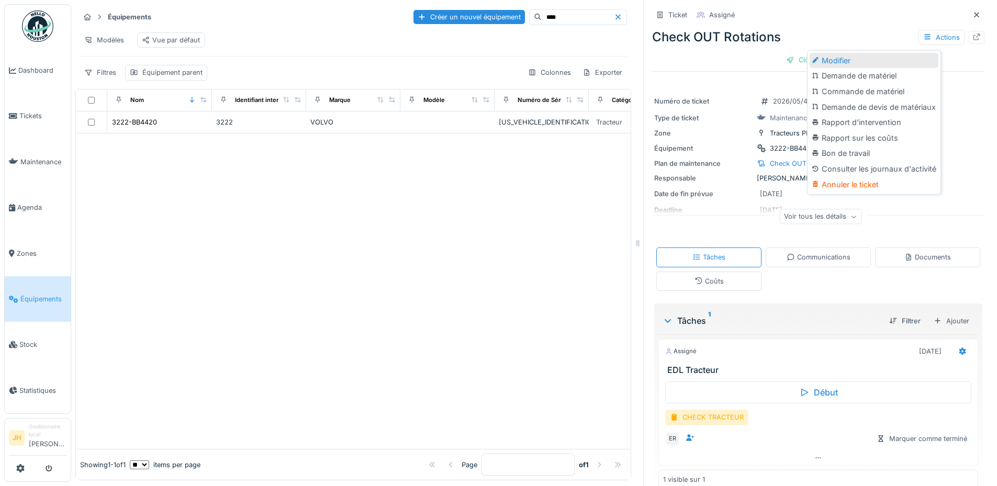
click at [909, 53] on div "Modifier" at bounding box center [873, 61] width 129 height 16
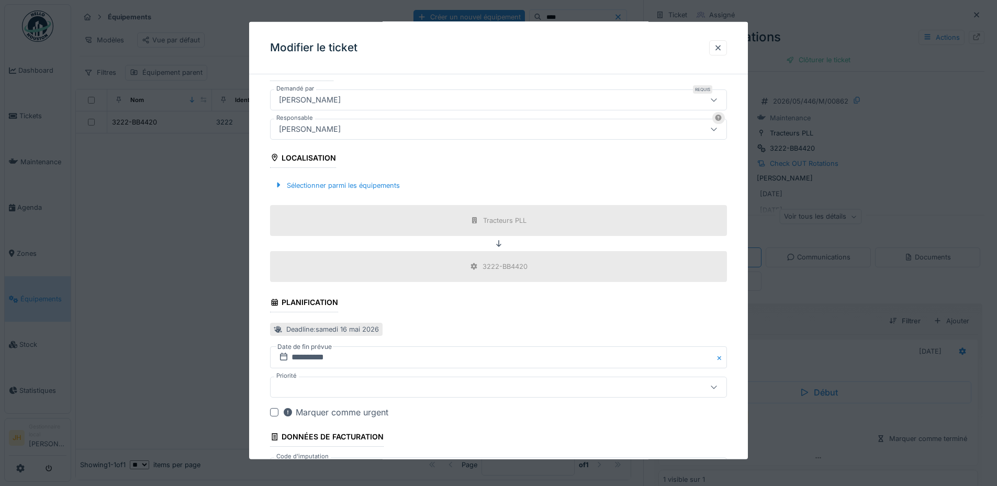
scroll to position [314, 0]
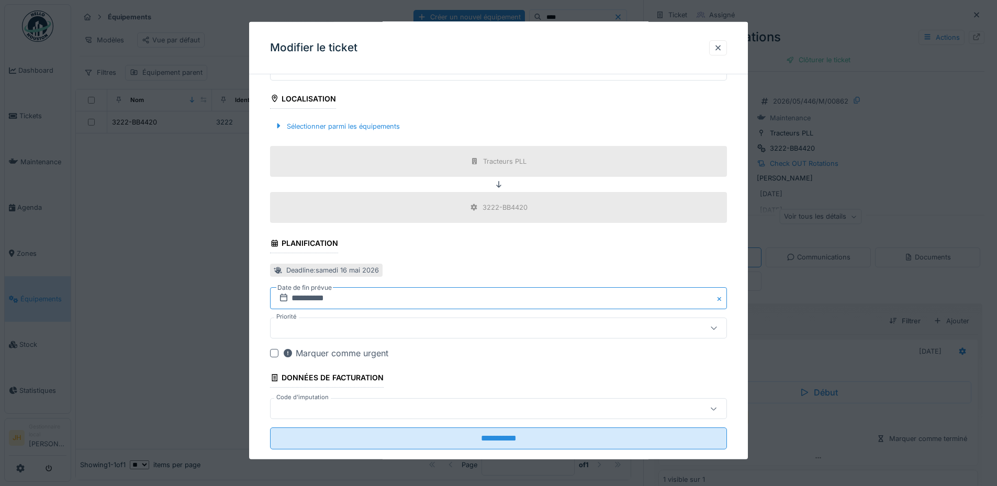
click at [340, 301] on input "**********" at bounding box center [498, 298] width 457 height 22
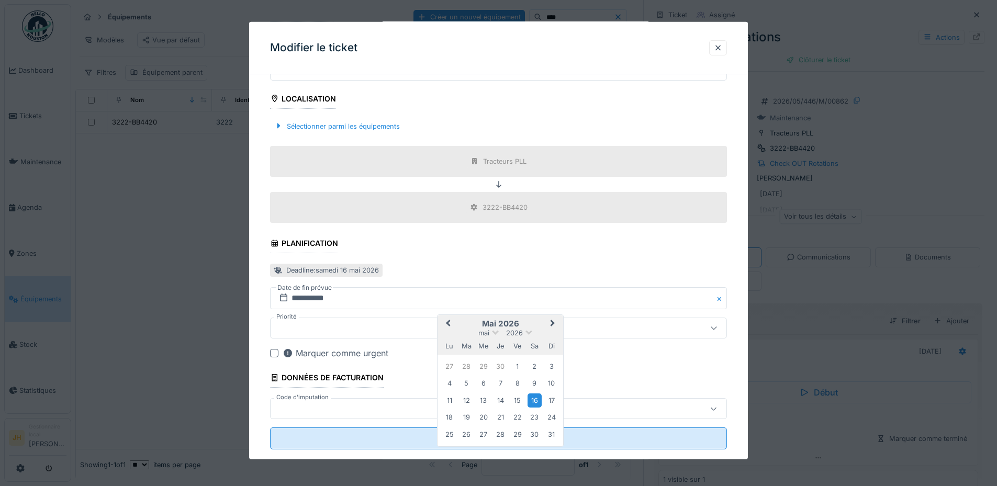
click at [448, 322] on span "Previous Month" at bounding box center [448, 324] width 0 height 13
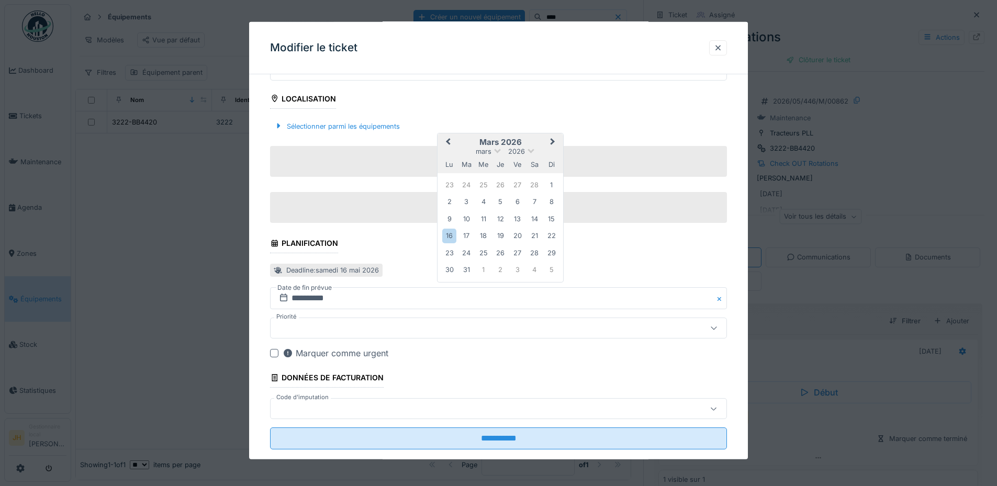
click at [448, 140] on span "Previous Month" at bounding box center [448, 142] width 0 height 13
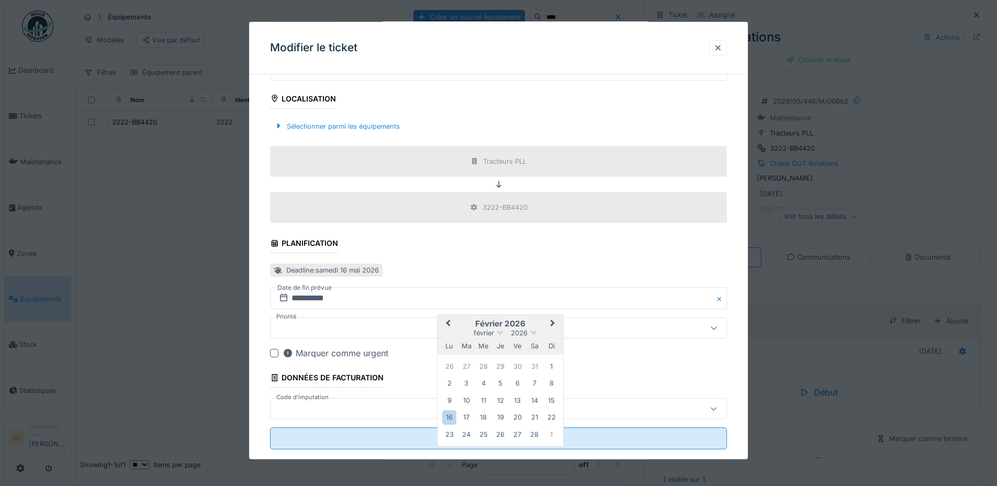
click at [448, 324] on span "Previous Month" at bounding box center [448, 324] width 0 height 13
click at [448, 321] on span "Previous Month" at bounding box center [448, 324] width 0 height 13
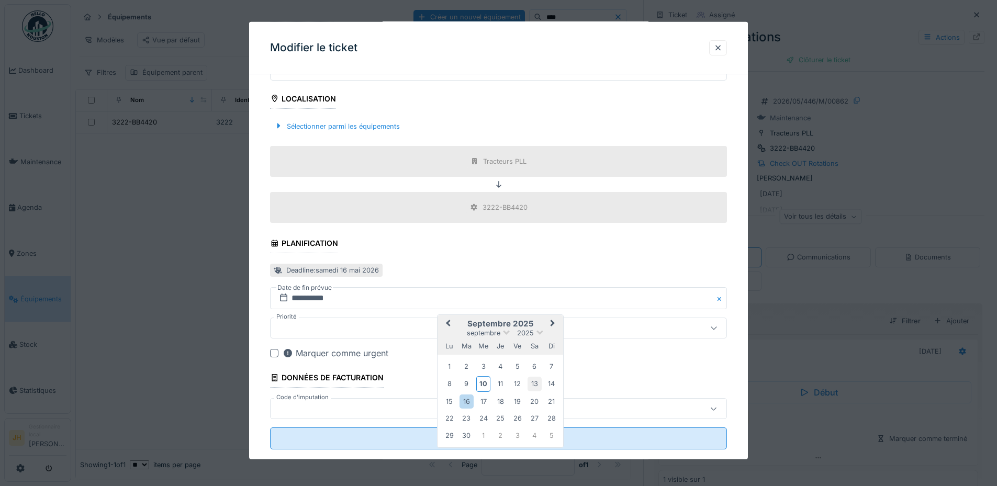
click at [533, 380] on div "13" at bounding box center [534, 384] width 14 height 14
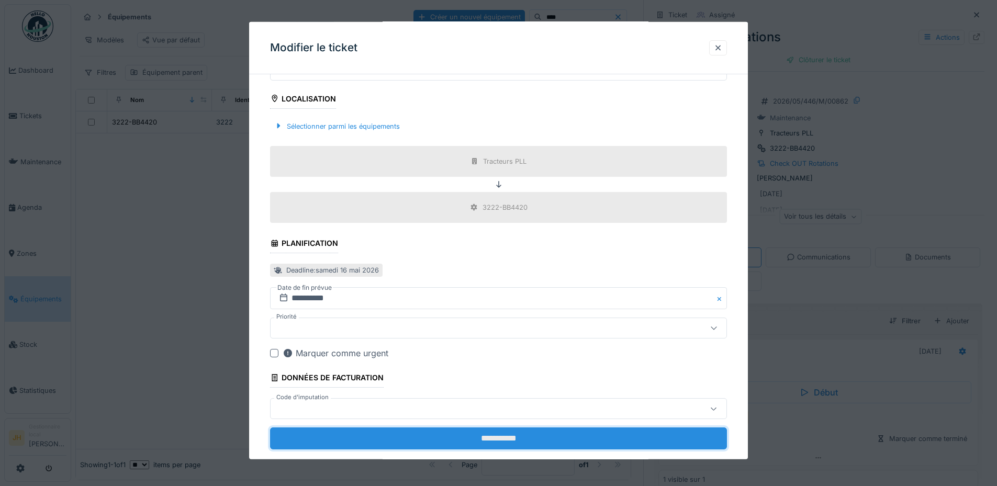
click at [538, 438] on input "**********" at bounding box center [498, 438] width 457 height 22
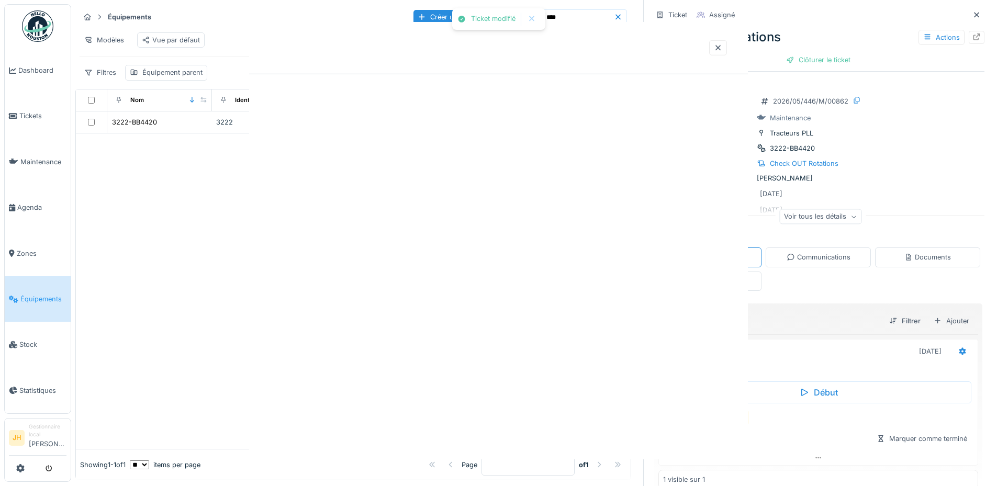
scroll to position [0, 0]
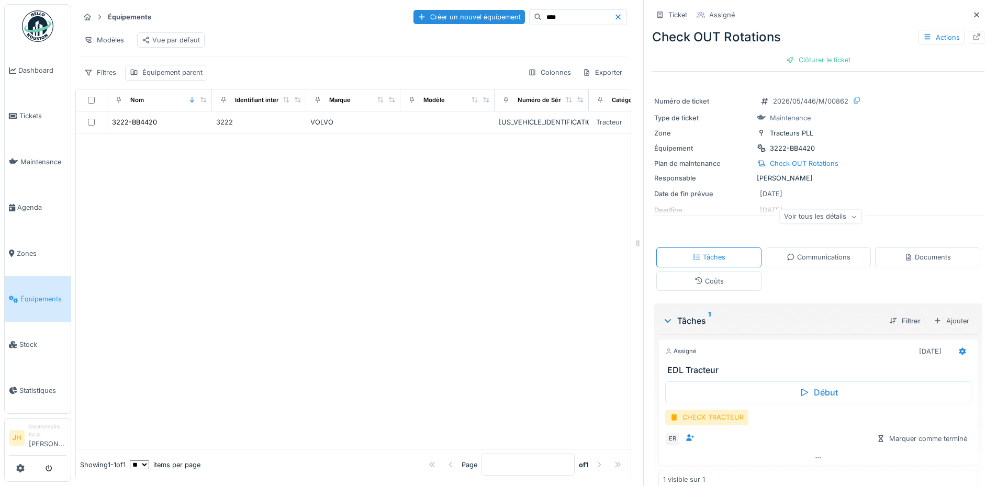
click at [541, 10] on input "****" at bounding box center [577, 17] width 72 height 15
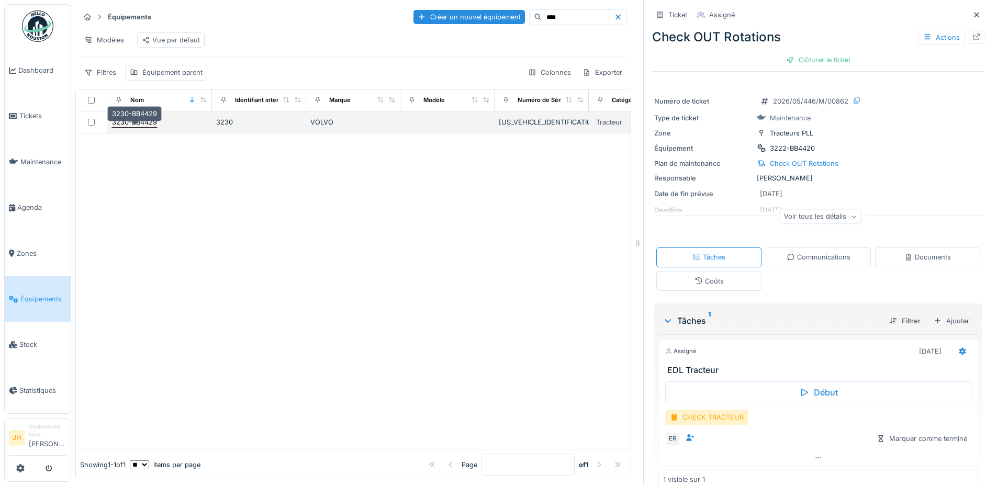
click at [151, 125] on div "3230-BB4429" at bounding box center [134, 122] width 45 height 10
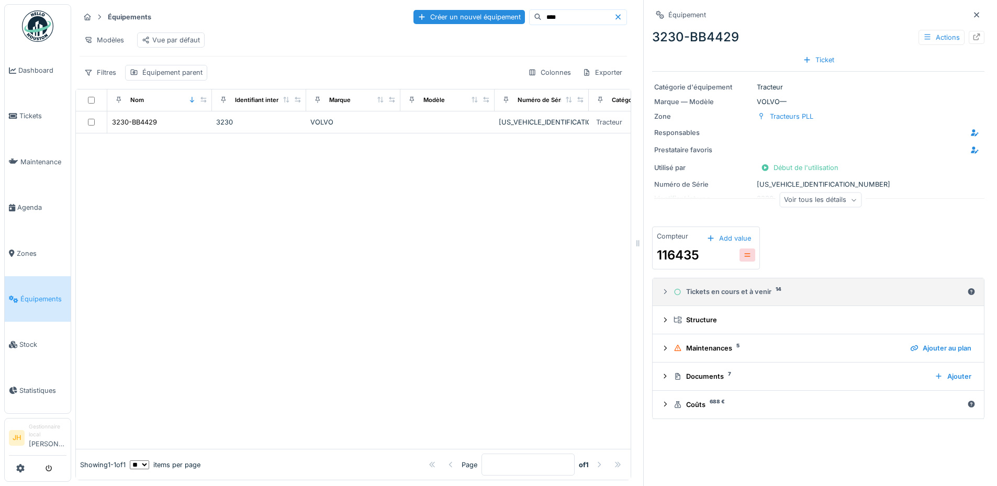
click at [731, 287] on div "Tickets en cours et à venir 14" at bounding box center [817, 292] width 289 height 10
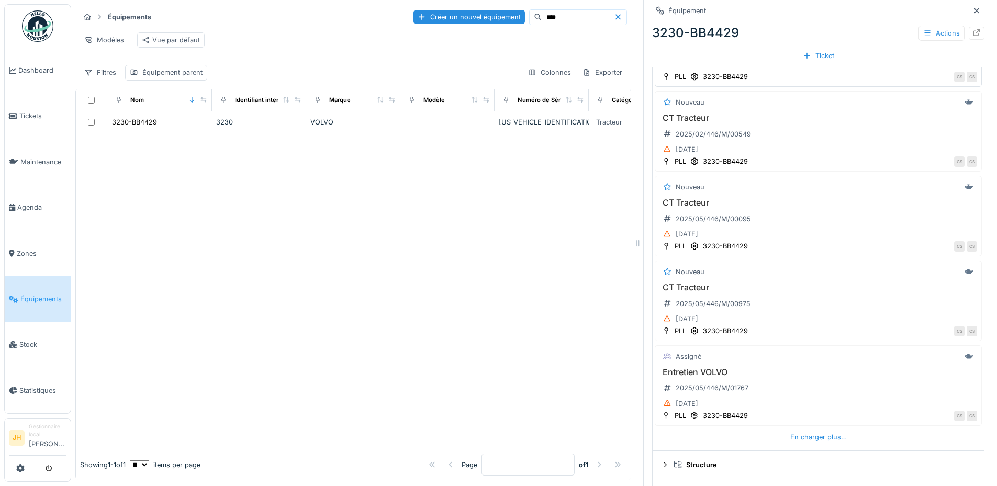
scroll to position [384, 0]
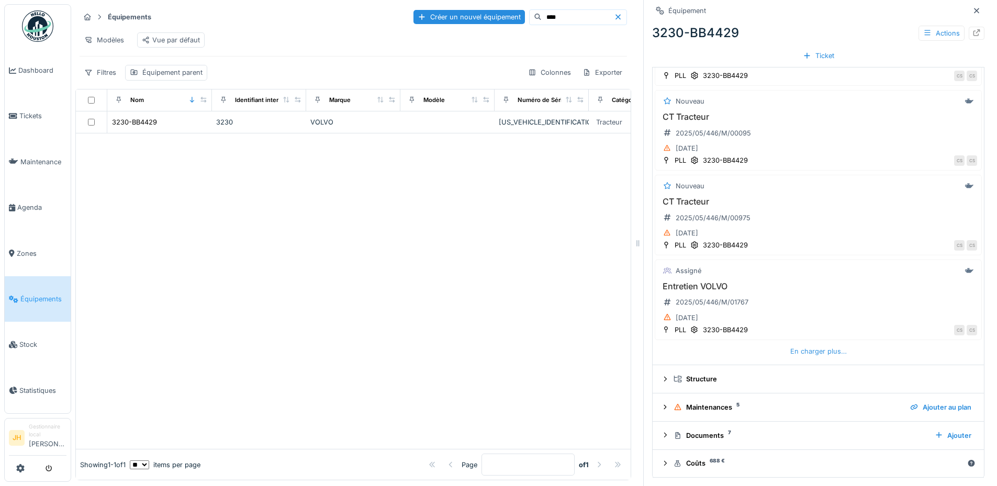
click at [786, 344] on div "En charger plus…" at bounding box center [818, 351] width 65 height 14
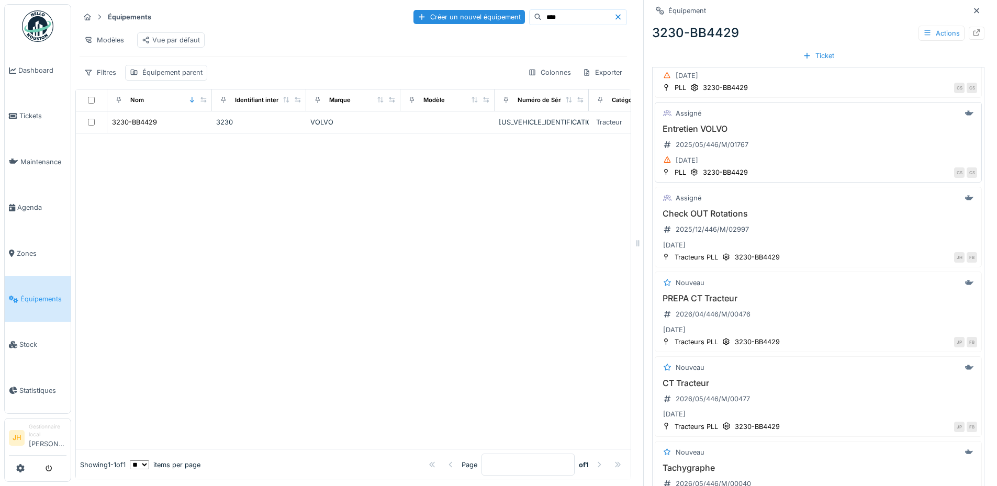
scroll to position [541, 0]
click at [710, 208] on h3 "Check OUT Rotations" at bounding box center [818, 213] width 318 height 10
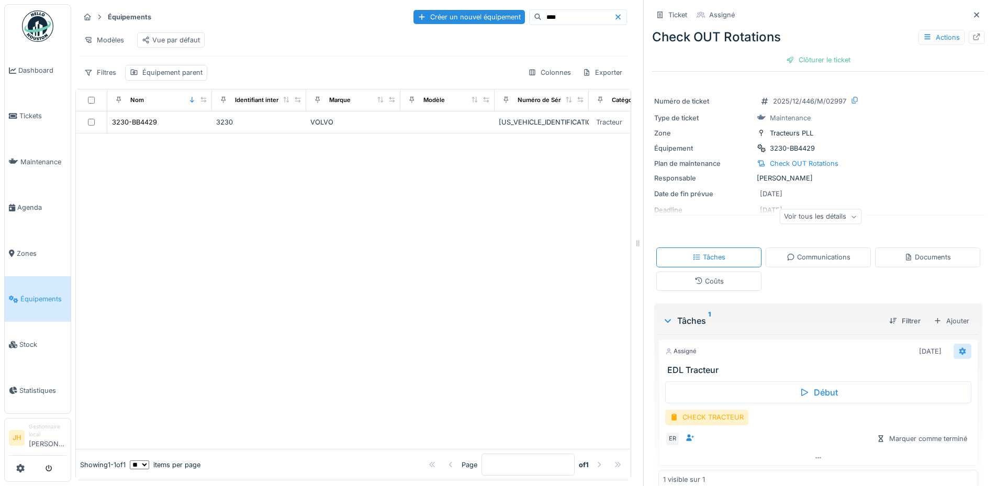
click at [959, 347] on icon at bounding box center [962, 350] width 7 height 7
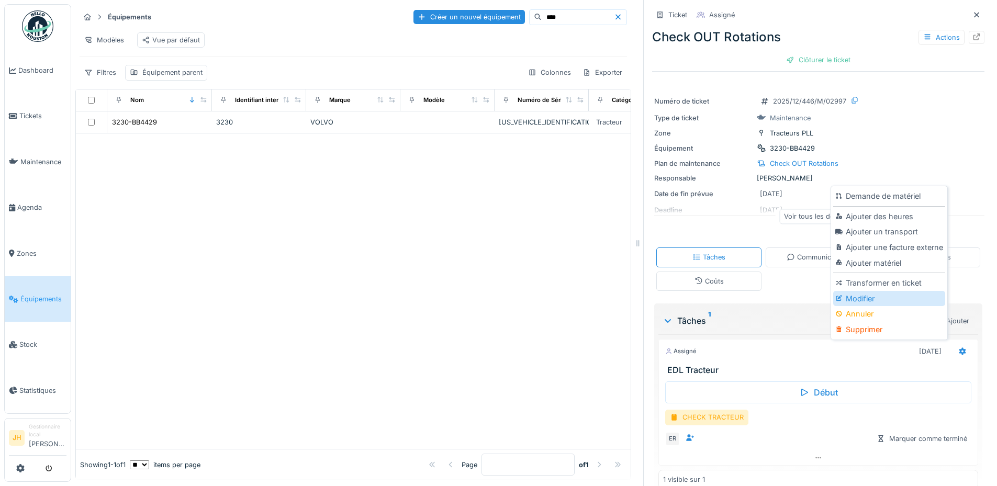
click at [908, 291] on div "Modifier" at bounding box center [888, 299] width 111 height 16
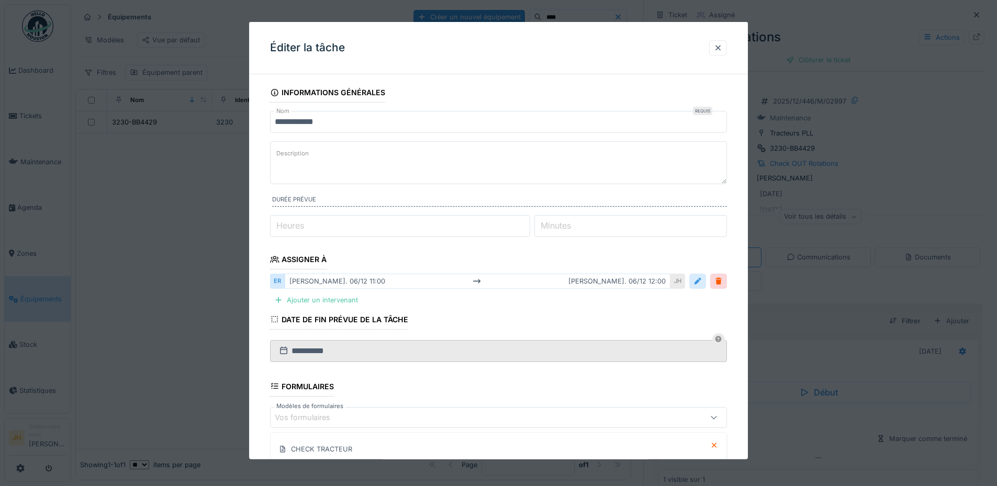
click at [701, 285] on div at bounding box center [697, 281] width 8 height 10
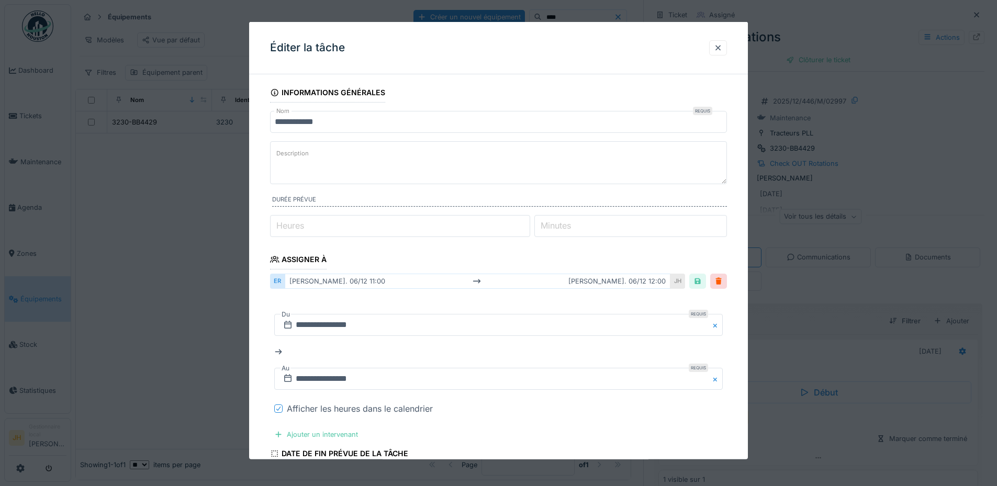
click at [279, 407] on icon at bounding box center [278, 408] width 6 height 5
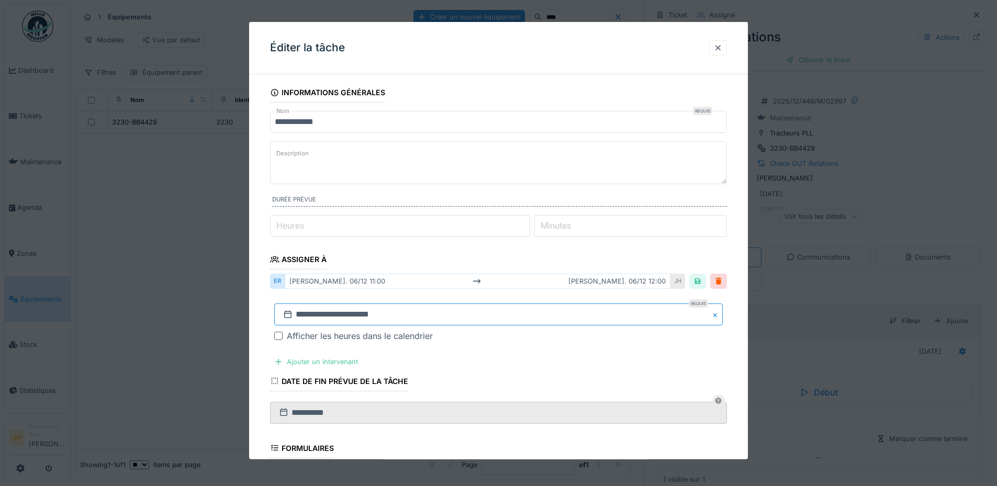
click at [361, 319] on input "**********" at bounding box center [498, 314] width 448 height 22
click at [448, 174] on span "Previous Month" at bounding box center [448, 175] width 0 height 13
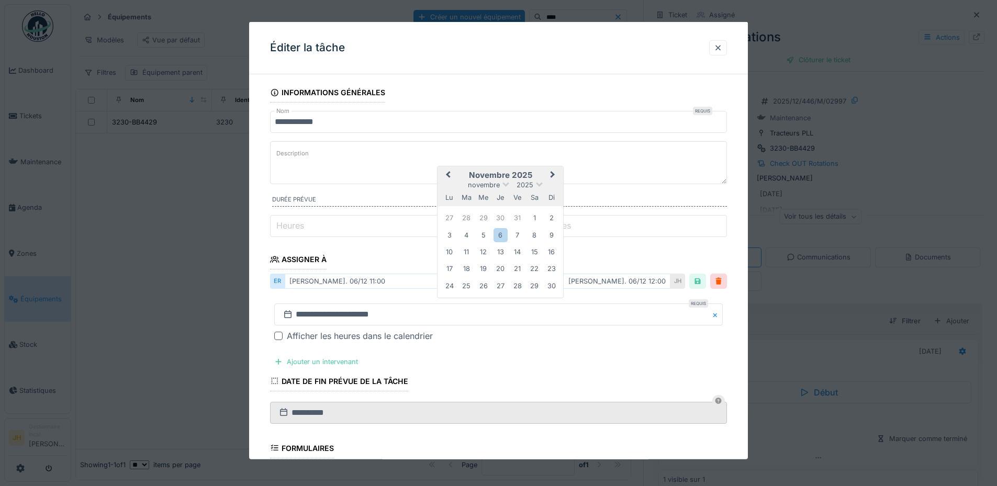
click at [448, 174] on span "Previous Month" at bounding box center [448, 175] width 0 height 13
click at [533, 234] on div "13" at bounding box center [534, 234] width 14 height 14
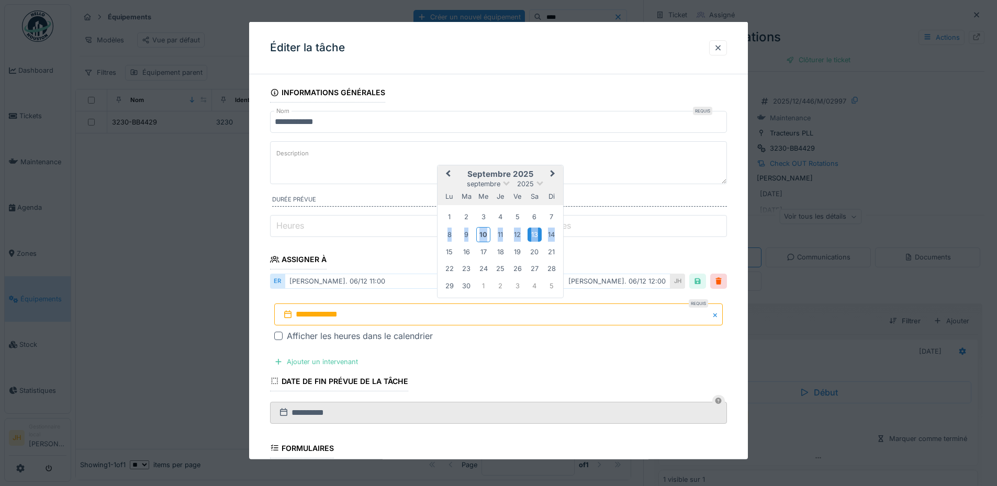
click at [533, 234] on div "13" at bounding box center [534, 234] width 14 height 14
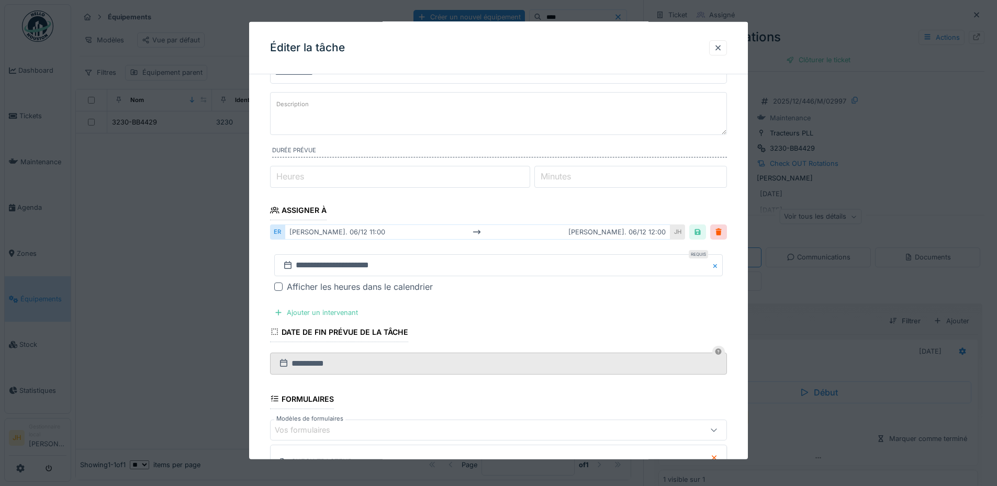
scroll to position [202, 0]
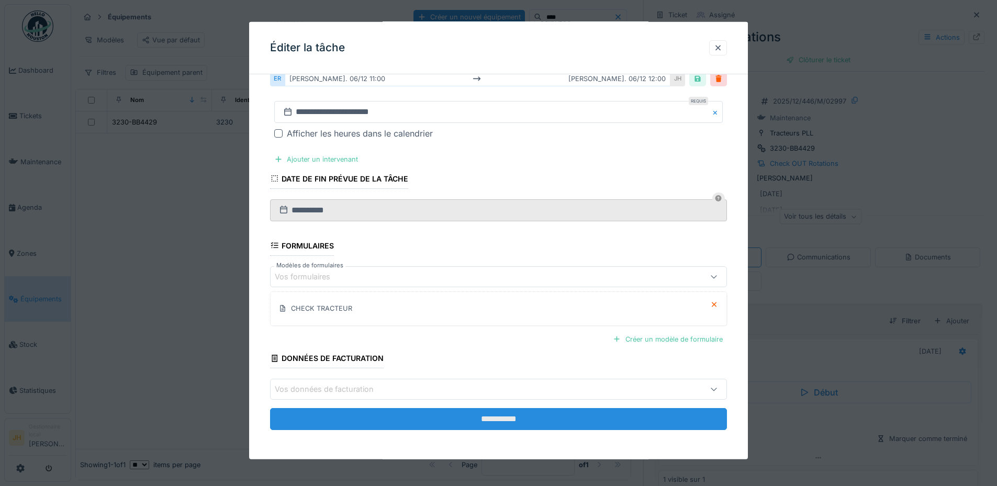
click at [502, 413] on input "**********" at bounding box center [498, 419] width 457 height 22
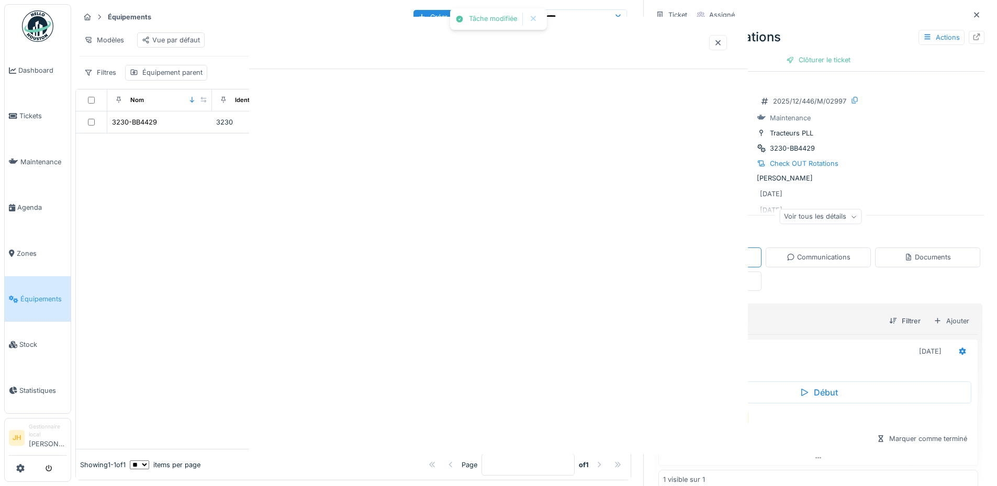
scroll to position [0, 0]
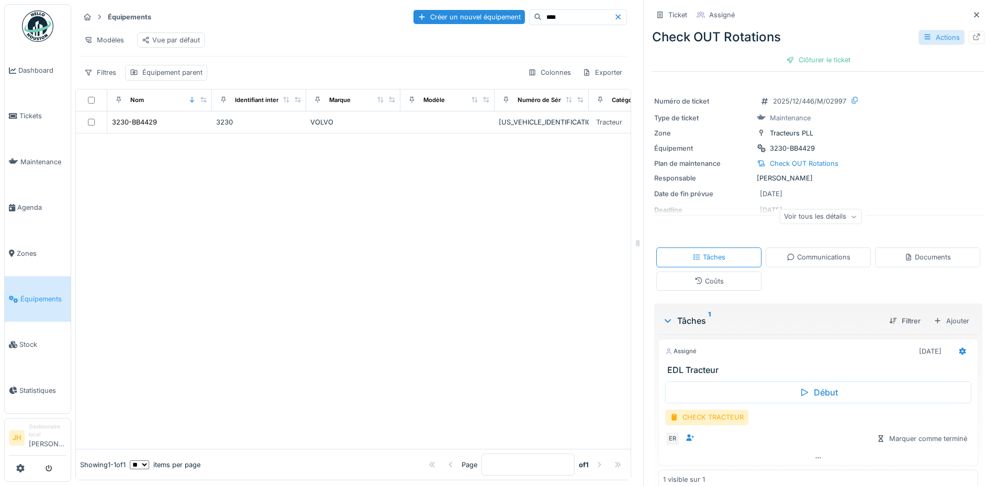
click at [918, 31] on div "Actions" at bounding box center [941, 37] width 46 height 15
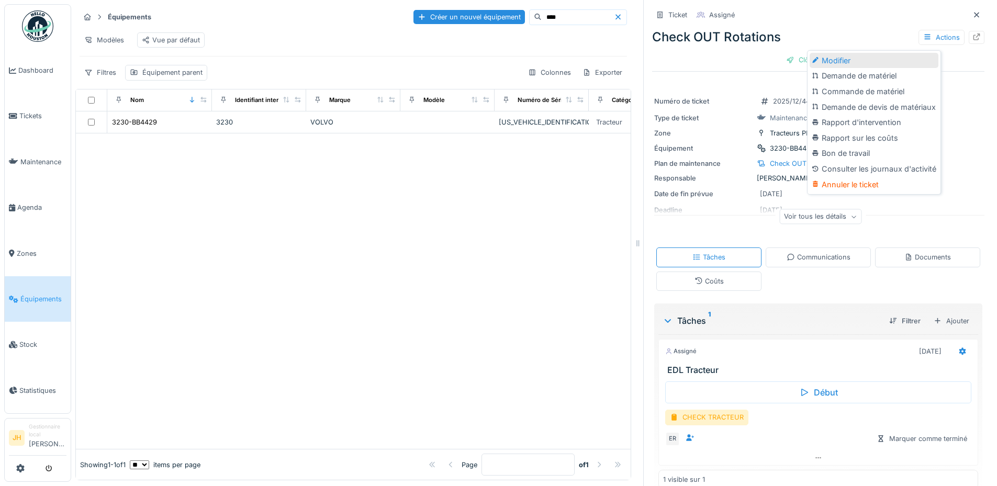
click at [863, 53] on div "Modifier" at bounding box center [873, 61] width 129 height 16
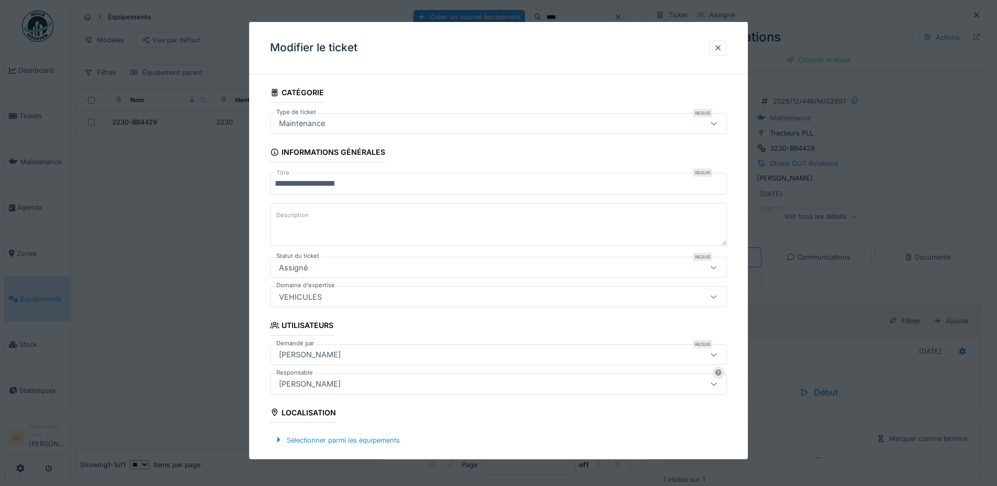
scroll to position [209, 0]
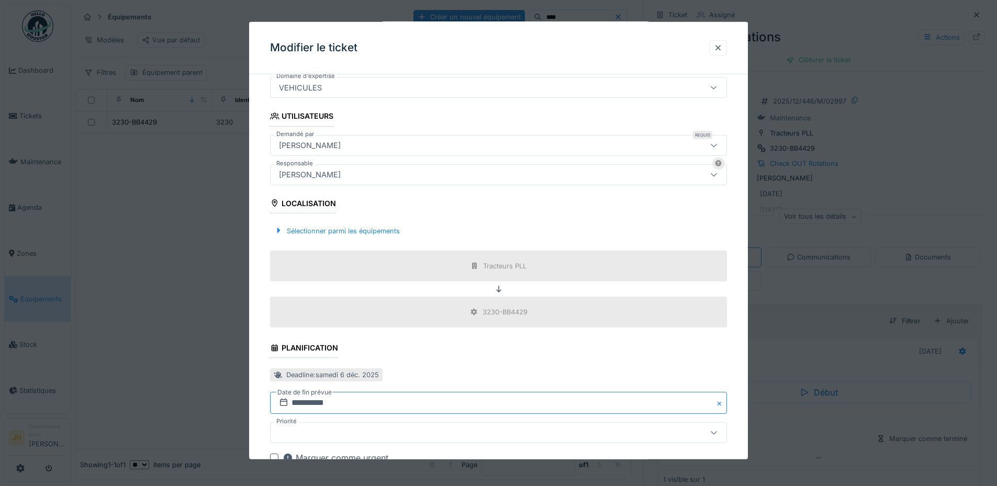
click at [303, 404] on input "**********" at bounding box center [498, 403] width 457 height 22
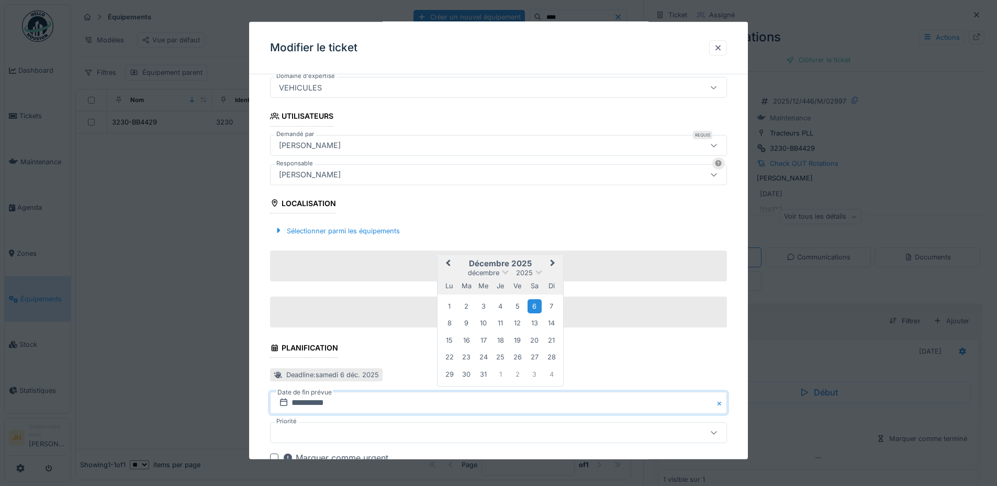
click at [446, 261] on button "Previous Month" at bounding box center [446, 264] width 17 height 17
click at [535, 320] on div "13" at bounding box center [534, 322] width 14 height 14
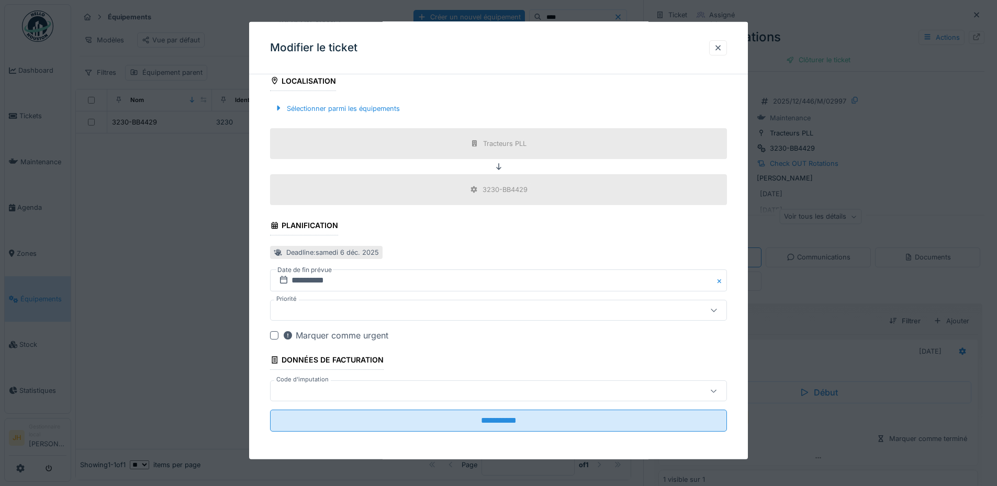
scroll to position [333, 0]
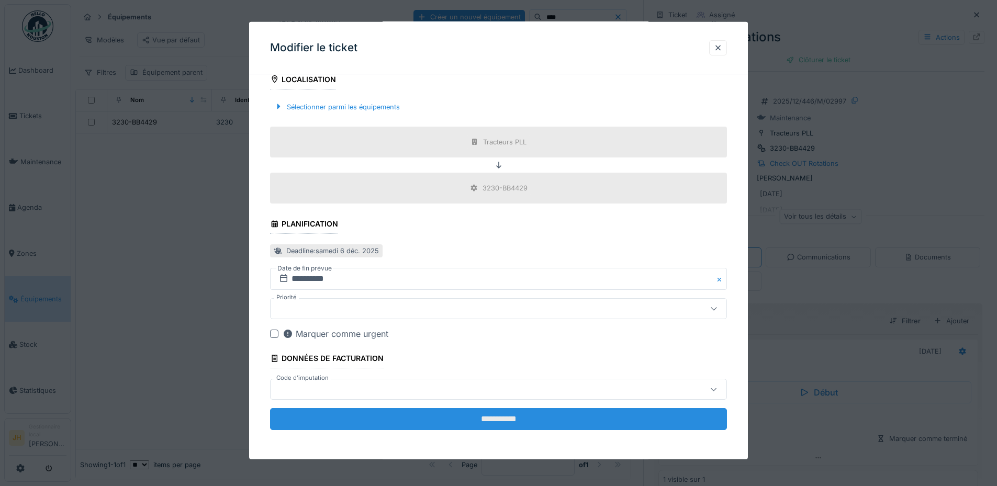
click at [512, 425] on input "**********" at bounding box center [498, 419] width 457 height 22
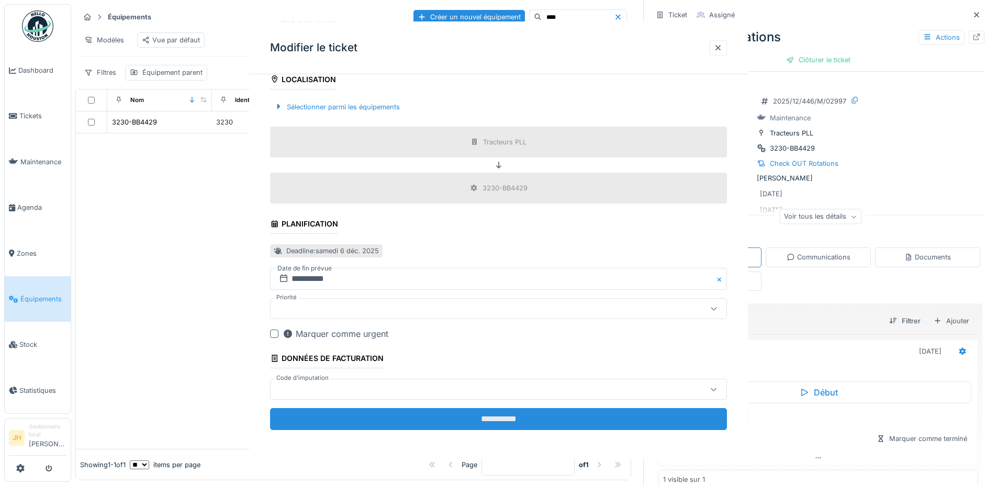
scroll to position [0, 0]
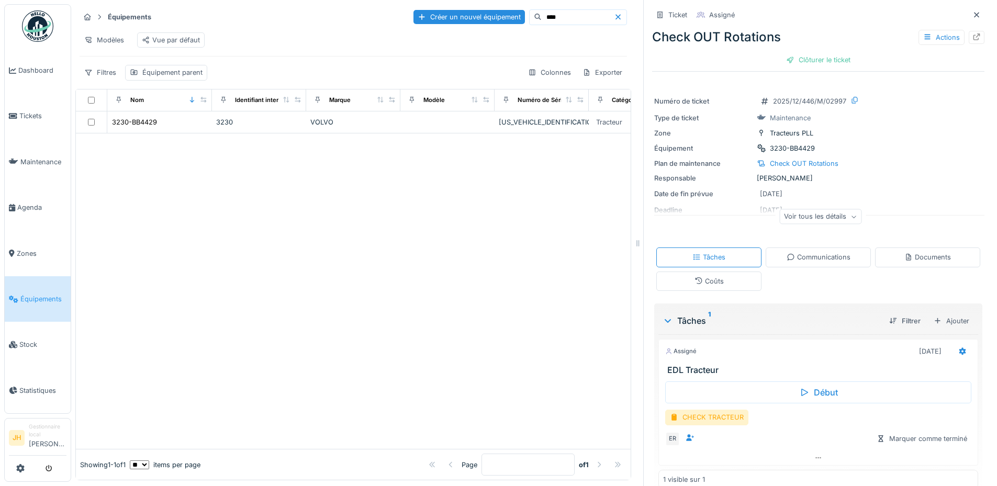
click at [541, 10] on input "****" at bounding box center [577, 17] width 72 height 15
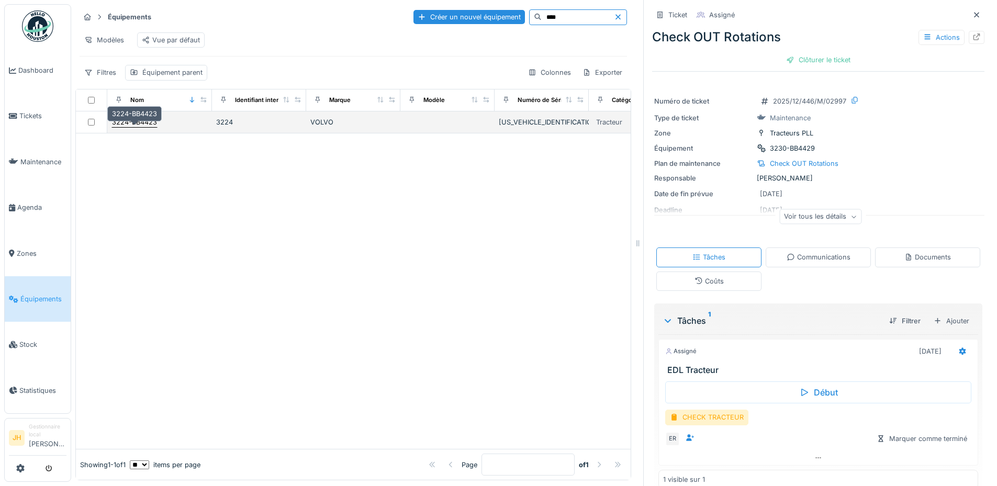
click at [141, 124] on div "3224-BB4423" at bounding box center [134, 122] width 45 height 10
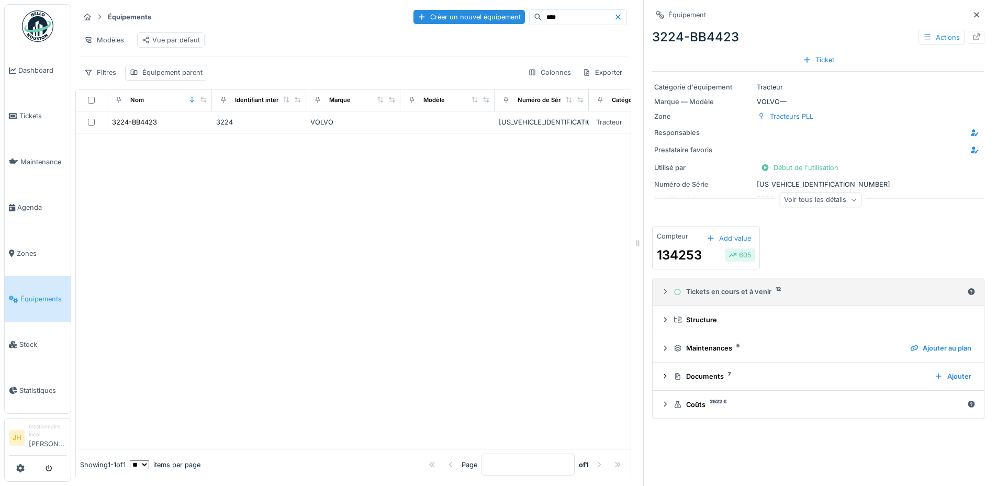
click at [741, 288] on div "Tickets en cours et à venir 12" at bounding box center [817, 292] width 289 height 10
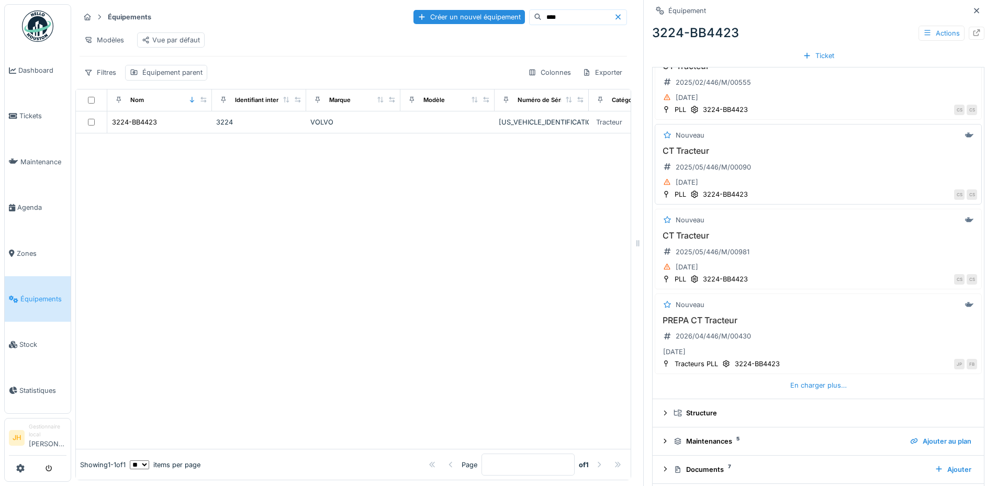
scroll to position [366, 0]
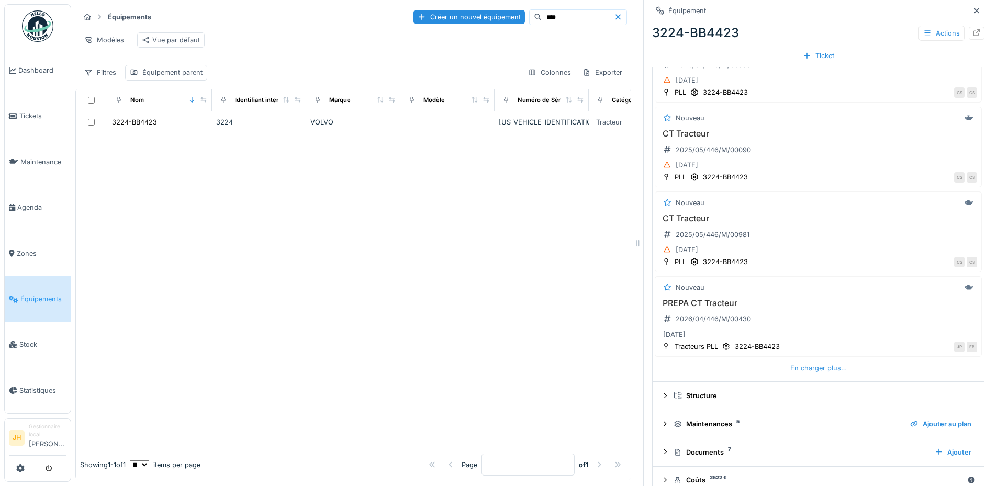
click at [816, 361] on div "En charger plus…" at bounding box center [818, 368] width 65 height 14
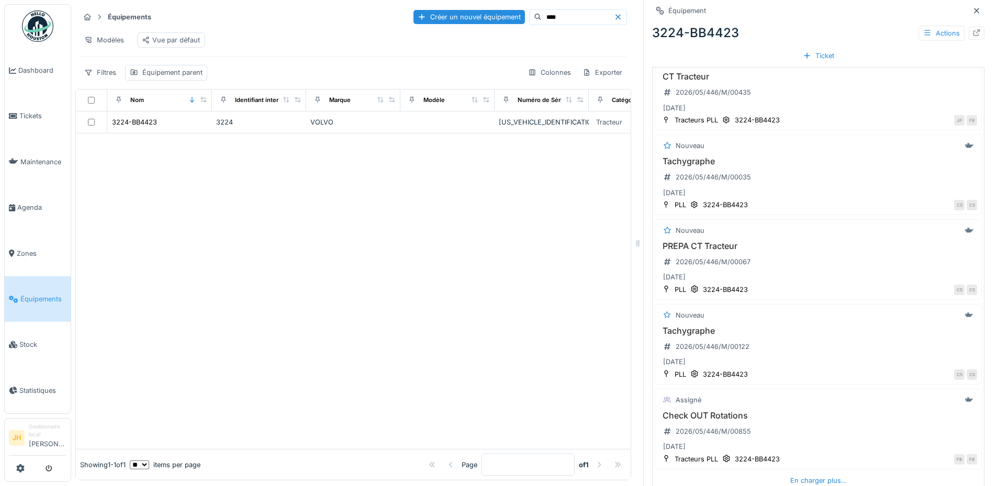
scroll to position [785, 0]
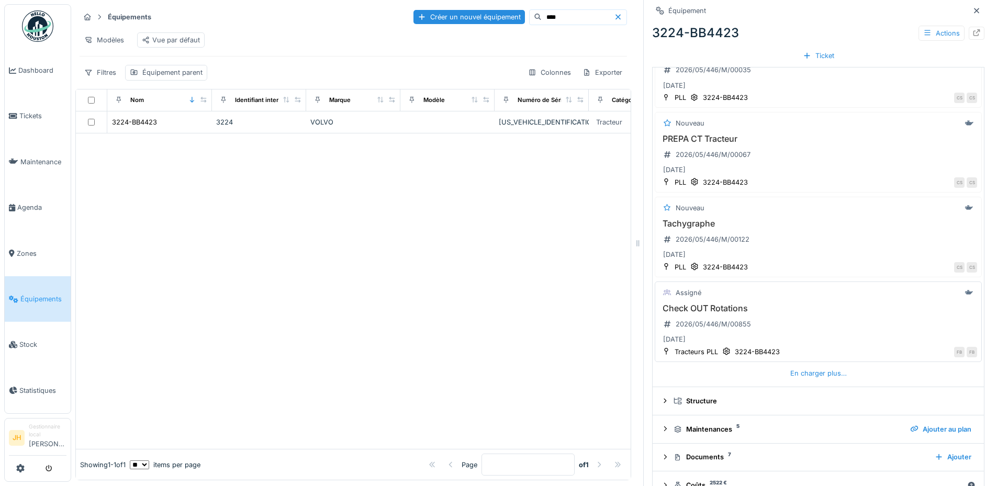
click at [708, 304] on h3 "Check OUT Rotations" at bounding box center [818, 308] width 318 height 10
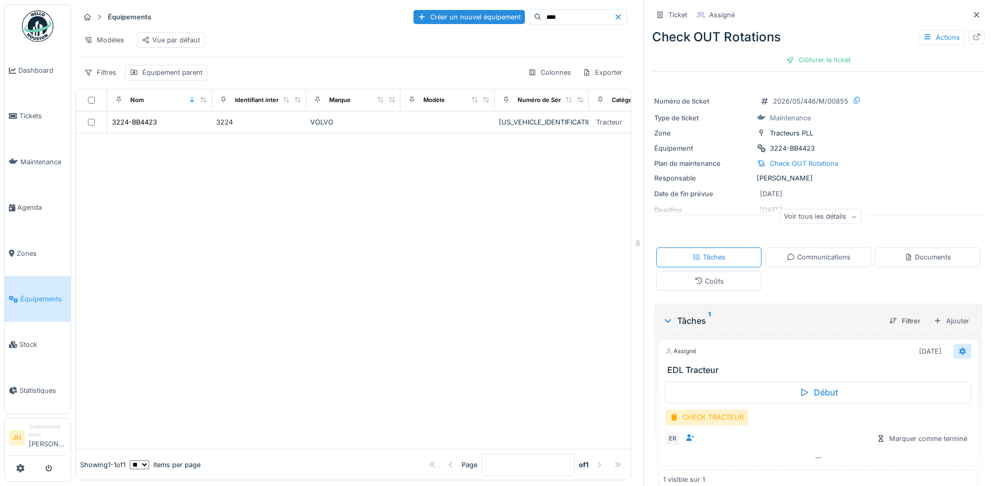
click at [959, 347] on icon at bounding box center [962, 350] width 7 height 7
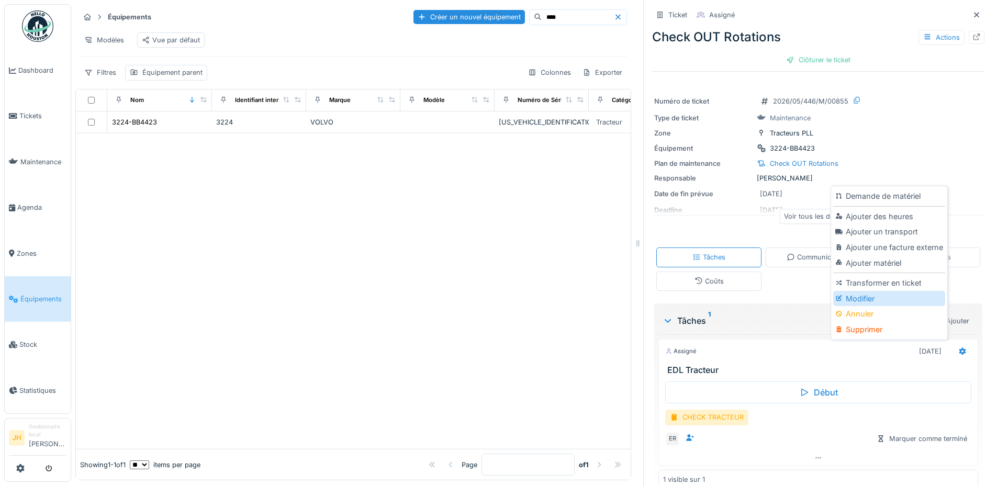
click at [895, 293] on div "Modifier" at bounding box center [888, 299] width 111 height 16
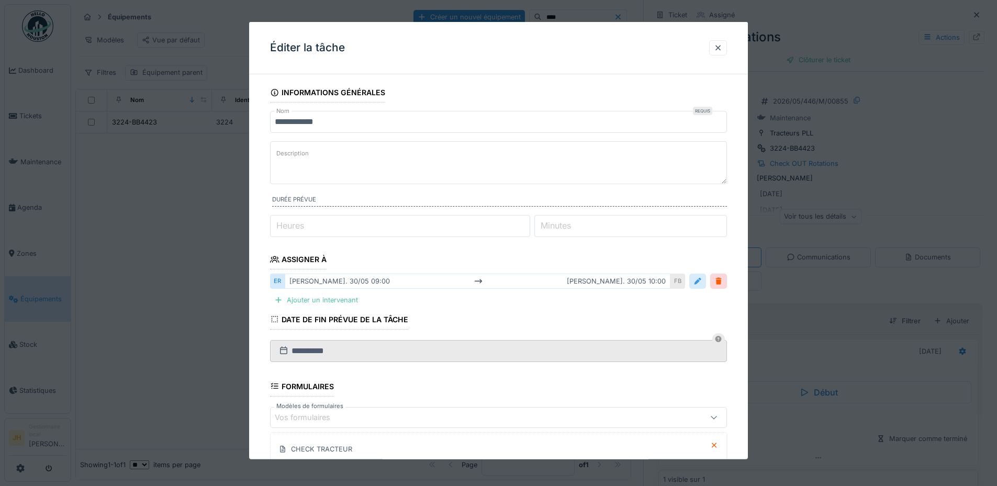
click at [706, 285] on div at bounding box center [697, 281] width 17 height 15
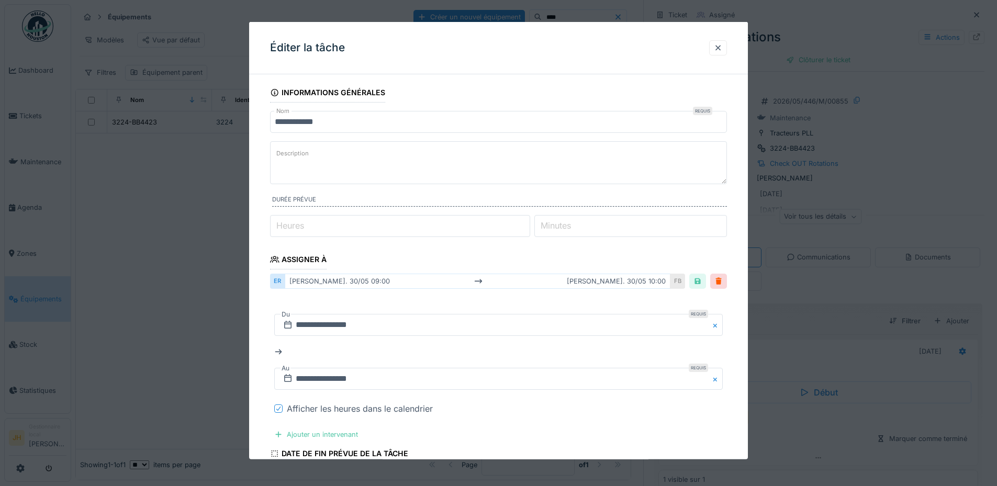
click at [277, 408] on icon at bounding box center [278, 408] width 6 height 5
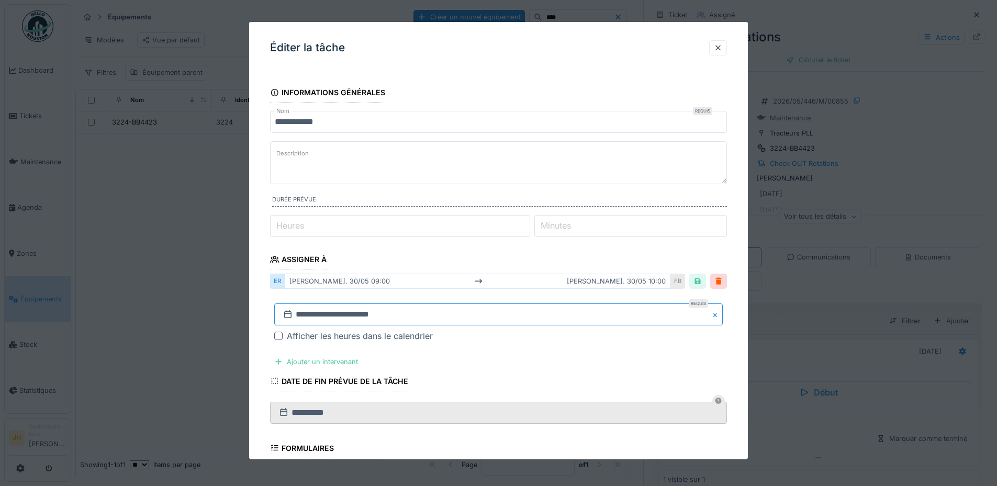
click at [336, 320] on input "**********" at bounding box center [498, 314] width 448 height 22
click at [446, 177] on button "Previous Month" at bounding box center [446, 175] width 17 height 17
click at [447, 161] on button "Previous Month" at bounding box center [446, 159] width 17 height 17
click at [448, 177] on span "Previous Month" at bounding box center [448, 175] width 0 height 13
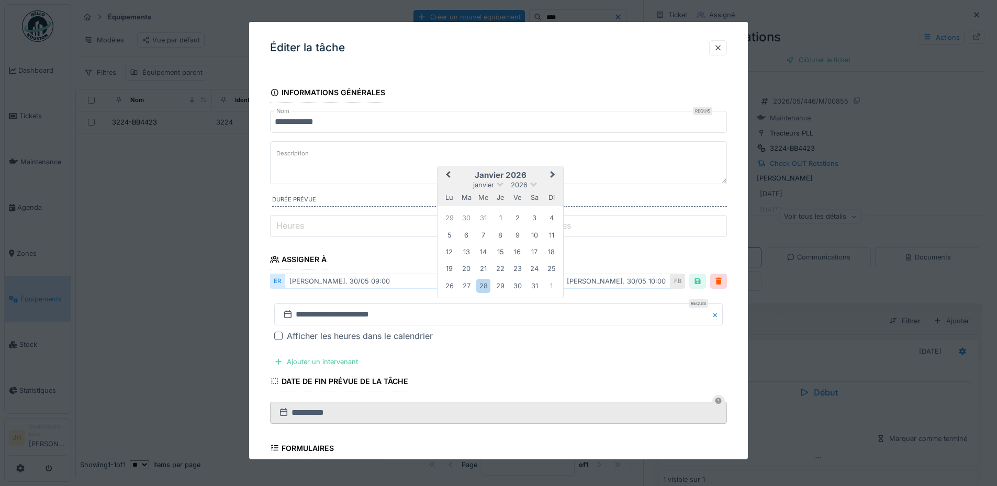
click at [448, 177] on span "Previous Month" at bounding box center [448, 175] width 0 height 13
click at [448, 175] on span "Previous Month" at bounding box center [448, 175] width 0 height 13
click at [535, 236] on div "13" at bounding box center [534, 234] width 14 height 14
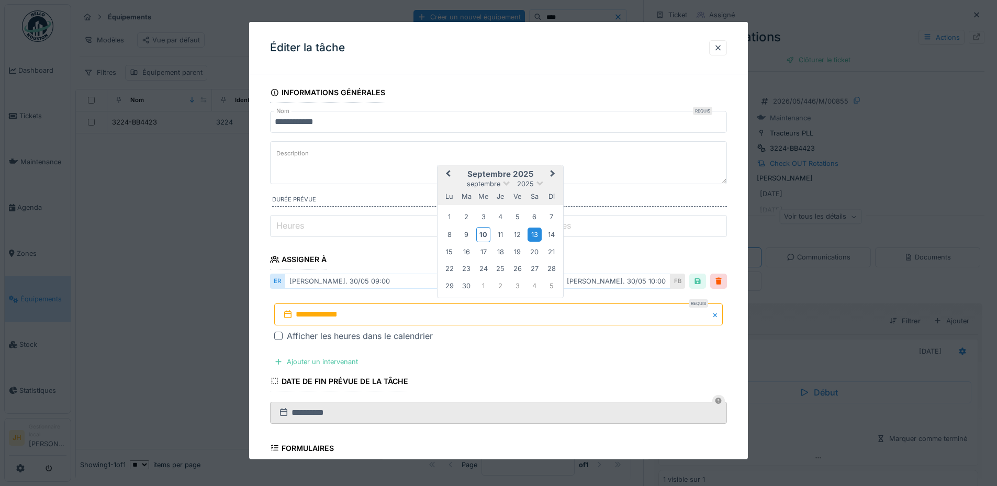
click at [535, 236] on div "13" at bounding box center [534, 234] width 14 height 14
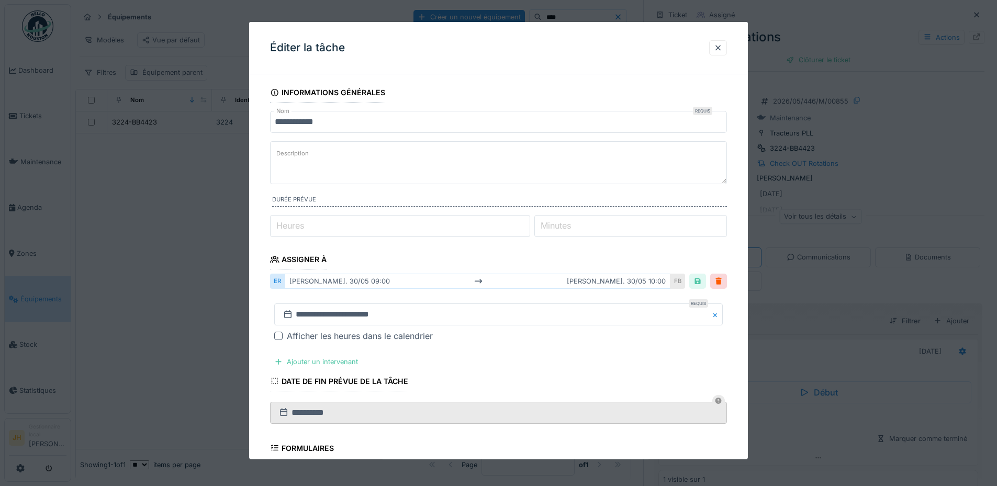
scroll to position [202, 0]
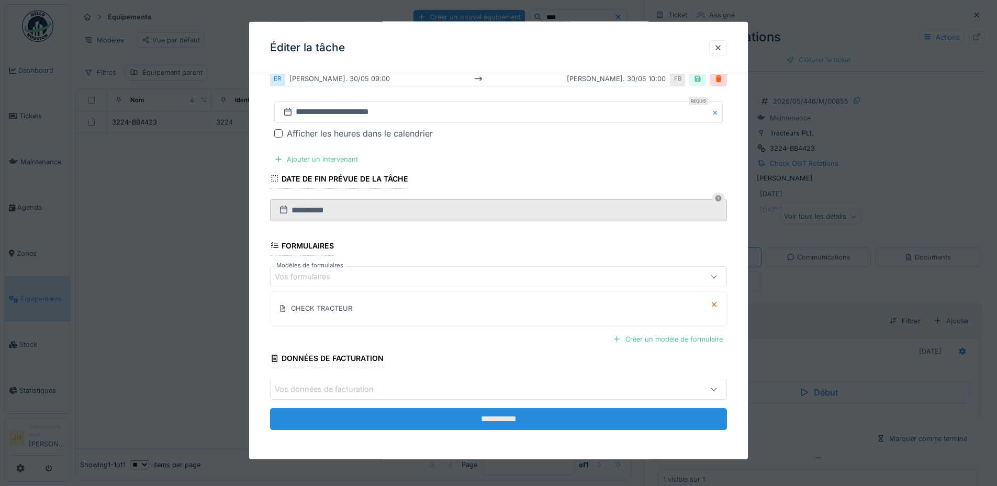
click at [395, 417] on input "**********" at bounding box center [498, 419] width 457 height 22
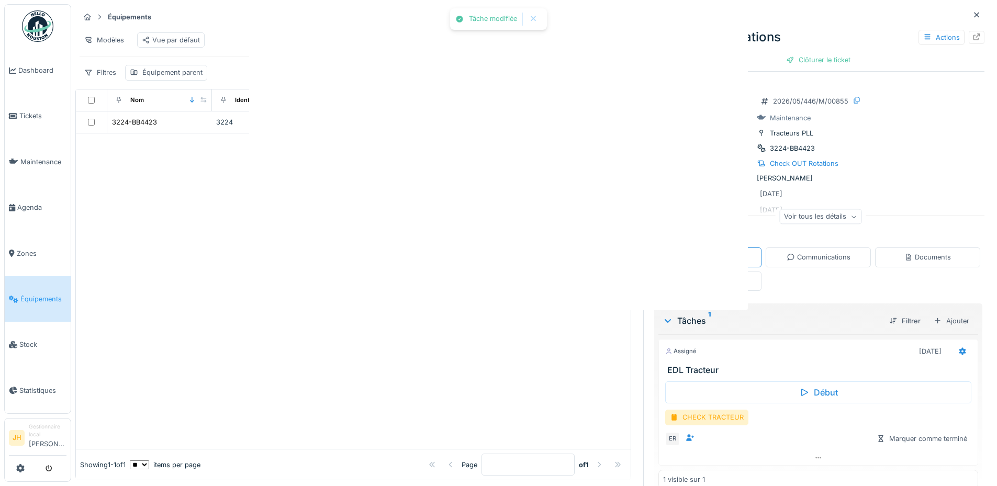
scroll to position [0, 0]
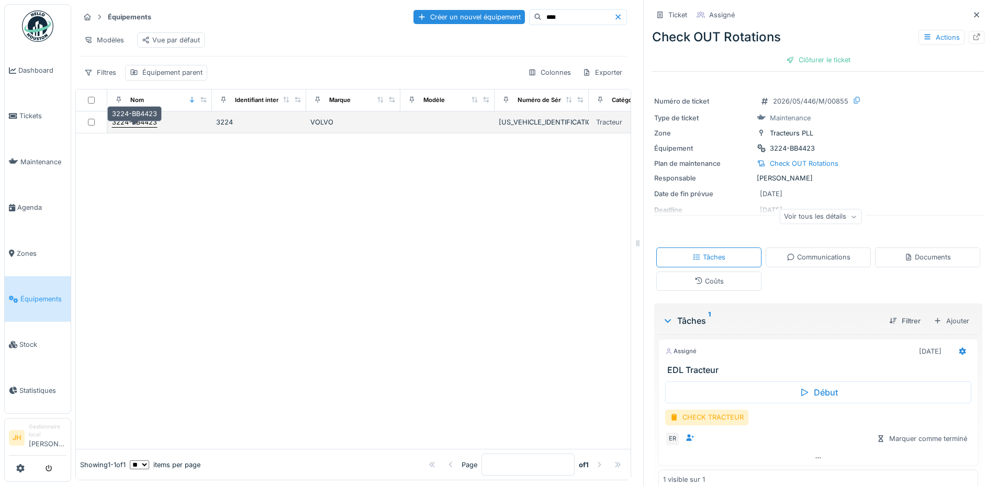
click at [147, 125] on div "3224-BB4423" at bounding box center [134, 122] width 45 height 10
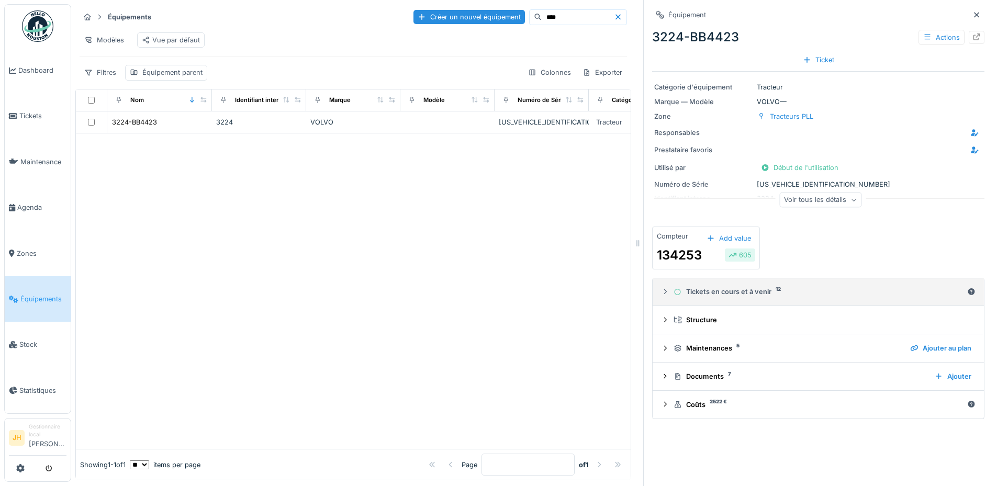
click at [754, 287] on div "Tickets en cours et à venir 12" at bounding box center [817, 292] width 289 height 10
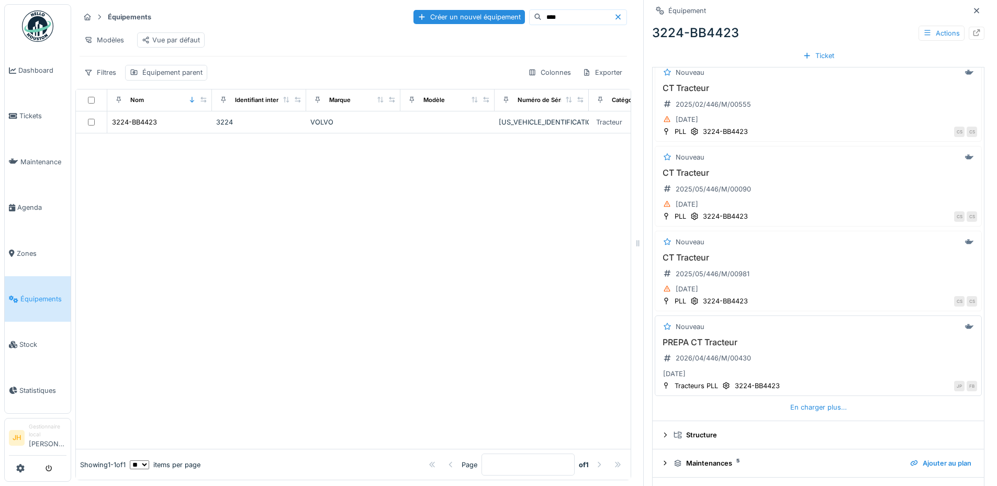
scroll to position [384, 0]
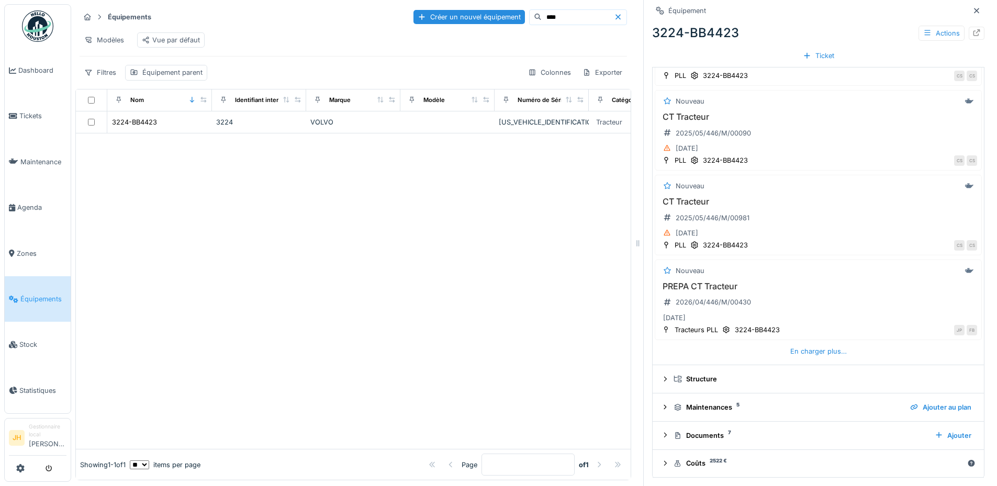
click at [772, 344] on div "En charger plus…" at bounding box center [817, 351] width 327 height 14
click at [786, 344] on div "En charger plus…" at bounding box center [818, 351] width 65 height 14
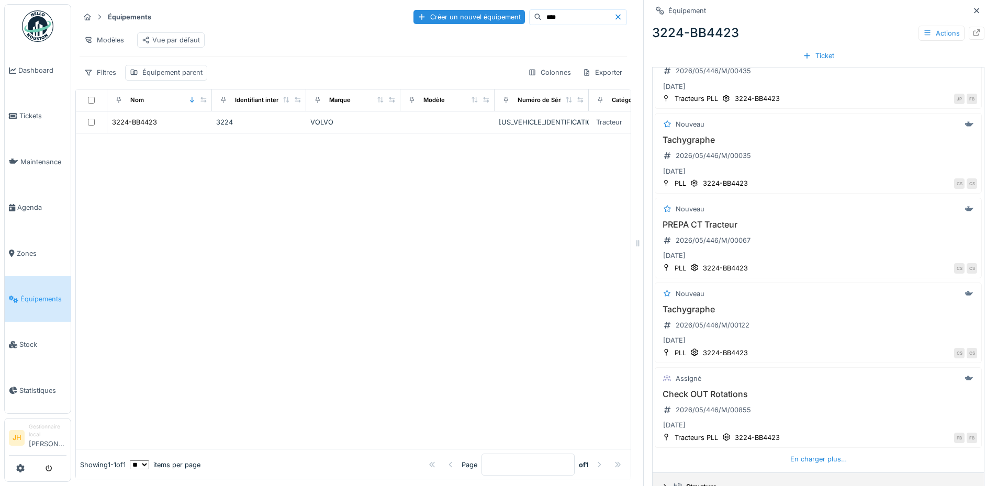
scroll to position [808, 0]
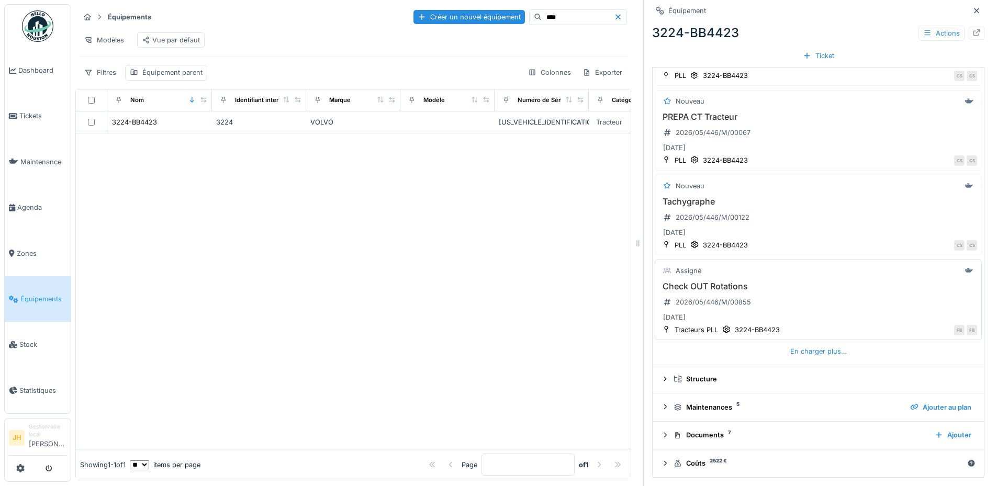
click at [709, 281] on h3 "Check OUT Rotations" at bounding box center [818, 286] width 318 height 10
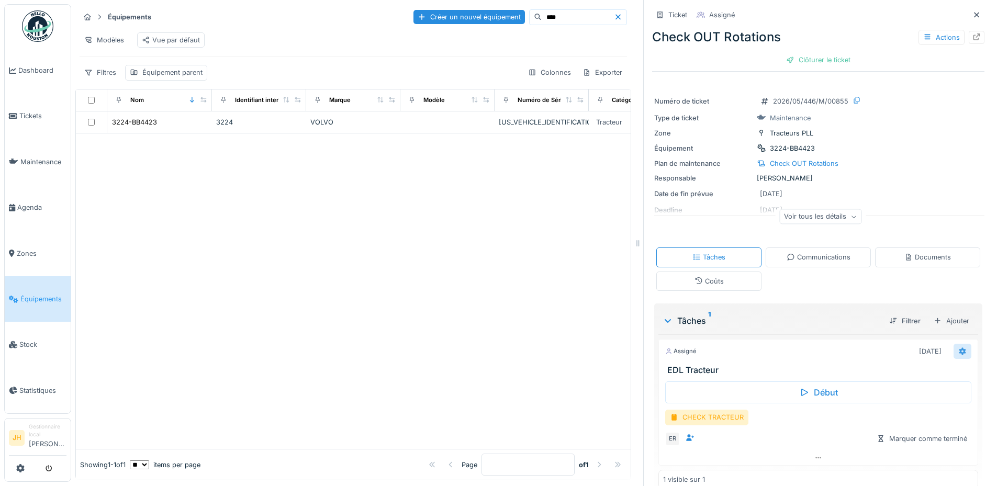
click at [959, 347] on icon at bounding box center [962, 350] width 7 height 7
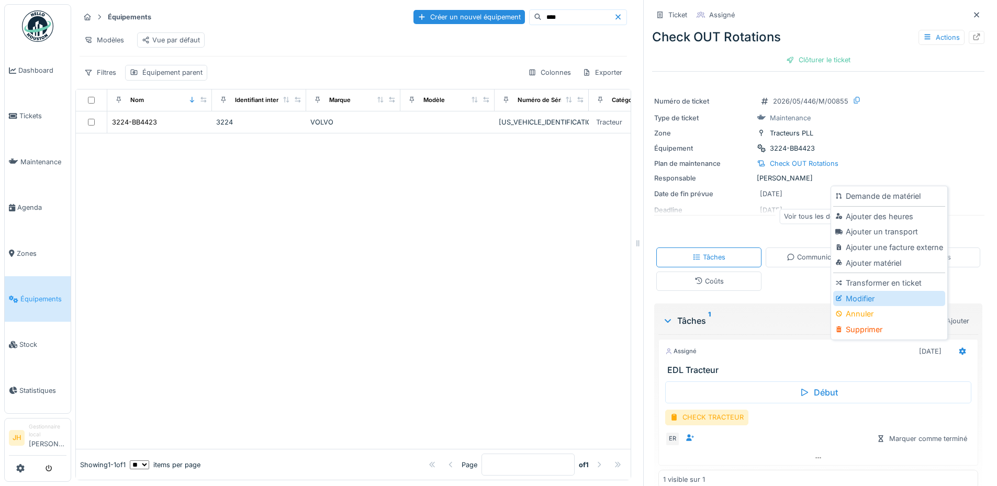
click at [867, 295] on div "Modifier" at bounding box center [888, 299] width 111 height 16
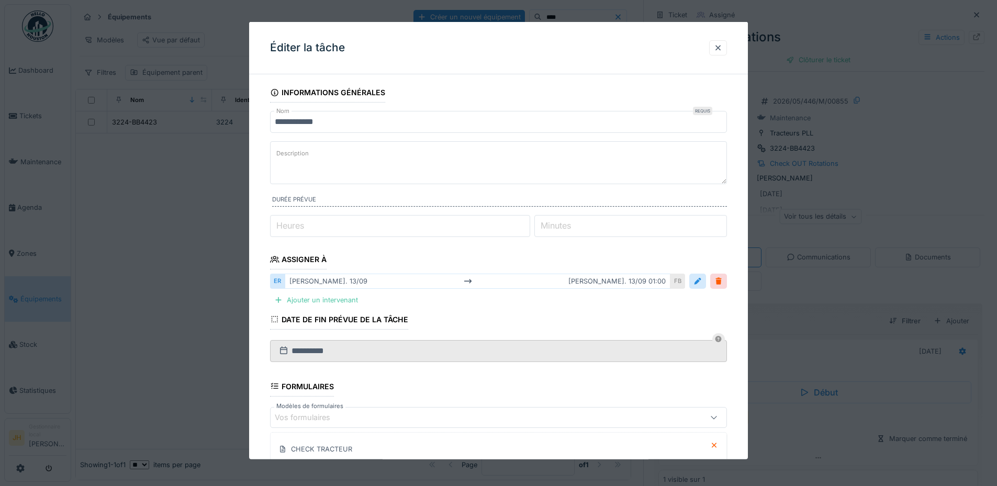
click at [720, 48] on div at bounding box center [718, 48] width 8 height 10
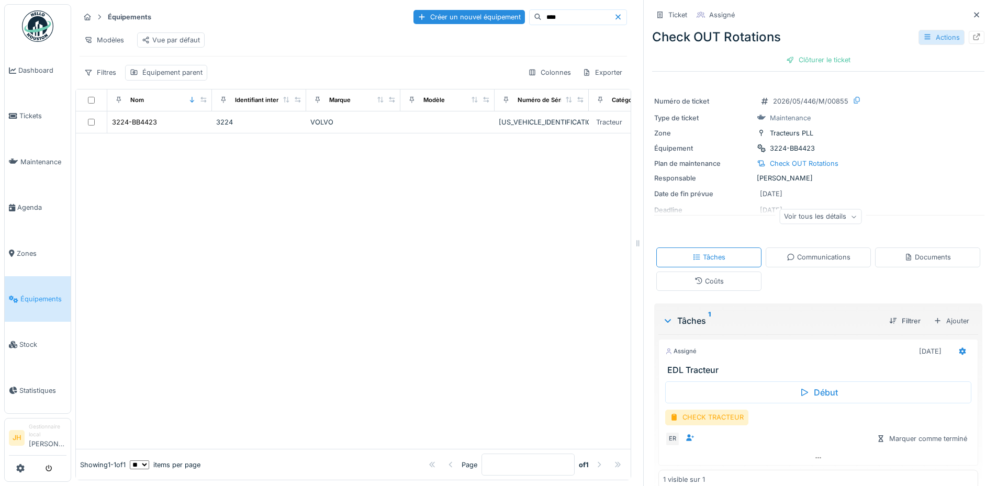
click at [930, 30] on div "Actions" at bounding box center [941, 37] width 46 height 15
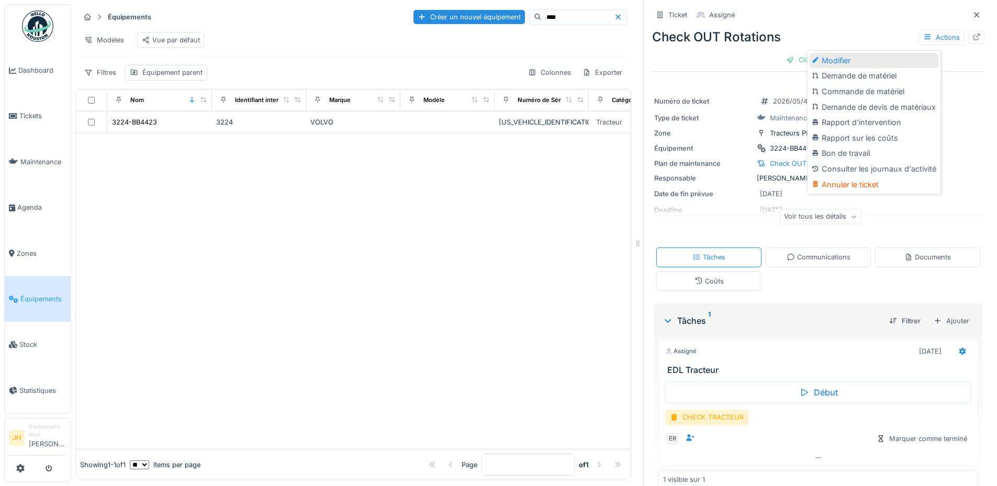
click at [836, 53] on div "Modifier" at bounding box center [873, 61] width 129 height 16
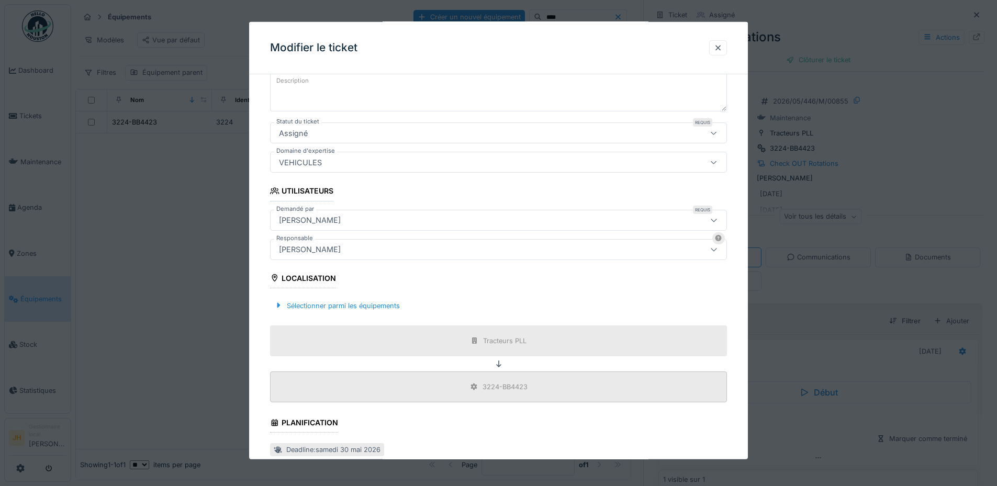
scroll to position [262, 0]
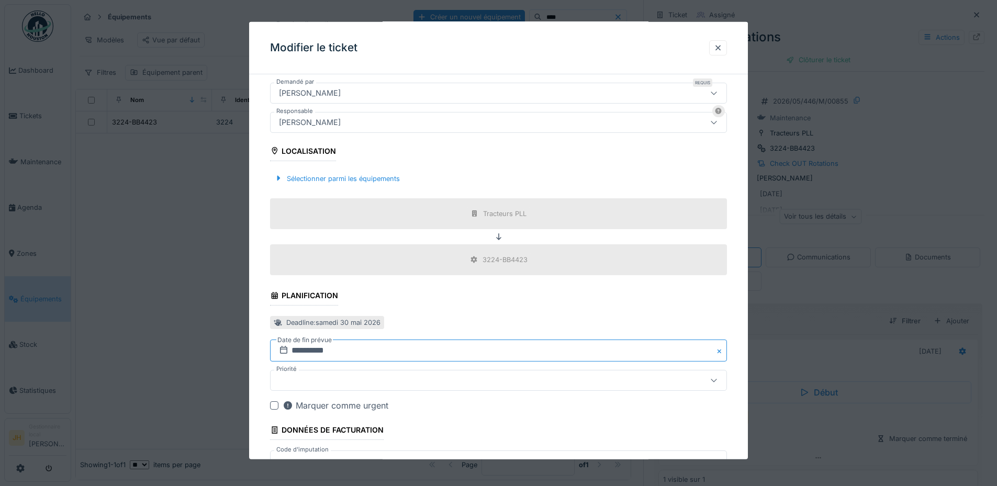
click at [316, 355] on input "**********" at bounding box center [498, 351] width 457 height 22
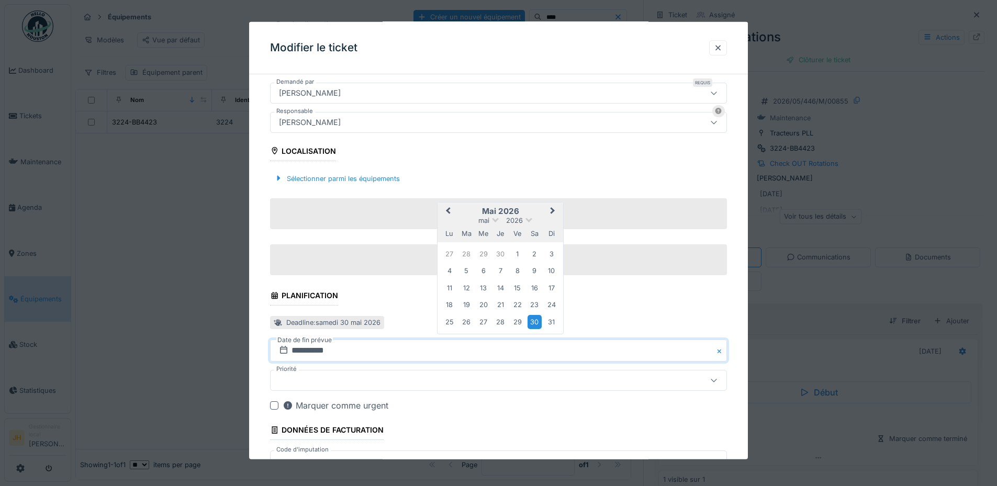
click at [454, 211] on button "Previous Month" at bounding box center [446, 211] width 17 height 17
click at [453, 210] on button "Previous Month" at bounding box center [446, 211] width 17 height 17
click at [448, 191] on span "Previous Month" at bounding box center [448, 194] width 0 height 13
click at [444, 206] on button "Previous Month" at bounding box center [446, 211] width 17 height 17
click at [448, 207] on button "Previous Month" at bounding box center [446, 211] width 17 height 17
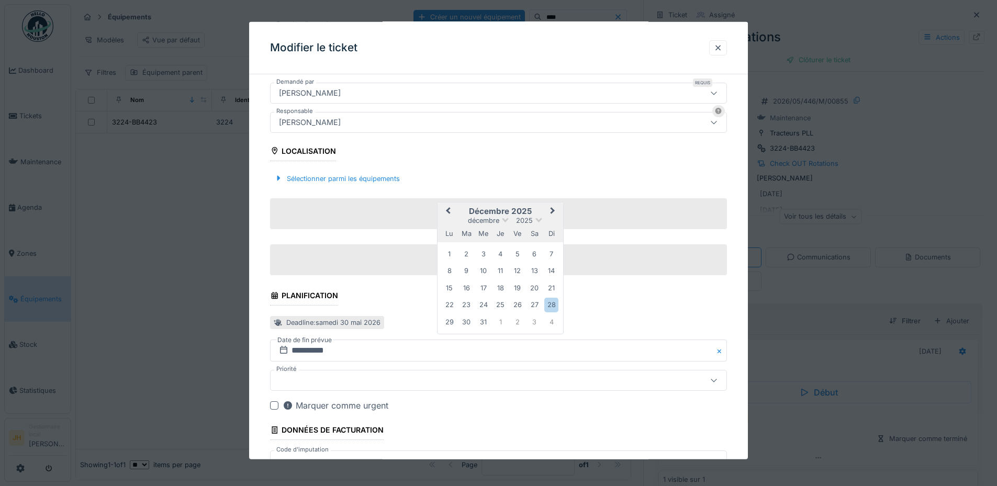
click at [448, 207] on button "Previous Month" at bounding box center [446, 211] width 17 height 17
click at [448, 209] on span "Previous Month" at bounding box center [448, 211] width 0 height 13
click at [534, 266] on div "13" at bounding box center [534, 270] width 14 height 14
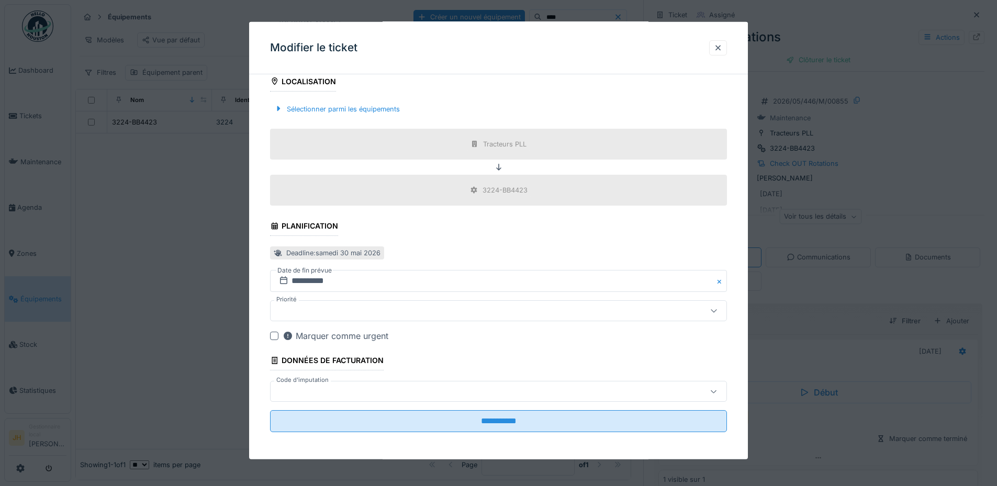
scroll to position [333, 0]
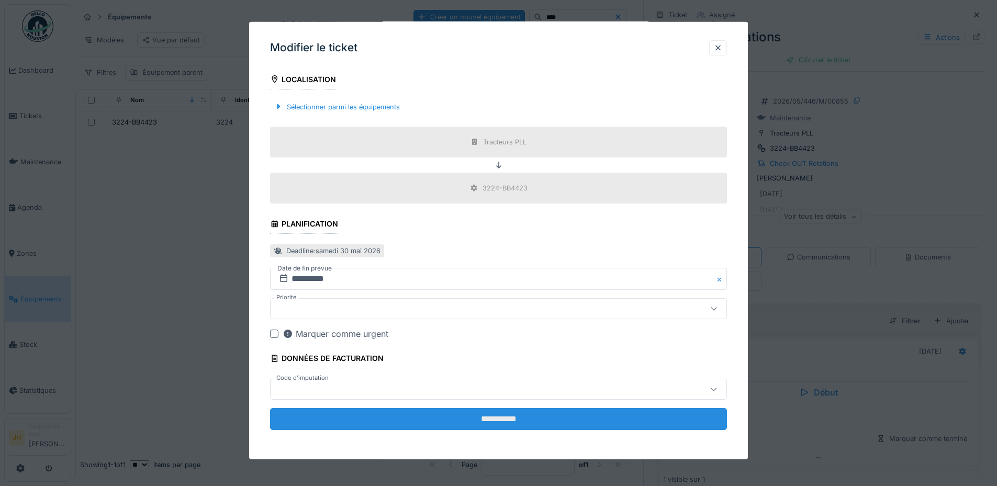
click at [534, 424] on input "**********" at bounding box center [498, 419] width 457 height 22
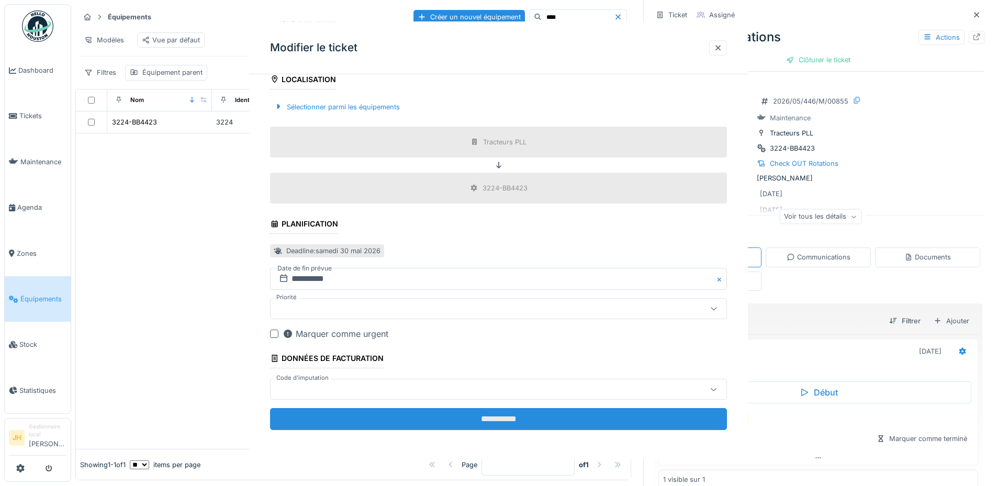
scroll to position [0, 0]
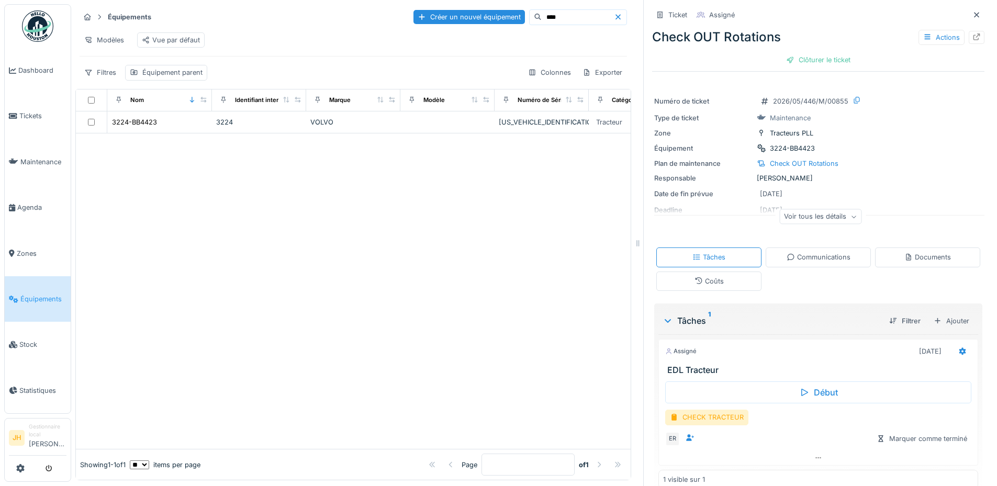
click at [541, 10] on input "****" at bounding box center [577, 17] width 72 height 15
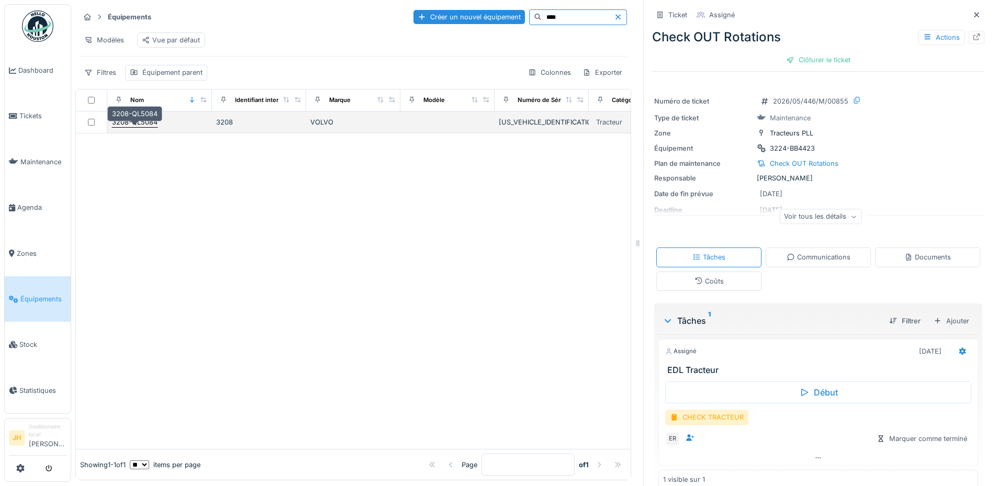
click at [132, 125] on div "3208-QL5084" at bounding box center [135, 122] width 46 height 10
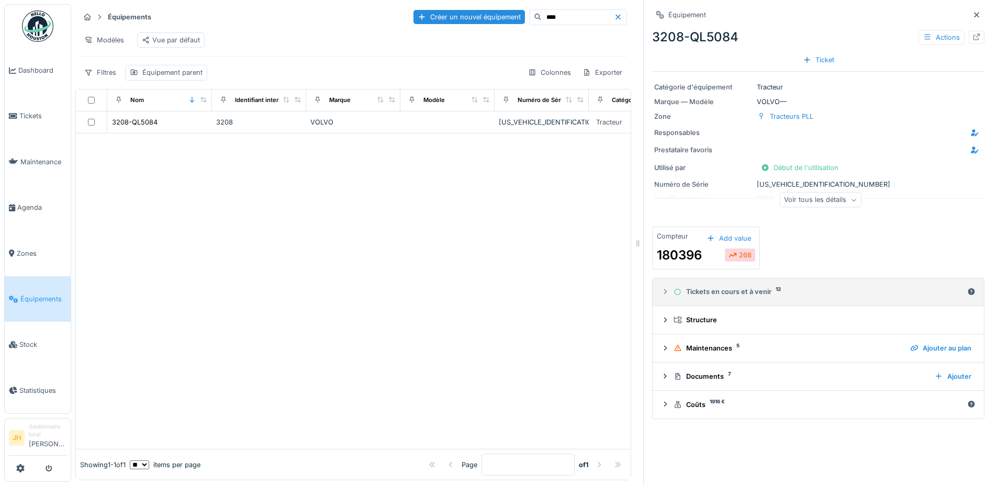
click at [724, 287] on div "Tickets en cours et à venir 12" at bounding box center [817, 292] width 289 height 10
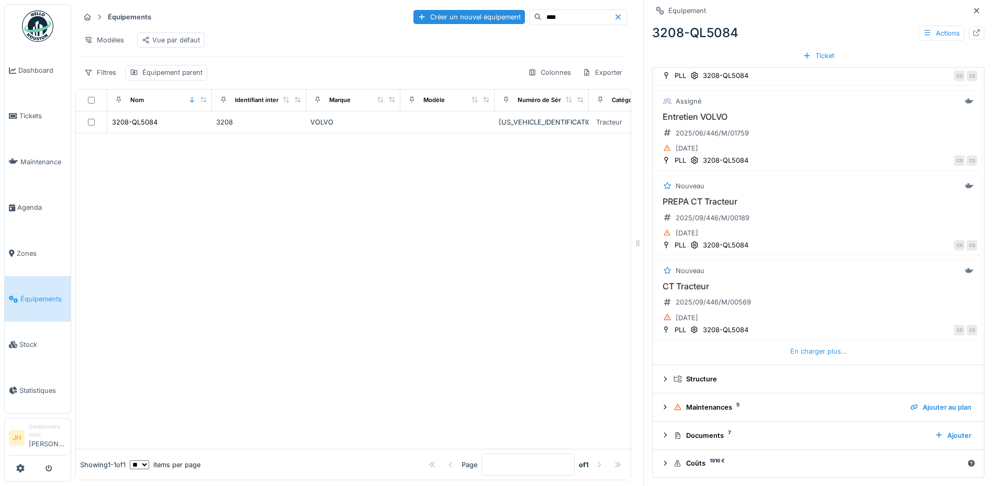
click at [812, 349] on div "En charger plus…" at bounding box center [818, 351] width 65 height 14
click at [810, 345] on div "En charger plus…" at bounding box center [818, 351] width 65 height 14
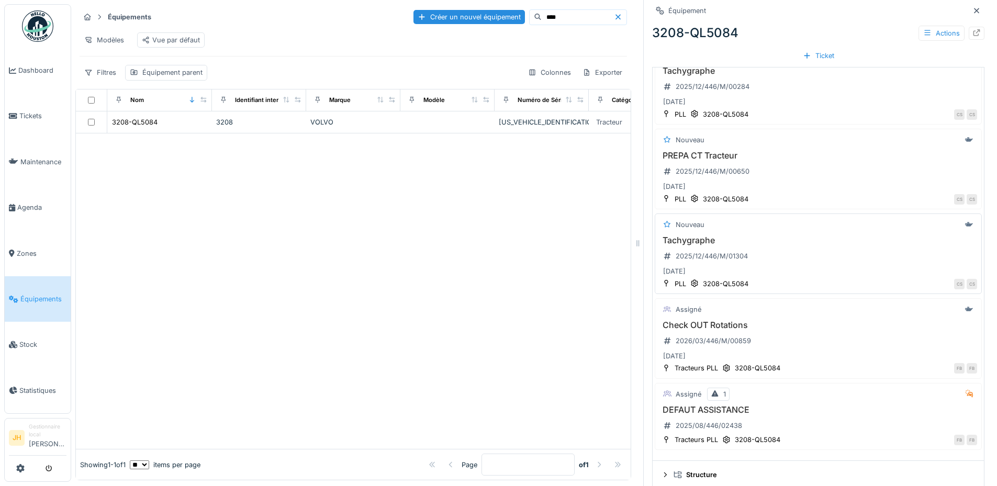
scroll to position [913, 0]
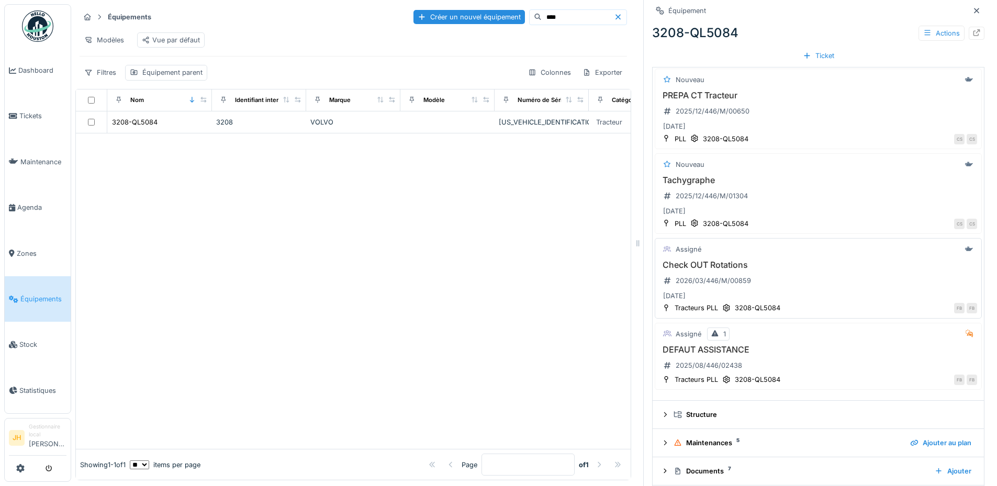
click at [717, 261] on h3 "Check OUT Rotations" at bounding box center [818, 265] width 318 height 10
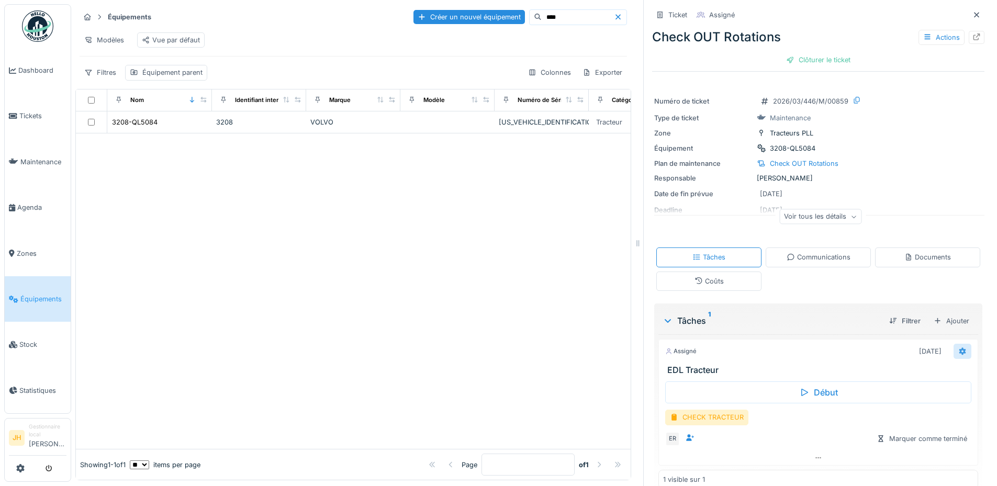
click at [959, 347] on icon at bounding box center [962, 350] width 7 height 7
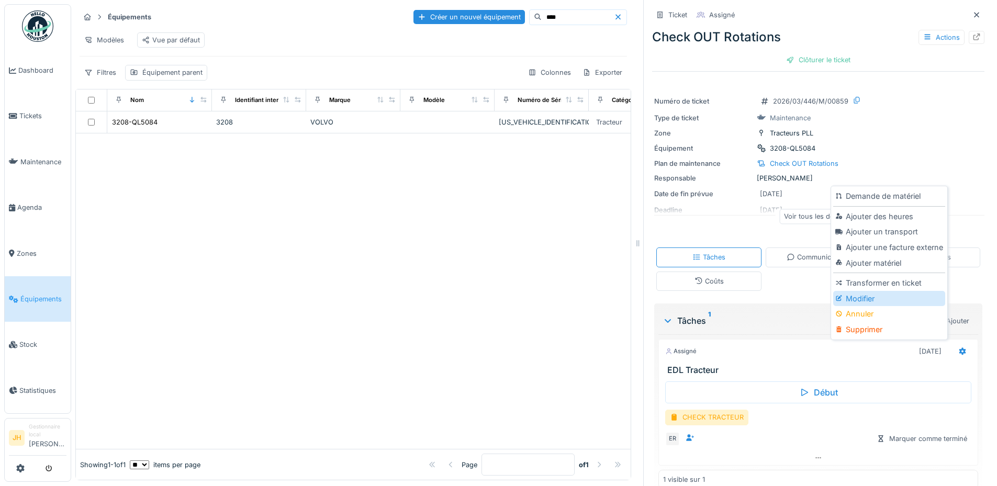
click at [867, 292] on div "Modifier" at bounding box center [888, 299] width 111 height 16
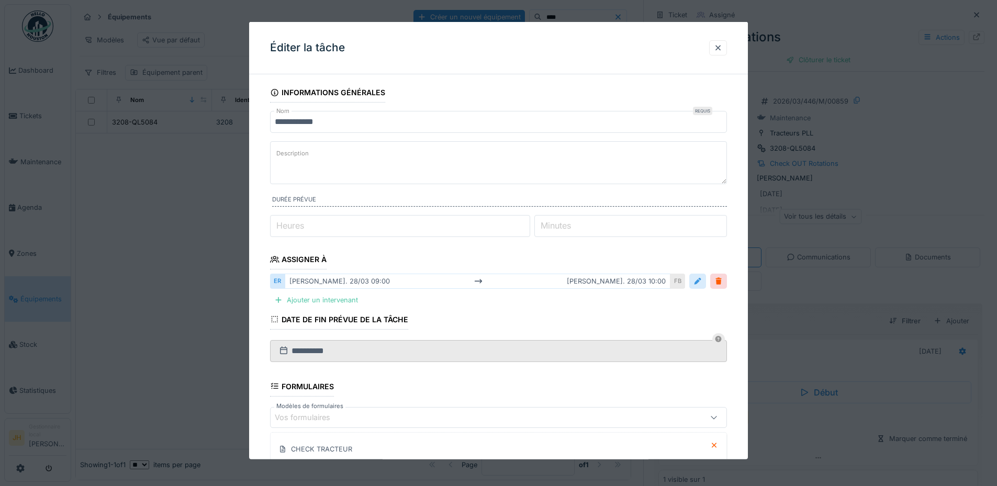
click at [701, 278] on div at bounding box center [697, 281] width 8 height 10
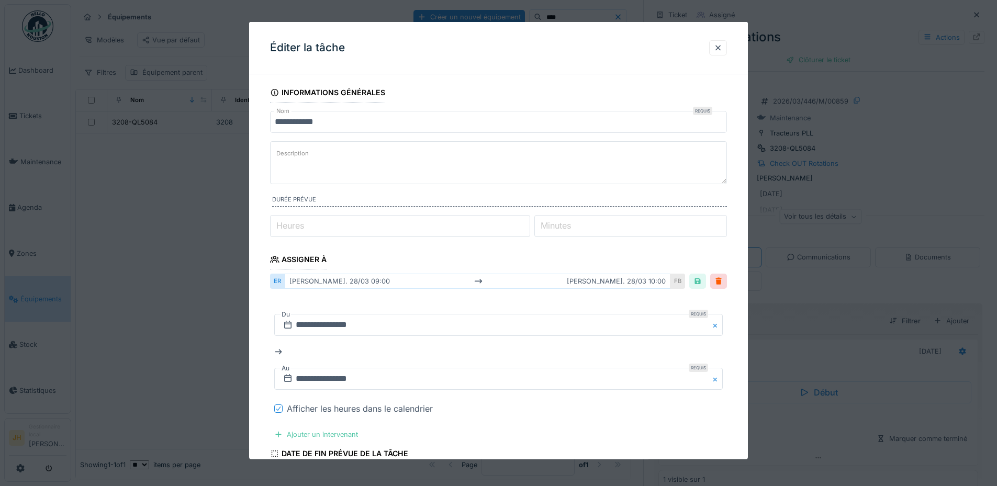
click at [278, 409] on icon at bounding box center [278, 408] width 6 height 5
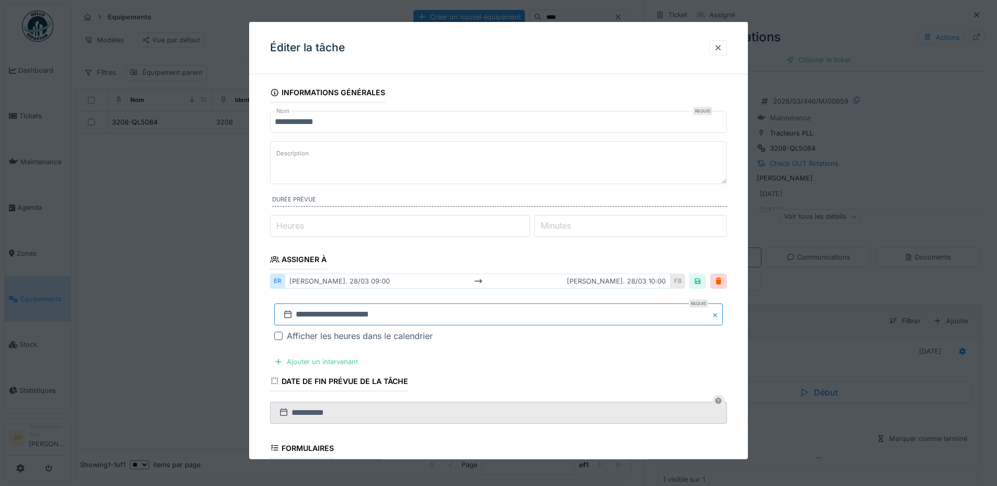
click at [444, 318] on input "**********" at bounding box center [498, 314] width 448 height 22
click at [448, 160] on span "Previous Month" at bounding box center [448, 158] width 0 height 13
click at [448, 175] on span "Previous Month" at bounding box center [448, 175] width 0 height 13
click at [448, 173] on span "Previous Month" at bounding box center [448, 175] width 0 height 13
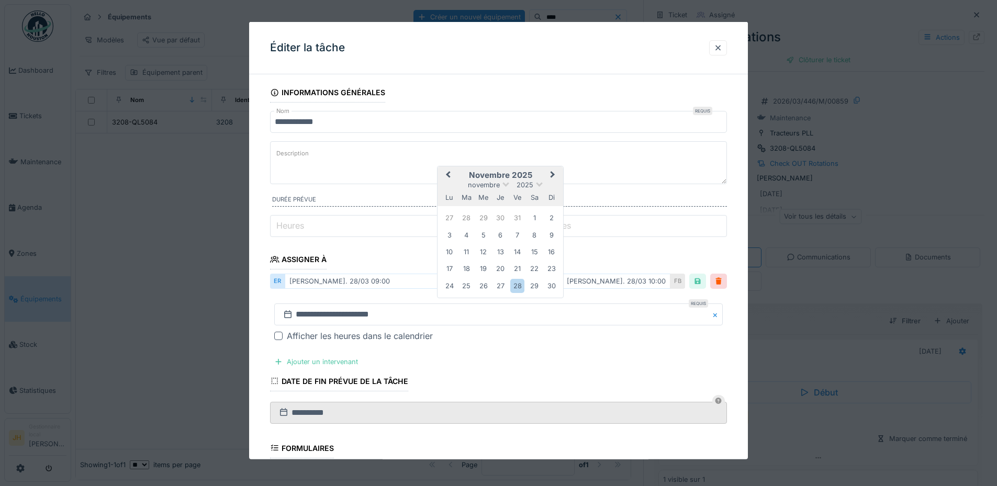
click at [448, 173] on span "Previous Month" at bounding box center [448, 175] width 0 height 13
click at [531, 232] on div "13" at bounding box center [534, 234] width 14 height 14
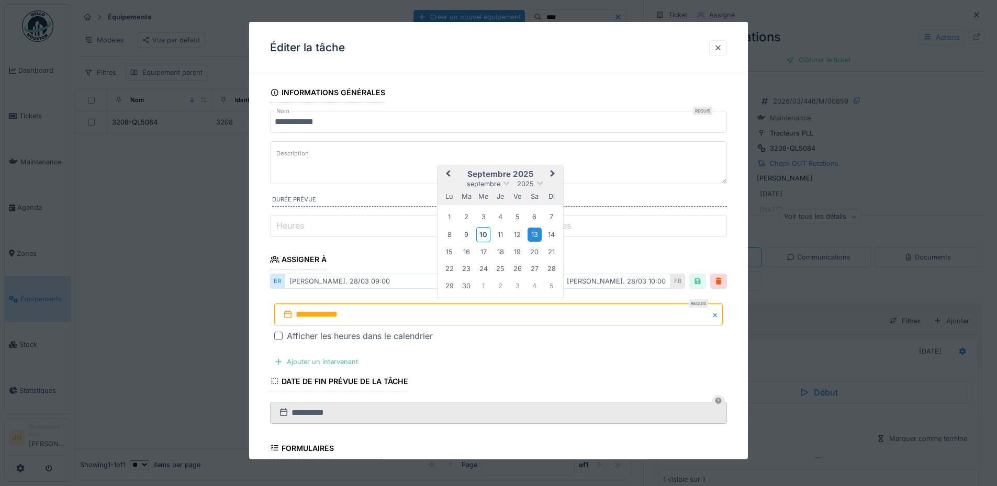
click at [531, 232] on div "13" at bounding box center [534, 234] width 14 height 14
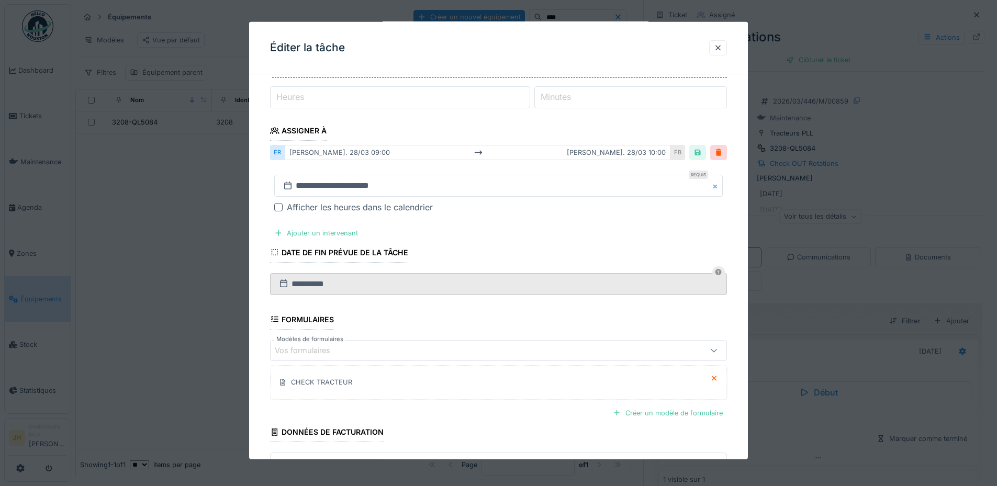
scroll to position [202, 0]
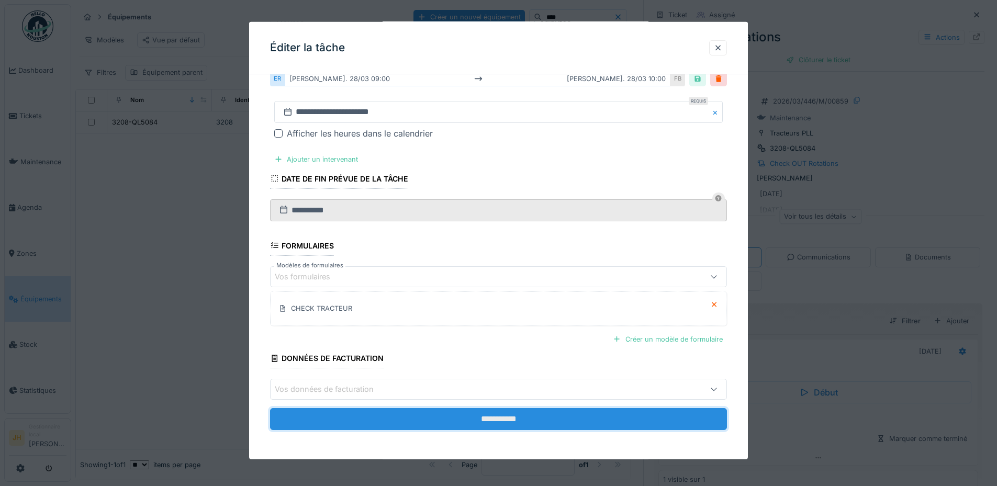
click at [538, 414] on input "**********" at bounding box center [498, 419] width 457 height 22
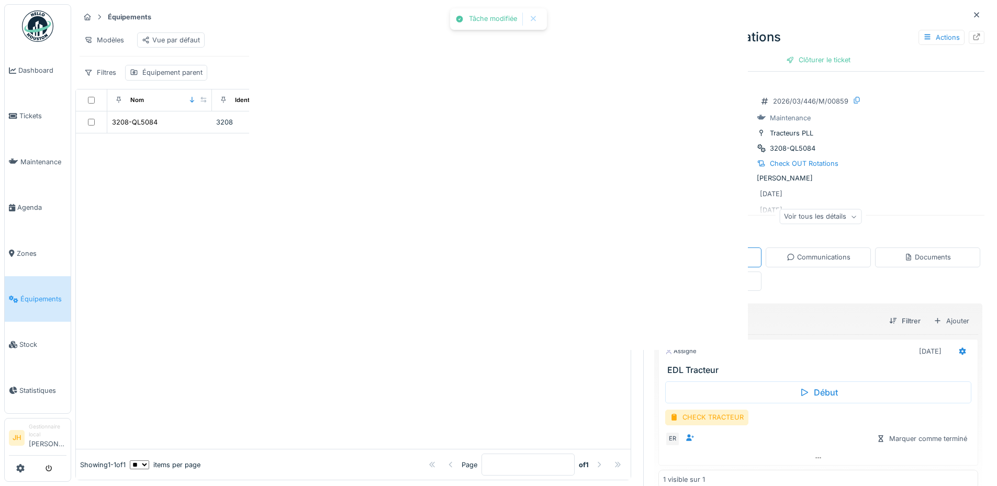
scroll to position [0, 0]
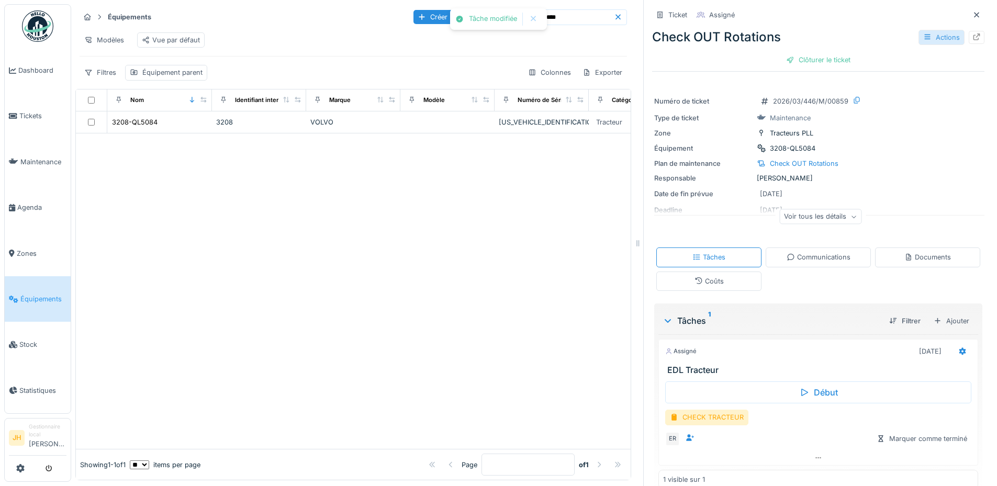
click at [932, 32] on div "Actions" at bounding box center [941, 37] width 46 height 15
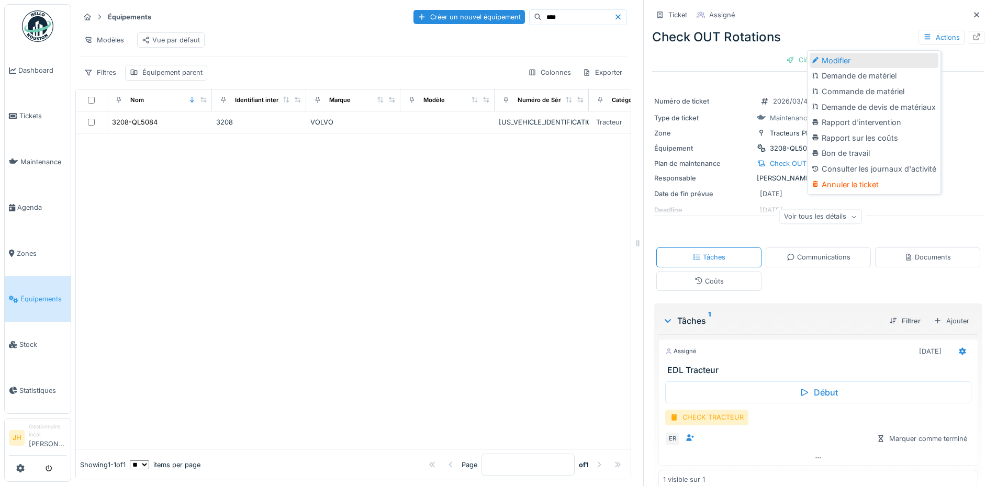
click at [893, 53] on div "Modifier" at bounding box center [873, 61] width 129 height 16
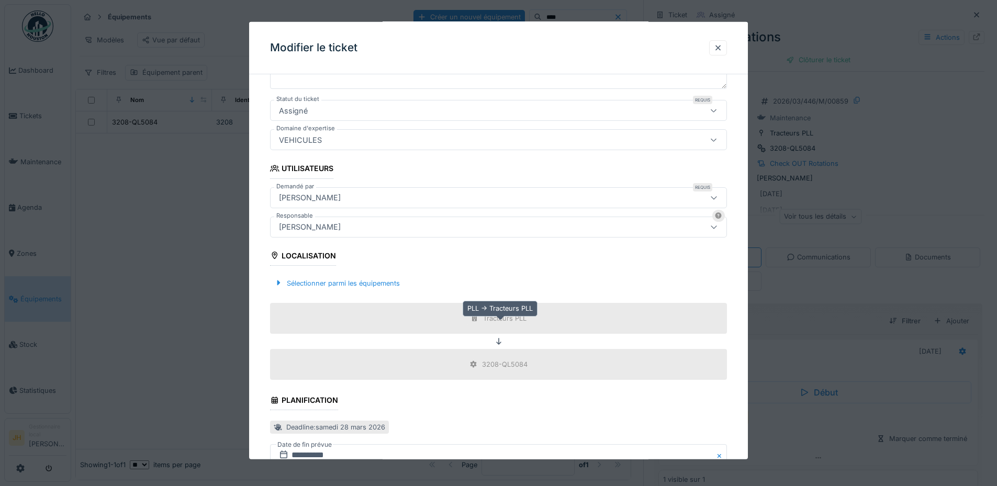
scroll to position [314, 0]
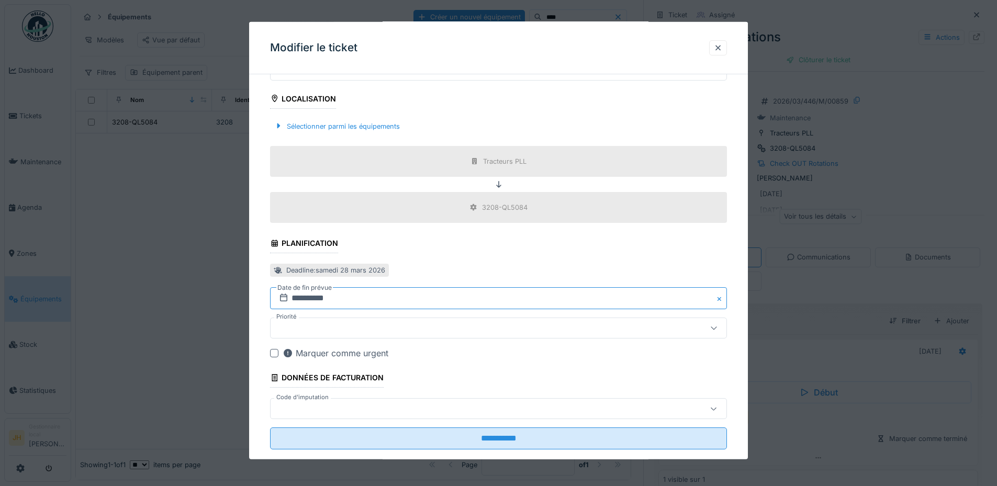
click at [347, 300] on input "**********" at bounding box center [498, 298] width 457 height 22
click at [448, 142] on span "Previous Month" at bounding box center [448, 142] width 0 height 13
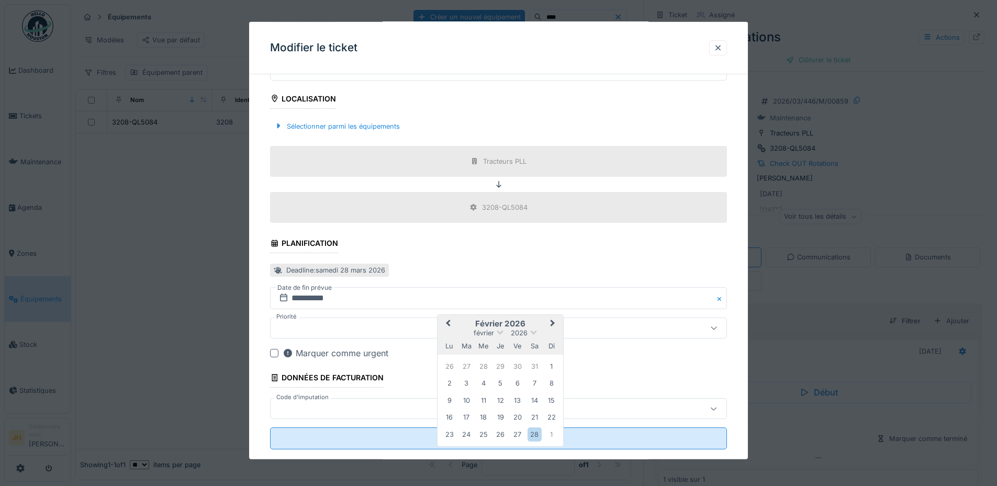
click at [445, 324] on button "Previous Month" at bounding box center [446, 324] width 17 height 17
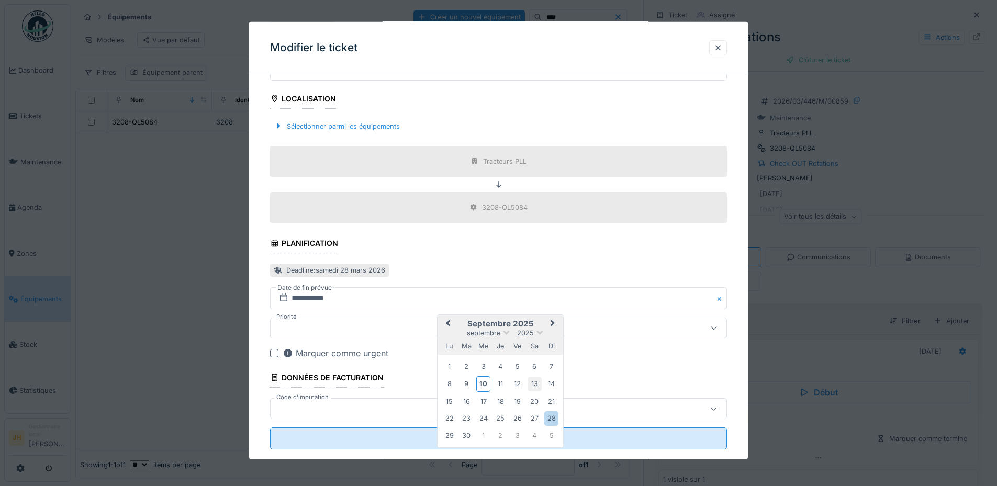
click at [532, 380] on div "13" at bounding box center [534, 384] width 14 height 14
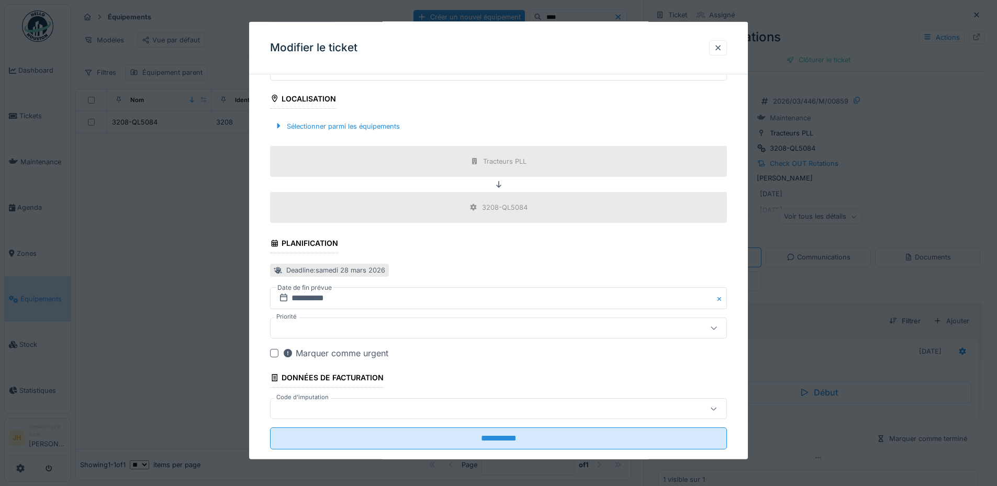
scroll to position [333, 0]
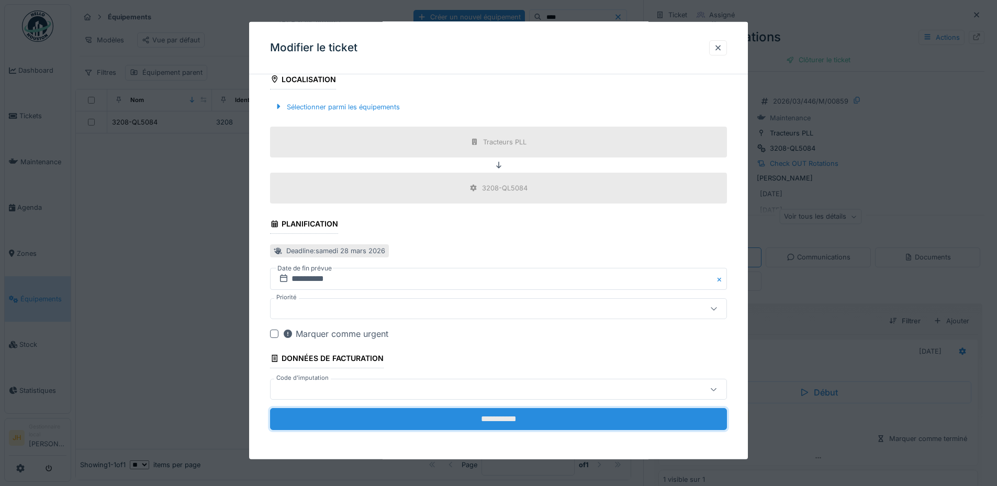
click at [526, 409] on input "**********" at bounding box center [498, 419] width 457 height 22
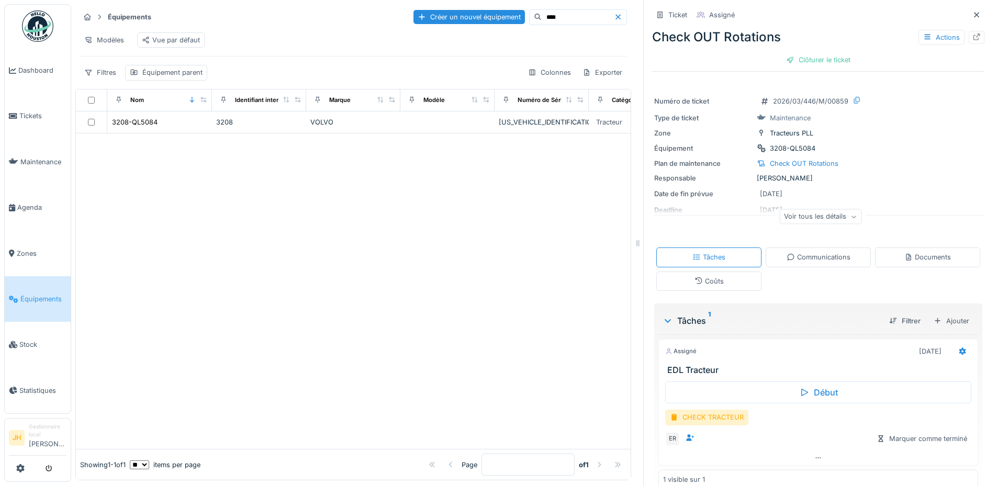
scroll to position [0, 0]
click at [557, 20] on input "****" at bounding box center [577, 17] width 72 height 15
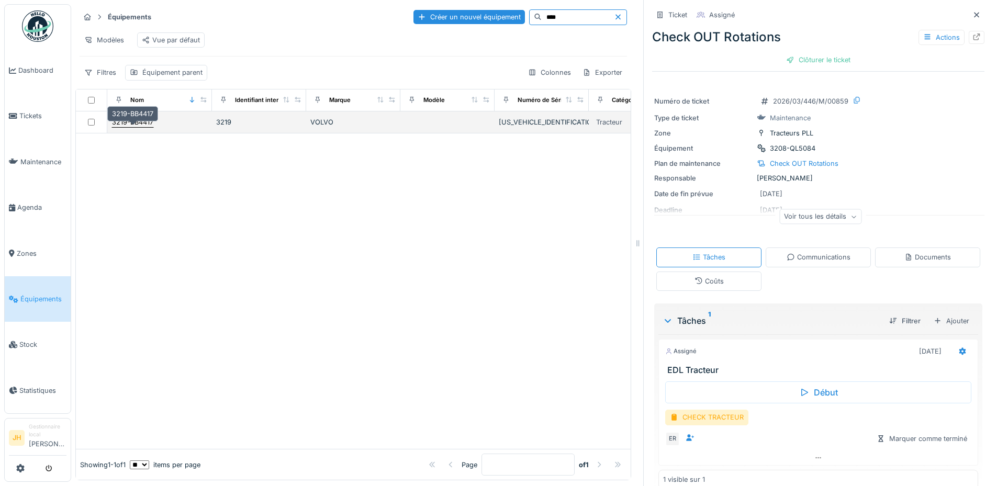
click at [141, 127] on div "3219-BB4417" at bounding box center [132, 122] width 41 height 10
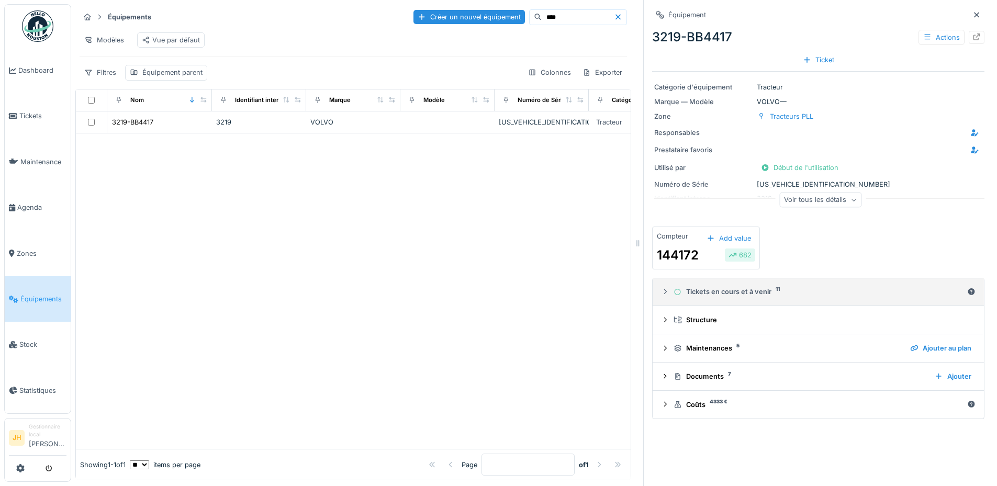
click at [764, 293] on div "Tickets en cours et à venir 11" at bounding box center [817, 292] width 289 height 10
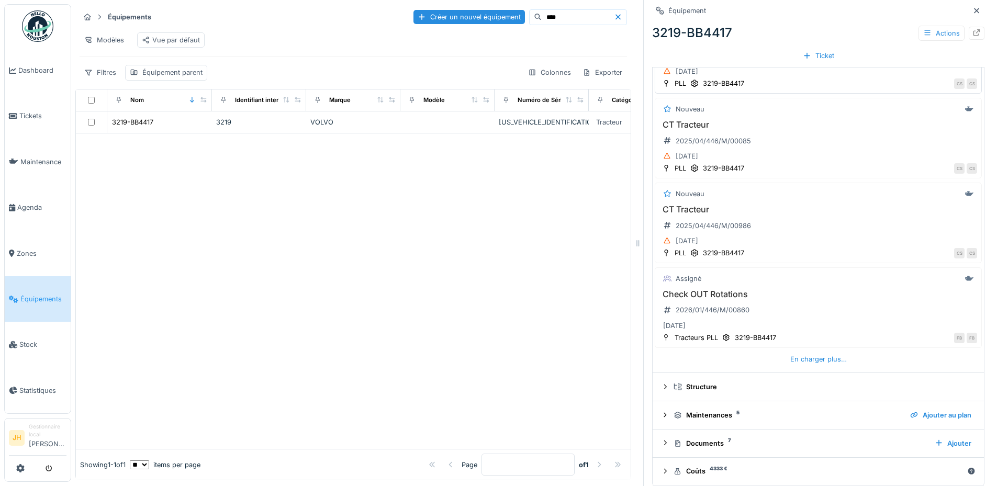
scroll to position [384, 0]
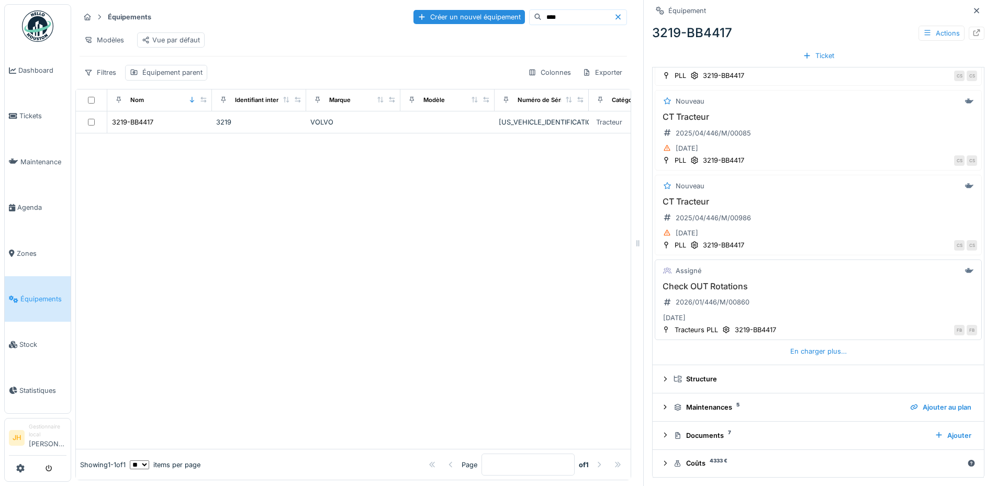
click at [727, 287] on h3 "Check OUT Rotations" at bounding box center [818, 286] width 318 height 10
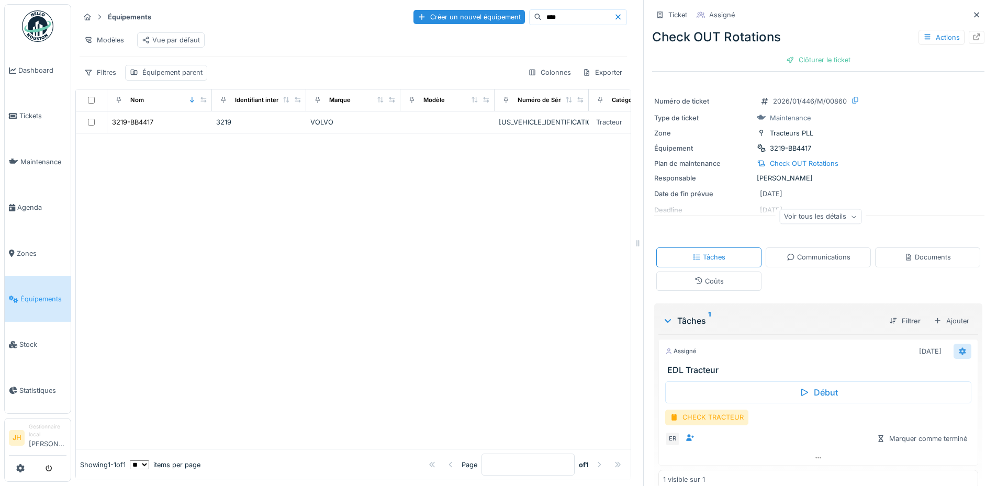
click at [958, 349] on icon at bounding box center [962, 351] width 8 height 7
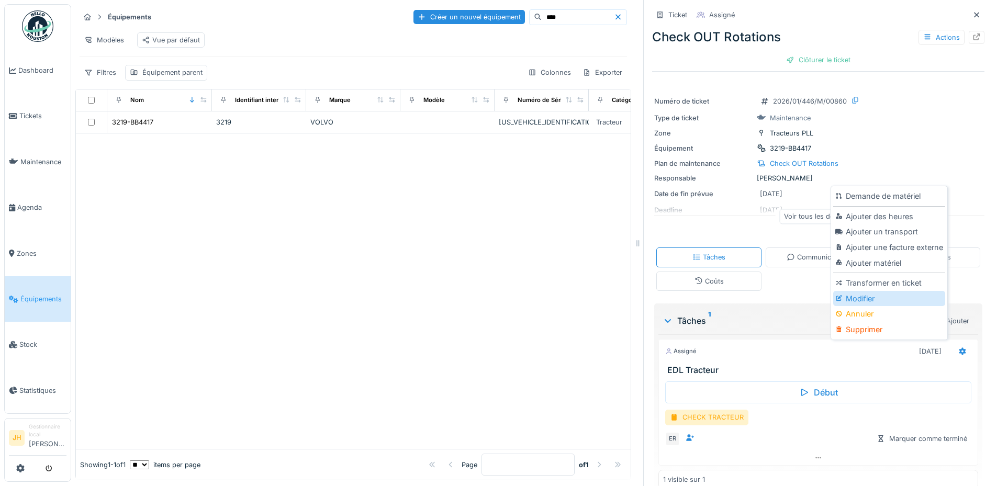
click at [887, 302] on div "Modifier" at bounding box center [888, 299] width 111 height 16
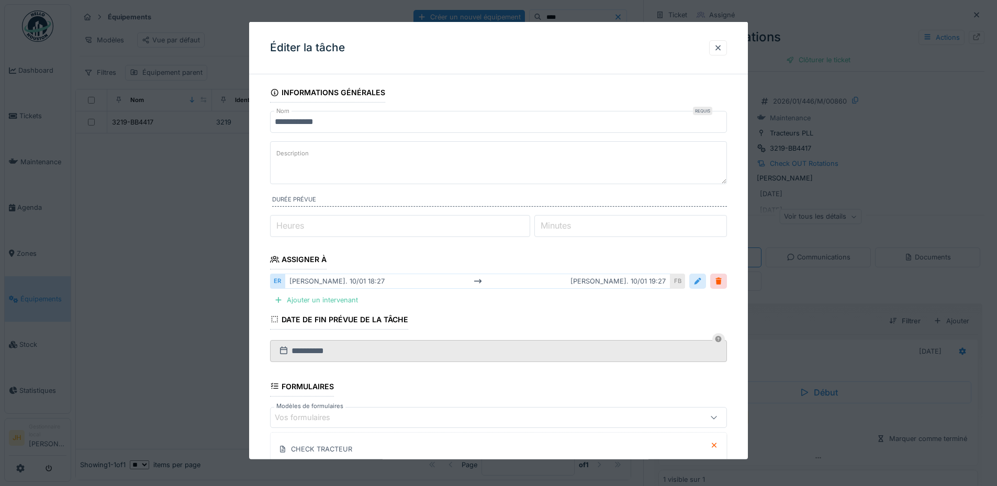
click at [701, 283] on div at bounding box center [697, 281] width 8 height 10
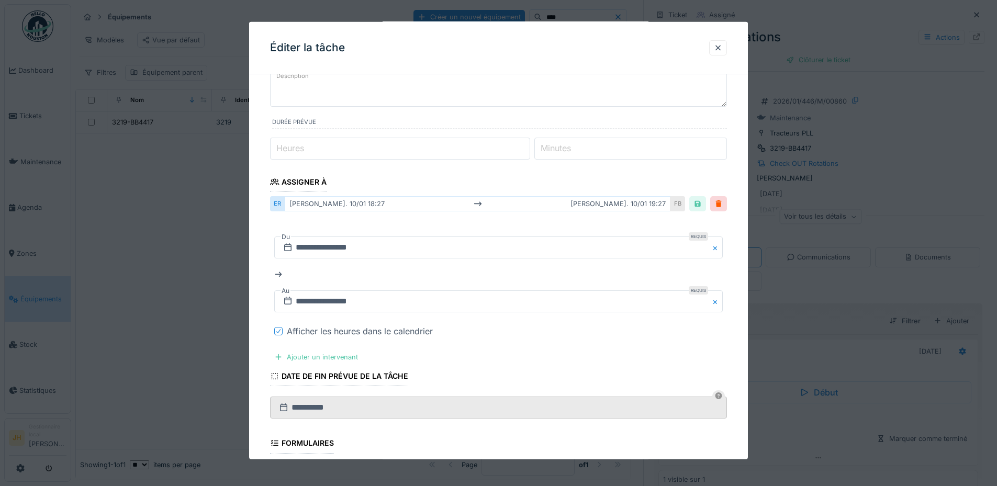
scroll to position [157, 0]
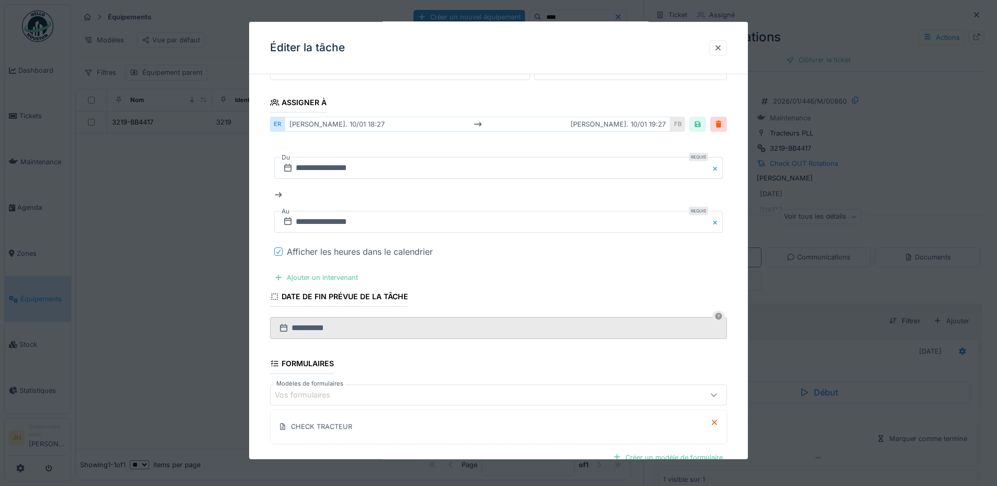
click at [278, 250] on icon at bounding box center [278, 251] width 6 height 5
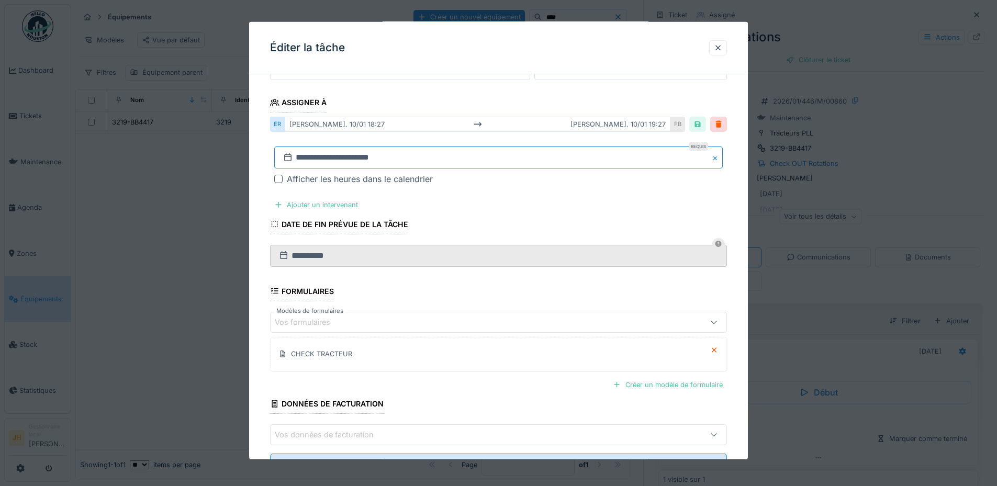
click at [383, 163] on input "**********" at bounding box center [498, 157] width 448 height 22
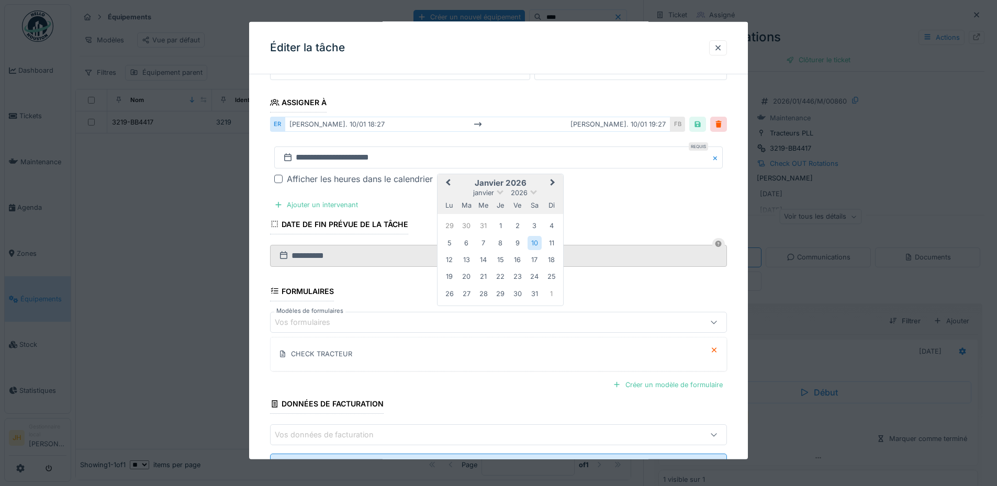
click at [448, 182] on span "Previous Month" at bounding box center [448, 183] width 0 height 13
click at [448, 180] on span "Previous Month" at bounding box center [448, 183] width 0 height 13
click at [529, 243] on div "13" at bounding box center [534, 243] width 14 height 14
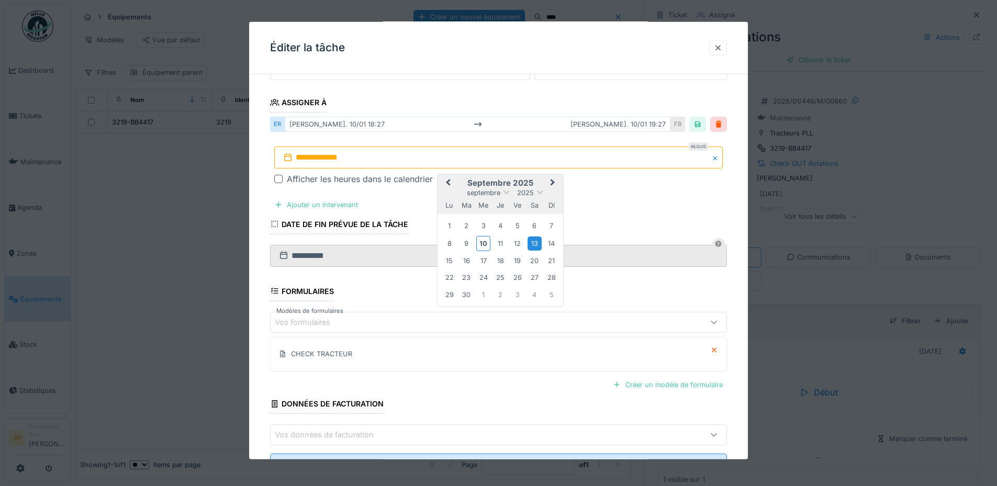
click at [529, 243] on div "13" at bounding box center [534, 243] width 14 height 14
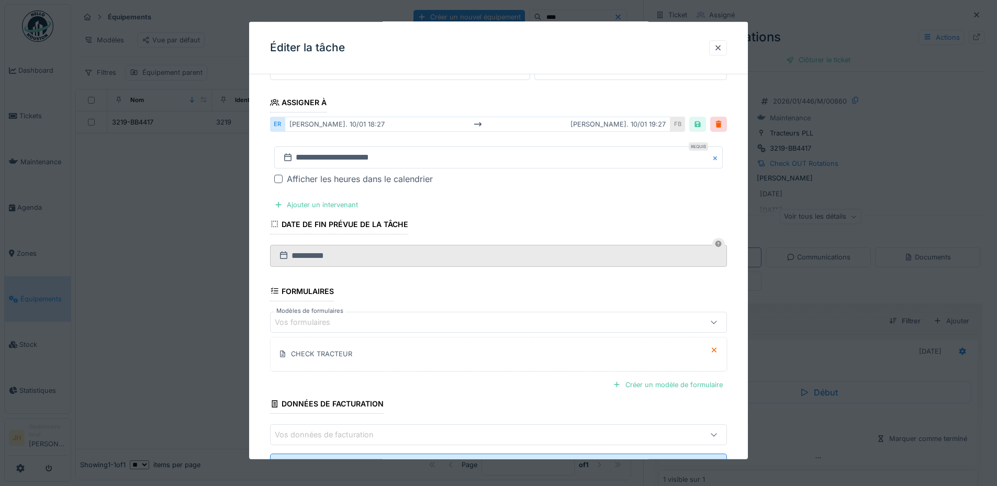
scroll to position [202, 0]
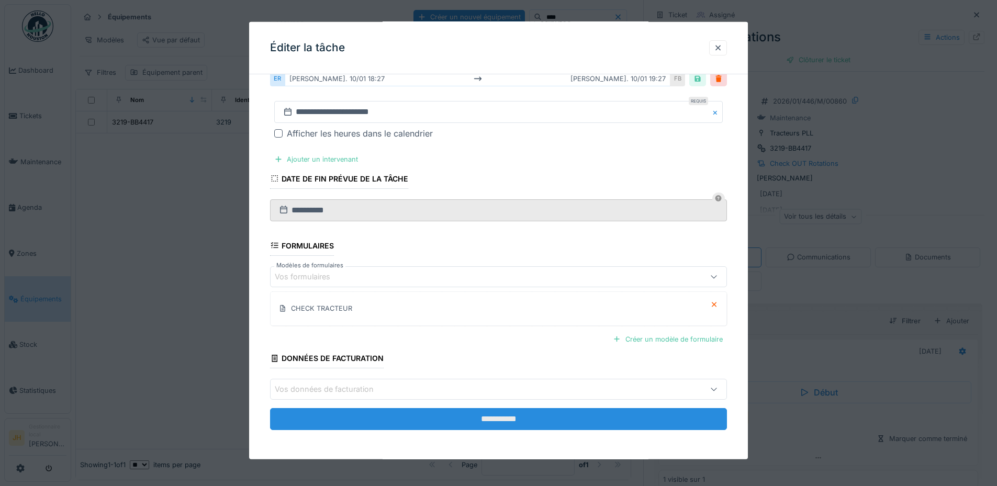
click at [491, 415] on input "**********" at bounding box center [498, 419] width 457 height 22
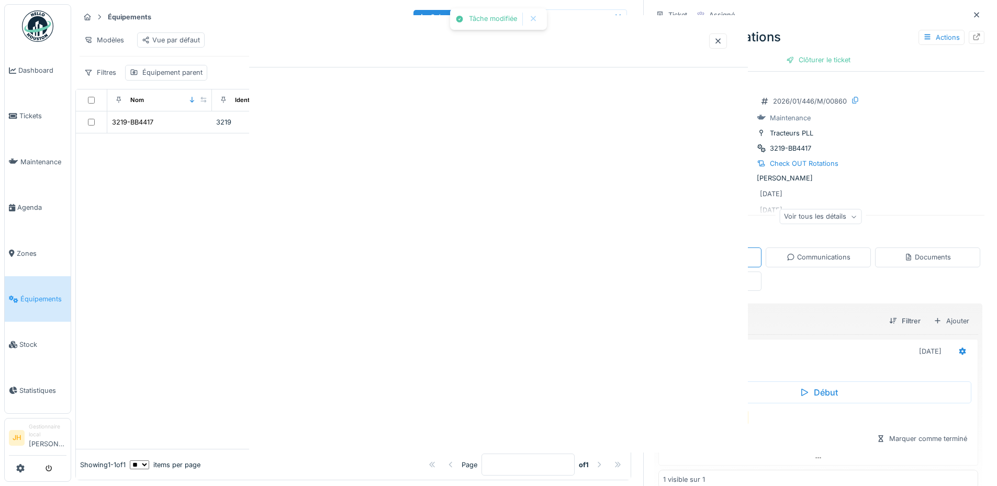
scroll to position [0, 0]
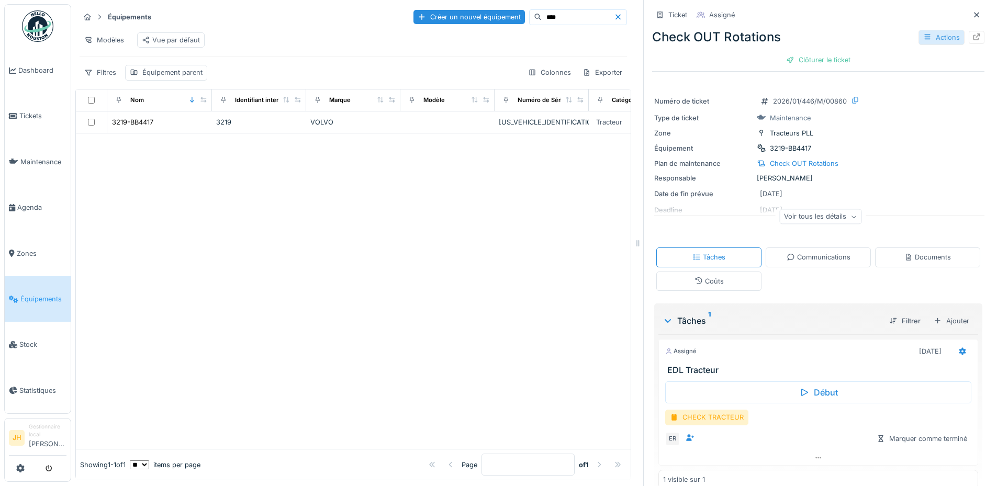
click at [918, 38] on div "Actions" at bounding box center [941, 37] width 46 height 15
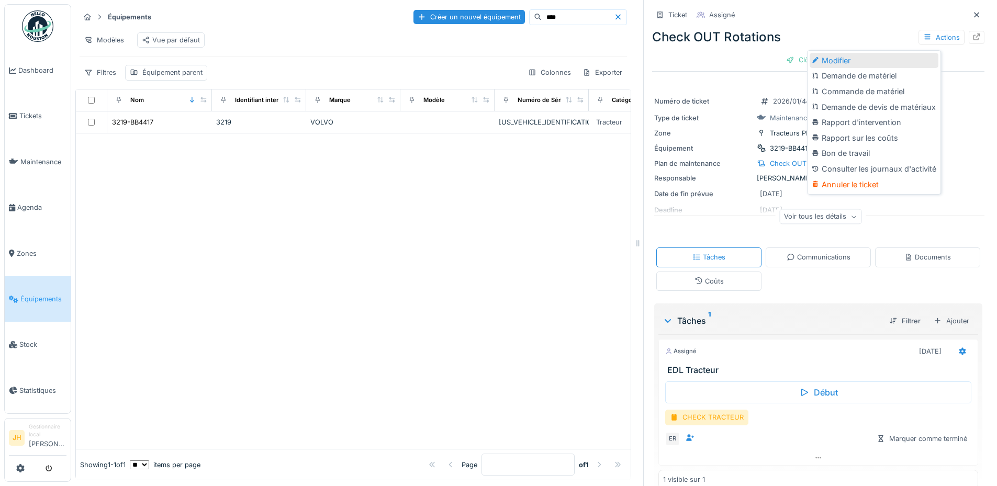
click at [885, 56] on div "Modifier" at bounding box center [873, 61] width 129 height 16
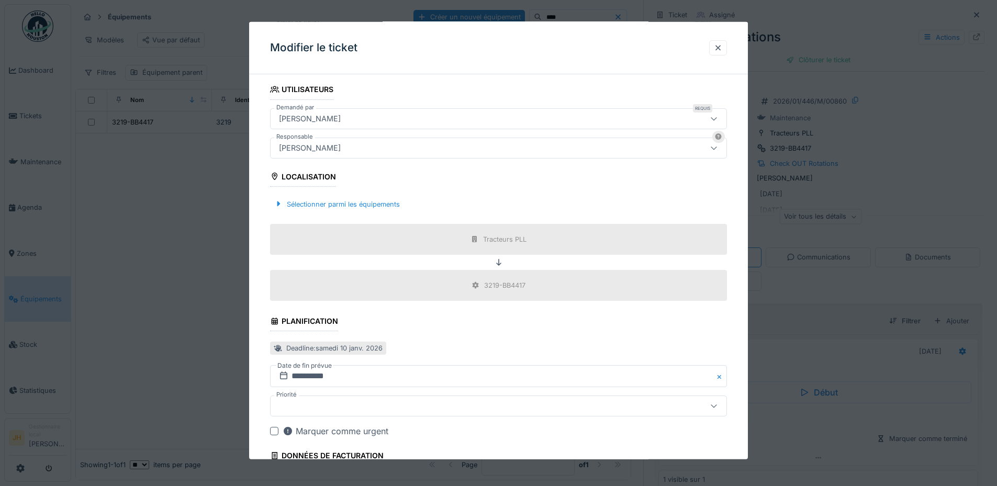
scroll to position [314, 0]
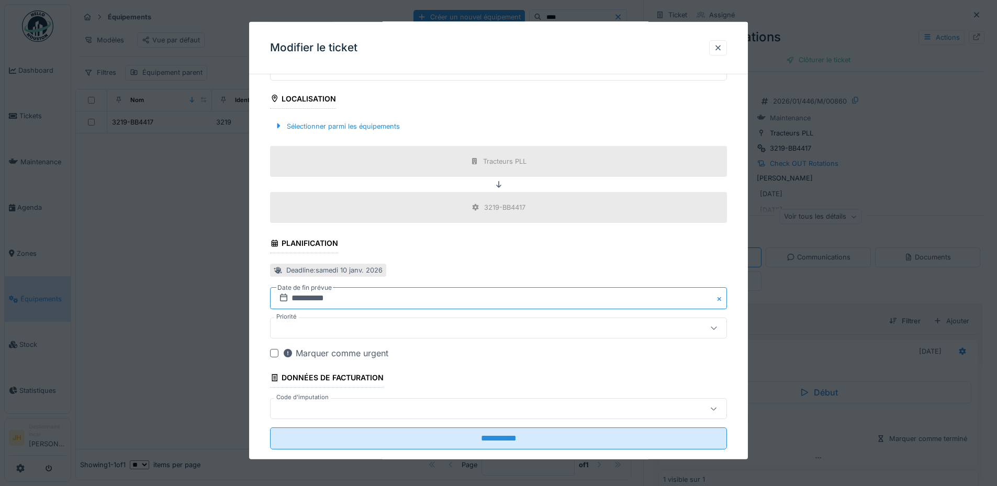
click at [333, 302] on input "**********" at bounding box center [498, 298] width 457 height 22
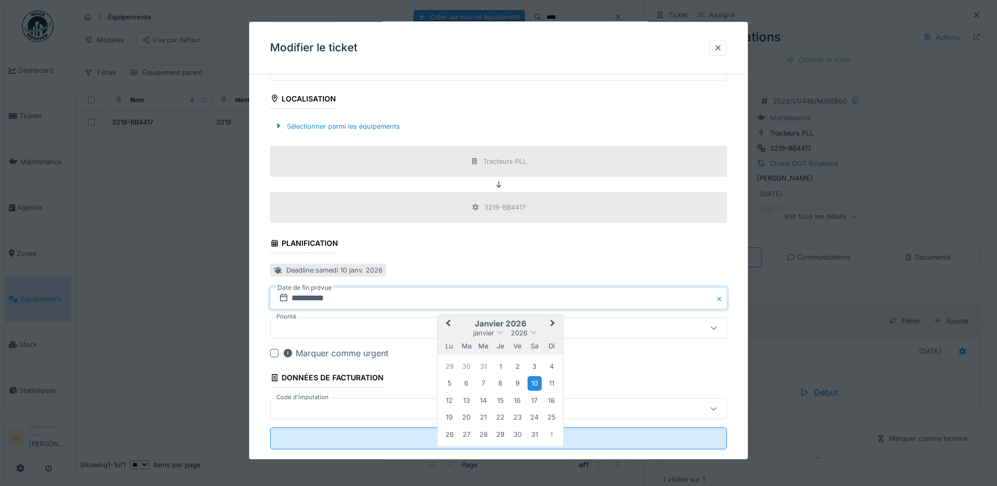
click at [448, 323] on span "Previous Month" at bounding box center [448, 324] width 0 height 13
click at [534, 383] on div "13" at bounding box center [534, 384] width 14 height 14
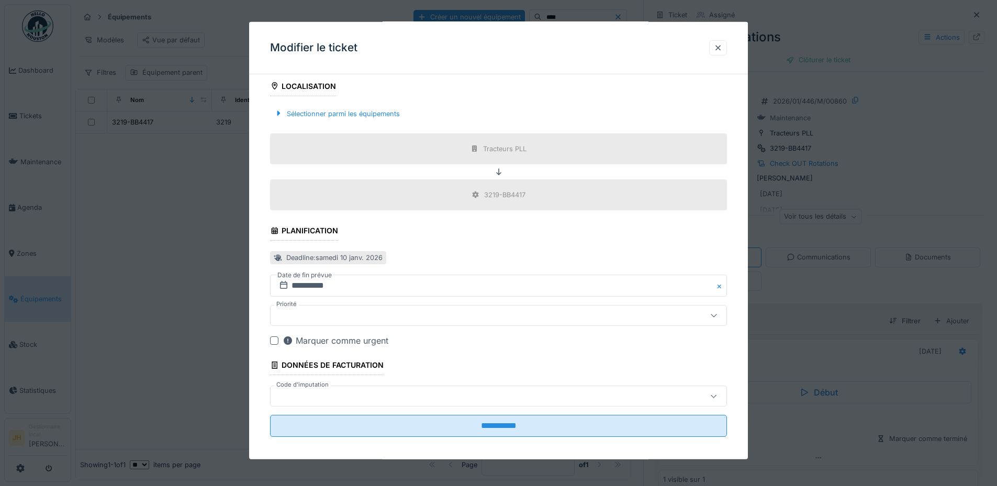
scroll to position [333, 0]
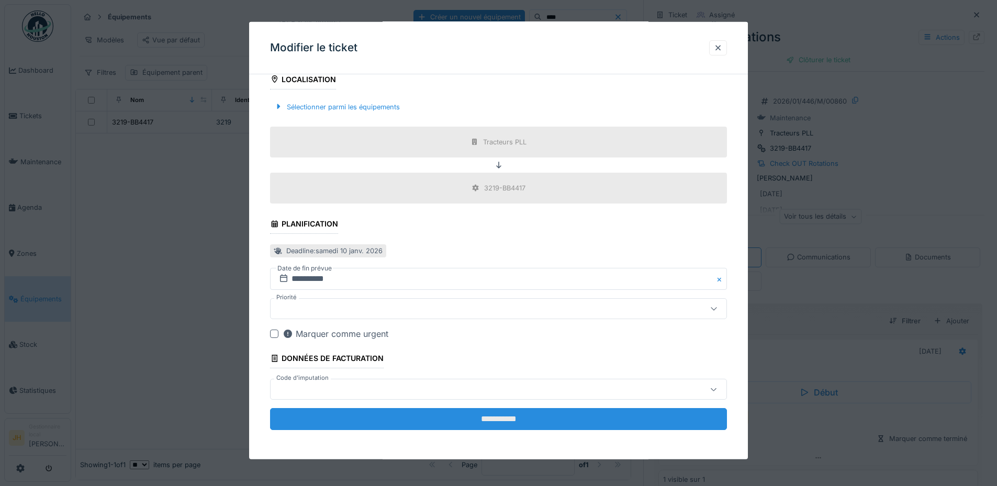
click at [526, 418] on input "**********" at bounding box center [498, 419] width 457 height 22
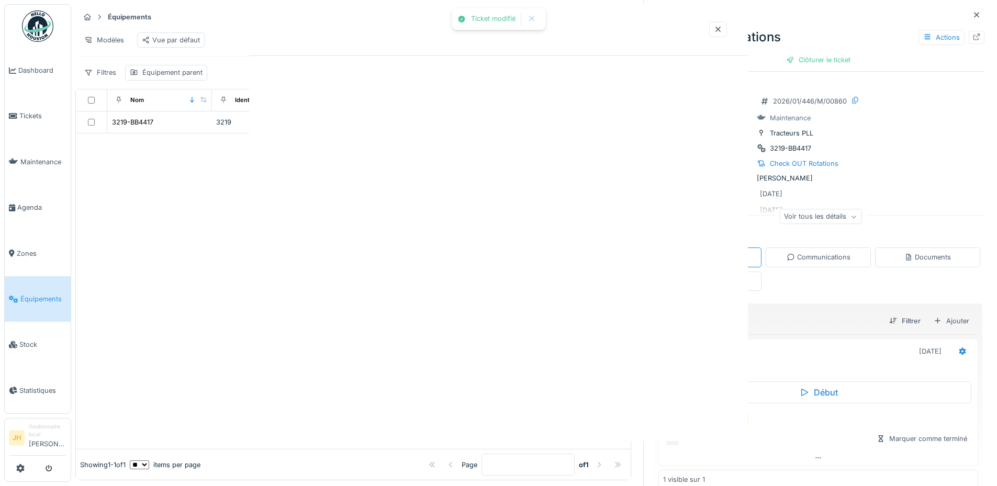
scroll to position [0, 0]
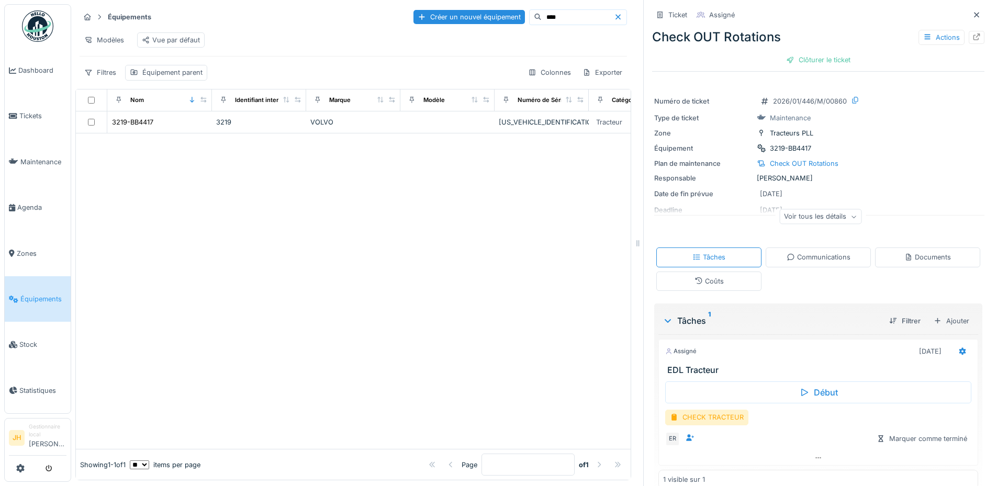
click at [541, 20] on input "****" at bounding box center [577, 17] width 72 height 15
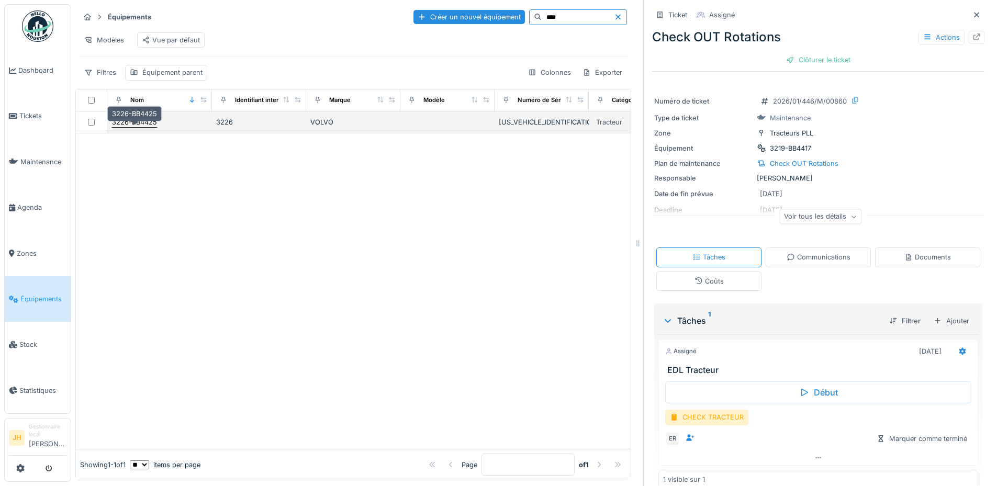
type input "****"
click at [134, 127] on div "3226-BB4425" at bounding box center [134, 122] width 45 height 10
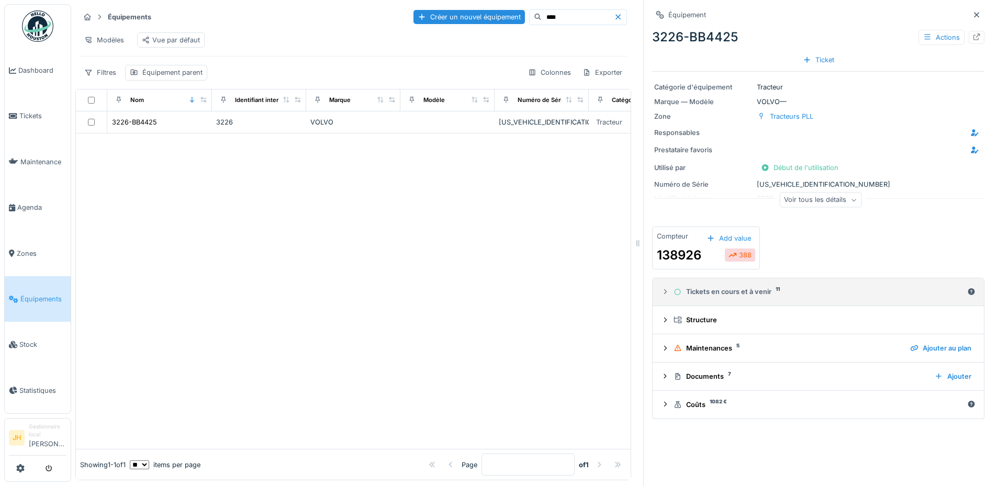
click at [746, 293] on div "Tickets en cours et à venir 11" at bounding box center [817, 292] width 289 height 10
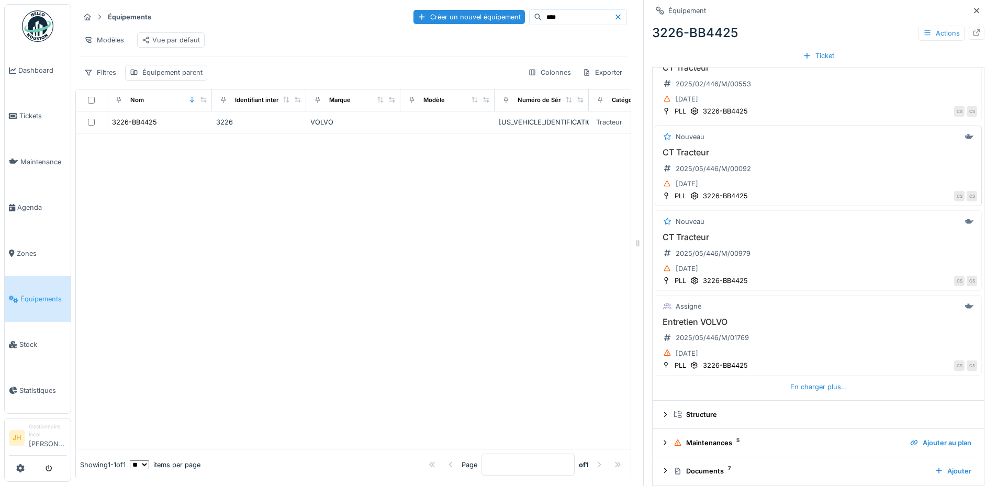
scroll to position [384, 0]
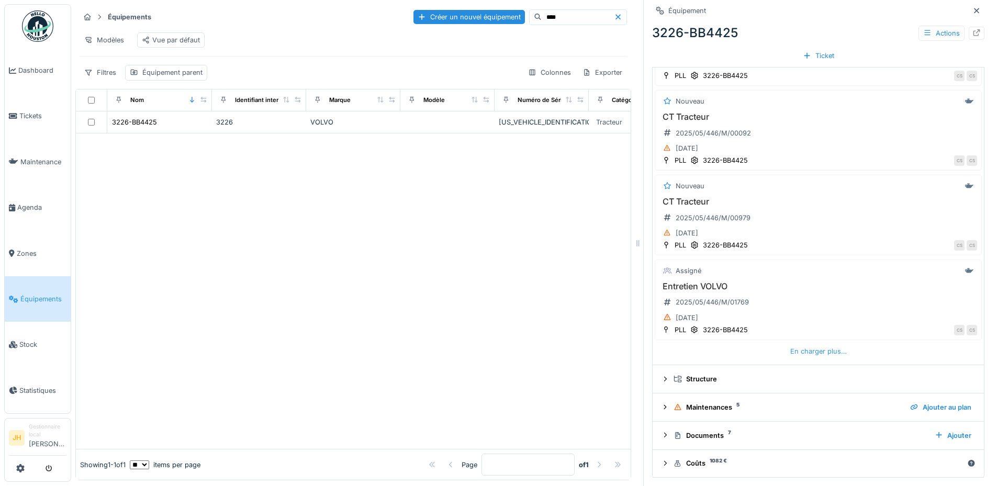
click at [805, 349] on div "En charger plus…" at bounding box center [818, 351] width 65 height 14
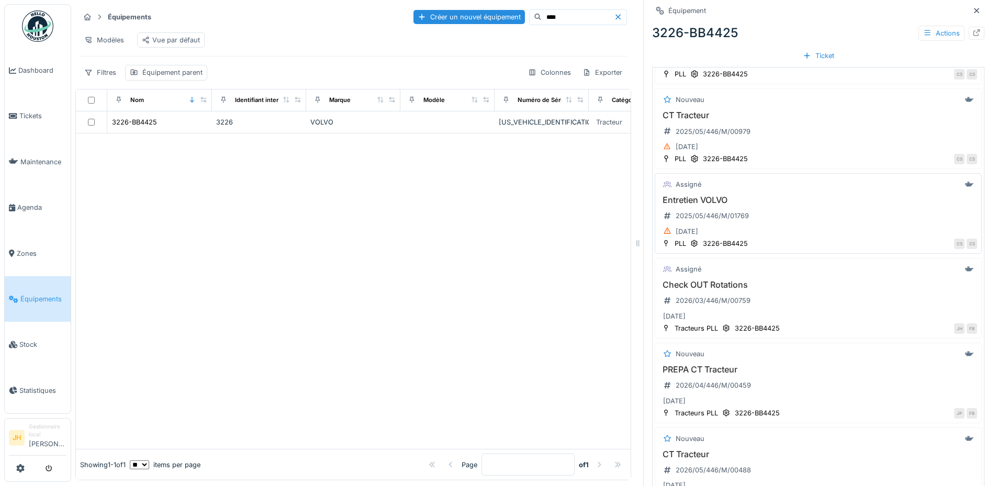
scroll to position [594, 0]
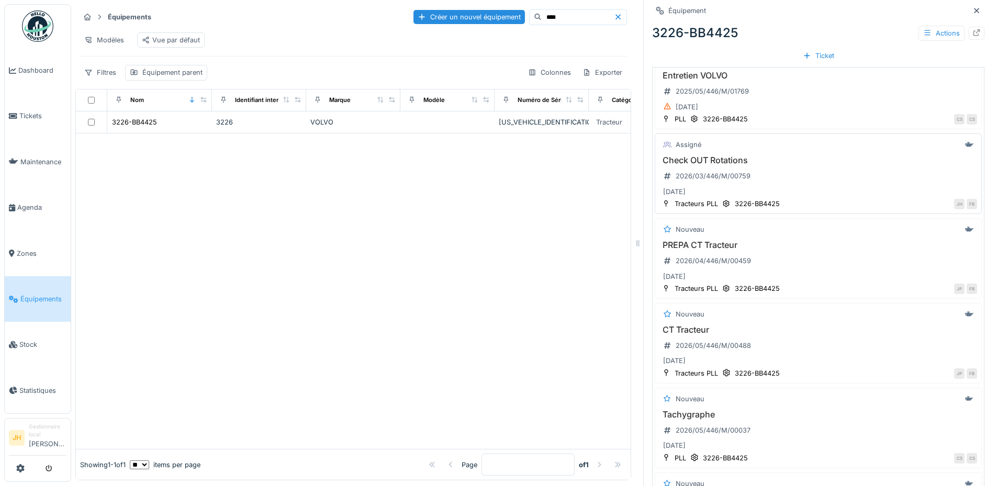
click at [711, 159] on h3 "Check OUT Rotations" at bounding box center [818, 160] width 318 height 10
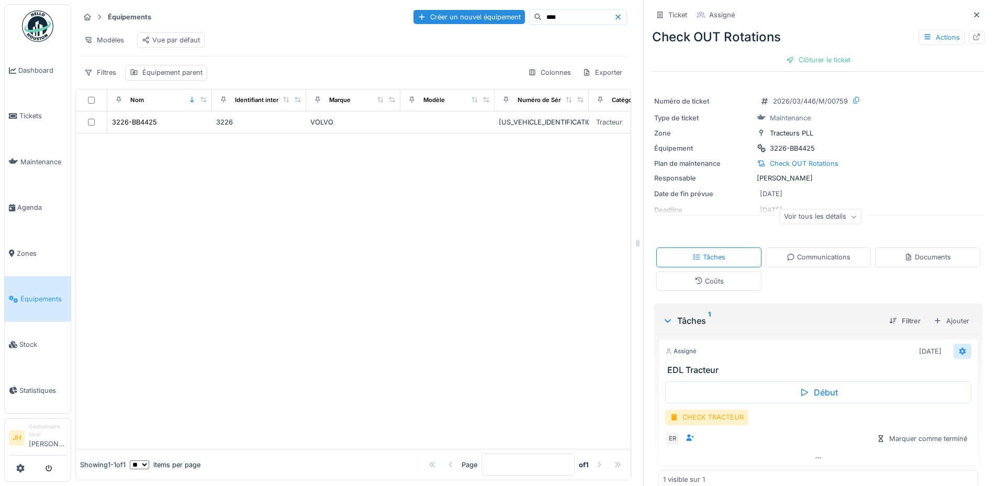
click at [958, 350] on icon at bounding box center [962, 351] width 8 height 7
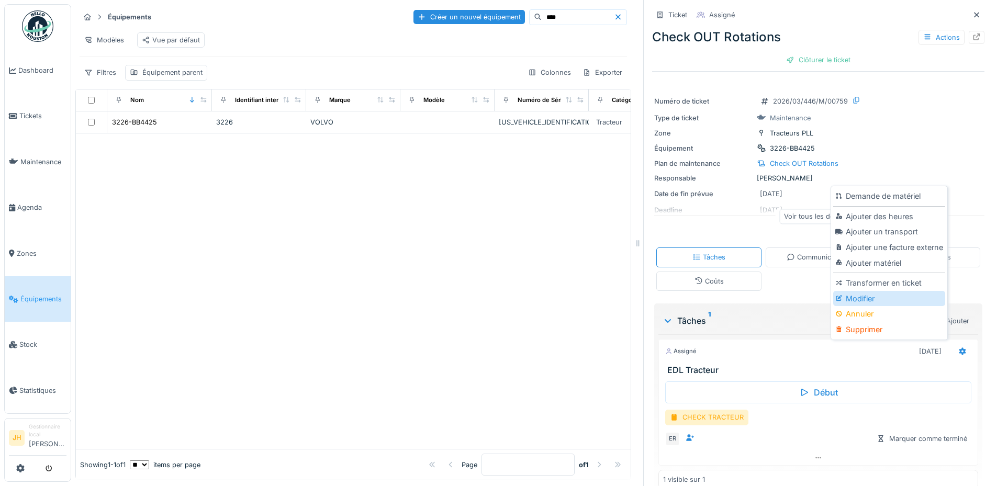
click at [875, 296] on div "Modifier" at bounding box center [888, 299] width 111 height 16
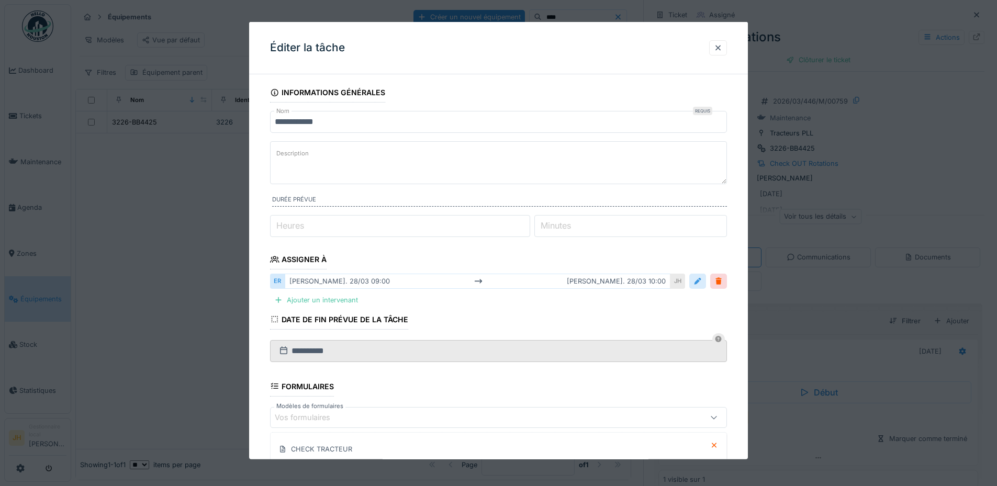
click at [695, 284] on div at bounding box center [697, 281] width 17 height 15
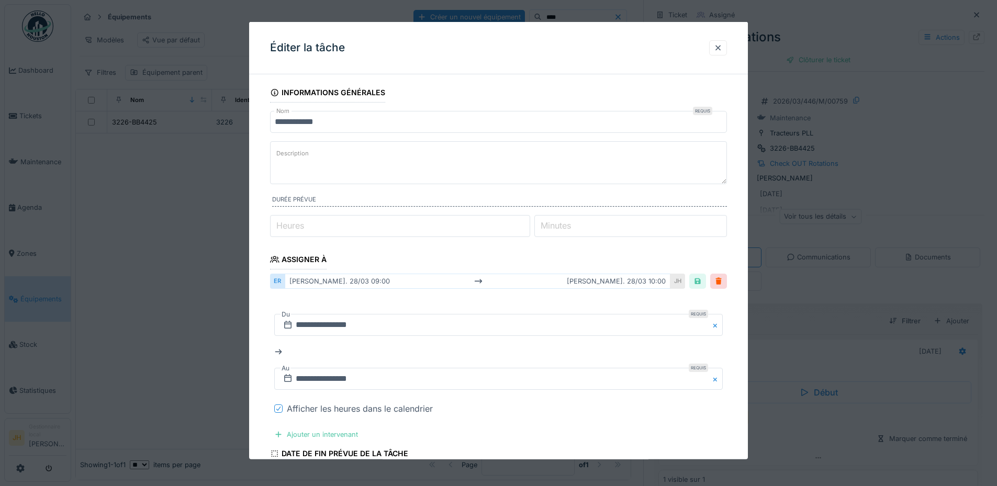
click at [277, 409] on icon at bounding box center [278, 408] width 6 height 5
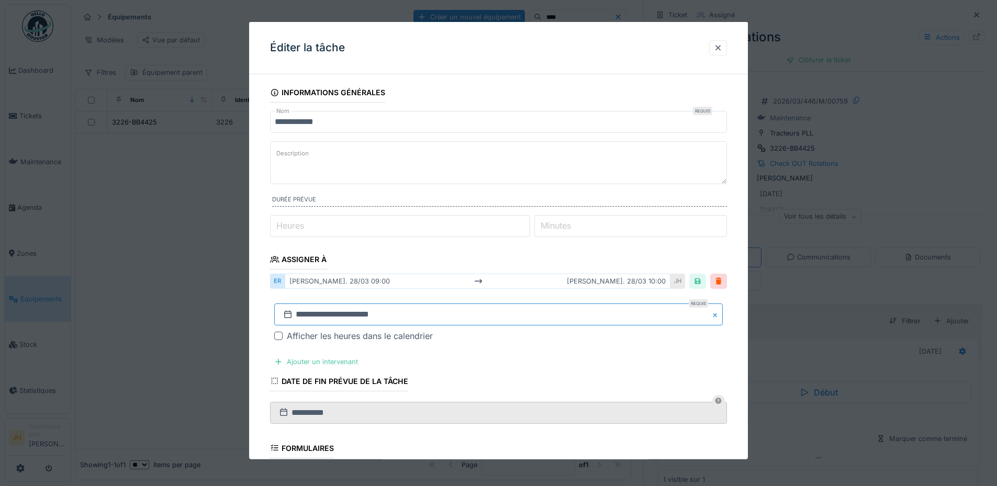
click at [305, 319] on input "**********" at bounding box center [498, 314] width 448 height 22
click at [446, 159] on button "Previous Month" at bounding box center [446, 159] width 17 height 17
click at [449, 171] on button "Previous Month" at bounding box center [446, 175] width 17 height 17
click at [448, 176] on span "Previous Month" at bounding box center [448, 175] width 0 height 13
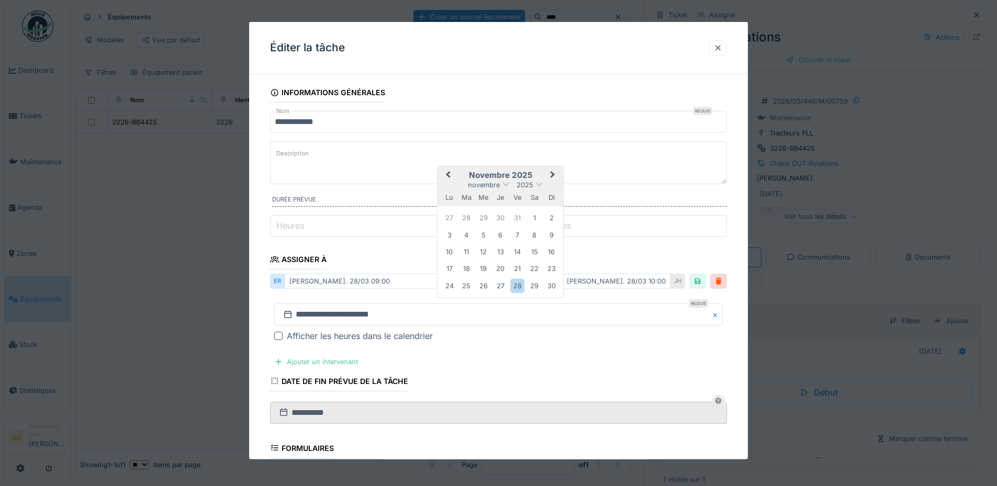
click at [448, 176] on span "Previous Month" at bounding box center [448, 175] width 0 height 13
click at [539, 239] on div "13" at bounding box center [534, 234] width 14 height 14
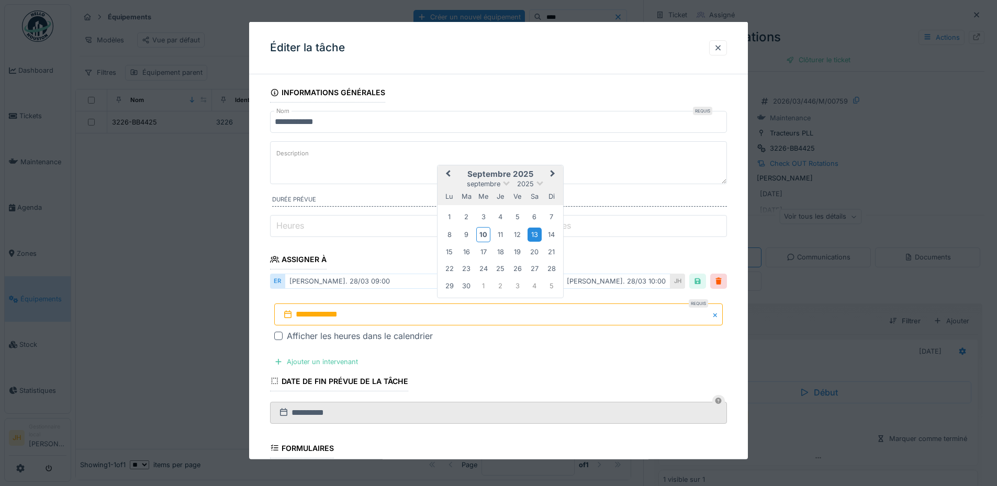
click at [538, 237] on div "13" at bounding box center [534, 234] width 14 height 14
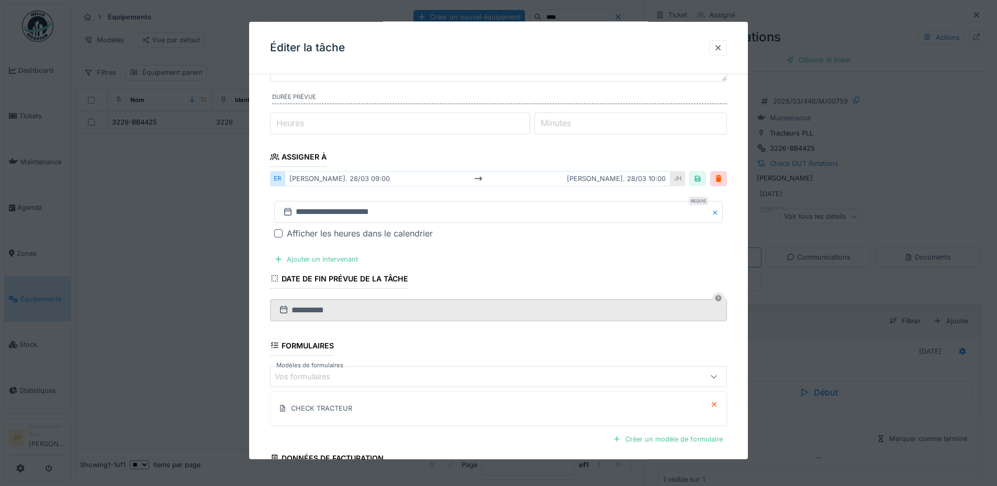
scroll to position [202, 0]
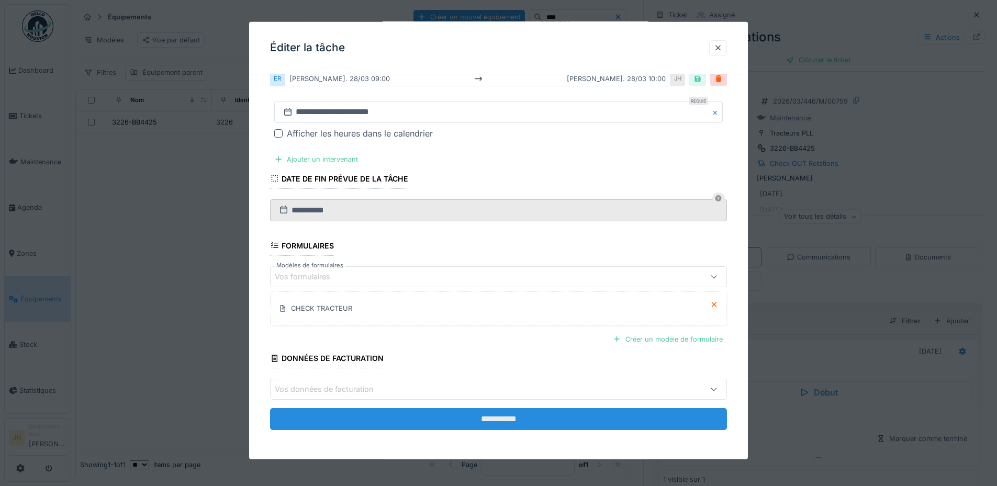
click at [491, 416] on input "**********" at bounding box center [498, 419] width 457 height 22
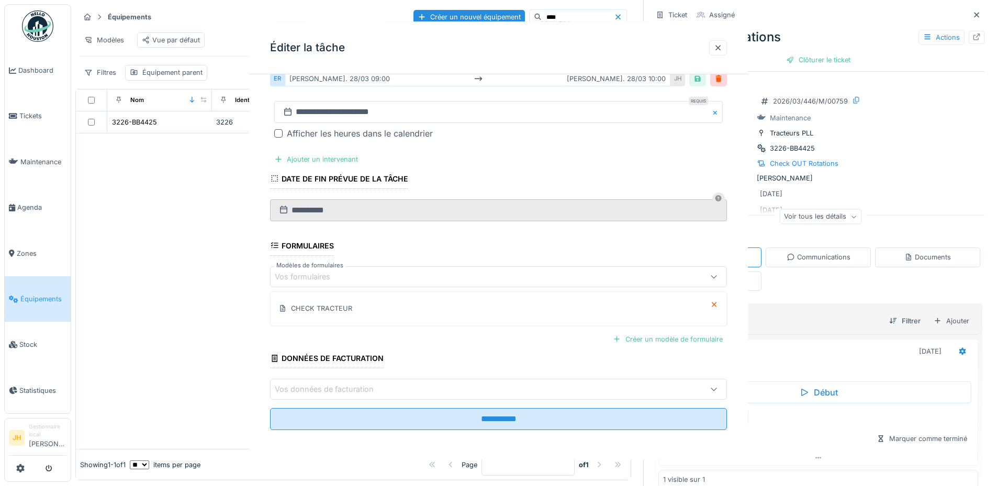
scroll to position [0, 0]
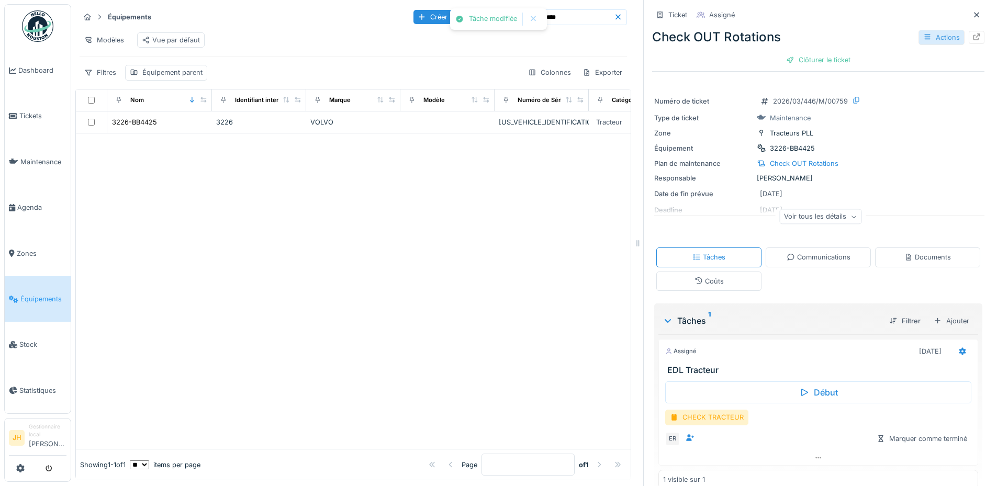
click at [918, 44] on div "Actions" at bounding box center [941, 37] width 46 height 15
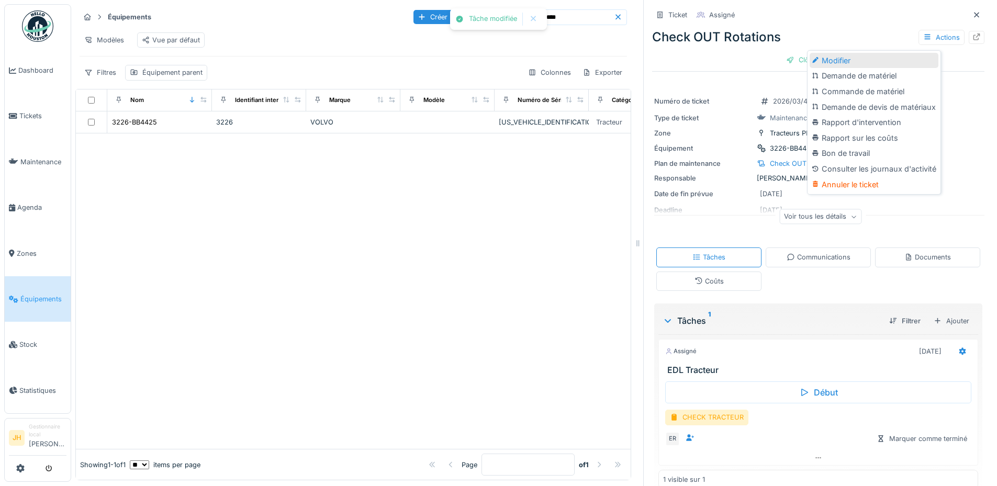
click at [884, 59] on div "Modifier" at bounding box center [873, 61] width 129 height 16
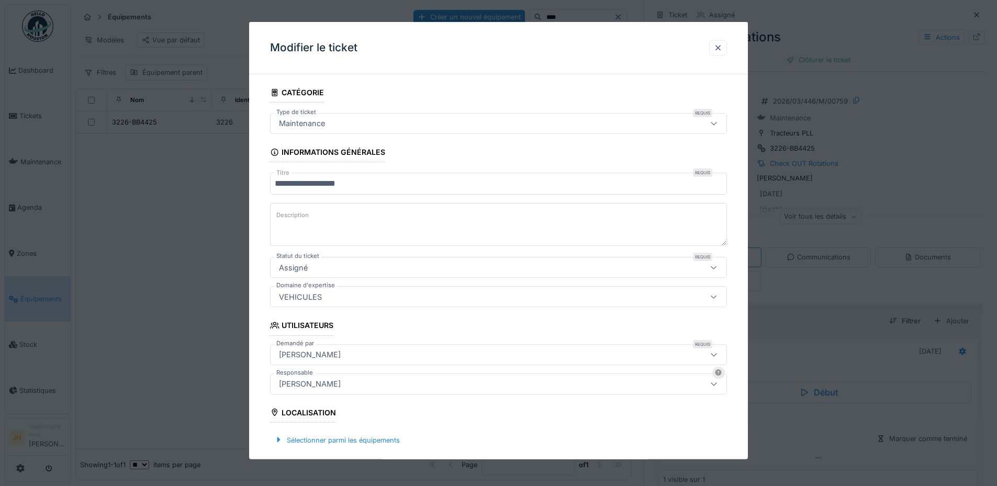
scroll to position [262, 0]
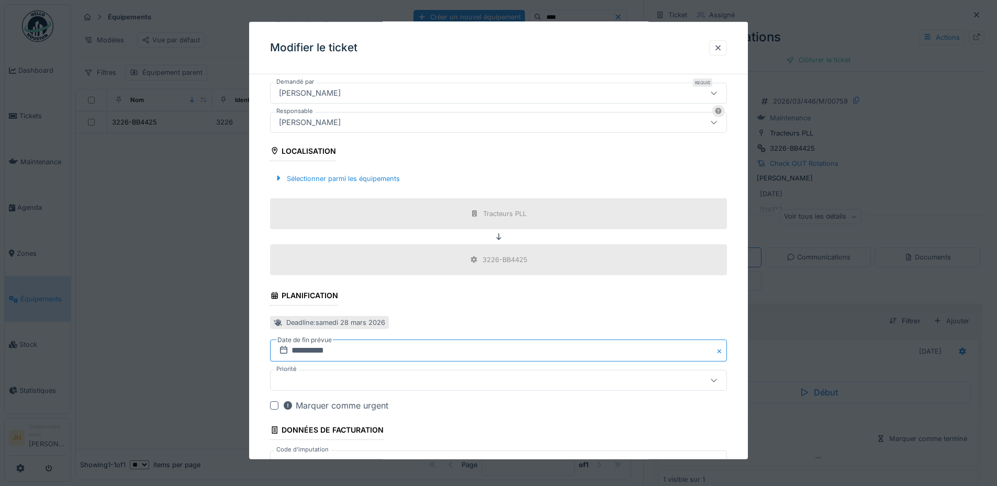
click at [325, 350] on input "**********" at bounding box center [498, 351] width 457 height 22
click at [448, 193] on span "Previous Month" at bounding box center [448, 194] width 0 height 13
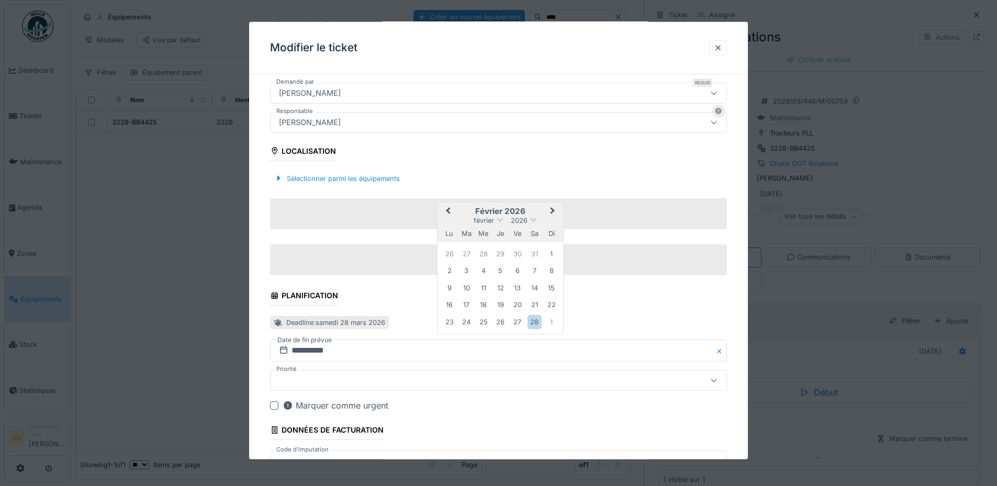
click at [448, 211] on span "Previous Month" at bounding box center [448, 211] width 0 height 13
click at [448, 210] on span "Previous Month" at bounding box center [448, 211] width 0 height 13
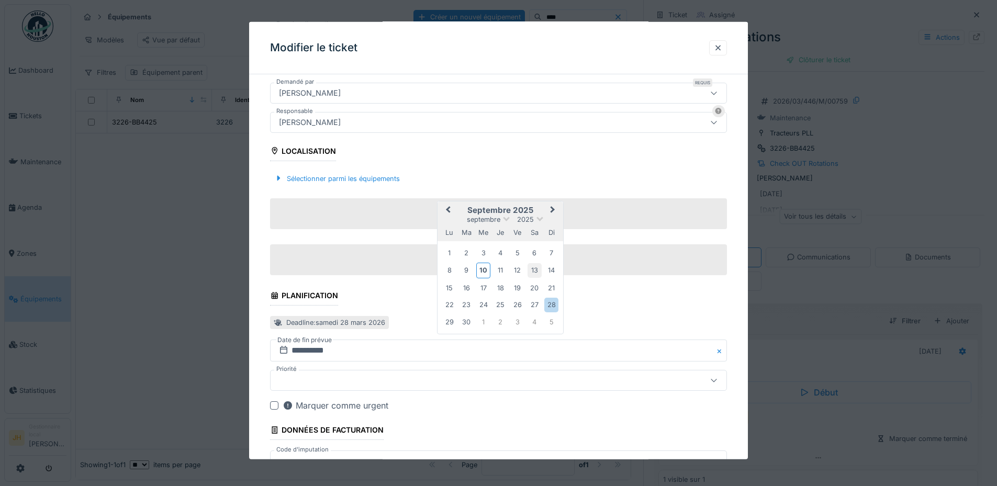
click at [531, 267] on div "13" at bounding box center [534, 270] width 14 height 14
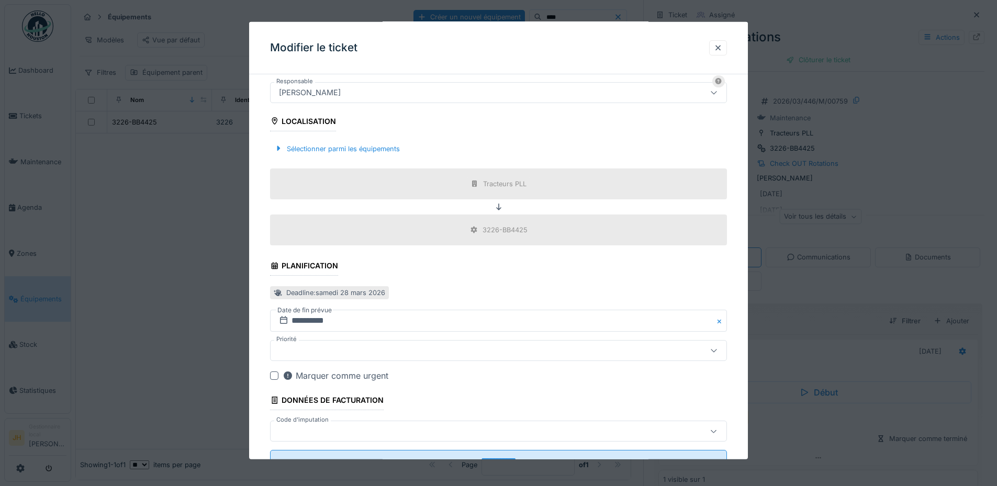
scroll to position [333, 0]
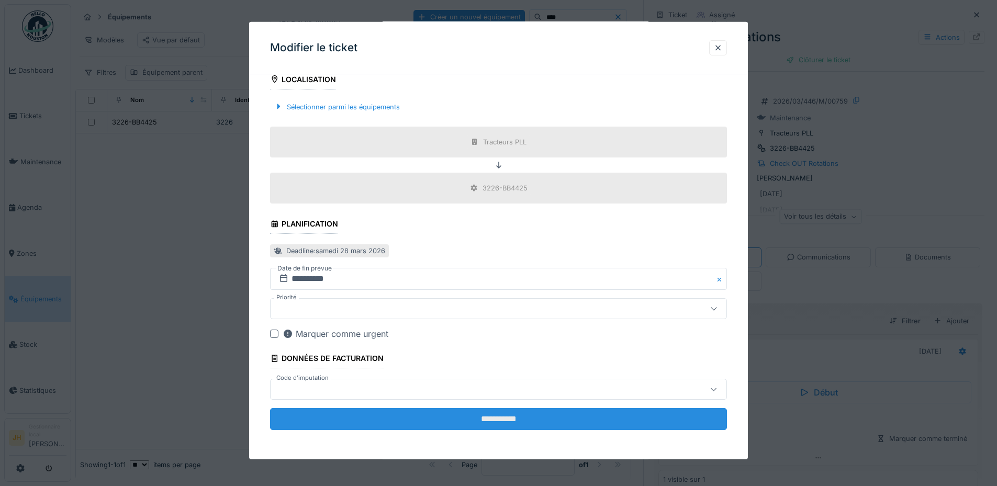
click at [535, 420] on input "**********" at bounding box center [498, 419] width 457 height 22
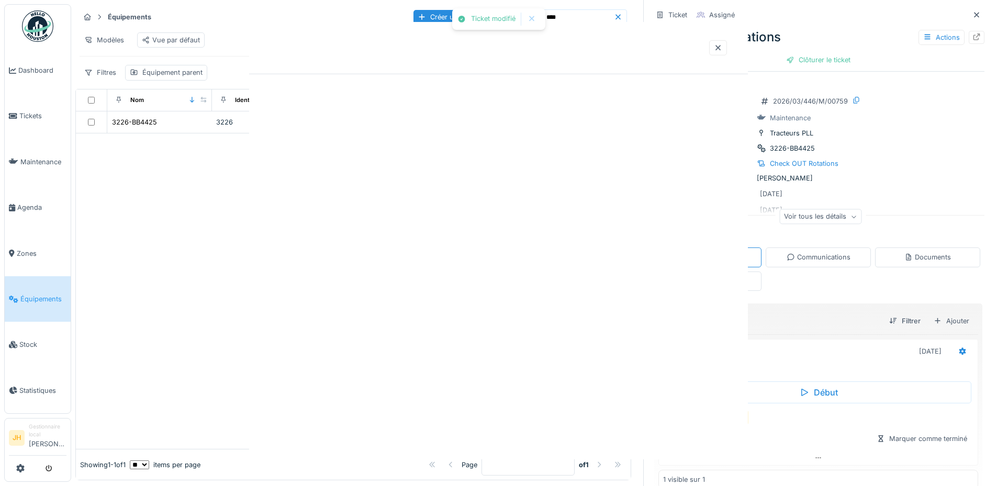
scroll to position [0, 0]
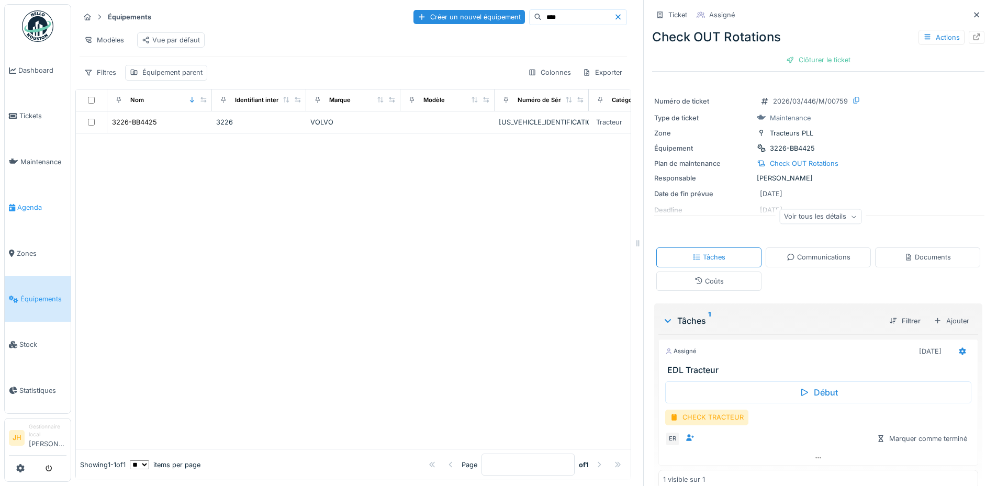
click at [24, 203] on span "Agenda" at bounding box center [41, 207] width 49 height 10
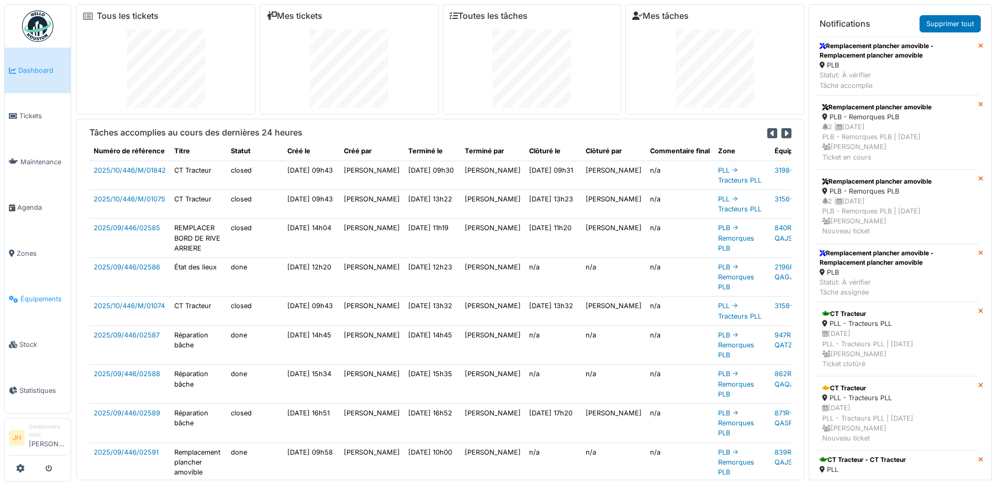
click at [39, 294] on span "Équipements" at bounding box center [43, 299] width 46 height 10
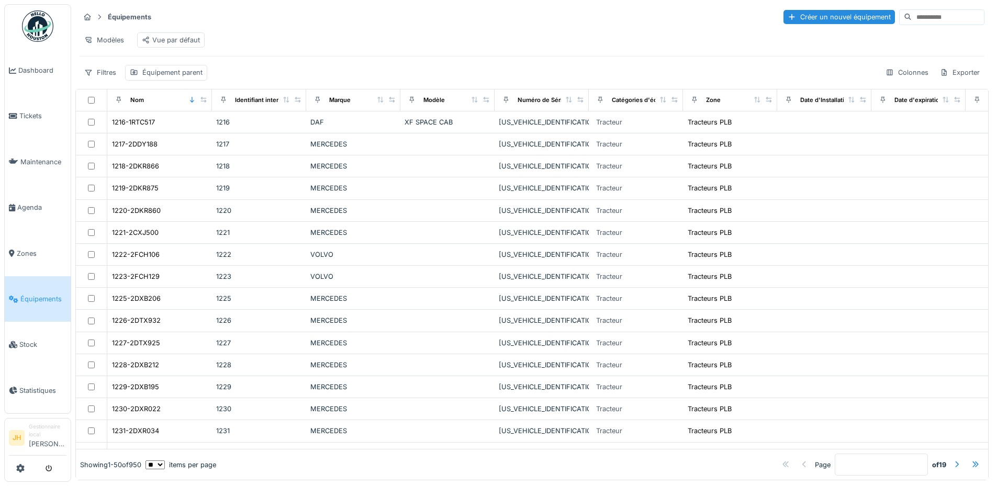
click at [912, 21] on input at bounding box center [947, 17] width 72 height 15
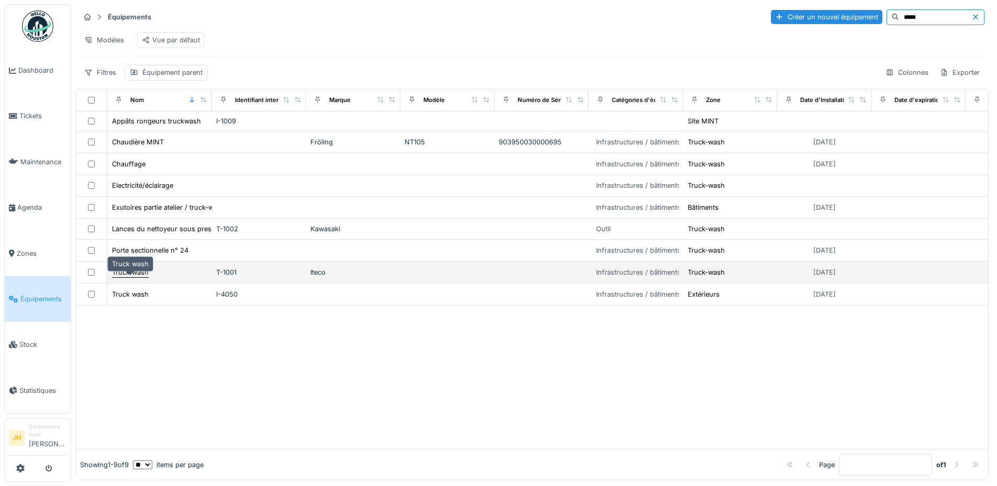
type input "*****"
click at [139, 277] on div "Truck wash" at bounding box center [130, 272] width 37 height 10
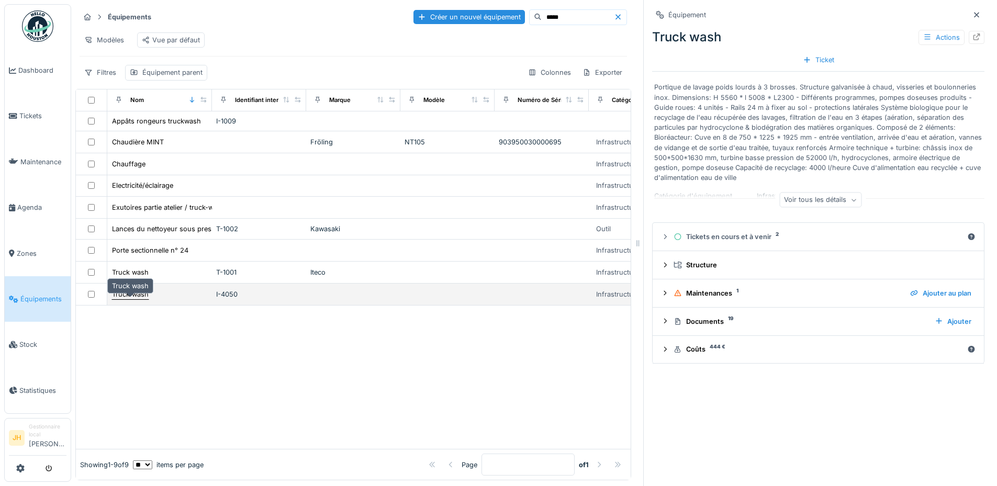
click at [139, 299] on div "Truck wash" at bounding box center [130, 294] width 37 height 10
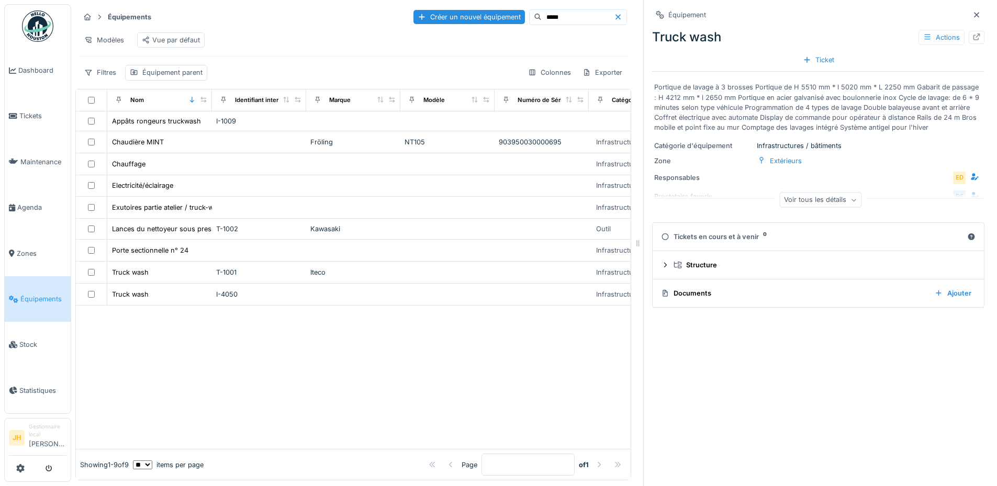
click at [827, 202] on div "Voir tous les détails" at bounding box center [820, 200] width 82 height 15
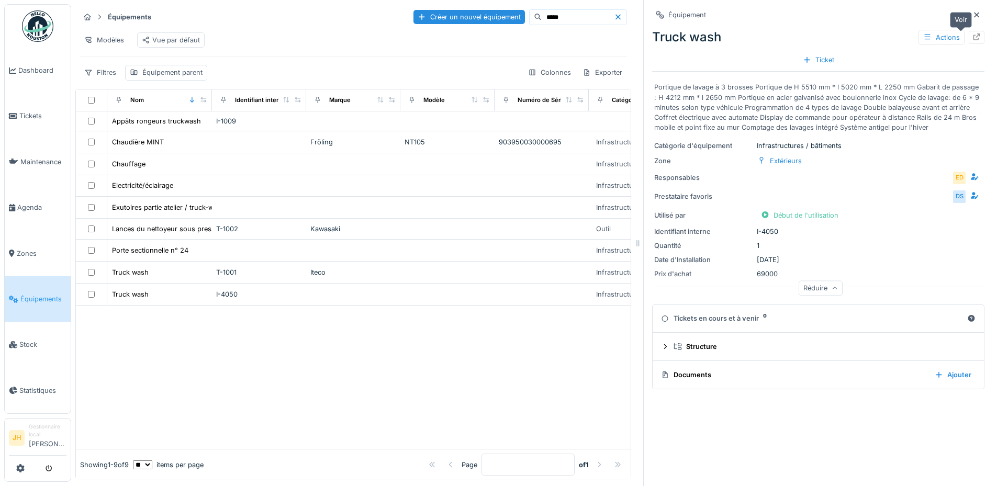
click at [972, 34] on icon at bounding box center [976, 36] width 8 height 7
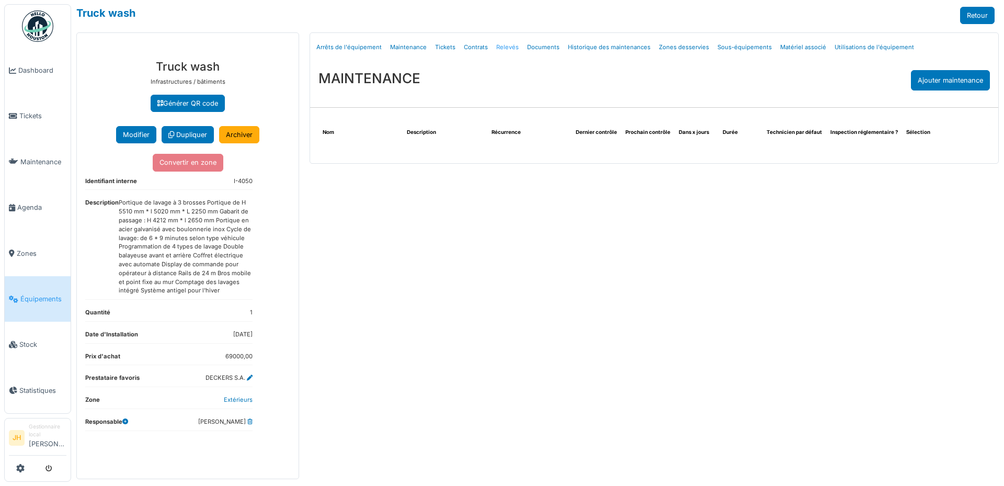
click at [504, 44] on link "Relevés" at bounding box center [507, 47] width 31 height 25
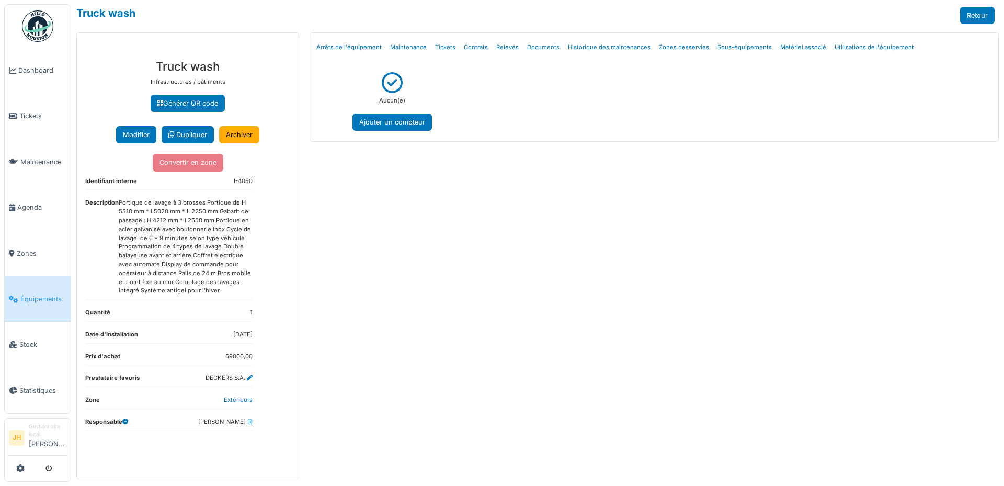
click at [212, 247] on dd "Portique de lavage à 3 brosses Portique de H 5510 mm * l 5020 mm * L 2250 mm Ga…" at bounding box center [186, 246] width 134 height 97
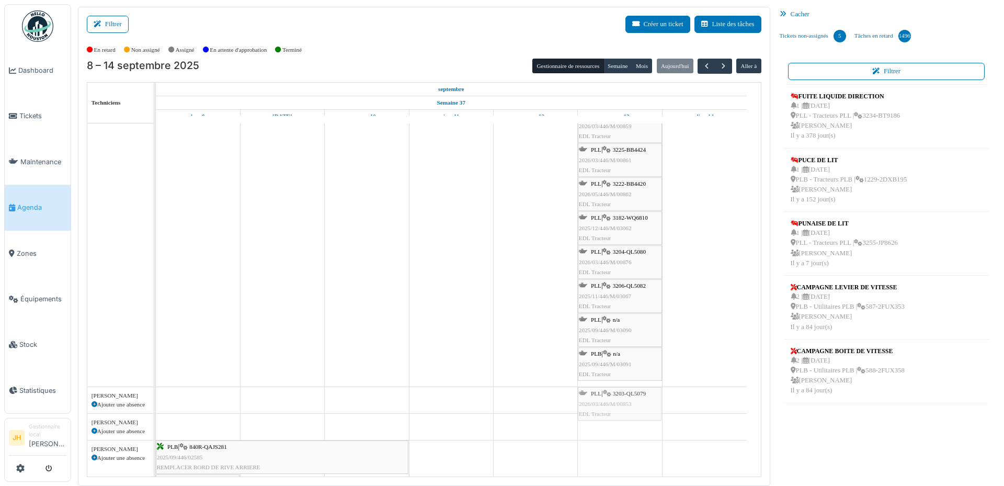
drag, startPoint x: 621, startPoint y: 197, endPoint x: 616, endPoint y: 406, distance: 208.8
click at [616, 406] on tbody "PLL | 3230-BB4429 2025/12/446/M/02997 EDL Tracteur PLL | 3226-BB4425 2026/03/44…" at bounding box center [451, 384] width 591 height 1605
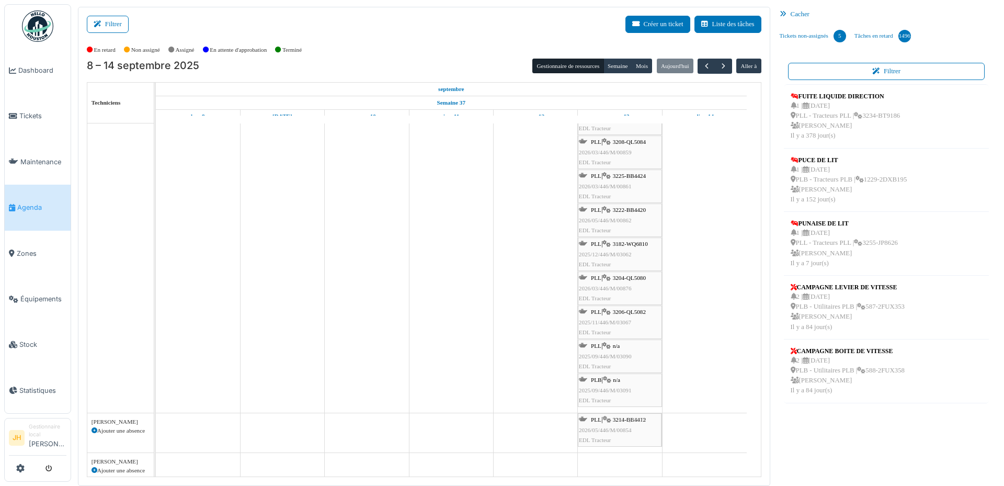
drag, startPoint x: 631, startPoint y: 184, endPoint x: 627, endPoint y: 438, distance: 254.8
click at [627, 438] on tbody "PLL | 3230-BB4429 2025/12/446/M/02997 EDL Tracteur PLL | 3226-BB4425 2026/03/44…" at bounding box center [451, 434] width 591 height 1584
click at [627, 237] on div "PLL | 3182-WQ6810 2025/12/446/M/03062 EDL Tracteur" at bounding box center [620, 220] width 85 height 34
drag, startPoint x: 639, startPoint y: 246, endPoint x: 636, endPoint y: 402, distance: 155.9
click at [636, 402] on tbody "PLL | 3230-BB4429 2025/12/446/M/02997 EDL Tracteur PLL | 3226-BB4425 2026/03/44…" at bounding box center [451, 434] width 591 height 1584
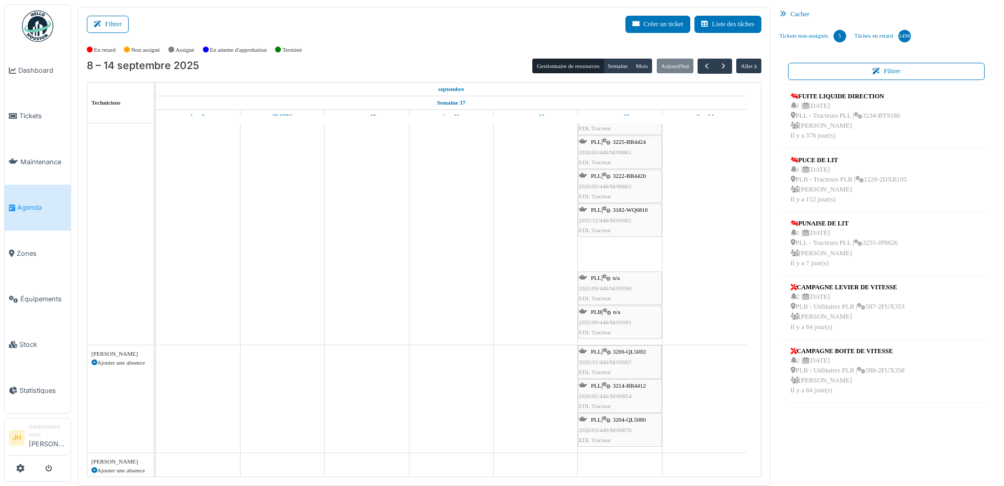
drag, startPoint x: 636, startPoint y: 251, endPoint x: 632, endPoint y: 388, distance: 137.6
click at [632, 388] on tbody "PLL | 3230-BB4429 2025/12/446/M/02997 EDL Tracteur PLL | 3226-BB4425 2026/03/44…" at bounding box center [451, 434] width 591 height 1584
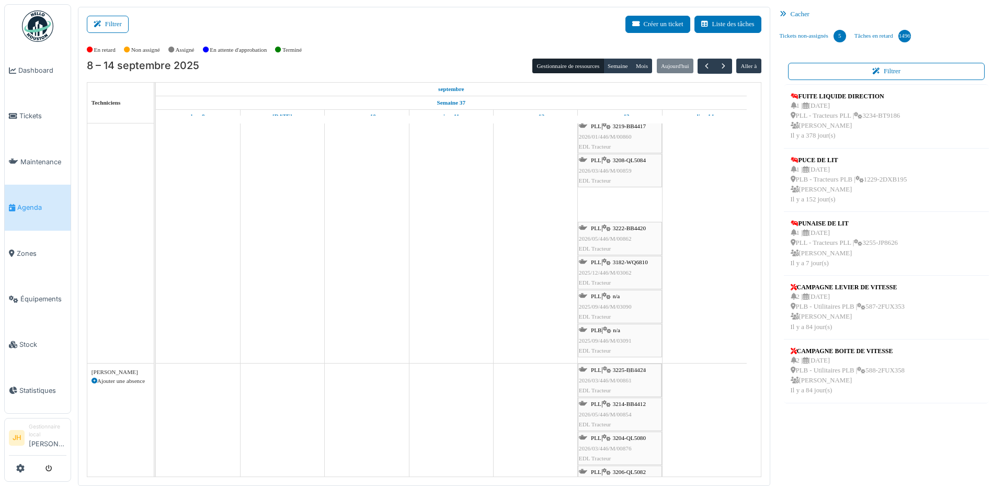
drag, startPoint x: 636, startPoint y: 201, endPoint x: 617, endPoint y: 401, distance: 200.1
click at [617, 401] on tbody "PLL | 3230-BB4429 2025/12/446/M/02997 EDL Tracteur PLL | 3226-BB4425 2026/03/44…" at bounding box center [451, 486] width 591 height 1584
drag, startPoint x: 636, startPoint y: 209, endPoint x: 623, endPoint y: 447, distance: 238.9
drag, startPoint x: 637, startPoint y: 172, endPoint x: 625, endPoint y: 432, distance: 259.8
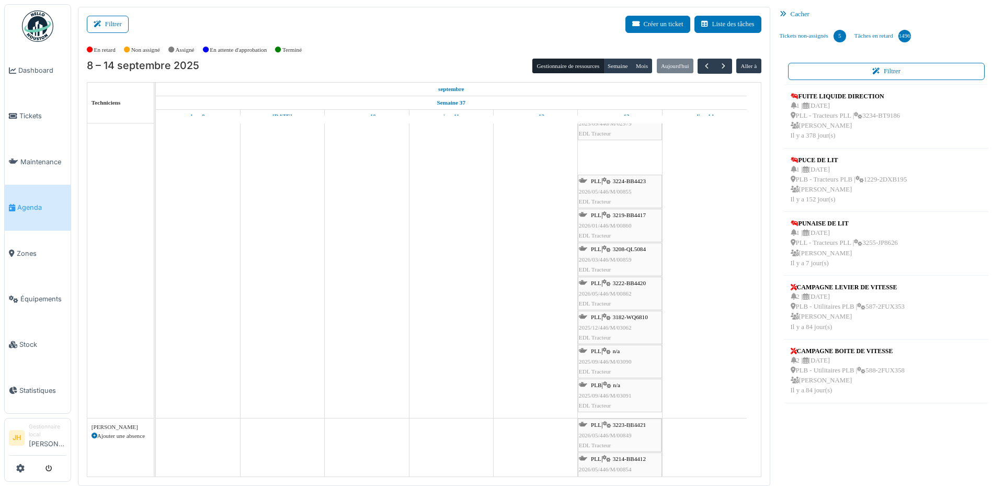
drag, startPoint x: 639, startPoint y: 158, endPoint x: 643, endPoint y: 421, distance: 263.2
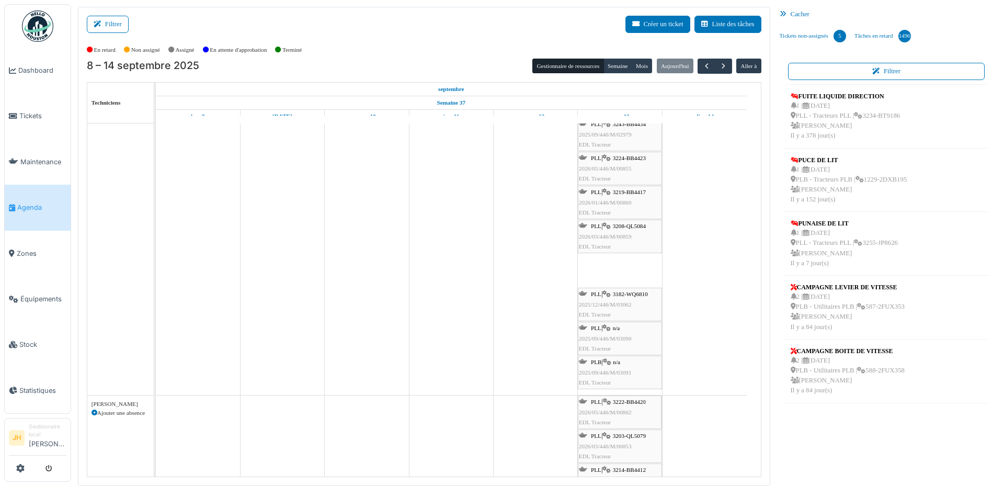
drag, startPoint x: 638, startPoint y: 264, endPoint x: 640, endPoint y: 423, distance: 159.0
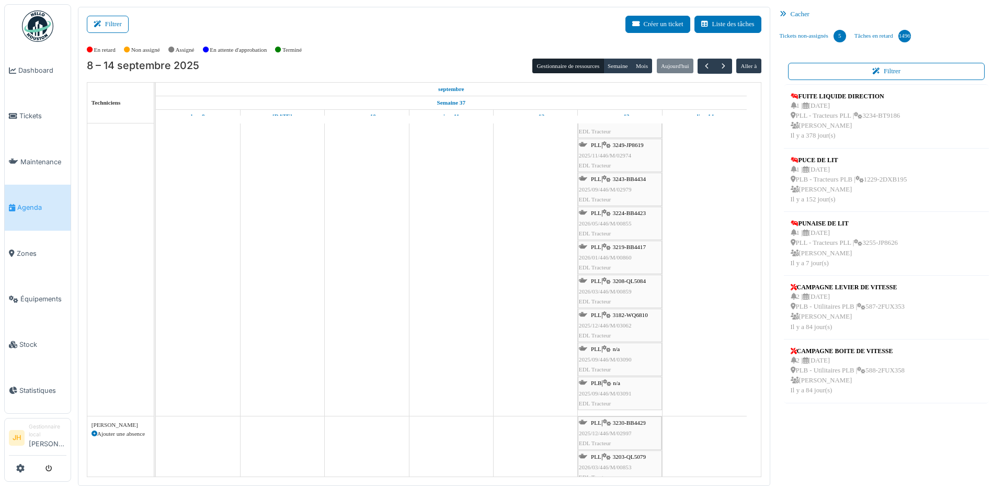
drag, startPoint x: 626, startPoint y: 154, endPoint x: 635, endPoint y: 458, distance: 304.1
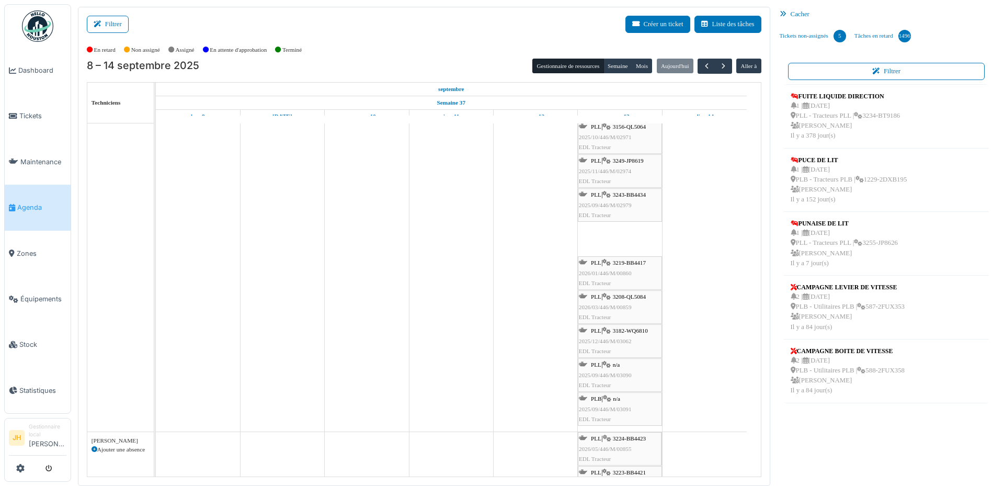
drag, startPoint x: 627, startPoint y: 235, endPoint x: 628, endPoint y: 444, distance: 208.7
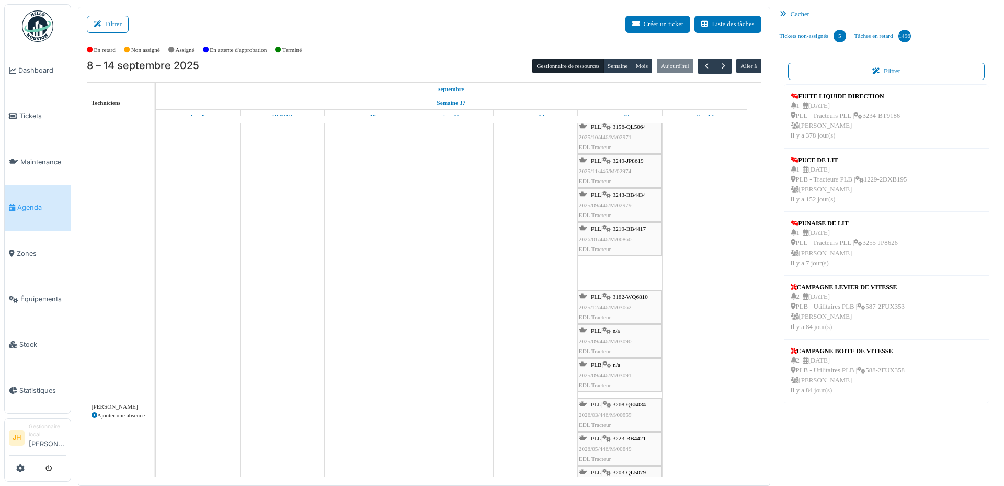
drag, startPoint x: 630, startPoint y: 268, endPoint x: 641, endPoint y: 425, distance: 157.3
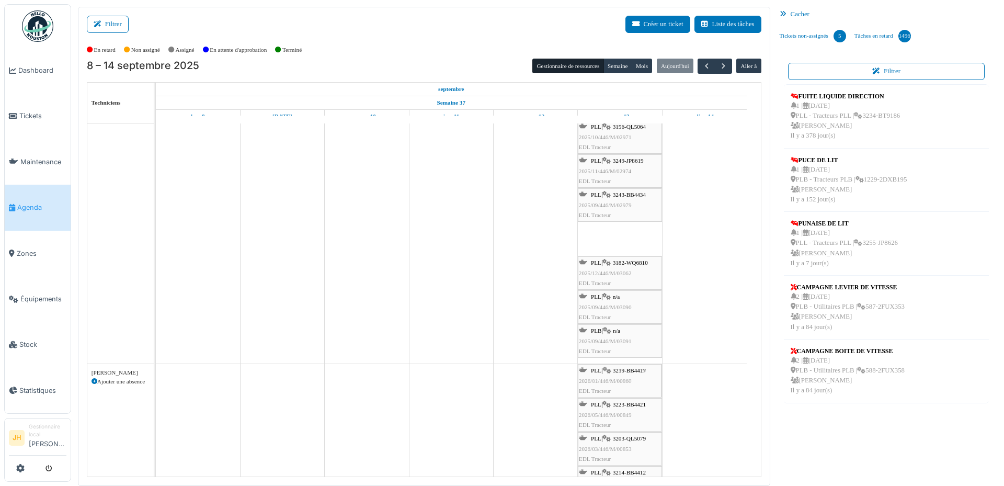
drag, startPoint x: 614, startPoint y: 236, endPoint x: 624, endPoint y: 406, distance: 169.8
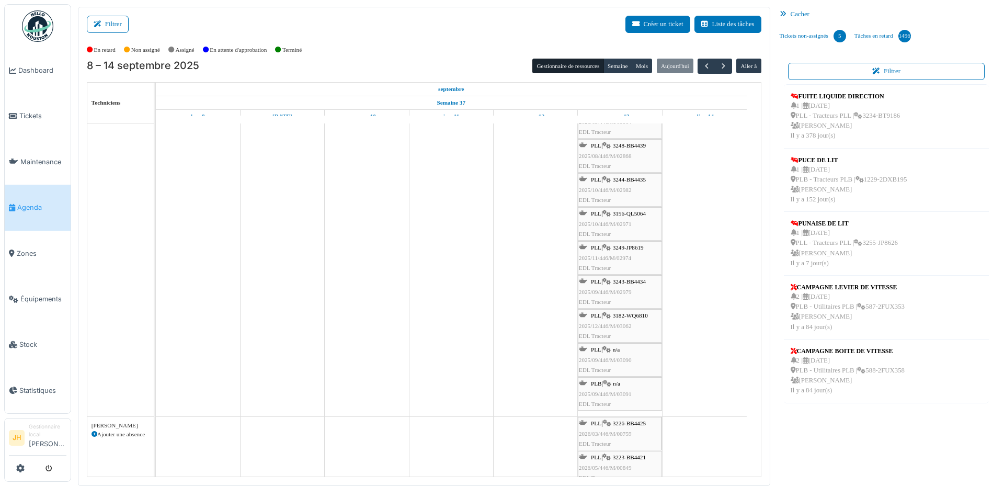
drag, startPoint x: 623, startPoint y: 155, endPoint x: 630, endPoint y: 450, distance: 295.1
drag, startPoint x: 715, startPoint y: 237, endPoint x: 686, endPoint y: 214, distance: 36.5
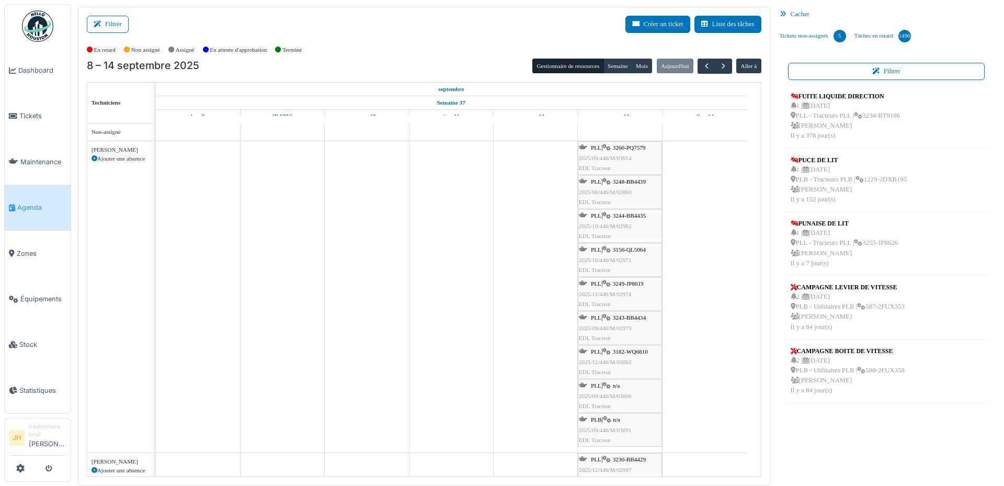
drag, startPoint x: 713, startPoint y: 183, endPoint x: 685, endPoint y: 176, distance: 28.7
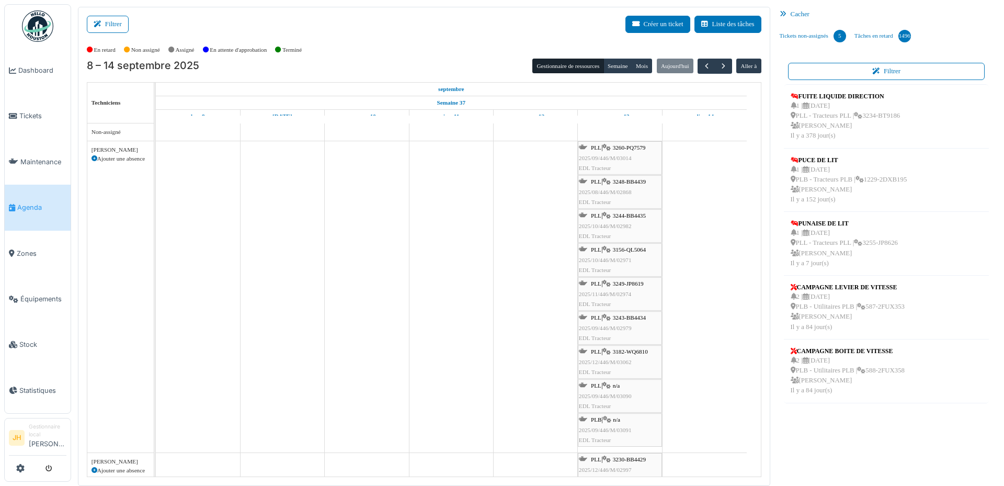
drag, startPoint x: 533, startPoint y: 195, endPoint x: 490, endPoint y: 194, distance: 42.4
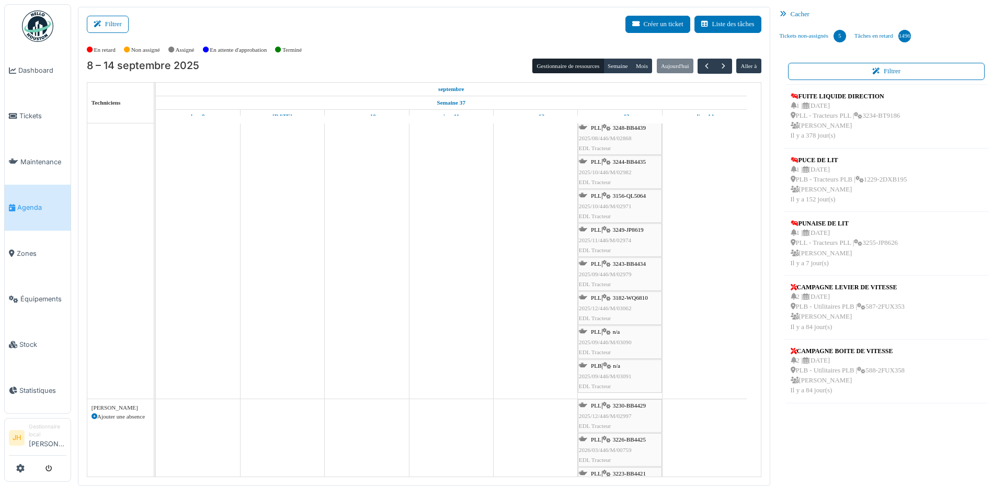
scroll to position [52, 0]
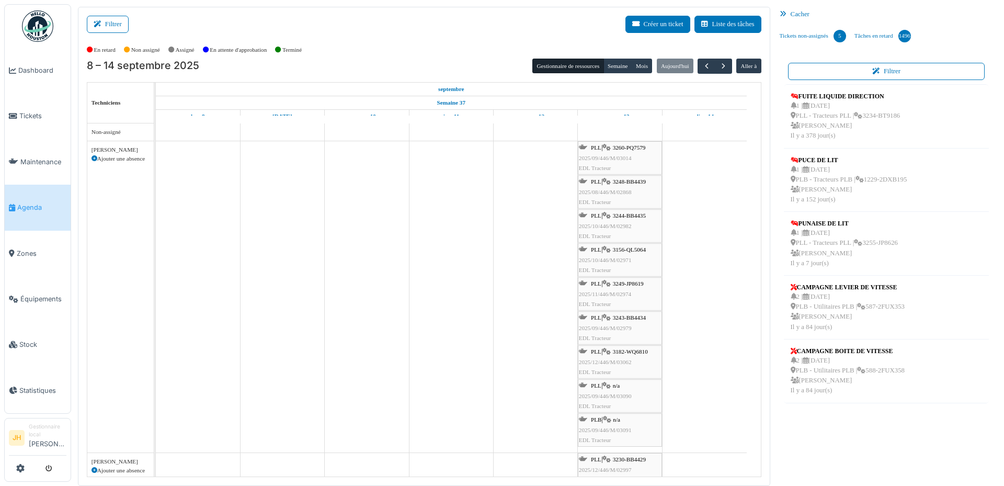
drag, startPoint x: 712, startPoint y: 162, endPoint x: 696, endPoint y: 161, distance: 16.3
